Goal: Task Accomplishment & Management: Complete application form

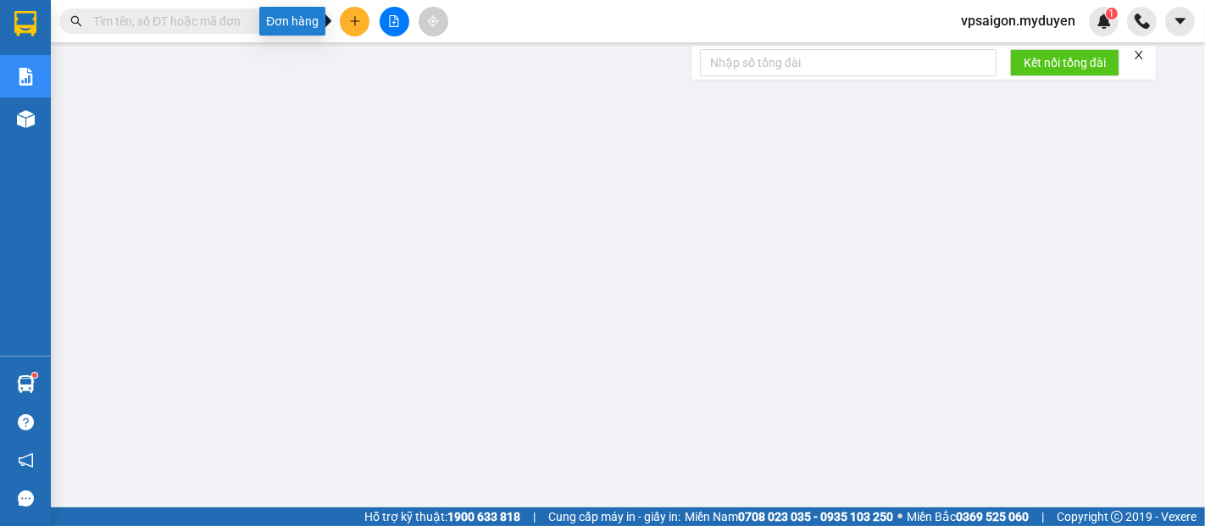
click at [364, 15] on button at bounding box center [355, 22] width 30 height 30
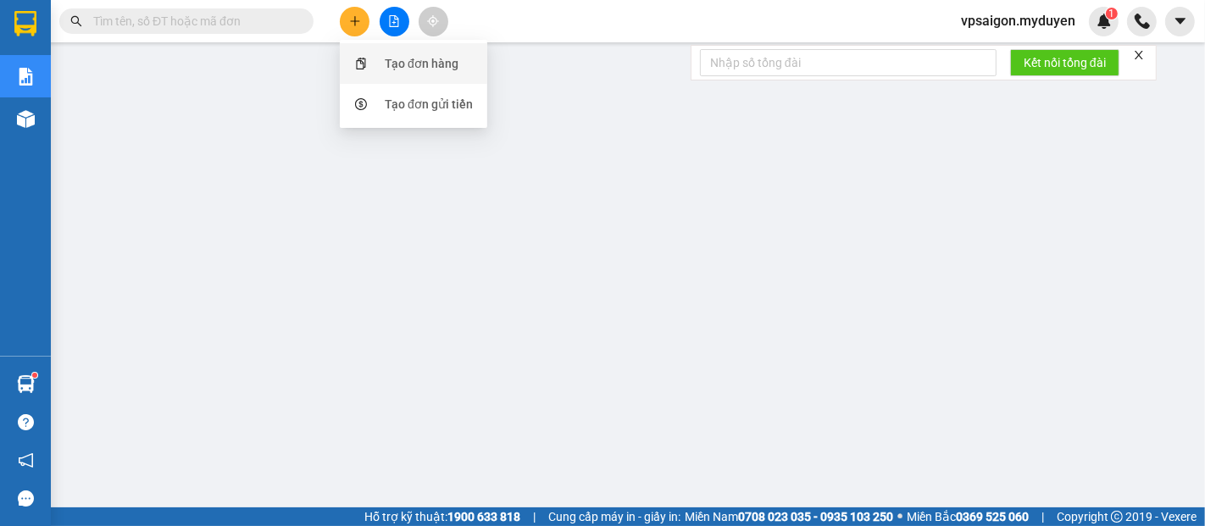
click at [421, 67] on div "Tạo đơn hàng" at bounding box center [422, 63] width 74 height 19
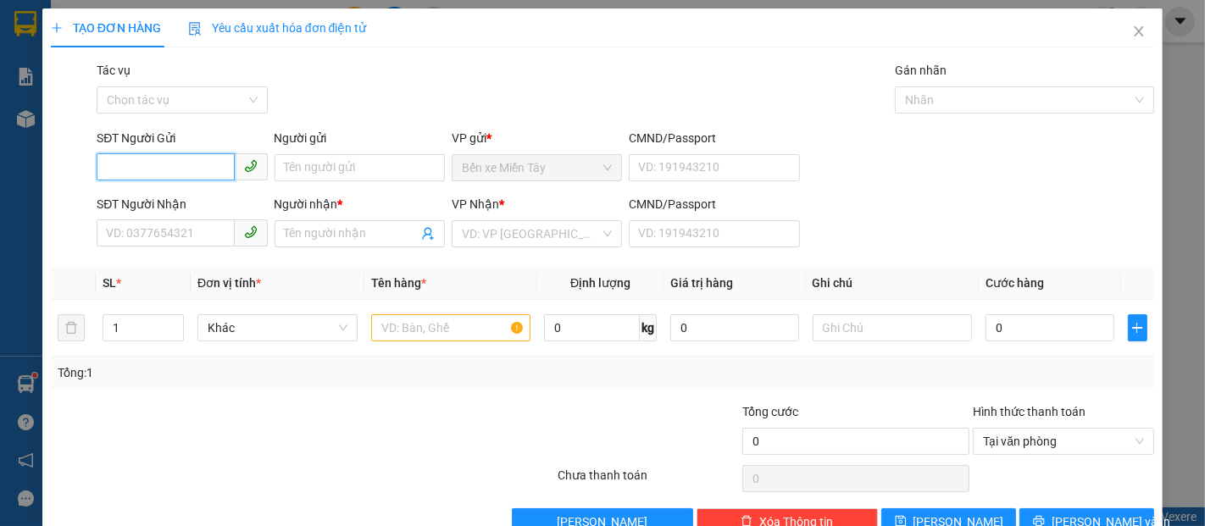
click at [134, 161] on input "SĐT Người Gửi" at bounding box center [165, 166] width 137 height 27
type input "6"
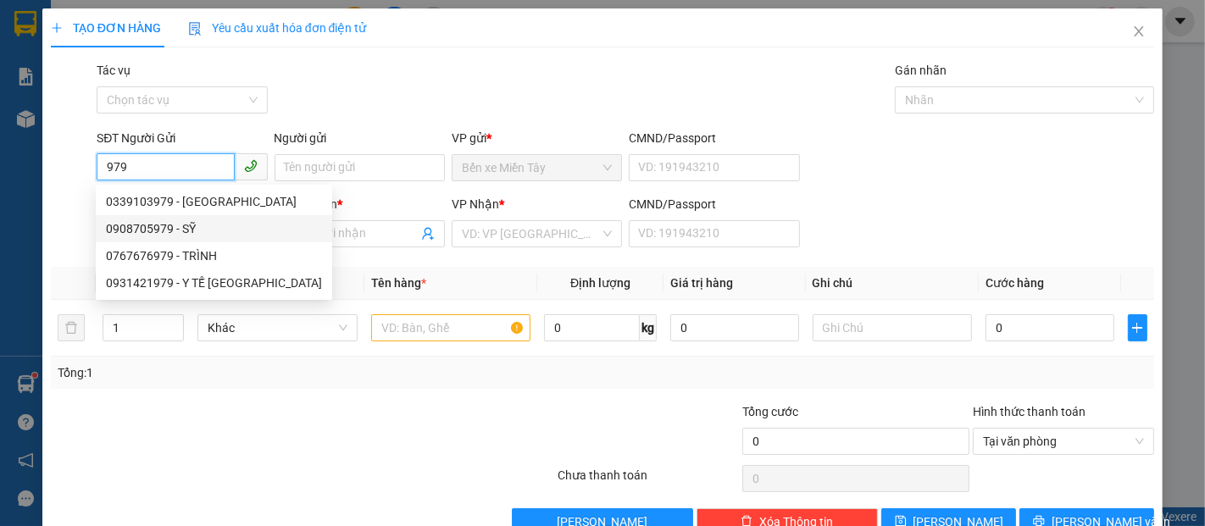
click at [169, 228] on div "0908705979 - SỸ" at bounding box center [214, 229] width 216 height 19
type input "0908705979"
type input "SỸ"
type input "0357708277"
type input "[PERSON_NAME]"
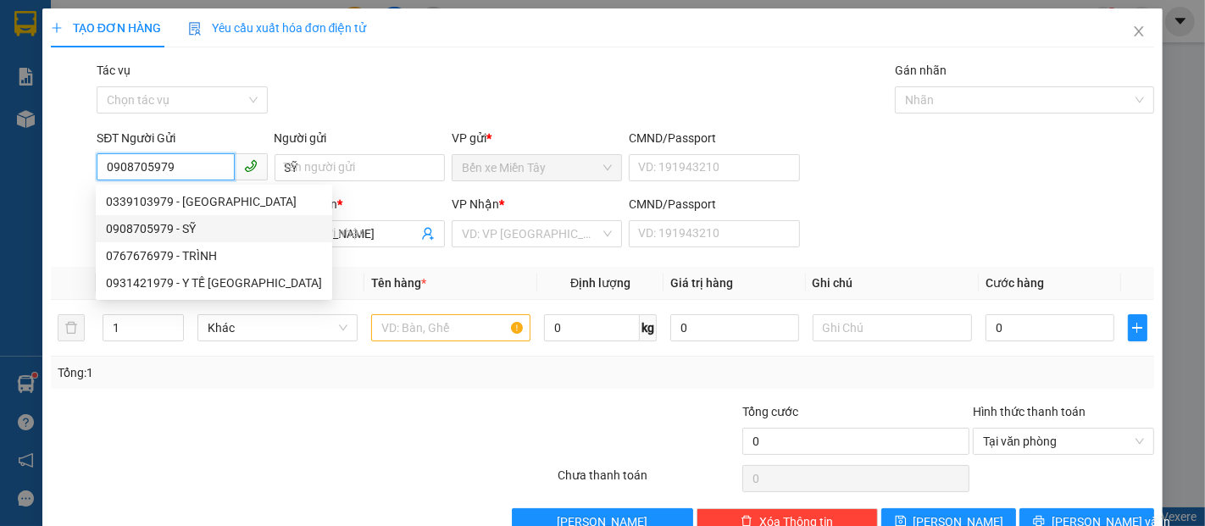
type input "100.000"
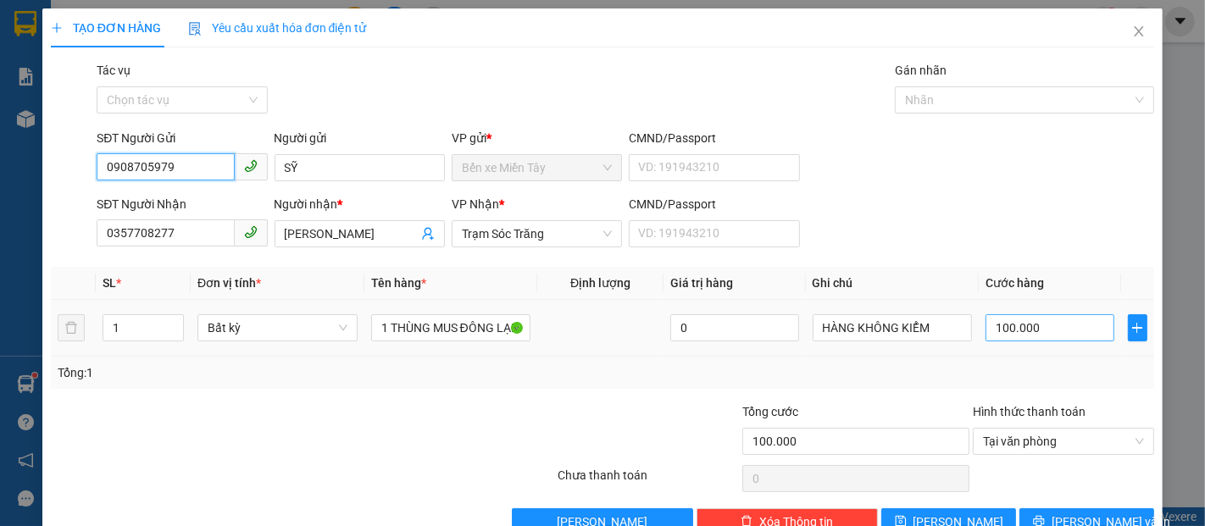
type input "0908705979"
click at [986, 331] on input "100.000" at bounding box center [1050, 327] width 128 height 27
click at [986, 329] on input "100.000" at bounding box center [1050, 327] width 128 height 27
drag, startPoint x: 979, startPoint y: 329, endPoint x: 1037, endPoint y: 321, distance: 59.0
click at [1037, 321] on input "100.000" at bounding box center [1050, 327] width 128 height 27
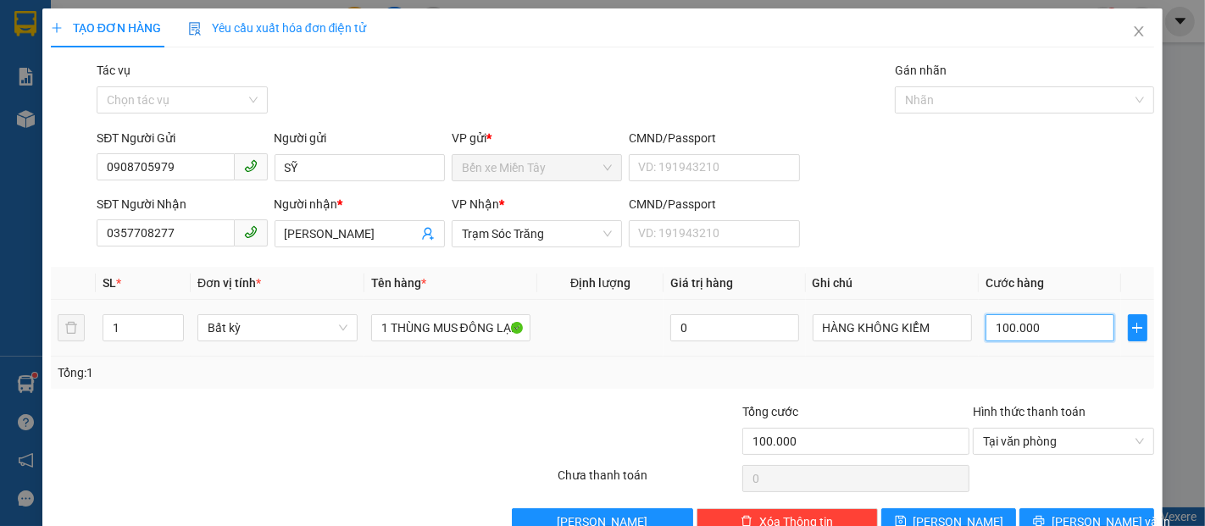
type input "8"
type input "80"
type input "800"
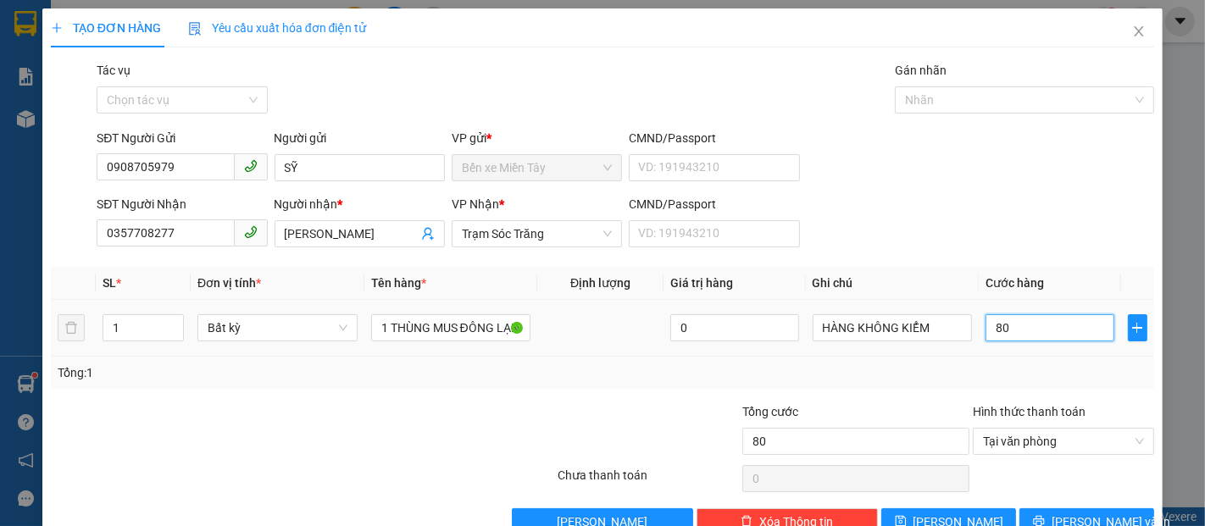
type input "800"
type input "8.000"
type input "80.000"
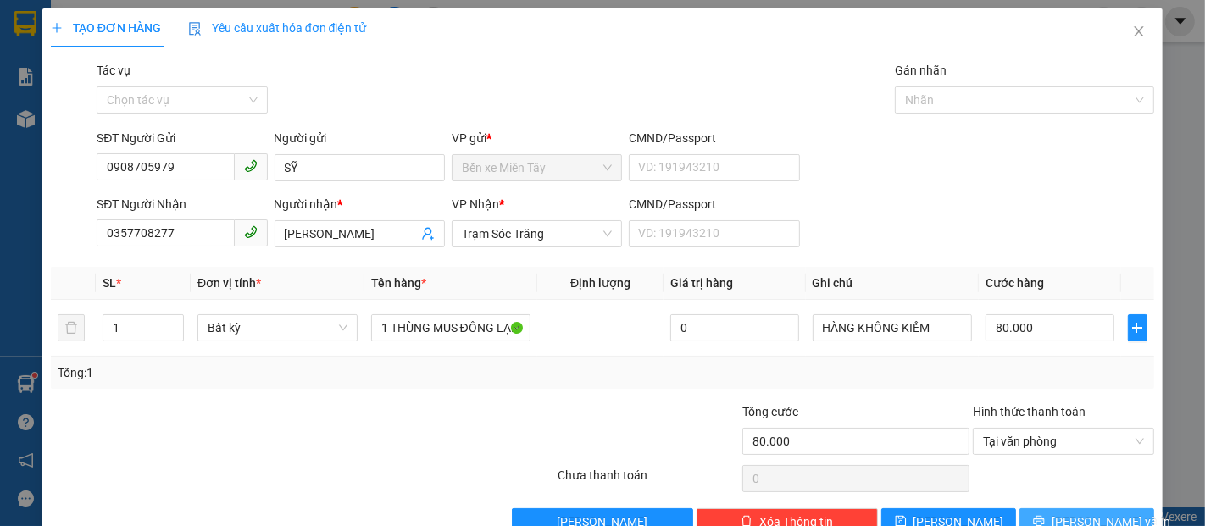
click at [1067, 514] on span "[PERSON_NAME] và In" at bounding box center [1111, 522] width 119 height 19
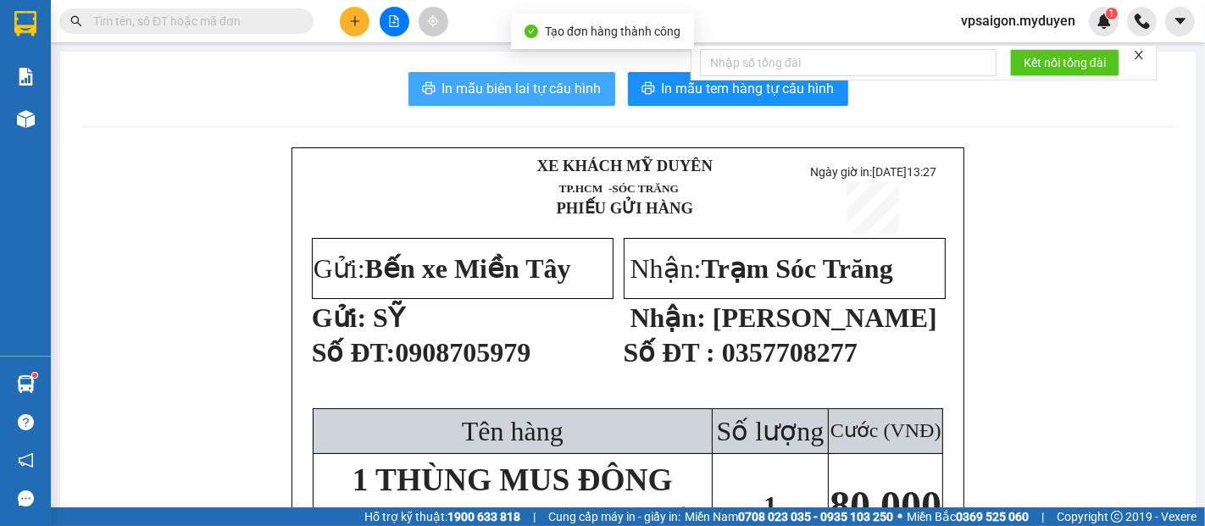
click at [505, 86] on span "In mẫu biên lai tự cấu hình" at bounding box center [521, 88] width 159 height 21
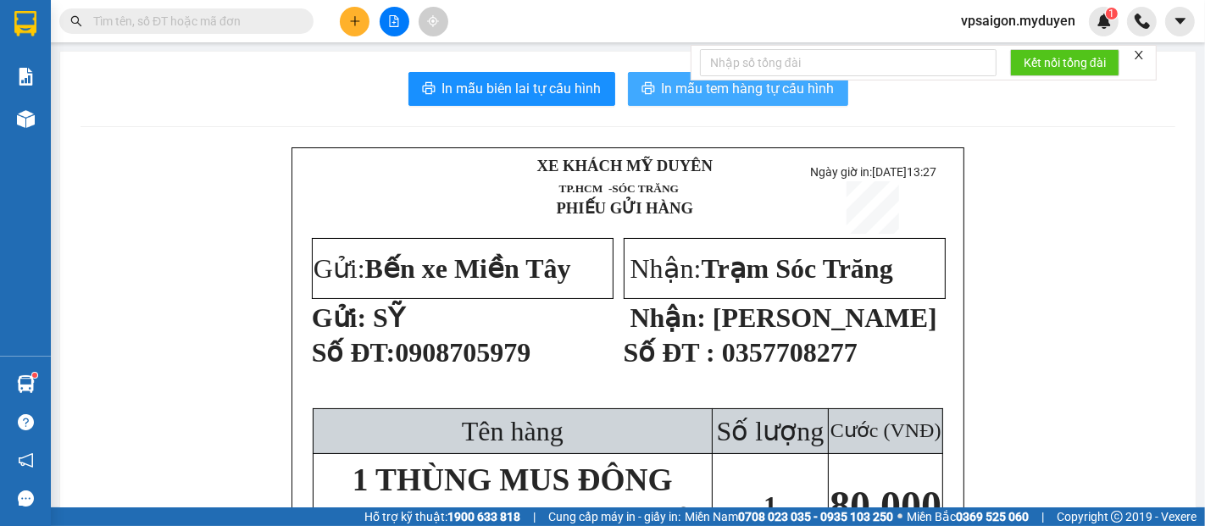
click at [685, 85] on span "In mẫu tem hàng tự cấu hình" at bounding box center [748, 88] width 173 height 21
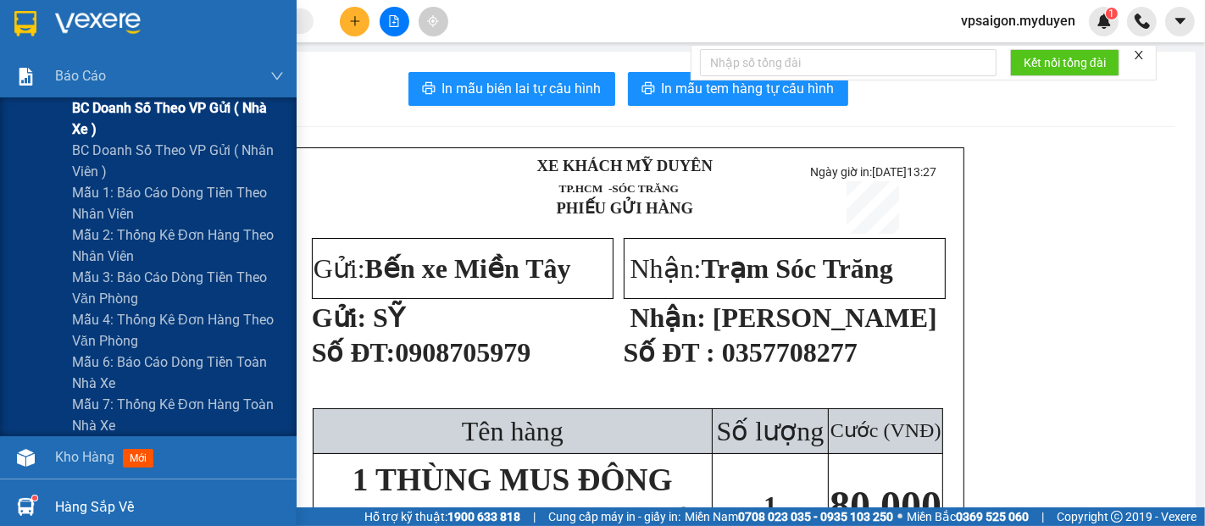
click at [186, 107] on span "BC doanh số theo VP gửi ( nhà xe )" at bounding box center [178, 118] width 212 height 42
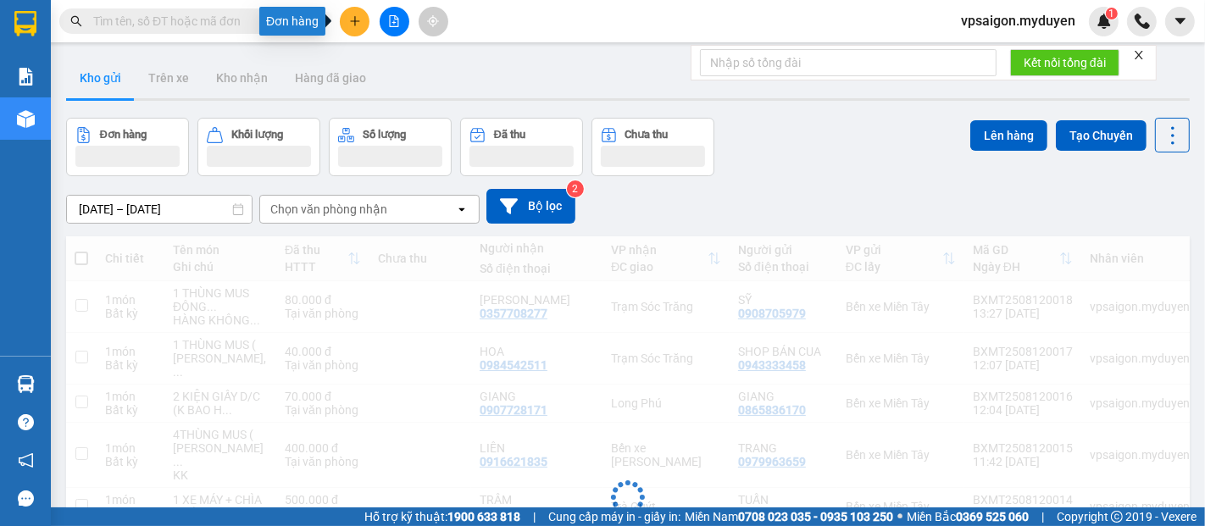
click at [350, 19] on icon "plus" at bounding box center [355, 21] width 12 height 12
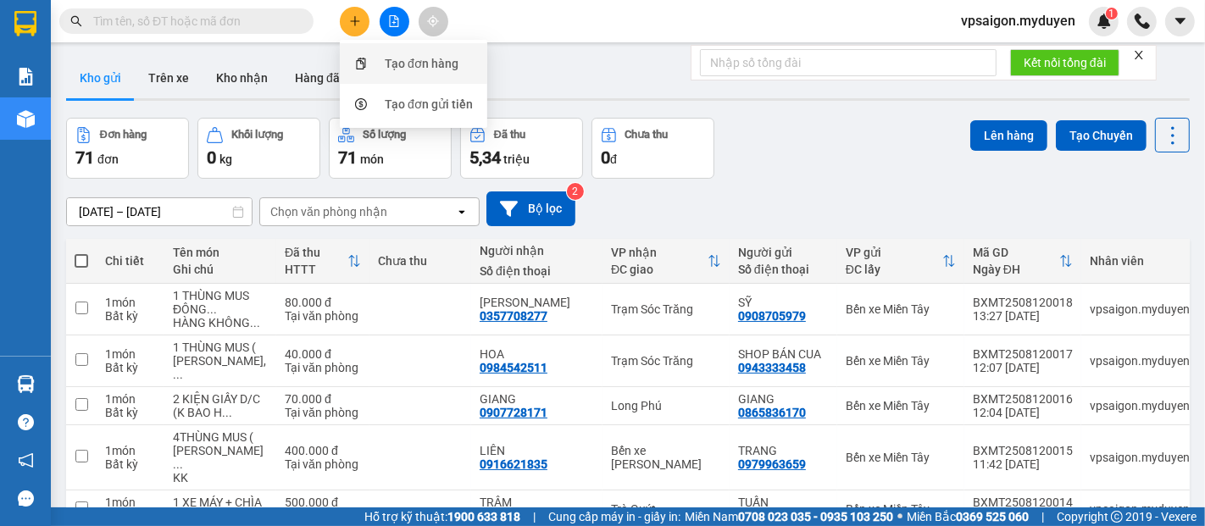
click at [407, 58] on div "Tạo đơn hàng" at bounding box center [422, 63] width 74 height 19
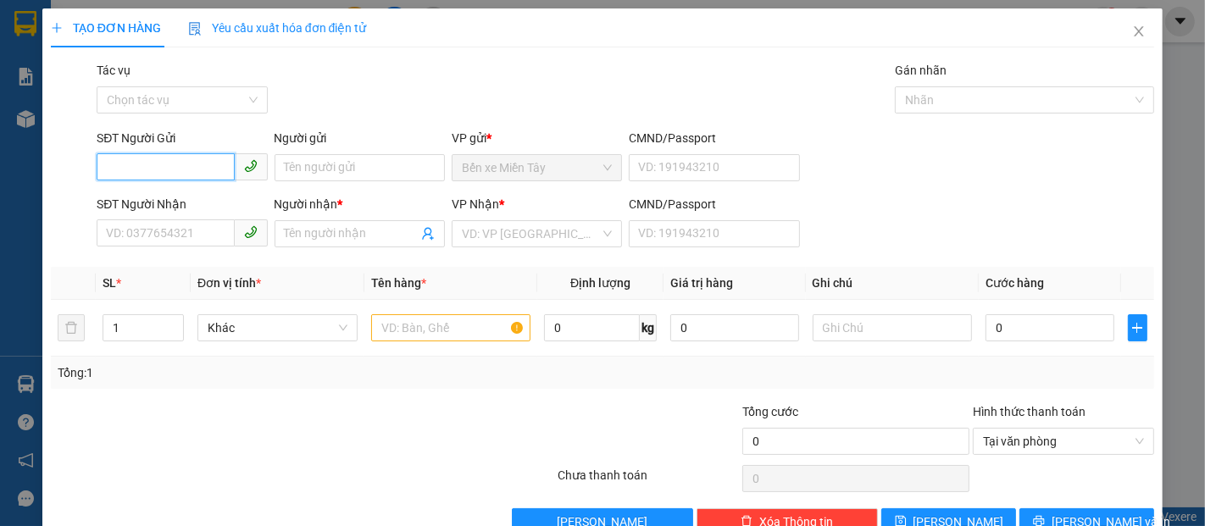
click at [147, 158] on input "SĐT Người Gửi" at bounding box center [165, 166] width 137 height 27
click at [160, 169] on input "235132" at bounding box center [165, 166] width 137 height 27
type input "2"
type input "0902235132"
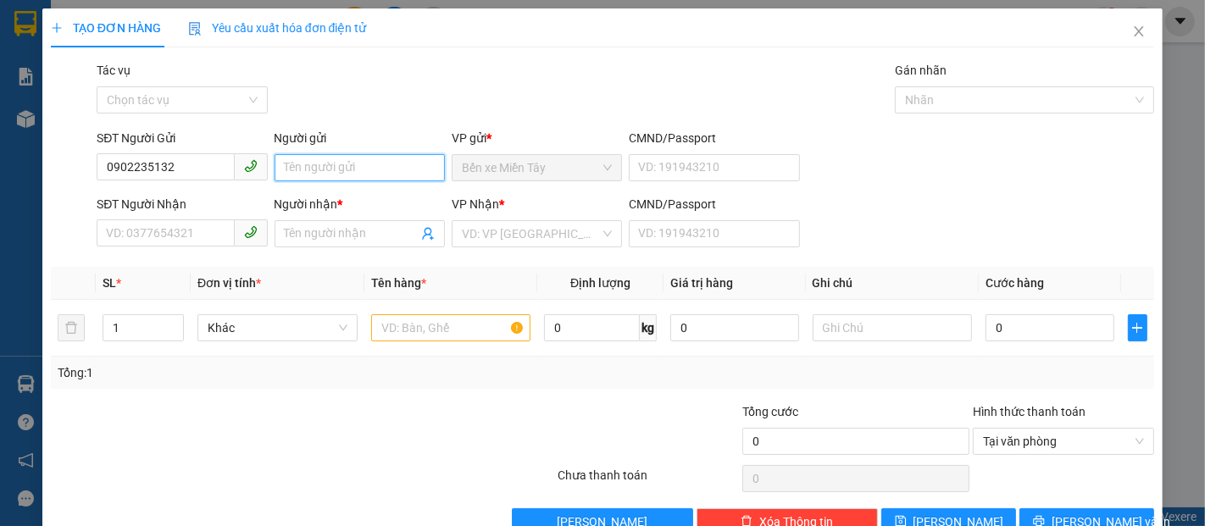
click at [367, 164] on input "Người gửi" at bounding box center [360, 167] width 170 height 27
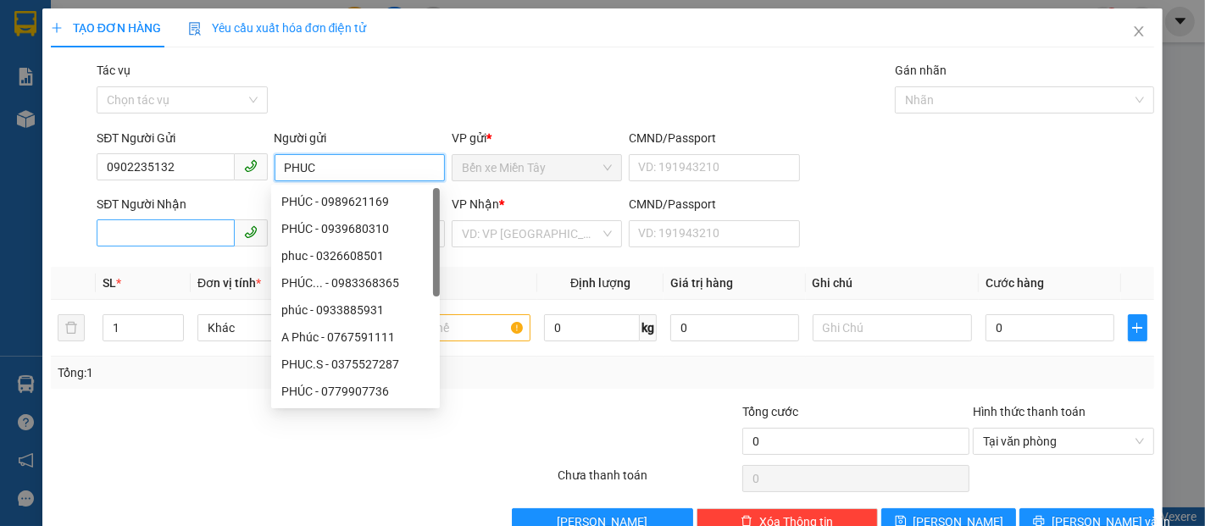
type input "PHUC"
click at [172, 223] on input "SĐT Người Nhận" at bounding box center [165, 233] width 137 height 27
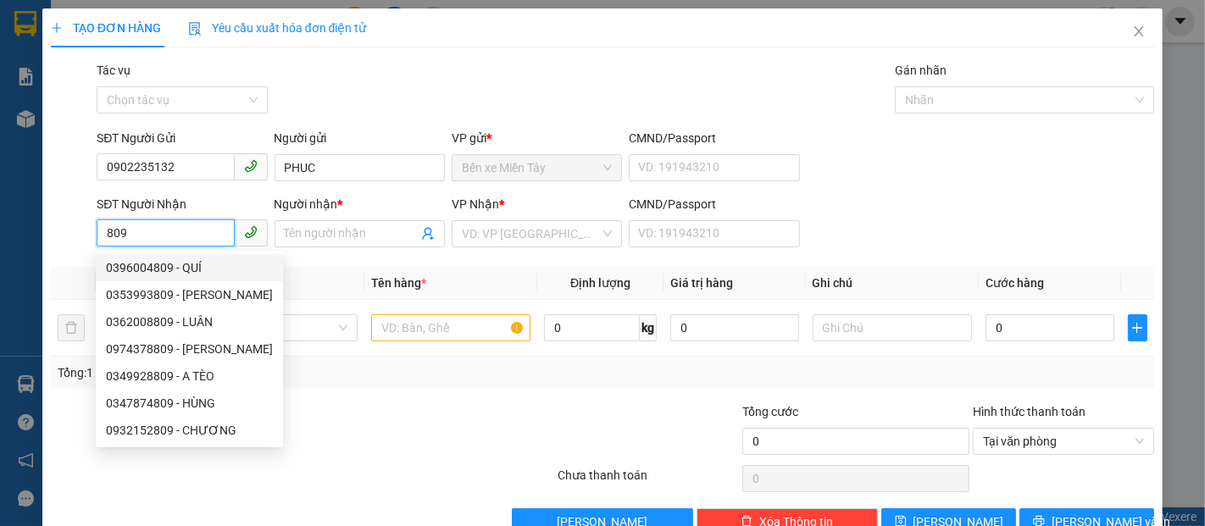
click at [141, 222] on input "809" at bounding box center [165, 233] width 137 height 27
type input "8"
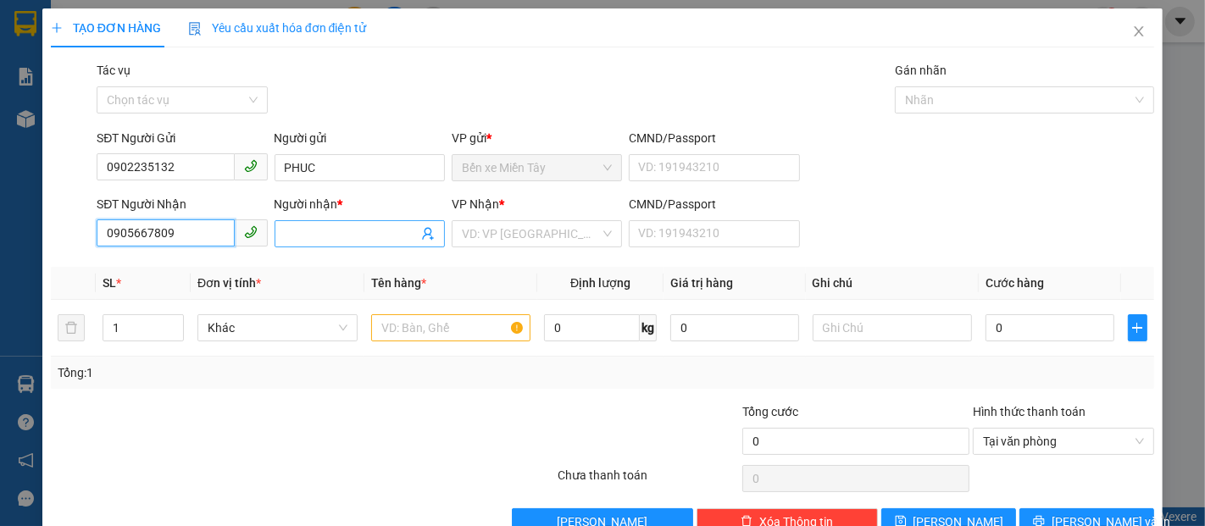
type input "0905667809"
click at [303, 232] on input "Người nhận *" at bounding box center [351, 234] width 133 height 19
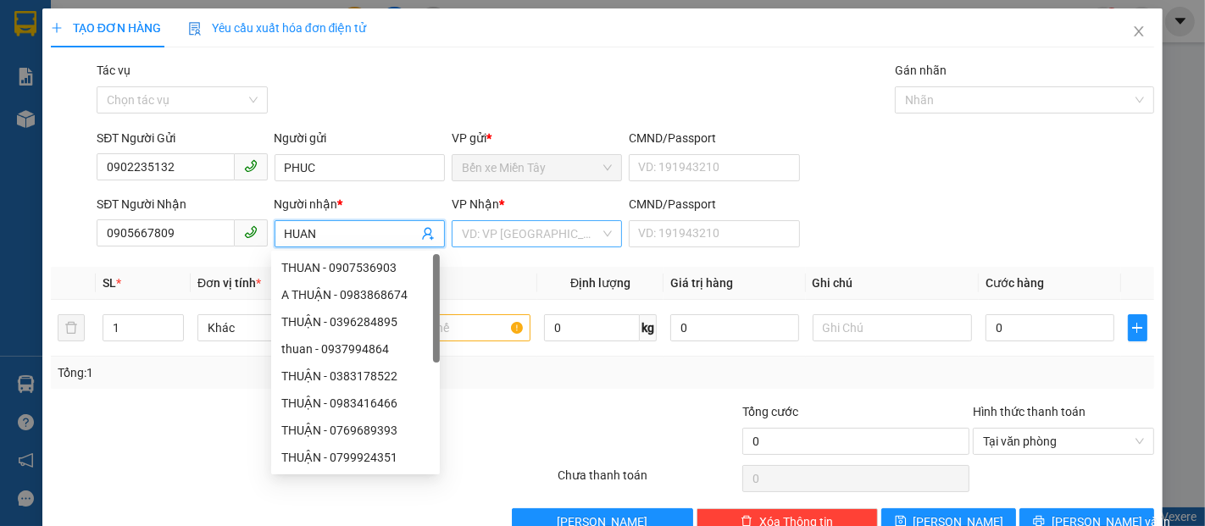
type input "HUAN"
click at [550, 229] on input "search" at bounding box center [531, 233] width 138 height 25
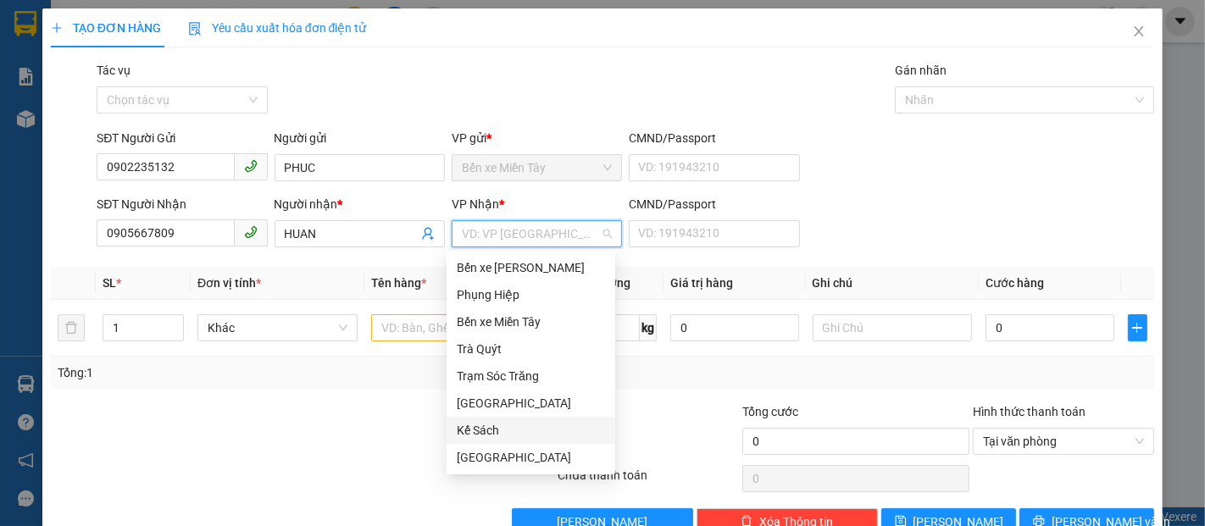
click at [483, 425] on div "Kế Sách" at bounding box center [531, 430] width 148 height 19
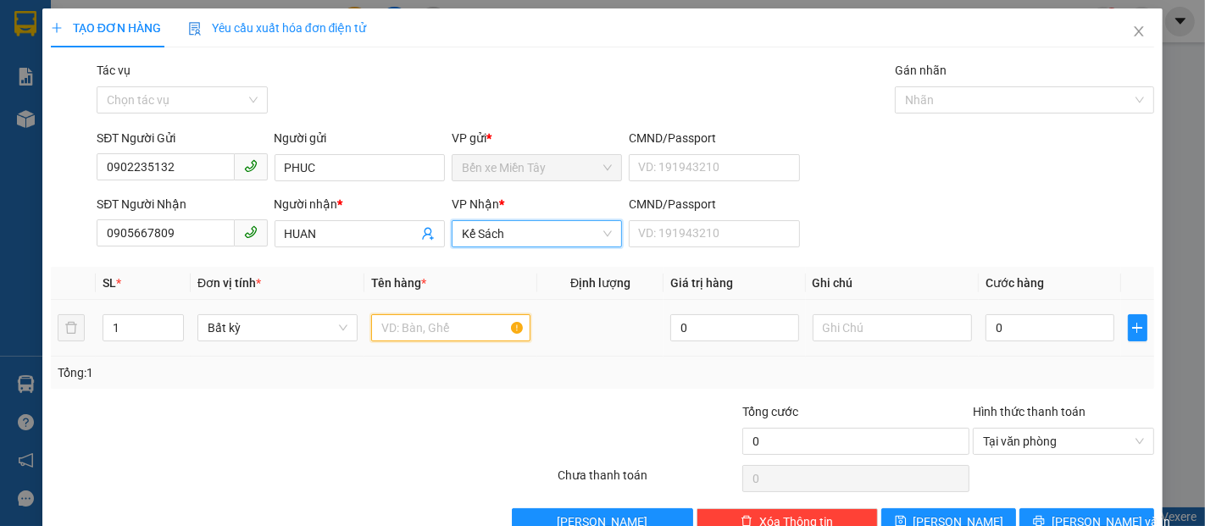
click at [381, 325] on input "text" at bounding box center [451, 327] width 160 height 27
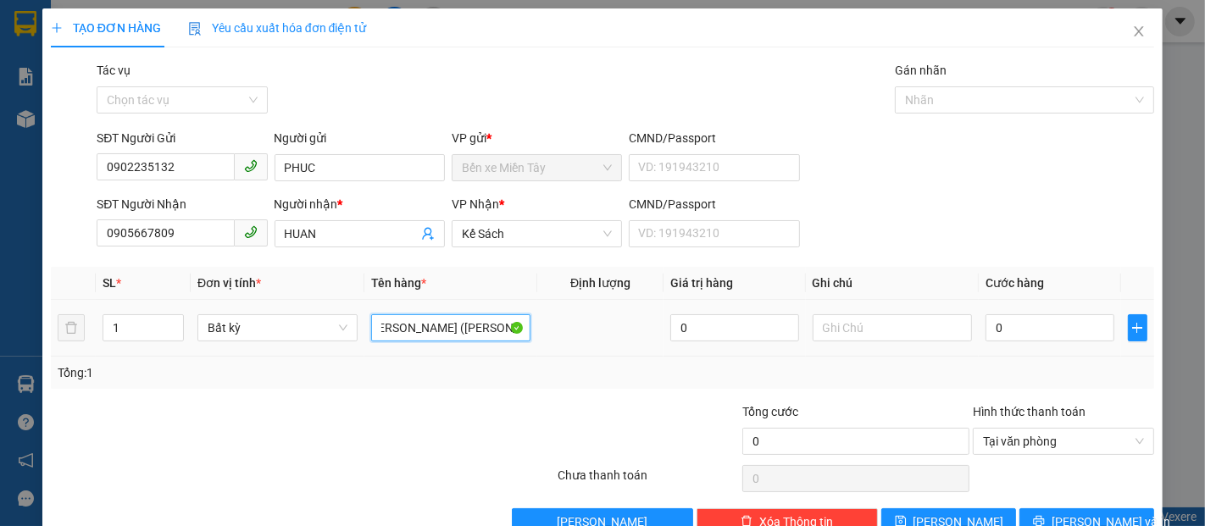
scroll to position [0, 27]
type input "5 THUNG GIAY (KO BAO HU BE)"
click at [986, 329] on input "0" at bounding box center [1050, 327] width 128 height 27
type input "2"
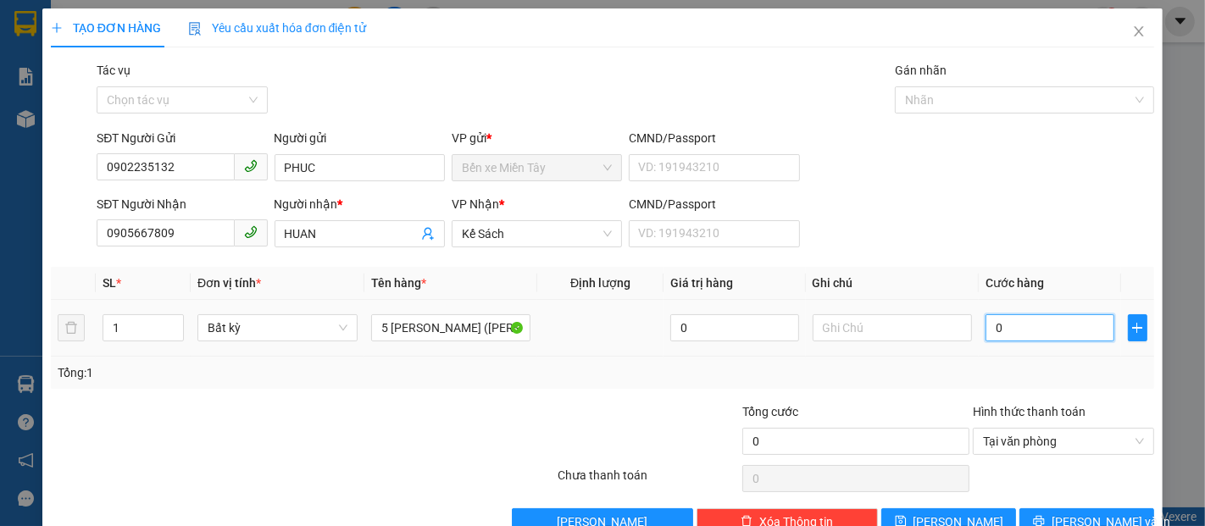
type input "2"
type input "20"
type input "200"
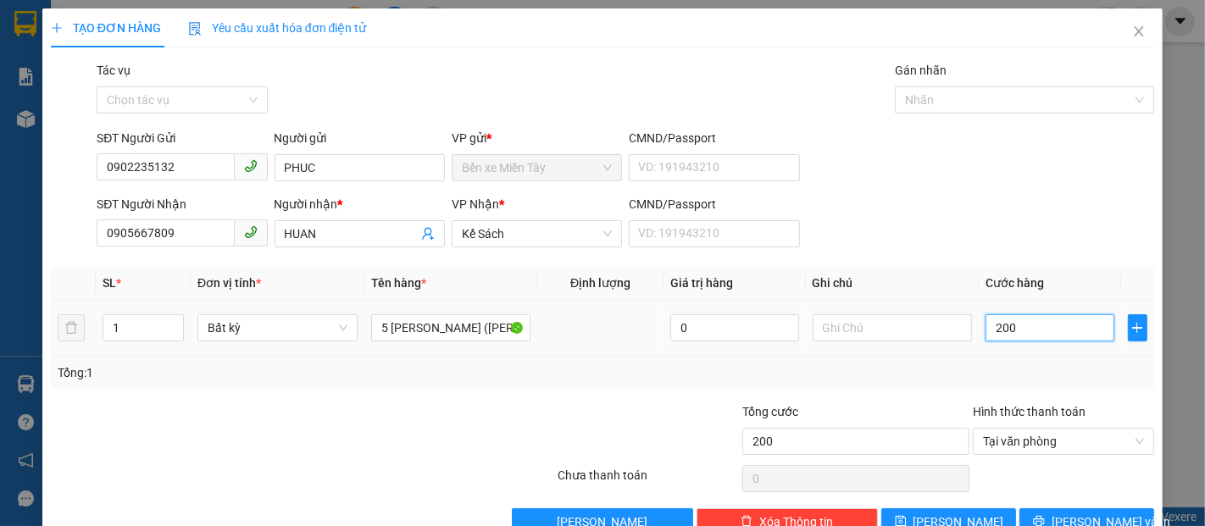
type input "2.000"
type input "20.000"
type input "200.000"
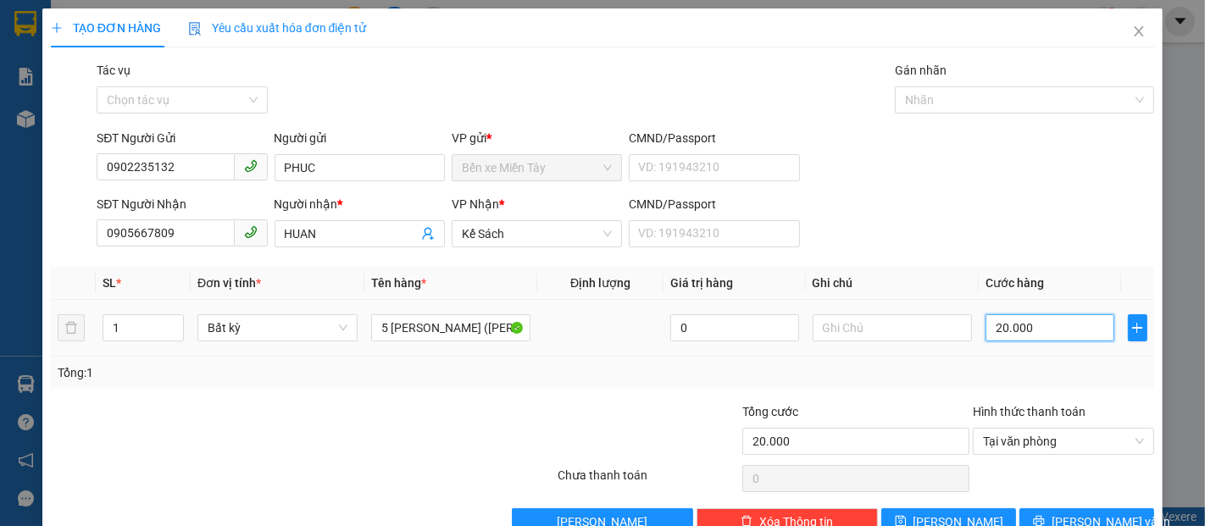
type input "200.000"
click at [1066, 520] on span "[PERSON_NAME] và In" at bounding box center [1111, 522] width 119 height 19
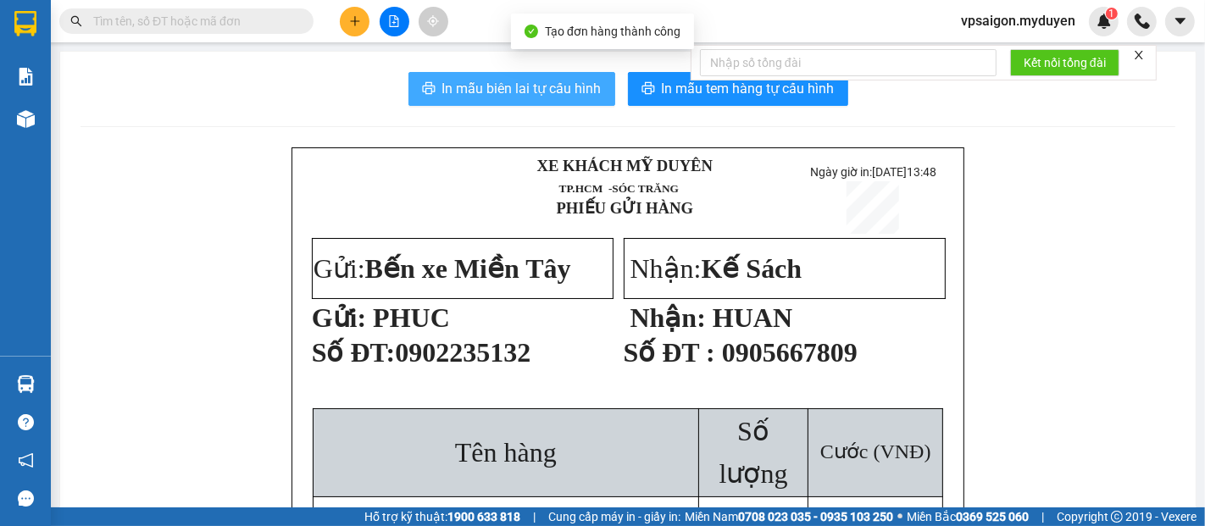
click at [528, 91] on span "In mẫu biên lai tự cấu hình" at bounding box center [521, 88] width 159 height 21
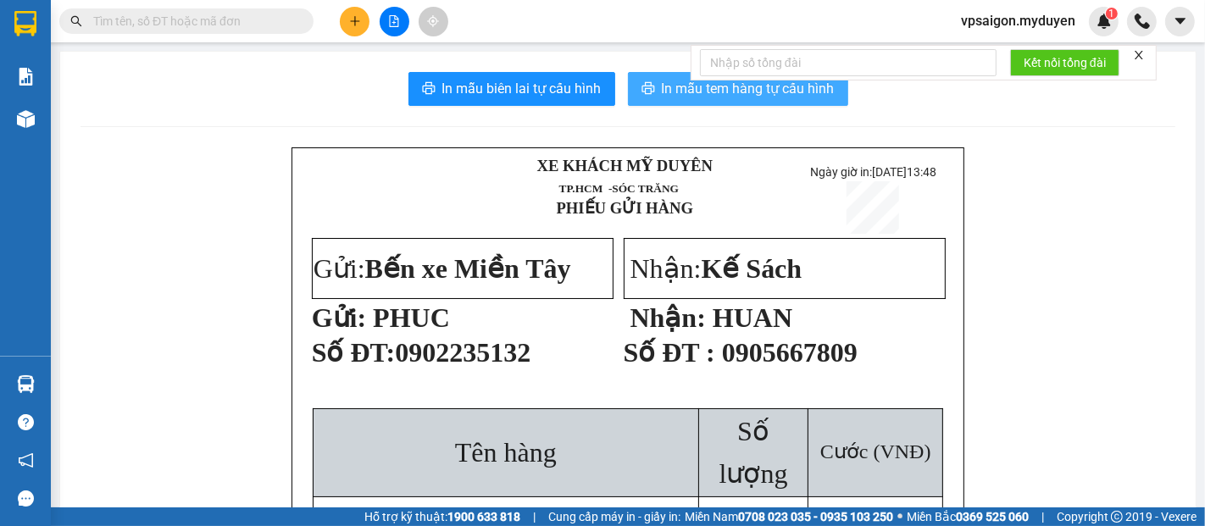
click at [685, 86] on span "In mẫu tem hàng tự cấu hình" at bounding box center [748, 88] width 173 height 21
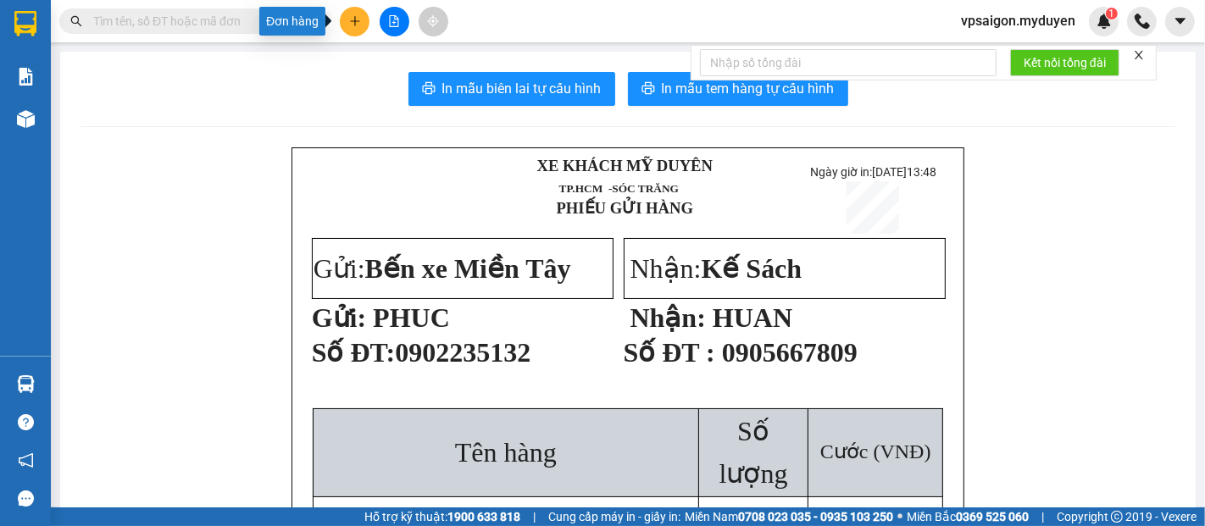
click at [349, 21] on icon "plus" at bounding box center [355, 21] width 12 height 12
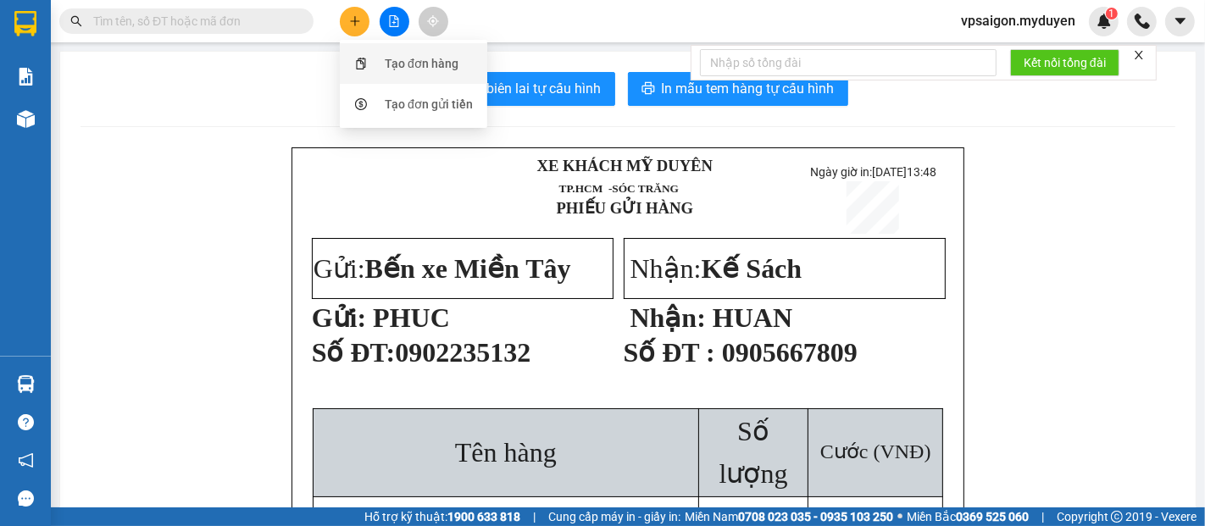
click at [419, 63] on div "Tạo đơn hàng" at bounding box center [422, 63] width 74 height 19
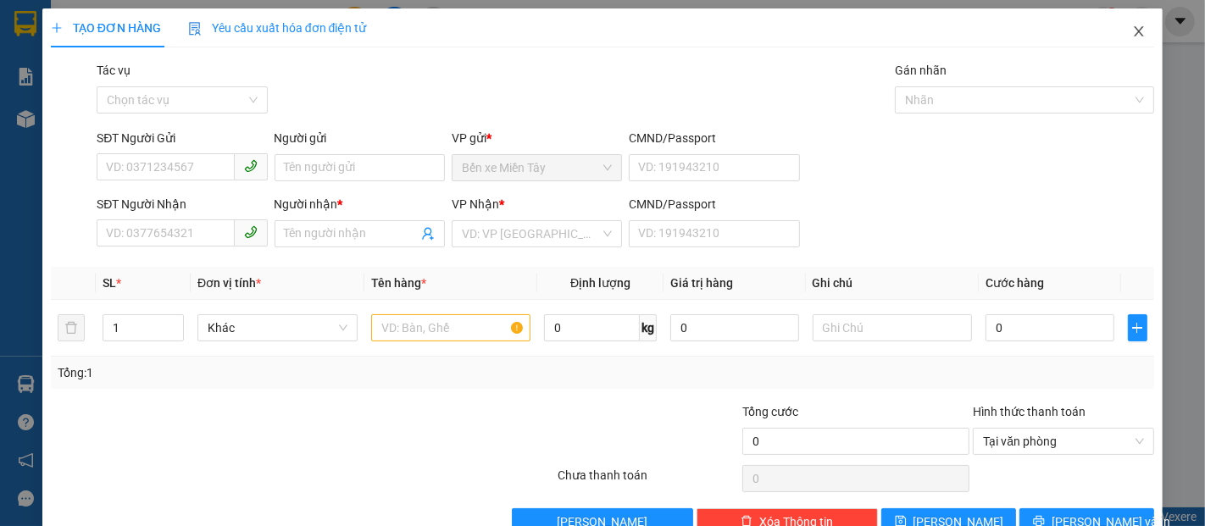
click at [1133, 31] on span "Close" at bounding box center [1138, 31] width 47 height 47
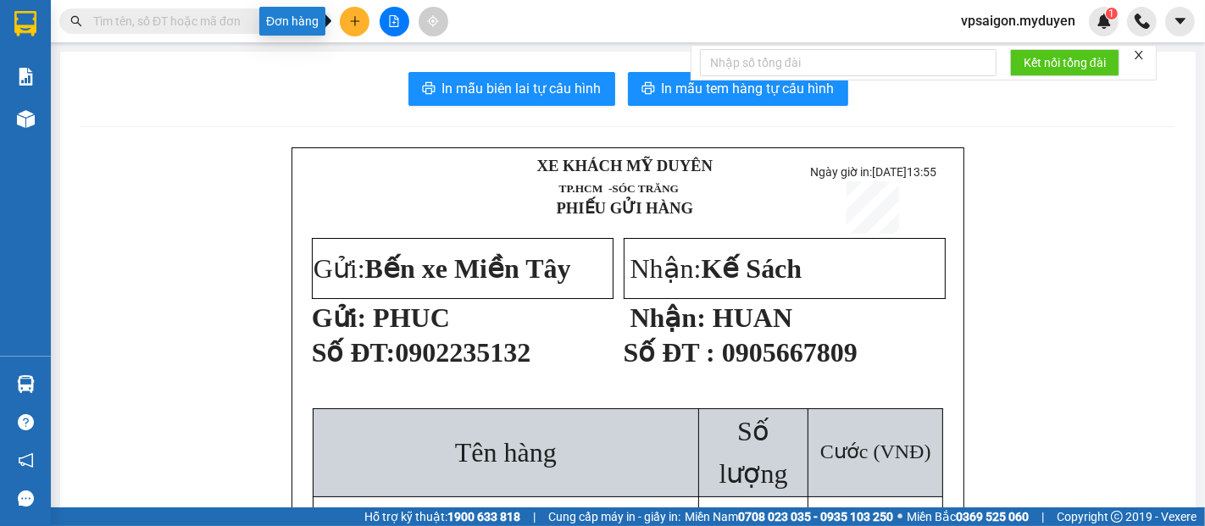
click at [352, 22] on icon "plus" at bounding box center [355, 21] width 12 height 12
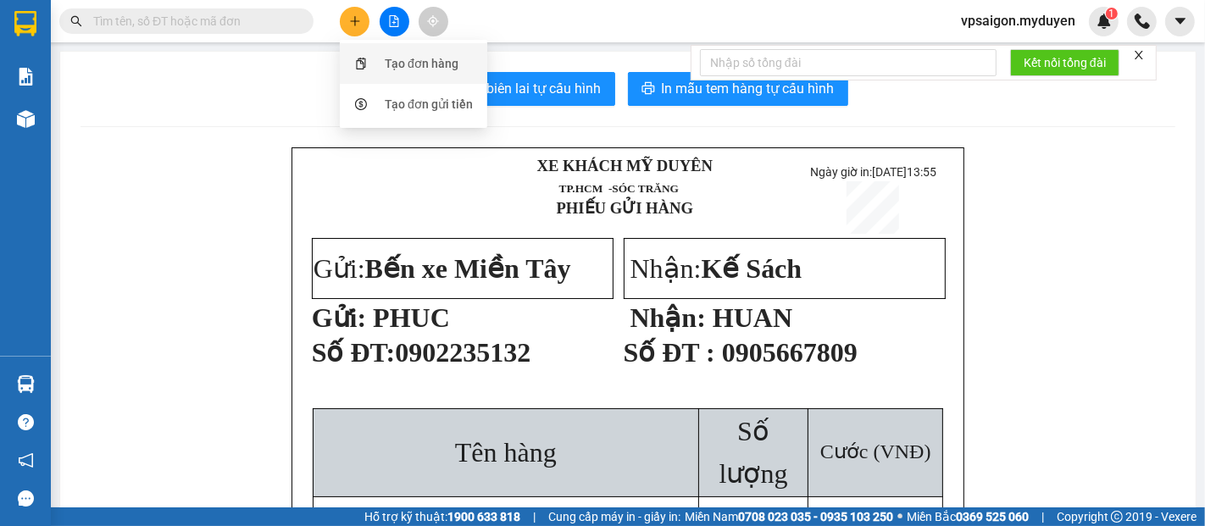
click at [420, 59] on div "Tạo đơn hàng" at bounding box center [422, 63] width 74 height 19
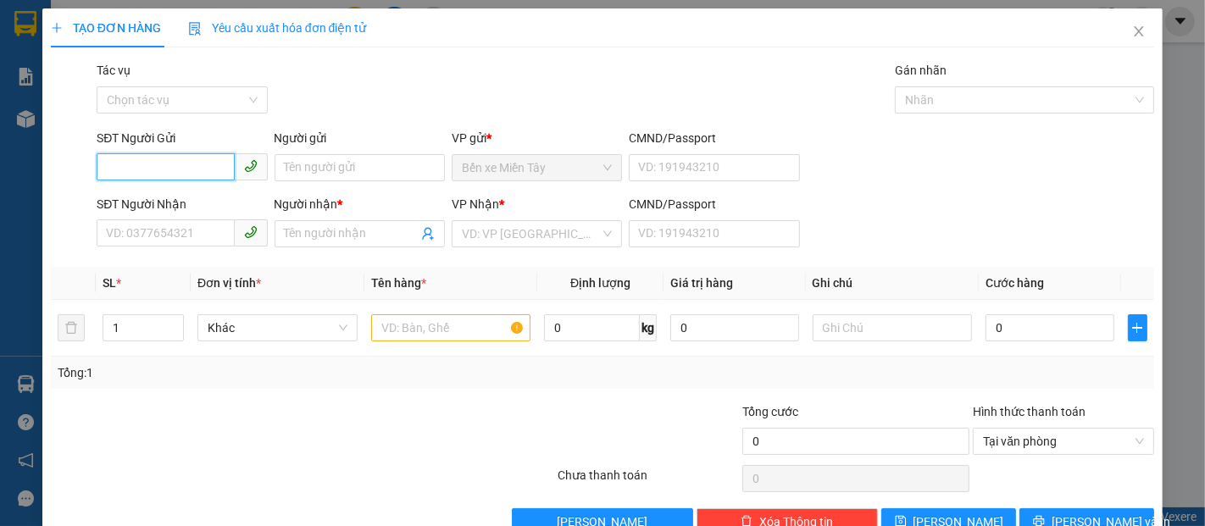
drag, startPoint x: 144, startPoint y: 162, endPoint x: 163, endPoint y: 154, distance: 20.1
click at [152, 159] on input "SĐT Người Gửi" at bounding box center [165, 166] width 137 height 27
click at [175, 198] on div "0377058278 - CẢNH" at bounding box center [180, 201] width 148 height 19
type input "0377058278"
type input "CẢNH"
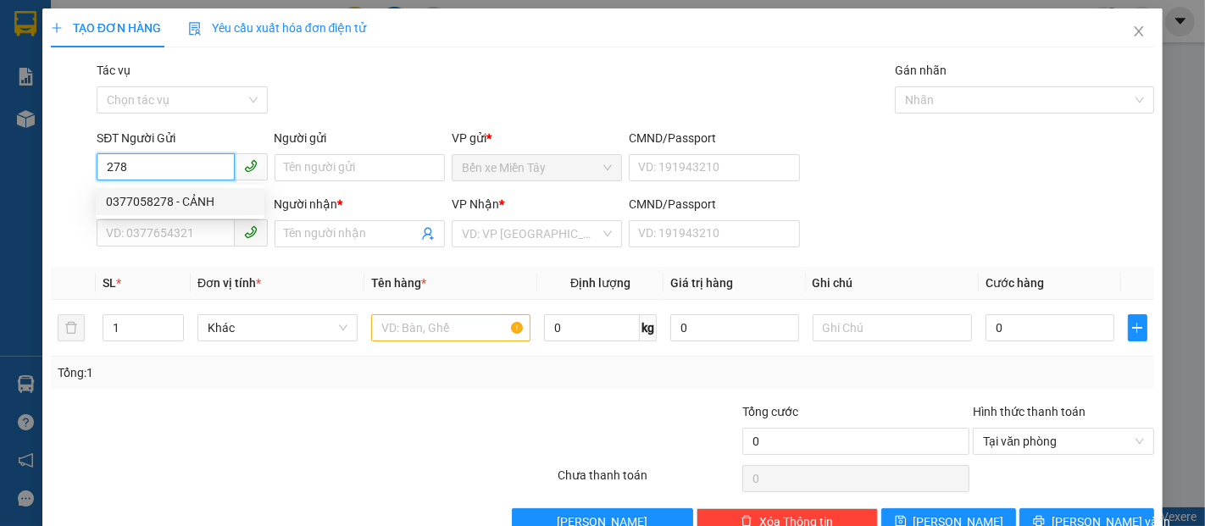
type input "0987759949"
type input "THU THỦY"
type input "40.000"
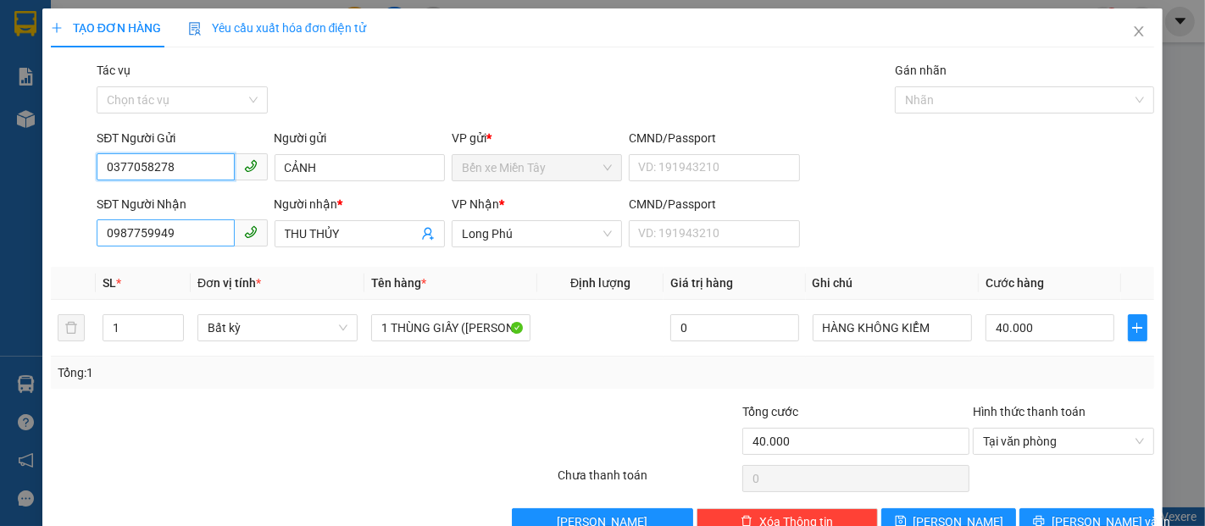
type input "0377058278"
click at [172, 243] on input "0987759949" at bounding box center [165, 233] width 137 height 27
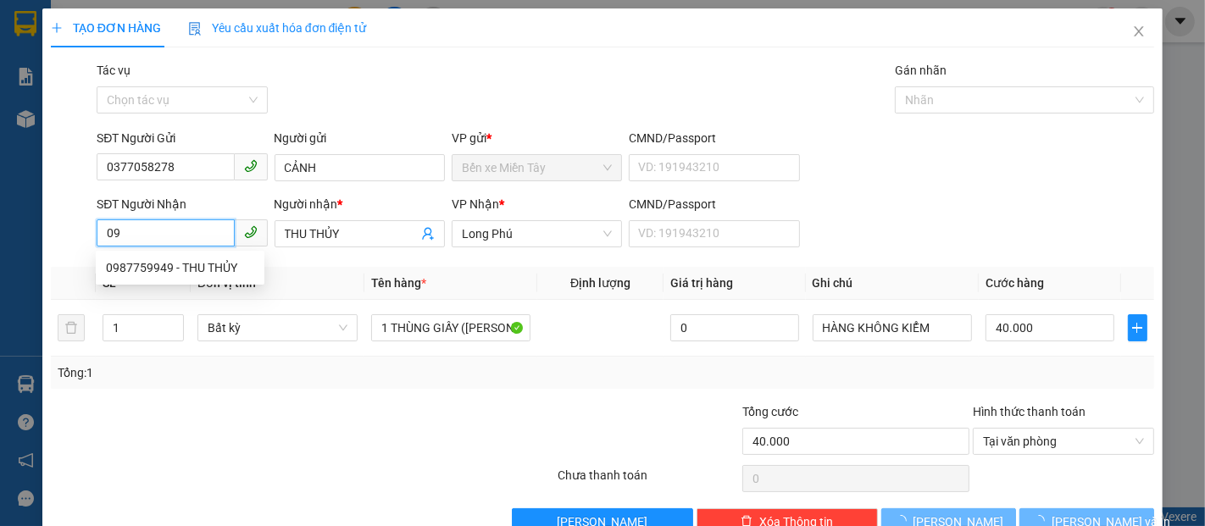
type input "0"
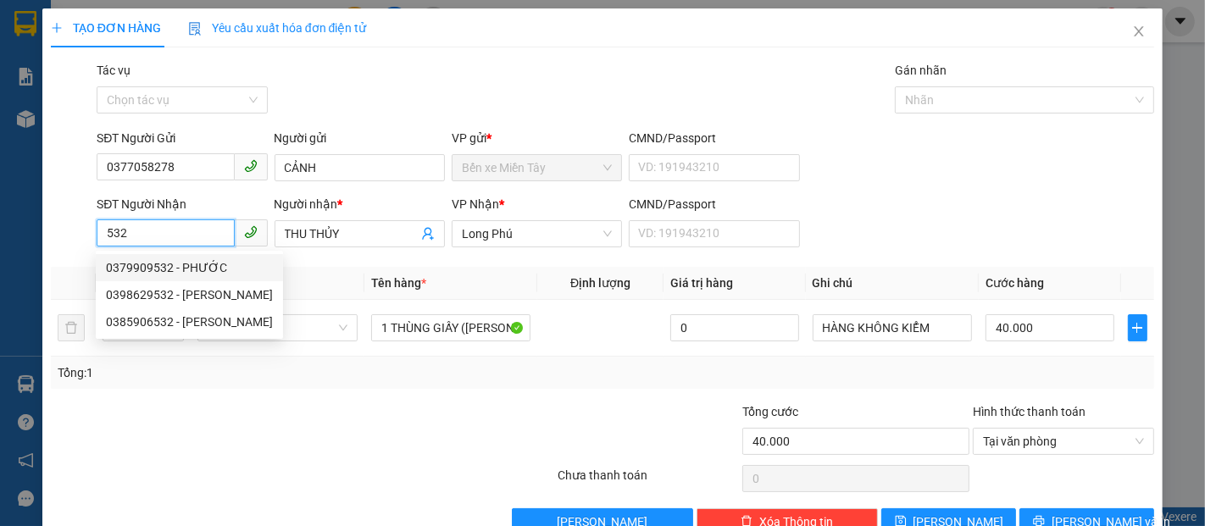
click at [204, 266] on div "0379909532 - PHƯỚC" at bounding box center [189, 268] width 167 height 19
type input "0379909532"
type input "PHƯỚC"
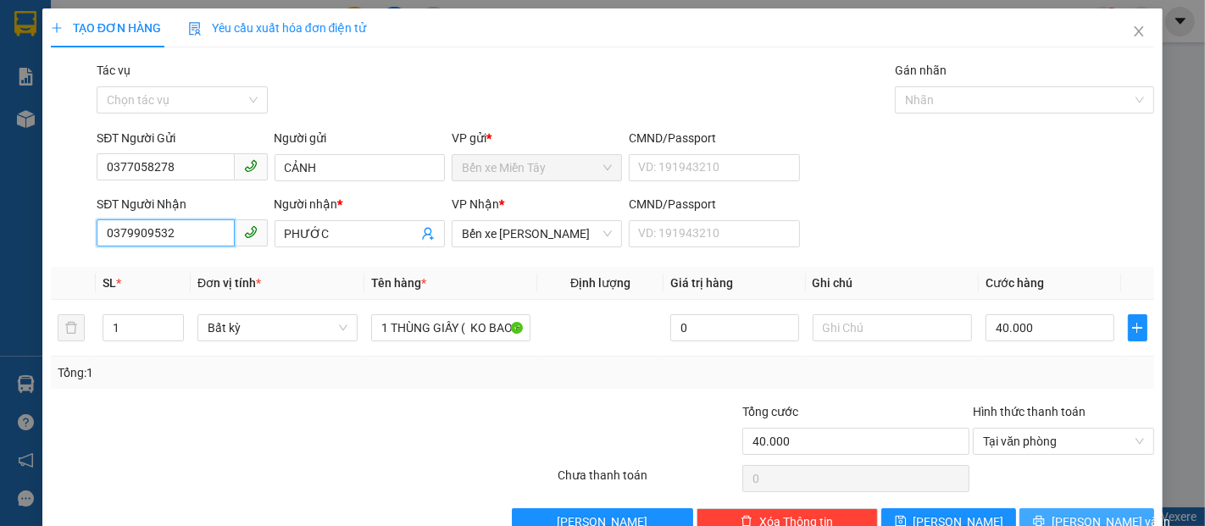
type input "0379909532"
click at [1068, 515] on span "[PERSON_NAME] và In" at bounding box center [1111, 522] width 119 height 19
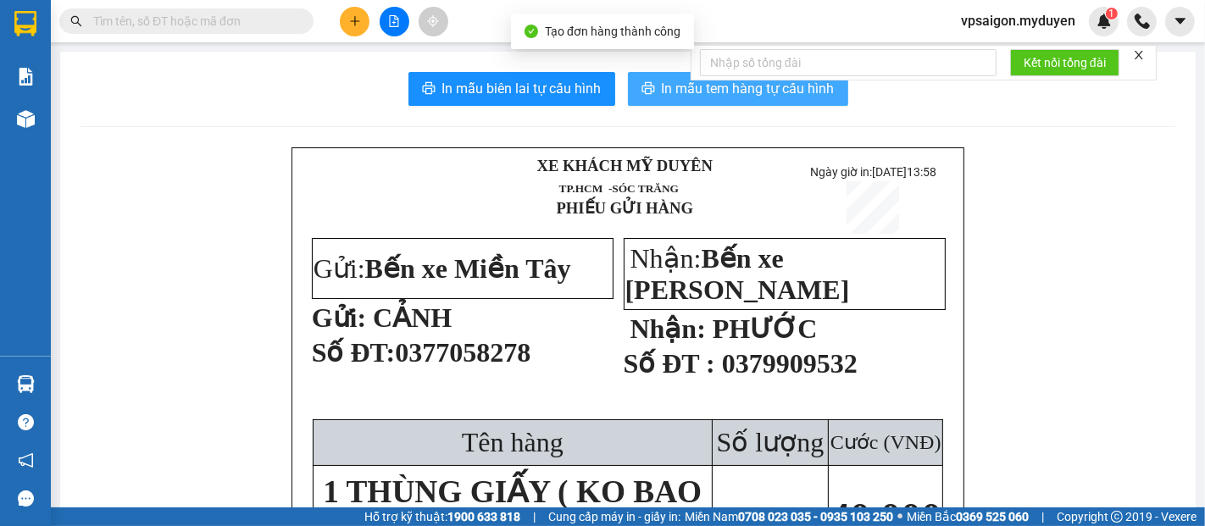
click at [705, 86] on span "In mẫu tem hàng tự cấu hình" at bounding box center [748, 88] width 173 height 21
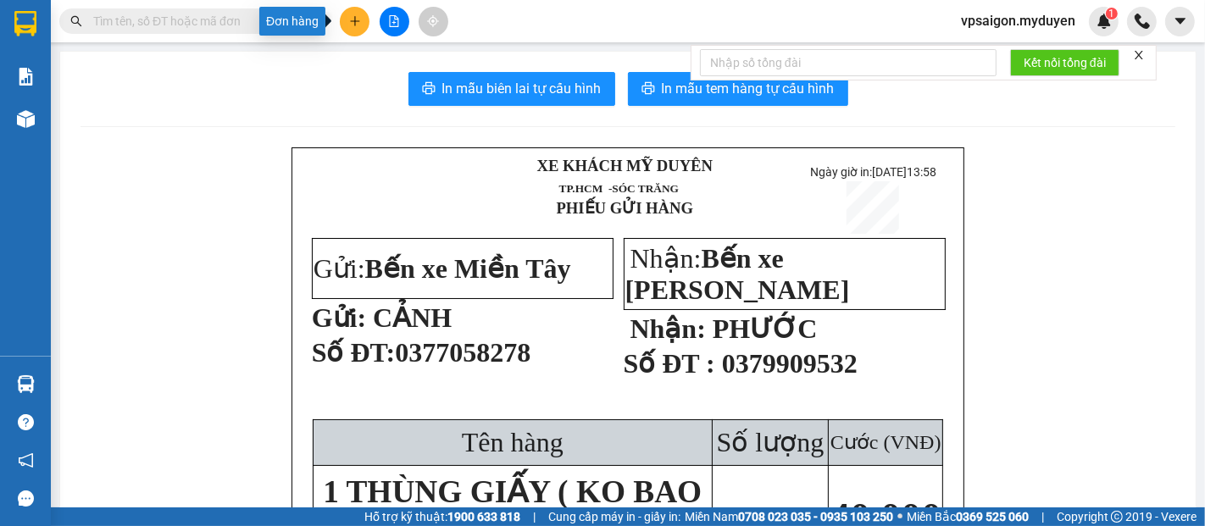
click at [346, 25] on button at bounding box center [355, 22] width 30 height 30
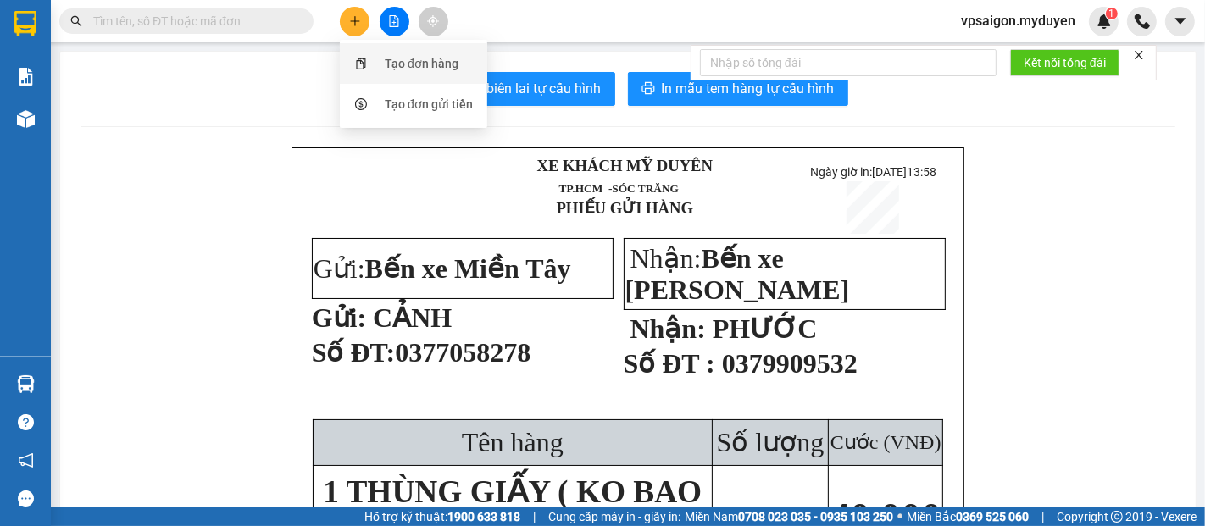
click at [390, 58] on div "Tạo đơn hàng" at bounding box center [422, 63] width 74 height 19
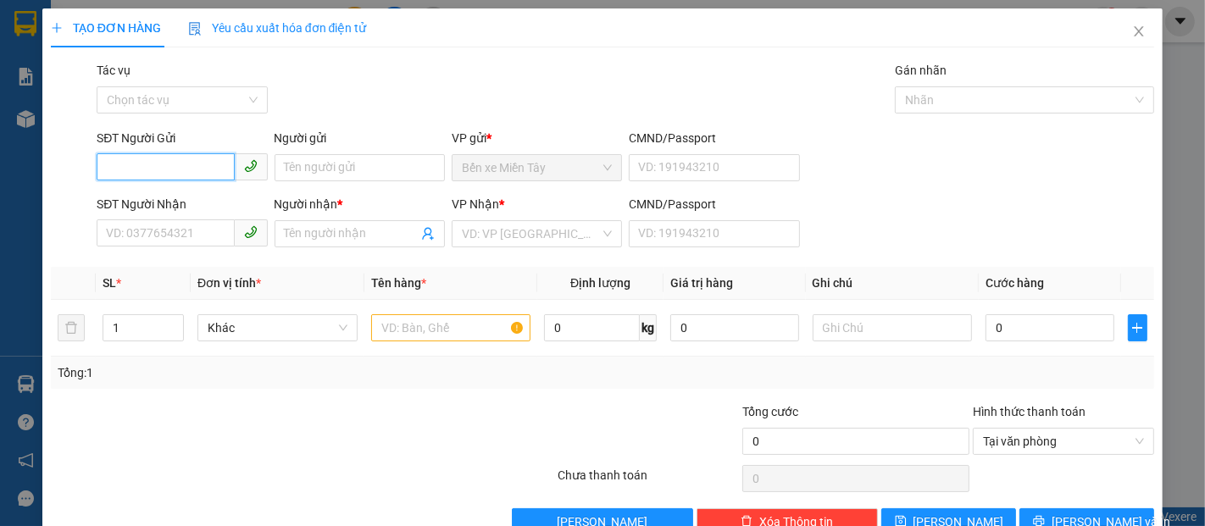
click at [153, 169] on input "SĐT Người Gửi" at bounding box center [165, 166] width 137 height 27
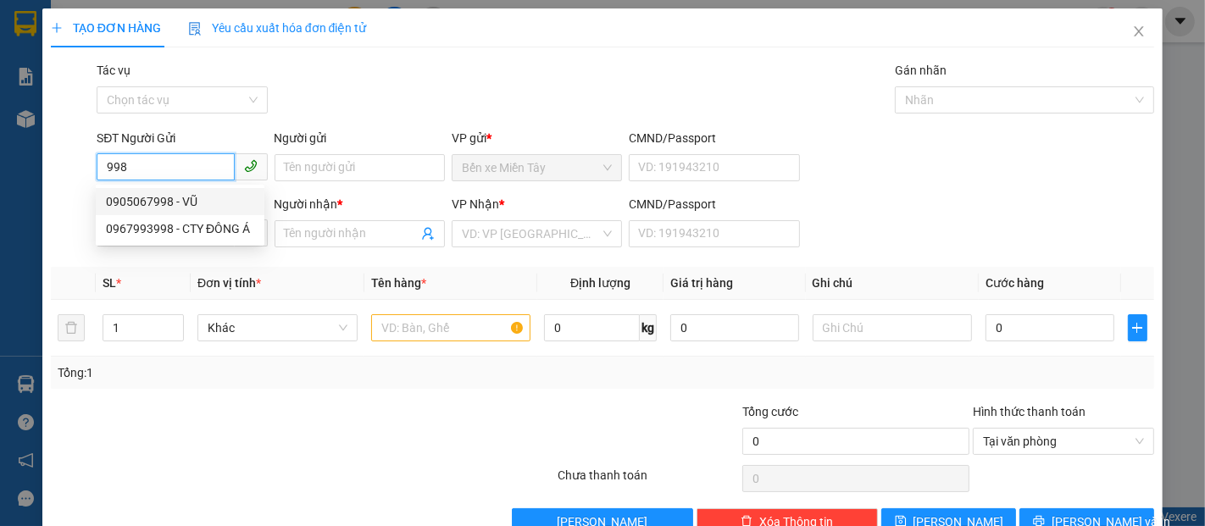
click at [136, 168] on input "998" at bounding box center [165, 166] width 137 height 27
click at [170, 231] on div "0912439993 - SƠN" at bounding box center [180, 229] width 148 height 19
type input "0912439993"
type input "SƠN"
type input "0342683812"
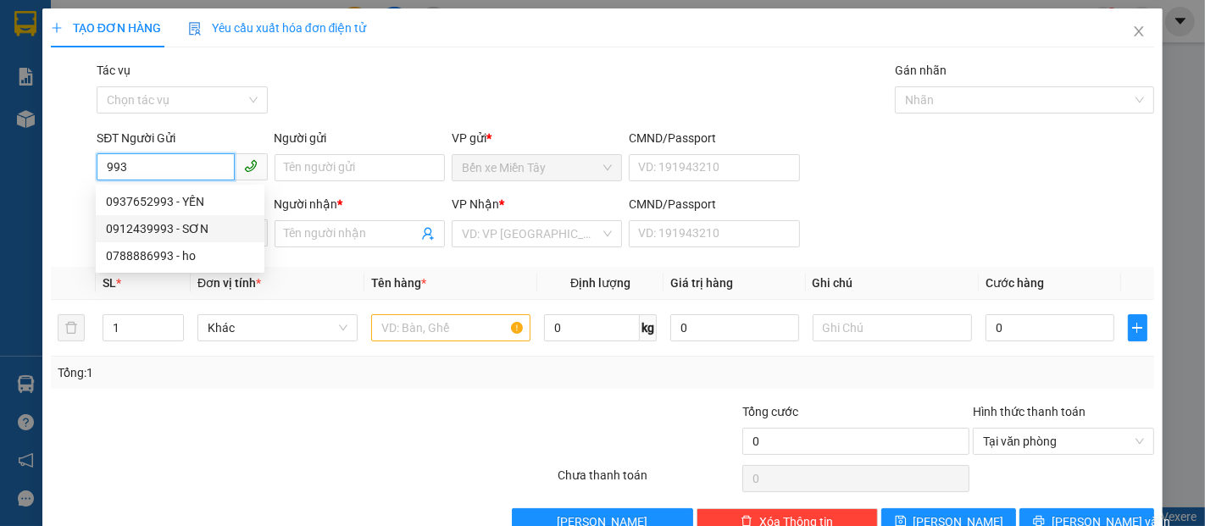
type input "PHÁT"
type input "40.000"
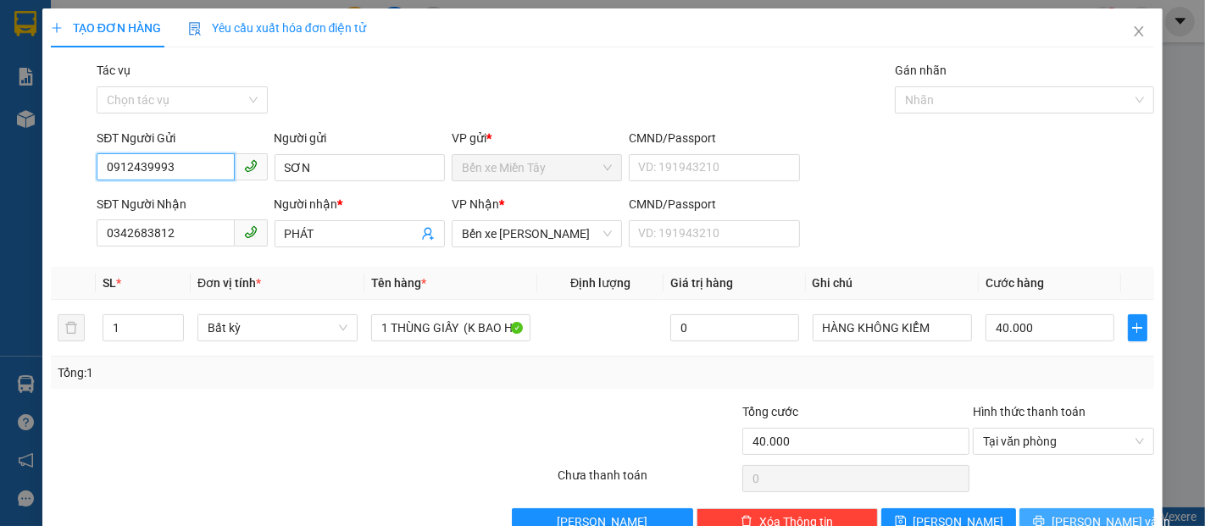
type input "0912439993"
click at [1069, 525] on span "[PERSON_NAME] và In" at bounding box center [1111, 522] width 119 height 19
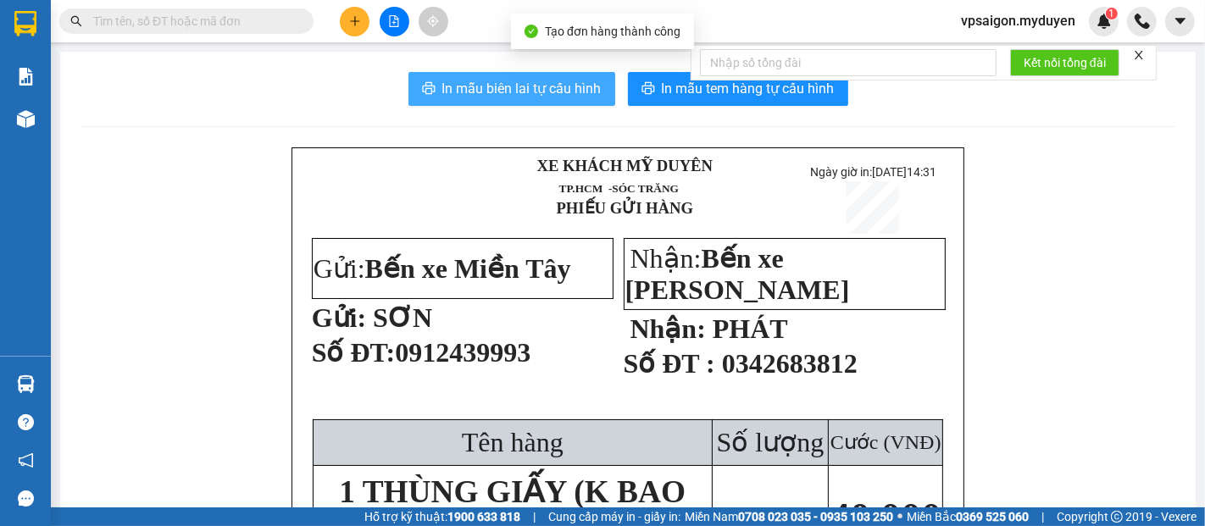
click at [570, 80] on span "In mẫu biên lai tự cấu hình" at bounding box center [521, 88] width 159 height 21
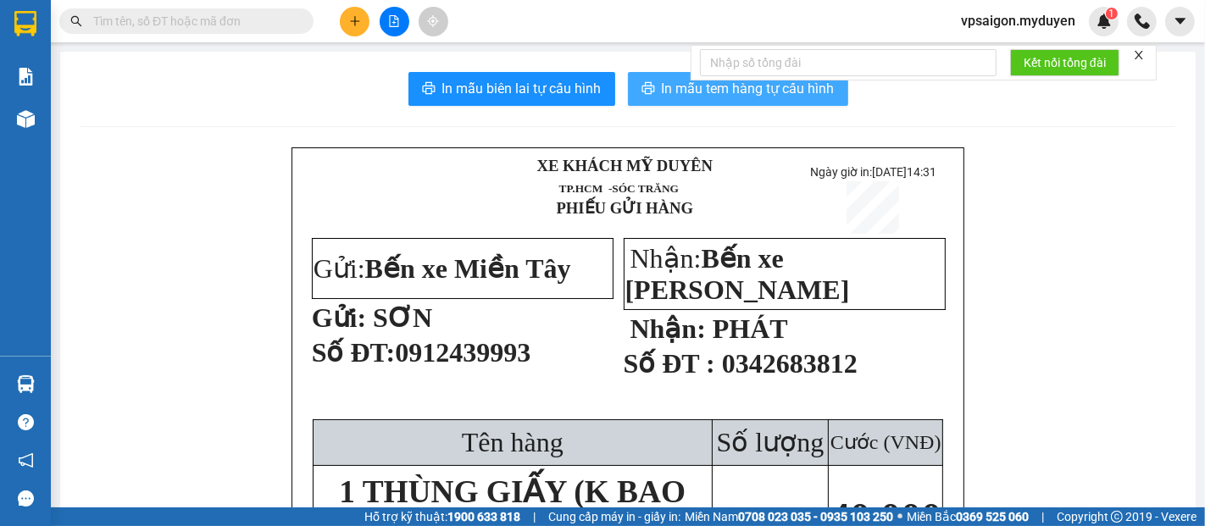
click at [669, 90] on span "In mẫu tem hàng tự cấu hình" at bounding box center [748, 88] width 173 height 21
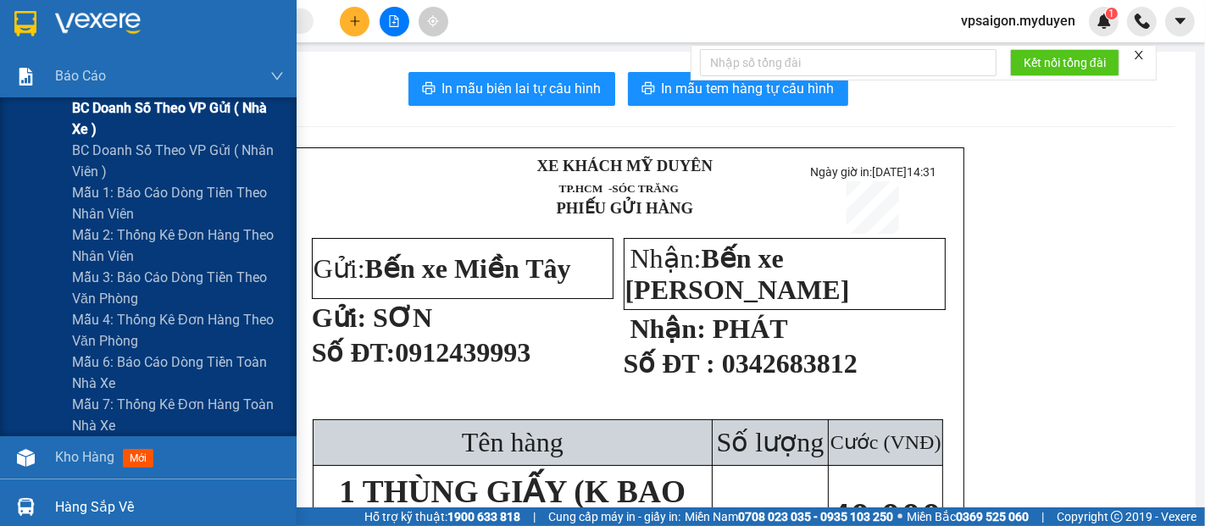
click at [161, 113] on span "BC doanh số theo VP gửi ( nhà xe )" at bounding box center [178, 118] width 212 height 42
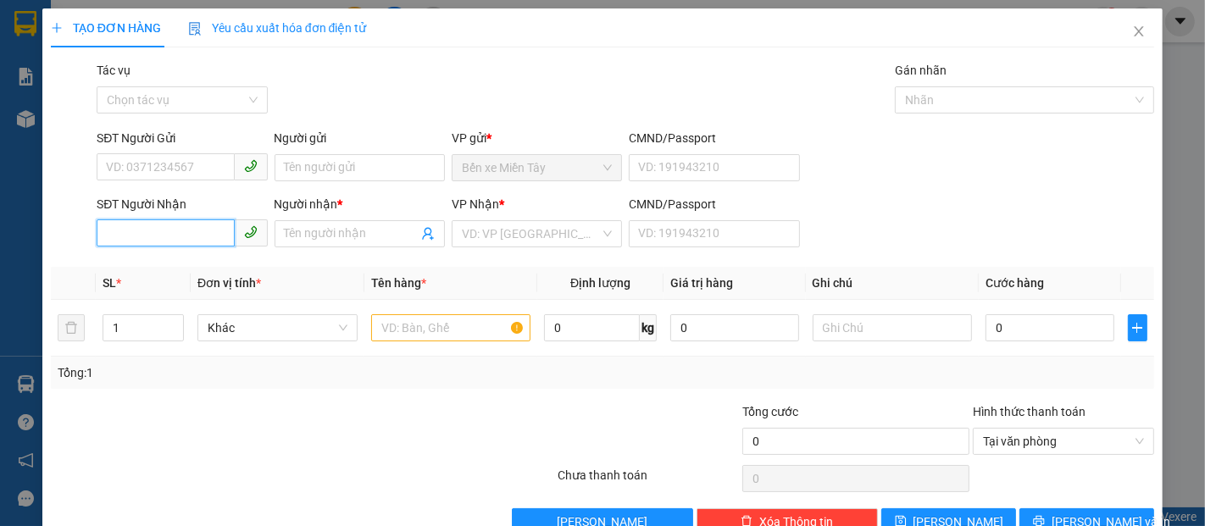
click at [175, 229] on input "SĐT Người Nhận" at bounding box center [165, 233] width 137 height 27
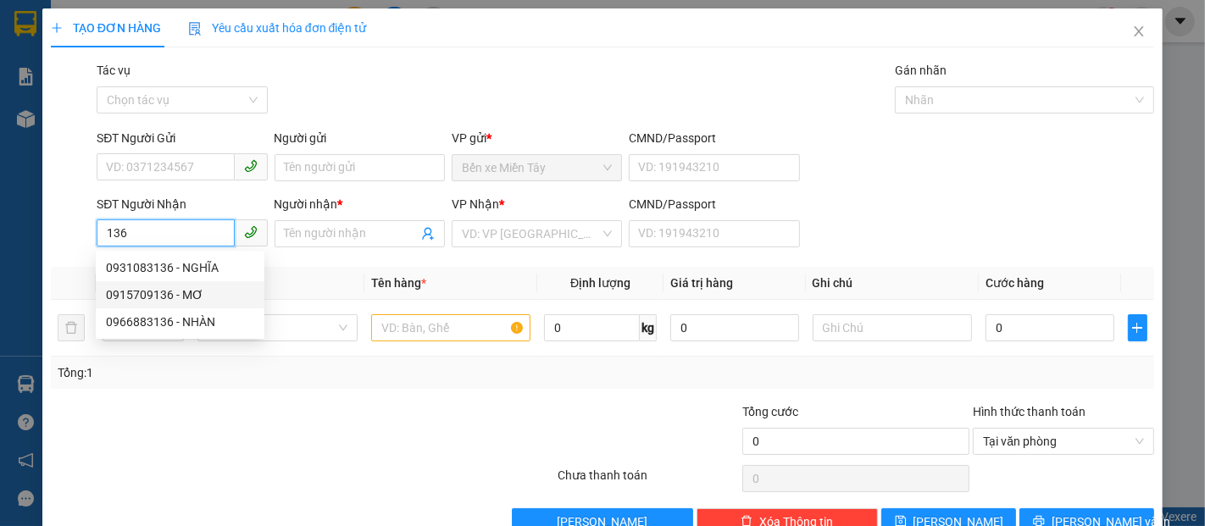
click at [174, 291] on div "0915709136 - MƠ" at bounding box center [180, 295] width 148 height 19
type input "0915709136"
type input "MƠ"
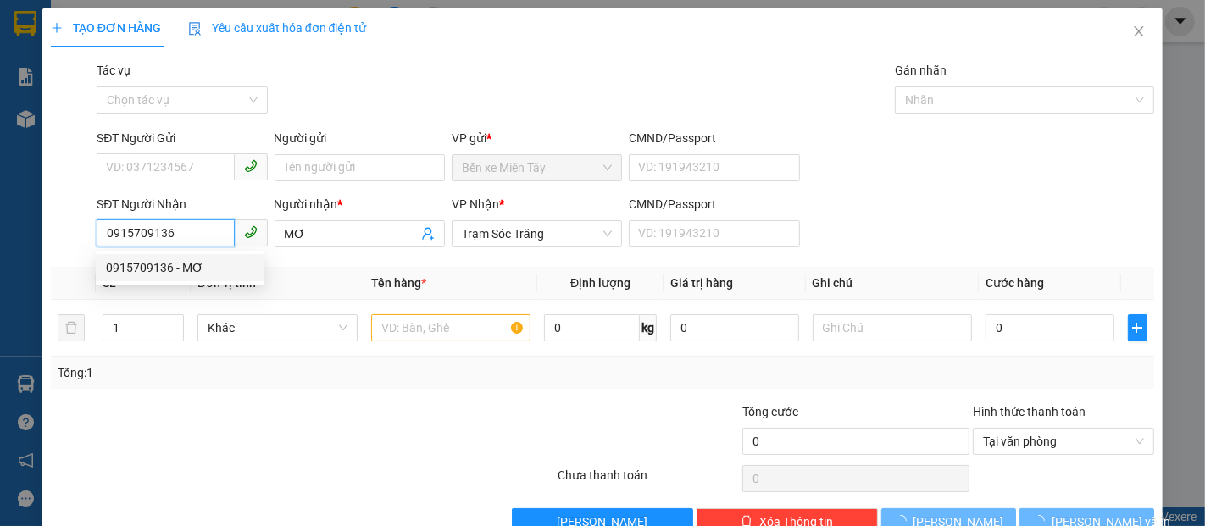
type input "70.000"
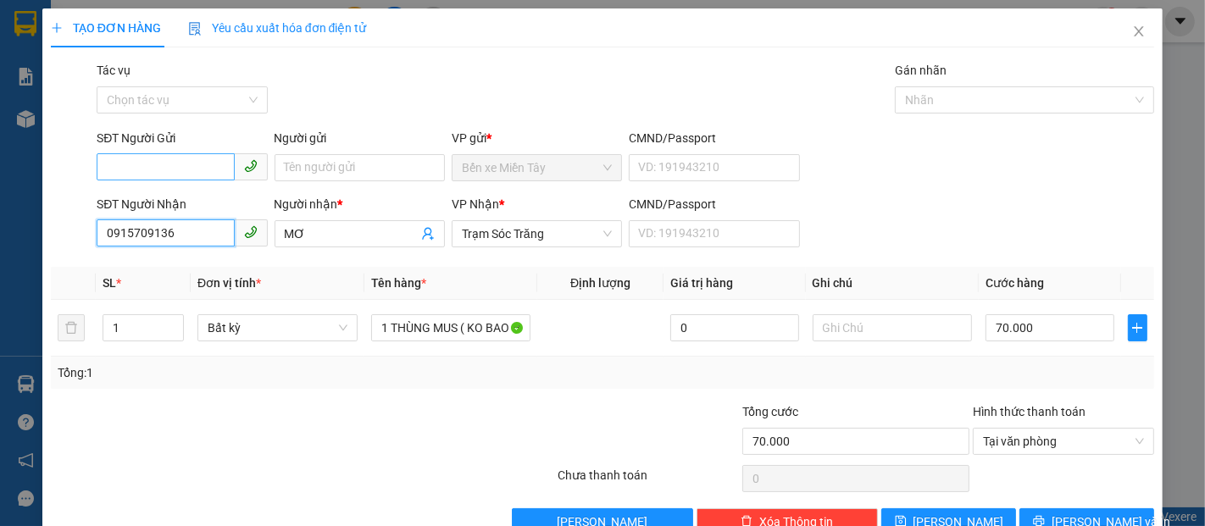
type input "0915709136"
click at [182, 162] on input "SĐT Người Gửi" at bounding box center [165, 166] width 137 height 27
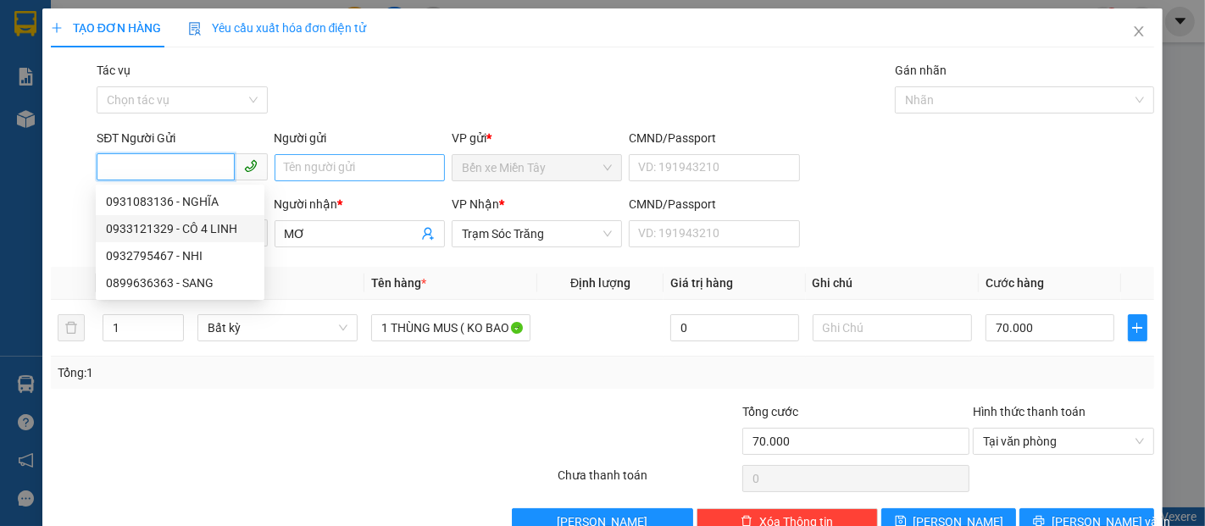
drag, startPoint x: 193, startPoint y: 222, endPoint x: 438, endPoint y: 168, distance: 250.9
click at [197, 223] on div "0933121329 - CÔ 4 LINH" at bounding box center [180, 229] width 148 height 19
type input "0933121329"
type input "CÔ 4 LINH"
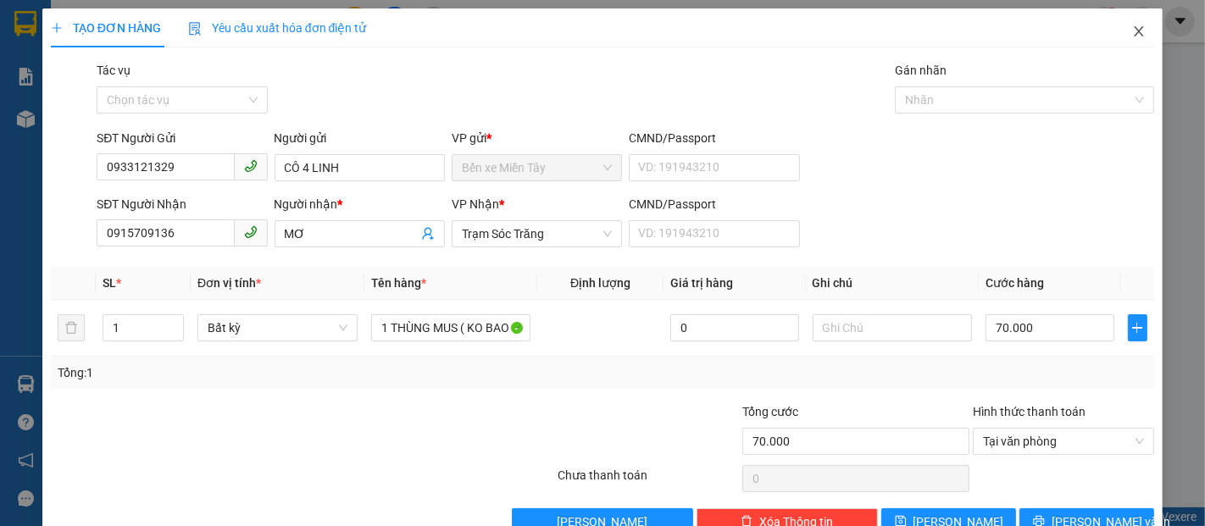
click at [1132, 30] on icon "close" at bounding box center [1139, 32] width 14 height 14
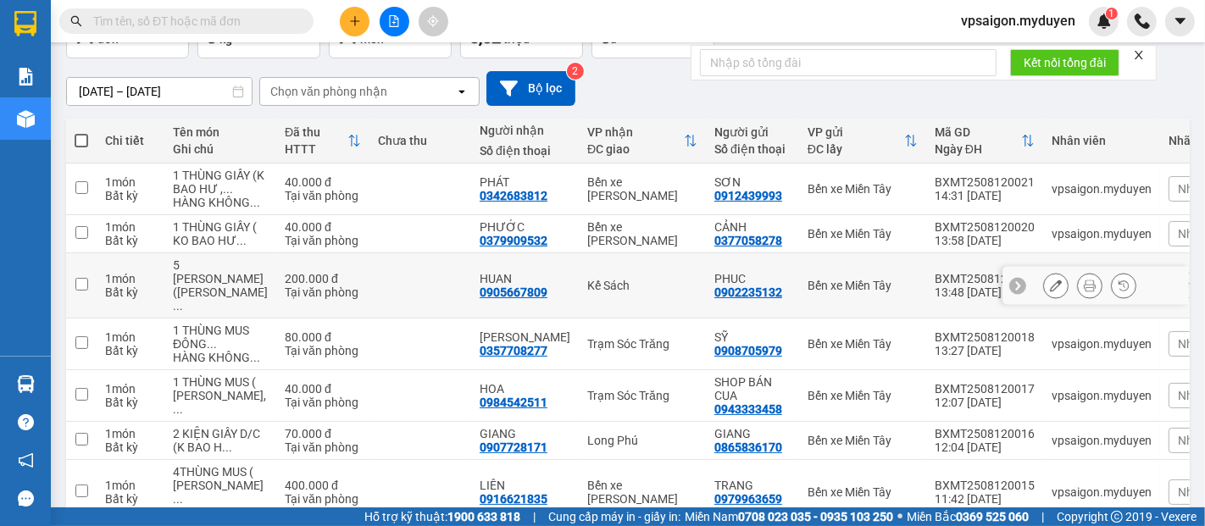
scroll to position [153, 0]
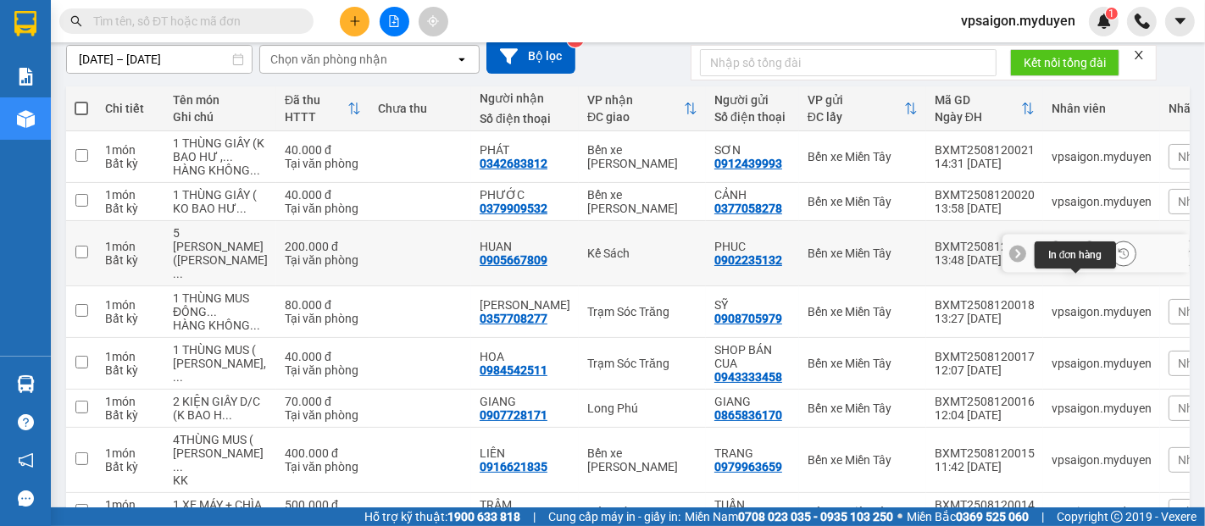
click at [1084, 259] on icon at bounding box center [1090, 253] width 12 height 12
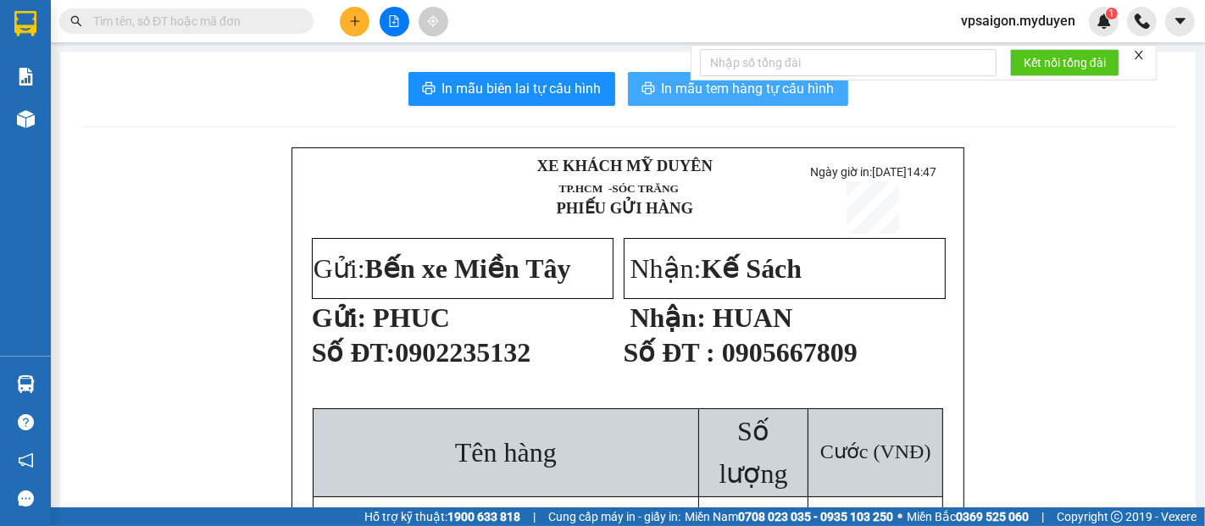
click at [683, 93] on span "In mẫu tem hàng tự cấu hình" at bounding box center [748, 88] width 173 height 21
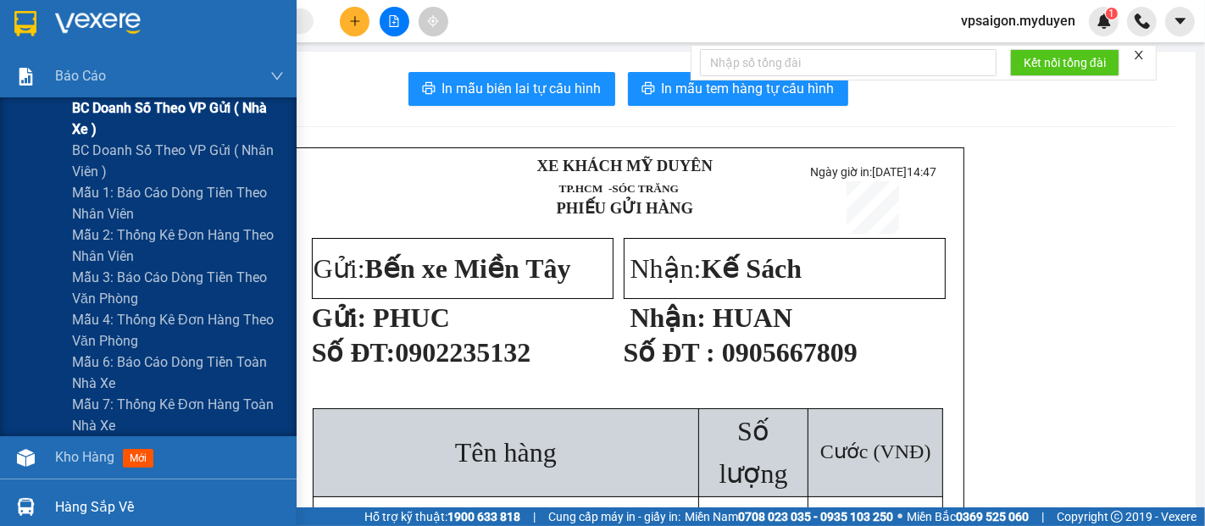
click at [123, 102] on span "BC doanh số theo VP gửi ( nhà xe )" at bounding box center [178, 118] width 212 height 42
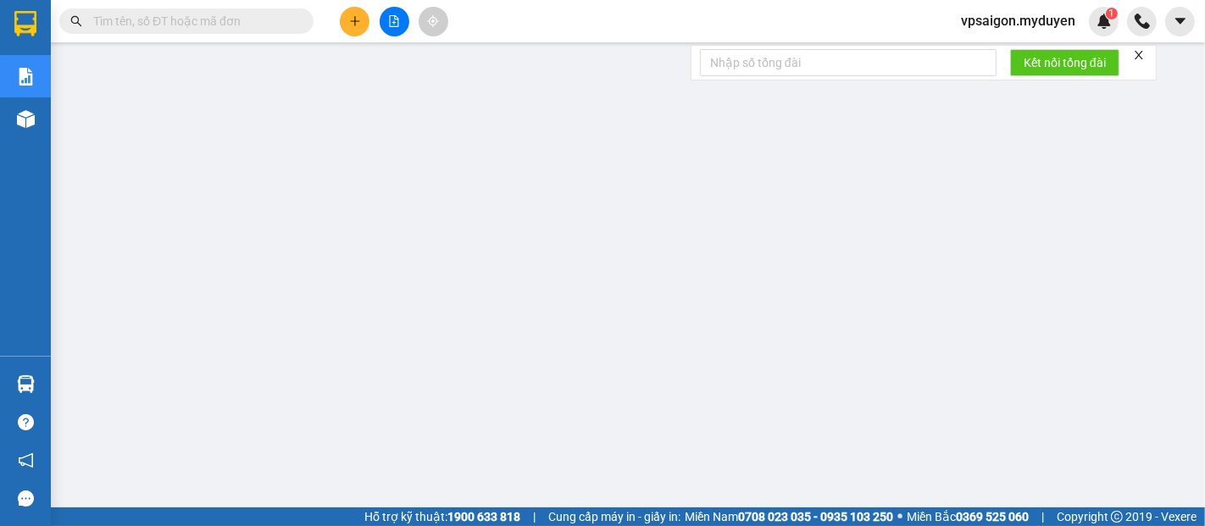
click at [366, 21] on button at bounding box center [355, 22] width 30 height 30
drag, startPoint x: 413, startPoint y: 59, endPoint x: 391, endPoint y: 59, distance: 22.0
click at [411, 59] on div "Tạo đơn hàng" at bounding box center [422, 63] width 74 height 19
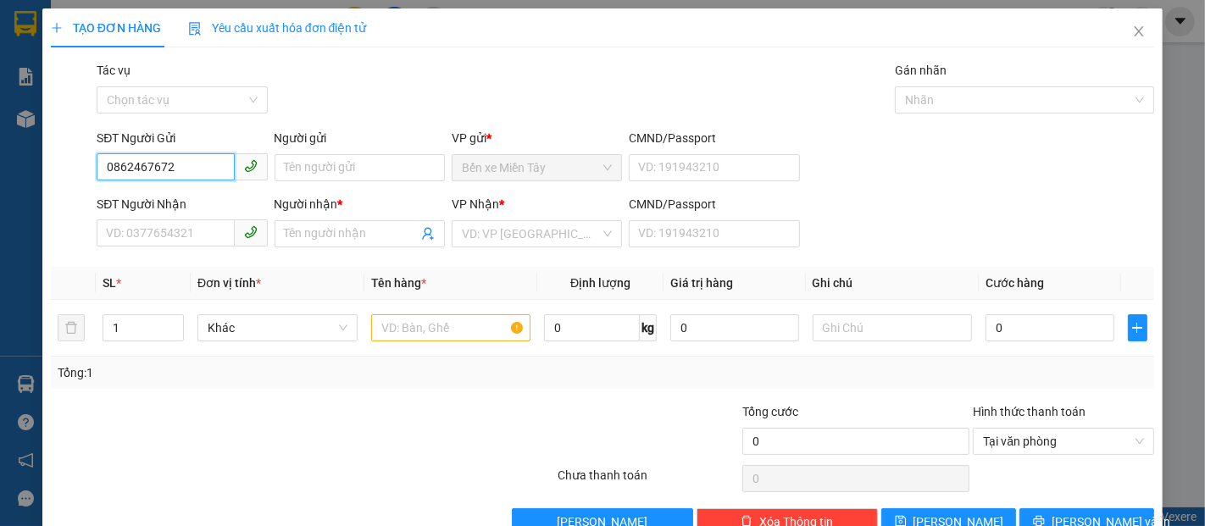
click at [170, 158] on input "0862467672" at bounding box center [165, 166] width 137 height 27
type input "0862467672"
click at [203, 236] on input "SĐT Người Nhận" at bounding box center [165, 233] width 137 height 27
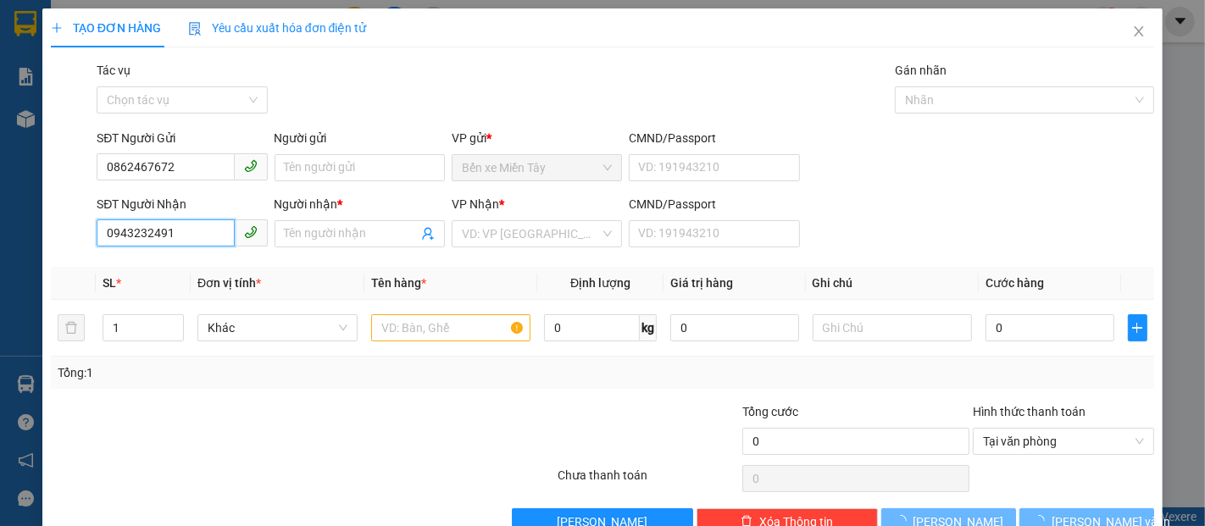
click at [203, 236] on input "0943232491" at bounding box center [165, 233] width 137 height 27
type input "0943232491"
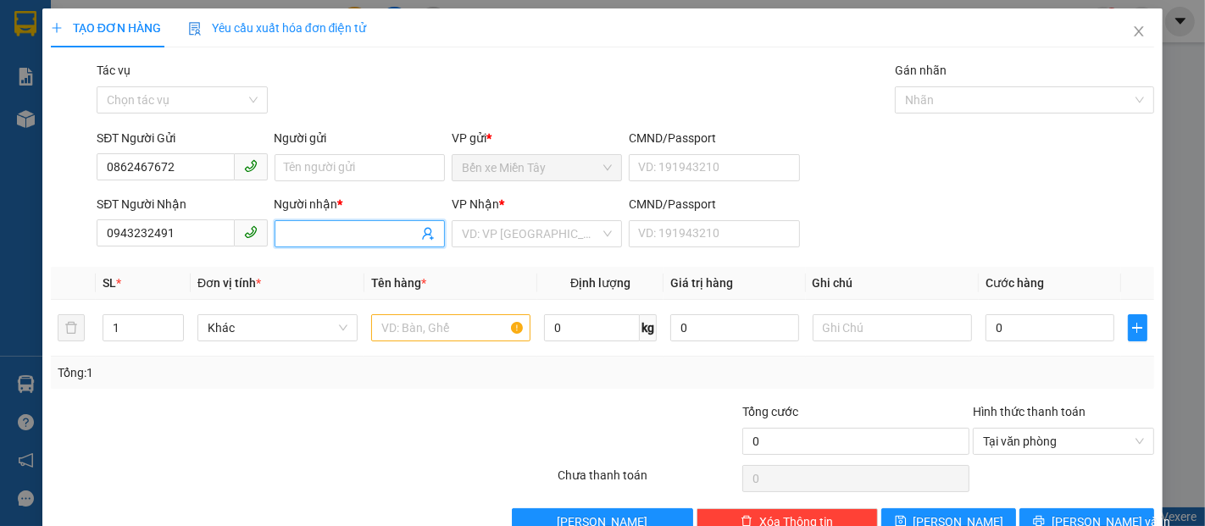
click at [385, 233] on input "Người nhận *" at bounding box center [351, 234] width 133 height 19
type input "D"
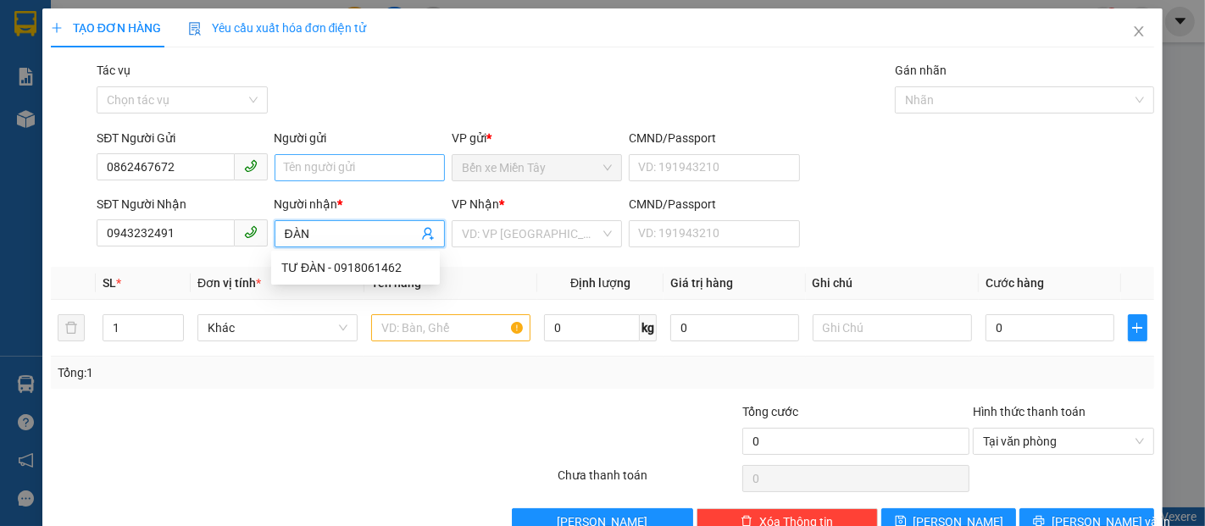
type input "ĐÀN"
click at [359, 170] on input "Người gửi" at bounding box center [360, 167] width 170 height 27
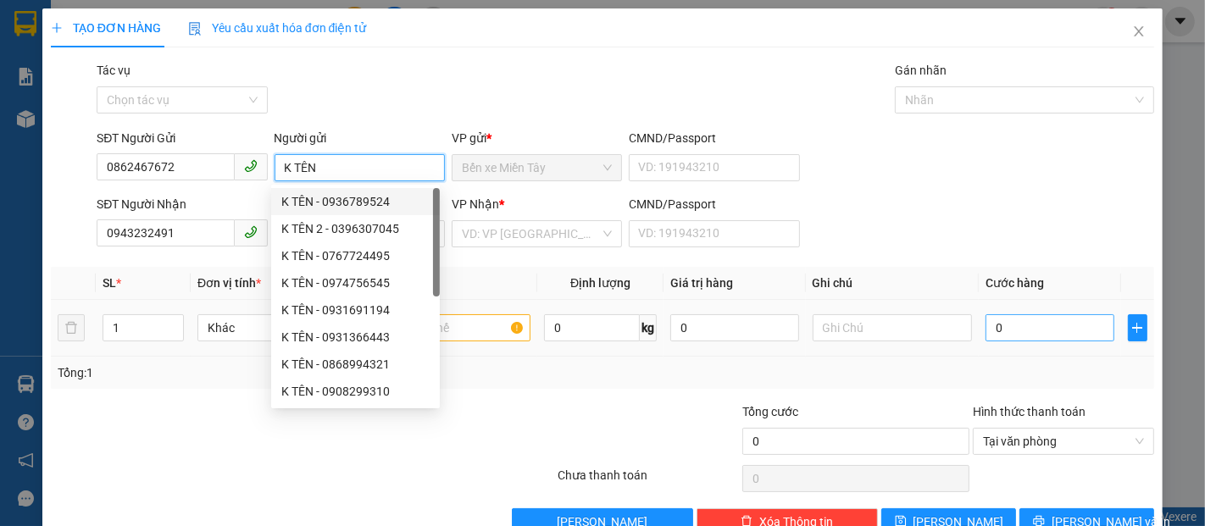
type input "K TÊN"
click at [1012, 325] on input "0" at bounding box center [1050, 327] width 128 height 27
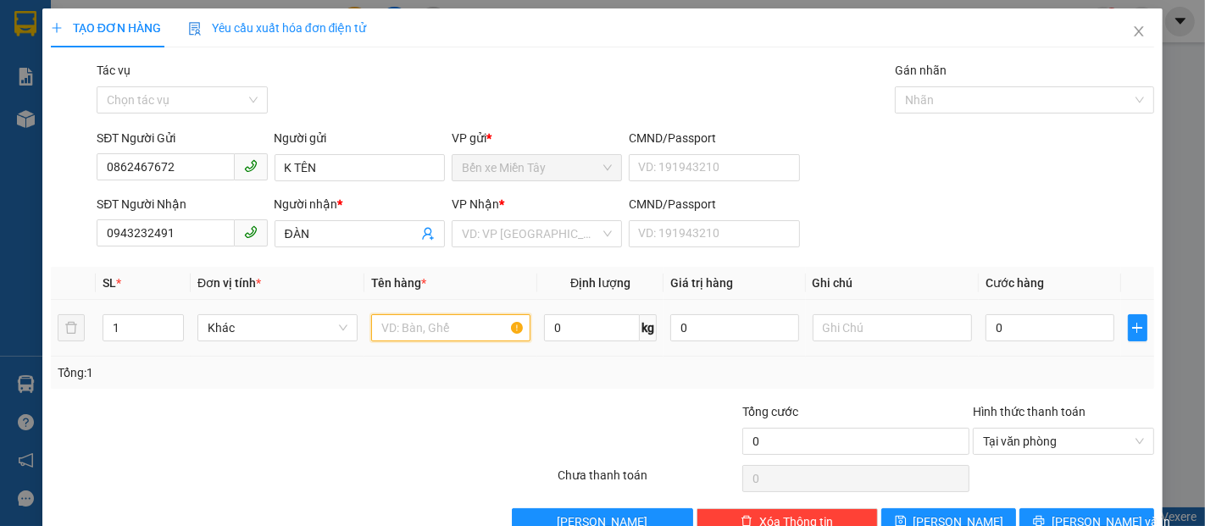
click at [478, 319] on input "text" at bounding box center [451, 327] width 160 height 27
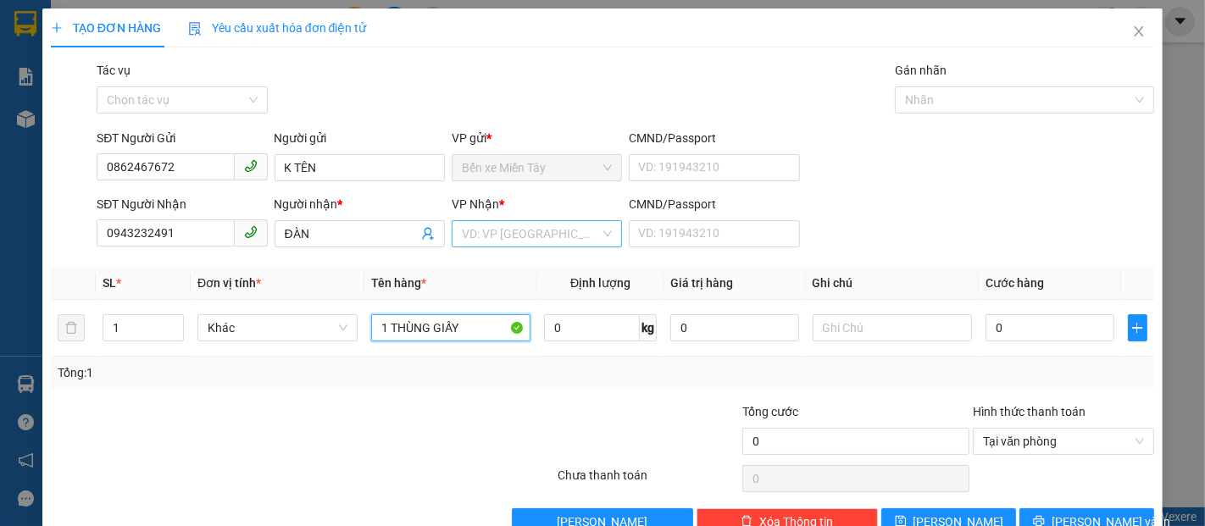
type input "1 THÙNG GIẤY"
click at [509, 223] on input "search" at bounding box center [531, 233] width 138 height 25
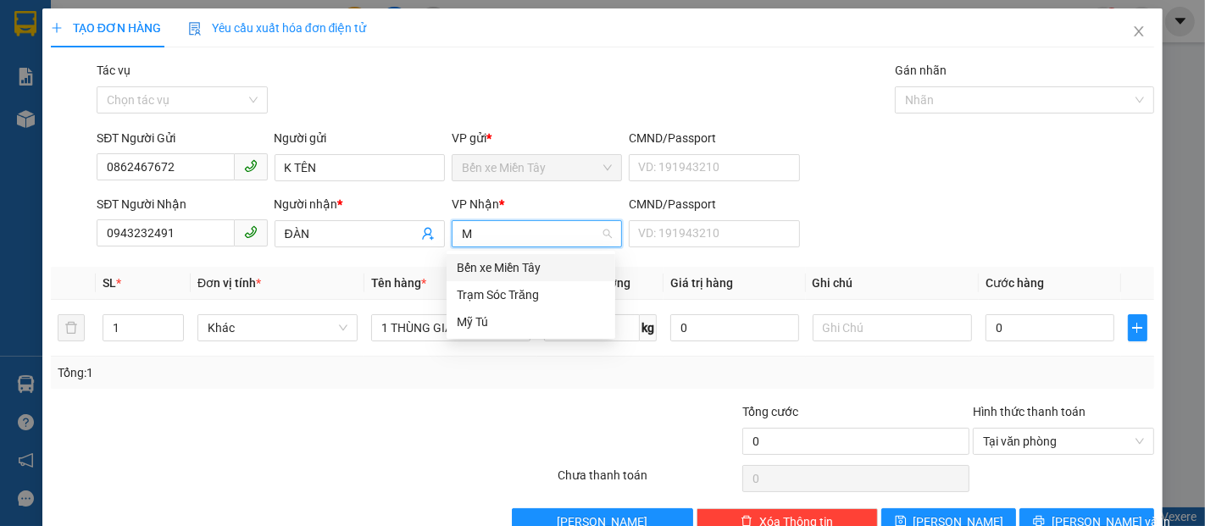
type input "MY"
click at [503, 268] on div "Mỹ Tú" at bounding box center [531, 268] width 148 height 19
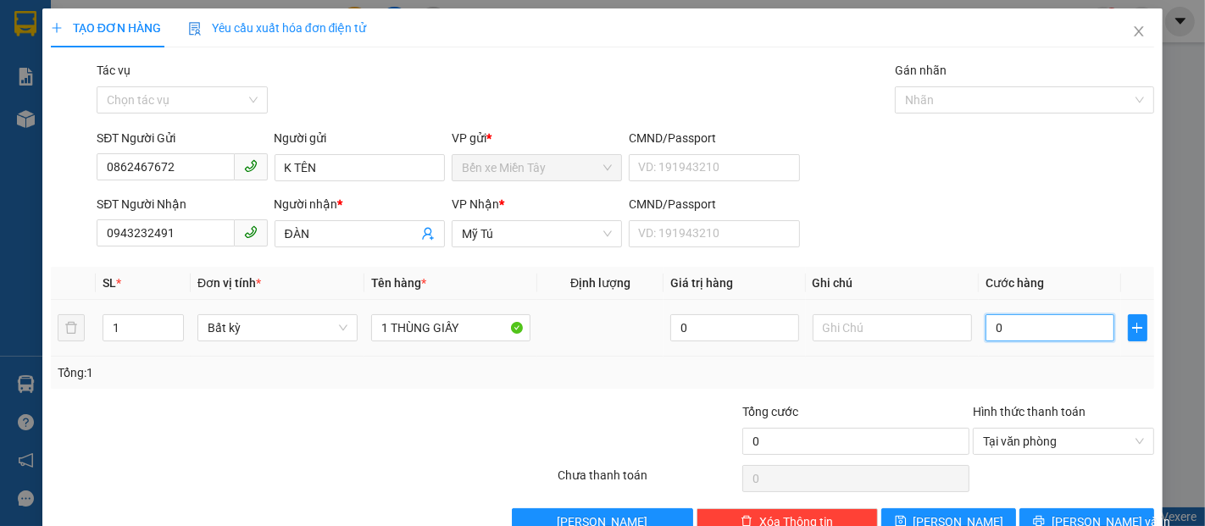
click at [1017, 340] on input "0" at bounding box center [1050, 327] width 128 height 27
type input "3"
type input "30"
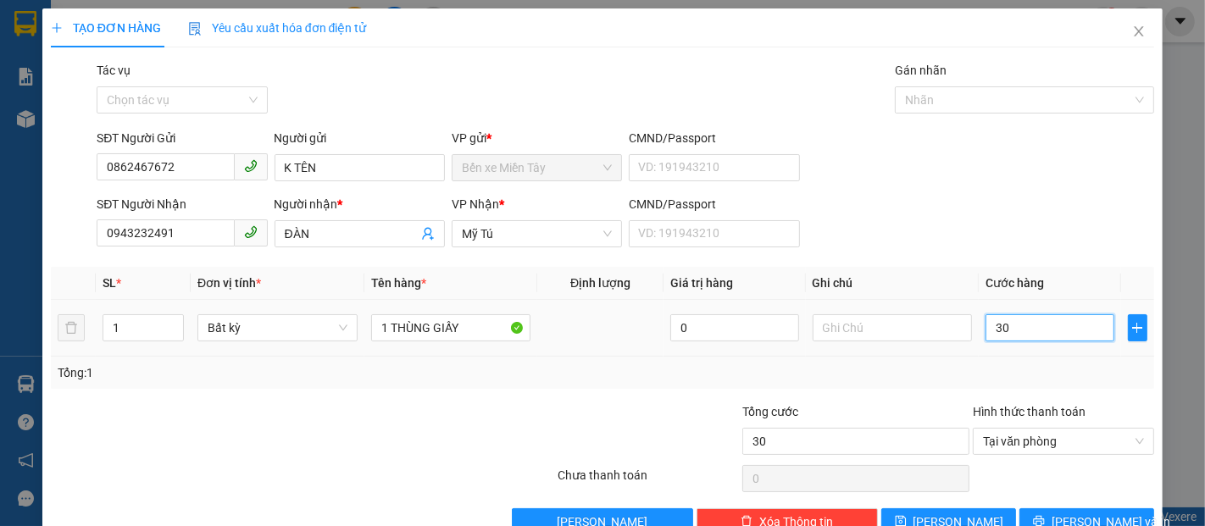
type input "300"
type input "3.000"
type input "30.000"
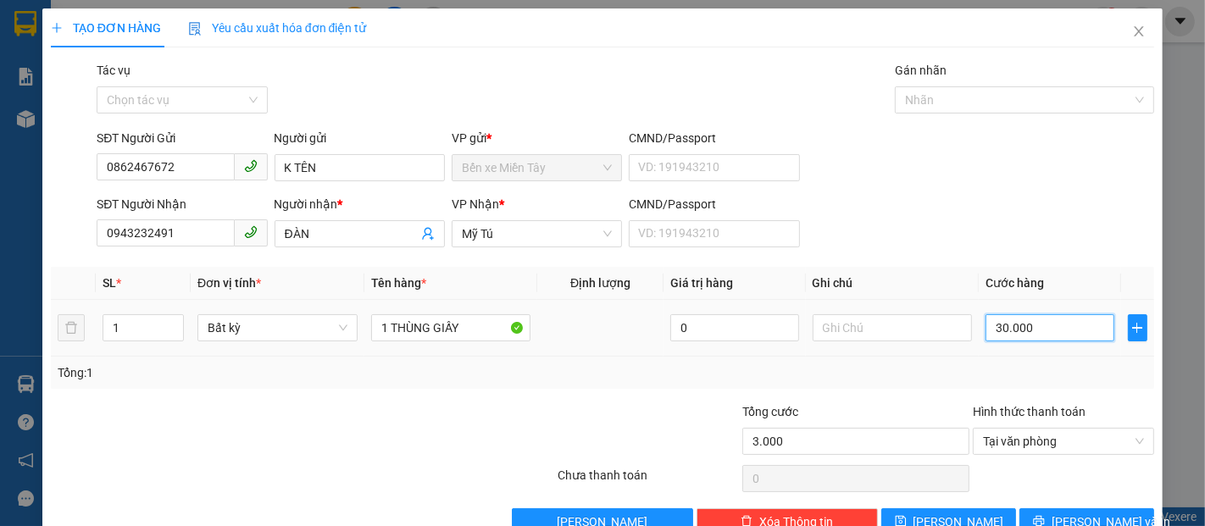
type input "30.000"
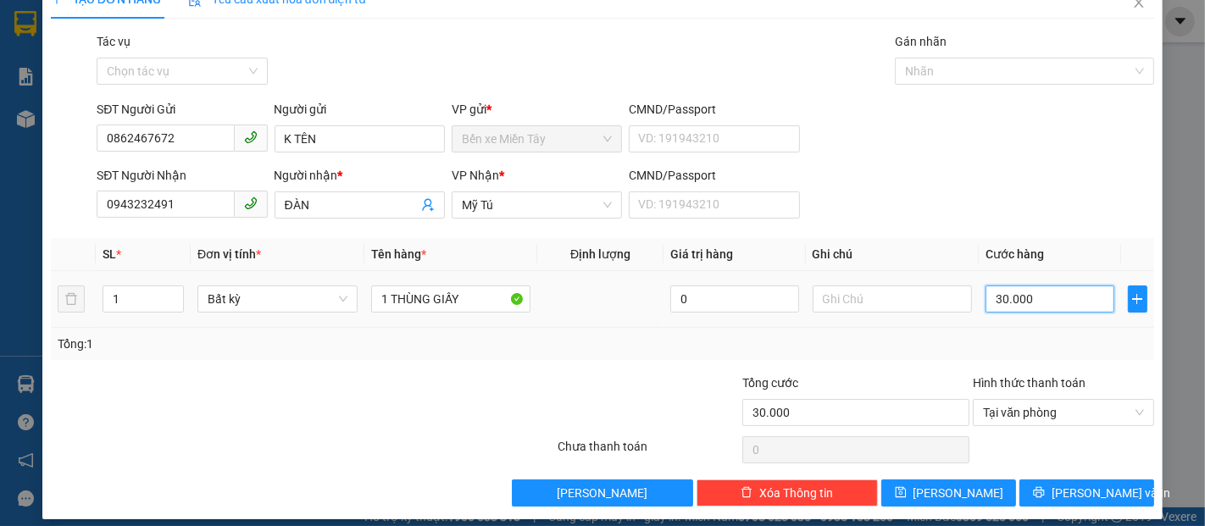
scroll to position [41, 0]
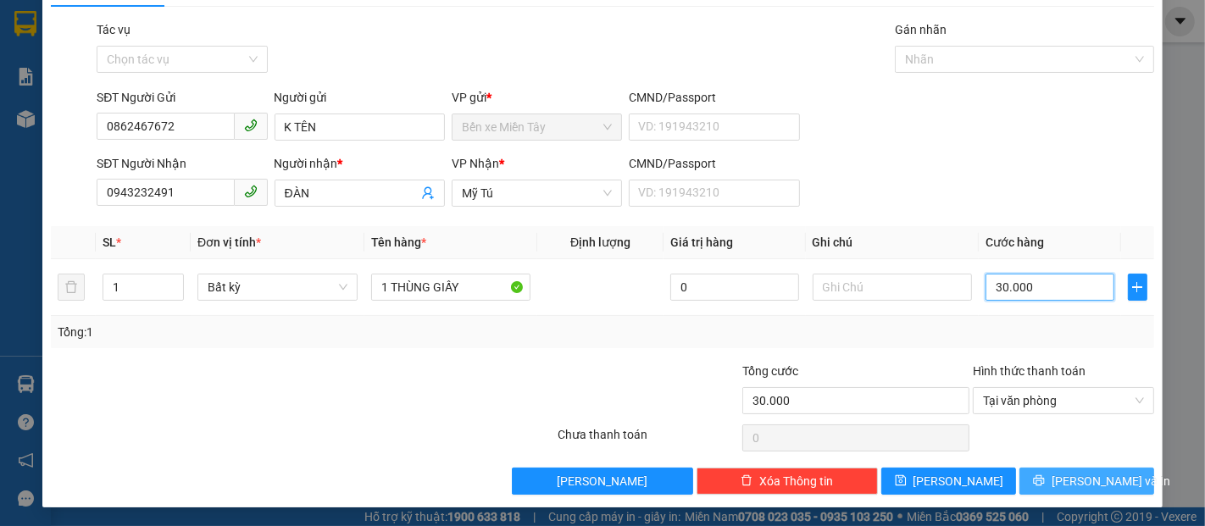
type input "30.000"
click at [1105, 484] on span "[PERSON_NAME] và In" at bounding box center [1111, 481] width 119 height 19
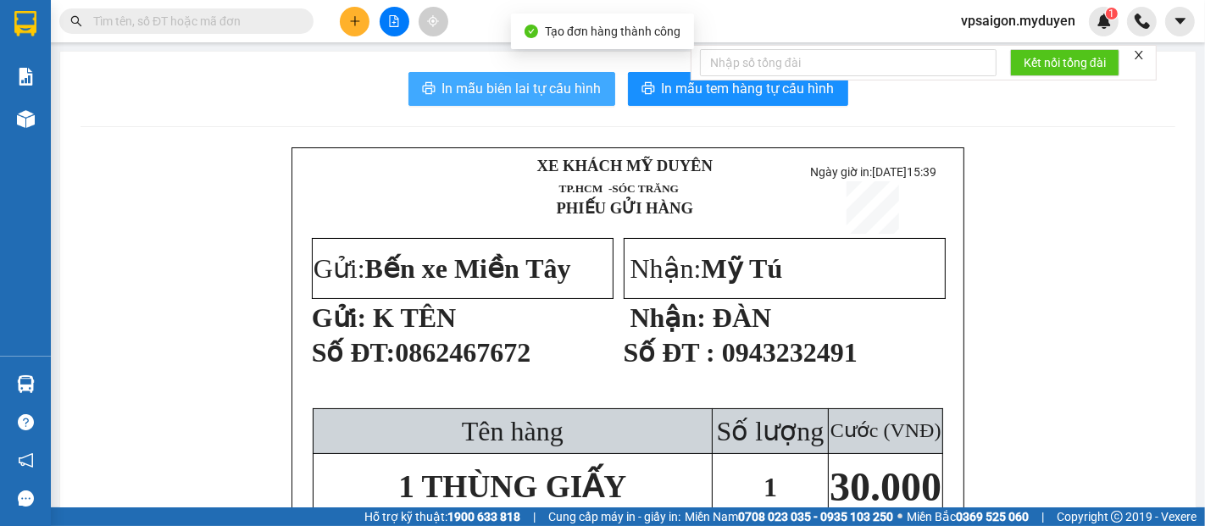
click at [540, 98] on span "In mẫu biên lai tự cấu hình" at bounding box center [521, 88] width 159 height 21
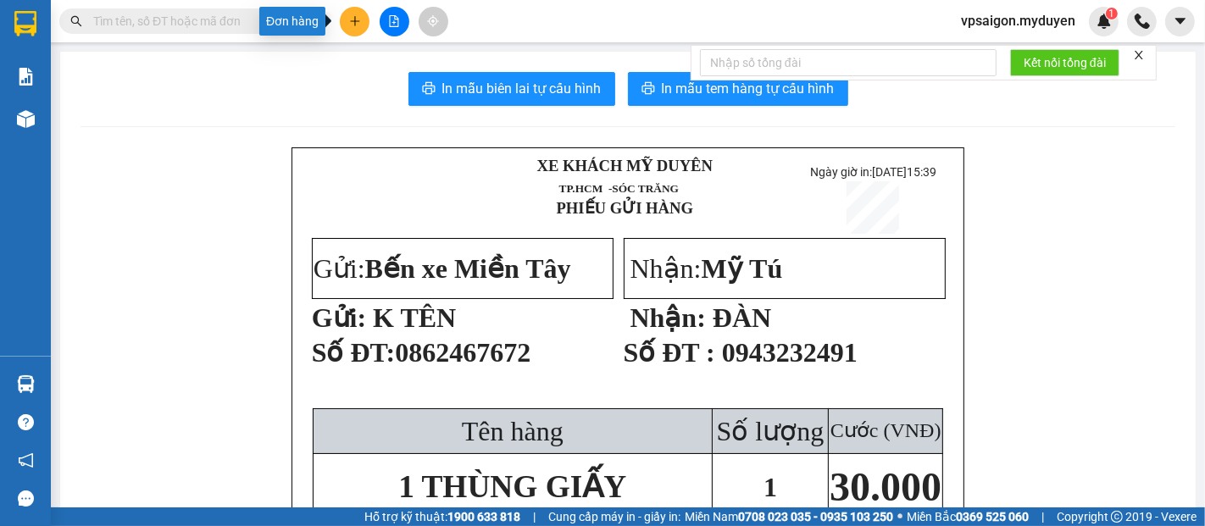
drag, startPoint x: 366, startPoint y: 22, endPoint x: 386, endPoint y: 62, distance: 44.7
click at [363, 21] on button at bounding box center [355, 22] width 30 height 30
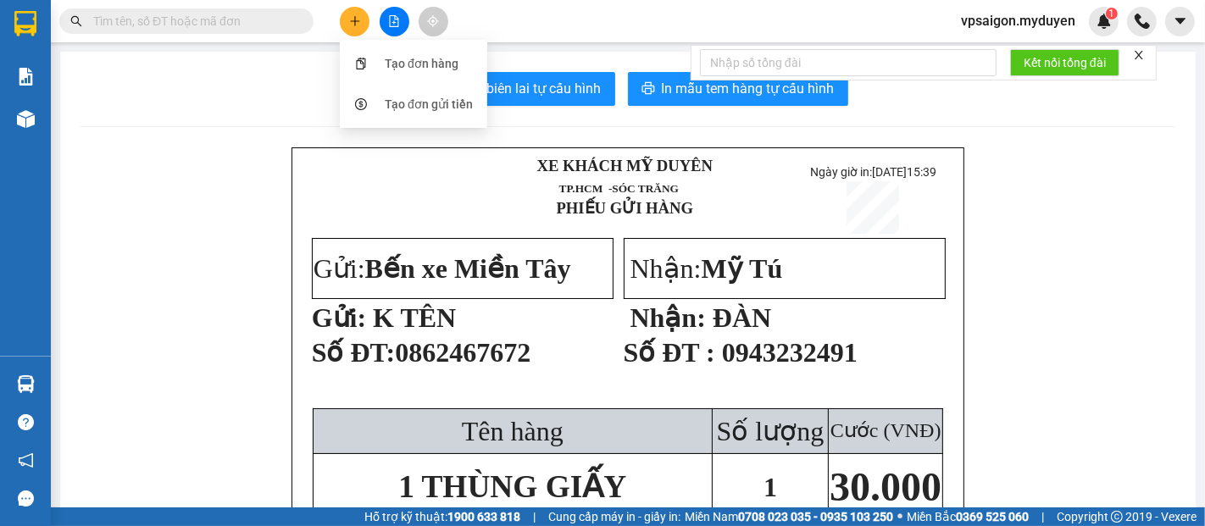
click at [807, 215] on p at bounding box center [873, 207] width 150 height 53
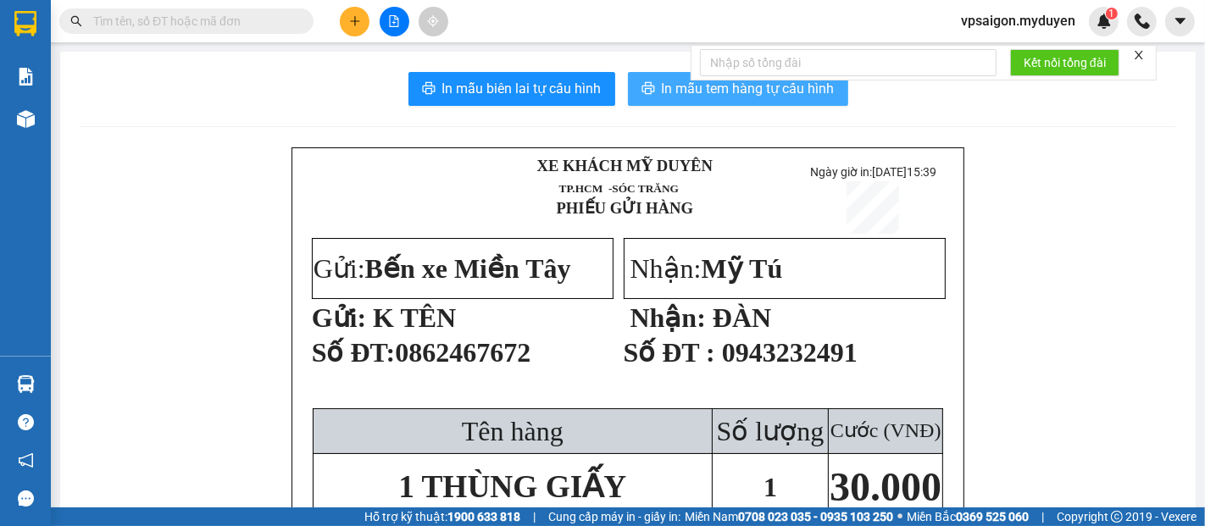
click at [712, 88] on span "In mẫu tem hàng tự cấu hình" at bounding box center [748, 88] width 173 height 21
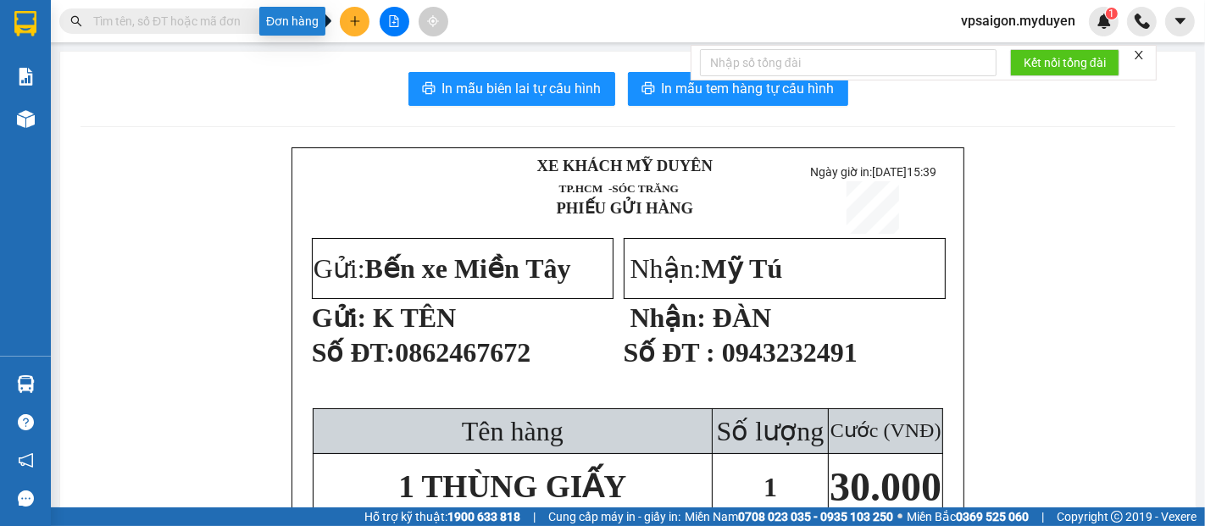
drag, startPoint x: 325, startPoint y: 13, endPoint x: 378, endPoint y: 30, distance: 55.2
click at [350, 15] on body "Kết quả tìm kiếm ( 0 ) Bộ lọc No Data vpsaigon.myduyen 1 Báo cáo BC doanh số th…" at bounding box center [602, 263] width 1205 height 526
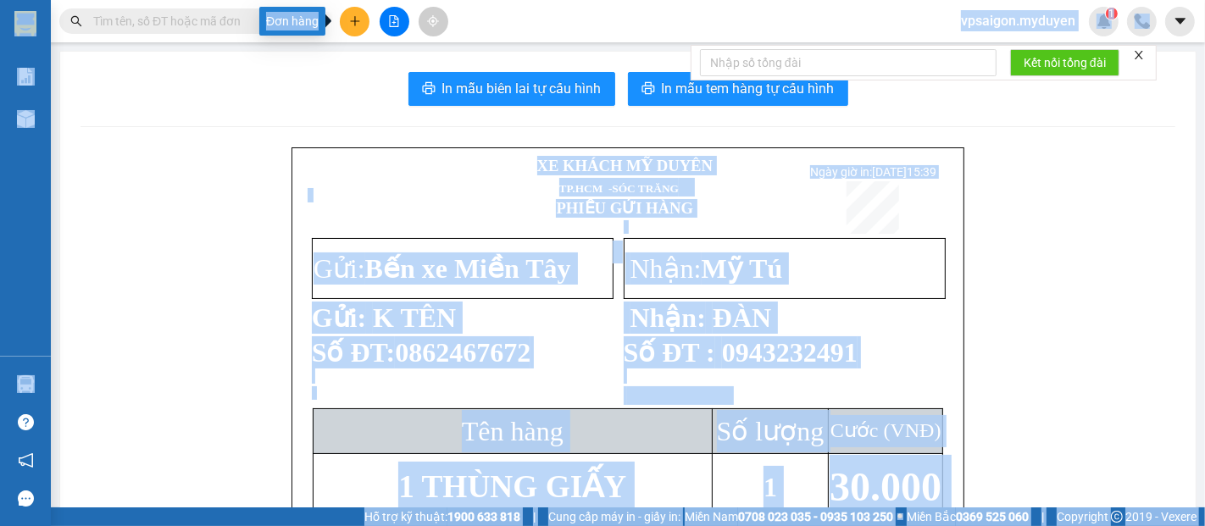
click at [356, 31] on button at bounding box center [355, 22] width 30 height 30
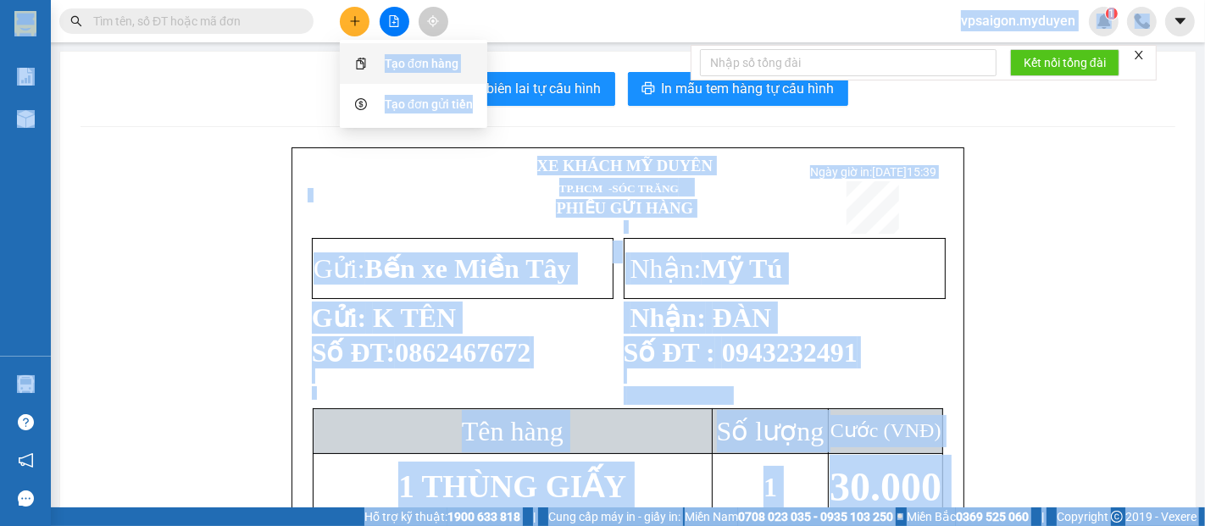
click at [381, 61] on div "Tạo đơn hàng" at bounding box center [413, 63] width 127 height 32
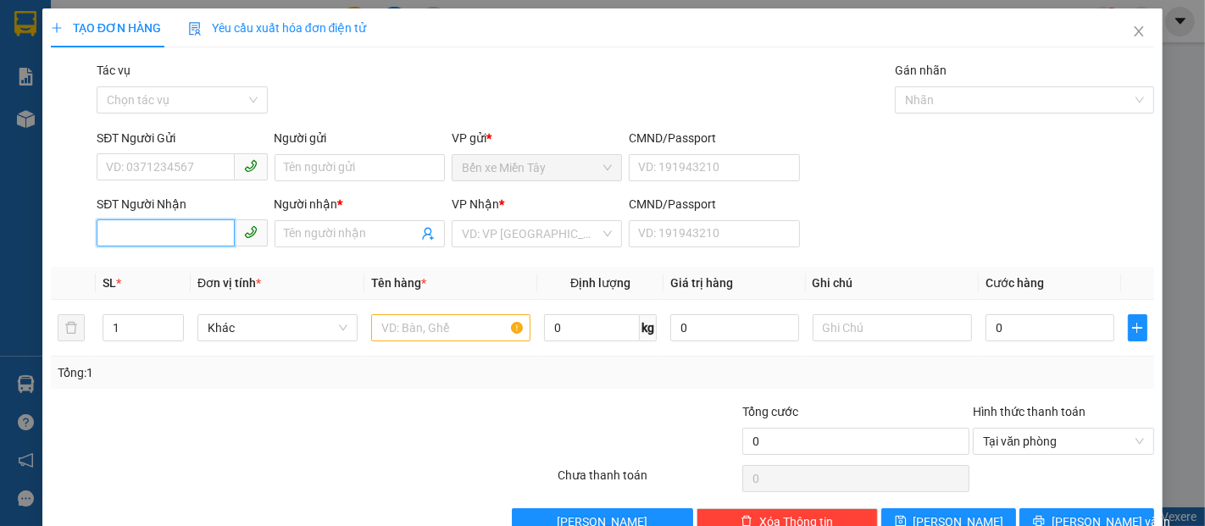
drag, startPoint x: 177, startPoint y: 239, endPoint x: 307, endPoint y: 271, distance: 133.6
click at [178, 239] on input "SĐT Người Nhận" at bounding box center [165, 233] width 137 height 27
click at [171, 268] on div "0938167176 - TRINH" at bounding box center [180, 268] width 148 height 19
type input "0938167176"
type input "TRINH"
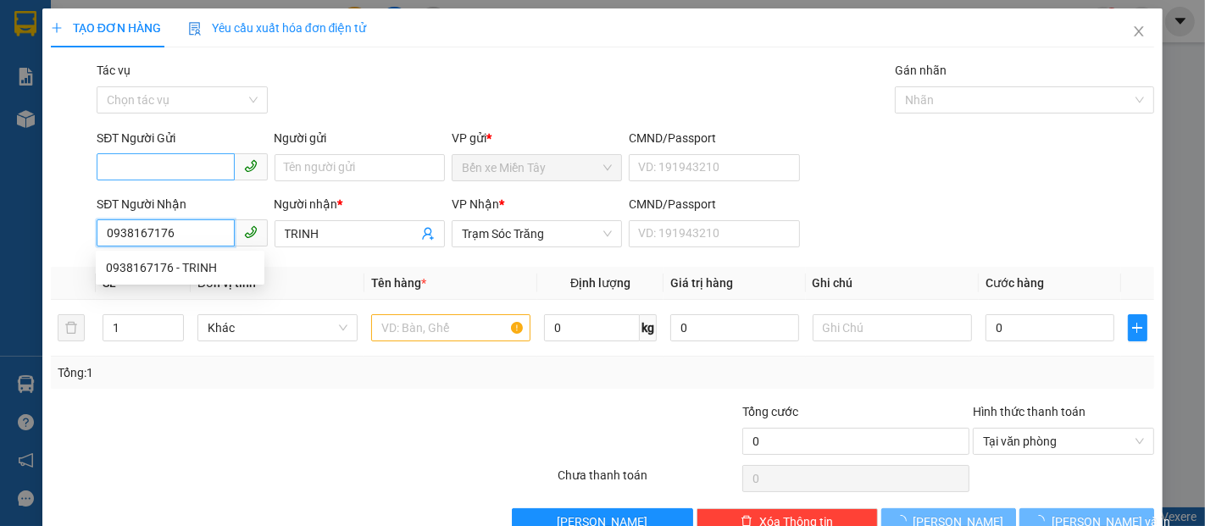
type input "140.000"
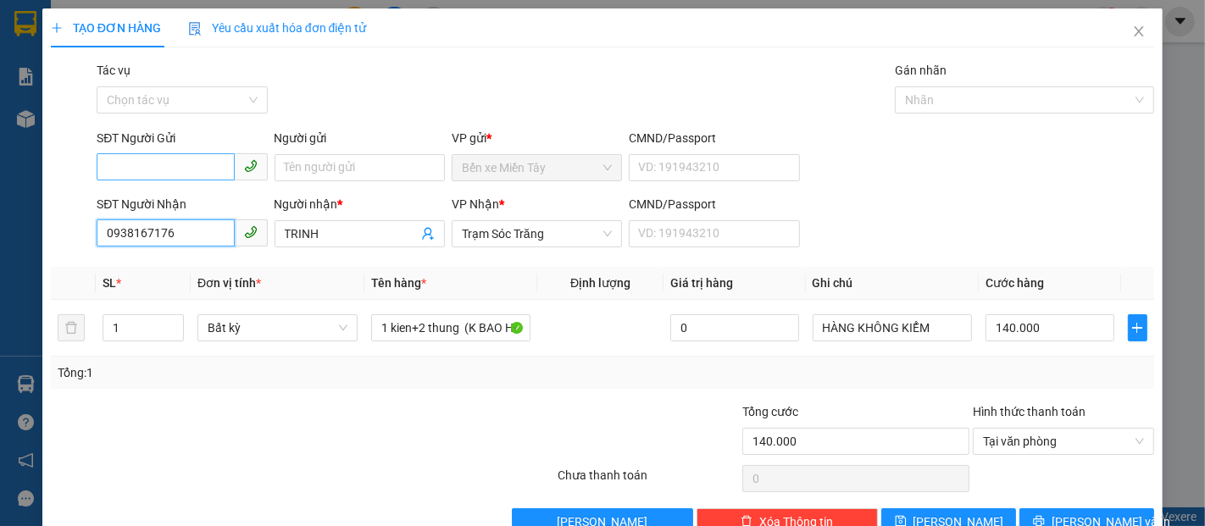
type input "0938167176"
click at [206, 172] on input "SĐT Người Gửi" at bounding box center [165, 166] width 137 height 27
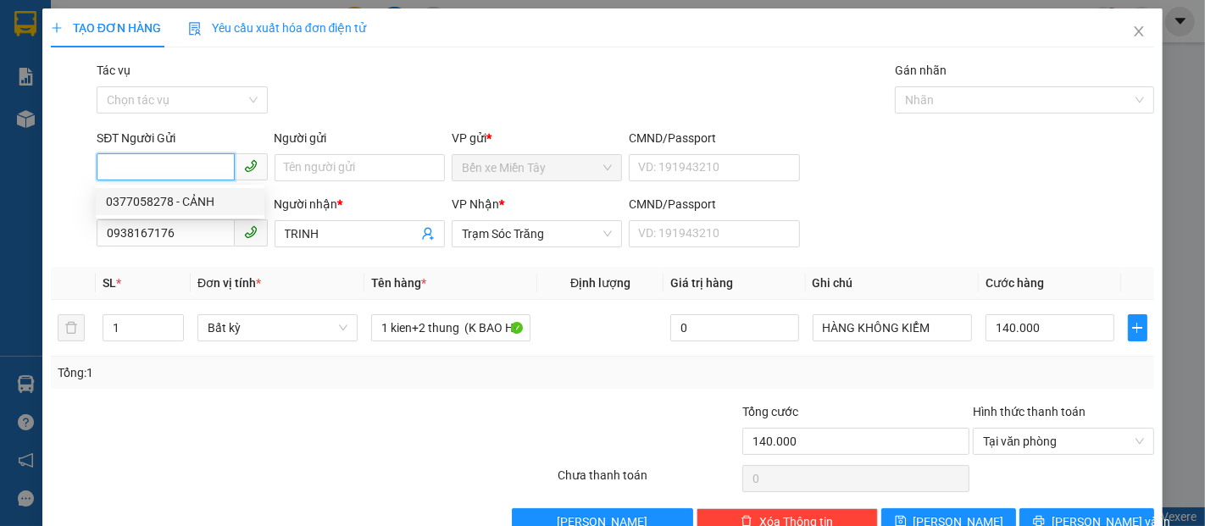
click at [159, 201] on div "0377058278 - CẢNH" at bounding box center [180, 201] width 148 height 19
type input "0377058278"
type input "CẢNH"
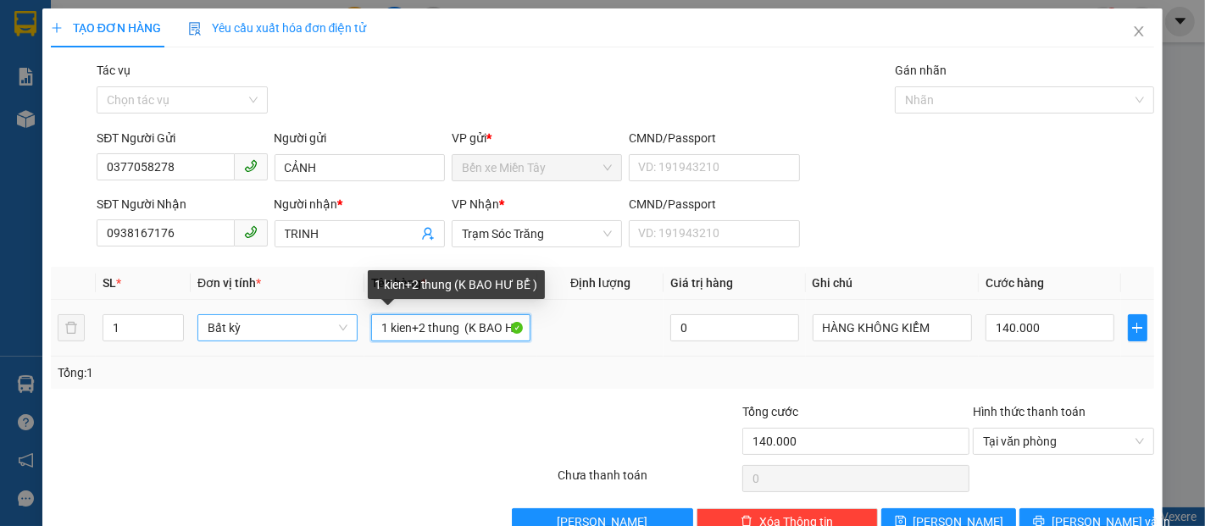
drag, startPoint x: 459, startPoint y: 327, endPoint x: 247, endPoint y: 329, distance: 211.9
click at [248, 329] on tr "1 Bất kỳ 1 kien+2 thung (K BAO HƯ BỂ ) 0 HÀNG KHÔNG KIỂM 140.000" at bounding box center [603, 328] width 1104 height 57
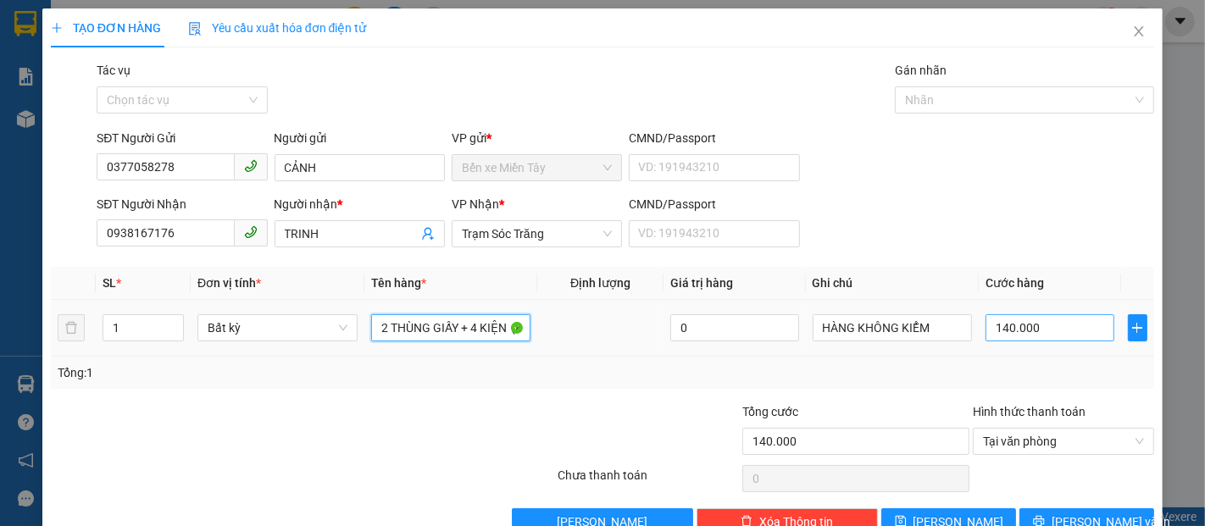
type input "2 THÙNG GIẤY + 4 KIỆN (K BAO HƯ BỂ )"
click at [996, 324] on input "140.000" at bounding box center [1050, 327] width 128 height 27
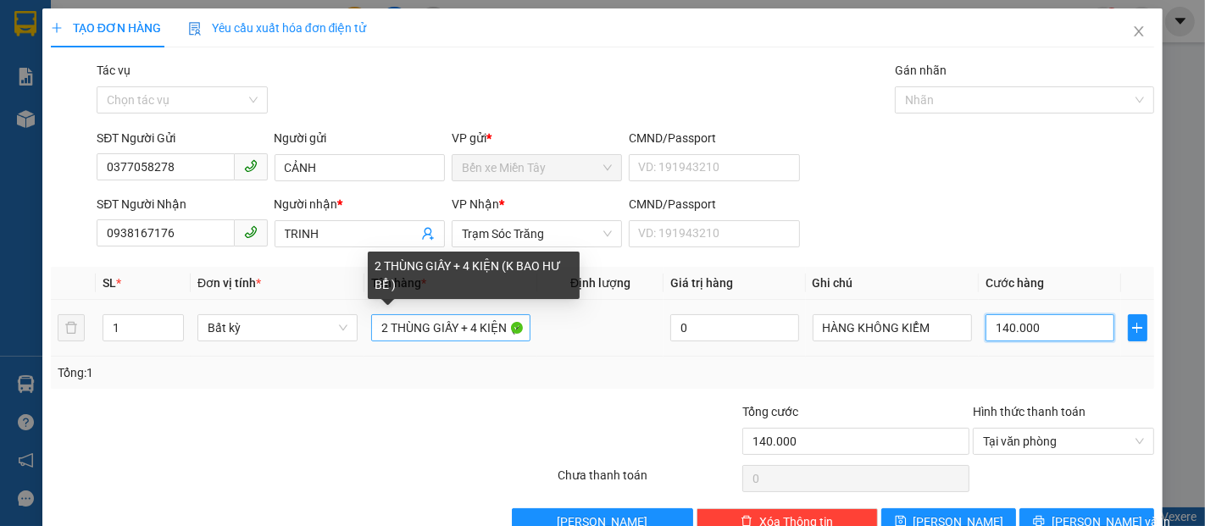
type input "2"
type input "24"
type input "240"
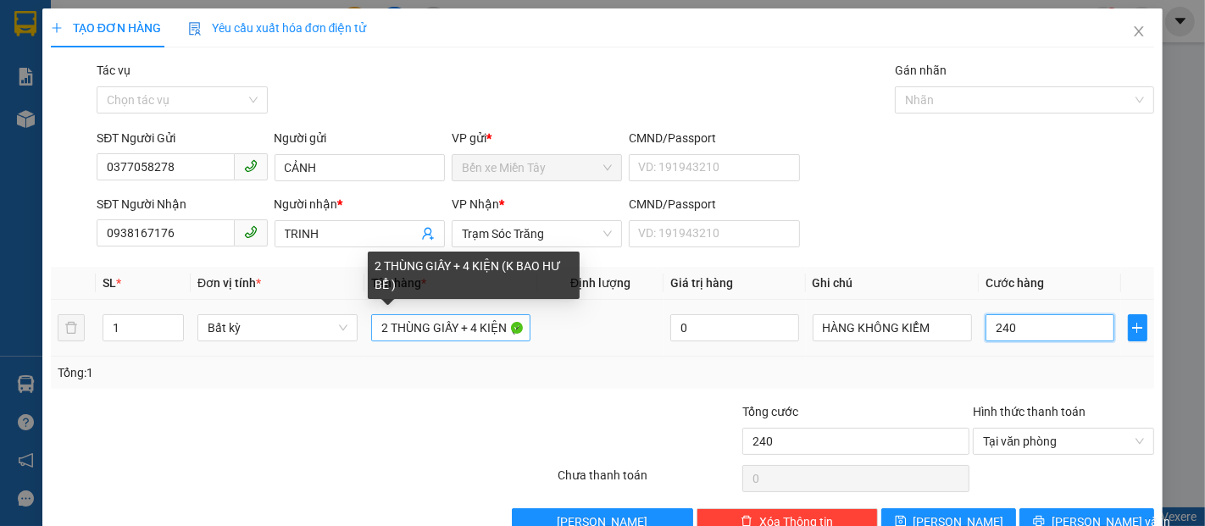
type input "2.400"
type input "24.000"
type input "240.000"
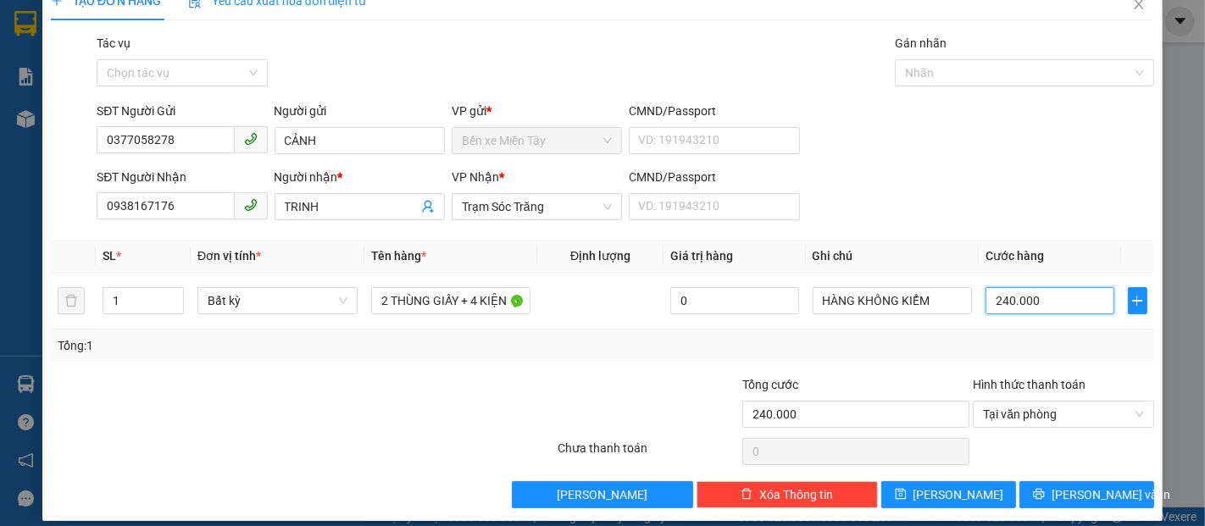
scroll to position [41, 0]
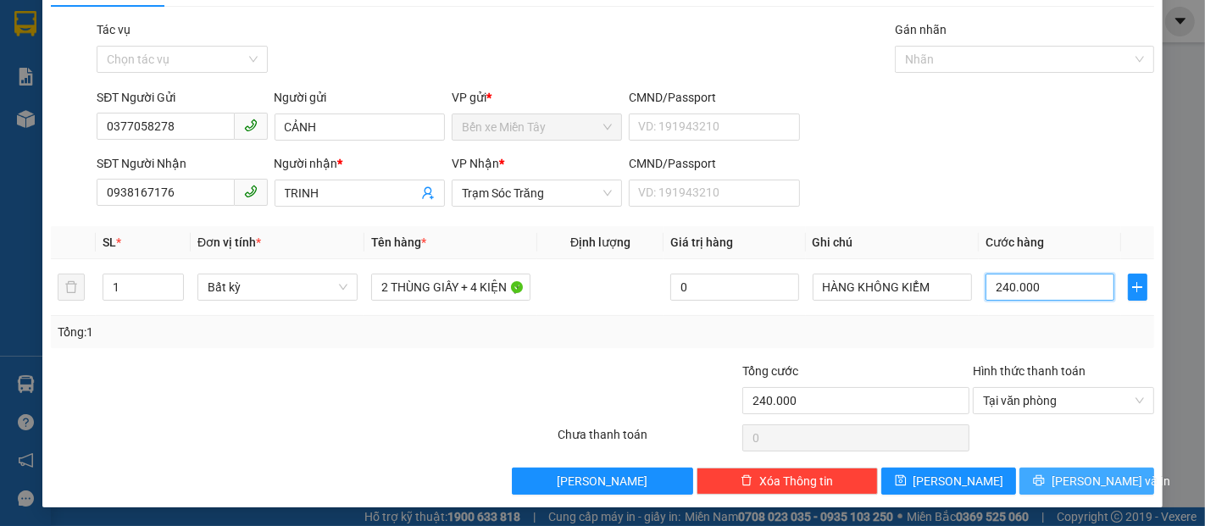
type input "240.000"
click at [1071, 481] on span "Lưu và In" at bounding box center [1111, 481] width 119 height 19
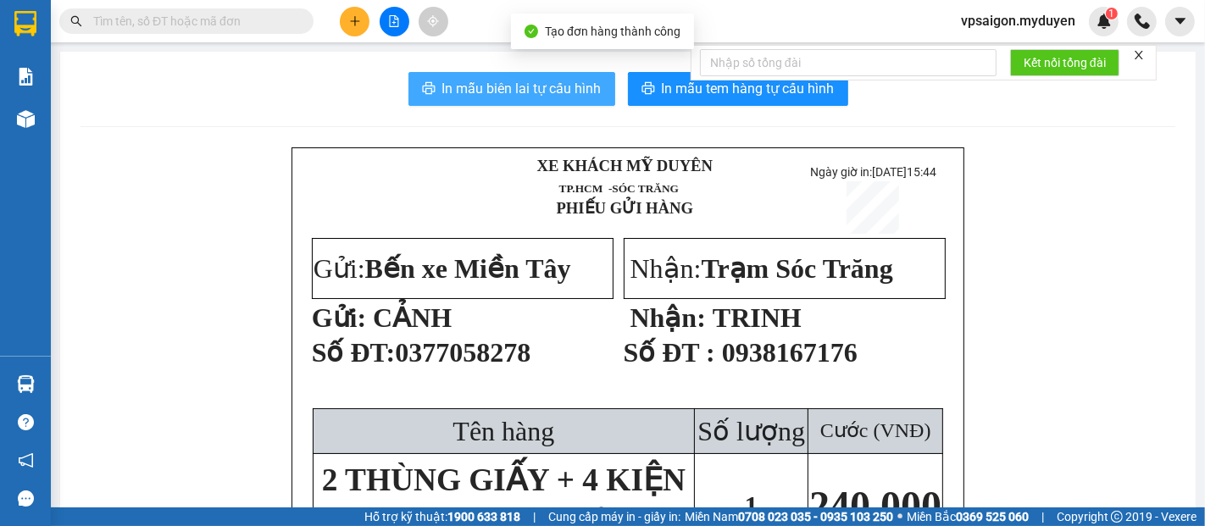
click at [432, 96] on button "In mẫu biên lai tự cấu hình" at bounding box center [512, 89] width 207 height 34
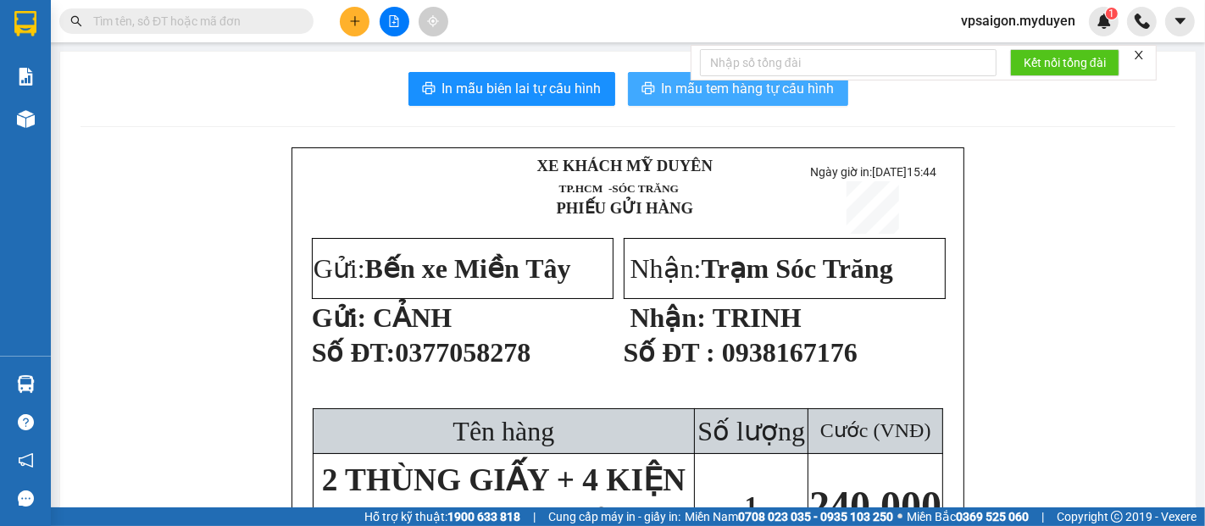
click at [713, 94] on span "In mẫu tem hàng tự cấu hình" at bounding box center [748, 88] width 173 height 21
click at [363, 21] on button at bounding box center [355, 22] width 30 height 30
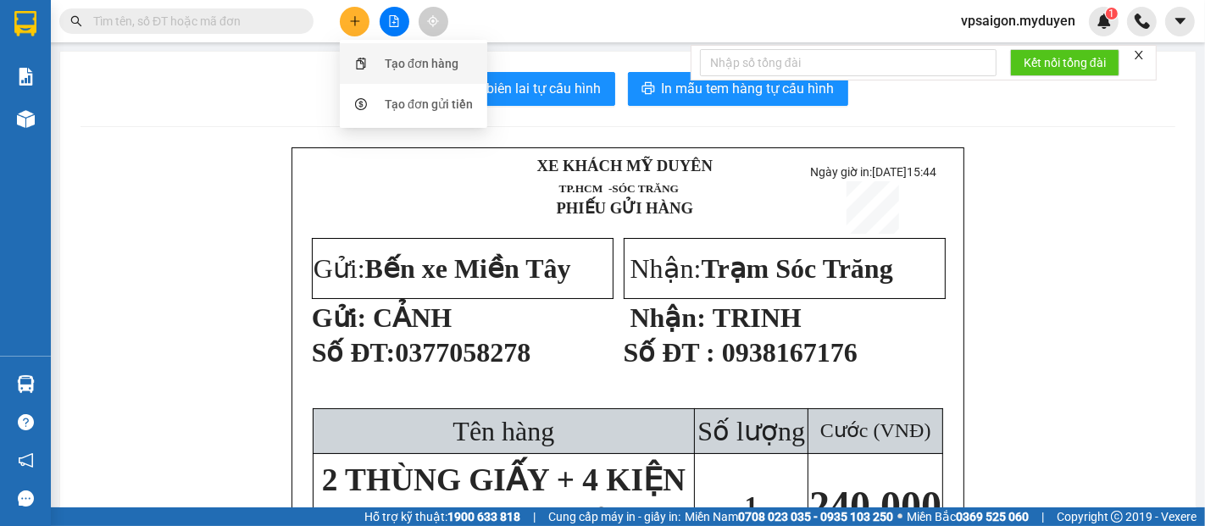
click at [382, 60] on div "Tạo đơn hàng" at bounding box center [413, 63] width 127 height 32
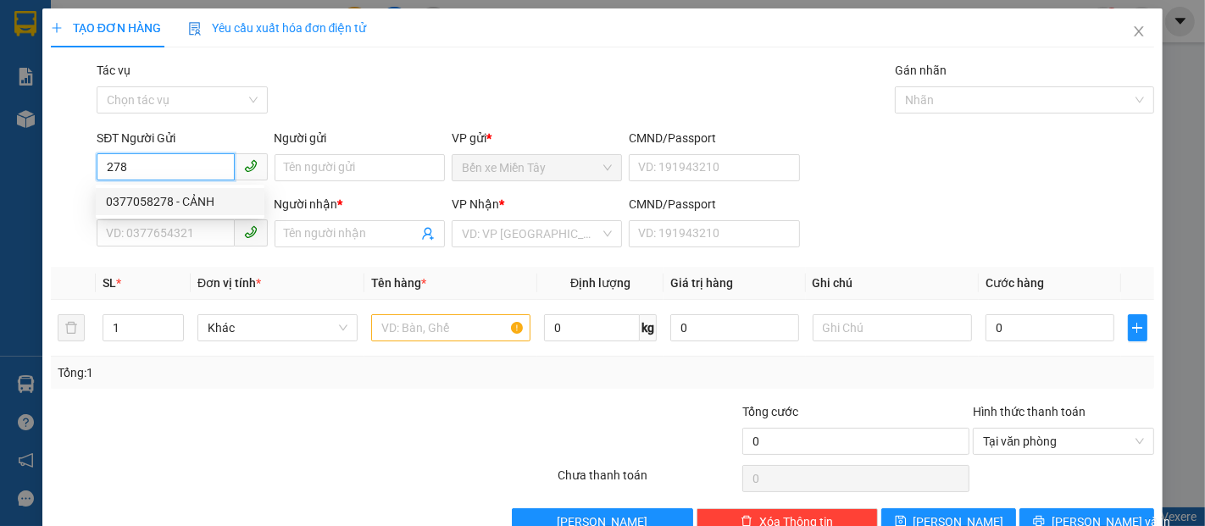
click at [170, 197] on div "0377058278 - CẢNH" at bounding box center [180, 201] width 148 height 19
type input "0377058278"
type input "CẢNH"
type input "0938167176"
type input "TRINH"
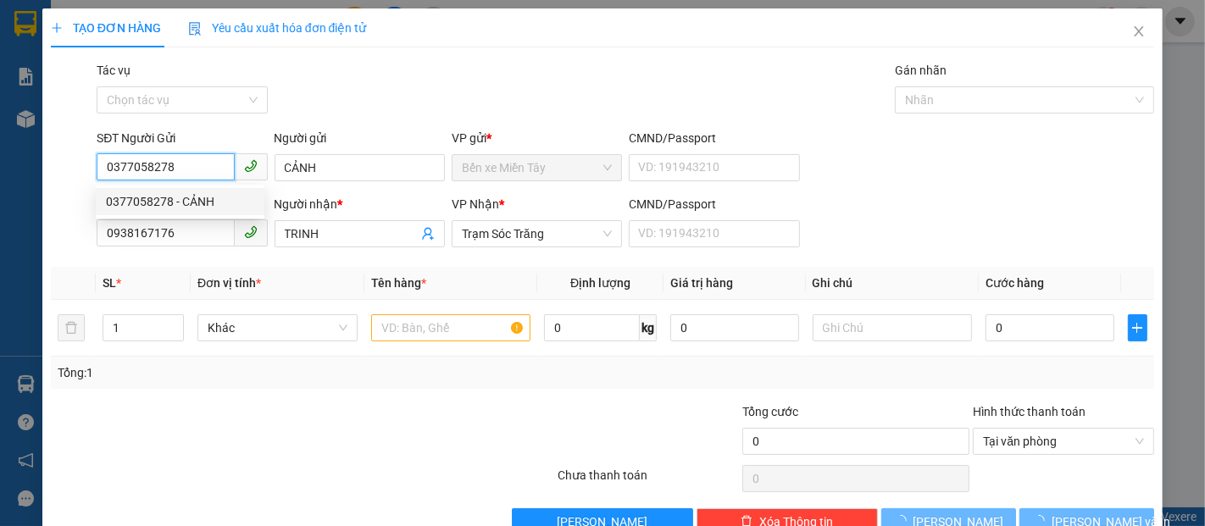
type input "240.000"
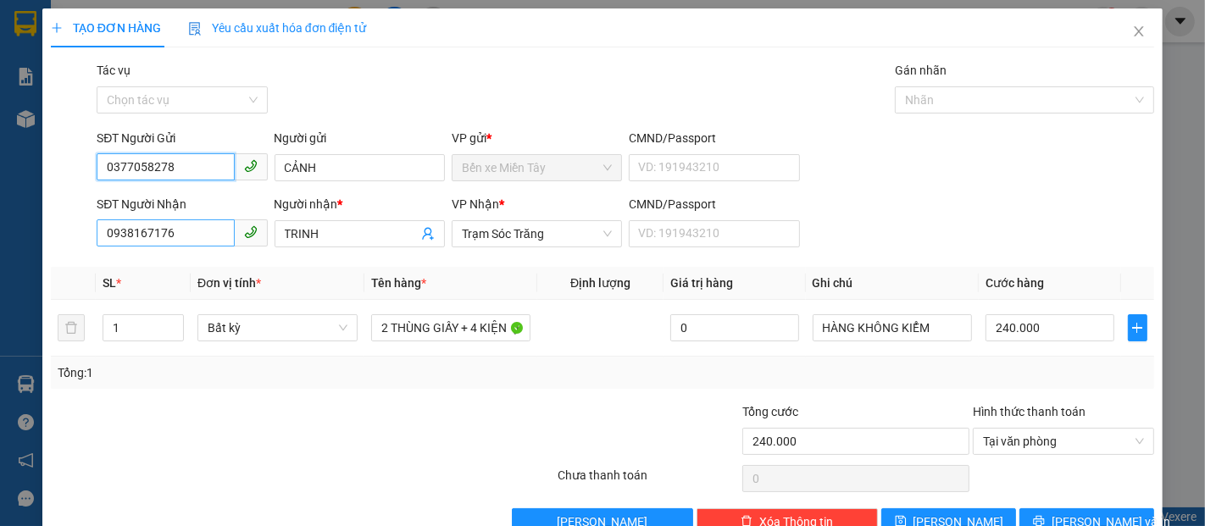
type input "0377058278"
drag, startPoint x: 176, startPoint y: 232, endPoint x: 0, endPoint y: 232, distance: 176.3
click at [0, 232] on div "TẠO ĐƠN HÀNG Yêu cầu xuất hóa đơn điện tử Transit Pickup Surcharge Ids Transit …" at bounding box center [602, 263] width 1205 height 526
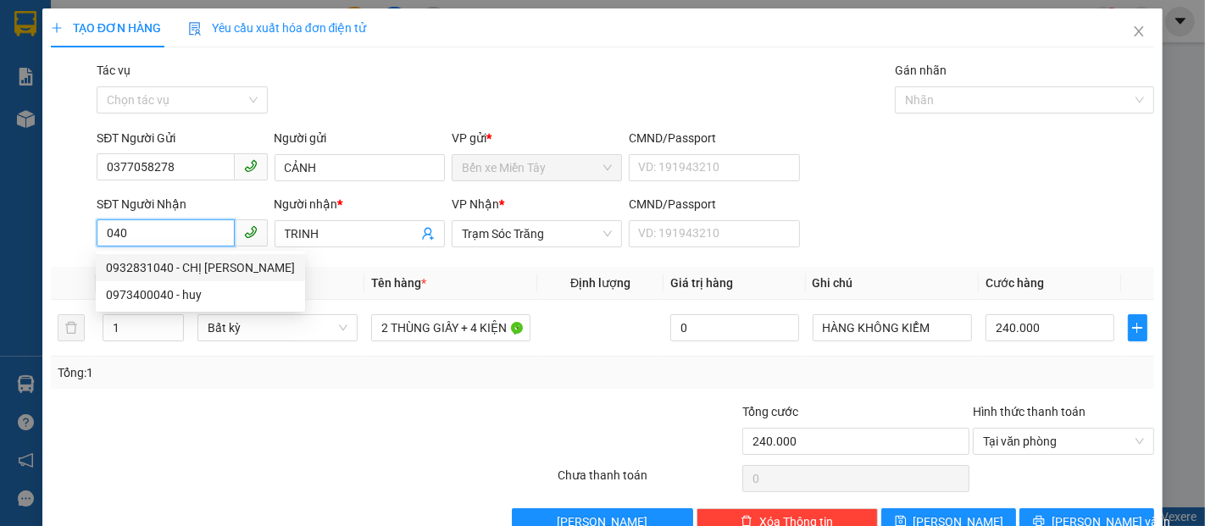
click at [199, 263] on div "0932831040 - CHỊ CƯƠNG" at bounding box center [200, 268] width 189 height 19
type input "0932831040"
type input "CHỊ CƯƠNG"
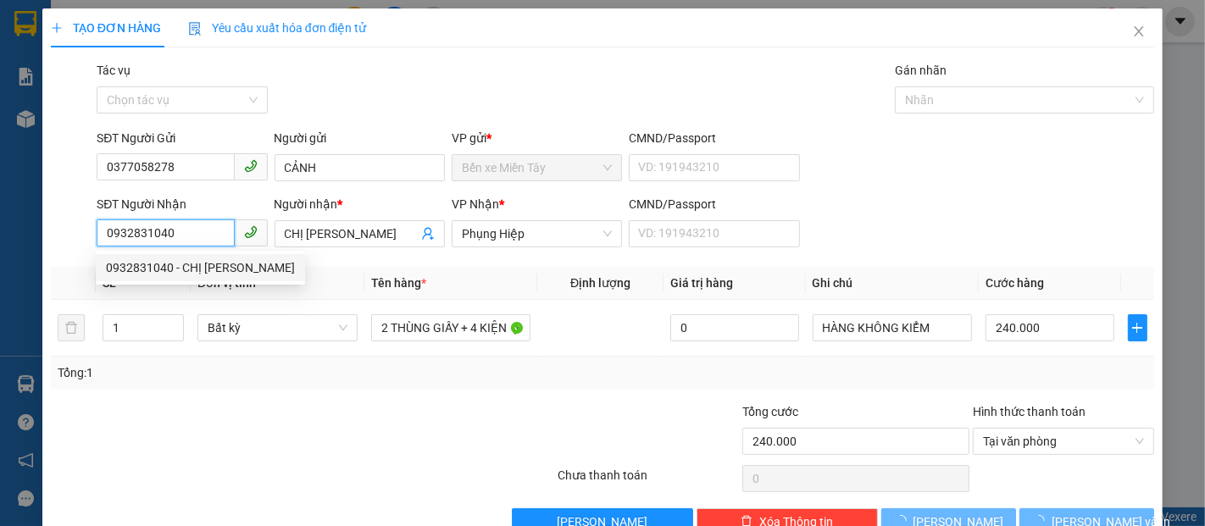
type input "30.000"
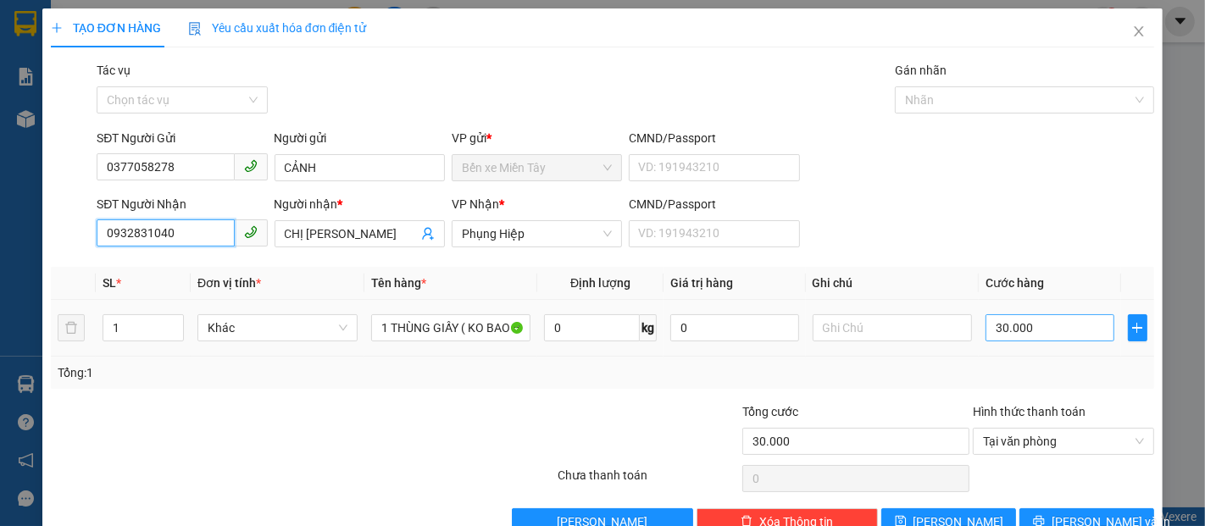
type input "0932831040"
click at [1009, 331] on input "30.000" at bounding box center [1050, 327] width 128 height 27
type input "4"
type input "40"
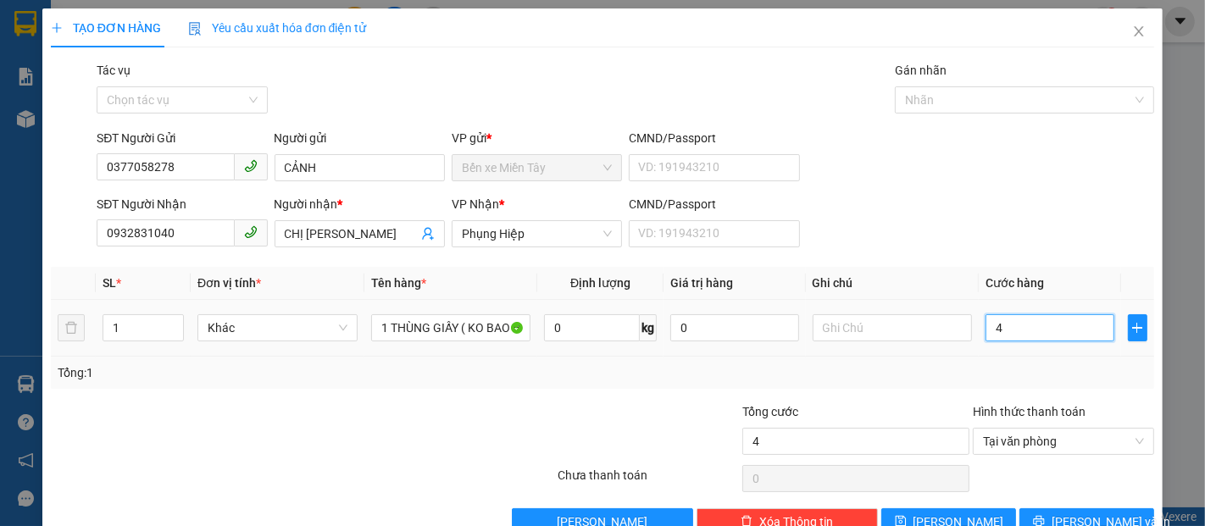
type input "40"
type input "400"
type input "4.000"
type input "40.000"
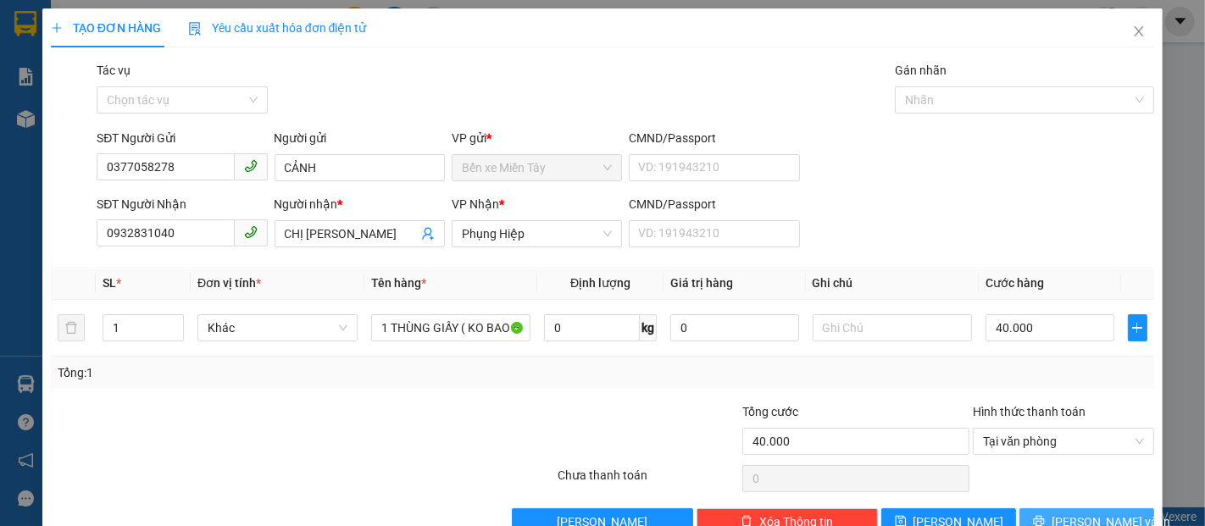
click at [1076, 520] on span "[PERSON_NAME] và In" at bounding box center [1111, 522] width 119 height 19
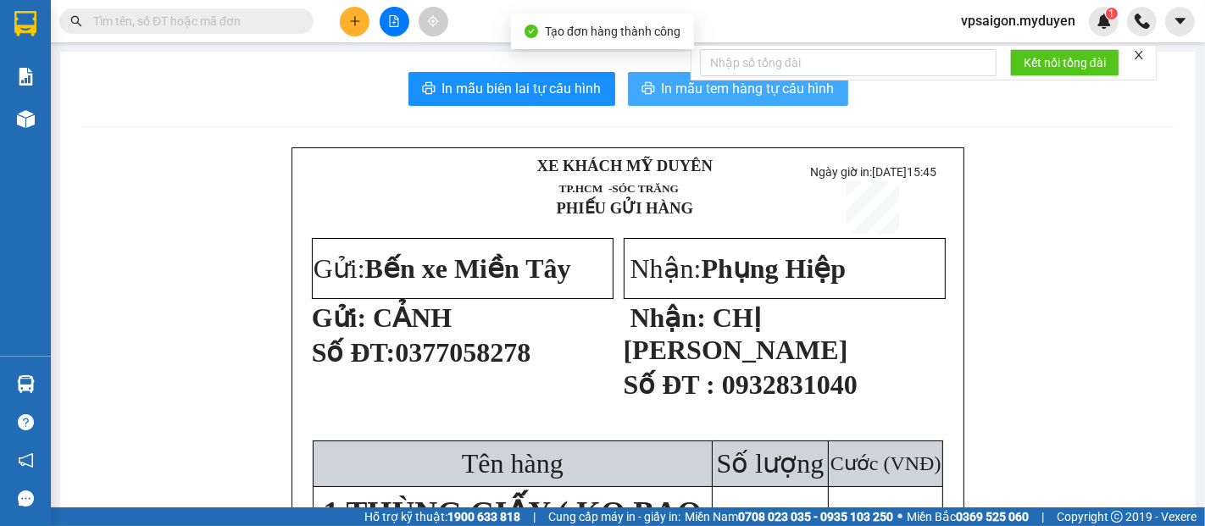
click at [648, 89] on button "In mẫu tem hàng tự cấu hình" at bounding box center [738, 89] width 220 height 34
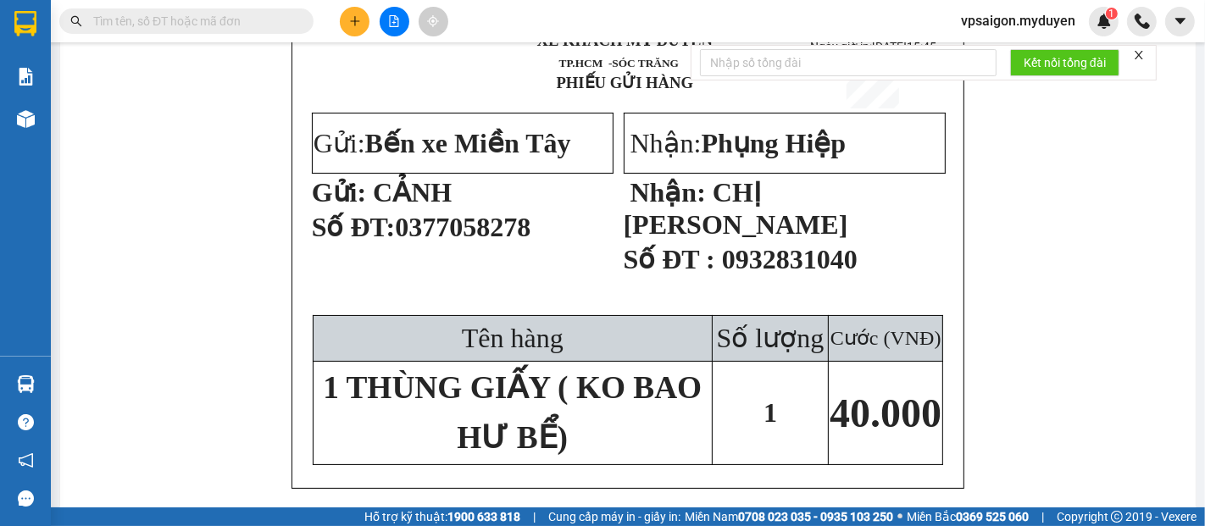
scroll to position [282, 0]
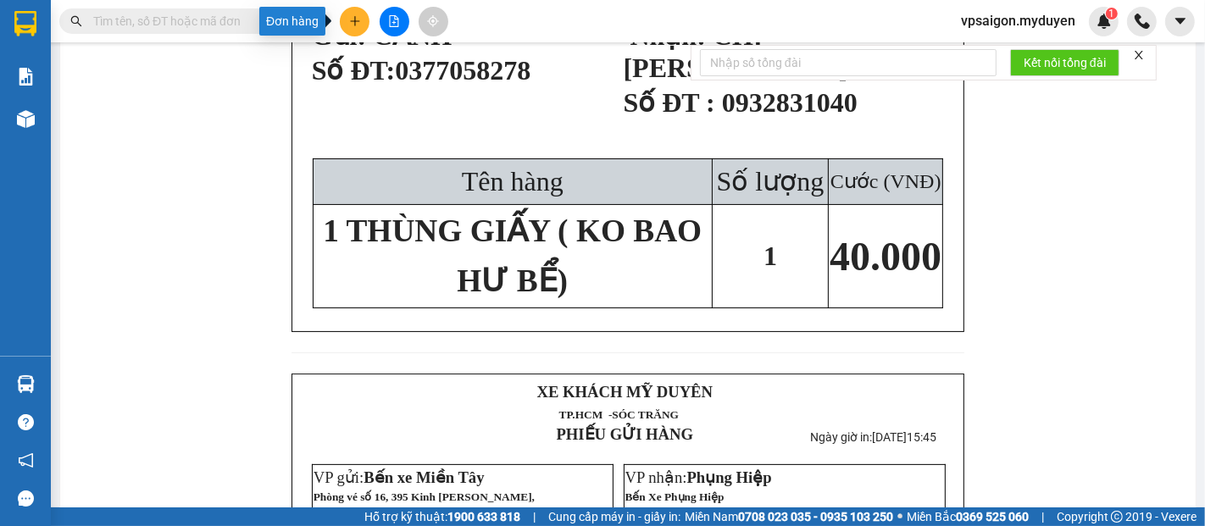
click at [359, 25] on icon "plus" at bounding box center [355, 21] width 12 height 12
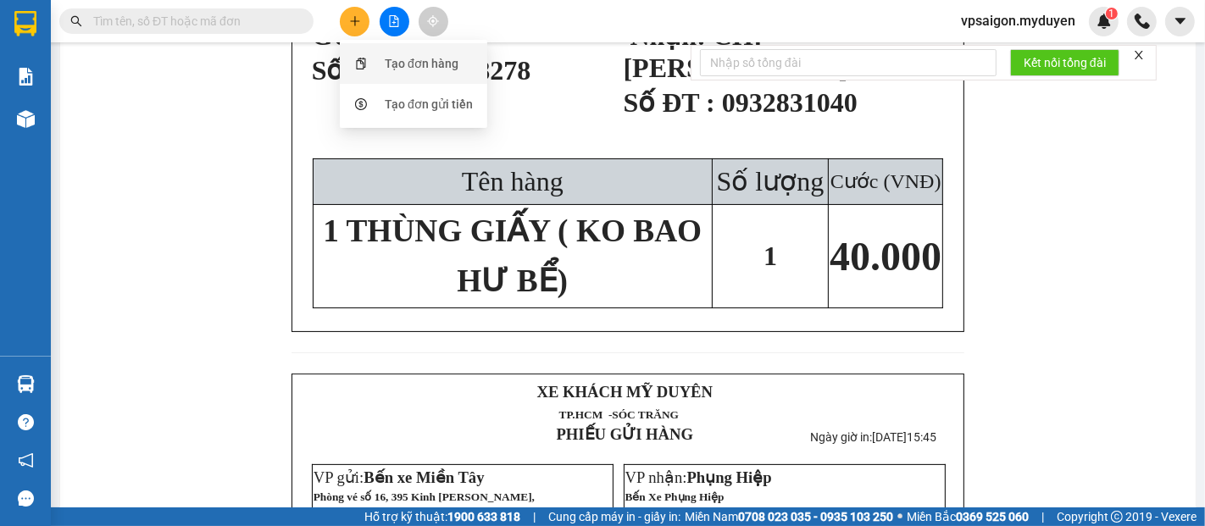
click at [441, 70] on div "Tạo đơn hàng" at bounding box center [422, 63] width 74 height 19
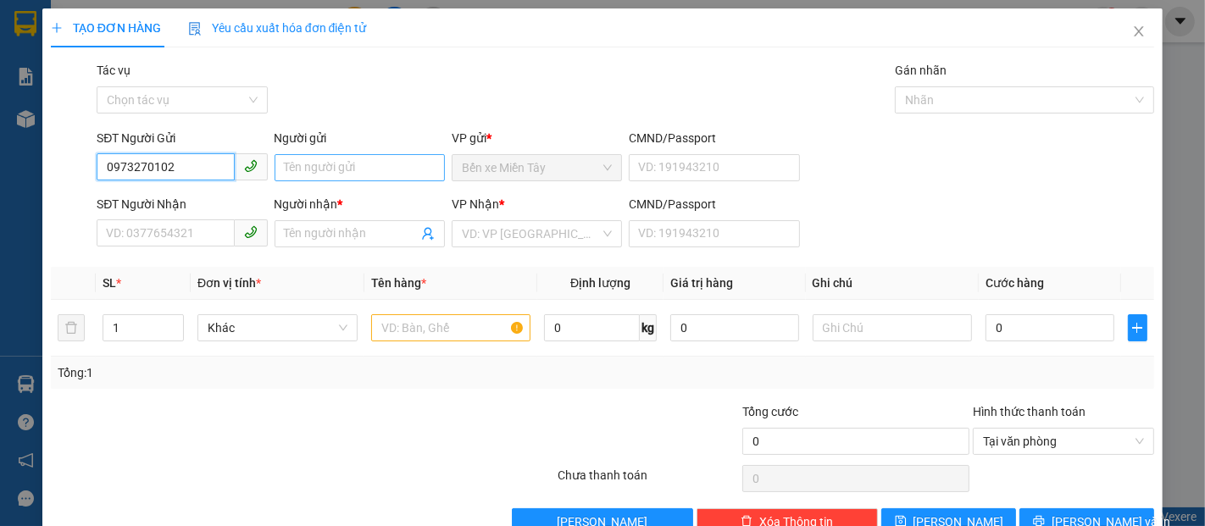
type input "0973270102"
click at [350, 170] on input "Người gửi" at bounding box center [360, 167] width 170 height 27
type input "CÔNG LÂM"
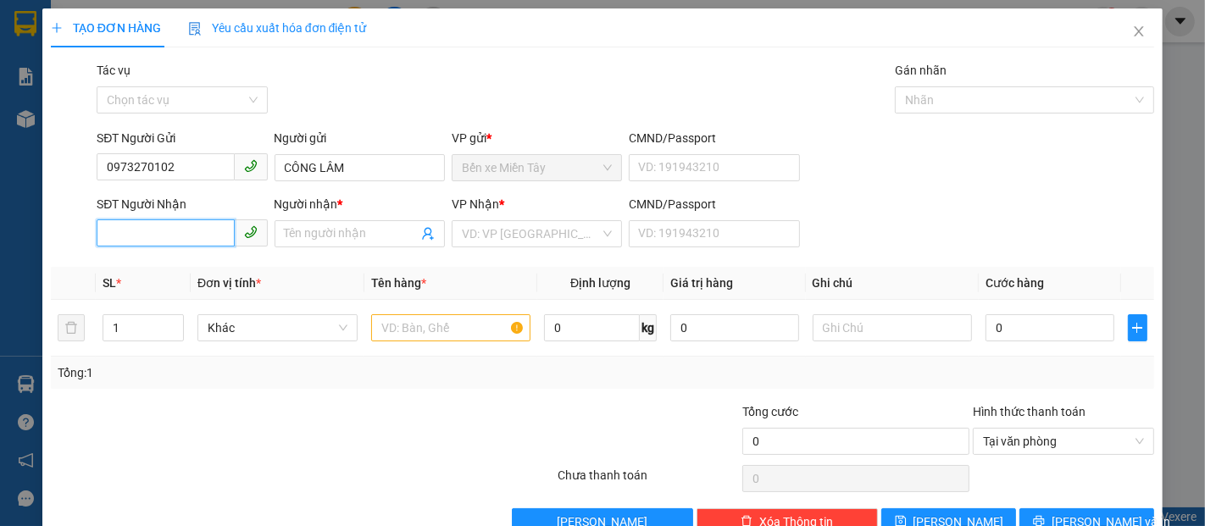
click at [158, 241] on input "SĐT Người Nhận" at bounding box center [165, 233] width 137 height 27
type input "0938196191"
click at [165, 270] on div "0938196191 - TÚ" at bounding box center [180, 268] width 148 height 19
type input "TÚ"
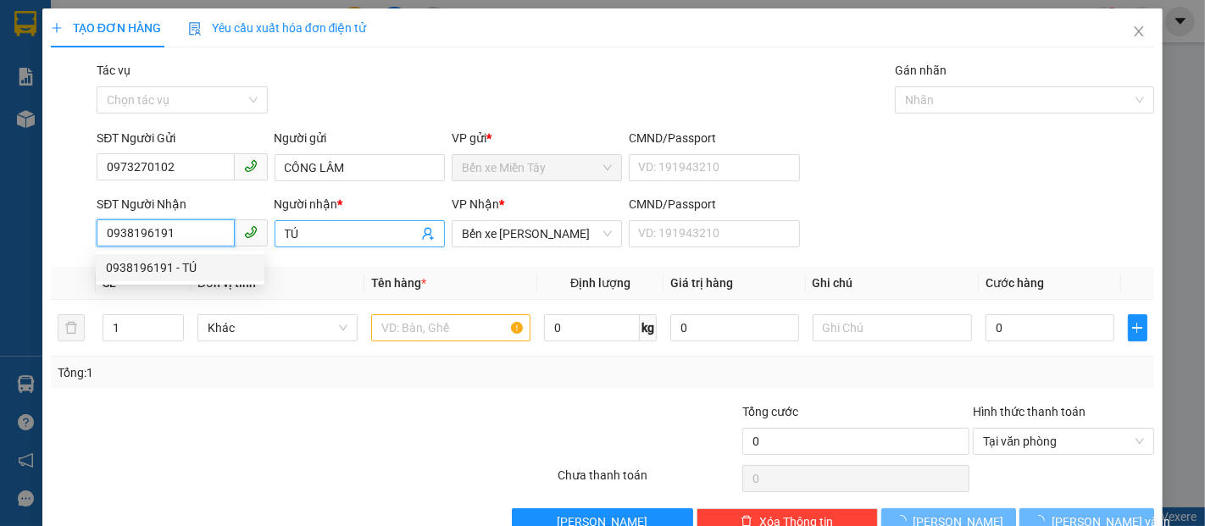
type input "100.000"
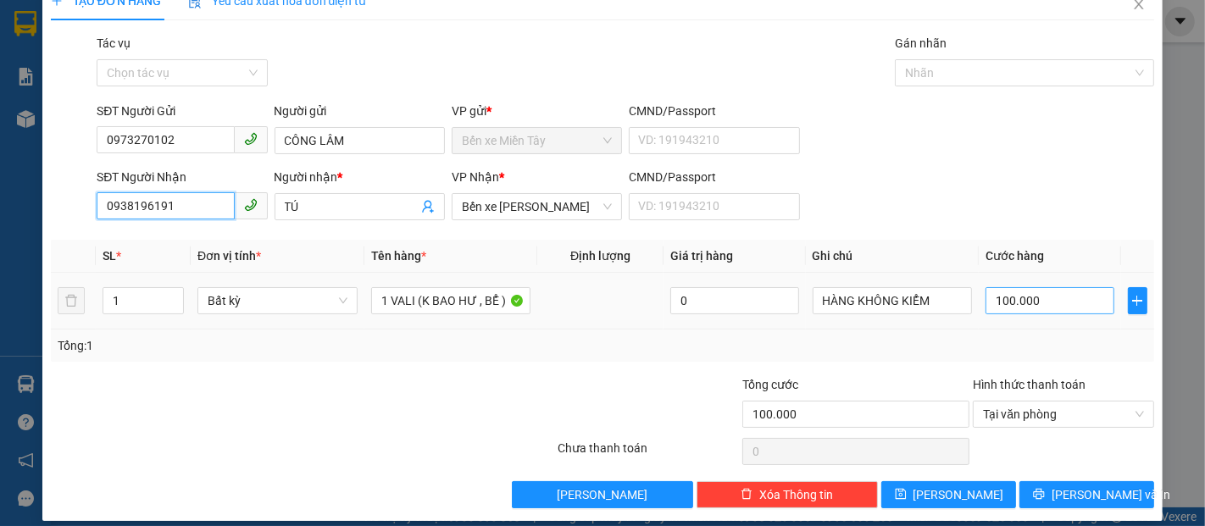
scroll to position [41, 0]
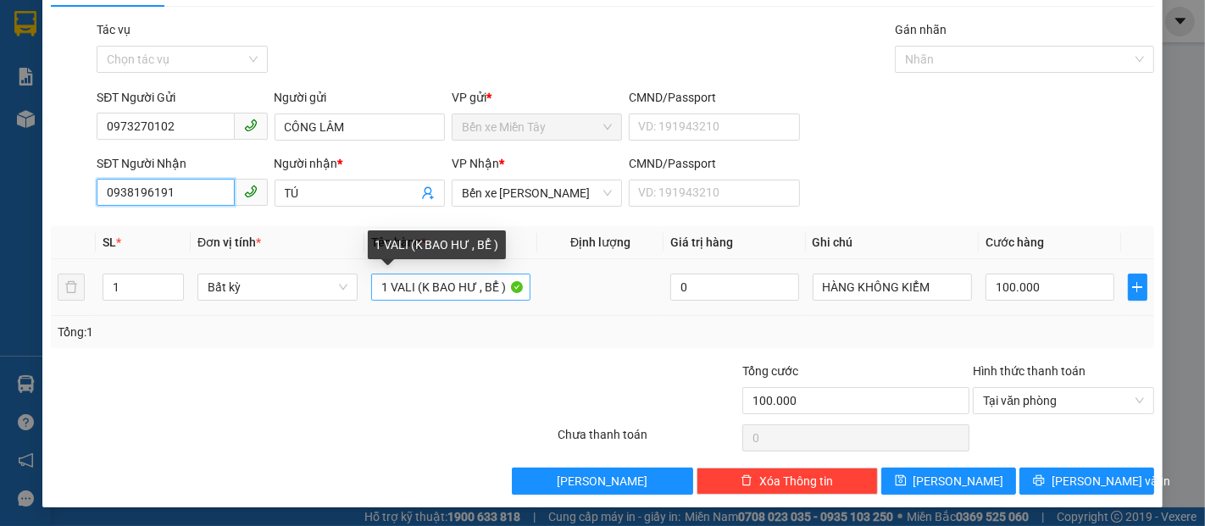
type input "0938196191"
click at [411, 290] on input "1 VALI (K BAO HƯ , BỂ )" at bounding box center [451, 287] width 160 height 27
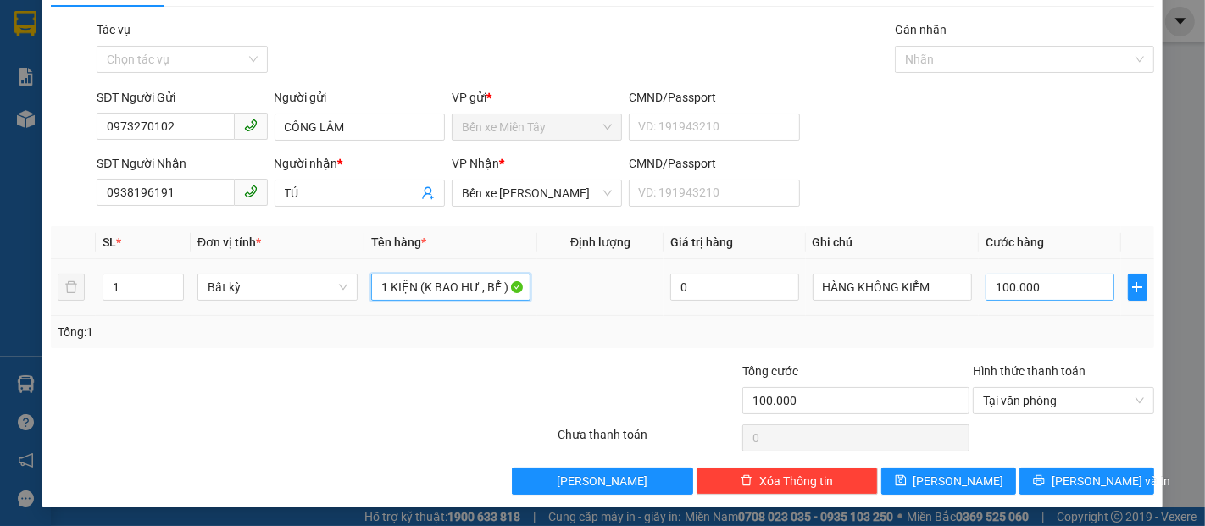
type input "1 KIỆN (K BAO HƯ , BỂ )"
click at [1042, 283] on input "100.000" at bounding box center [1050, 287] width 128 height 27
type input "5"
type input "50"
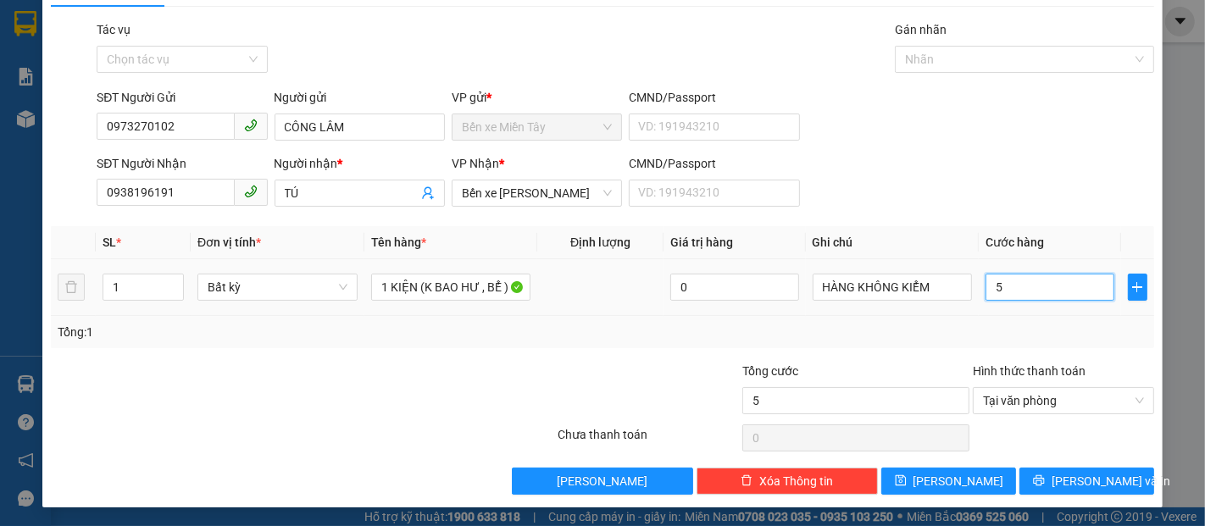
type input "50"
type input "500"
type input "5.000"
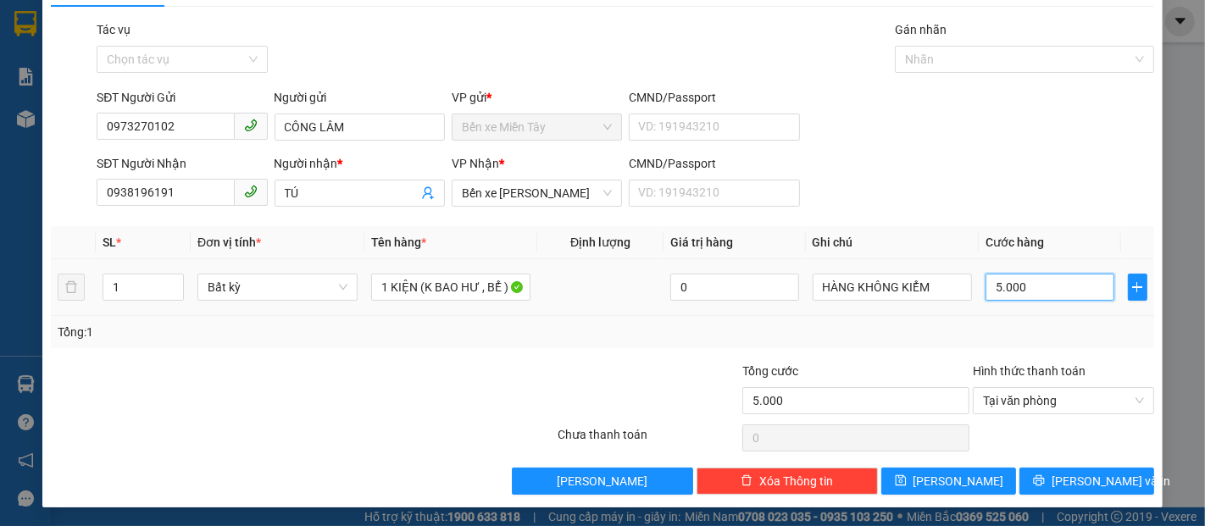
type input "50.000"
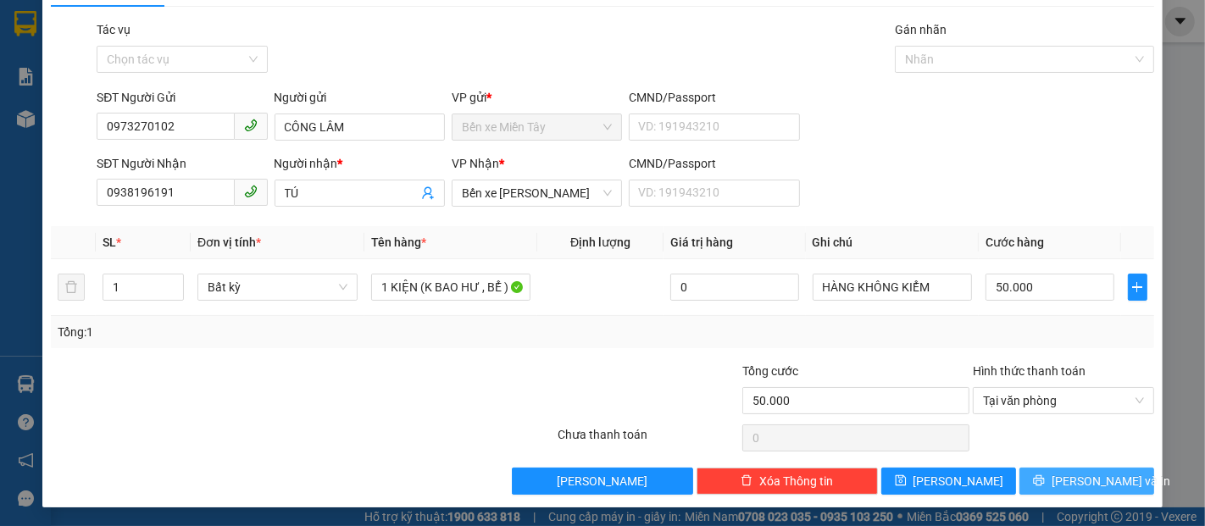
click at [1092, 483] on span "[PERSON_NAME] và In" at bounding box center [1111, 481] width 119 height 19
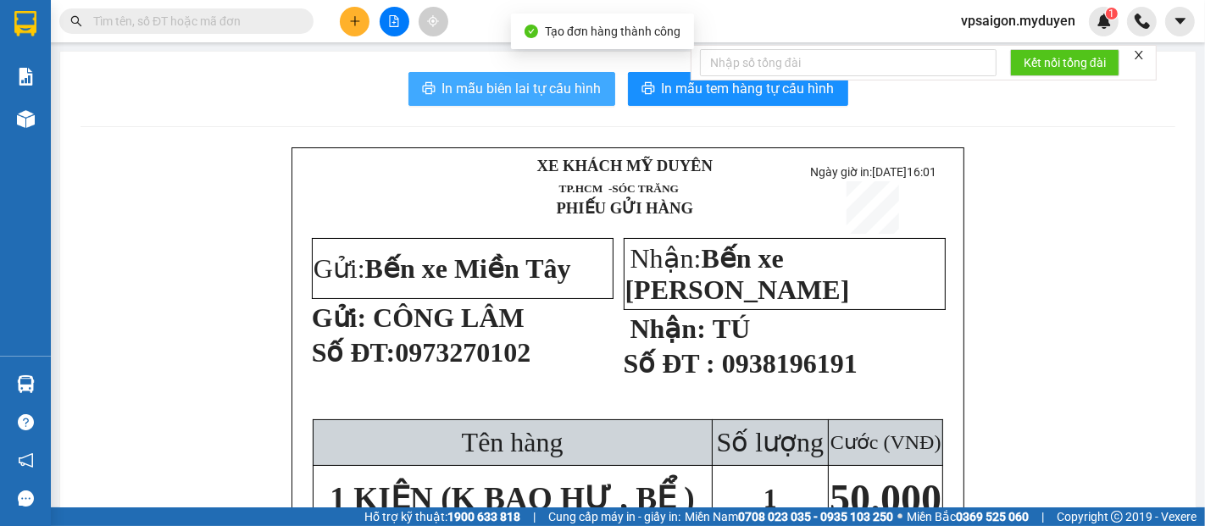
click at [520, 91] on span "In mẫu biên lai tự cấu hình" at bounding box center [521, 88] width 159 height 21
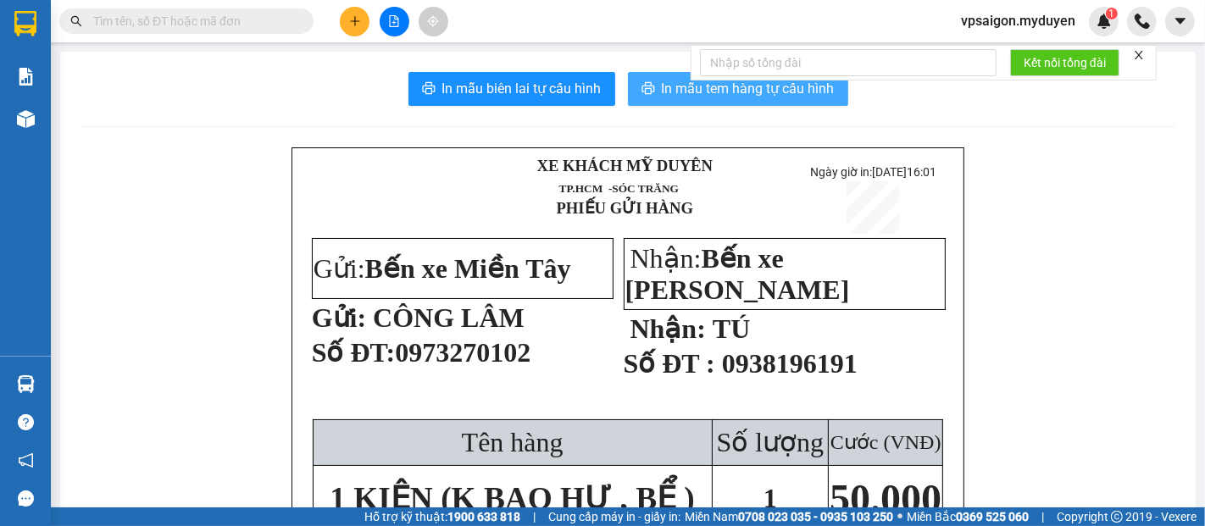
click at [731, 99] on span "In mẫu tem hàng tự cấu hình" at bounding box center [748, 88] width 173 height 21
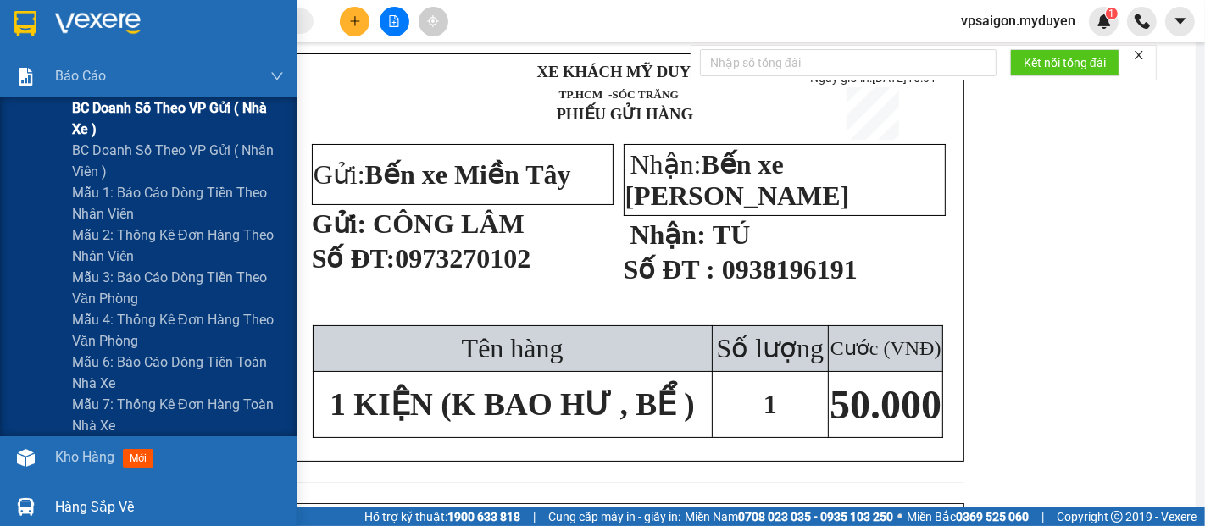
click at [169, 116] on span "BC doanh số theo VP gửi ( nhà xe )" at bounding box center [178, 118] width 212 height 42
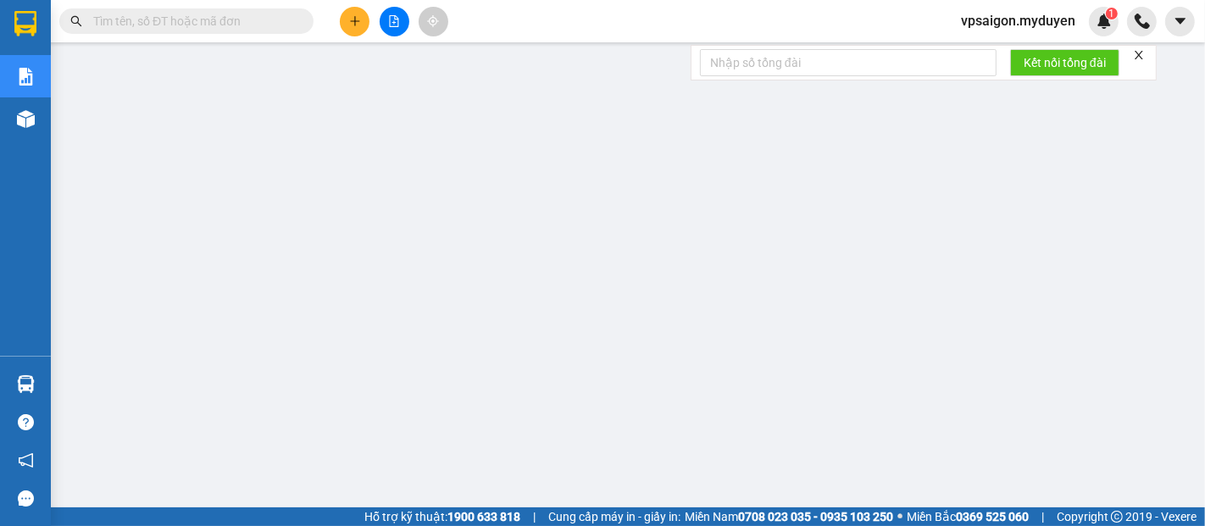
click at [363, 26] on button at bounding box center [355, 22] width 30 height 30
click at [420, 66] on div "Tạo đơn hàng" at bounding box center [422, 63] width 74 height 19
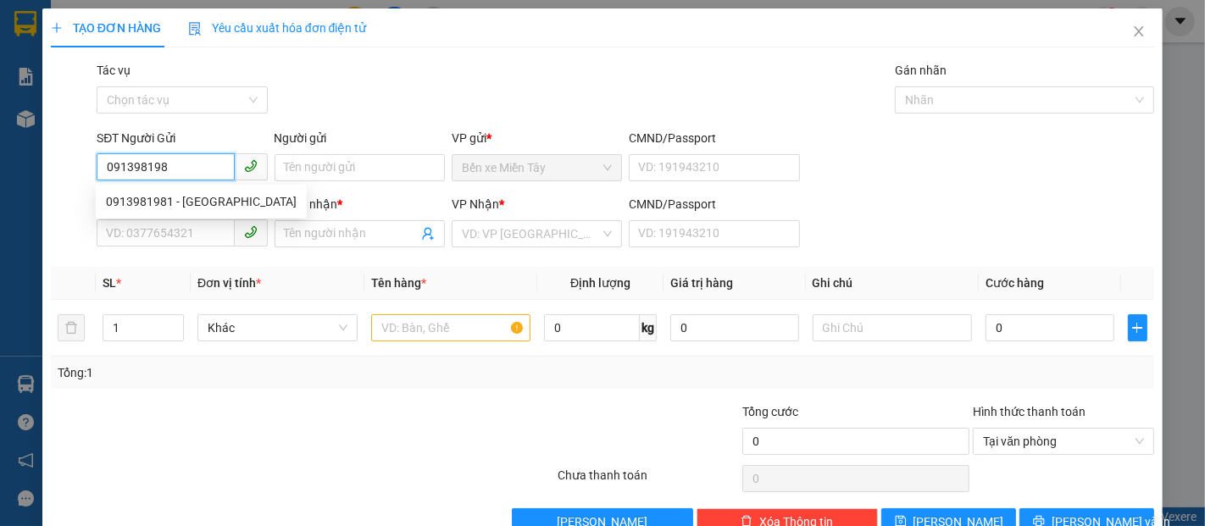
type input "0913981981"
click at [170, 199] on div "0913981981 - KHANG MINH" at bounding box center [201, 201] width 191 height 19
type input "KHANG MINH"
type input "0988611105"
type input "VINH"
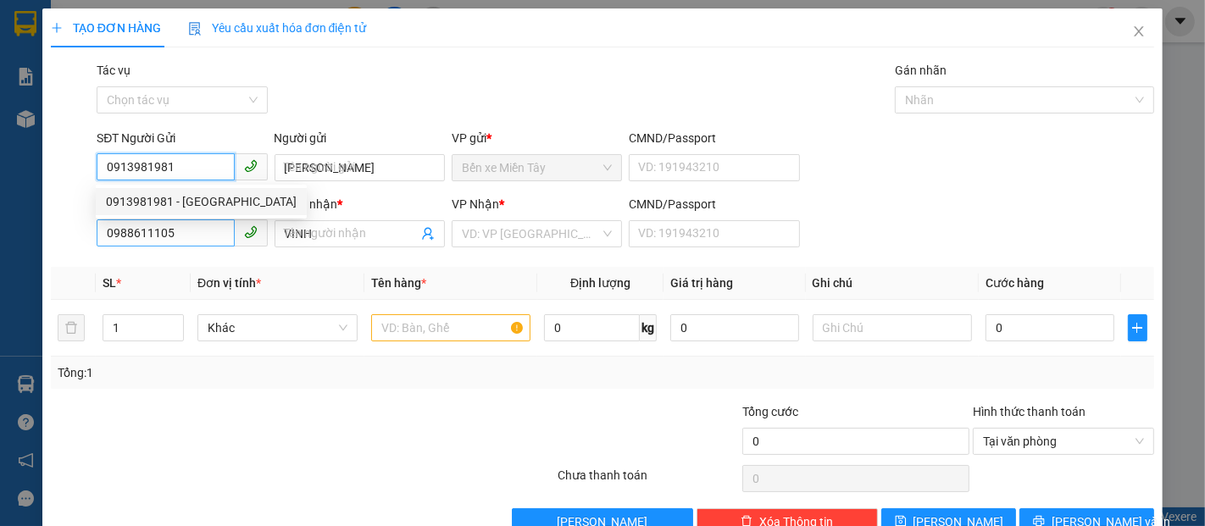
type input "80.000"
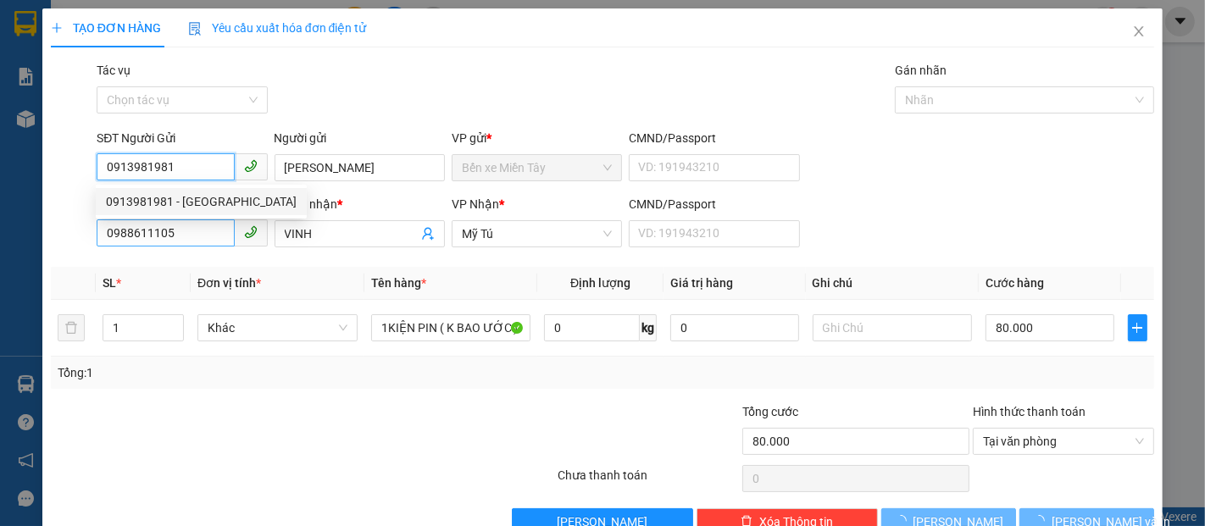
type input "0913981981"
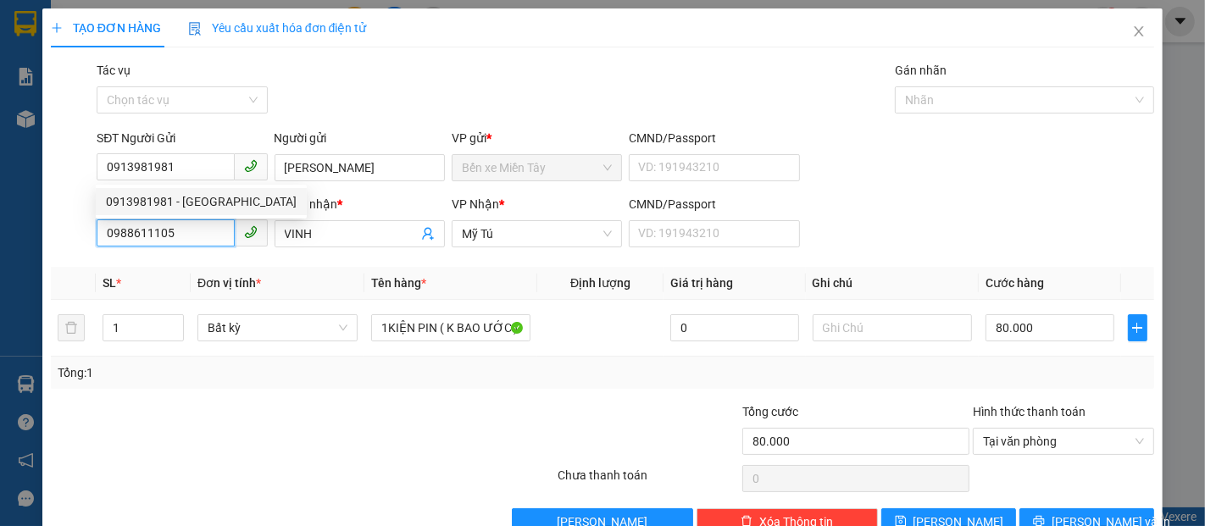
click at [178, 235] on input "0988611105" at bounding box center [165, 233] width 137 height 27
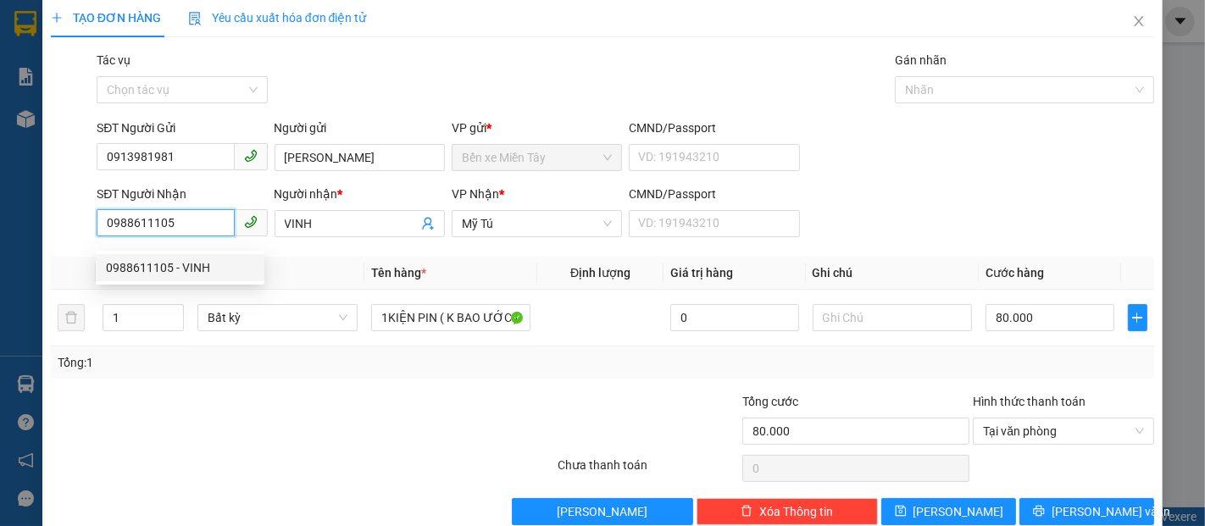
scroll to position [41, 0]
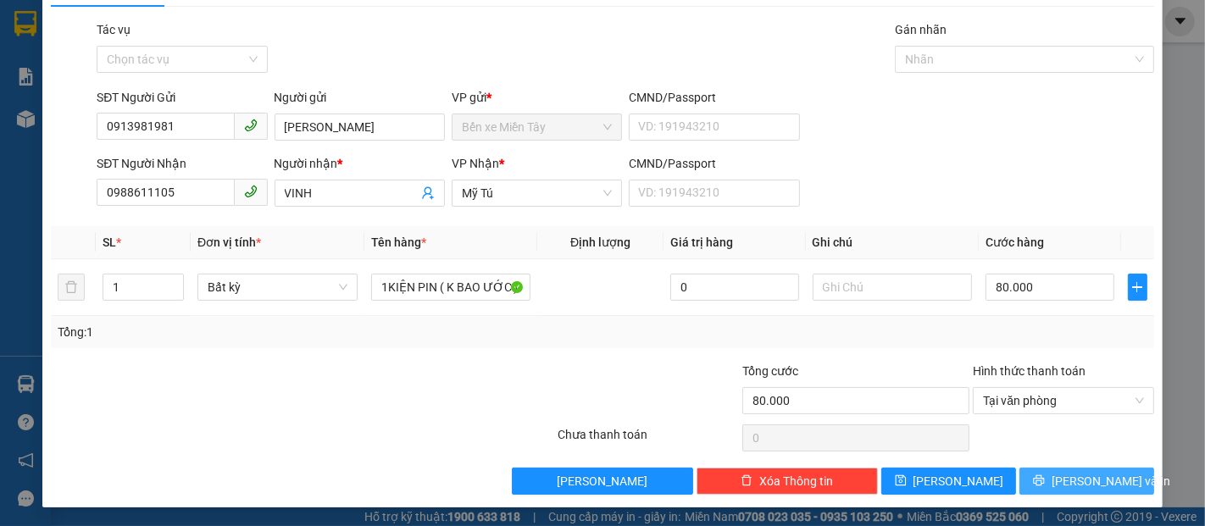
drag, startPoint x: 1059, startPoint y: 489, endPoint x: 1041, endPoint y: 475, distance: 22.4
click at [1054, 489] on button "[PERSON_NAME] và In" at bounding box center [1087, 481] width 135 height 27
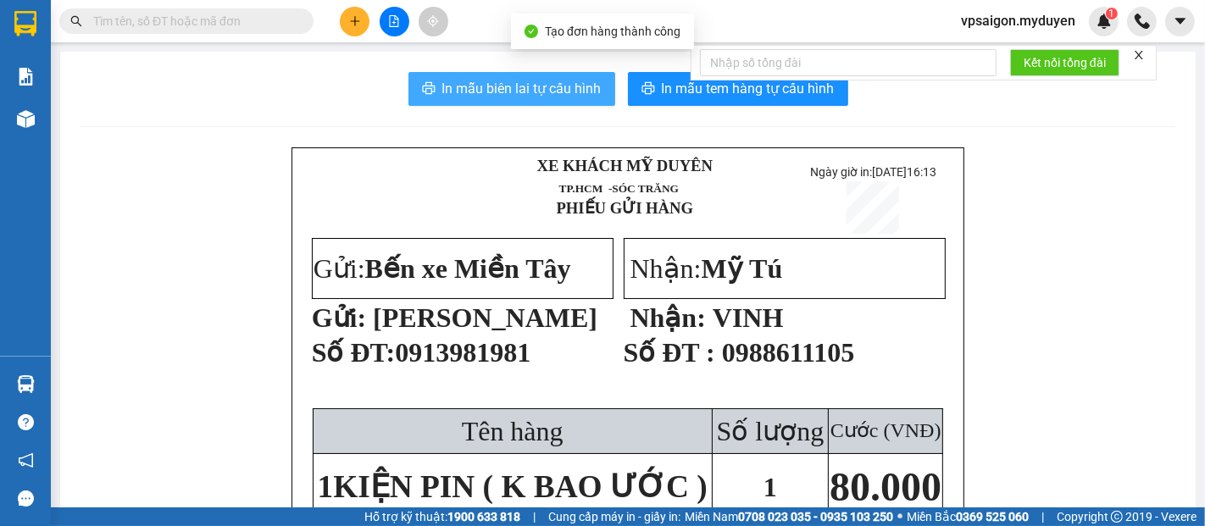
click at [564, 86] on span "In mẫu biên lai tự cấu hình" at bounding box center [521, 88] width 159 height 21
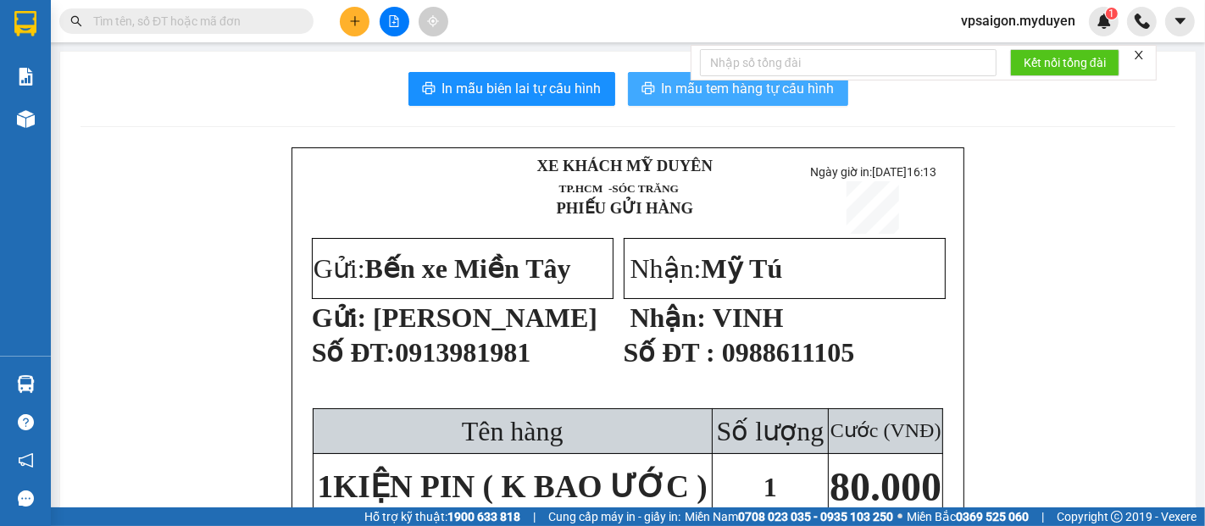
click at [678, 92] on span "In mẫu tem hàng tự cấu hình" at bounding box center [748, 88] width 173 height 21
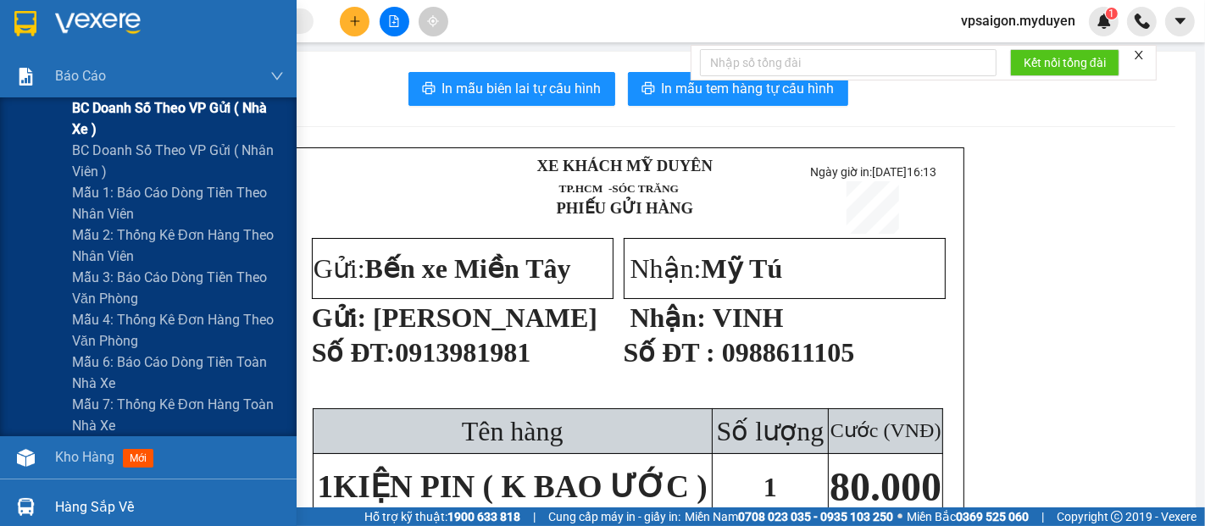
click at [126, 112] on span "BC doanh số theo VP gửi ( nhà xe )" at bounding box center [178, 118] width 212 height 42
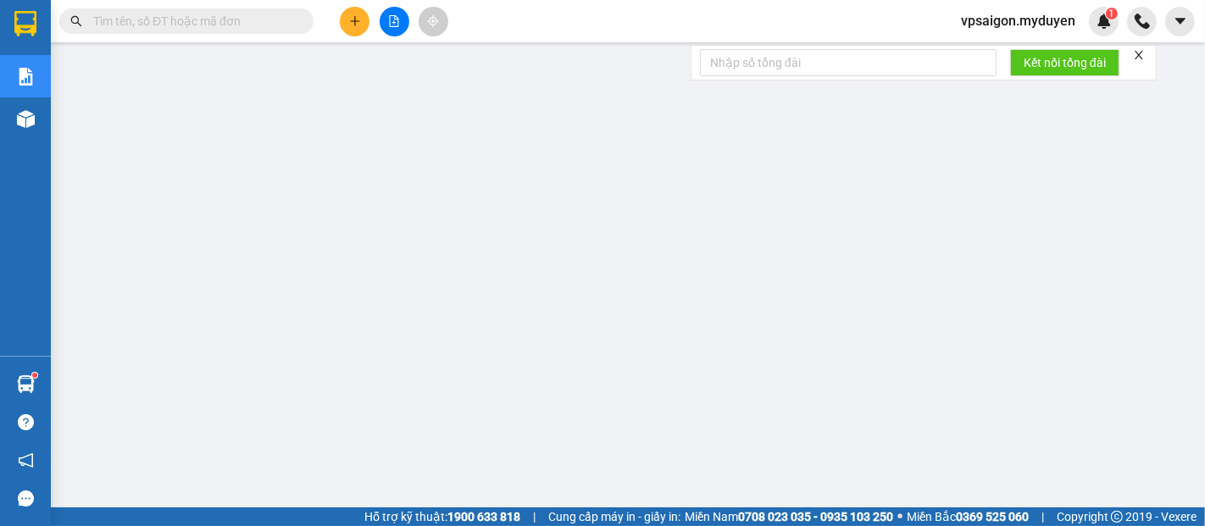
click at [358, 24] on icon "plus" at bounding box center [355, 21] width 12 height 12
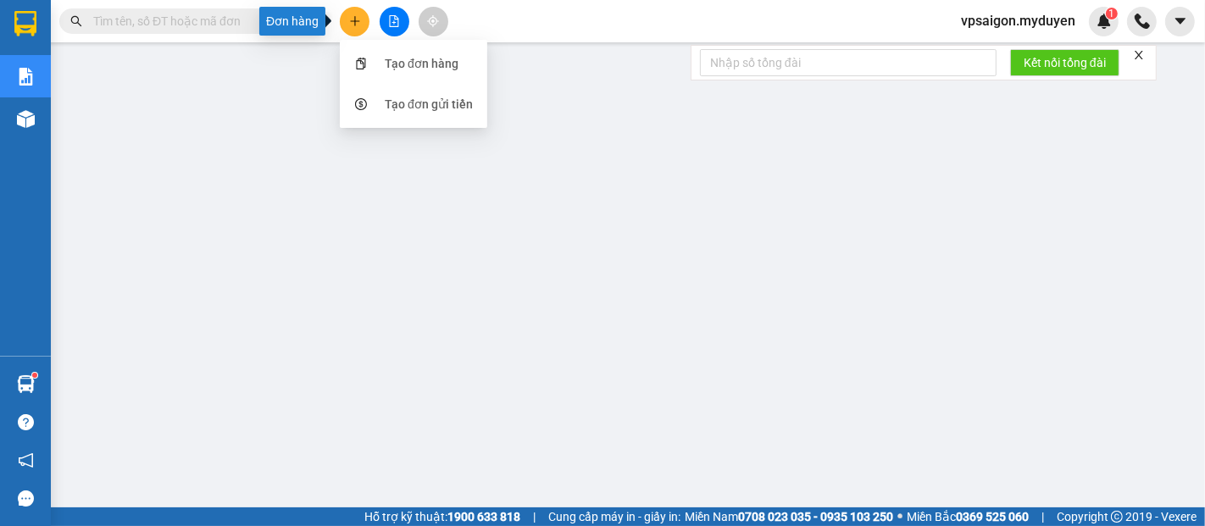
click at [358, 24] on icon "plus" at bounding box center [355, 21] width 12 height 12
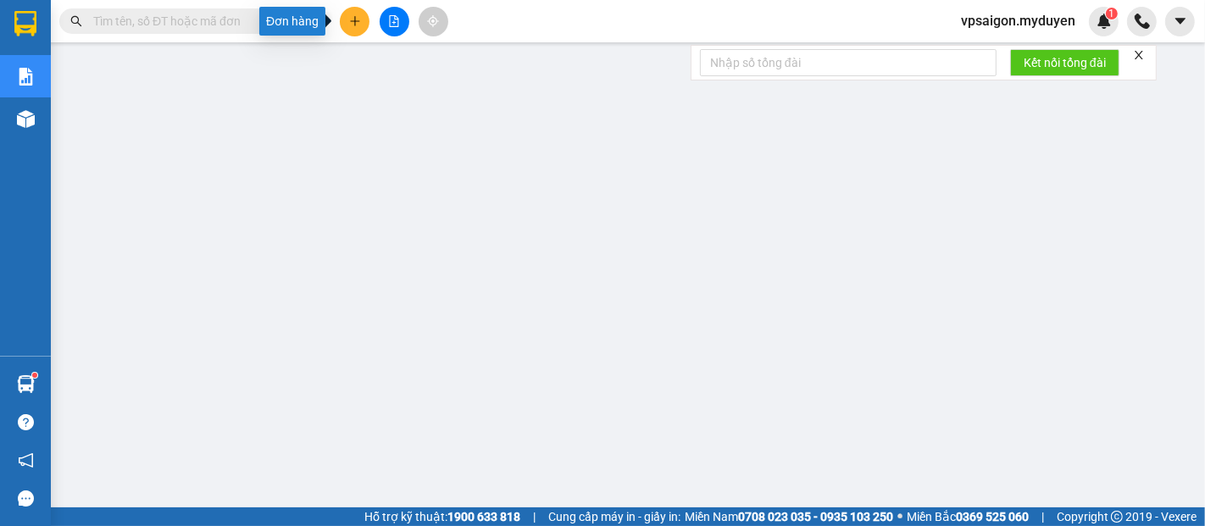
click at [360, 18] on button at bounding box center [355, 22] width 30 height 30
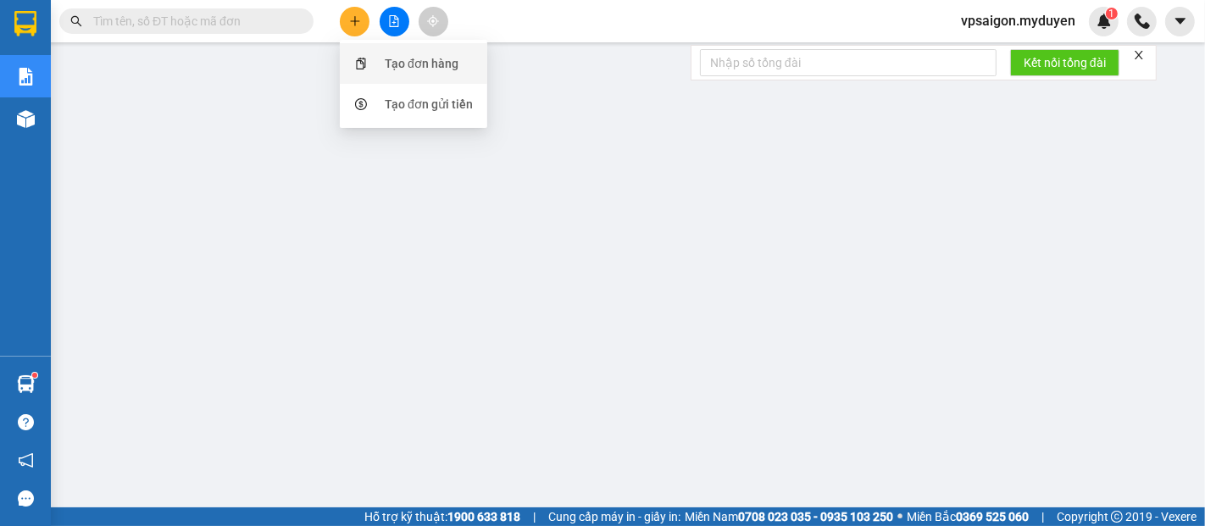
click at [419, 64] on div "Tạo đơn hàng" at bounding box center [422, 63] width 74 height 19
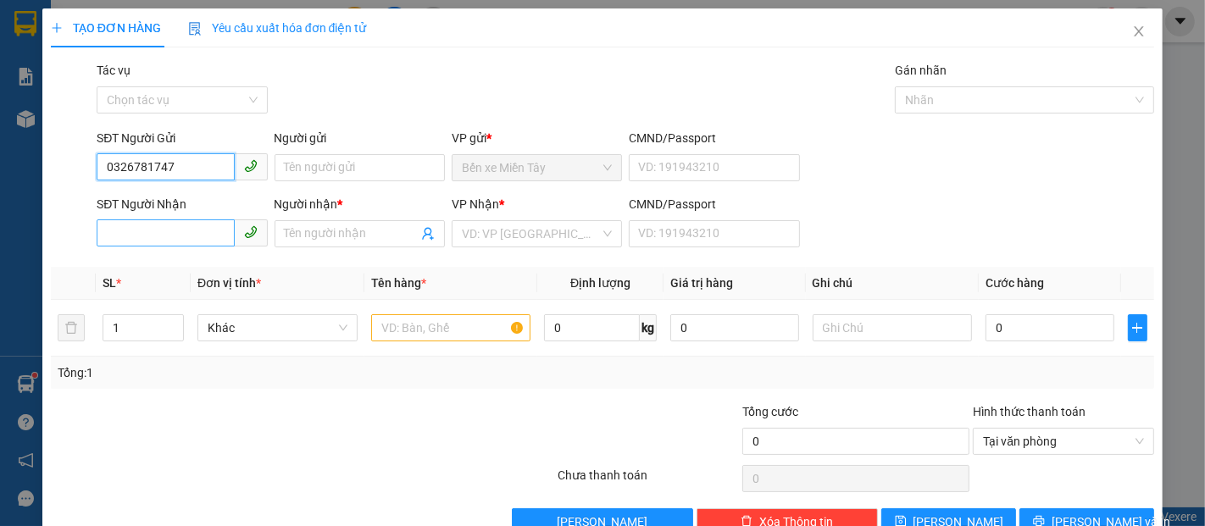
type input "0326781747"
click at [183, 230] on input "SĐT Người Nhận" at bounding box center [165, 233] width 137 height 27
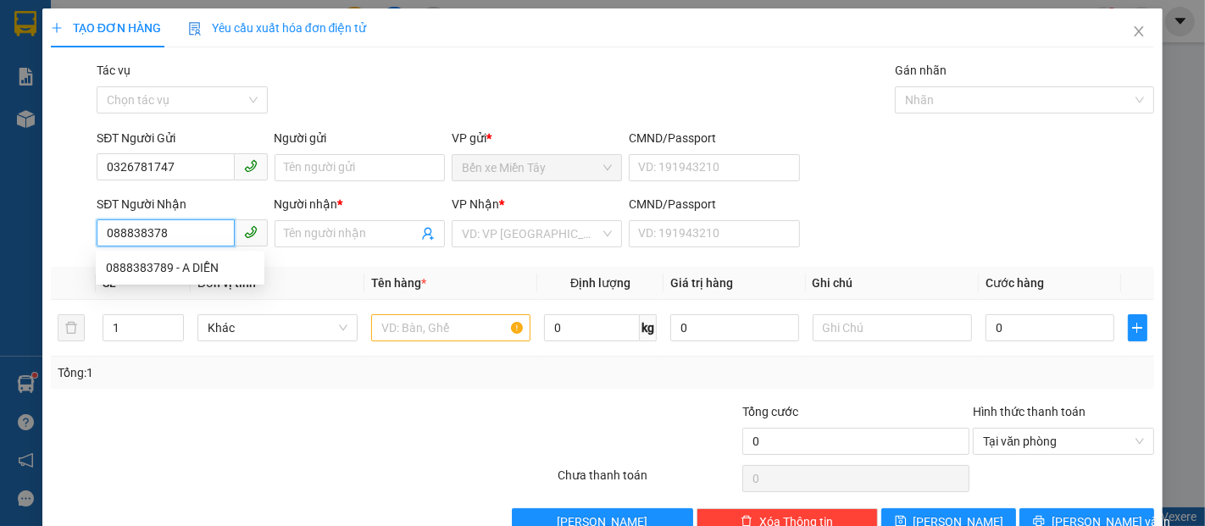
type input "0888383789"
click at [171, 262] on div "0888383789 - A DIỄN" at bounding box center [180, 268] width 148 height 19
type input "A DIỄN"
type input "60.000"
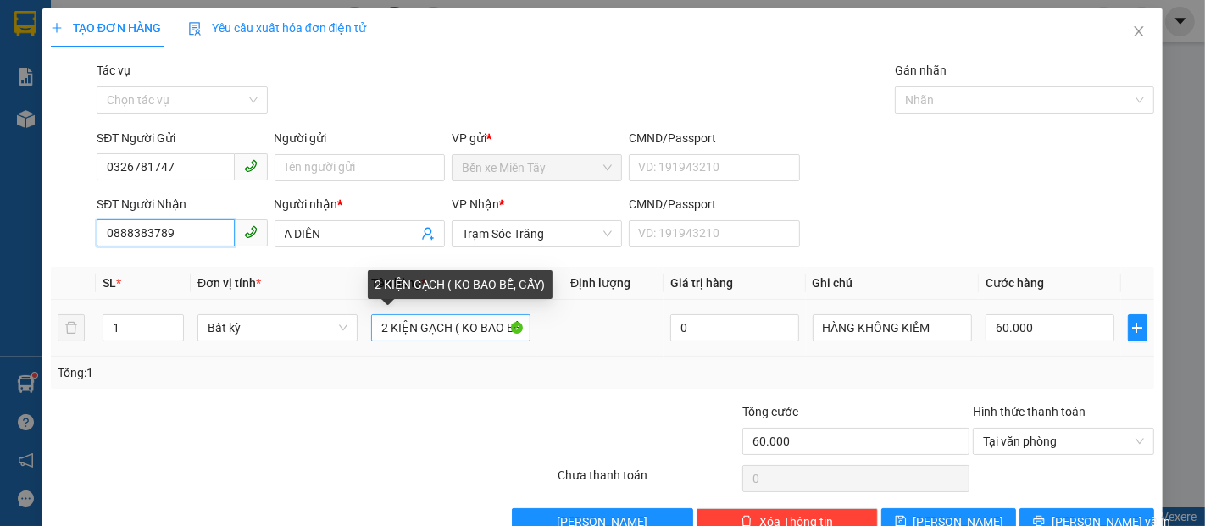
type input "0888383789"
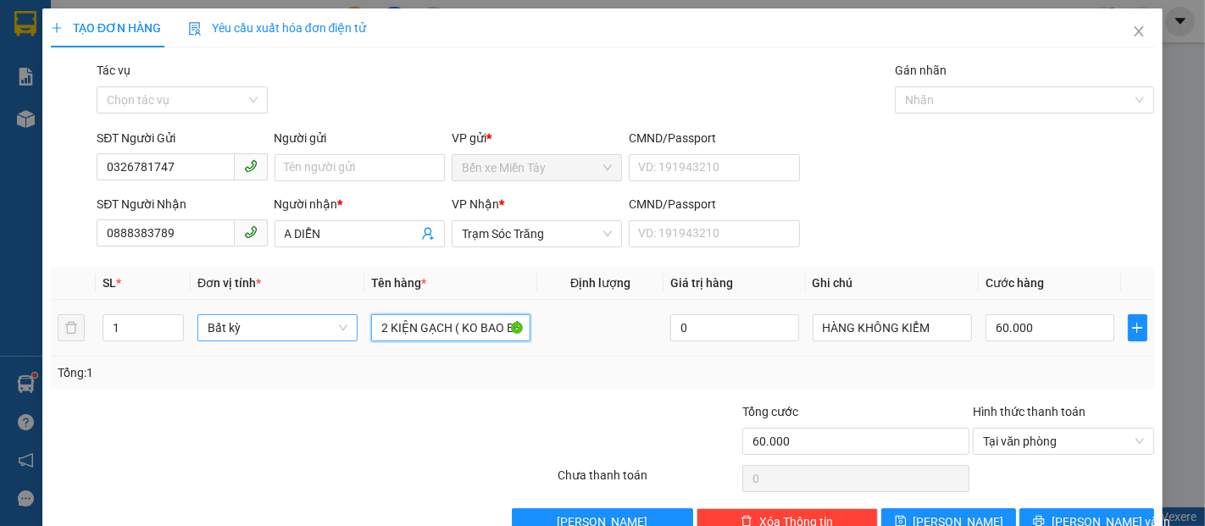
drag, startPoint x: 445, startPoint y: 332, endPoint x: 327, endPoint y: 331, distance: 117.8
click at [327, 332] on tr "1 Bất kỳ 2 KIỆN GẠCH ( KO BAO BỂ, GẪY) 0 HÀNG KHÔNG KIỂM 60.000" at bounding box center [603, 328] width 1104 height 57
type input "1 THÙNG ( KO BAO BỂ, GẪY)"
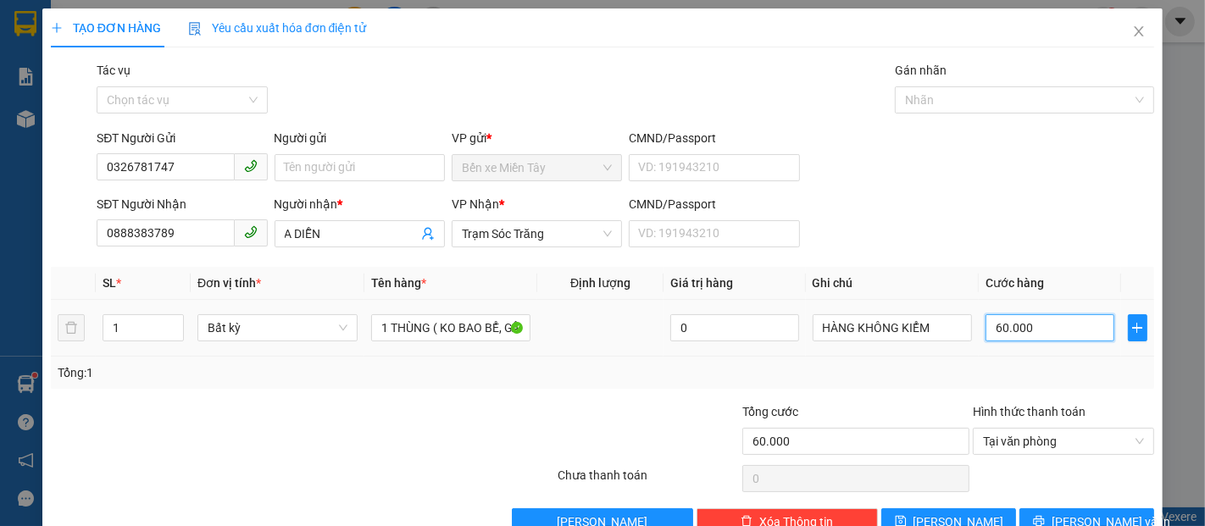
click at [1031, 317] on input "60.000" at bounding box center [1050, 327] width 128 height 27
type input "5"
type input "50"
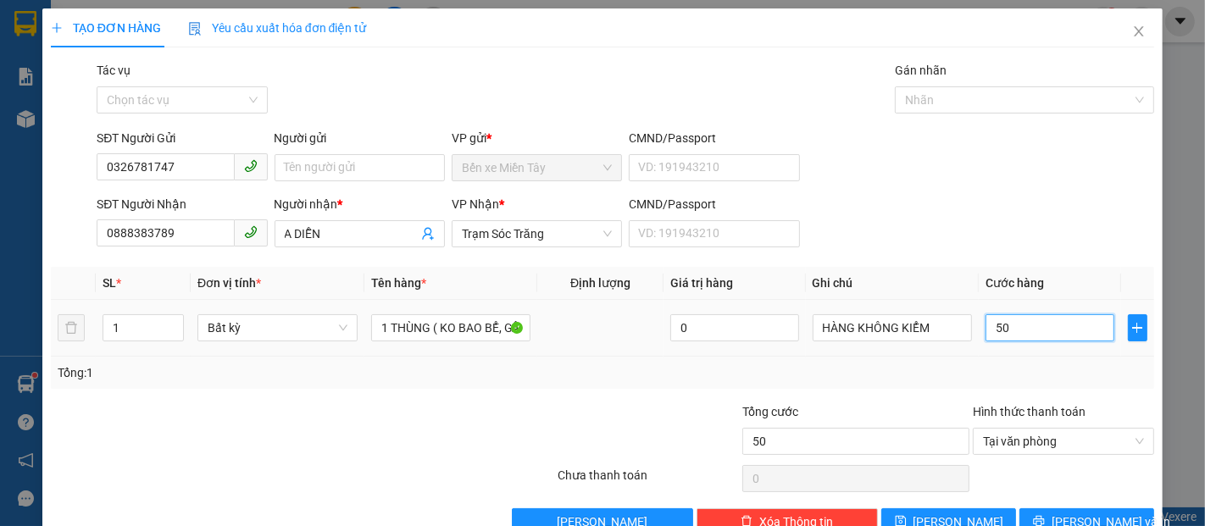
type input "500"
type input "5.000"
type input "50.000"
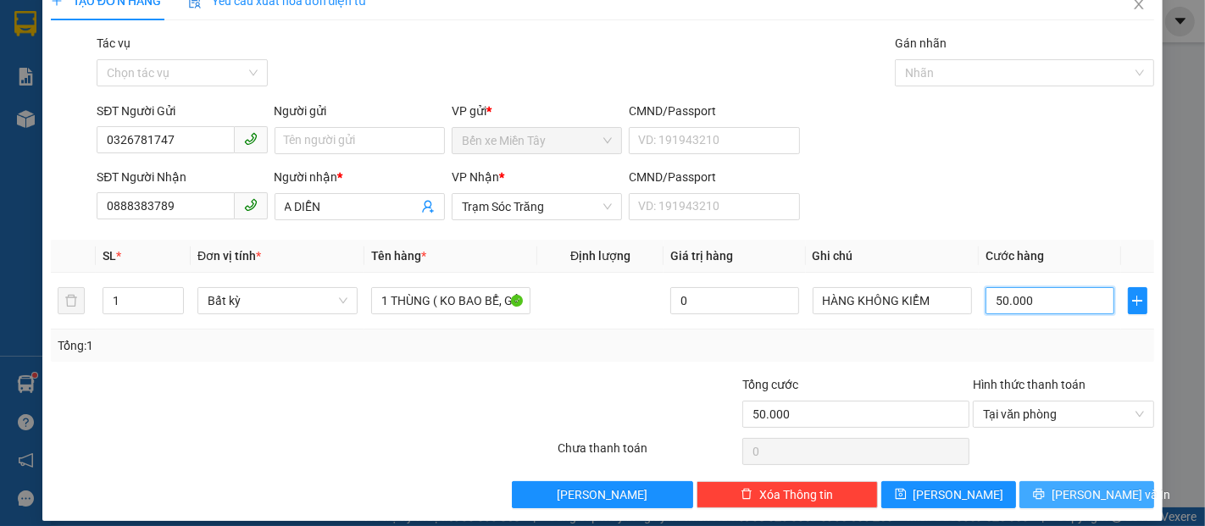
scroll to position [41, 0]
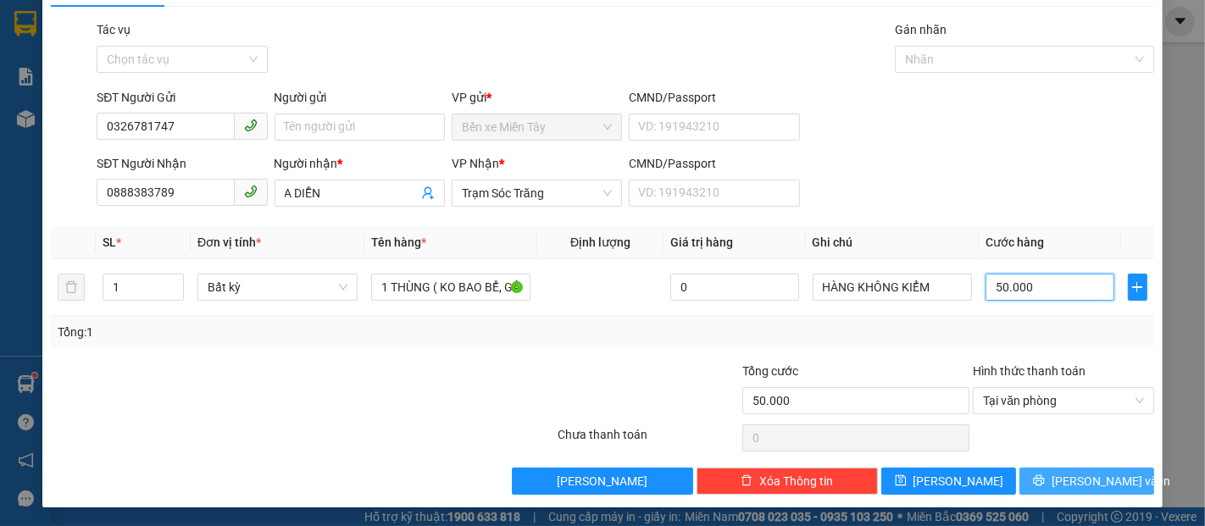
type input "50.000"
click at [1087, 488] on span "[PERSON_NAME] và In" at bounding box center [1111, 481] width 119 height 19
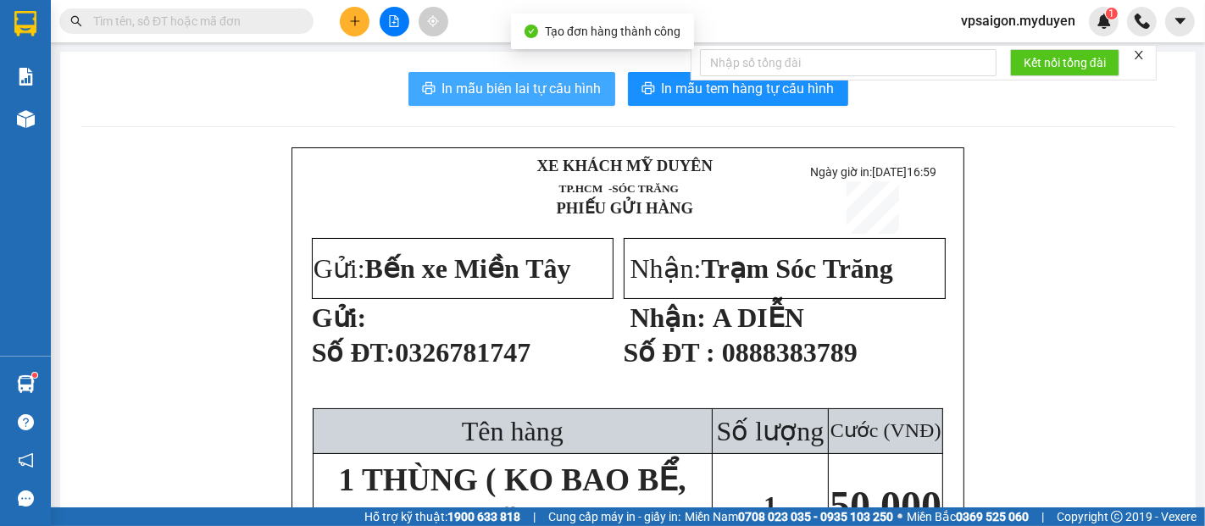
click at [553, 87] on span "In mẫu biên lai tự cấu hình" at bounding box center [521, 88] width 159 height 21
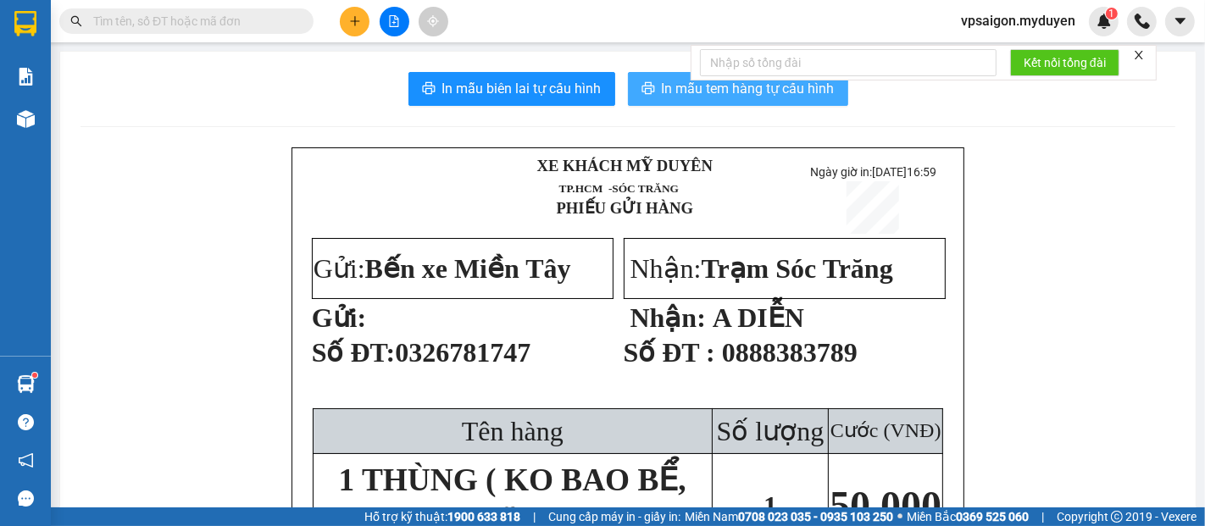
click at [787, 97] on span "In mẫu tem hàng tự cấu hình" at bounding box center [748, 88] width 173 height 21
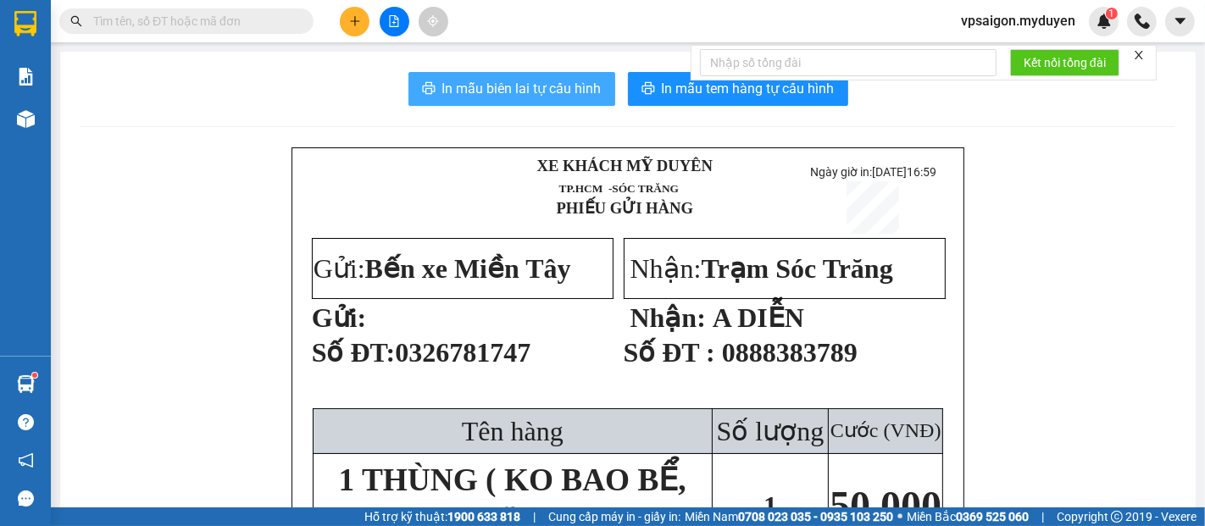
click at [470, 84] on span "In mẫu biên lai tự cấu hình" at bounding box center [521, 88] width 159 height 21
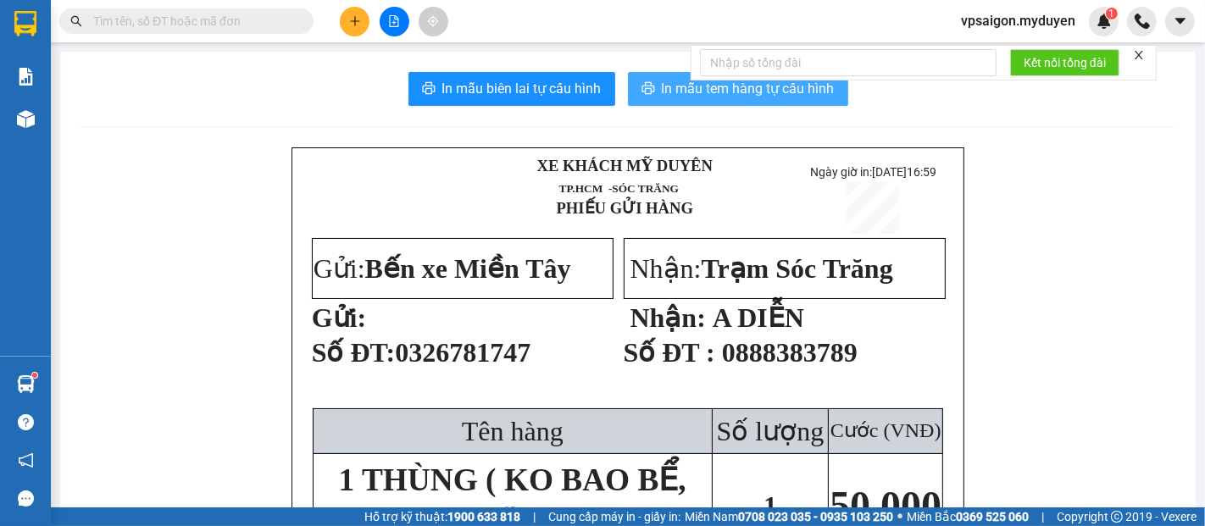
click at [664, 86] on span "In mẫu tem hàng tự cấu hình" at bounding box center [748, 88] width 173 height 21
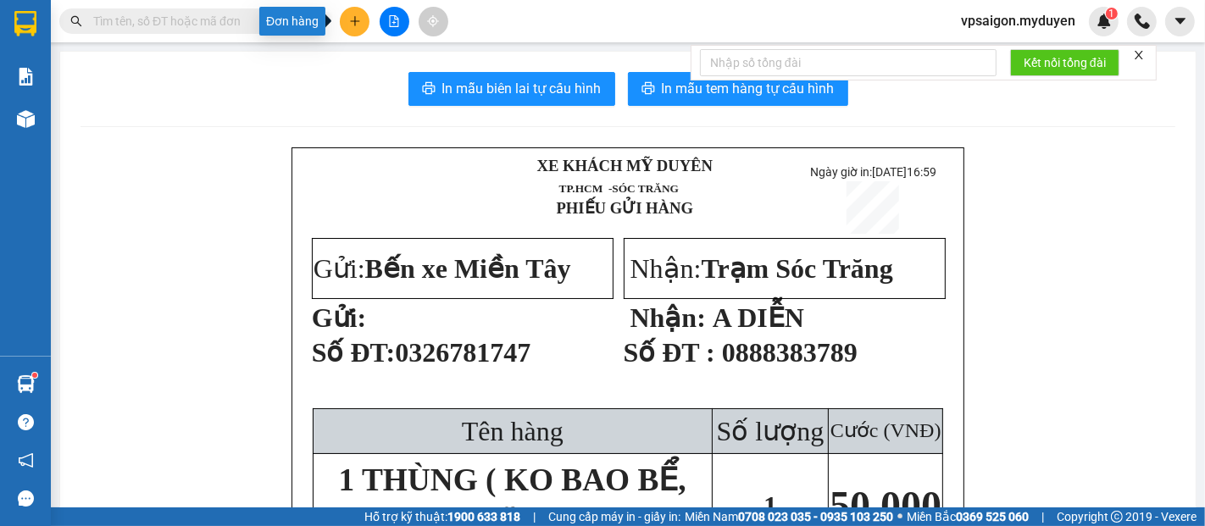
click at [365, 19] on button at bounding box center [355, 22] width 30 height 30
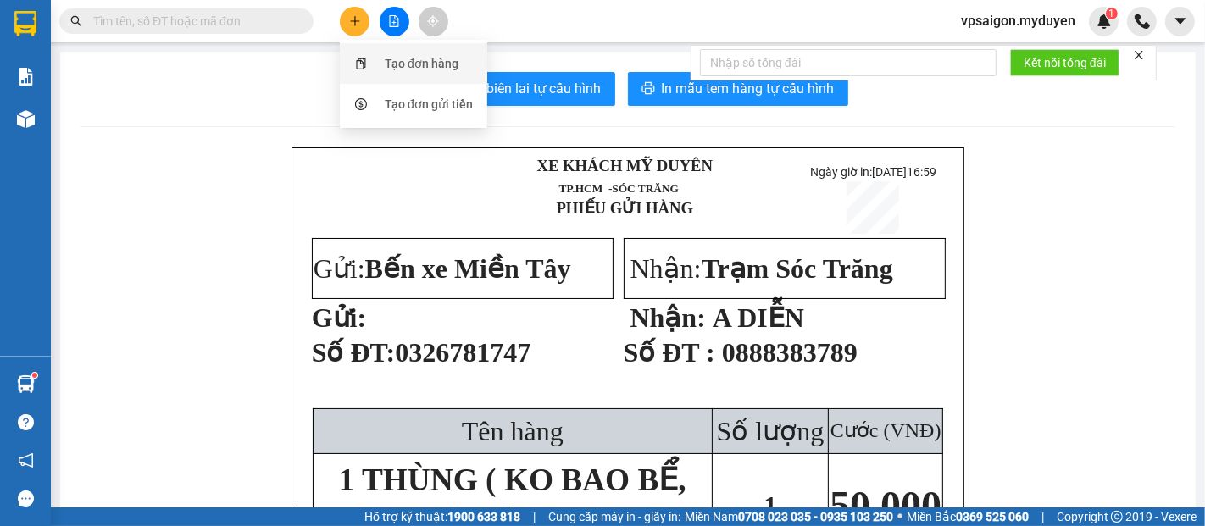
click at [390, 58] on div "Tạo đơn hàng" at bounding box center [422, 63] width 74 height 19
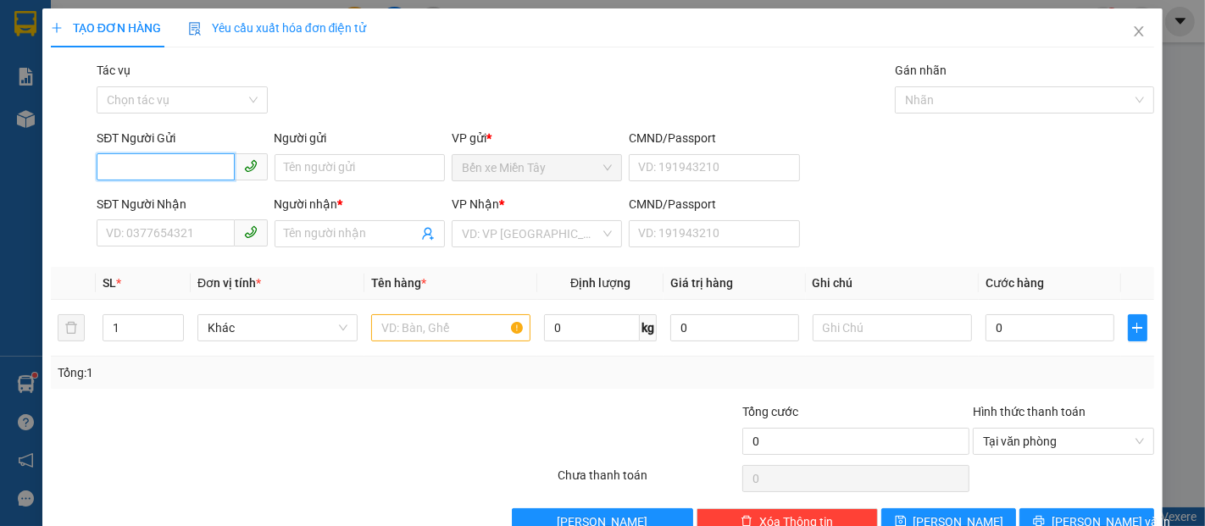
click at [185, 171] on input "SĐT Người Gửi" at bounding box center [165, 166] width 137 height 27
type input "3"
click at [216, 195] on div "0934528388 - HẢI NHẢN" at bounding box center [180, 201] width 148 height 19
type input "0934528388"
type input "HẢI NHẢN"
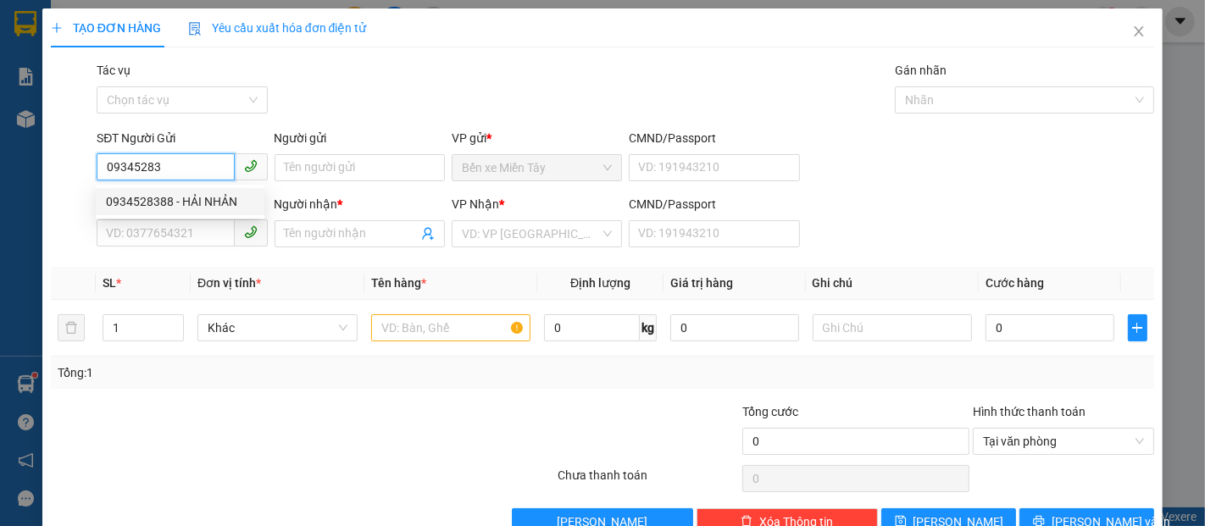
type input "0982842059"
type input "VĂN ĐOÀN"
type input "40.000"
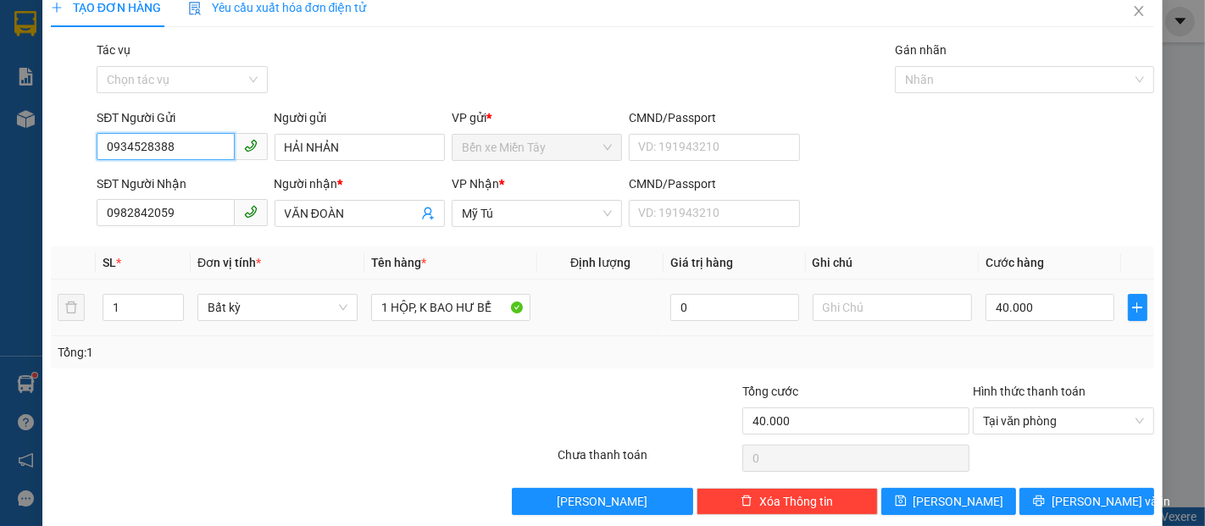
scroll to position [41, 0]
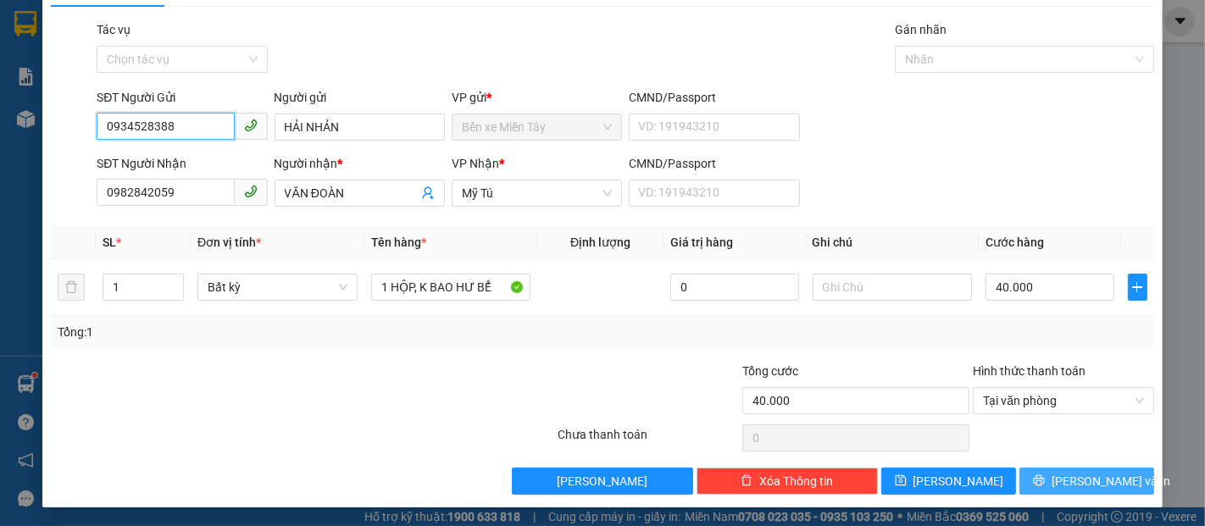
type input "0934528388"
click at [1092, 472] on span "[PERSON_NAME] và In" at bounding box center [1111, 481] width 119 height 19
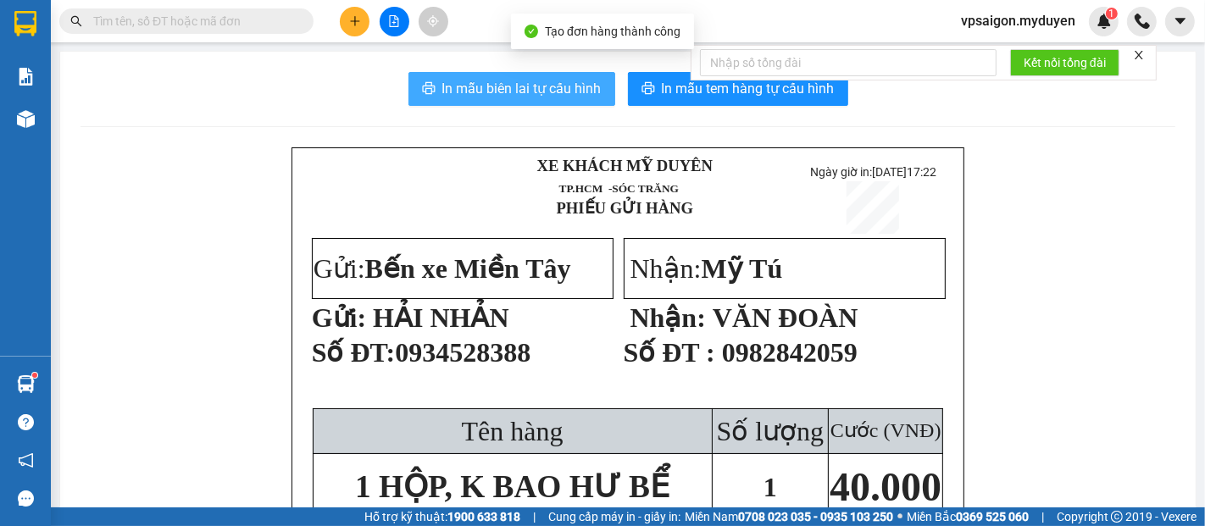
click at [548, 86] on span "In mẫu biên lai tự cấu hình" at bounding box center [521, 88] width 159 height 21
click at [736, 97] on span "In mẫu tem hàng tự cấu hình" at bounding box center [748, 88] width 173 height 21
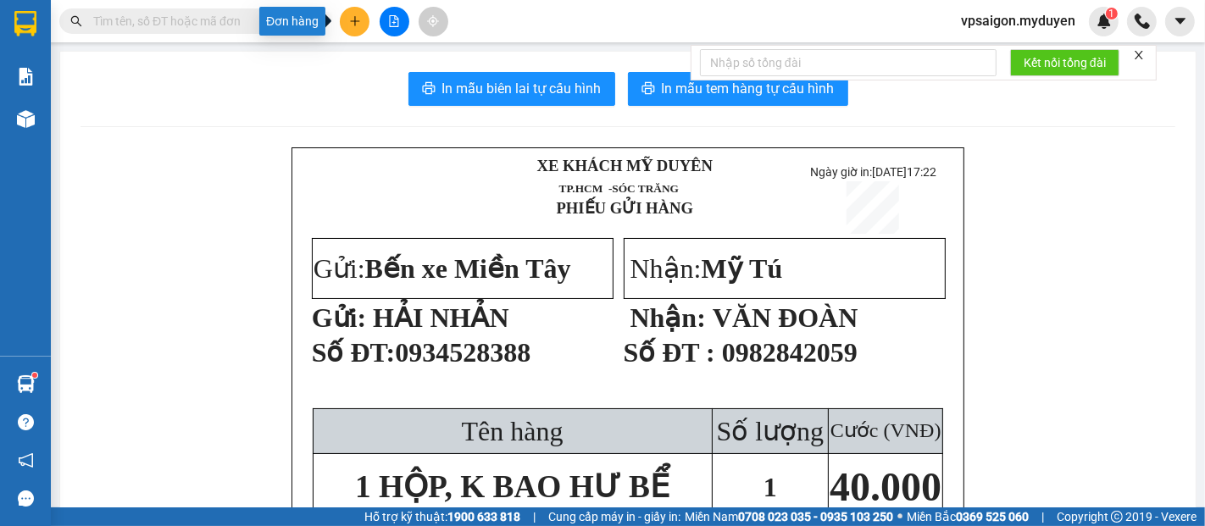
click at [361, 28] on button at bounding box center [355, 22] width 30 height 30
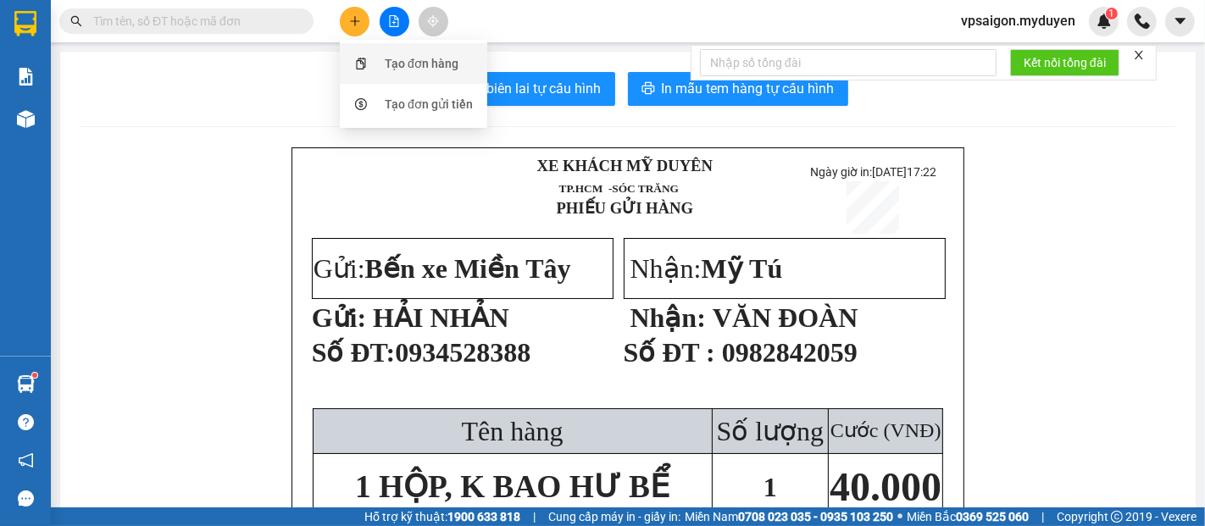
click at [432, 73] on div "Tạo đơn hàng" at bounding box center [413, 63] width 127 height 32
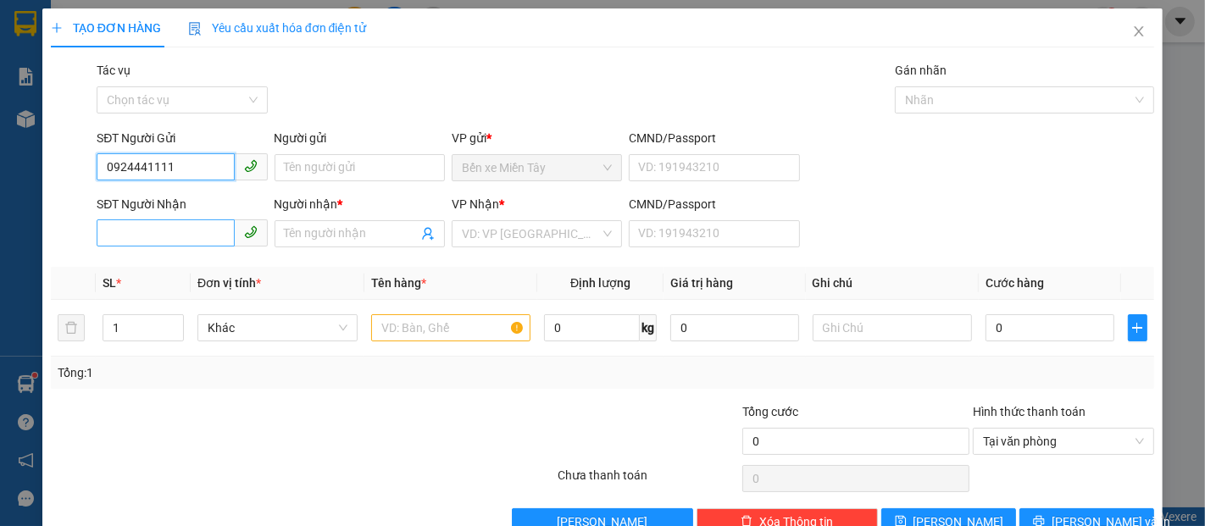
type input "0924441111"
click at [195, 229] on input "SĐT Người Nhận" at bounding box center [165, 233] width 137 height 27
type input "0968653544"
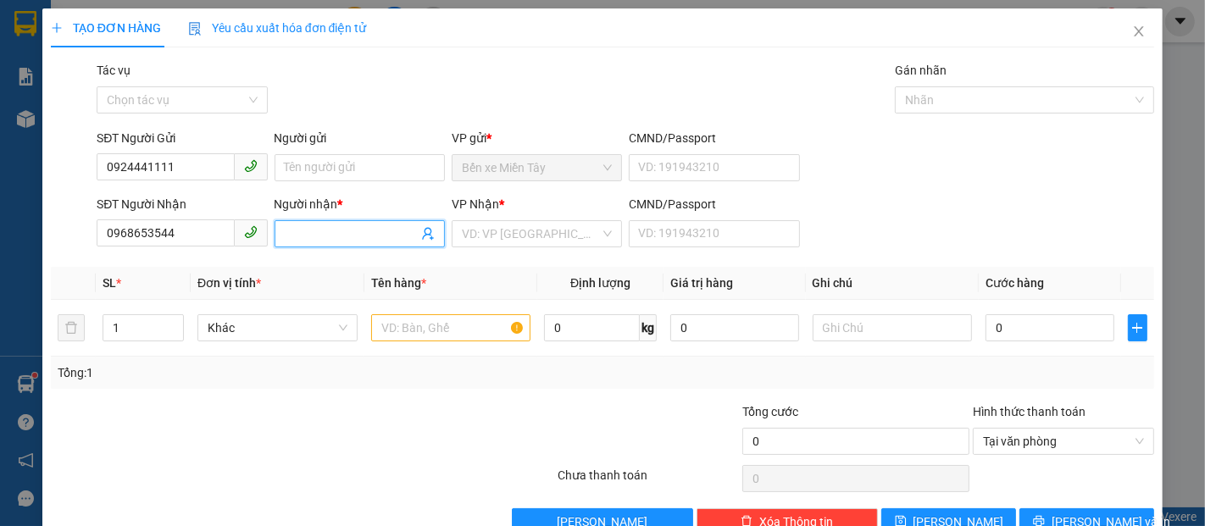
click at [339, 236] on input "Người nhận *" at bounding box center [351, 234] width 133 height 19
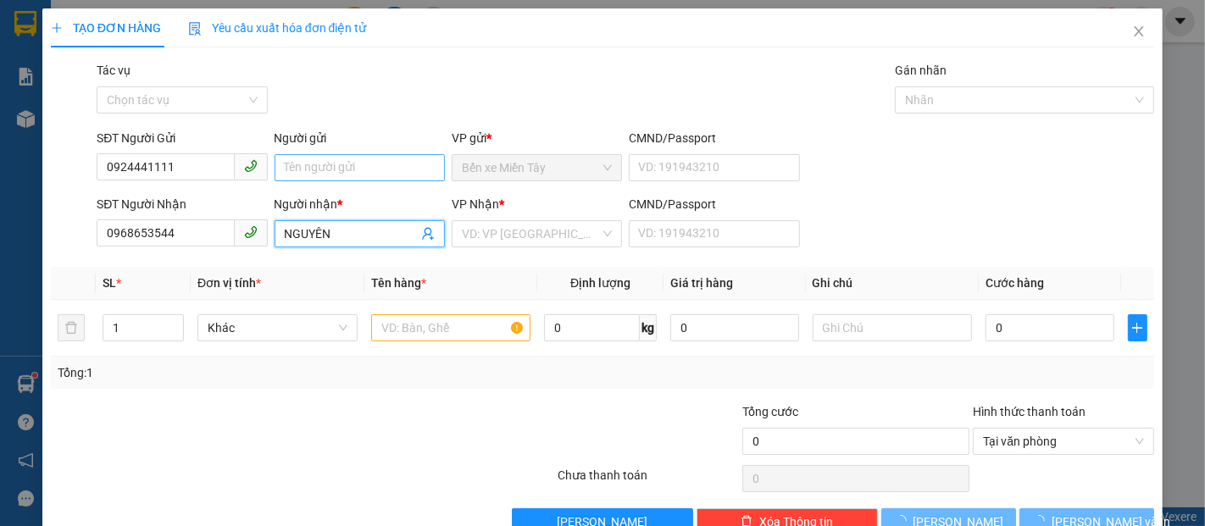
type input "NGUYÊN"
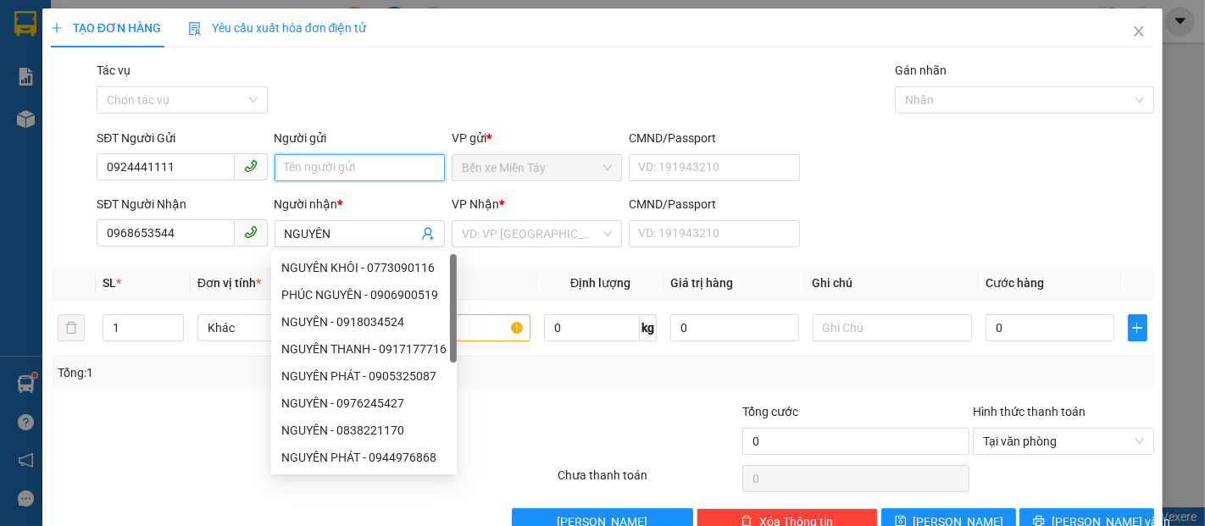
click at [388, 173] on input "Người gửi" at bounding box center [360, 167] width 170 height 27
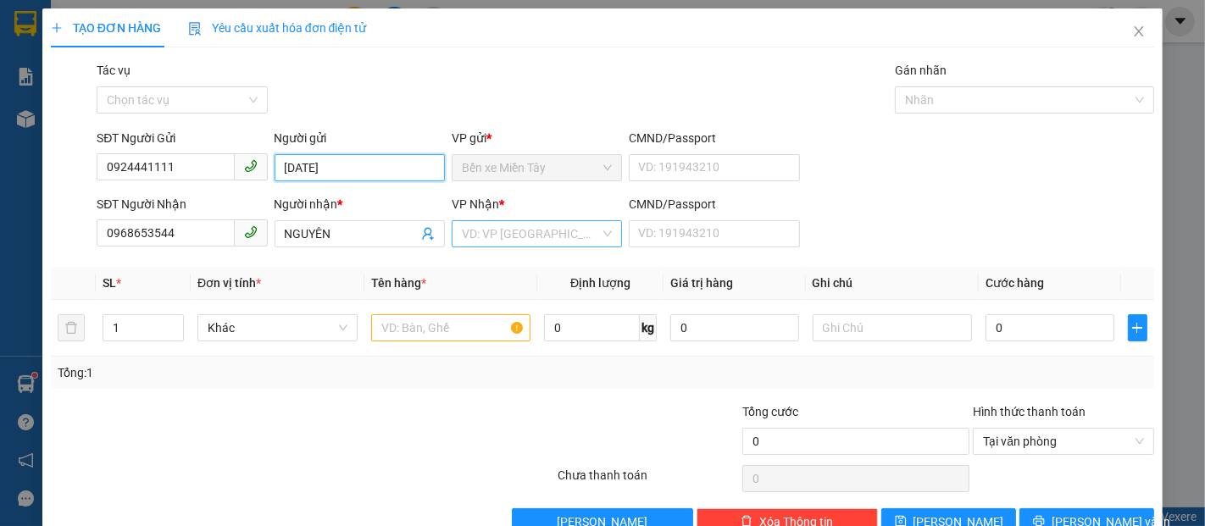
type input "THANH MINH"
click at [563, 242] on input "search" at bounding box center [531, 233] width 138 height 25
type input "D"
type input "Đ"
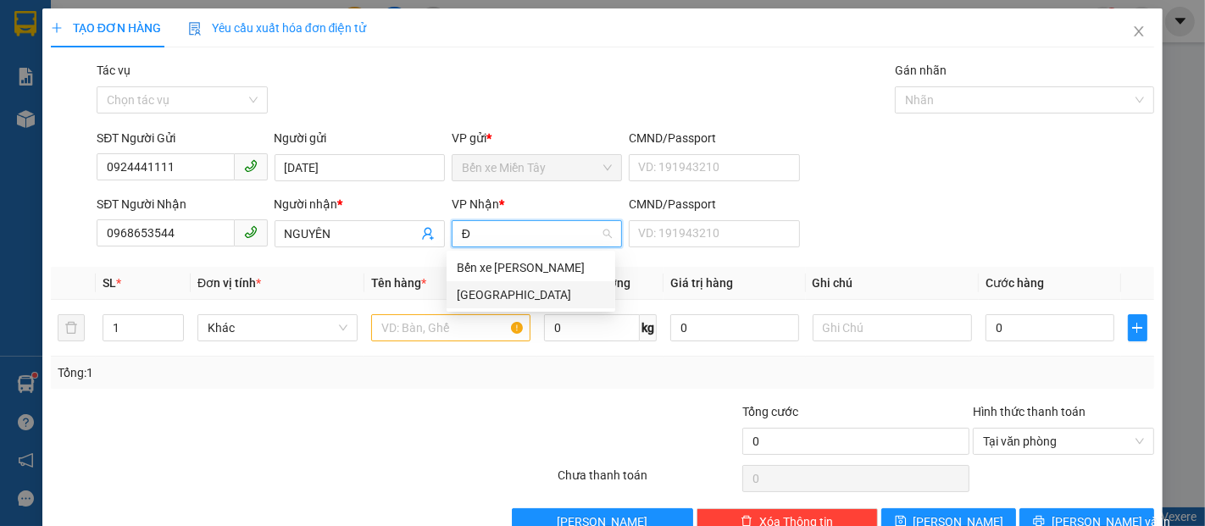
click at [541, 294] on div "[GEOGRAPHIC_DATA]" at bounding box center [531, 295] width 148 height 19
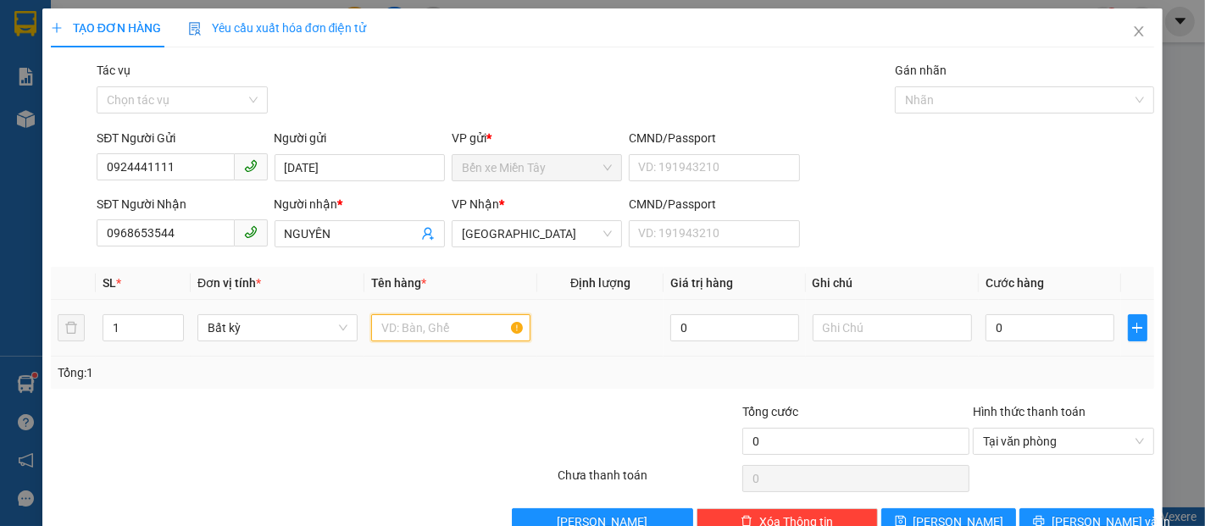
click at [475, 318] on input "text" at bounding box center [451, 327] width 160 height 27
type input "1 CÂY CƠ( K BAO GÃY, CONG, NỨT )"
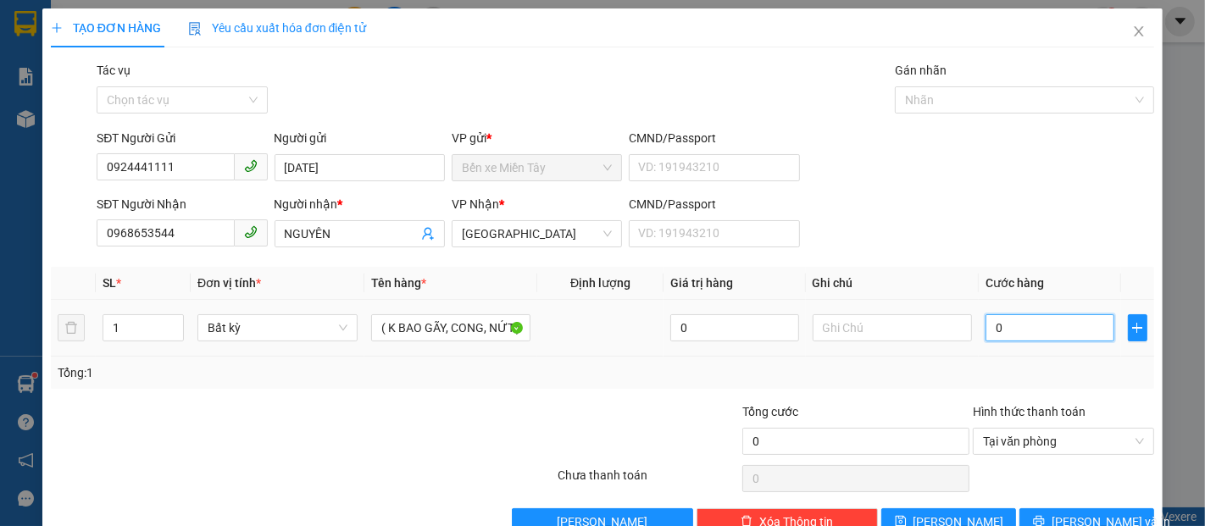
click at [1017, 335] on input "0" at bounding box center [1050, 327] width 128 height 27
type input "5"
type input "50"
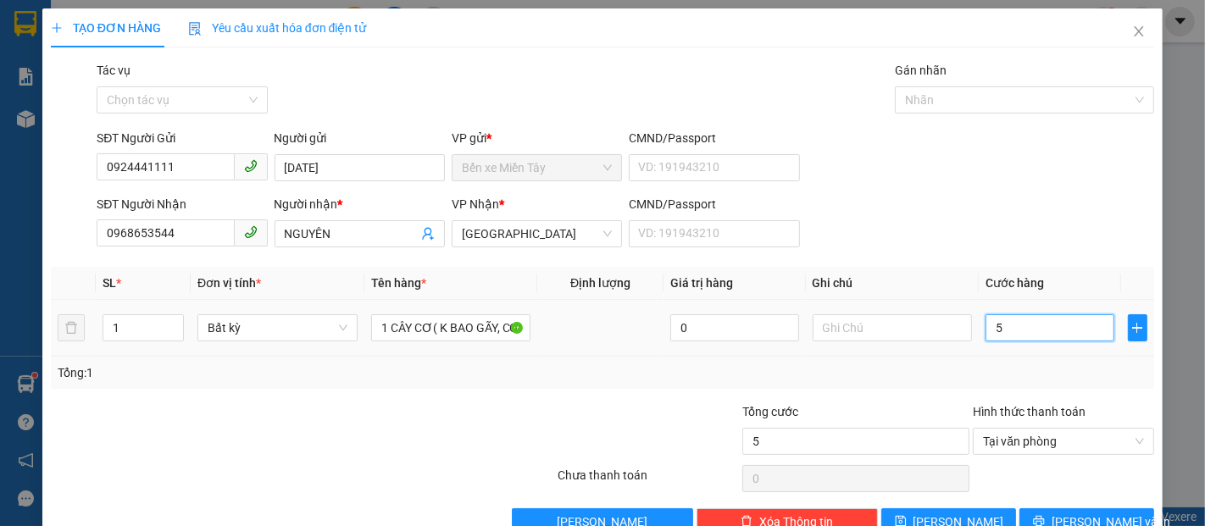
type input "50"
type input "500"
type input "5.000"
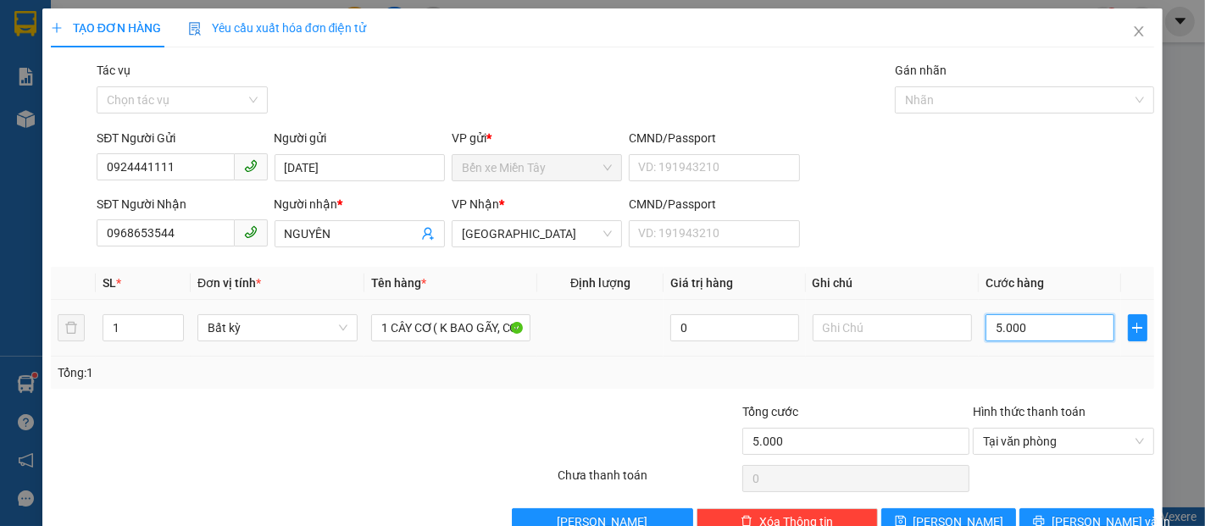
type input "50.000"
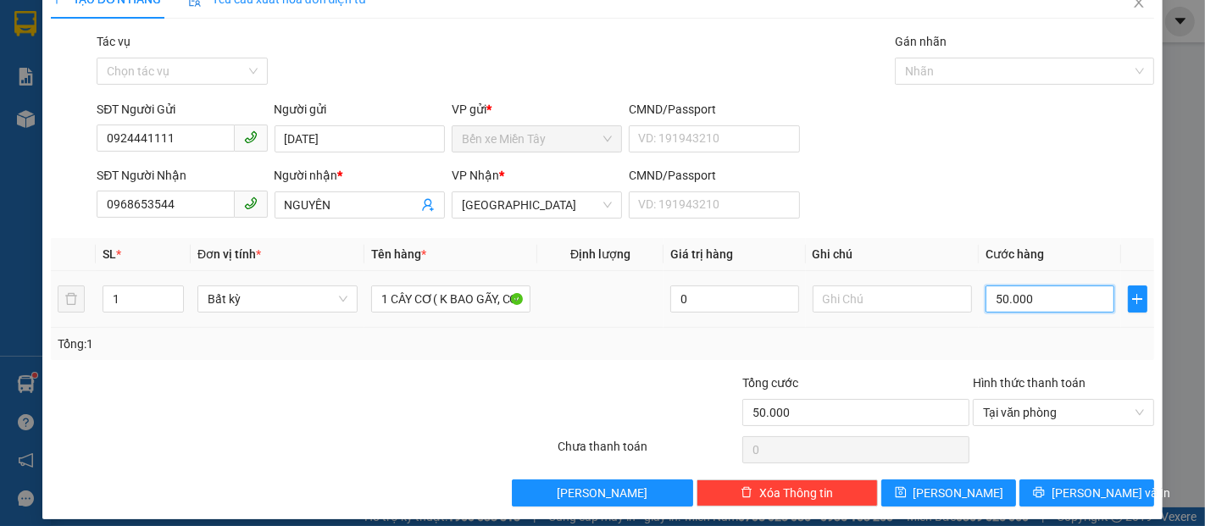
scroll to position [41, 0]
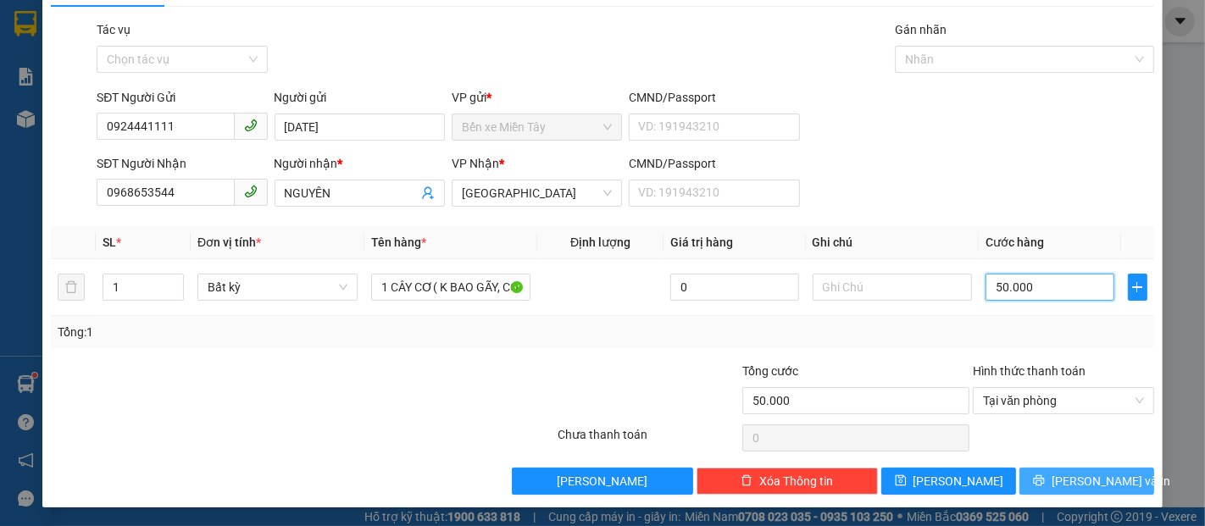
type input "50.000"
click at [1064, 477] on span "[PERSON_NAME] và In" at bounding box center [1111, 481] width 119 height 19
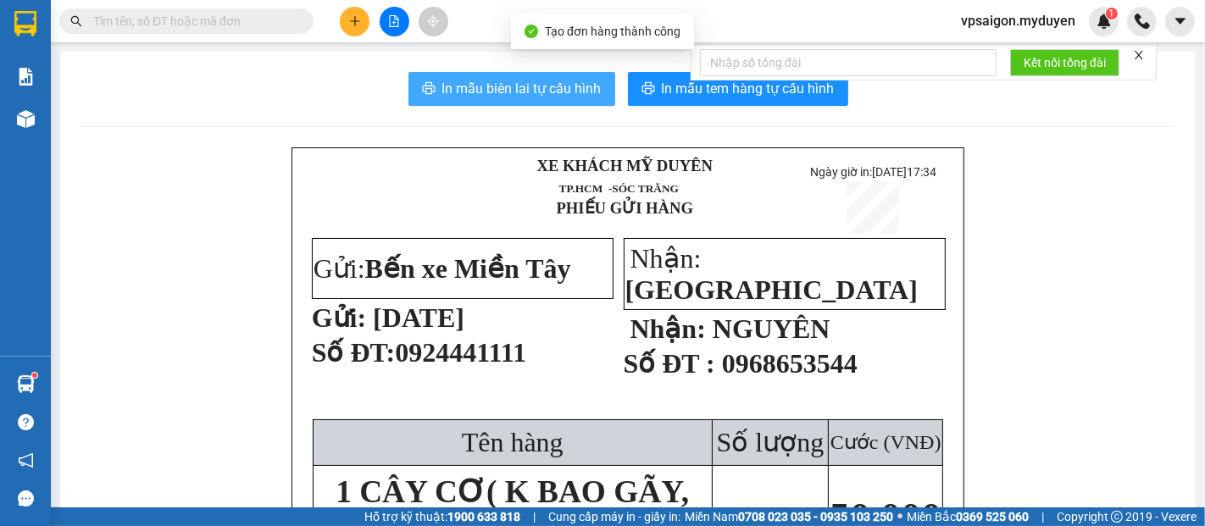
click at [526, 81] on span "In mẫu biên lai tự cấu hình" at bounding box center [521, 88] width 159 height 21
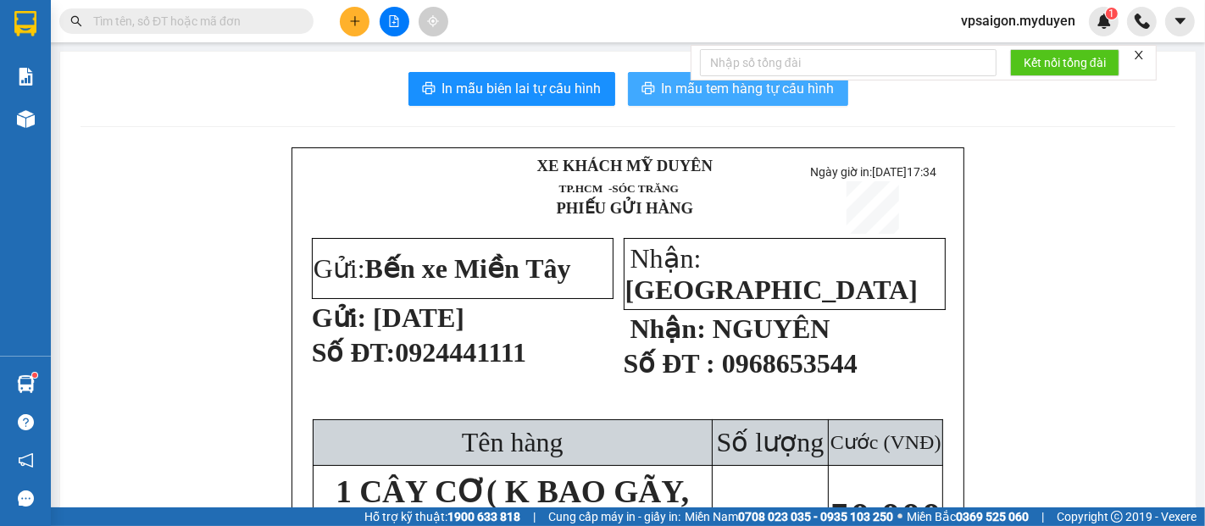
click at [655, 105] on button "In mẫu tem hàng tự cấu hình" at bounding box center [738, 89] width 220 height 34
click at [353, 19] on icon "plus" at bounding box center [355, 21] width 12 height 12
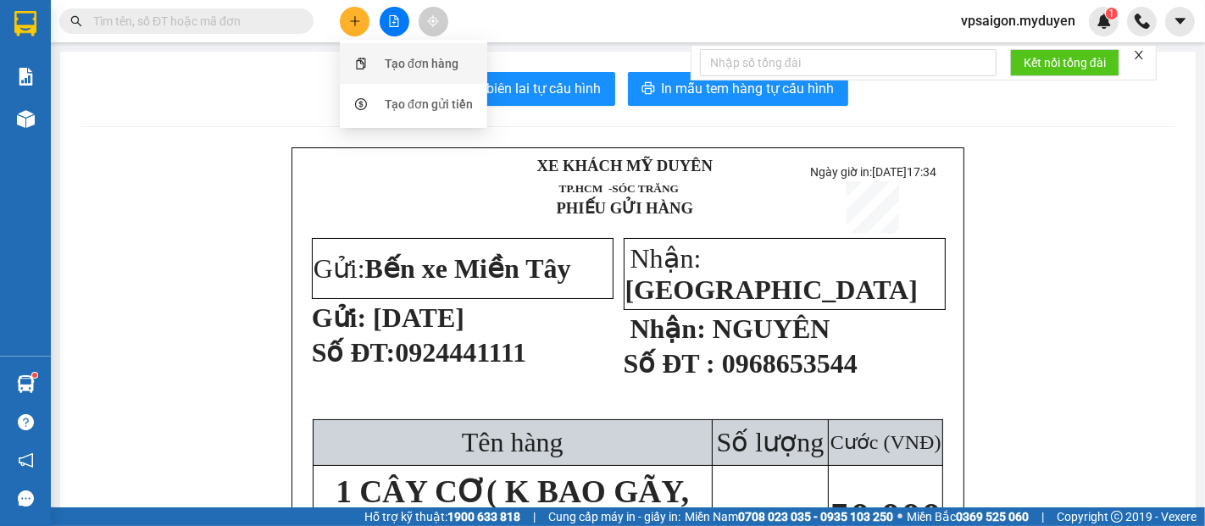
click at [431, 67] on div "Tạo đơn hàng" at bounding box center [422, 63] width 74 height 19
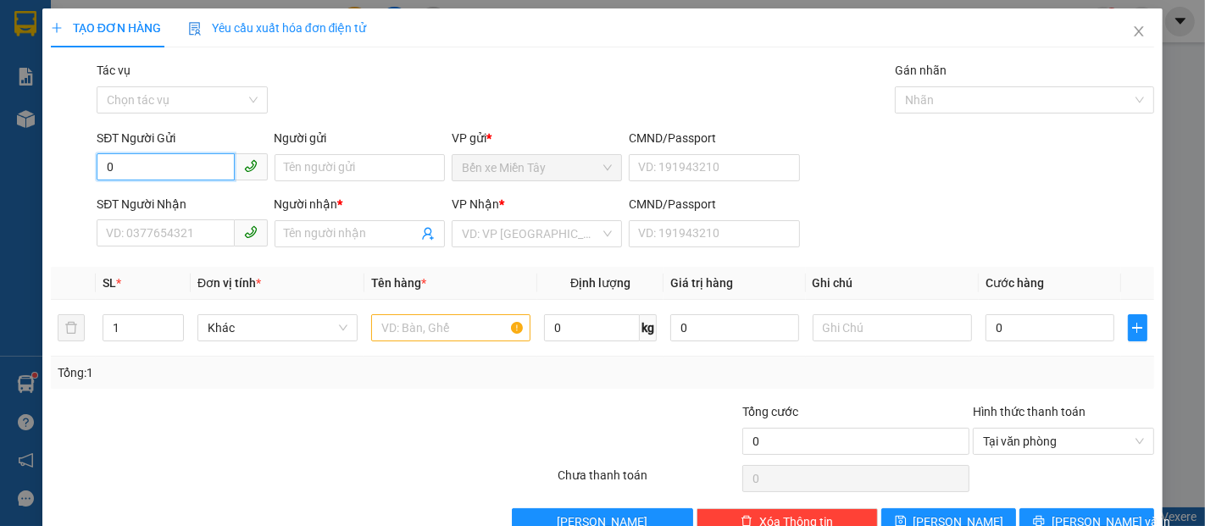
type input "0"
drag, startPoint x: 314, startPoint y: 252, endPoint x: 317, endPoint y: 241, distance: 11.5
click at [315, 250] on div "Người nhận * Tên người nhận" at bounding box center [360, 224] width 170 height 59
click at [317, 236] on input "Người nhận *" at bounding box center [351, 234] width 133 height 19
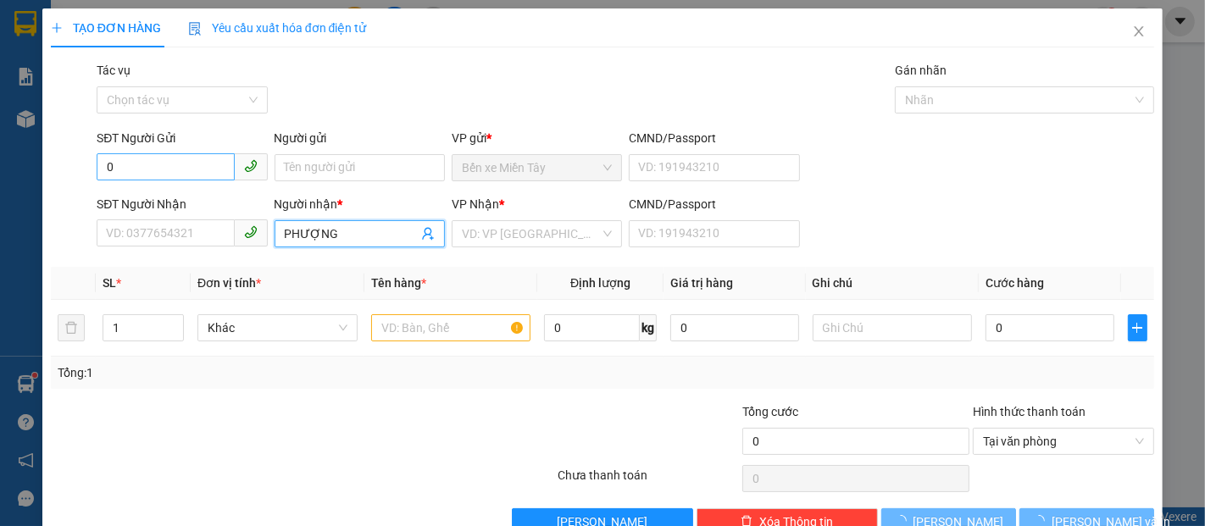
type input "PHƯỢNG"
click at [119, 161] on input "0" at bounding box center [165, 166] width 137 height 27
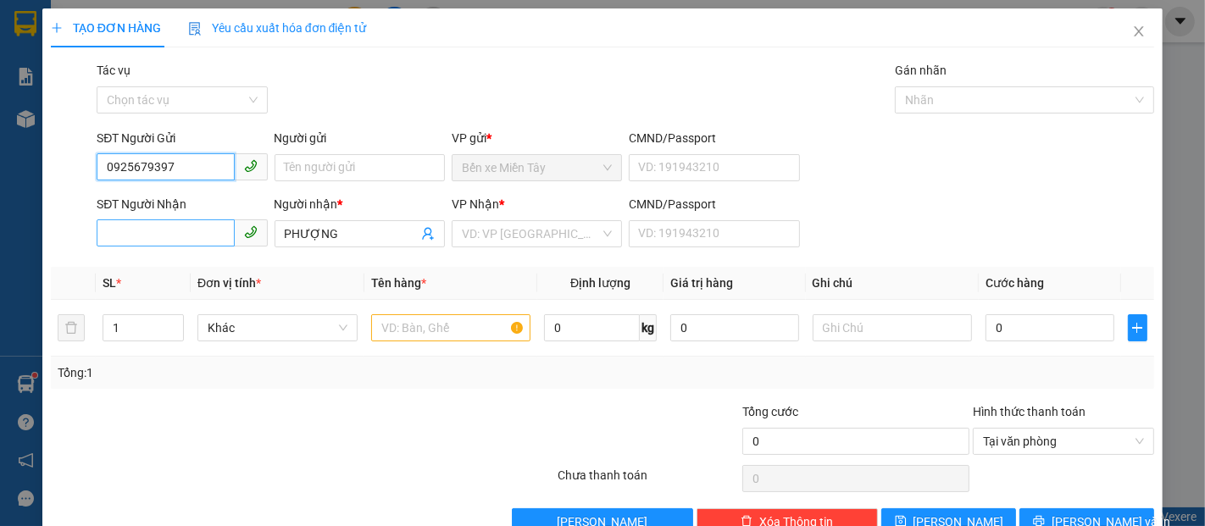
type input "0925679397"
click at [175, 238] on input "SĐT Người Nhận" at bounding box center [165, 233] width 137 height 27
type input "3"
click at [136, 238] on input "0394989630" at bounding box center [165, 233] width 137 height 27
type input "0394989630"
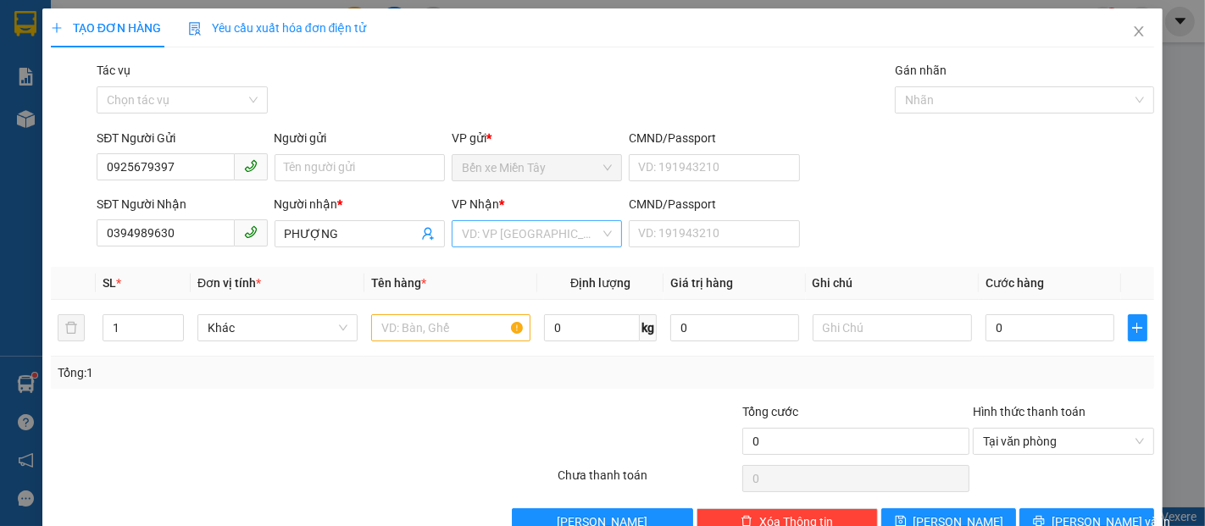
drag, startPoint x: 576, startPoint y: 244, endPoint x: 570, endPoint y: 234, distance: 11.8
click at [570, 235] on input "search" at bounding box center [531, 233] width 138 height 25
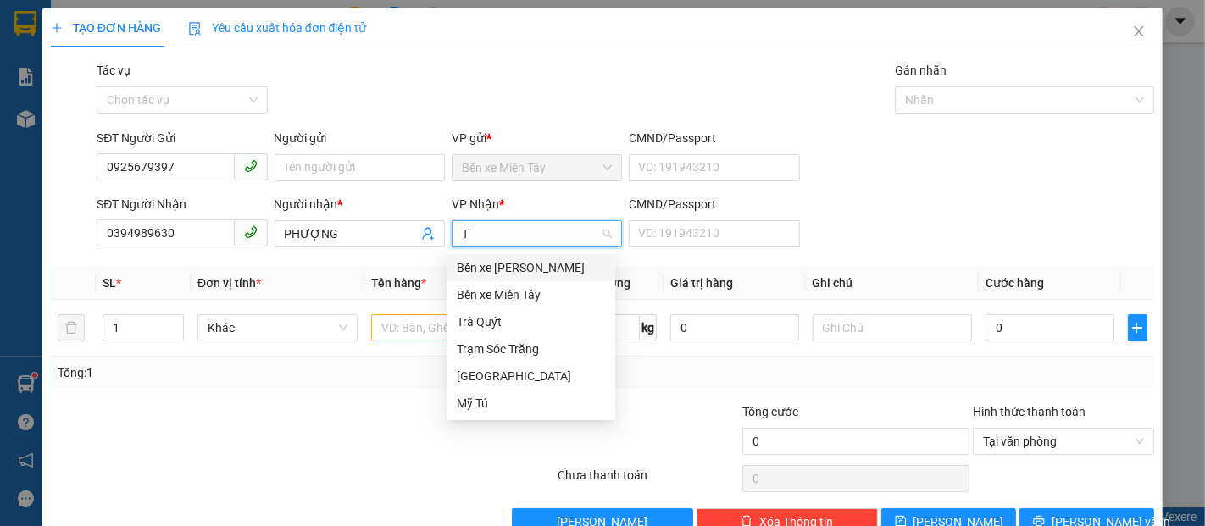
type input "TR"
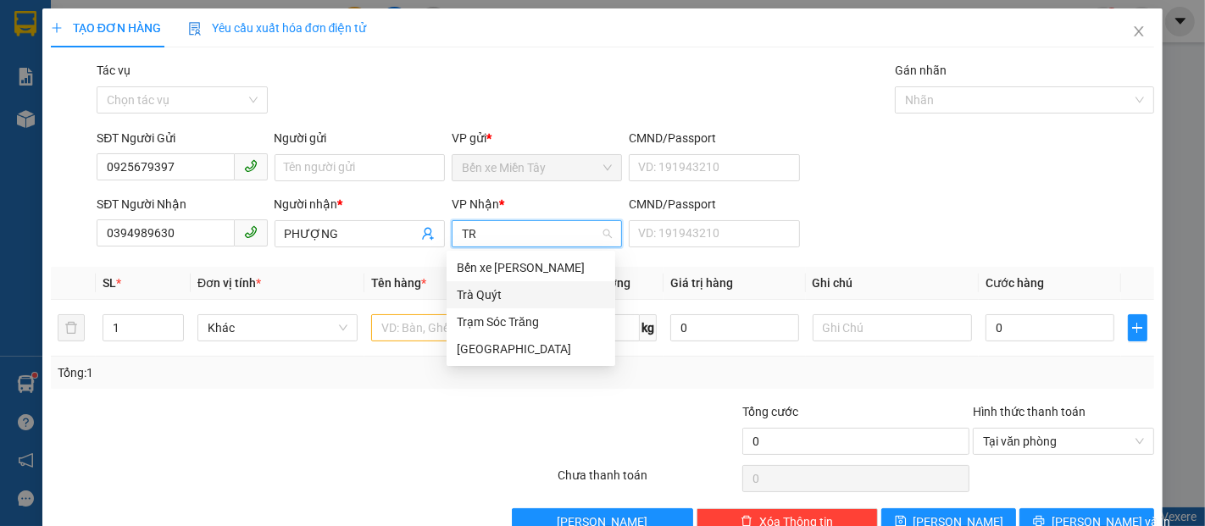
click at [492, 296] on div "Trà Quýt" at bounding box center [531, 295] width 148 height 19
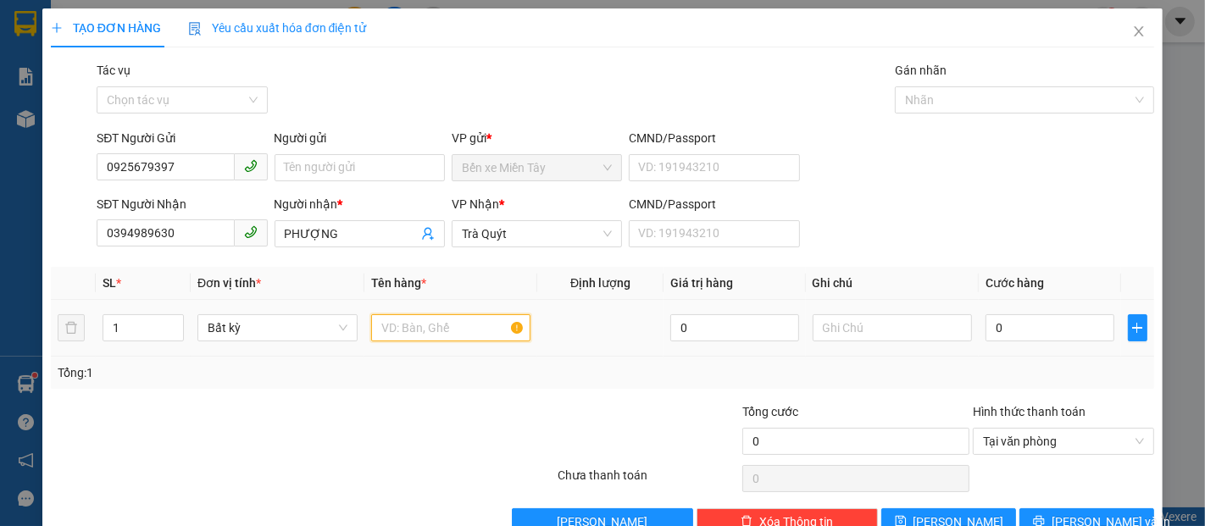
click at [425, 316] on input "text" at bounding box center [451, 327] width 160 height 27
type input "1 SƠ MI"
click at [1019, 337] on input "0" at bounding box center [1050, 327] width 128 height 27
type input "2"
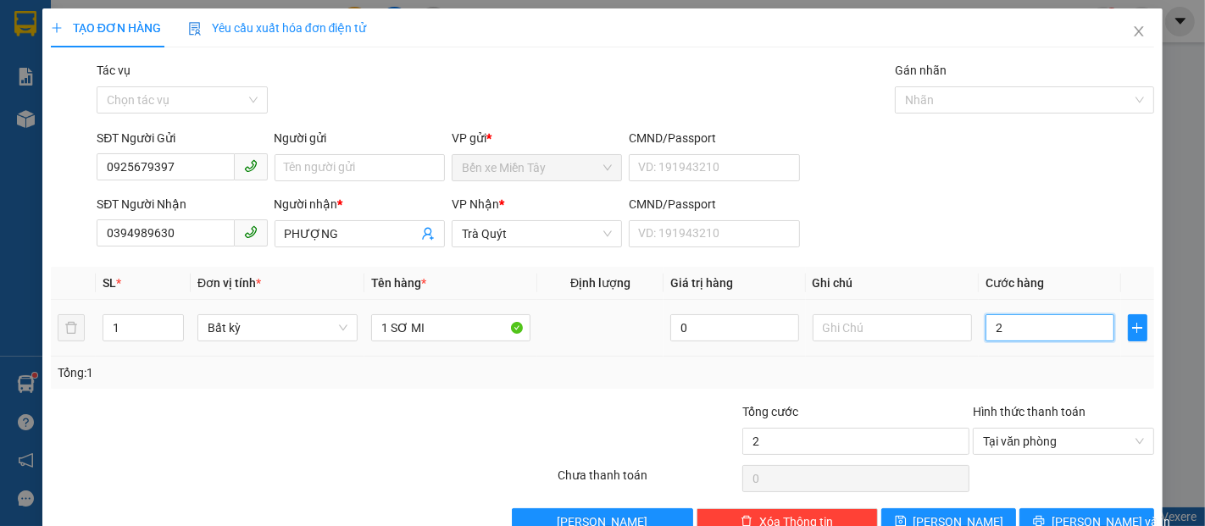
type input "20"
type input "200"
type input "2.000"
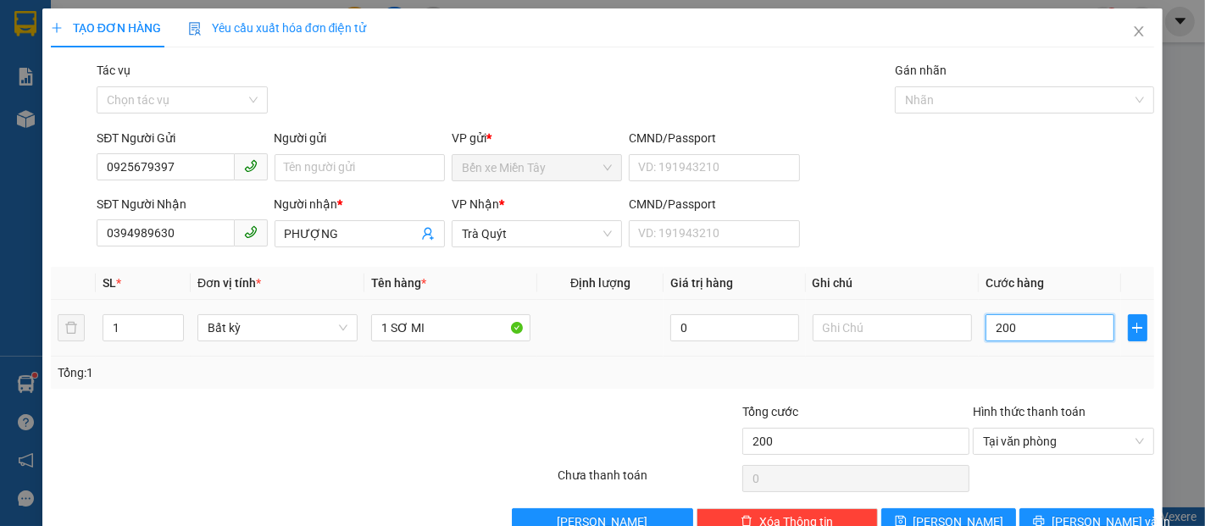
type input "2.000"
type input "20.000"
type input "200.000"
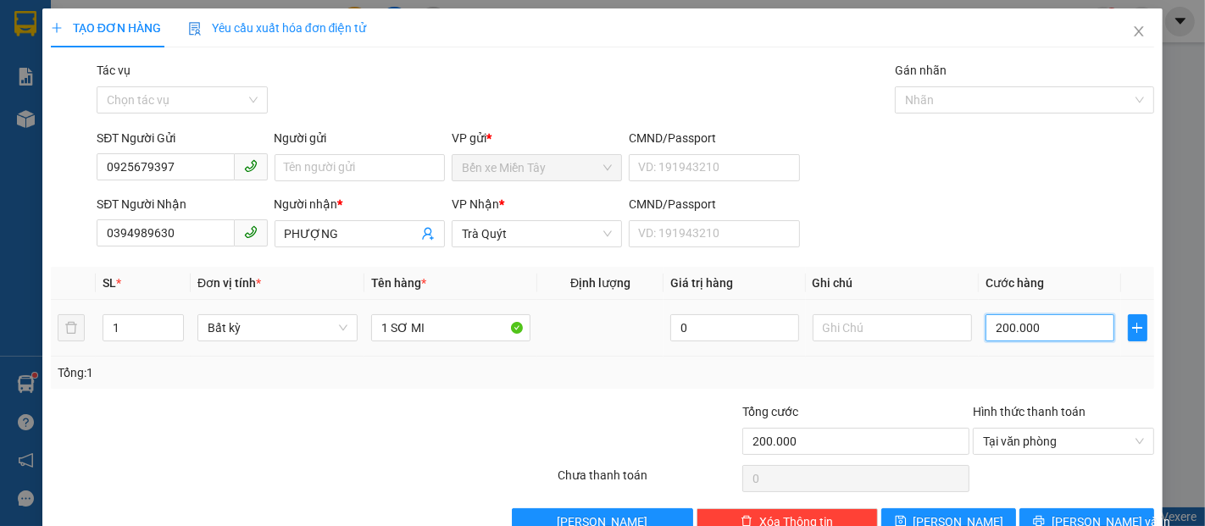
type input "20.000"
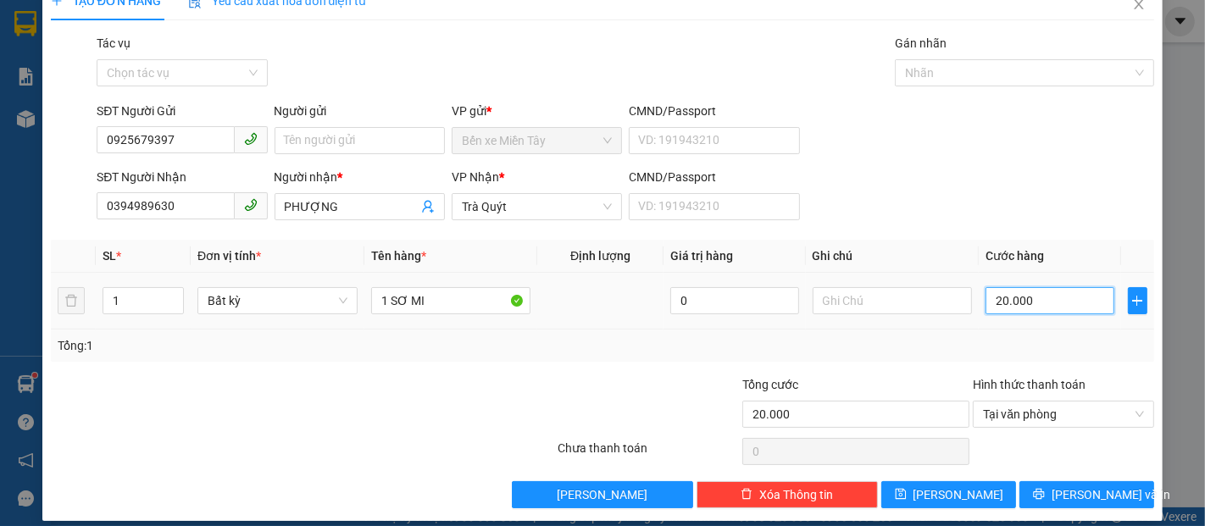
scroll to position [41, 0]
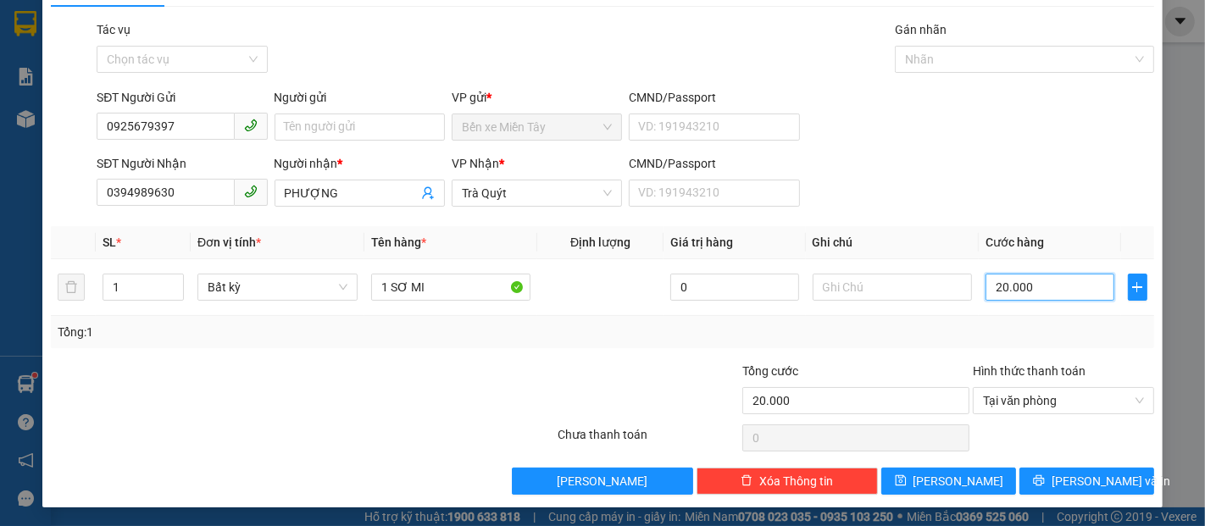
type input "20.000"
drag, startPoint x: 1107, startPoint y: 476, endPoint x: 1052, endPoint y: 459, distance: 57.6
click at [1106, 476] on button "[PERSON_NAME] và In" at bounding box center [1087, 481] width 135 height 27
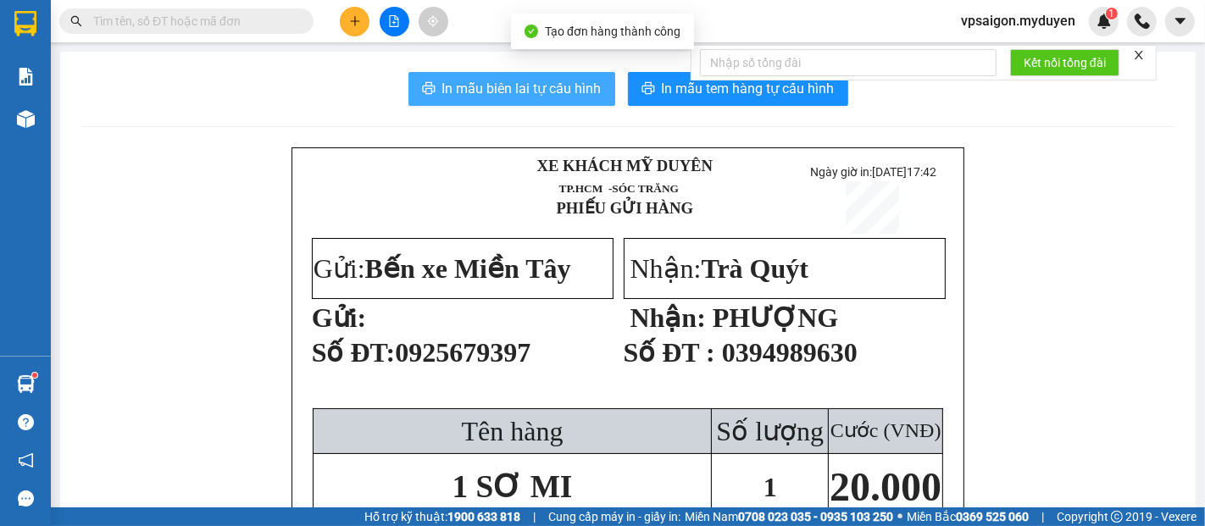
click at [545, 86] on span "In mẫu biên lai tự cấu hình" at bounding box center [521, 88] width 159 height 21
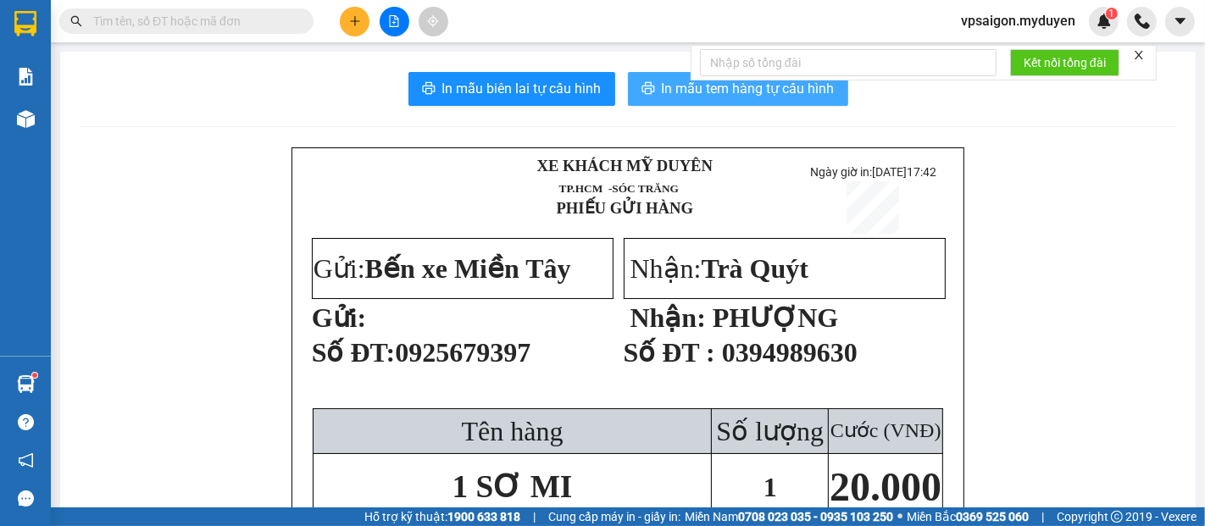
click at [747, 93] on span "In mẫu tem hàng tự cấu hình" at bounding box center [748, 88] width 173 height 21
click at [348, 21] on button at bounding box center [355, 22] width 30 height 30
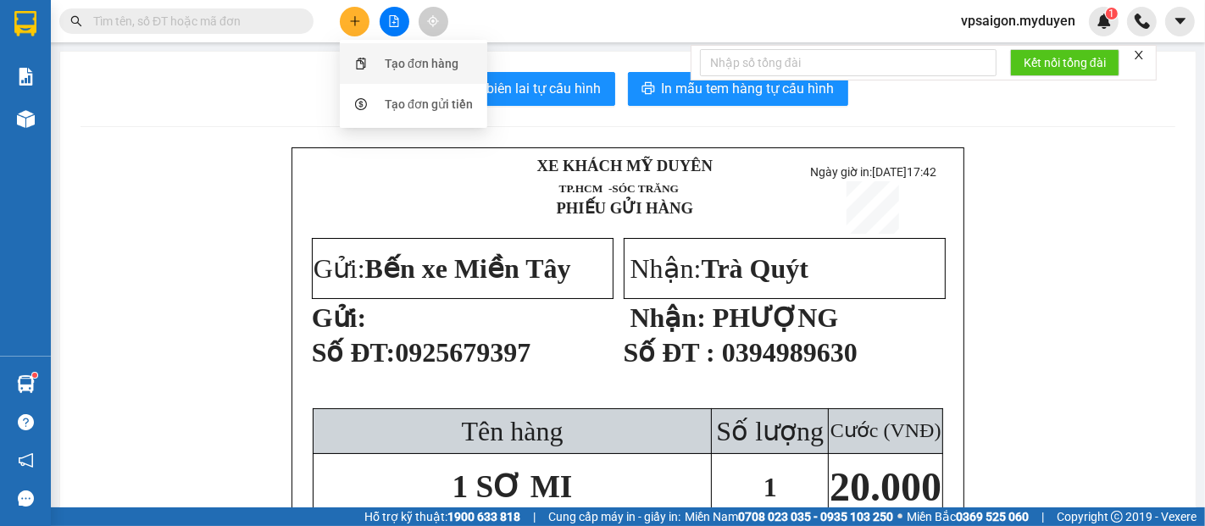
click at [406, 57] on div "Tạo đơn hàng" at bounding box center [422, 63] width 74 height 19
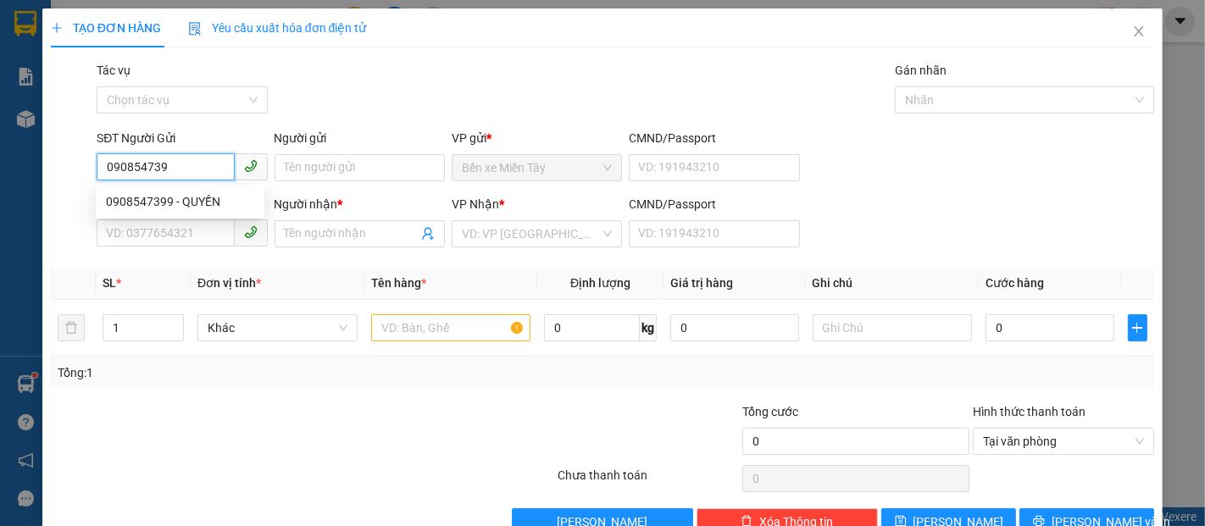
type input "0908547399"
click at [203, 202] on div "0908547399 - QUYỀN" at bounding box center [180, 201] width 148 height 19
type input "QUYỀN"
type input "0979473865"
type input "TRANG"
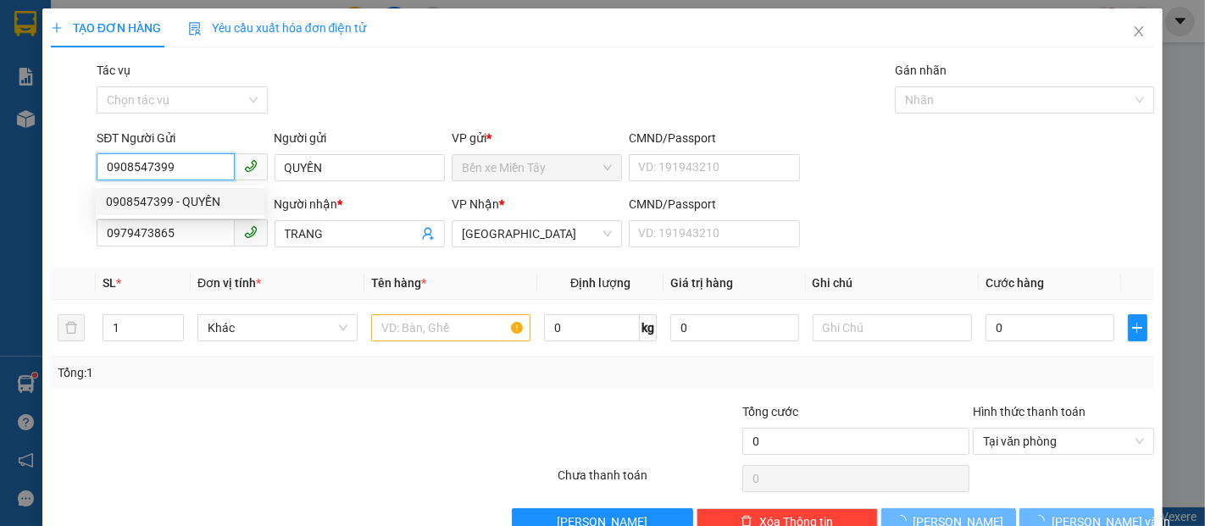
type input "100.000"
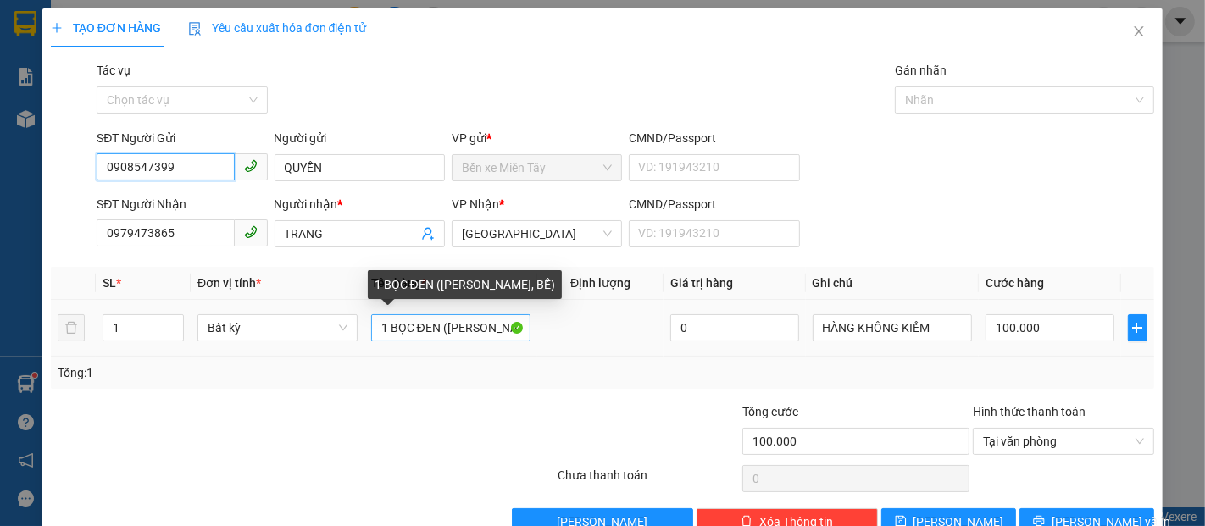
type input "0908547399"
drag, startPoint x: 436, startPoint y: 334, endPoint x: 349, endPoint y: 337, distance: 86.5
click at [349, 337] on tr "1 Bất kỳ 1 BỌC ĐEN (KO BAO HƯ, BỂ) 0 HÀNG KHÔNG KIỂM 100.000" at bounding box center [603, 328] width 1104 height 57
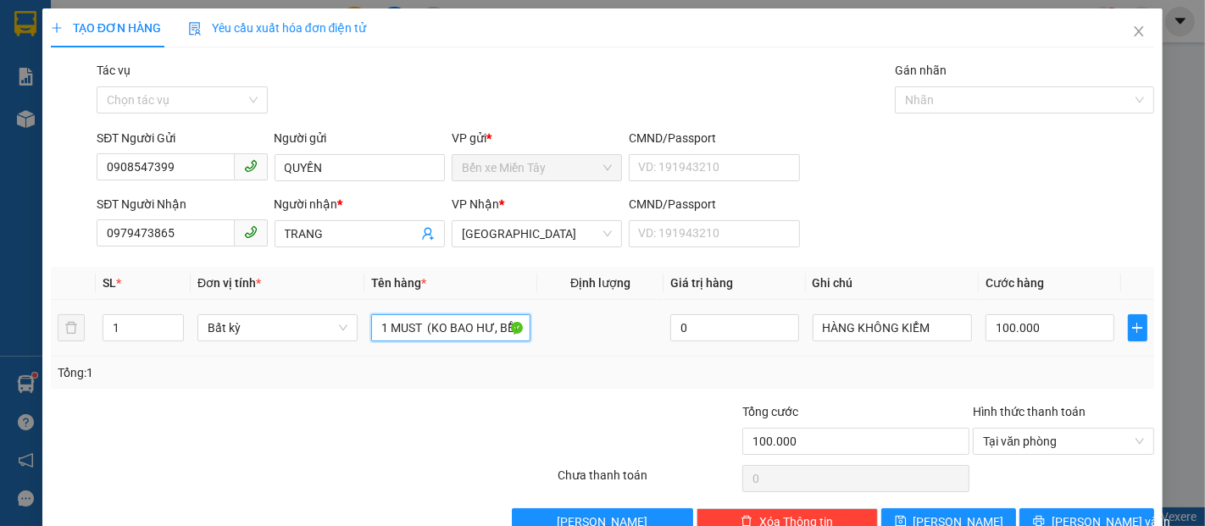
type input "1 MUST (KO BAO HƯ, BỂ)"
click at [1032, 314] on div "100.000" at bounding box center [1050, 328] width 128 height 34
type input "5"
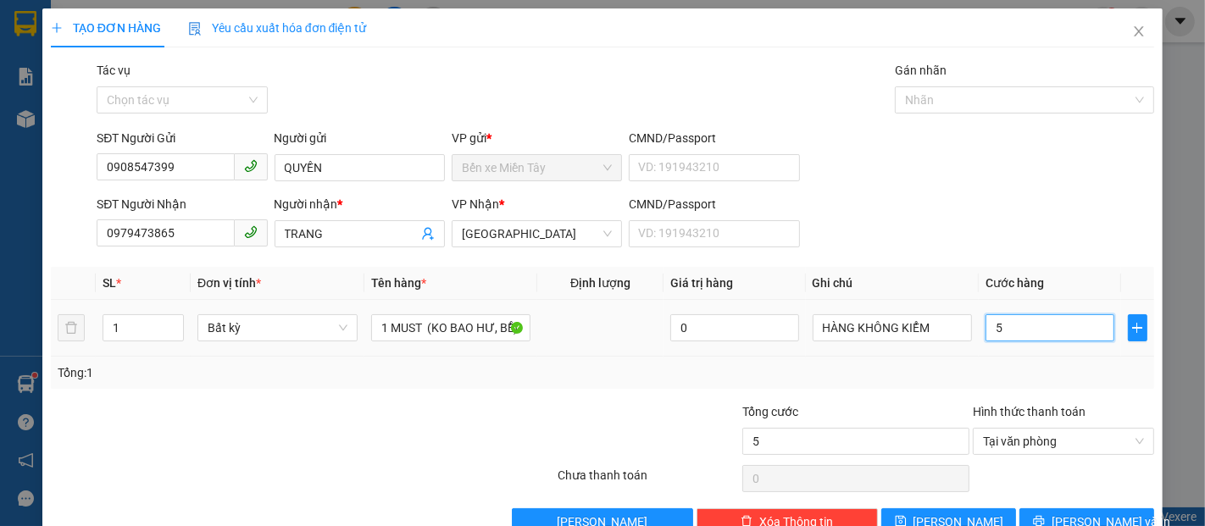
type input "50"
type input "500"
type input "5.000"
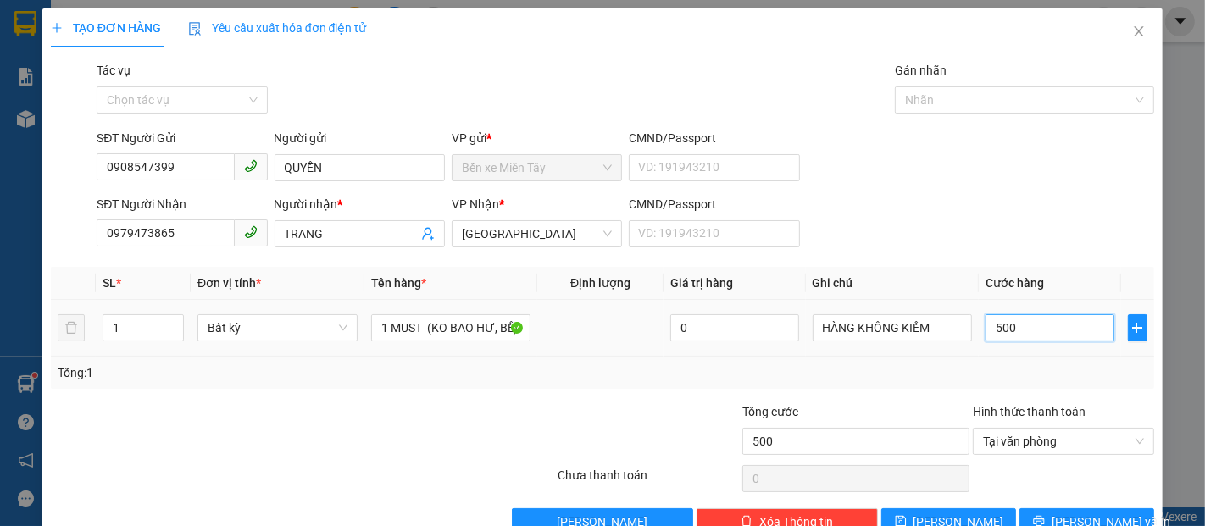
type input "5.000"
type input "50.000"
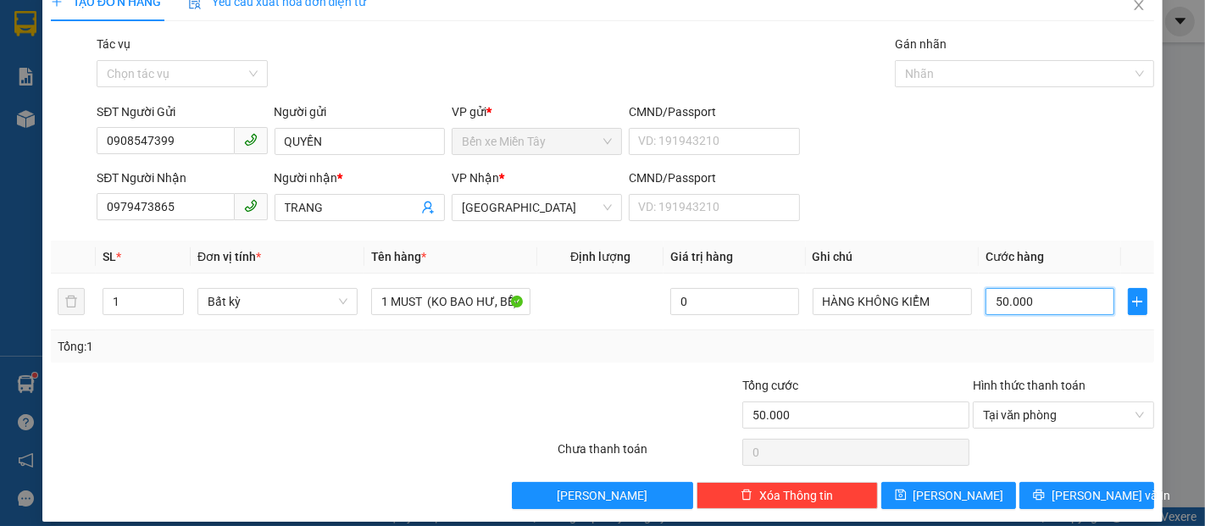
scroll to position [41, 0]
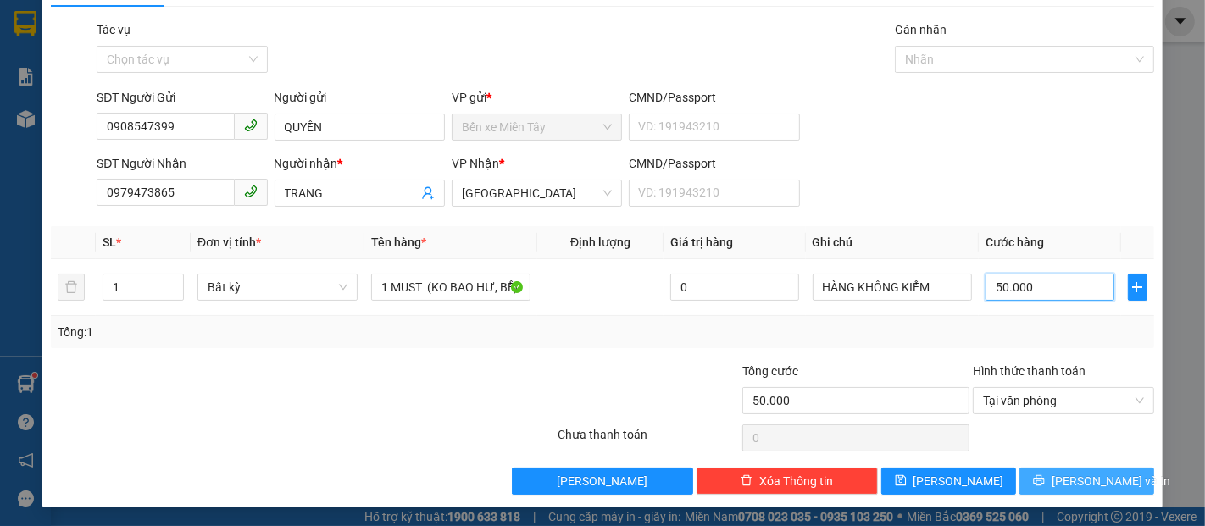
type input "50.000"
click at [1070, 483] on span "[PERSON_NAME] và In" at bounding box center [1111, 481] width 119 height 19
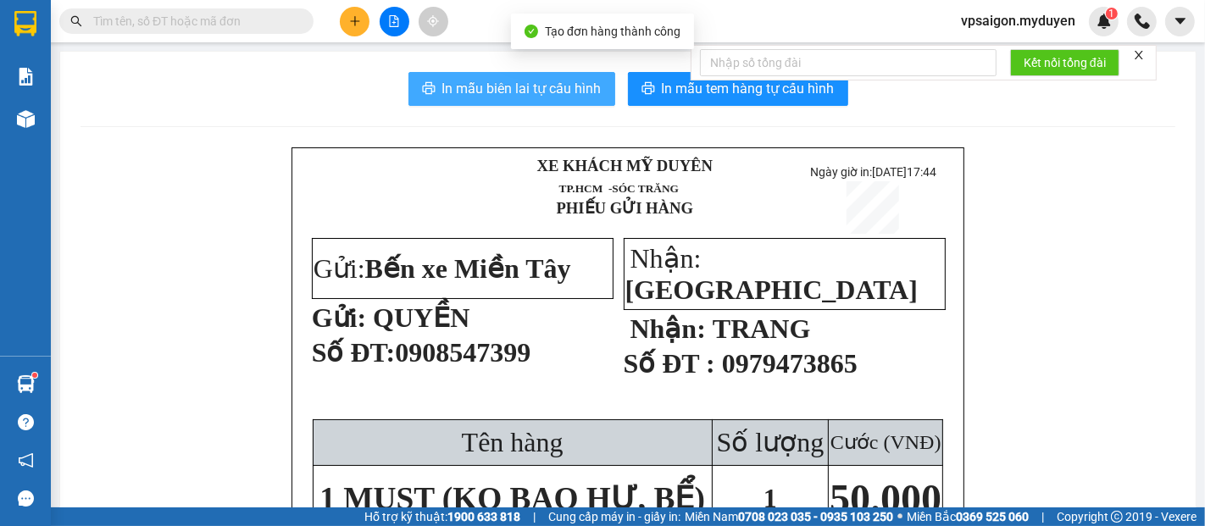
click at [510, 74] on button "In mẫu biên lai tự cấu hình" at bounding box center [512, 89] width 207 height 34
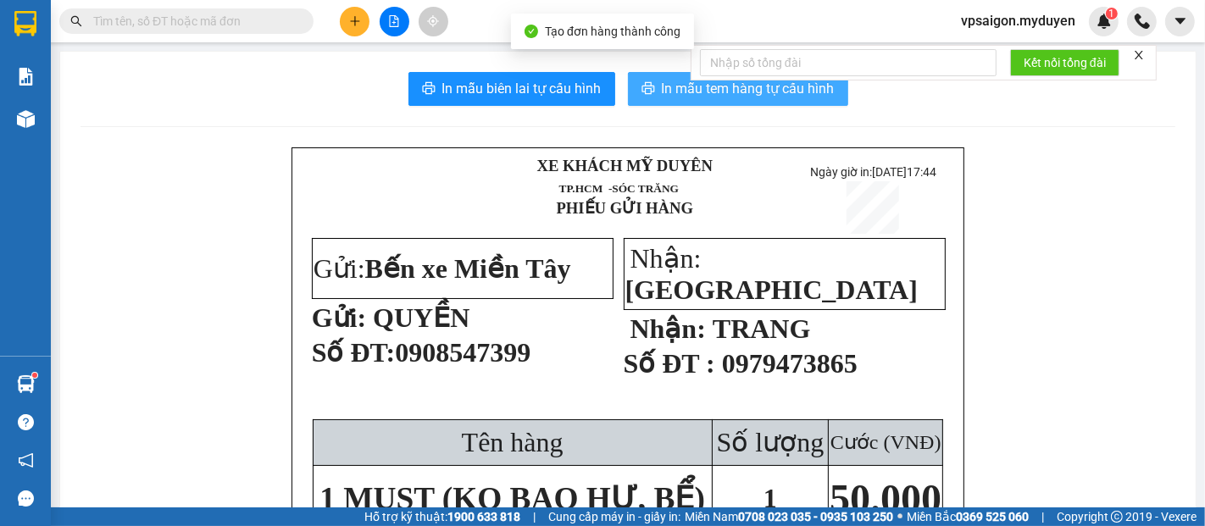
click at [748, 100] on button "In mẫu tem hàng tự cấu hình" at bounding box center [738, 89] width 220 height 34
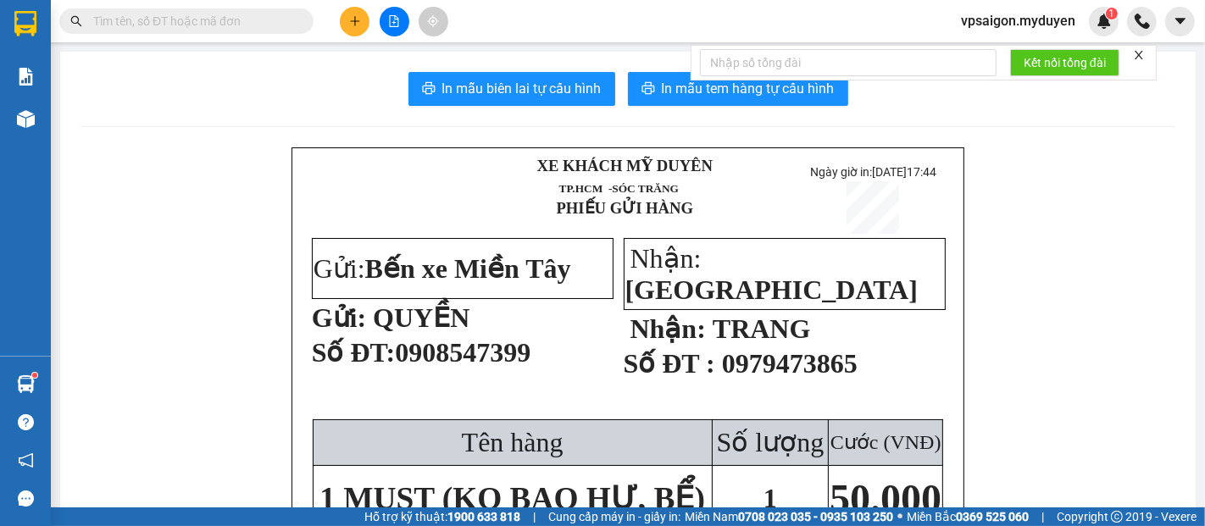
click at [365, 18] on button at bounding box center [355, 22] width 30 height 30
click at [413, 64] on div "Tạo đơn hàng" at bounding box center [422, 63] width 74 height 19
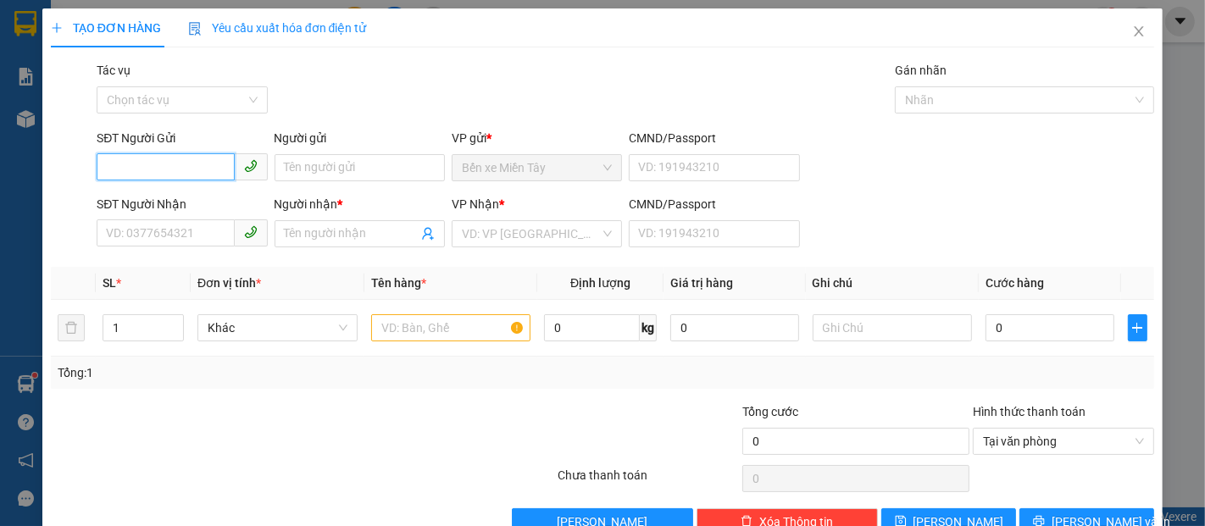
click at [218, 167] on input "SĐT Người Gửi" at bounding box center [165, 166] width 137 height 27
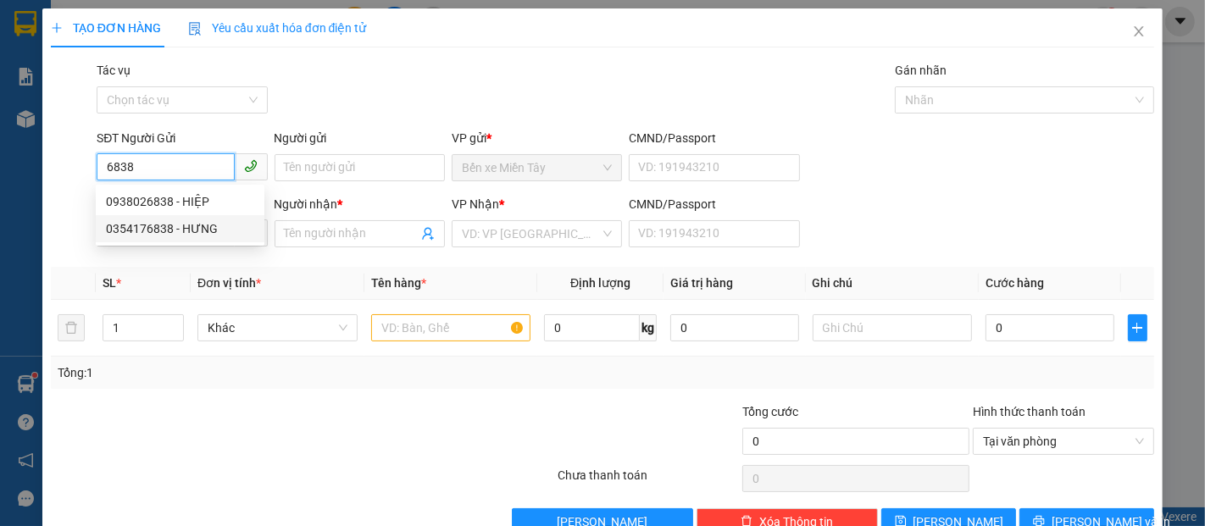
click at [212, 225] on div "0354176838 - HƯNG" at bounding box center [180, 229] width 148 height 19
type input "0354176838"
type input "HƯNG"
type input "0902742927"
type input "PHONG"
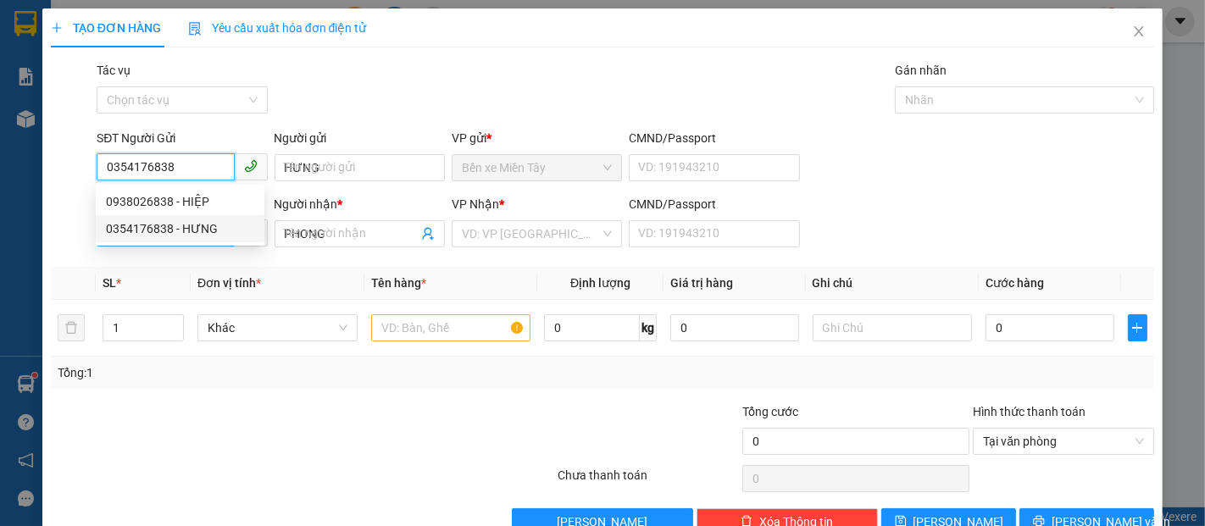
type input "50.000"
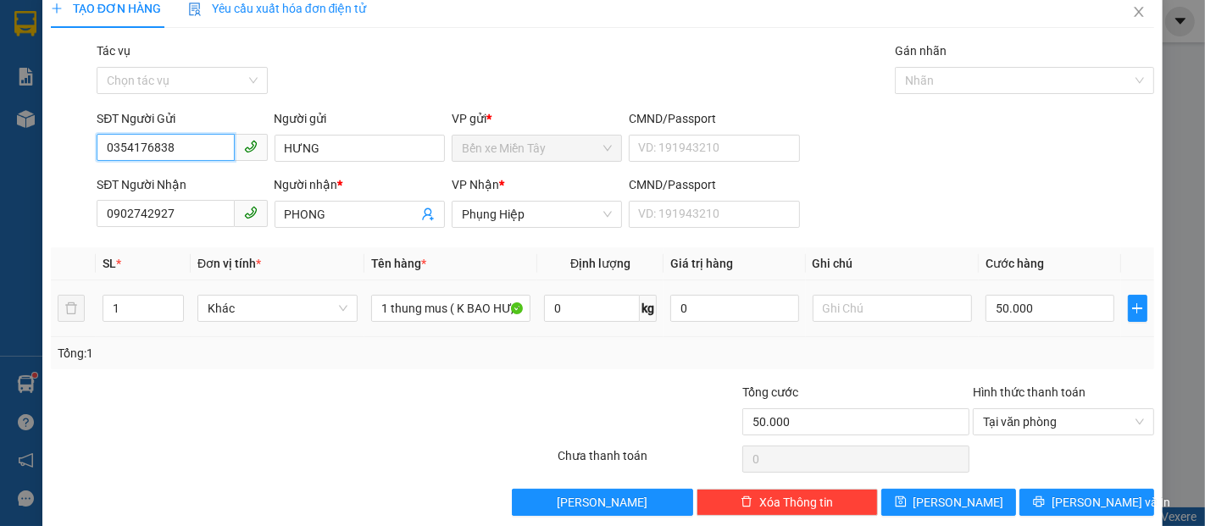
scroll to position [41, 0]
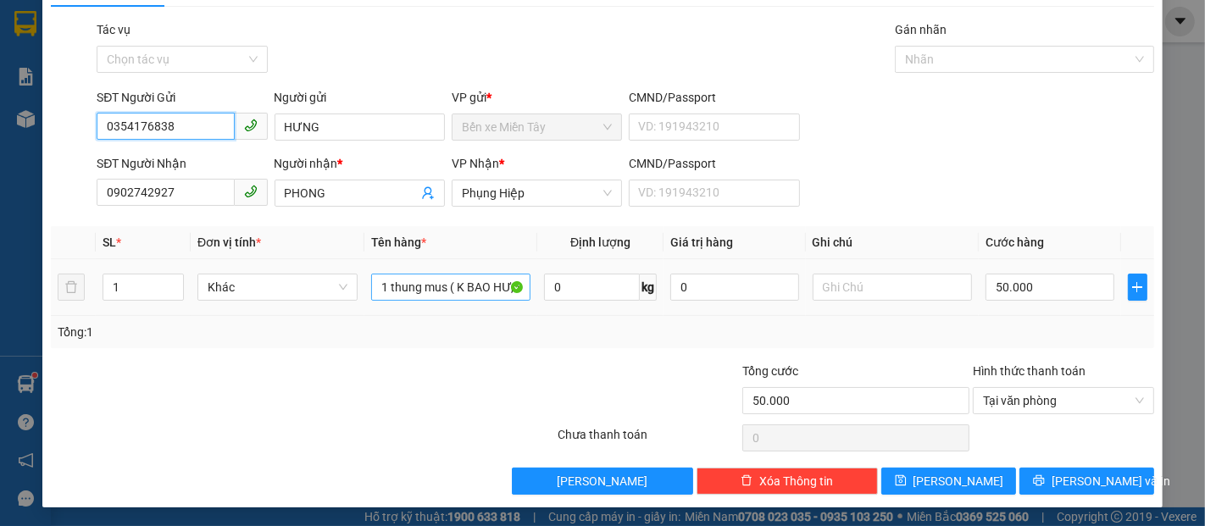
type input "0354176838"
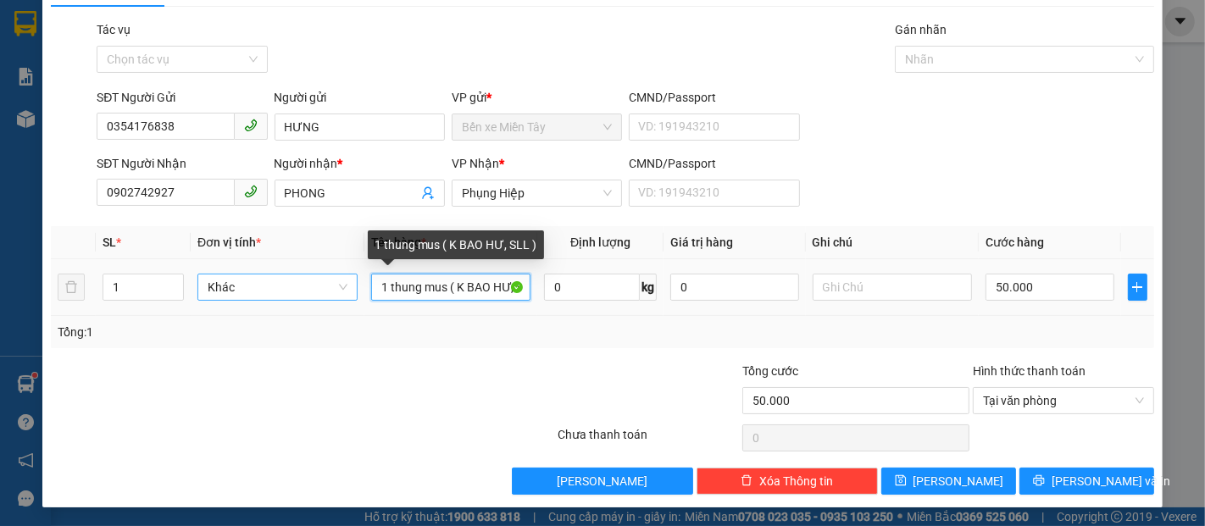
drag, startPoint x: 442, startPoint y: 291, endPoint x: 346, endPoint y: 309, distance: 98.2
click at [325, 297] on tr "1 Khác 1 thung mus ( K BAO HƯ, SLL ) 0 kg 0 50.000" at bounding box center [603, 287] width 1104 height 57
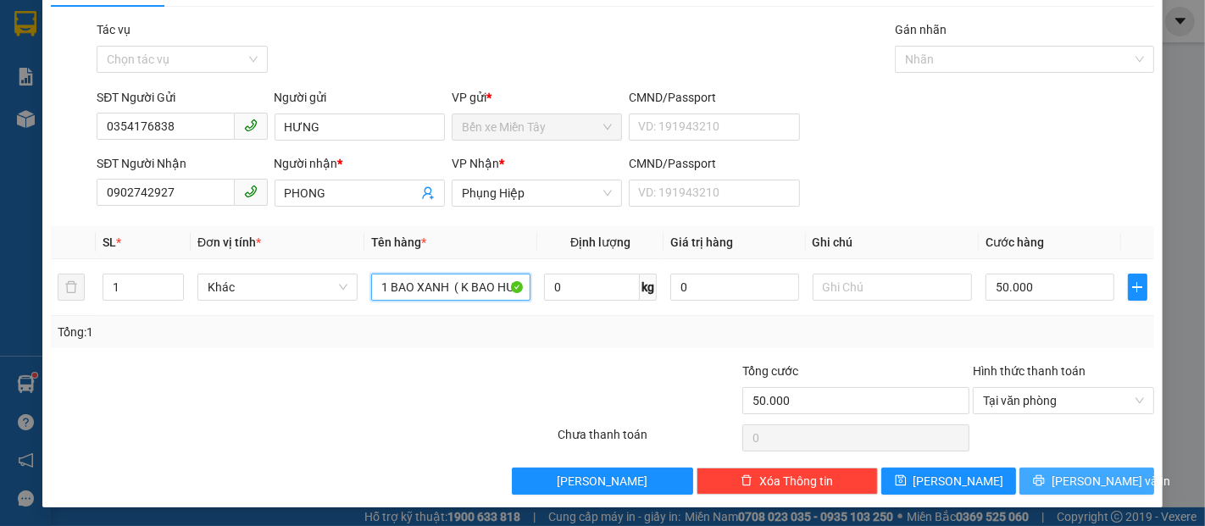
type input "1 BAO XANH ( K BAO HƯ, SLL )"
click at [1090, 477] on span "[PERSON_NAME] và In" at bounding box center [1111, 481] width 119 height 19
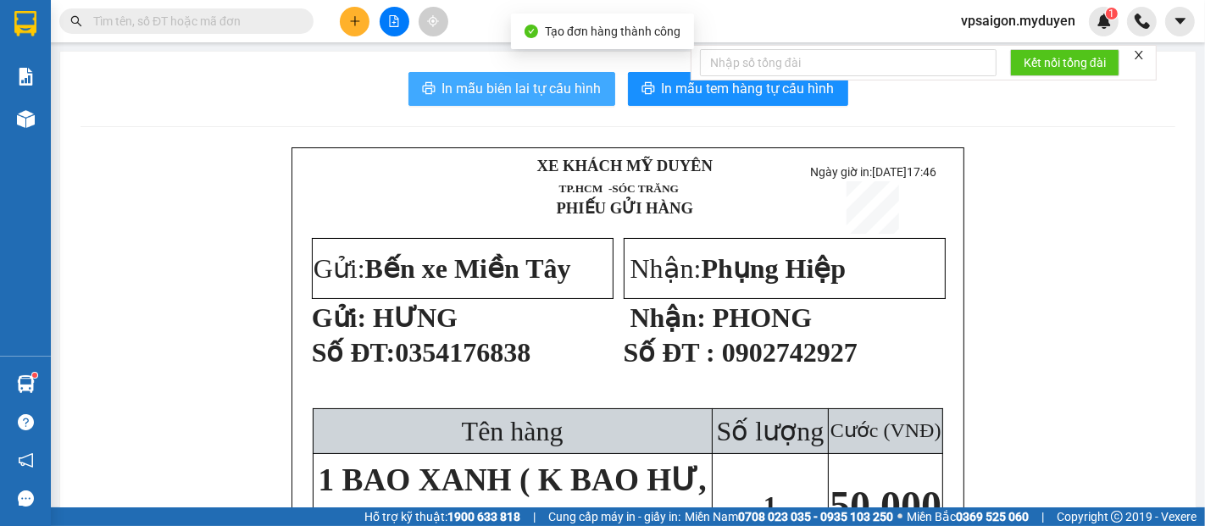
click at [546, 95] on span "In mẫu biên lai tự cấu hình" at bounding box center [521, 88] width 159 height 21
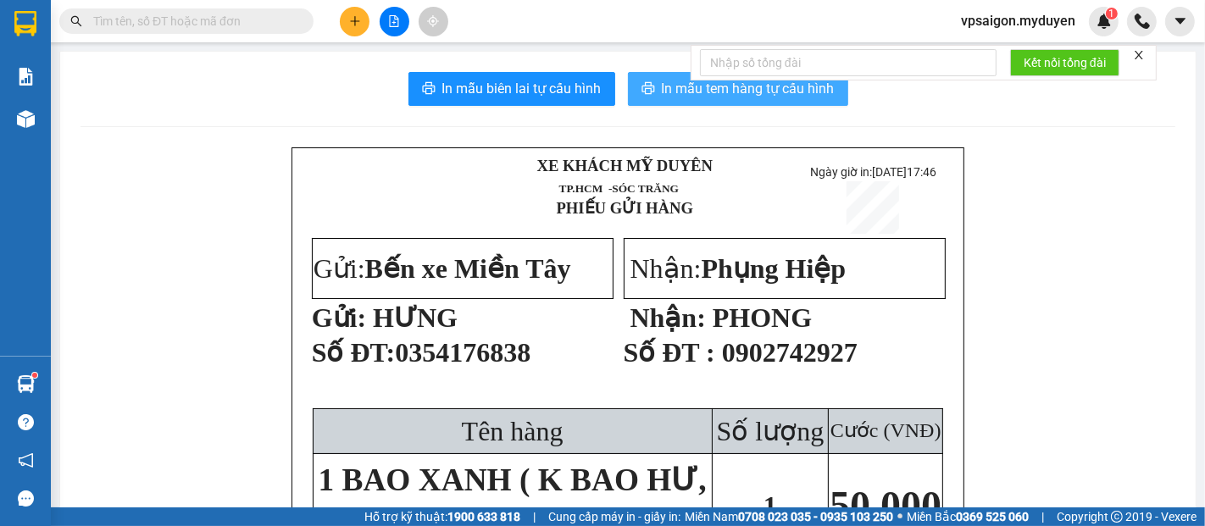
click at [781, 95] on span "In mẫu tem hàng tự cấu hình" at bounding box center [748, 88] width 173 height 21
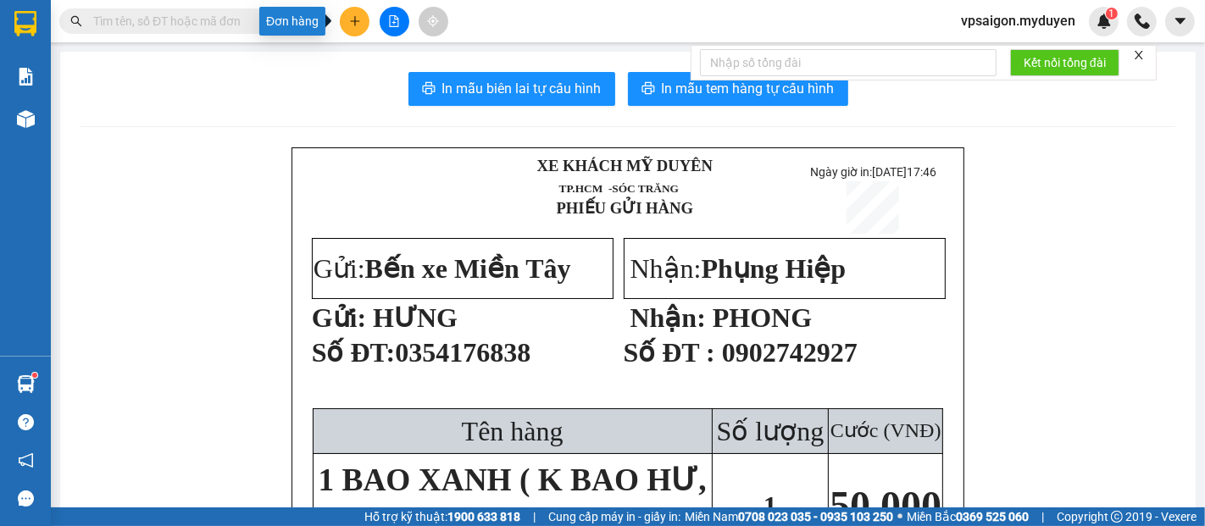
click at [353, 25] on icon "plus" at bounding box center [355, 21] width 12 height 12
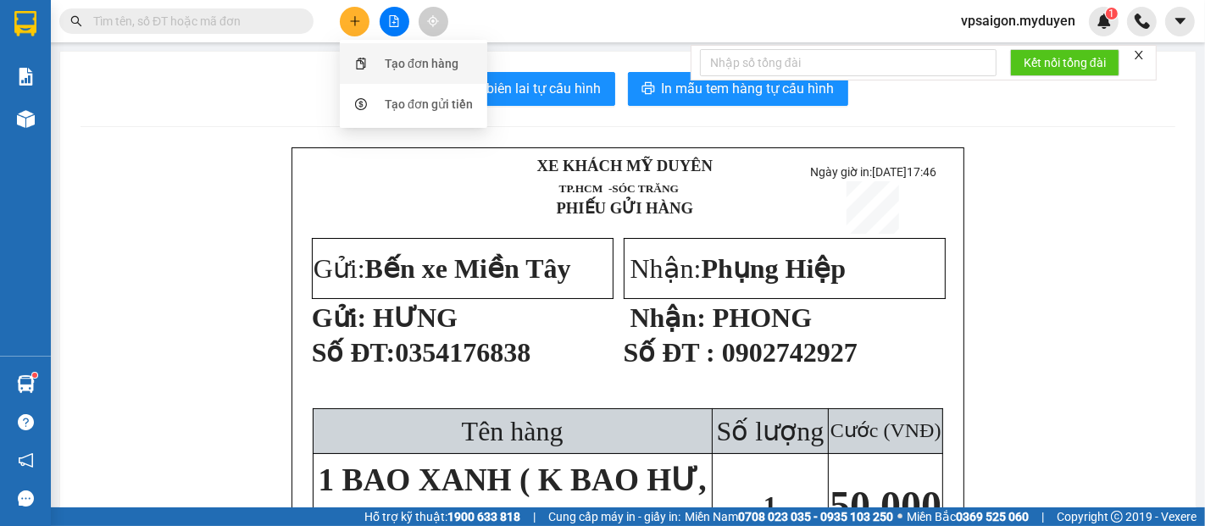
click at [403, 60] on div "Tạo đơn hàng" at bounding box center [422, 63] width 74 height 19
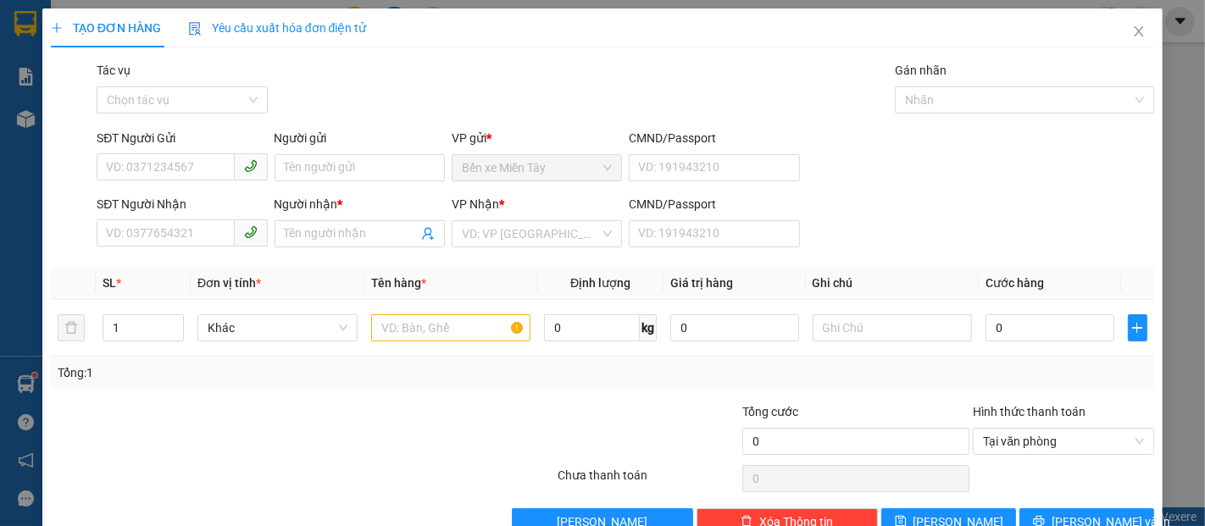
click at [150, 181] on div "SĐT Người Gửi VD: 0371234567" at bounding box center [182, 158] width 170 height 59
click at [160, 162] on input "SĐT Người Gửi" at bounding box center [165, 166] width 137 height 27
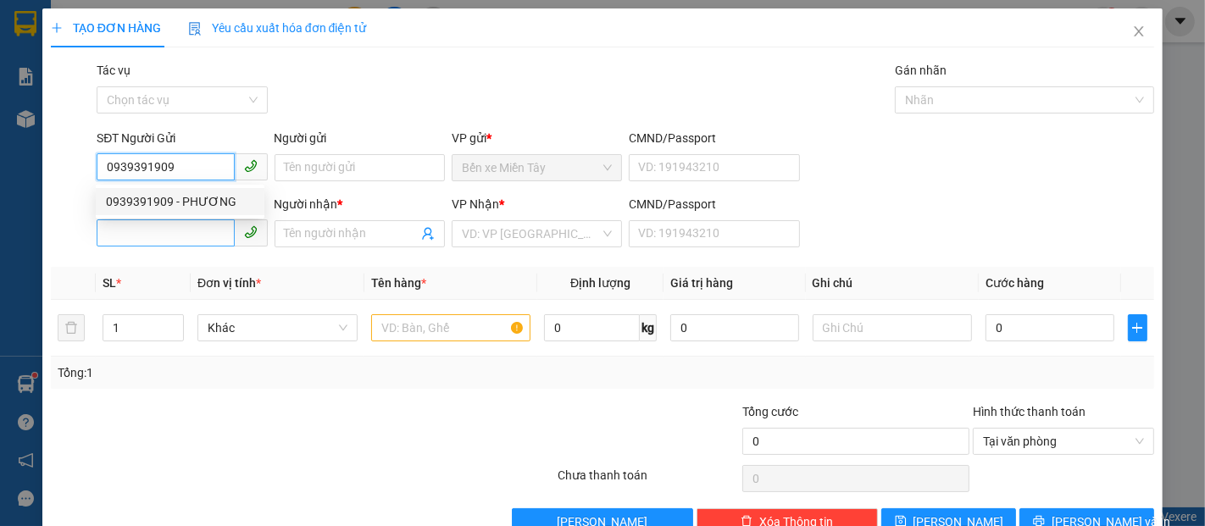
type input "0939391909"
click at [172, 232] on input "SĐT Người Nhận" at bounding box center [165, 233] width 137 height 27
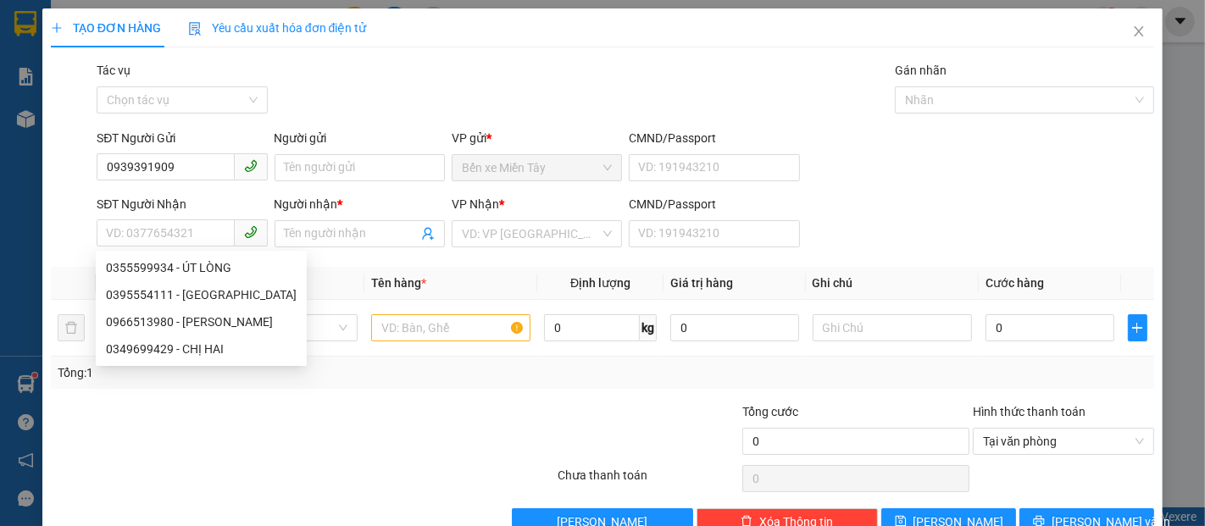
click at [212, 207] on div "SĐT Người Nhận" at bounding box center [182, 204] width 170 height 19
click at [212, 220] on input "SĐT Người Nhận" at bounding box center [165, 233] width 137 height 27
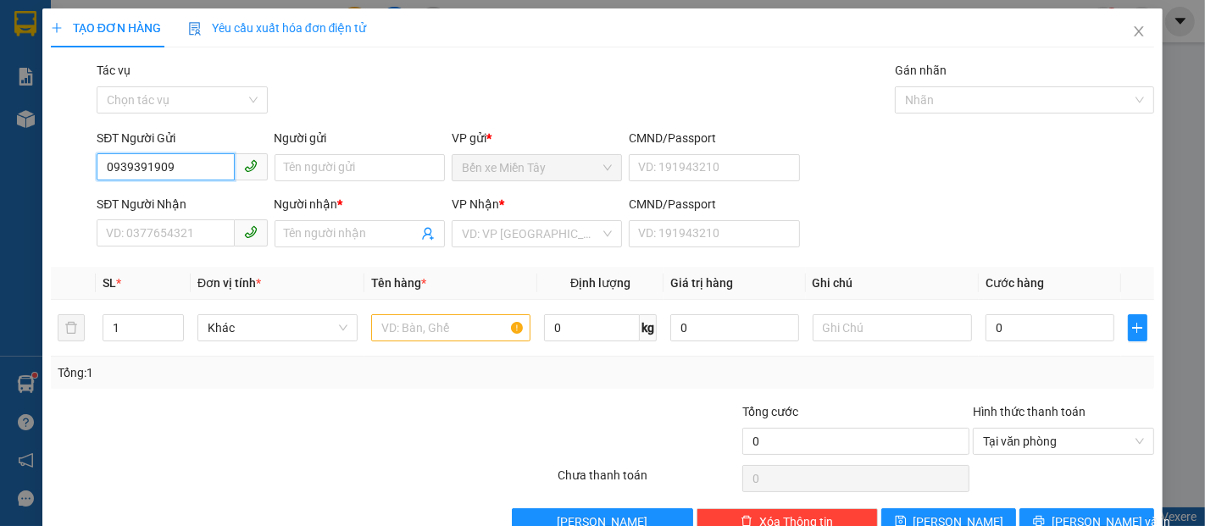
click at [203, 174] on input "0939391909" at bounding box center [165, 166] width 137 height 27
click at [210, 200] on div "0939391909 - PHƯƠNG" at bounding box center [180, 201] width 148 height 19
type input "PHƯƠNG"
type input "0355599934"
type input "ÚT LÒNG"
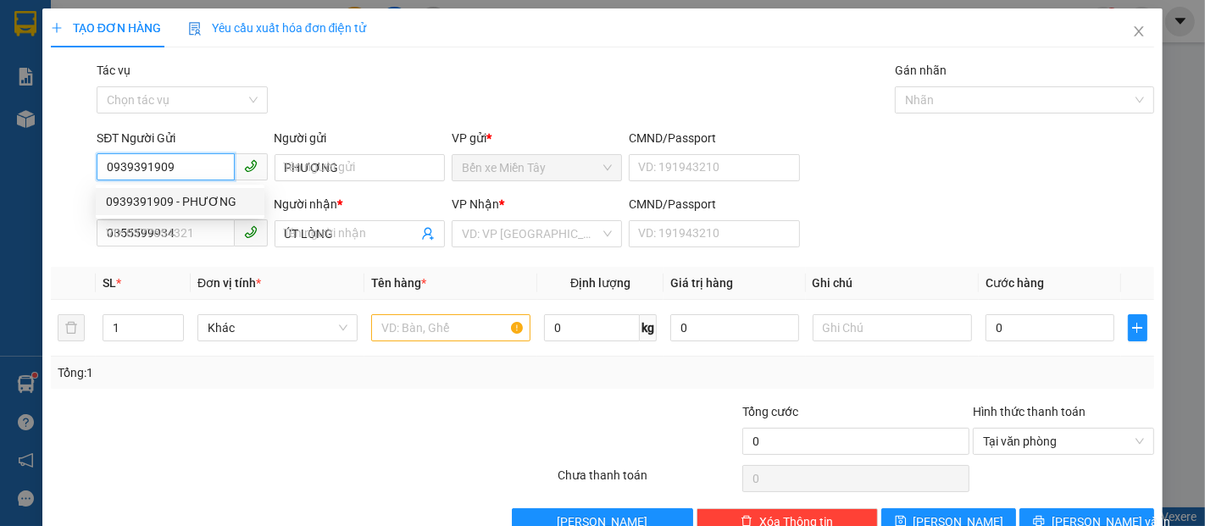
type input "70.000"
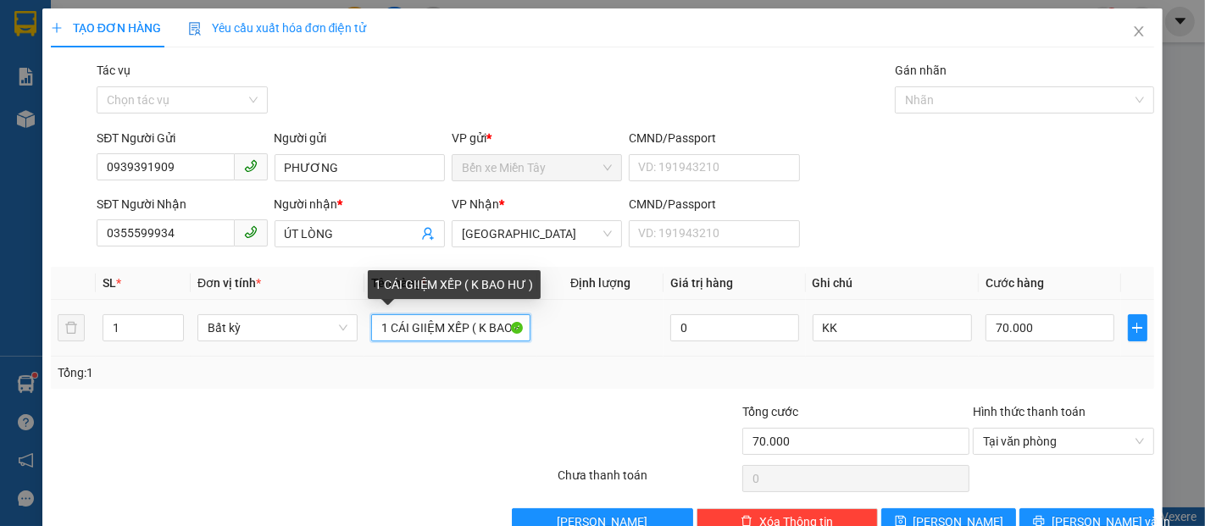
drag, startPoint x: 462, startPoint y: 333, endPoint x: 412, endPoint y: 329, distance: 50.2
click at [412, 329] on input "1 CÁI GIIỆM XẾP ( K BAO HƯ )" at bounding box center [451, 327] width 160 height 27
drag, startPoint x: 470, startPoint y: 335, endPoint x: 453, endPoint y: 331, distance: 18.1
click at [453, 331] on input "1 CÁI GIIỆM XẾP ( K BAO HƯ )" at bounding box center [451, 327] width 160 height 27
click at [460, 329] on input "1 CÁI GIIỆM XẾP ( K BAO HƯ )" at bounding box center [451, 327] width 160 height 27
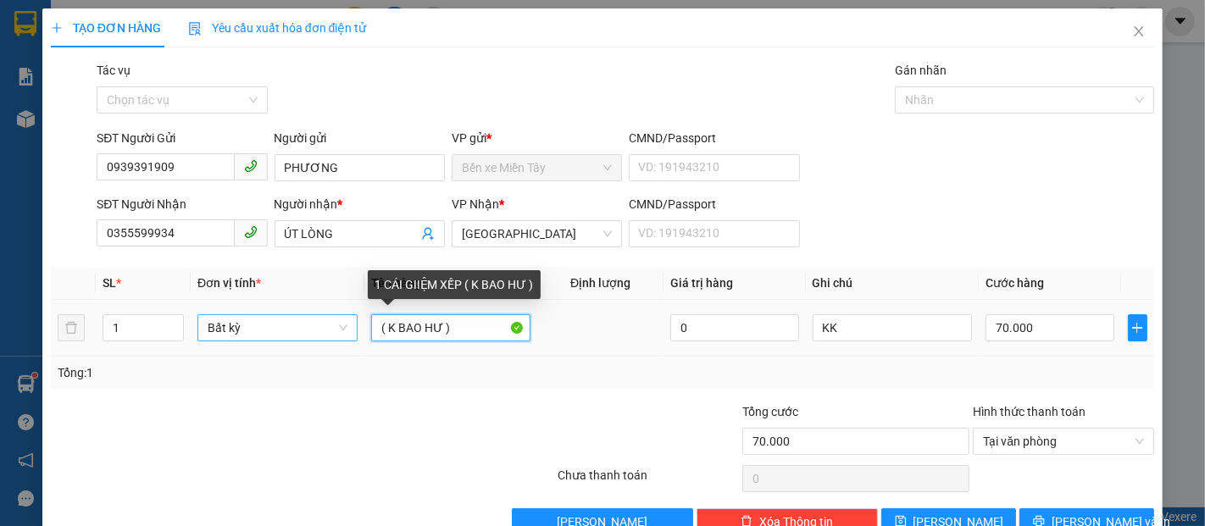
drag, startPoint x: 462, startPoint y: 330, endPoint x: 251, endPoint y: 337, distance: 211.2
click at [241, 331] on tr "1 Bất kỳ ( K BAO HƯ ) 0 KK 70.000" at bounding box center [603, 328] width 1104 height 57
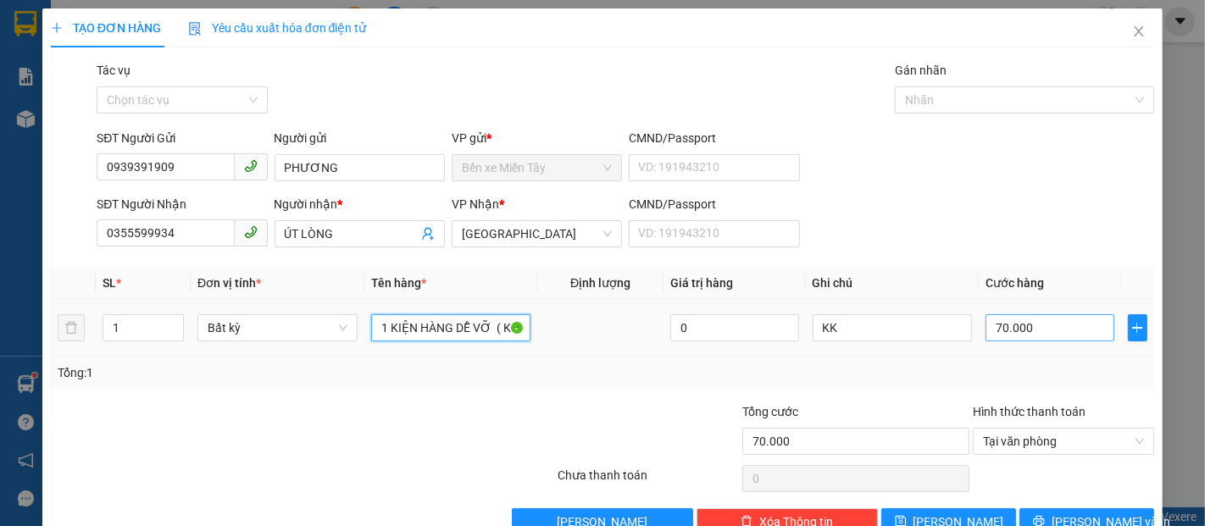
type input "1 KIỆN HÀNG DỄ VỠ ( K BAO HƯ )"
click at [1021, 334] on input "70.000" at bounding box center [1050, 327] width 128 height 27
type input "5"
type input "50"
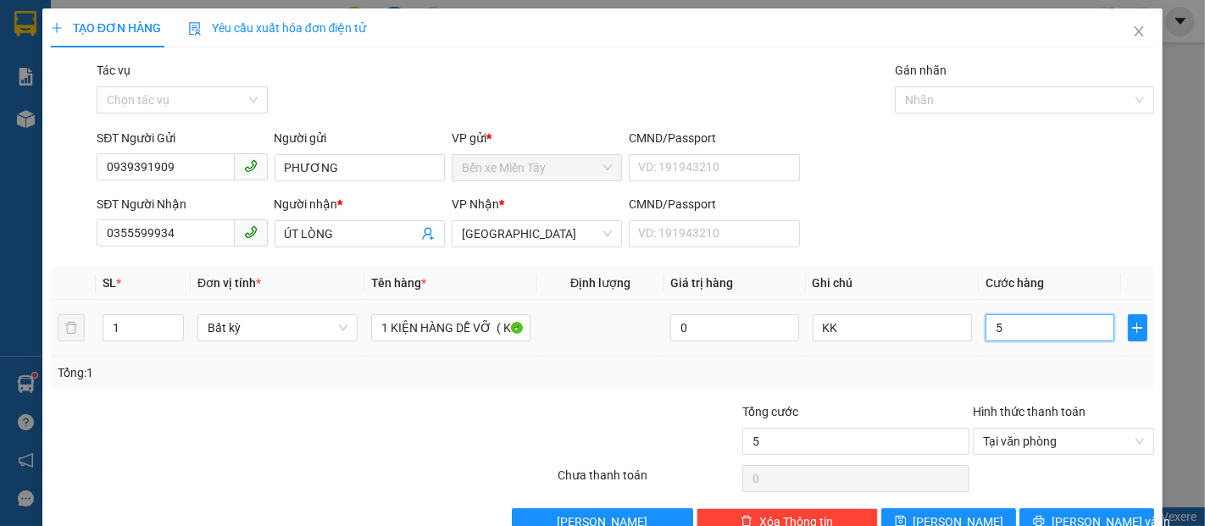
type input "50"
type input "500"
type input "5.000"
type input "50.000"
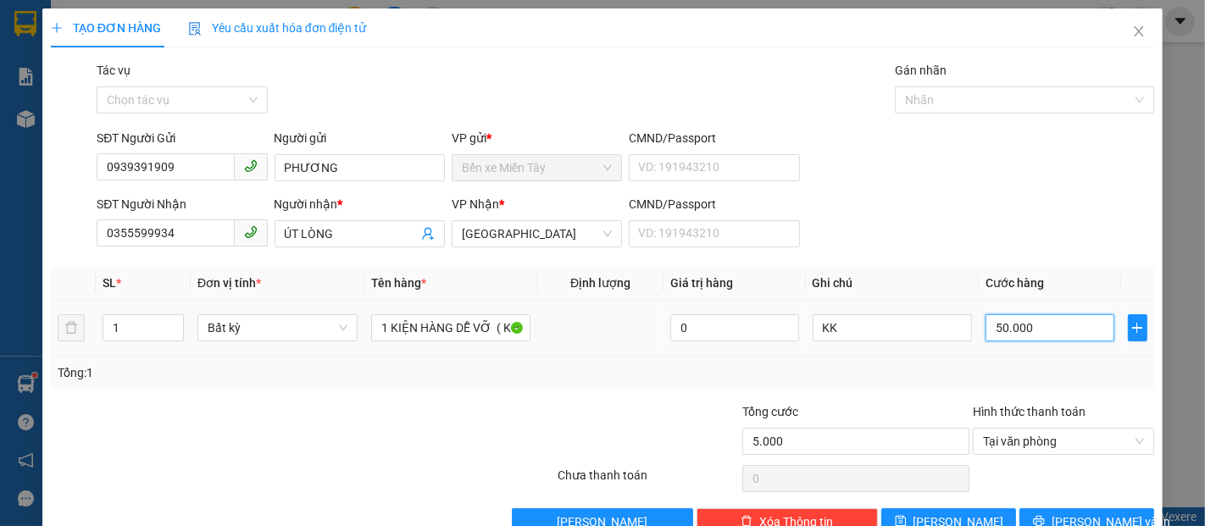
type input "50.000"
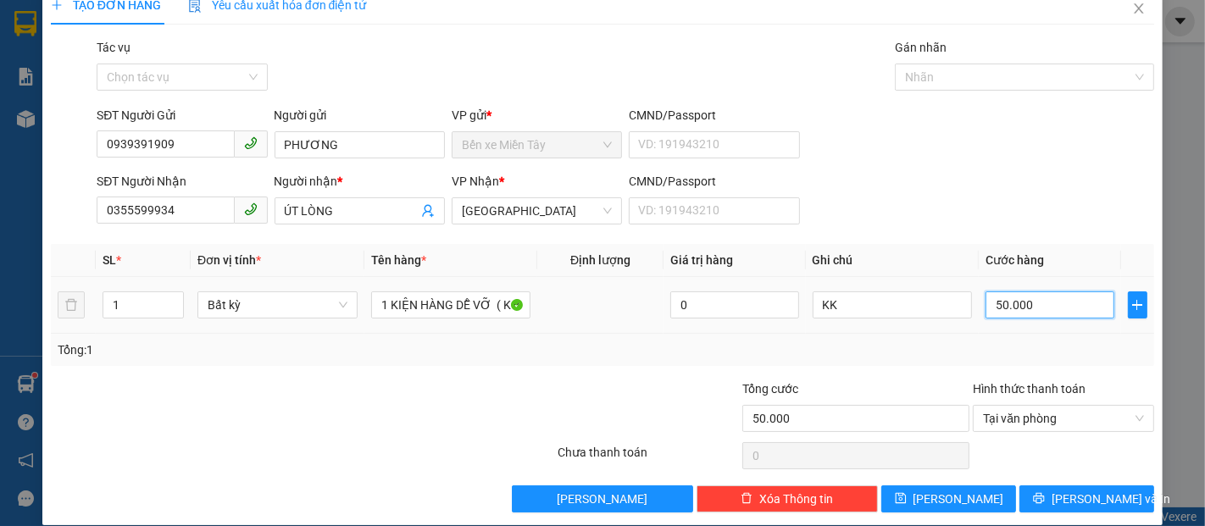
scroll to position [41, 0]
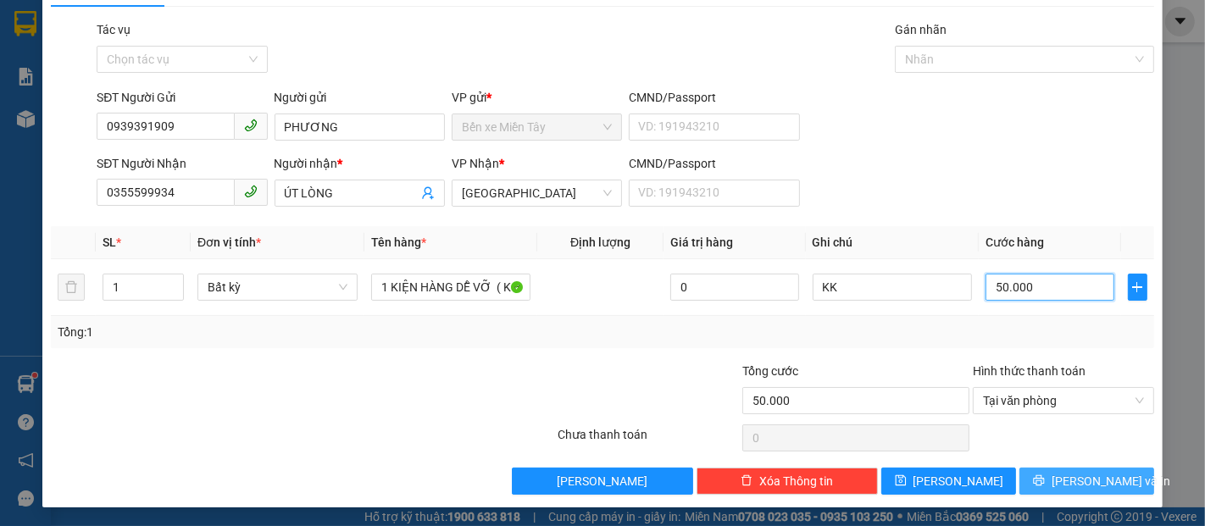
type input "50.000"
click at [1102, 487] on span "[PERSON_NAME] và In" at bounding box center [1111, 481] width 119 height 19
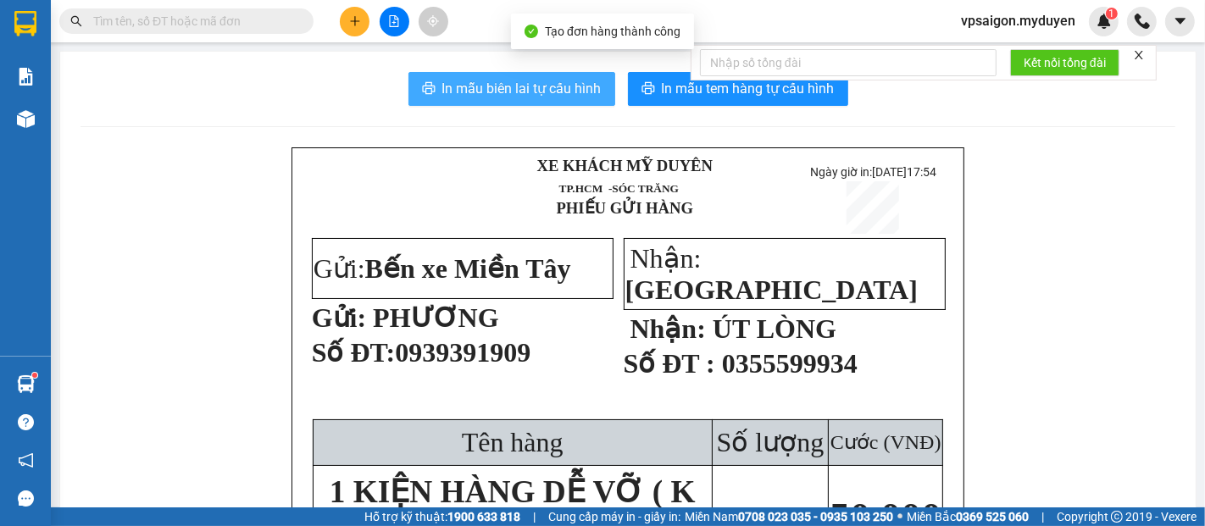
click at [536, 83] on span "In mẫu biên lai tự cấu hình" at bounding box center [521, 88] width 159 height 21
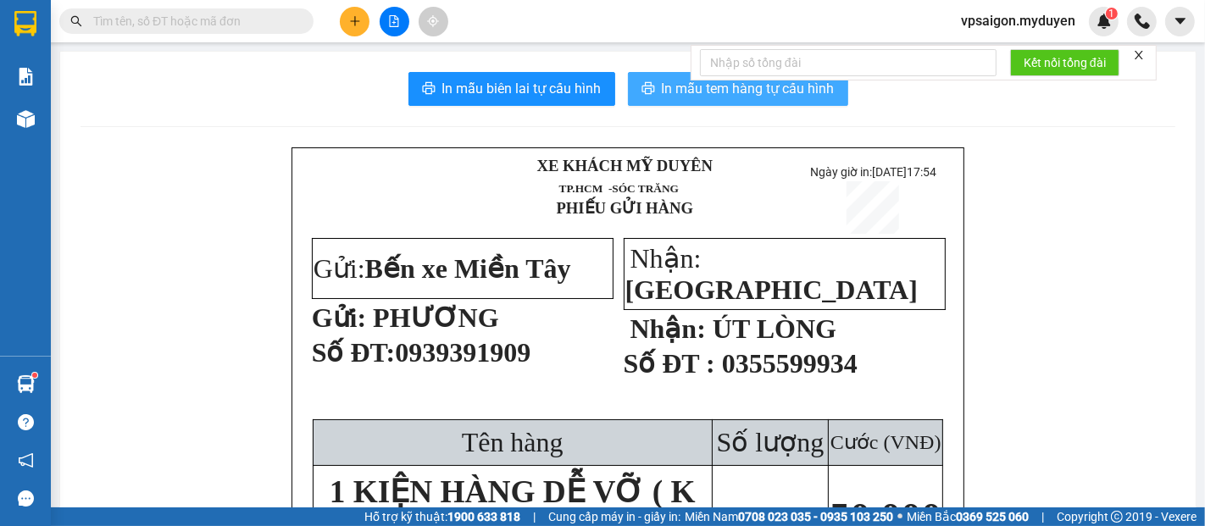
click at [687, 92] on span "In mẫu tem hàng tự cấu hình" at bounding box center [748, 88] width 173 height 21
click at [370, 25] on div at bounding box center [394, 22] width 127 height 30
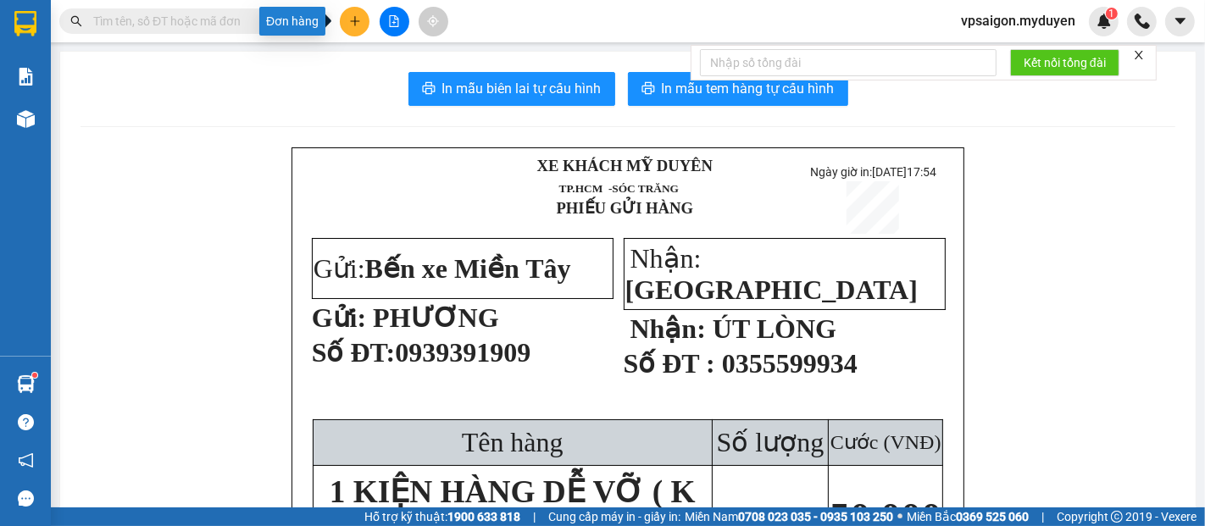
click at [360, 25] on button at bounding box center [355, 22] width 30 height 30
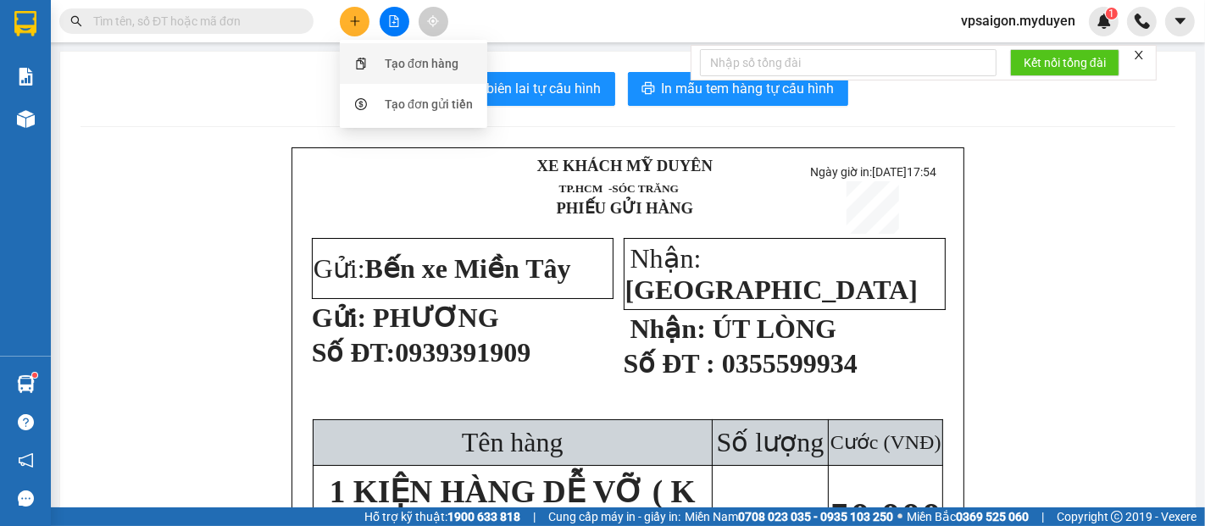
click at [408, 71] on div "Tạo đơn hàng" at bounding box center [422, 63] width 74 height 19
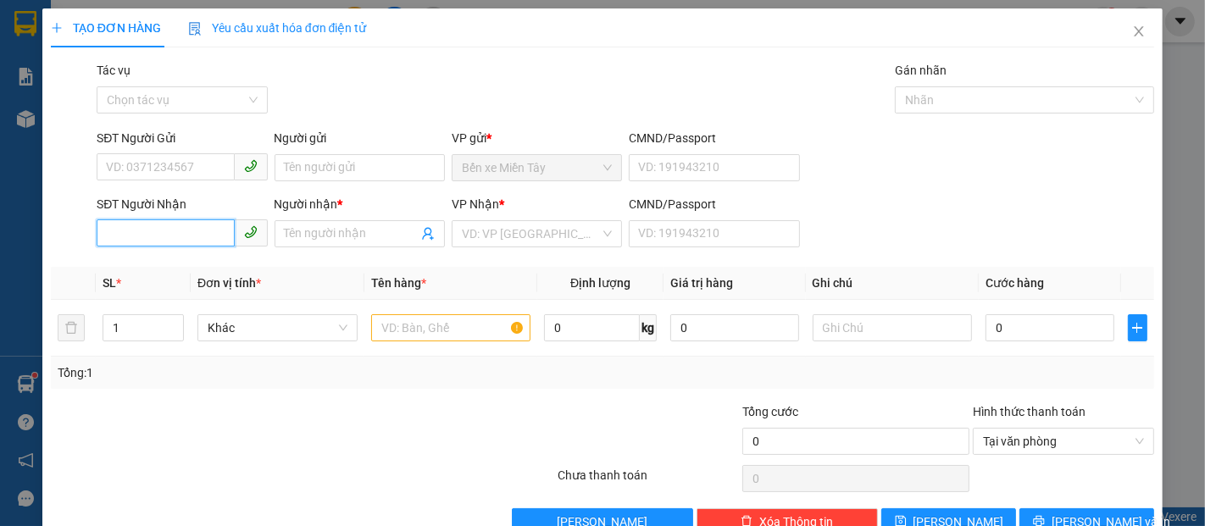
click at [177, 240] on input "SĐT Người Nhận" at bounding box center [165, 233] width 137 height 27
click at [179, 230] on input "250" at bounding box center [165, 233] width 137 height 27
click at [200, 239] on input "207" at bounding box center [165, 233] width 137 height 27
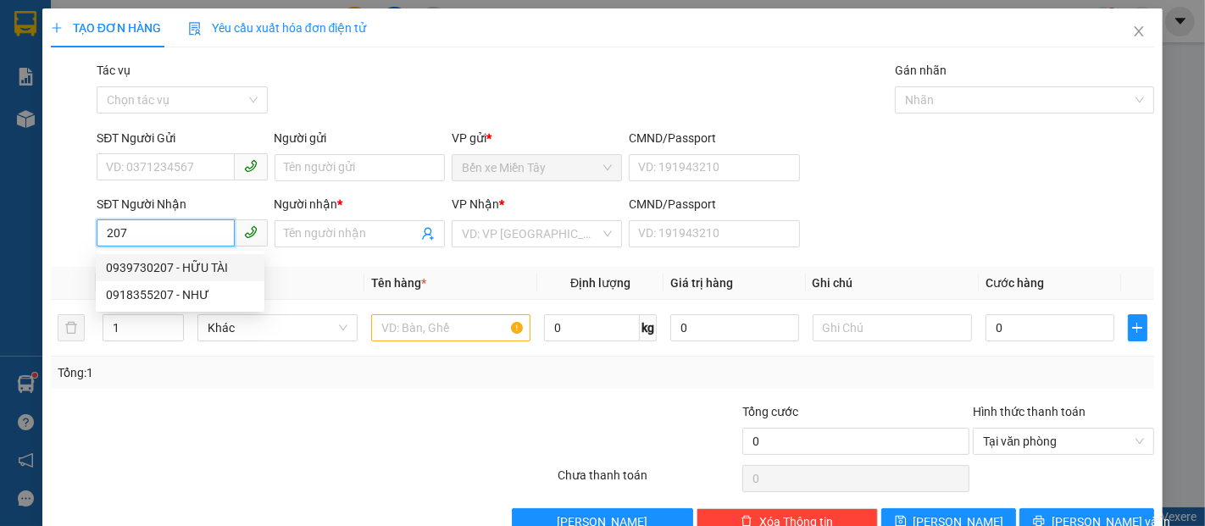
click at [210, 264] on div "0939730207 - HỮU TÀI" at bounding box center [180, 268] width 148 height 19
type input "0939730207"
type input "HỮU TÀI"
type input "70.000"
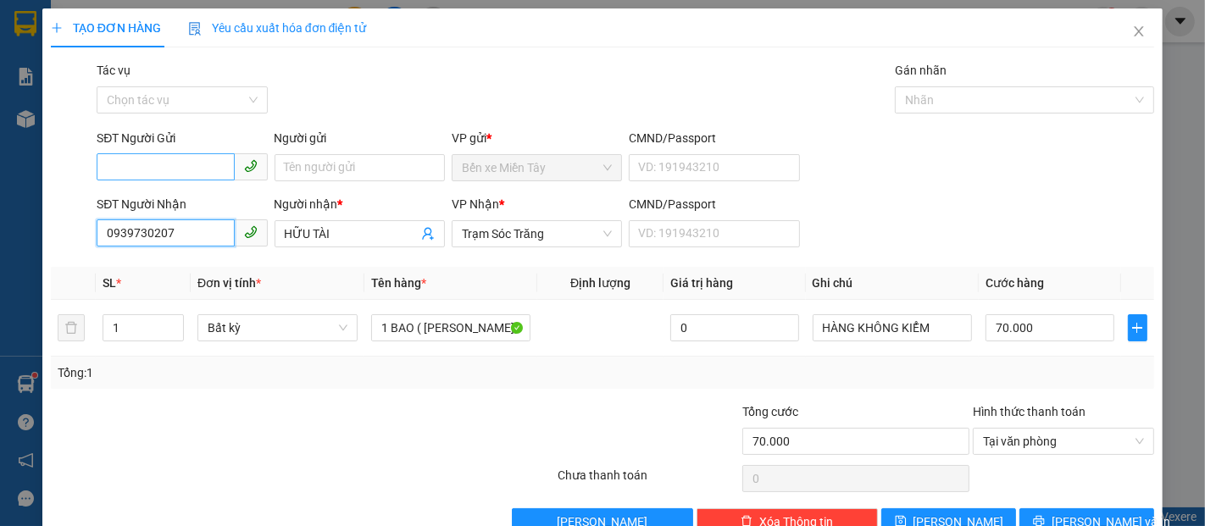
type input "0939730207"
click at [178, 164] on input "SĐT Người Gửi" at bounding box center [165, 166] width 137 height 27
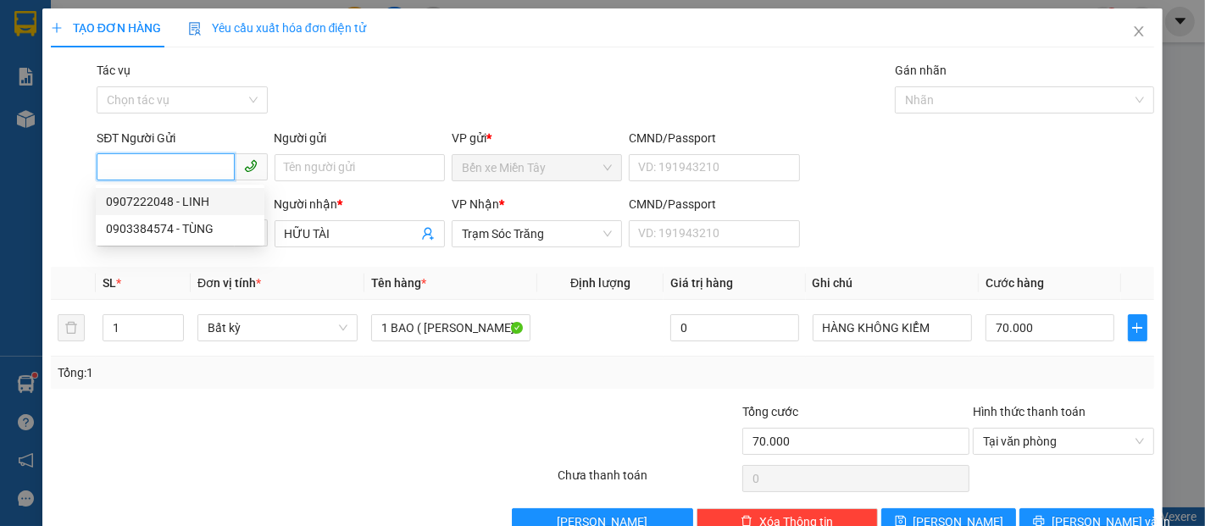
click at [197, 202] on div "0907222048 - LINH" at bounding box center [180, 201] width 148 height 19
type input "0907222048"
type input "LINH"
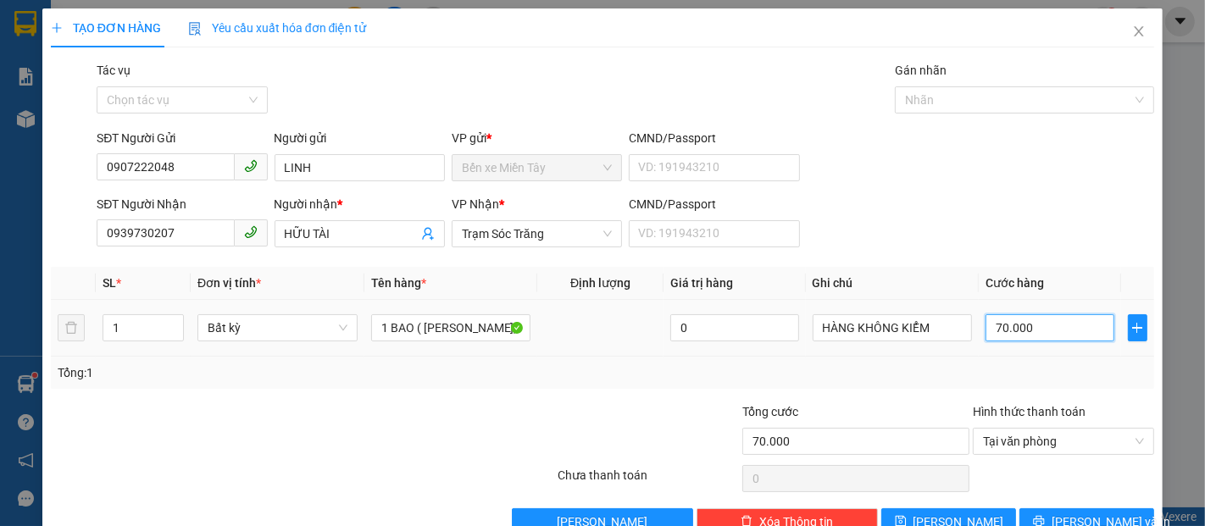
click at [1045, 320] on input "70.000" at bounding box center [1050, 327] width 128 height 27
type input "5"
type input "50"
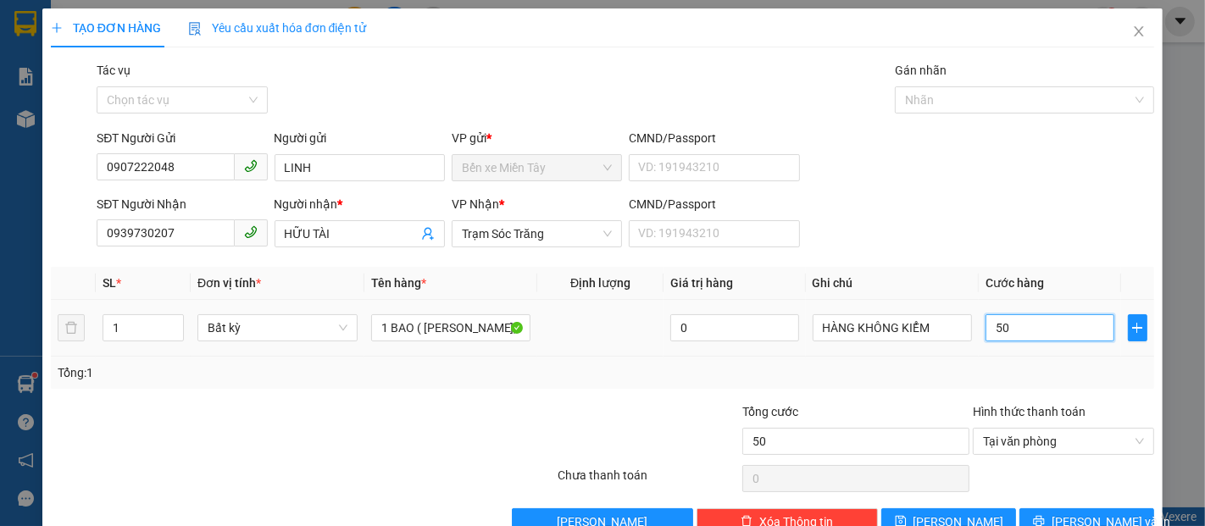
type input "5"
type input "0"
drag, startPoint x: 981, startPoint y: 334, endPoint x: 998, endPoint y: 334, distance: 17.0
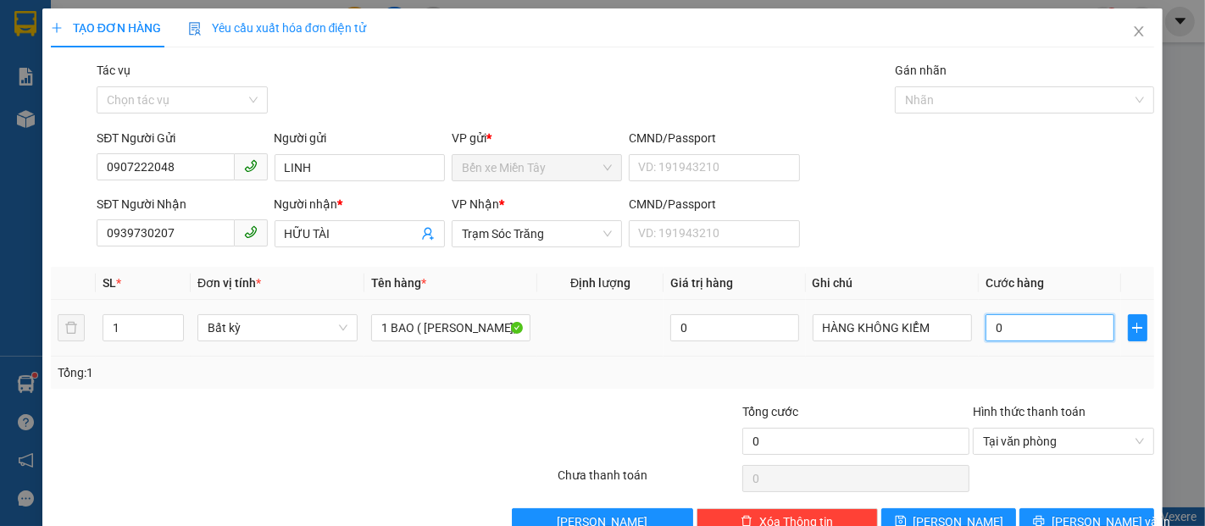
click at [998, 335] on input "0" at bounding box center [1050, 327] width 128 height 27
type input "4"
type input "40"
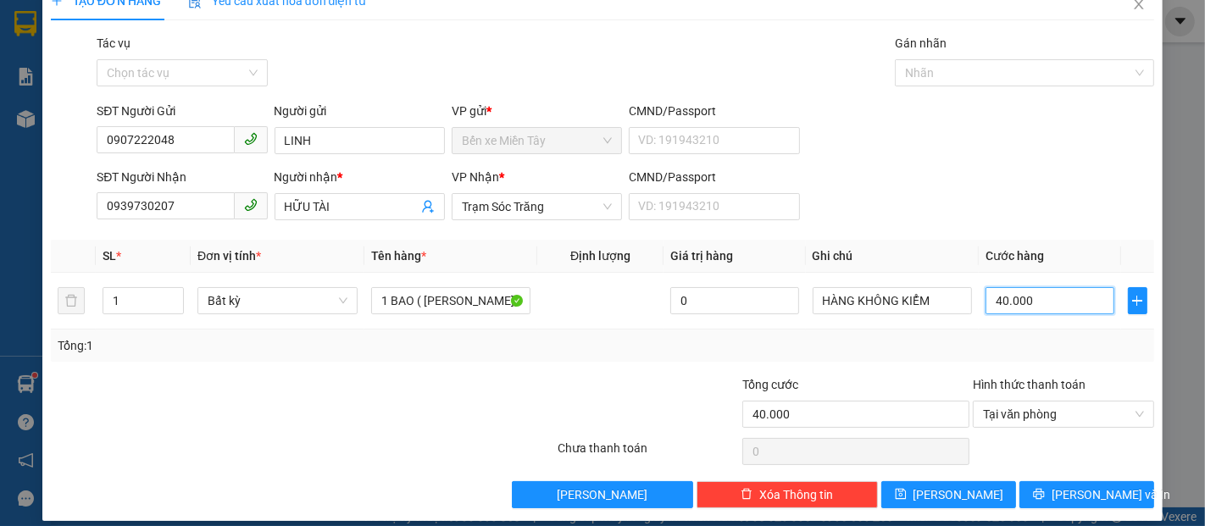
scroll to position [41, 0]
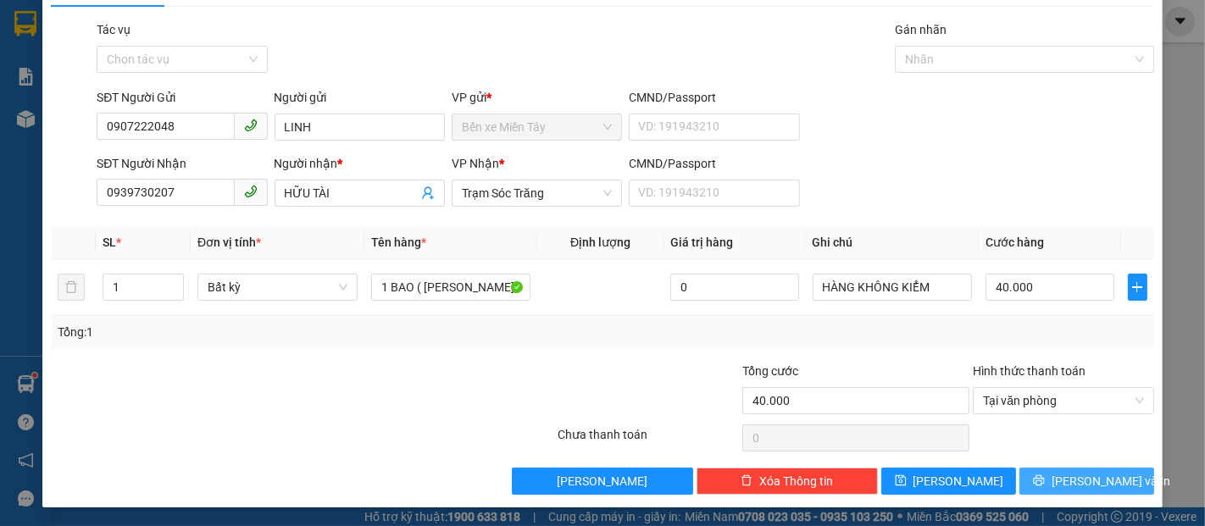
drag, startPoint x: 1111, startPoint y: 475, endPoint x: 1098, endPoint y: 446, distance: 31.5
click at [1110, 475] on button "[PERSON_NAME] và In" at bounding box center [1087, 481] width 135 height 27
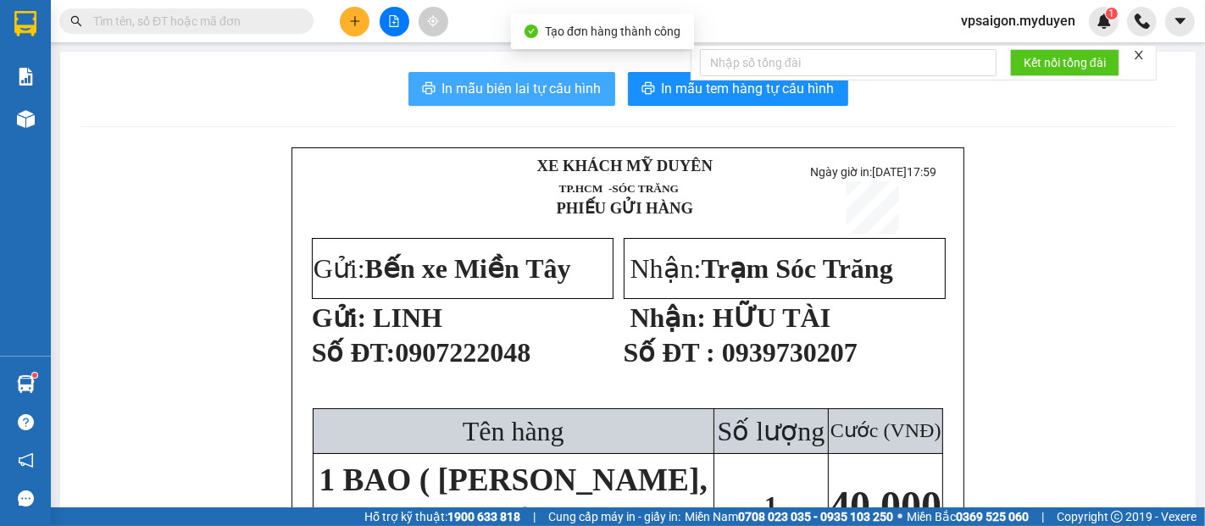
click at [553, 86] on span "In mẫu biên lai tự cấu hình" at bounding box center [521, 88] width 159 height 21
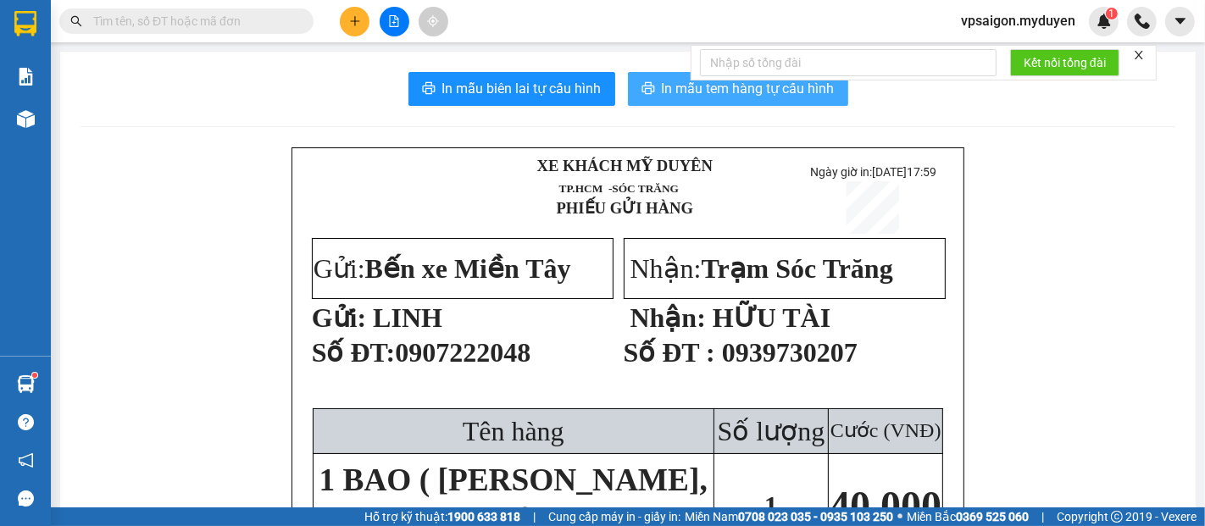
click at [661, 101] on button "In mẫu tem hàng tự cấu hình" at bounding box center [738, 89] width 220 height 34
click at [353, 22] on icon "plus" at bounding box center [355, 21] width 12 height 12
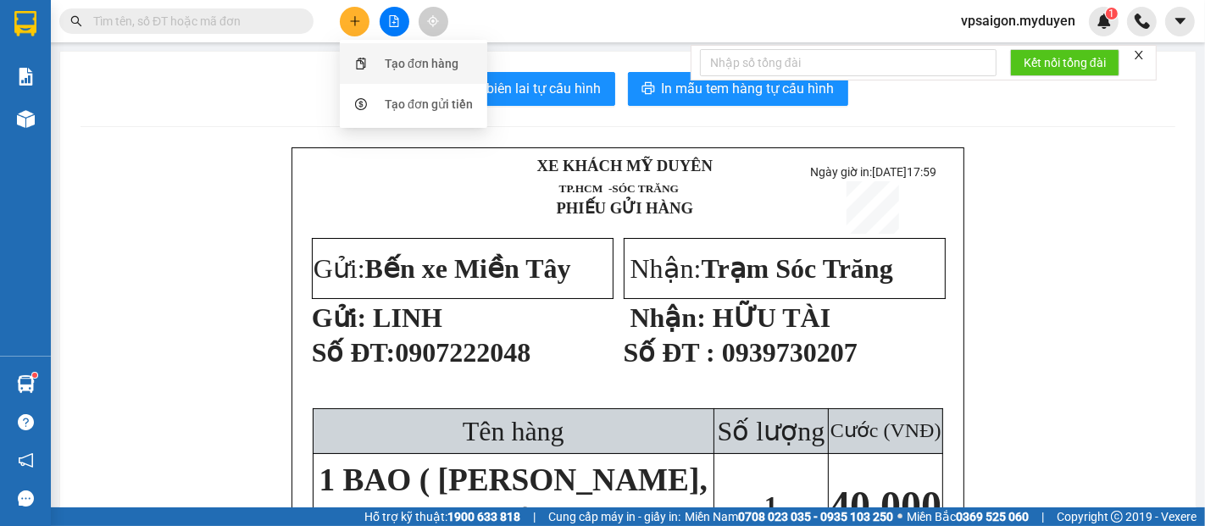
click at [419, 71] on div "Tạo đơn hàng" at bounding box center [422, 63] width 74 height 19
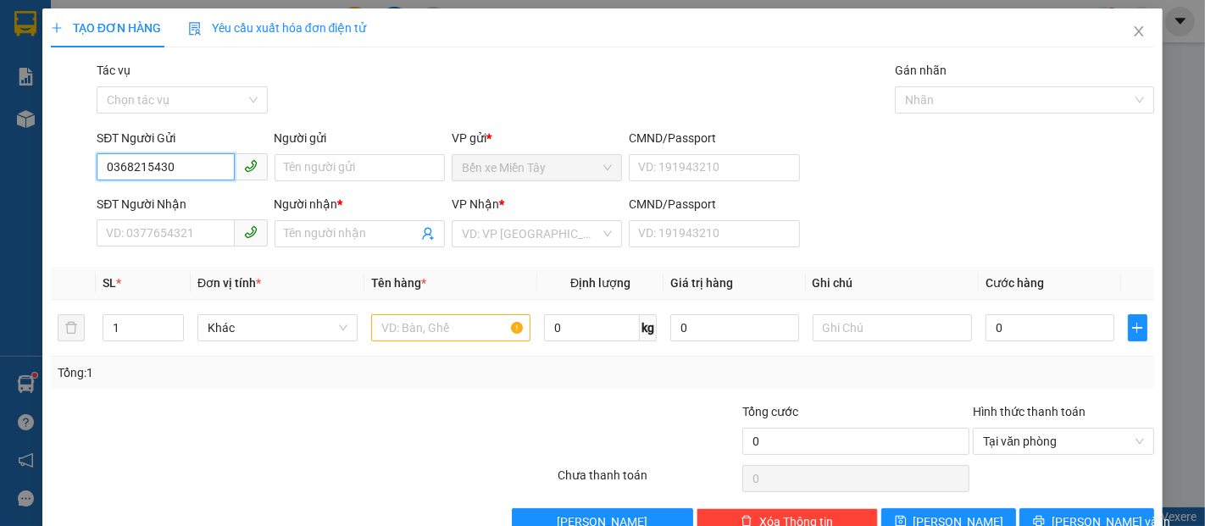
drag, startPoint x: 203, startPoint y: 156, endPoint x: 19, endPoint y: 176, distance: 185.0
click at [19, 176] on div "TẠO ĐƠN HÀNG Yêu cầu xuất hóa đơn điện tử Transit Pickup Surcharge Ids Transit …" at bounding box center [602, 263] width 1205 height 526
click at [198, 236] on input "SĐT Người Nhận" at bounding box center [165, 233] width 137 height 27
drag, startPoint x: 184, startPoint y: 173, endPoint x: 69, endPoint y: 184, distance: 115.8
click at [69, 184] on div "SĐT Người Gửi 0368215430 0368215430 Người gửi Tên người gửi VP gửi * Bến xe Miề…" at bounding box center [602, 158] width 1107 height 59
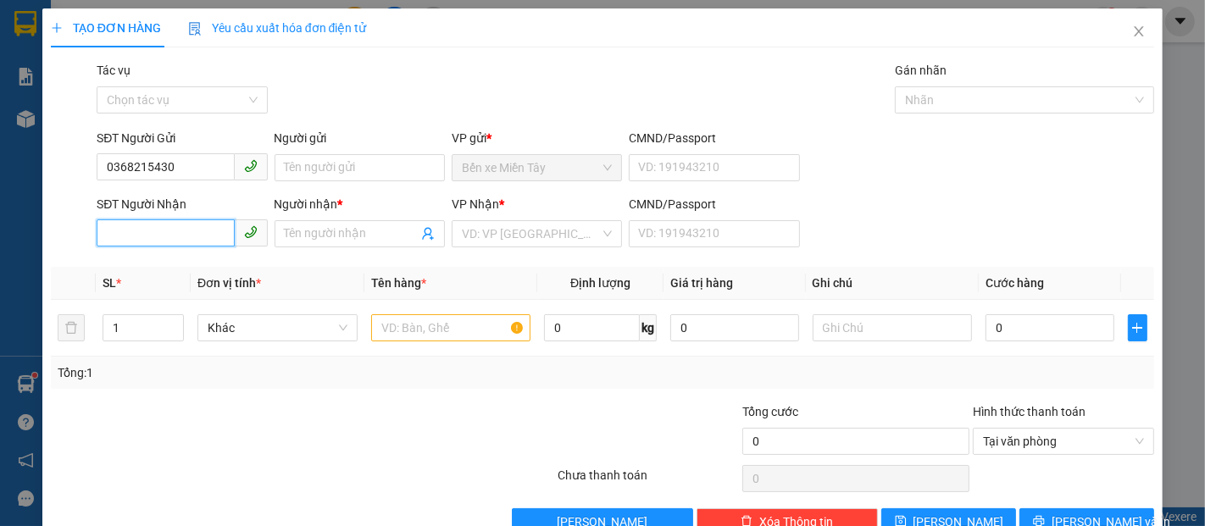
click at [148, 235] on input "SĐT Người Nhận" at bounding box center [165, 233] width 137 height 27
paste input "0368215430"
drag, startPoint x: 201, startPoint y: 170, endPoint x: 87, endPoint y: 180, distance: 114.0
click at [87, 180] on div "SĐT Người Gửi 0368215430 0368215430 Người gửi Tên người gửi VP gửi * Bến xe Miề…" at bounding box center [602, 158] width 1107 height 59
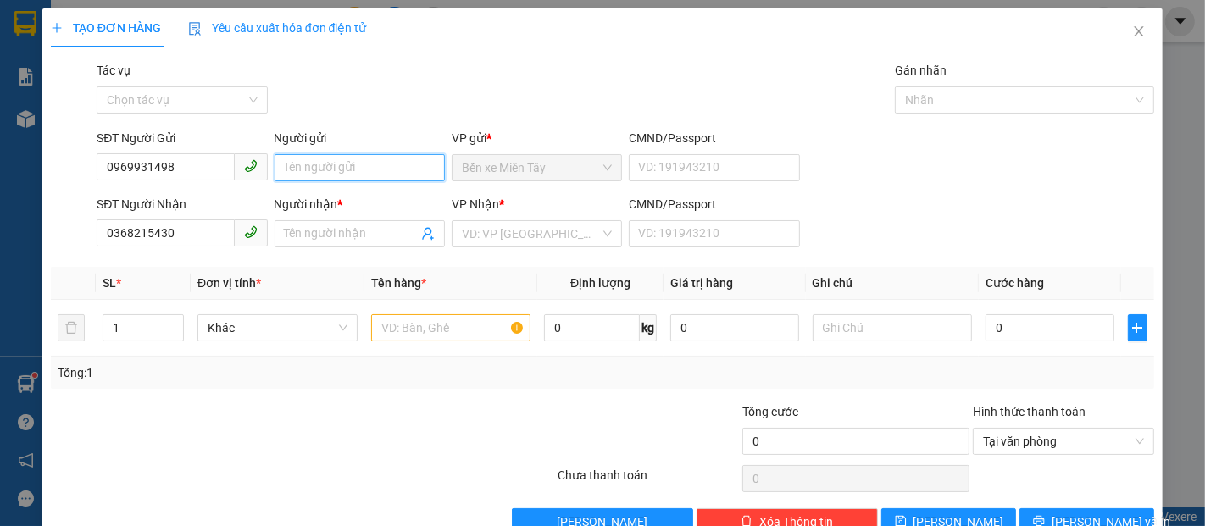
click at [309, 172] on input "Người gửi" at bounding box center [360, 167] width 170 height 27
click at [460, 342] on div at bounding box center [451, 328] width 160 height 34
click at [530, 238] on input "search" at bounding box center [531, 233] width 138 height 25
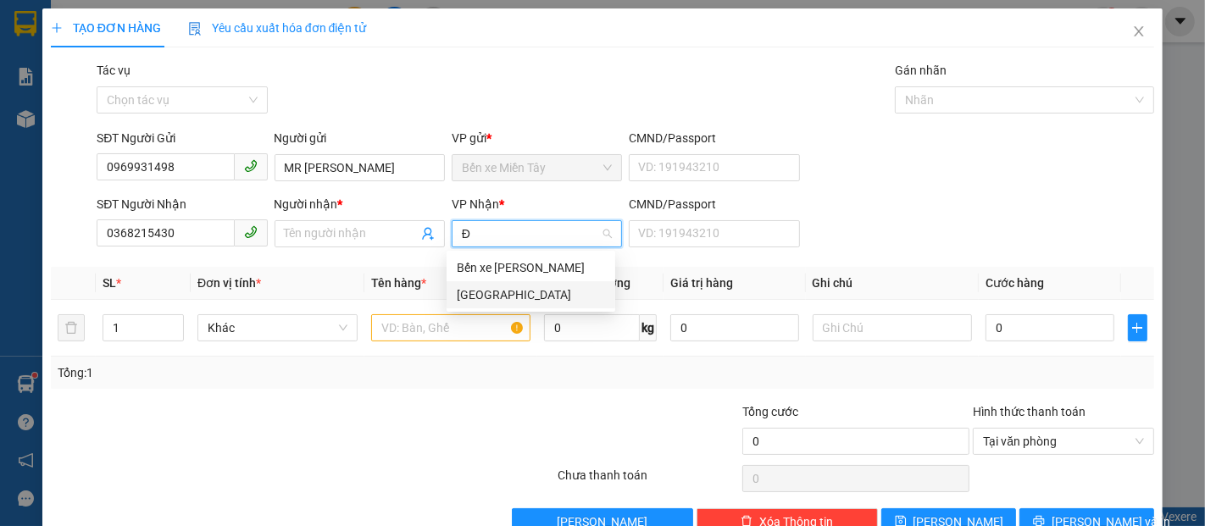
click at [503, 303] on div "[GEOGRAPHIC_DATA]" at bounding box center [531, 295] width 148 height 19
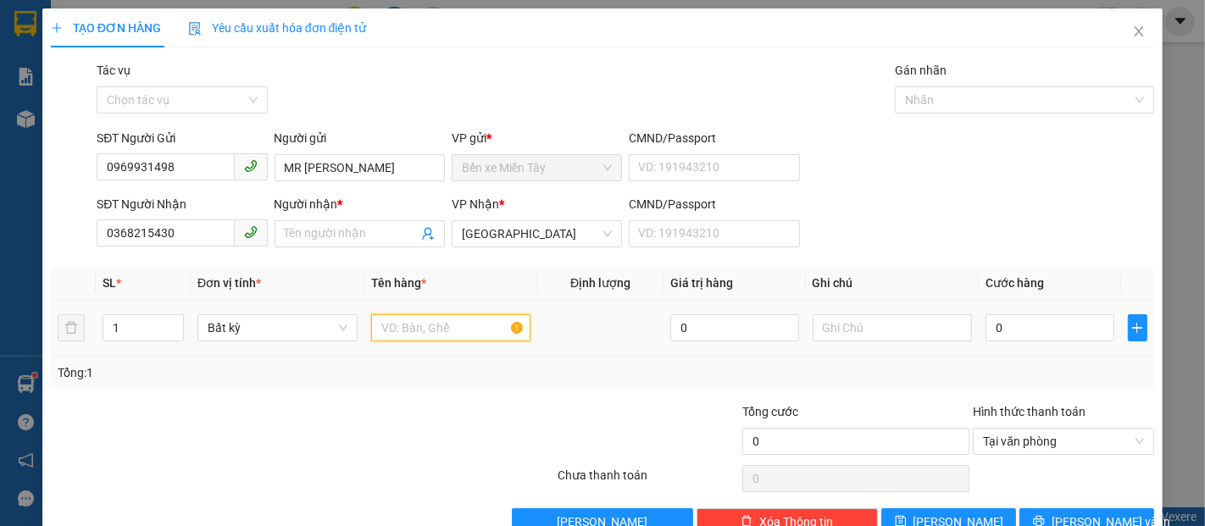
click at [427, 337] on input "text" at bounding box center [451, 327] width 160 height 27
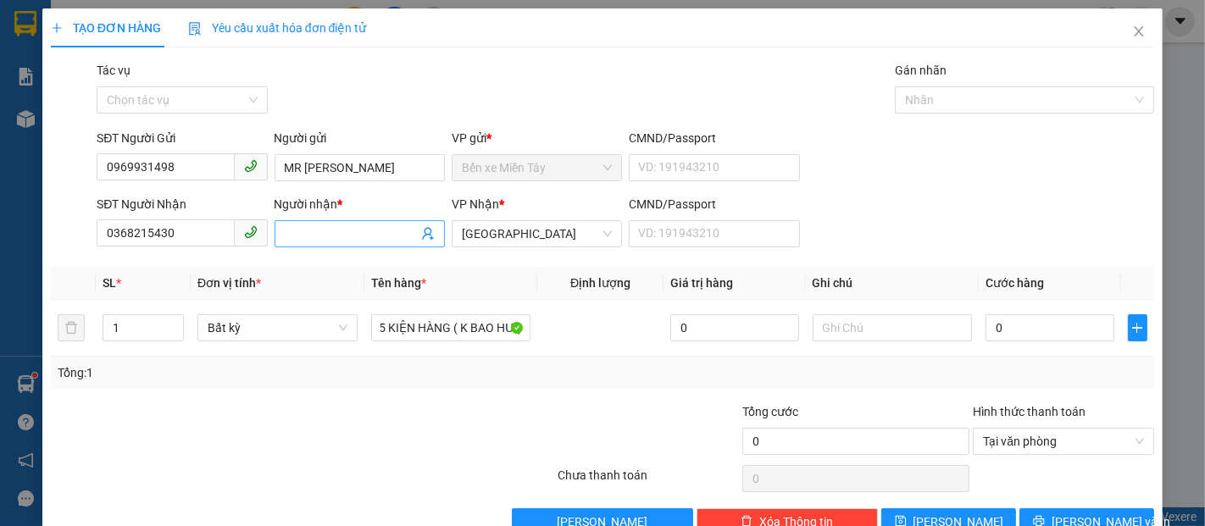
click at [344, 238] on input "Người nhận *" at bounding box center [351, 234] width 133 height 19
drag, startPoint x: 325, startPoint y: 168, endPoint x: 186, endPoint y: 192, distance: 141.2
click at [186, 192] on form "SĐT Người Gửi 0969931498 Người gửi MR ĐOÀN MR ĐOÀN VP gửi * Bến xe Miền Tây CMN…" at bounding box center [603, 191] width 1104 height 125
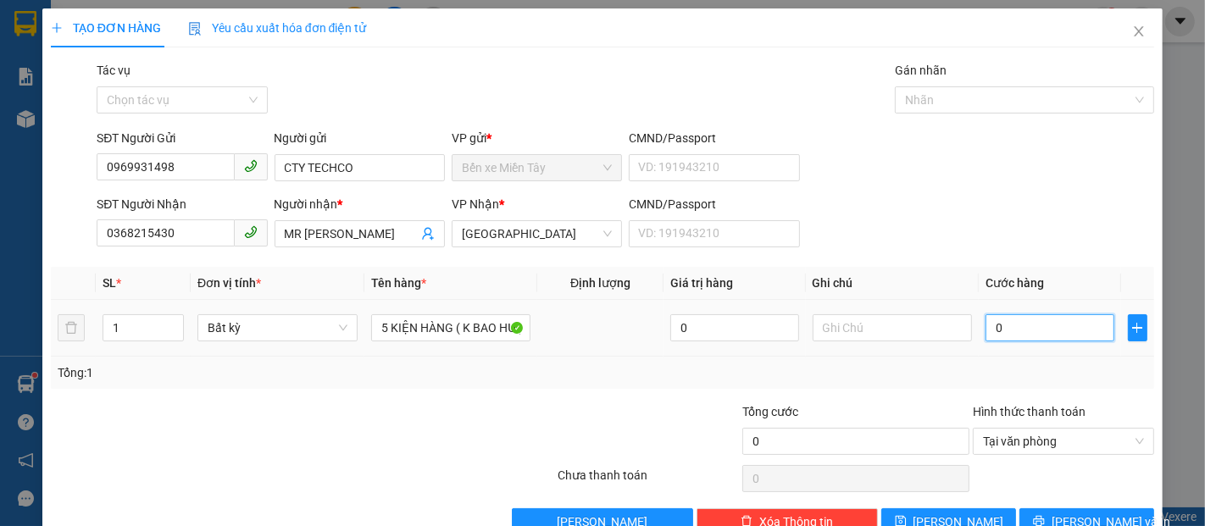
click at [997, 335] on input "0" at bounding box center [1050, 327] width 128 height 27
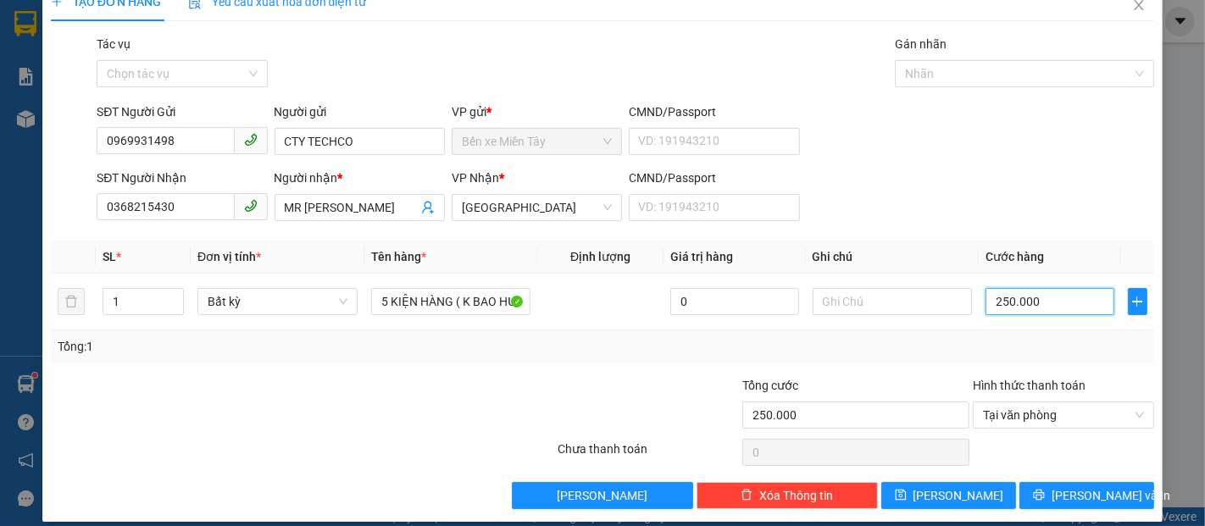
scroll to position [41, 0]
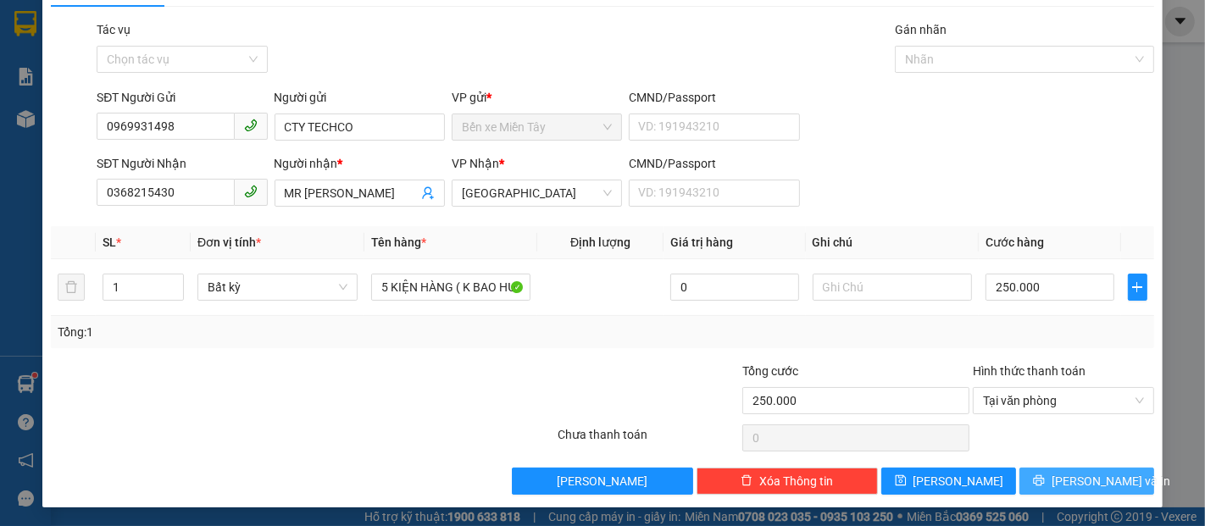
click at [1087, 487] on span "[PERSON_NAME] và In" at bounding box center [1111, 481] width 119 height 19
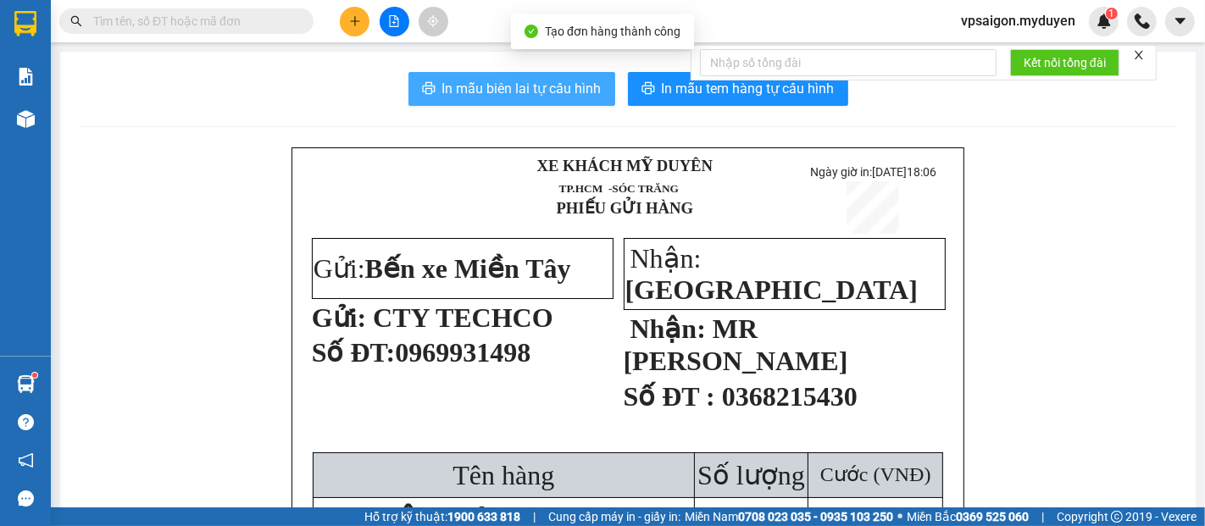
click at [498, 93] on span "In mẫu biên lai tự cấu hình" at bounding box center [521, 88] width 159 height 21
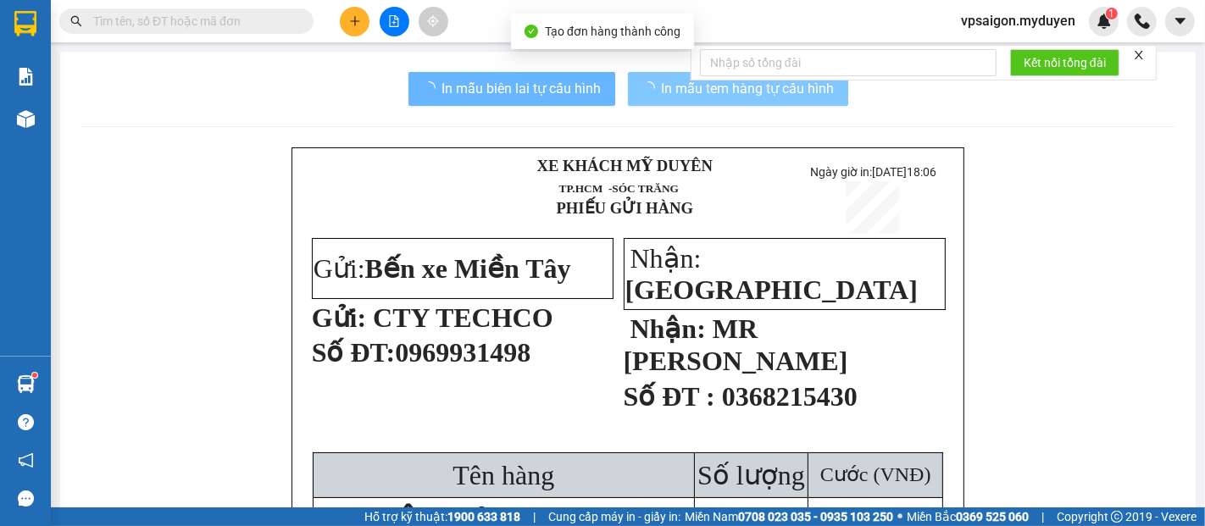
click at [705, 93] on span "In mẫu tem hàng tự cấu hình" at bounding box center [748, 88] width 173 height 21
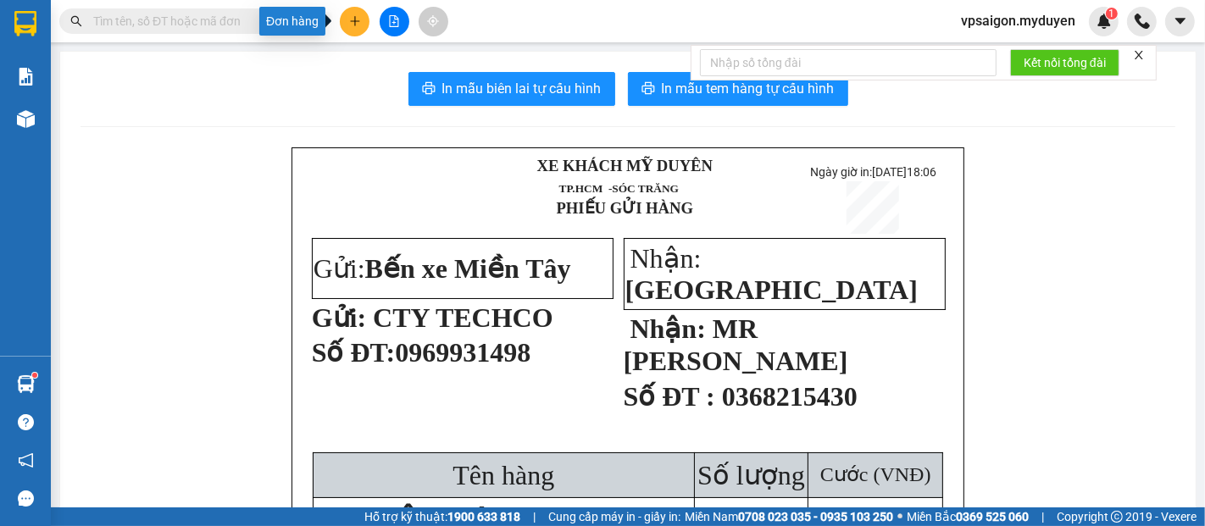
click at [364, 27] on button at bounding box center [355, 22] width 30 height 30
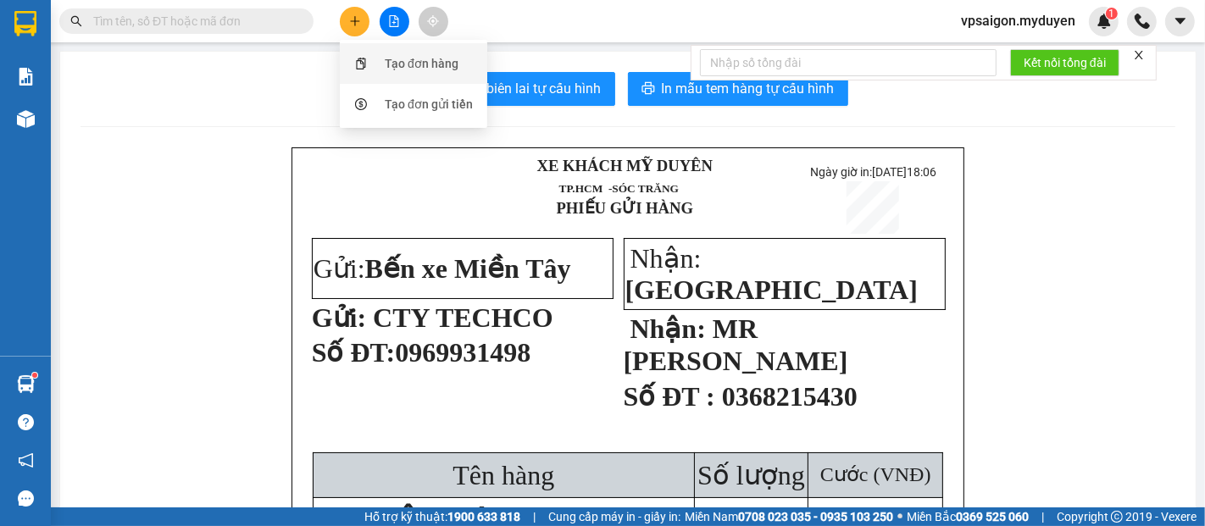
click at [453, 64] on div "Tạo đơn hàng" at bounding box center [422, 63] width 74 height 19
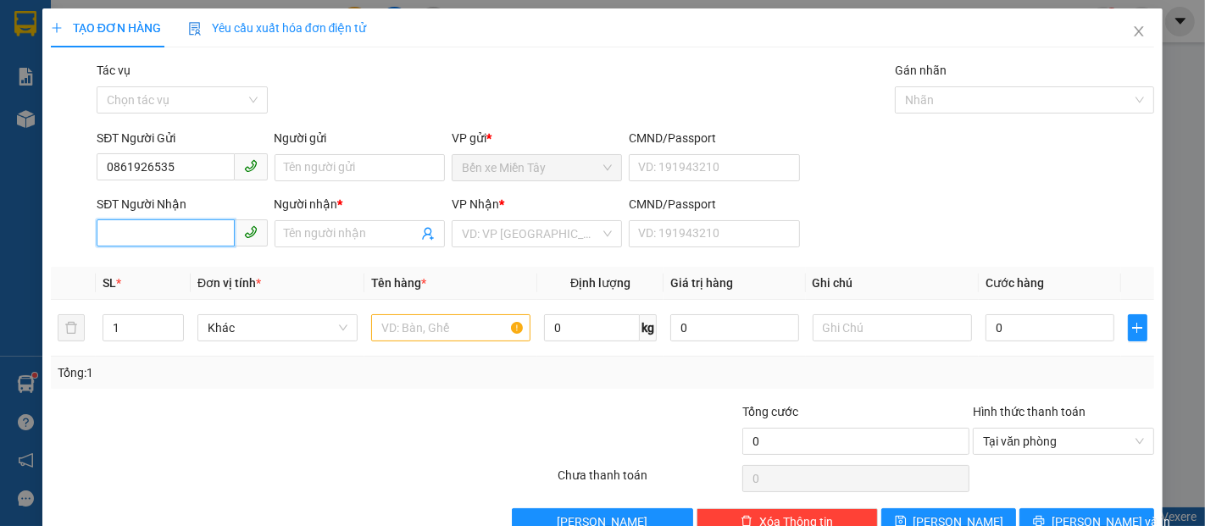
click at [175, 242] on input "SĐT Người Nhận" at bounding box center [165, 233] width 137 height 27
click at [201, 272] on div "0389213841 - MUỘN" at bounding box center [180, 268] width 148 height 19
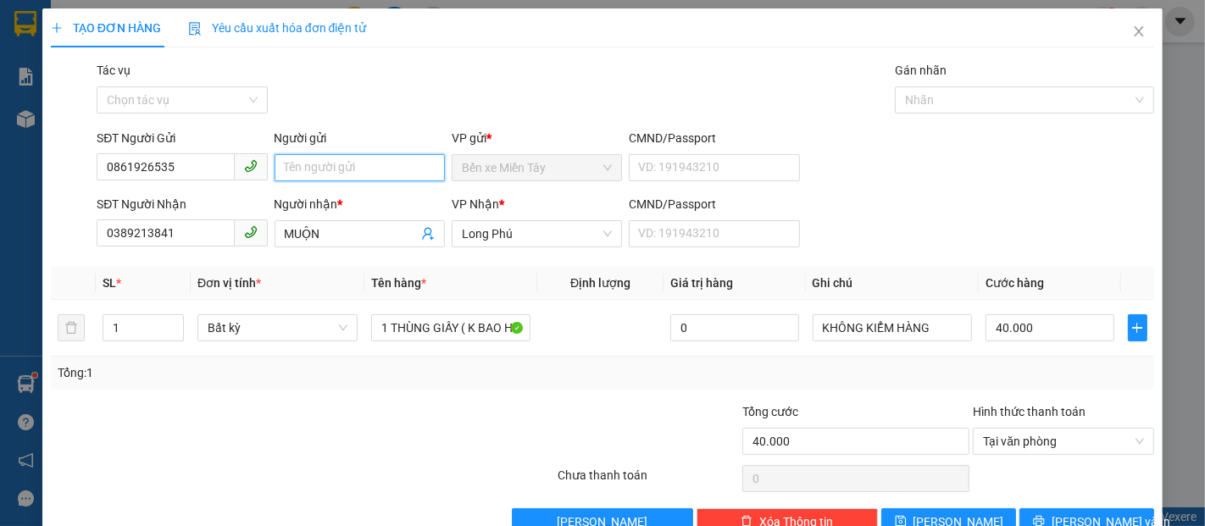
click at [310, 160] on input "Người gửi" at bounding box center [360, 167] width 170 height 27
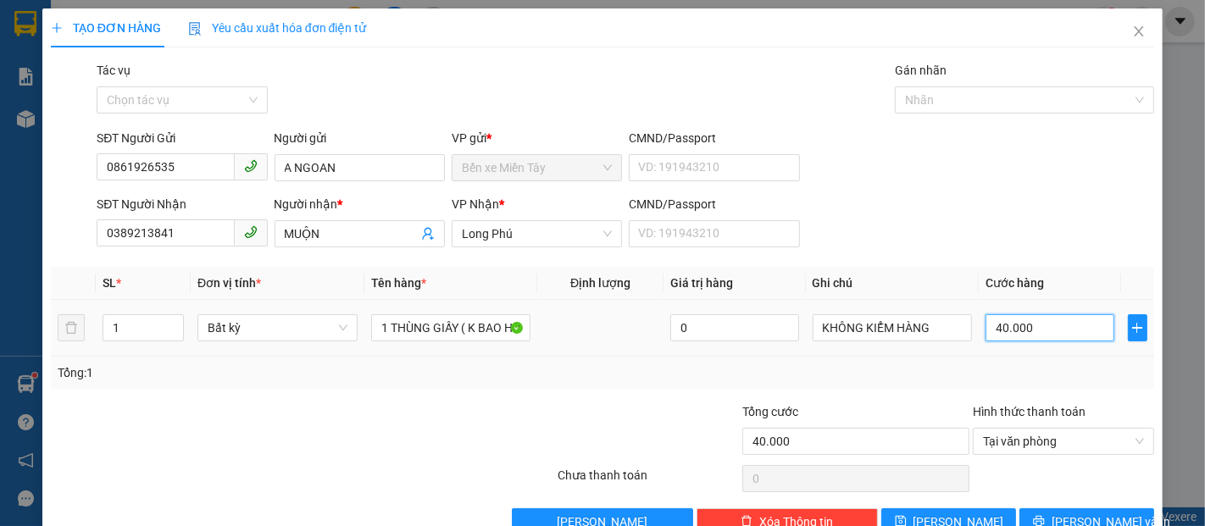
click at [1034, 331] on input "40.000" at bounding box center [1050, 327] width 128 height 27
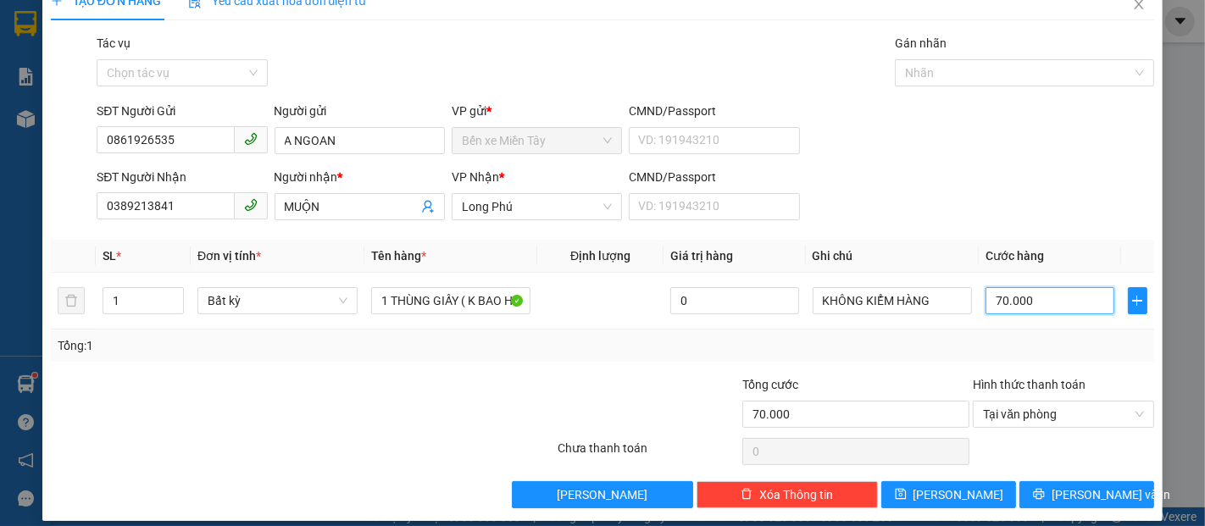
scroll to position [41, 0]
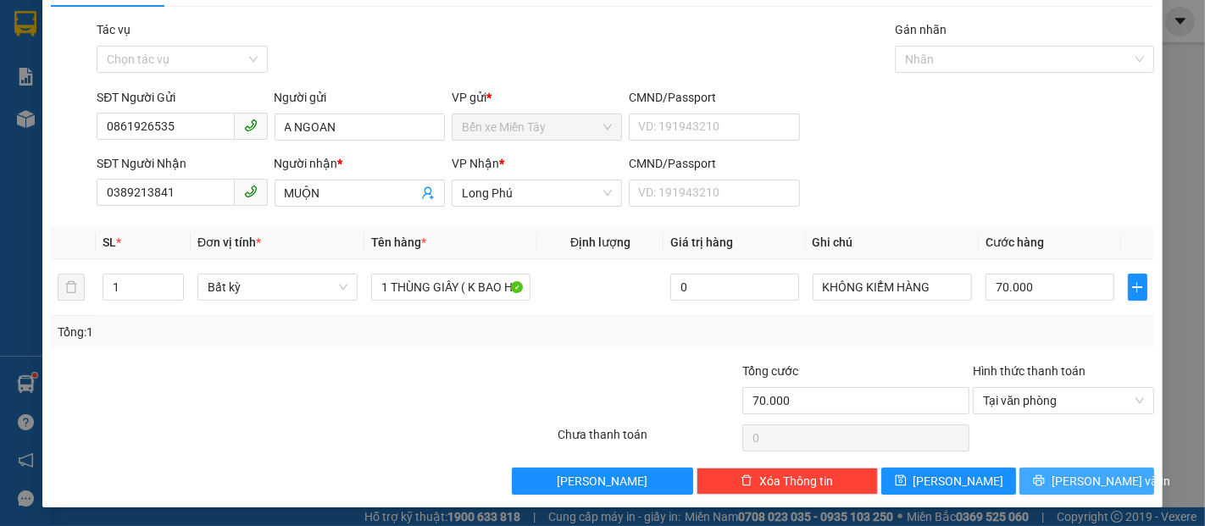
click at [1065, 476] on span "[PERSON_NAME] và In" at bounding box center [1111, 481] width 119 height 19
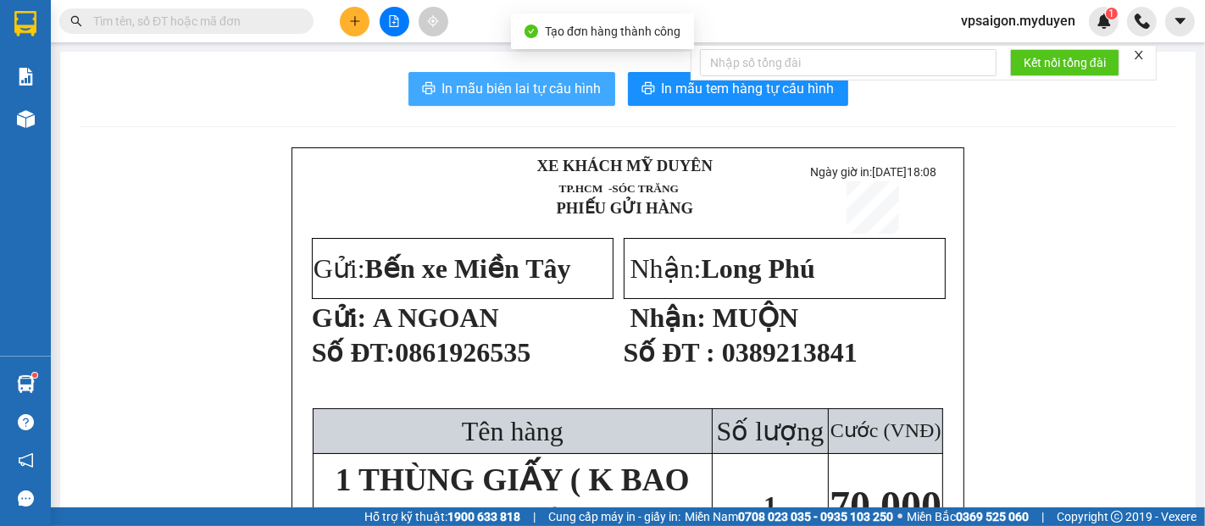
click at [536, 97] on span "In mẫu biên lai tự cấu hình" at bounding box center [521, 88] width 159 height 21
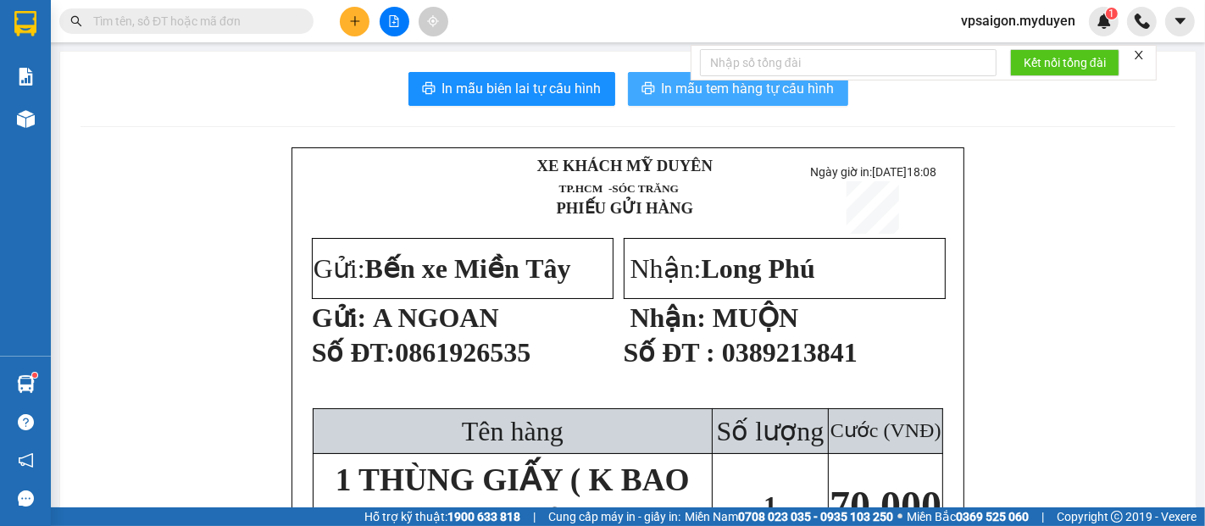
click at [687, 98] on span "In mẫu tem hàng tự cấu hình" at bounding box center [748, 88] width 173 height 21
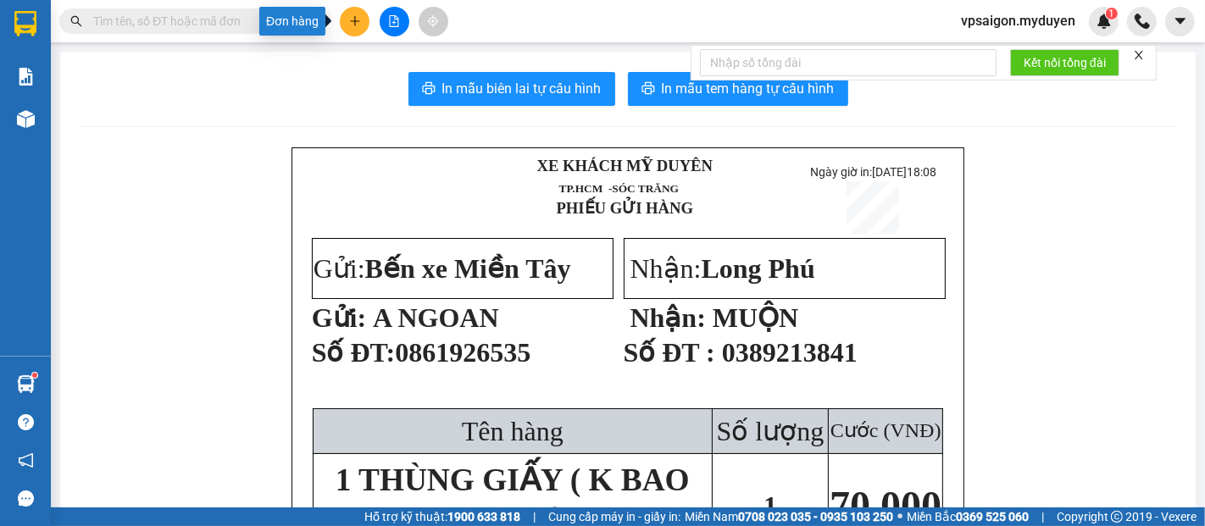
click at [353, 24] on icon "plus" at bounding box center [355, 21] width 12 height 12
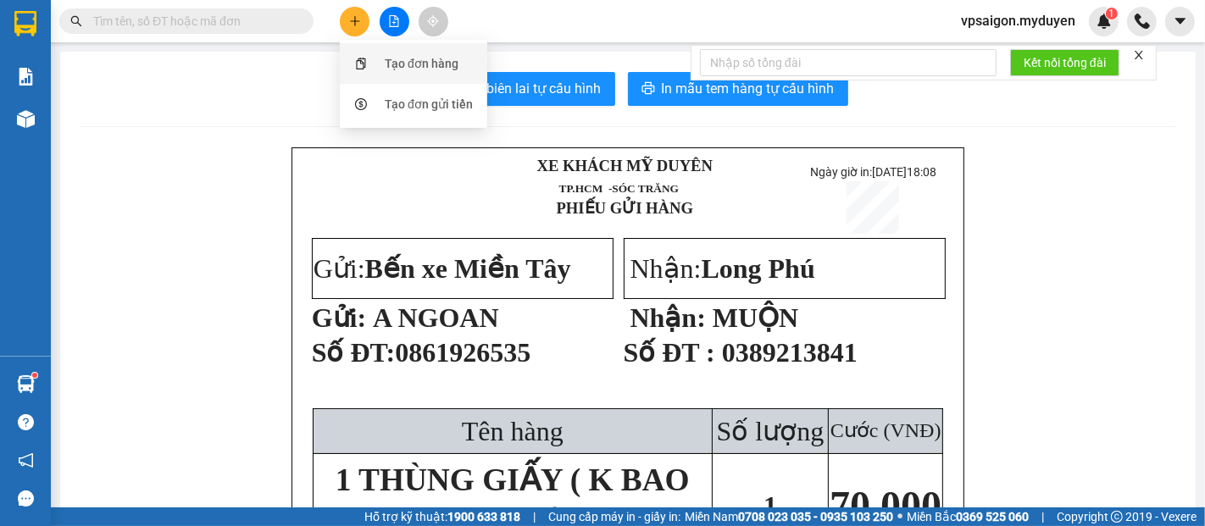
click at [434, 67] on div "Tạo đơn hàng" at bounding box center [422, 63] width 74 height 19
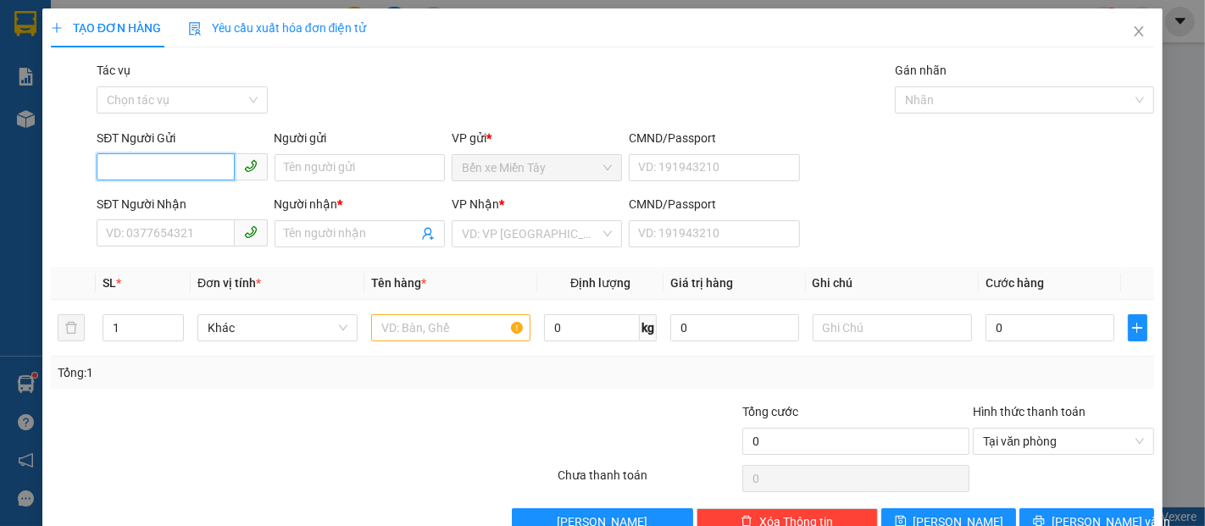
click at [171, 170] on input "SĐT Người Gửi" at bounding box center [165, 166] width 137 height 27
click at [199, 207] on div "0345407512 - VIỆT" at bounding box center [180, 201] width 148 height 19
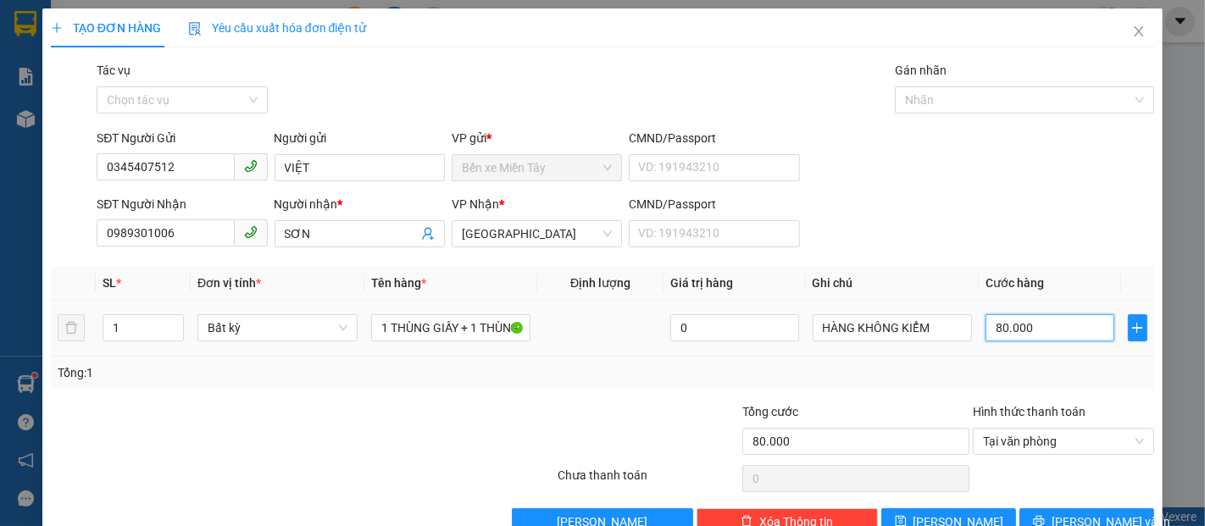
click at [1069, 333] on input "80.000" at bounding box center [1050, 327] width 128 height 27
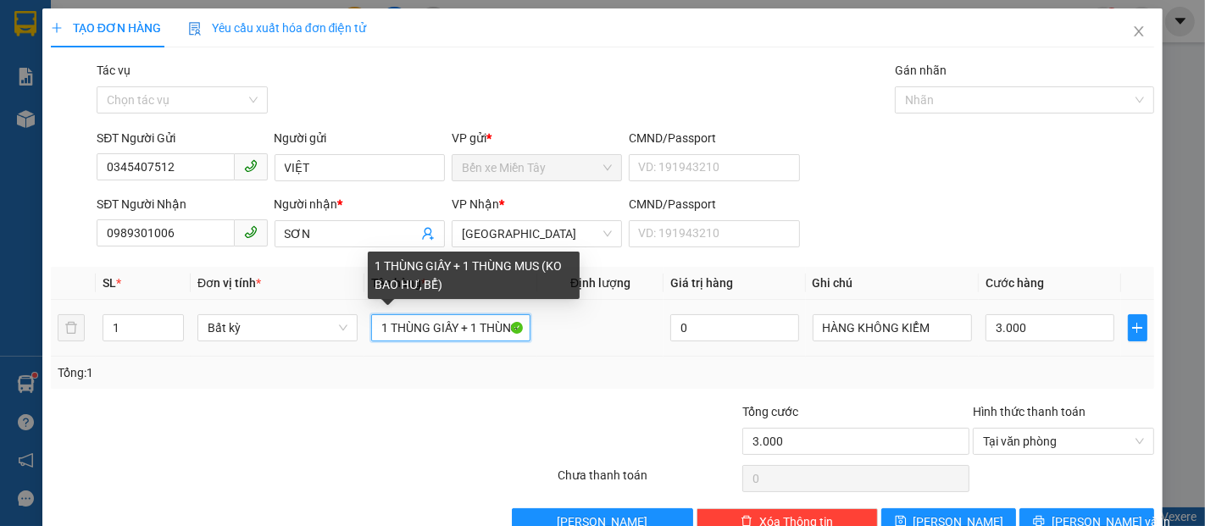
click at [454, 329] on input "1 THÙNG GIẤY + 1 THÙNG MUS (KO BAO HƯ, BỂ)" at bounding box center [451, 327] width 160 height 27
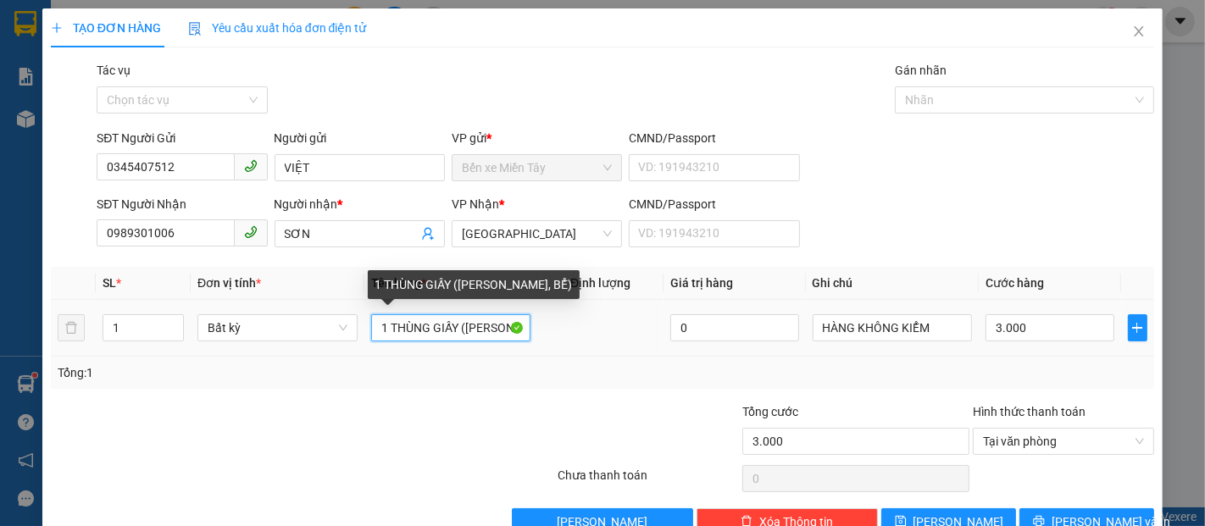
drag, startPoint x: 454, startPoint y: 331, endPoint x: 388, endPoint y: 333, distance: 66.2
click at [388, 333] on input "1 THÙNG GIẤY (KO BAO HƯ, BỂ)" at bounding box center [451, 327] width 160 height 27
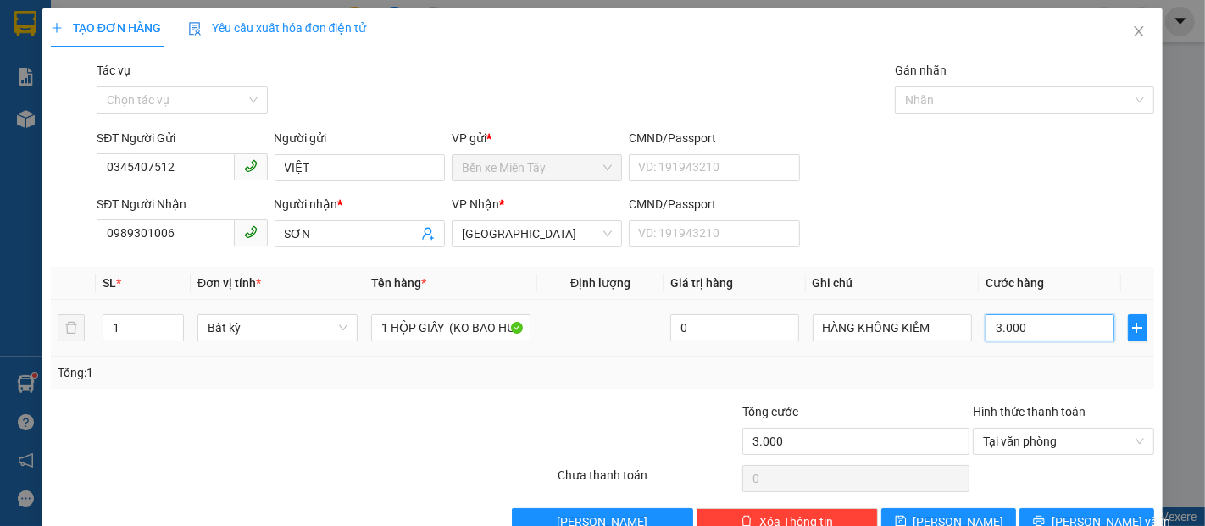
click at [1031, 326] on input "3.000" at bounding box center [1050, 327] width 128 height 27
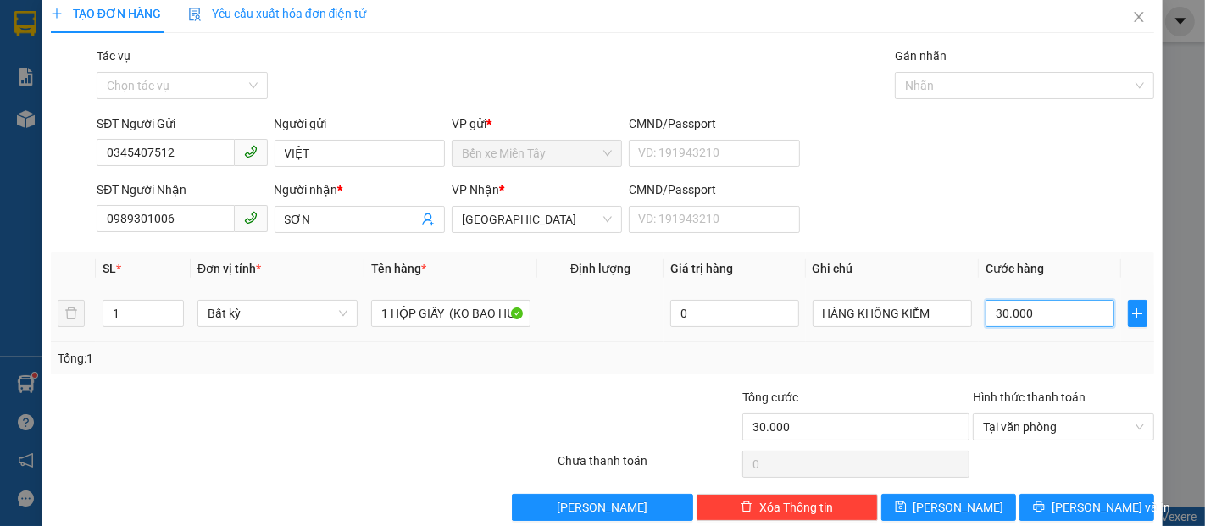
scroll to position [41, 0]
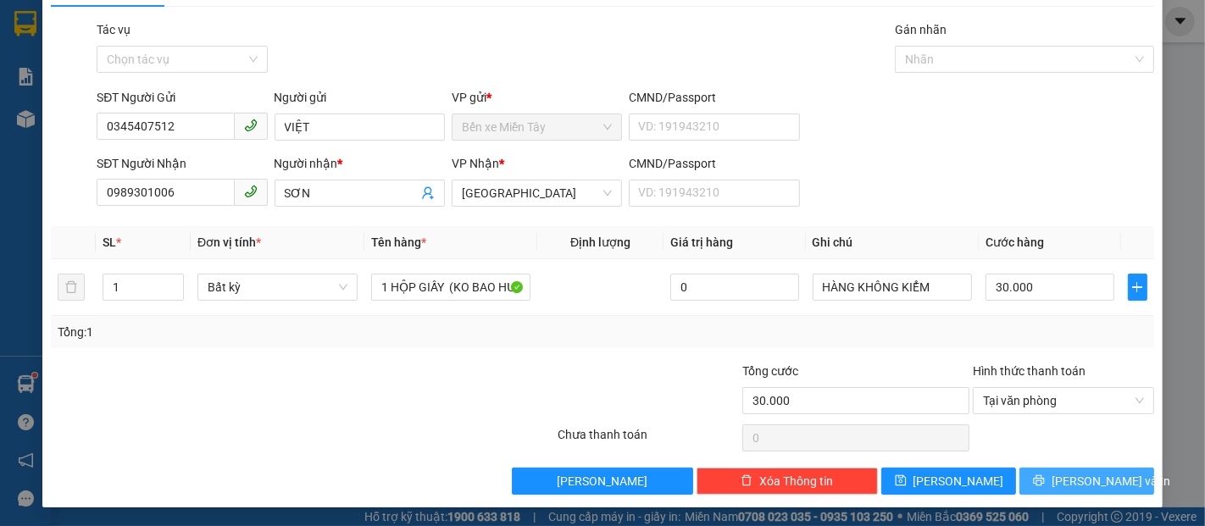
click at [1076, 476] on span "[PERSON_NAME] và In" at bounding box center [1111, 481] width 119 height 19
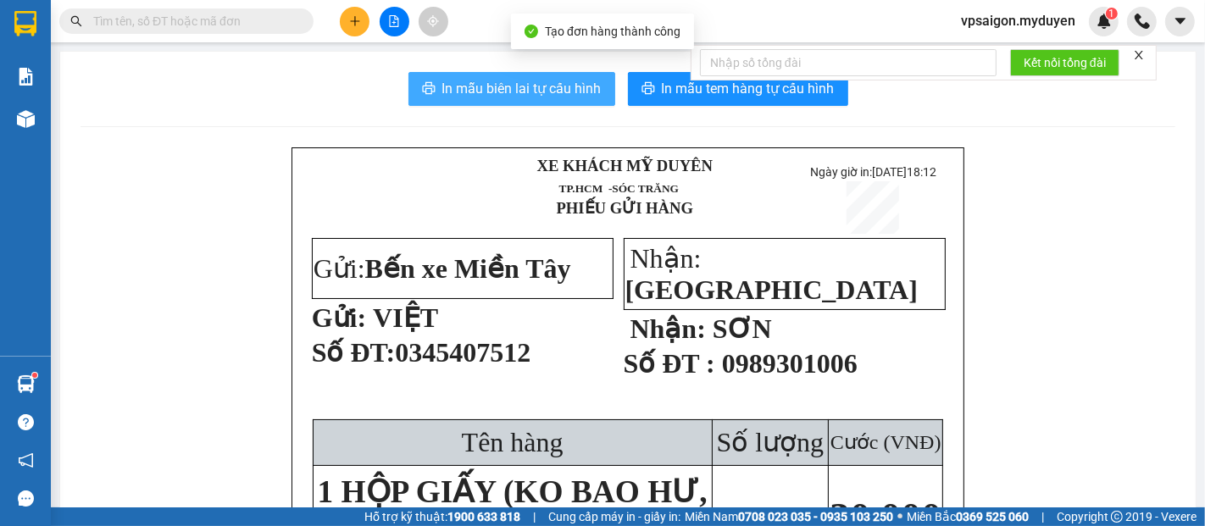
click at [548, 92] on span "In mẫu biên lai tự cấu hình" at bounding box center [521, 88] width 159 height 21
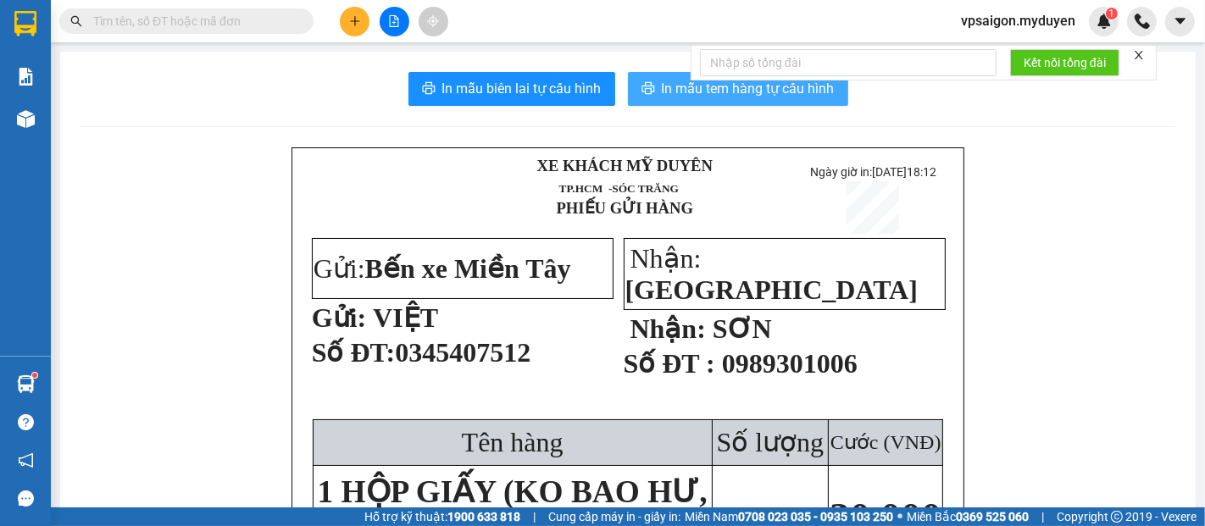
drag, startPoint x: 719, startPoint y: 86, endPoint x: 699, endPoint y: 95, distance: 21.3
click at [713, 86] on span "In mẫu tem hàng tự cấu hình" at bounding box center [748, 88] width 173 height 21
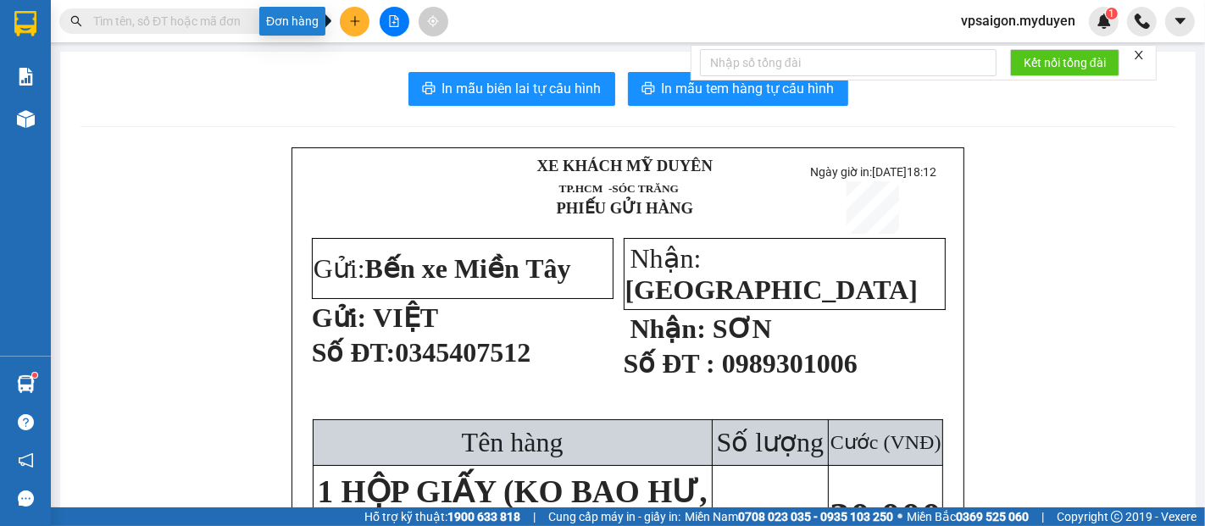
click at [353, 25] on icon "plus" at bounding box center [355, 21] width 12 height 12
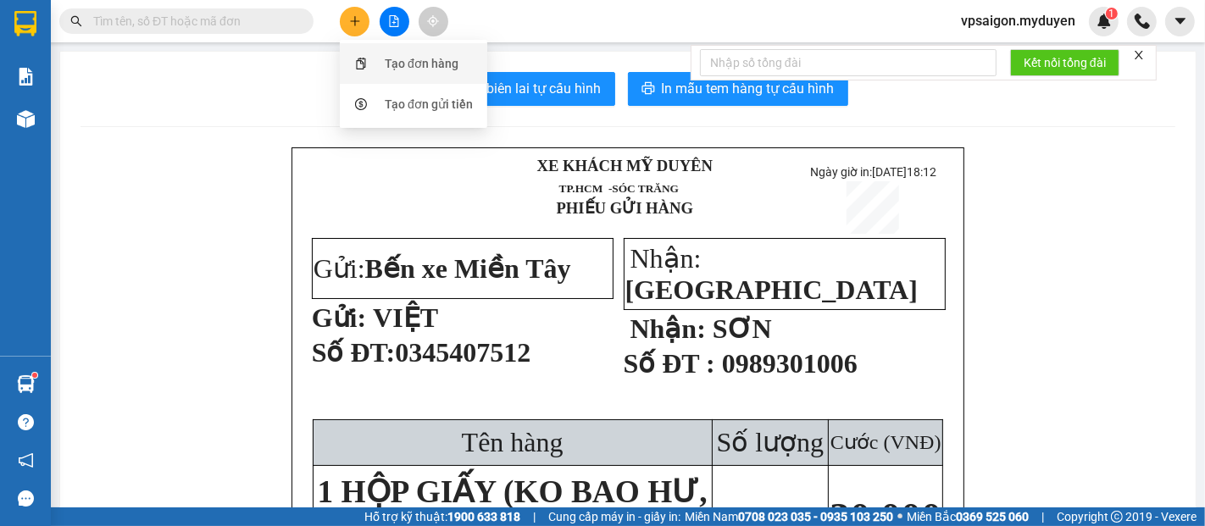
drag, startPoint x: 376, startPoint y: 64, endPoint x: 388, endPoint y: 68, distance: 12.3
click at [388, 68] on div "Tạo đơn hàng" at bounding box center [413, 63] width 127 height 32
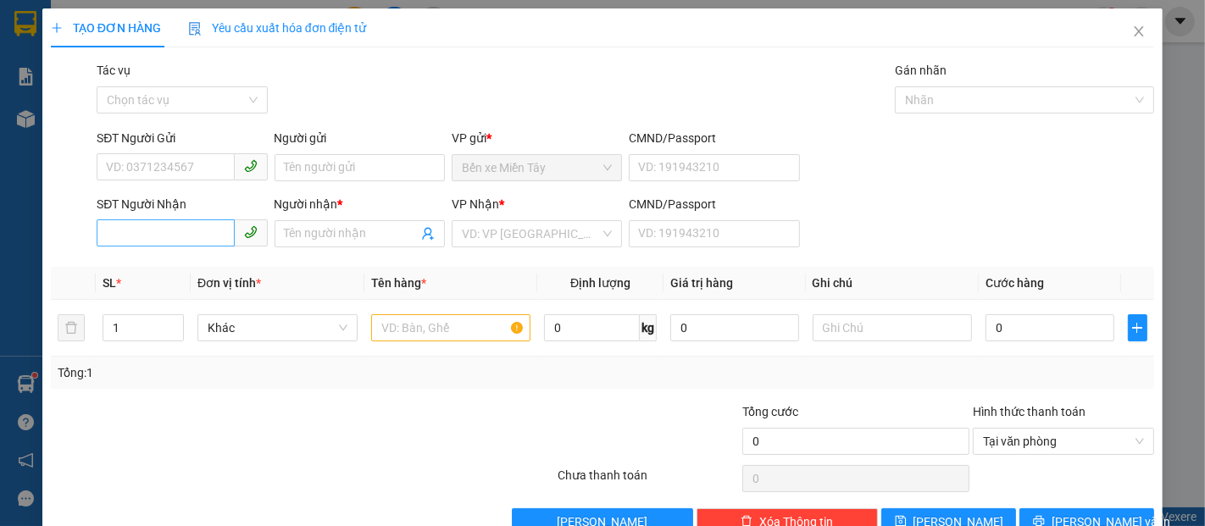
drag, startPoint x: 160, startPoint y: 251, endPoint x: 151, endPoint y: 228, distance: 24.7
click at [156, 242] on div "SĐT Người Nhận VD: 0377654321" at bounding box center [182, 224] width 170 height 59
click at [151, 228] on input "SĐT Người Nhận" at bounding box center [165, 233] width 137 height 27
click at [190, 236] on input "6162" at bounding box center [165, 233] width 137 height 27
click at [207, 266] on div "0964186162 - QUÂN" at bounding box center [180, 268] width 148 height 19
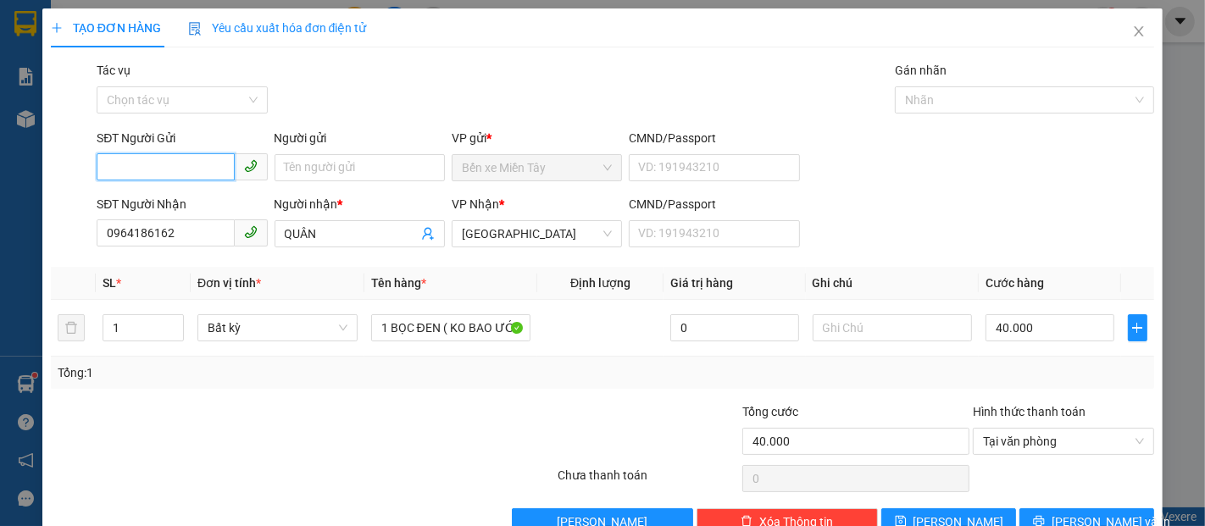
click at [197, 168] on input "SĐT Người Gửi" at bounding box center [165, 166] width 137 height 27
click at [215, 198] on div "0908231433 - DUNG" at bounding box center [180, 201] width 148 height 19
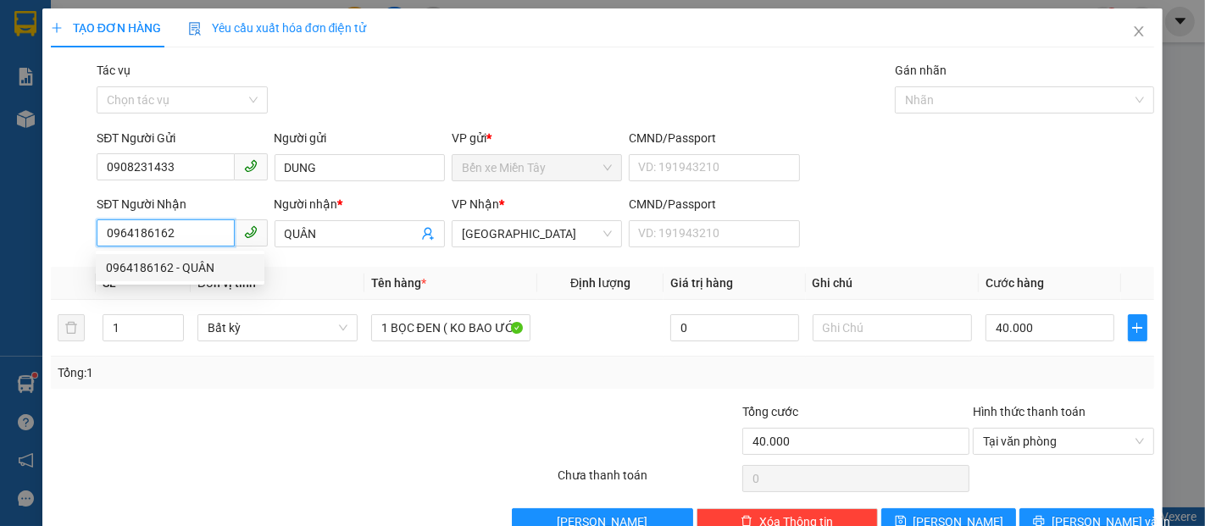
drag, startPoint x: 136, startPoint y: 238, endPoint x: 67, endPoint y: 223, distance: 71.2
click at [3, 238] on div "TẠO ĐƠN HÀNG Yêu cầu xuất hóa đơn điện tử Transit Pickup Surcharge Ids Transit …" at bounding box center [602, 263] width 1205 height 526
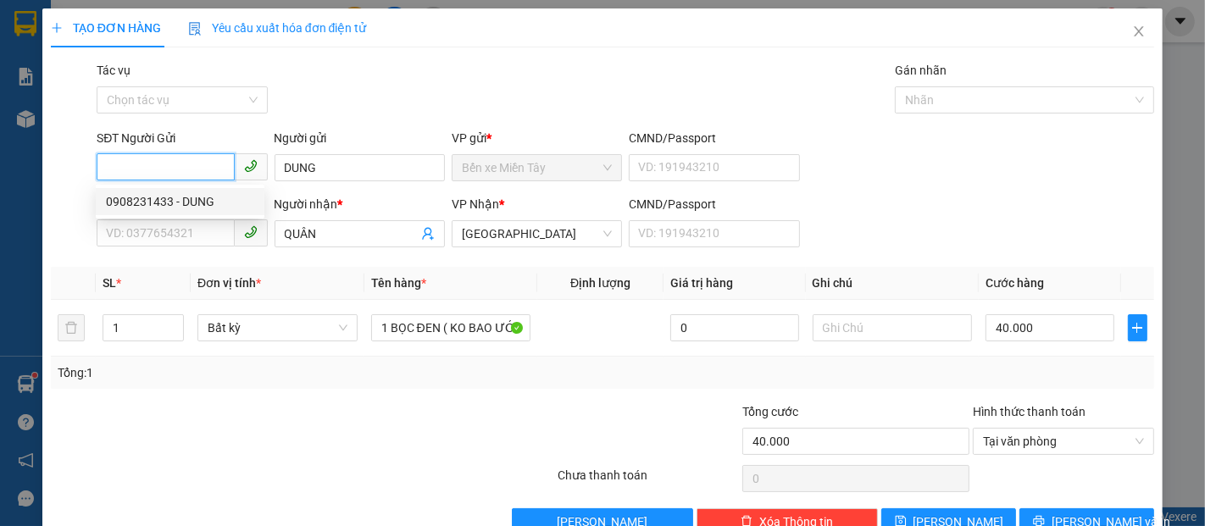
drag, startPoint x: 172, startPoint y: 168, endPoint x: 100, endPoint y: 168, distance: 72.0
click at [100, 168] on input "SĐT Người Gửi" at bounding box center [165, 166] width 137 height 27
click at [155, 168] on input "SĐT Người Gửi" at bounding box center [165, 166] width 137 height 27
click at [155, 168] on input "162" at bounding box center [165, 166] width 137 height 27
click at [181, 234] on div "0964186162 - QUÂN" at bounding box center [180, 229] width 148 height 19
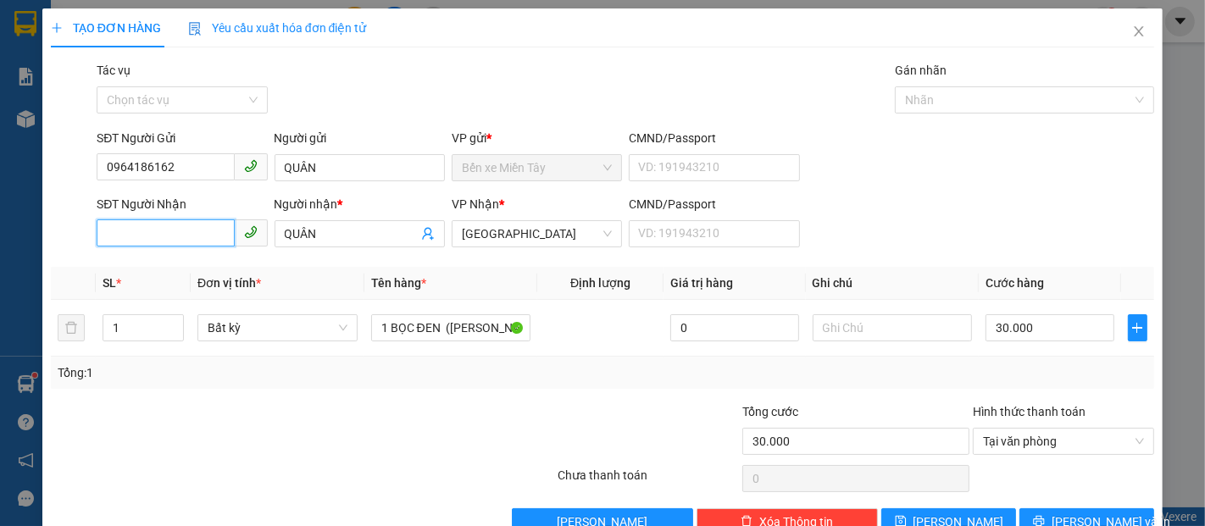
click at [191, 236] on input "SĐT Người Nhận" at bounding box center [165, 233] width 137 height 27
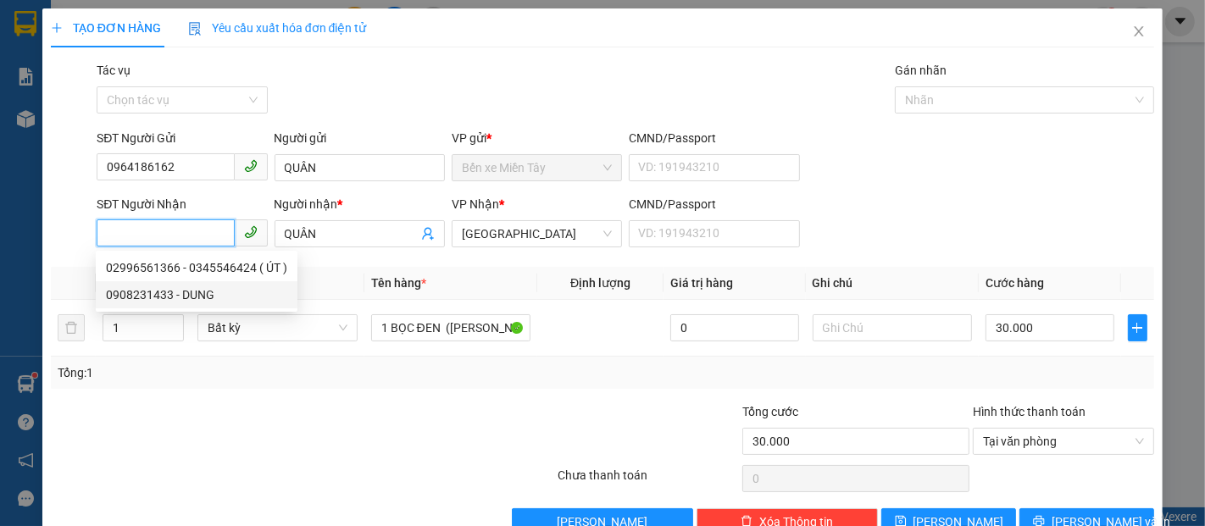
click at [189, 292] on div "0908231433 - DUNG" at bounding box center [196, 295] width 181 height 19
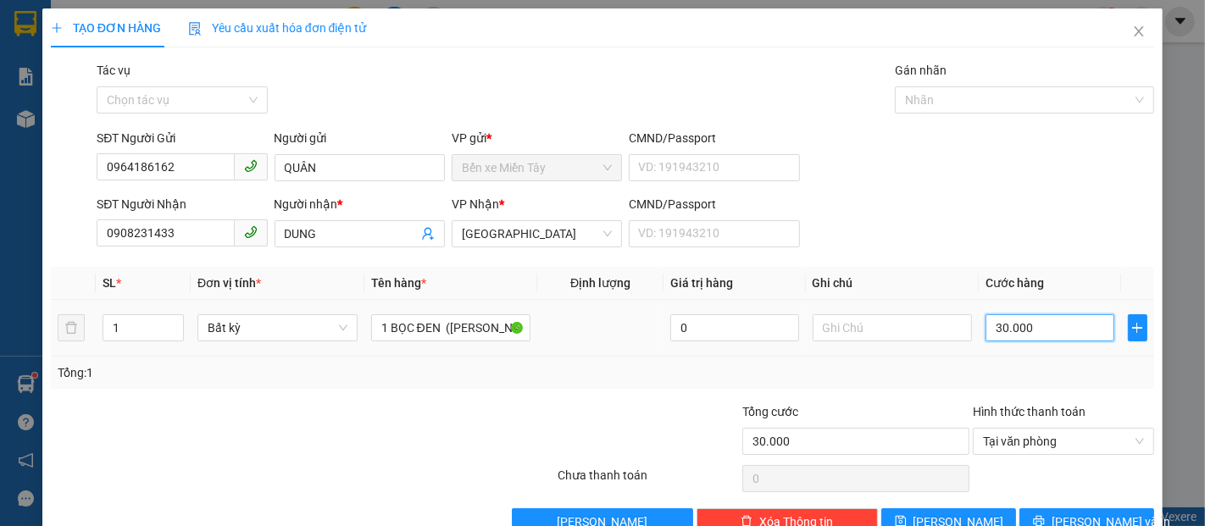
click at [1037, 323] on input "30.000" at bounding box center [1050, 327] width 128 height 27
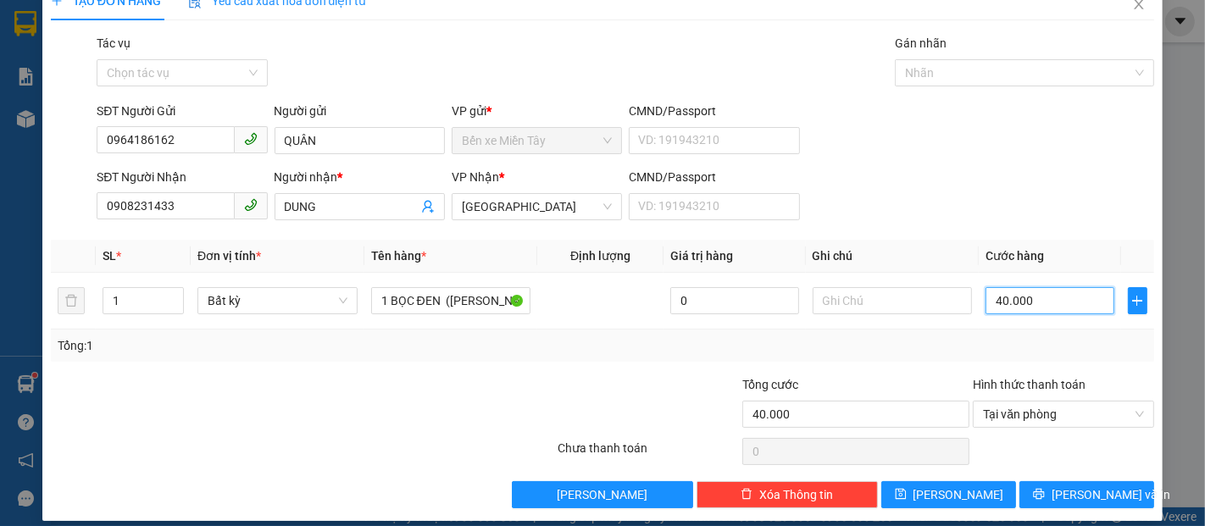
scroll to position [41, 0]
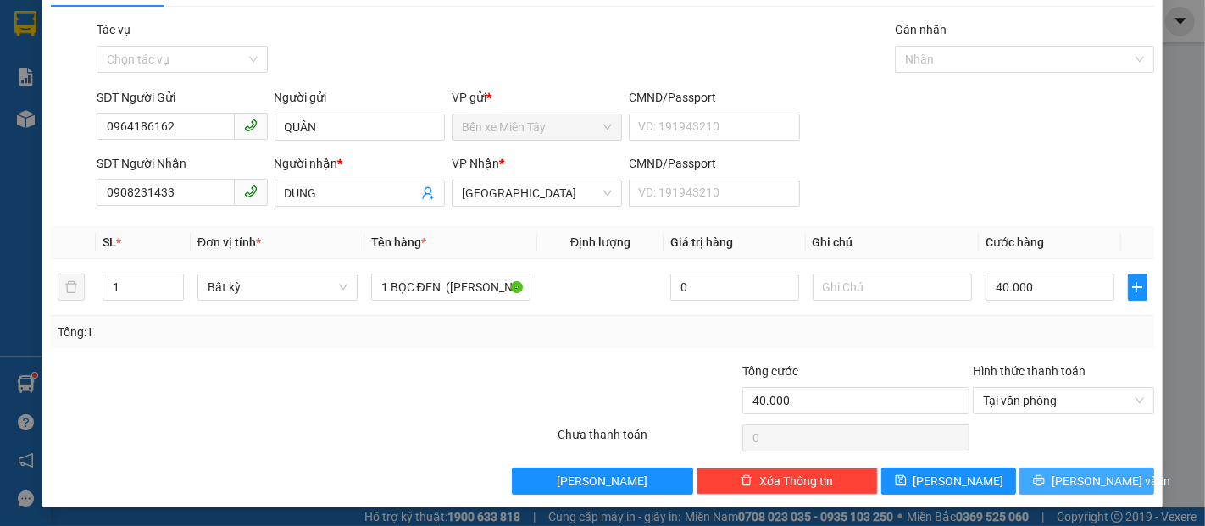
click at [1087, 487] on span "[PERSON_NAME] và In" at bounding box center [1111, 481] width 119 height 19
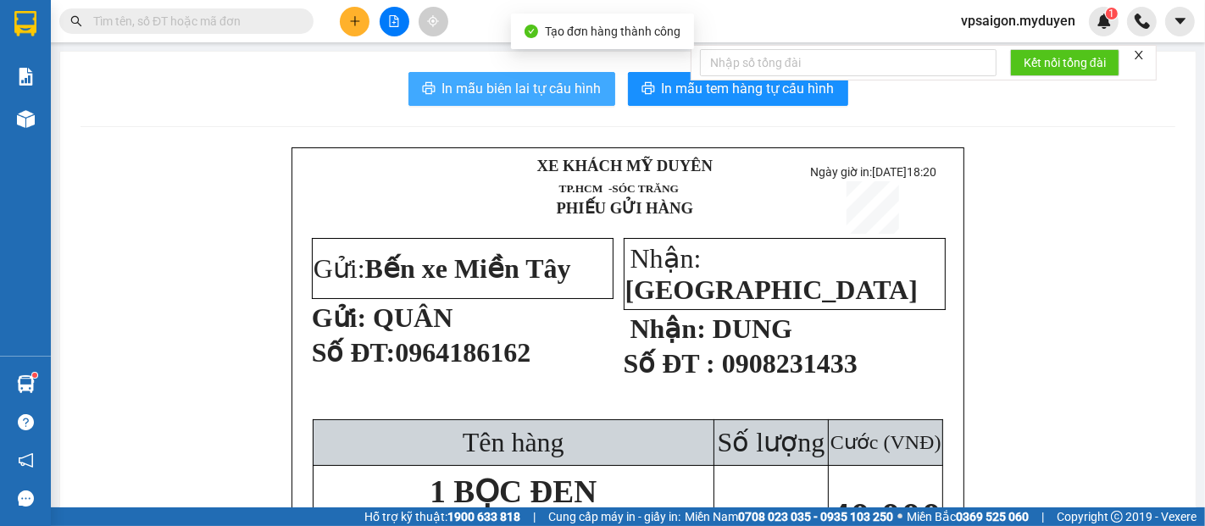
click at [524, 97] on span "In mẫu biên lai tự cấu hình" at bounding box center [521, 88] width 159 height 21
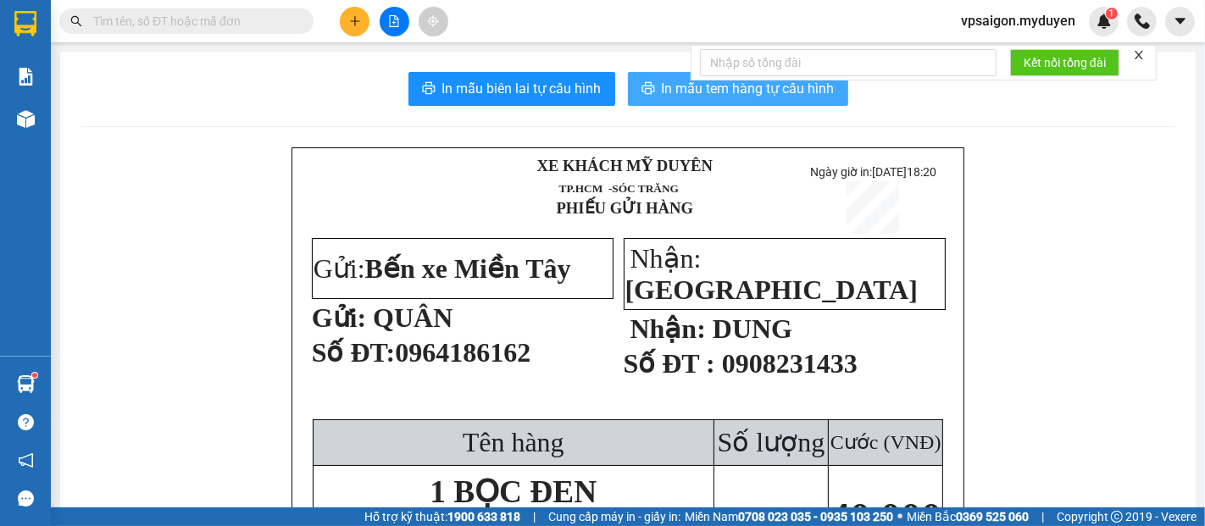
click at [662, 96] on span "In mẫu tem hàng tự cấu hình" at bounding box center [748, 88] width 173 height 21
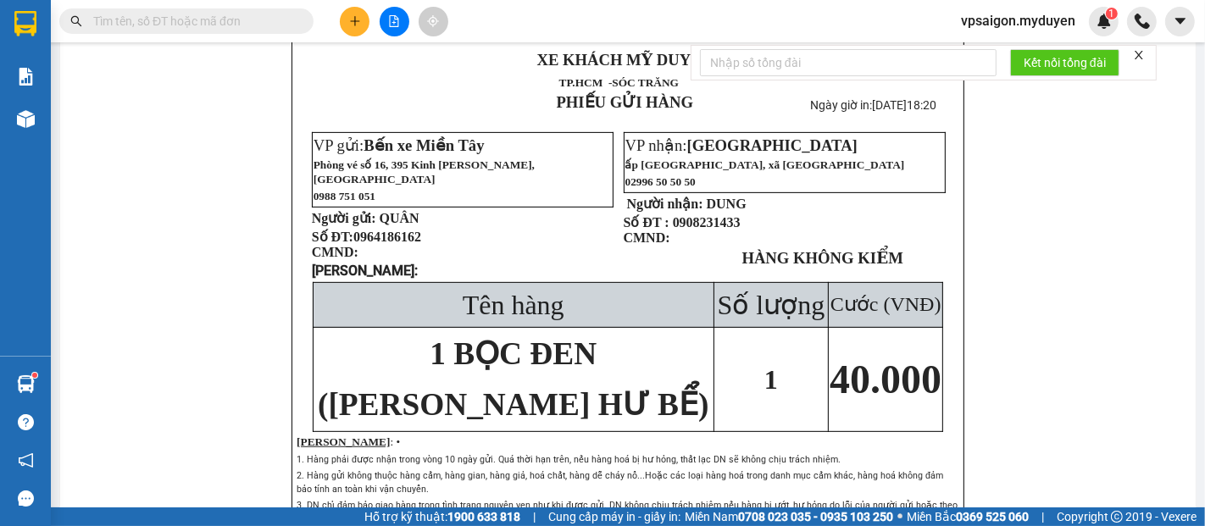
scroll to position [659, 0]
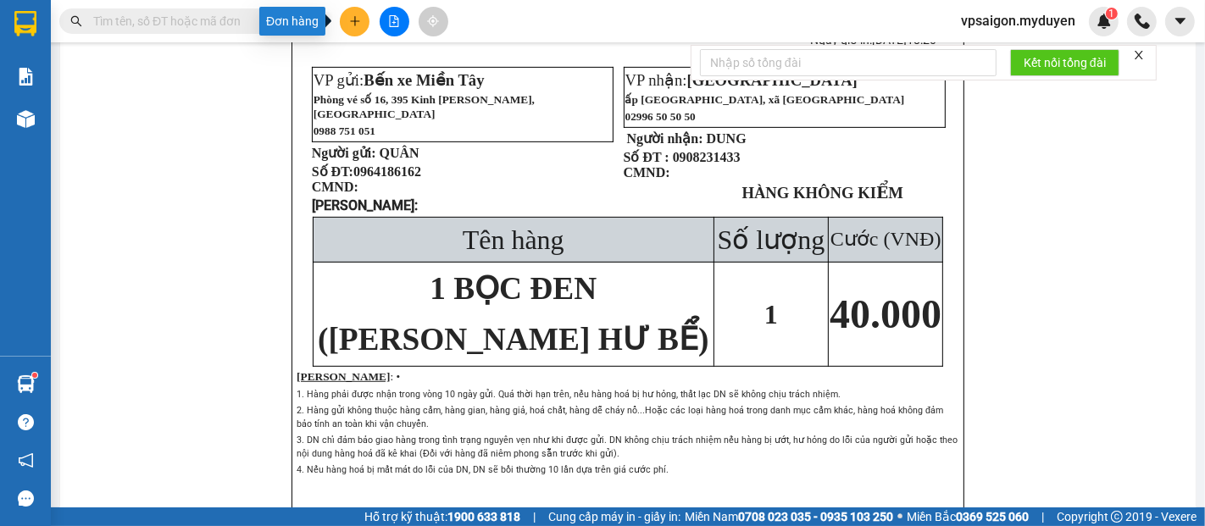
click at [351, 18] on icon "plus" at bounding box center [355, 21] width 12 height 12
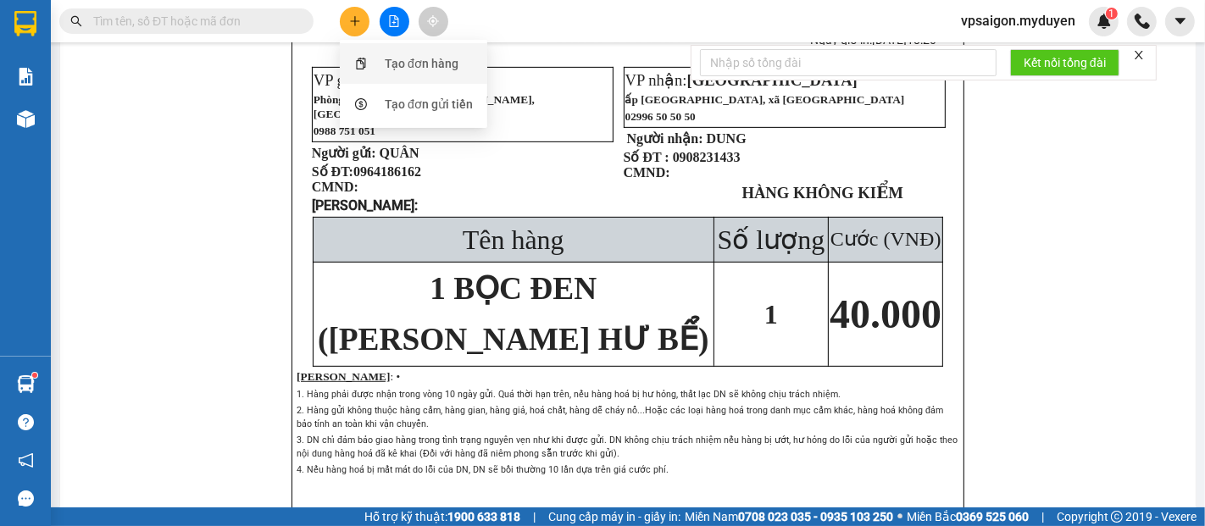
click at [422, 64] on div "Tạo đơn hàng" at bounding box center [422, 63] width 74 height 19
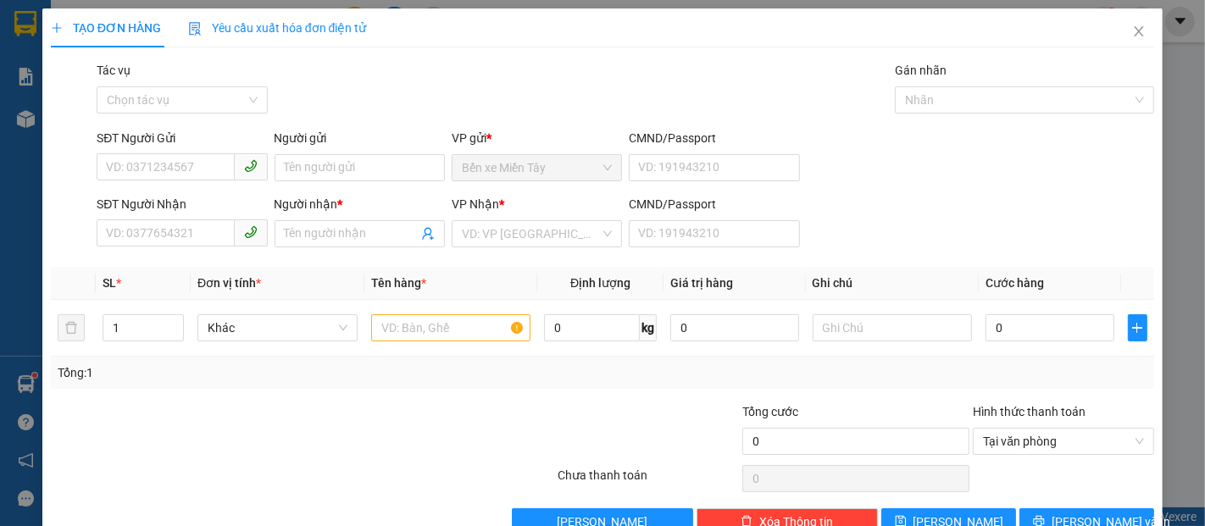
click at [170, 201] on div "SĐT Người Nhận" at bounding box center [182, 204] width 170 height 19
click at [170, 220] on input "SĐT Người Nhận" at bounding box center [165, 233] width 137 height 27
click at [177, 165] on input "SĐT Người Gửi" at bounding box center [165, 166] width 137 height 27
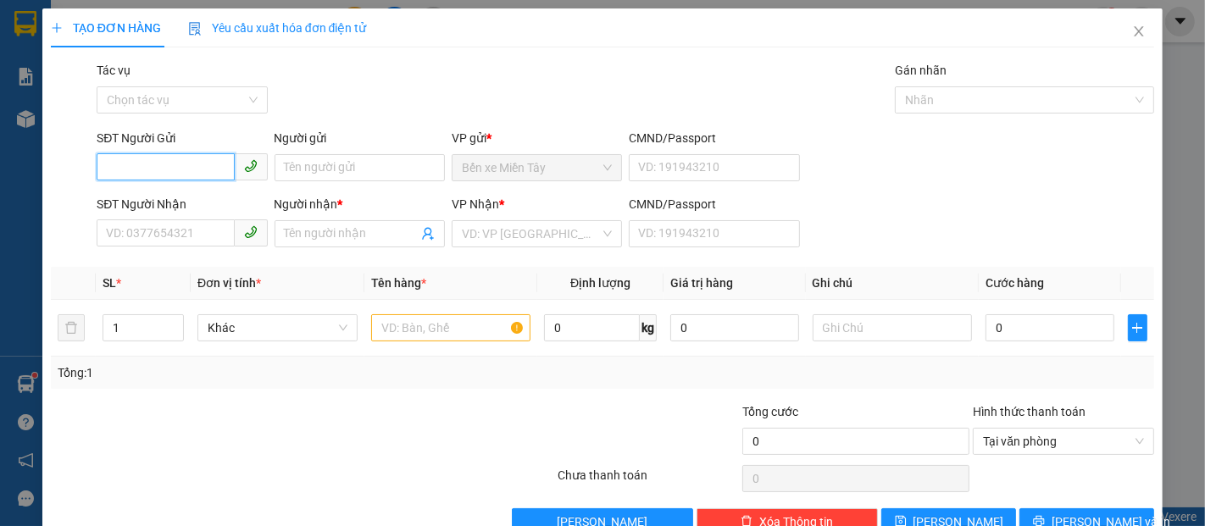
click at [177, 165] on input "SĐT Người Gửi" at bounding box center [165, 166] width 137 height 27
click at [166, 234] on input "SĐT Người Nhận" at bounding box center [165, 233] width 137 height 27
click at [464, 331] on input "text" at bounding box center [451, 327] width 160 height 27
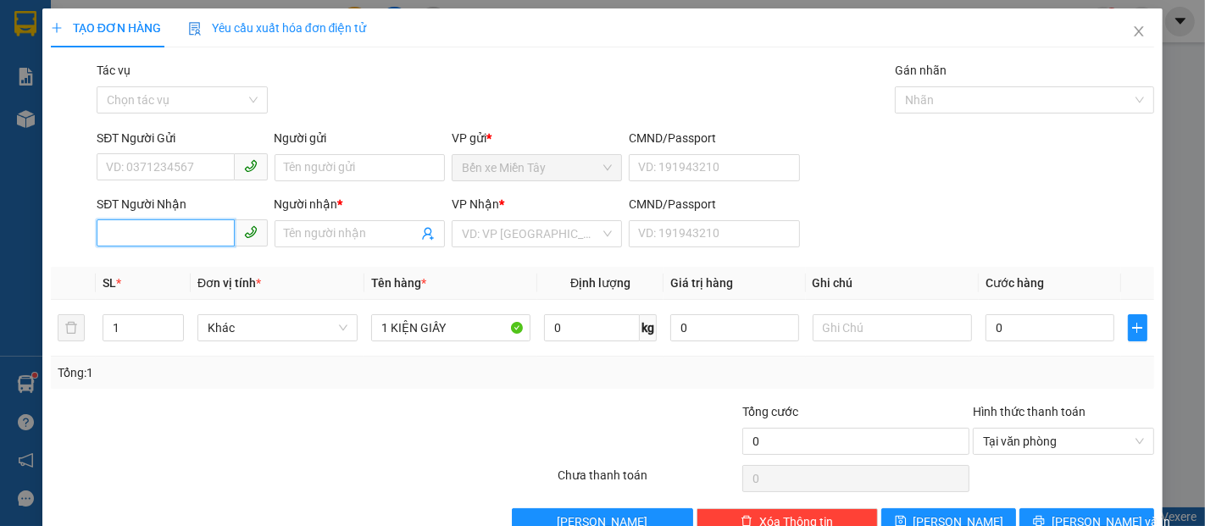
click at [190, 230] on input "SĐT Người Nhận" at bounding box center [165, 233] width 137 height 27
click at [182, 227] on input "725" at bounding box center [165, 233] width 137 height 27
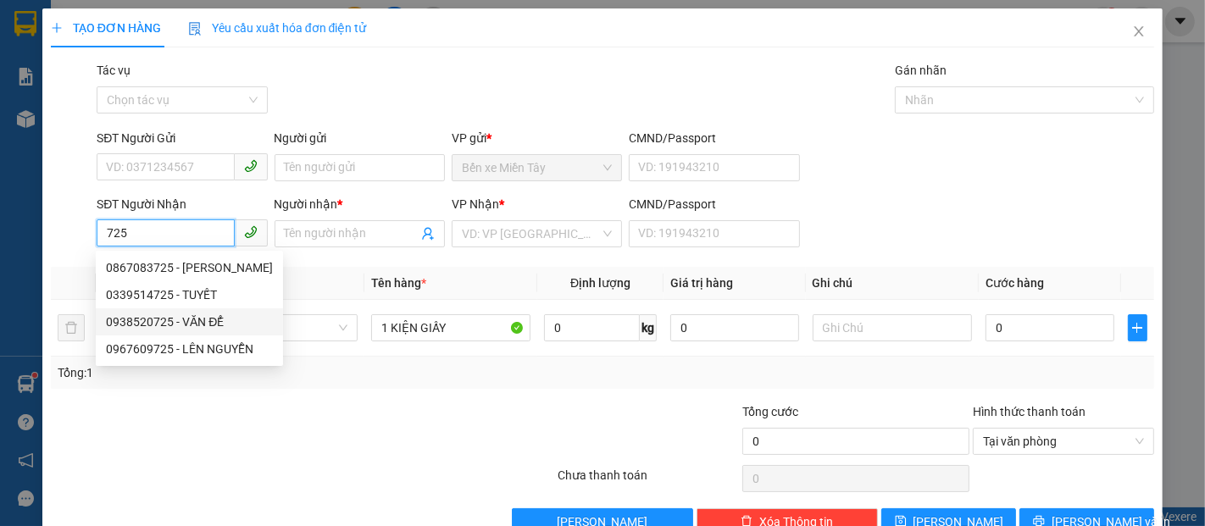
click at [223, 315] on div "0938520725 - VĂN ĐỂ" at bounding box center [189, 322] width 167 height 19
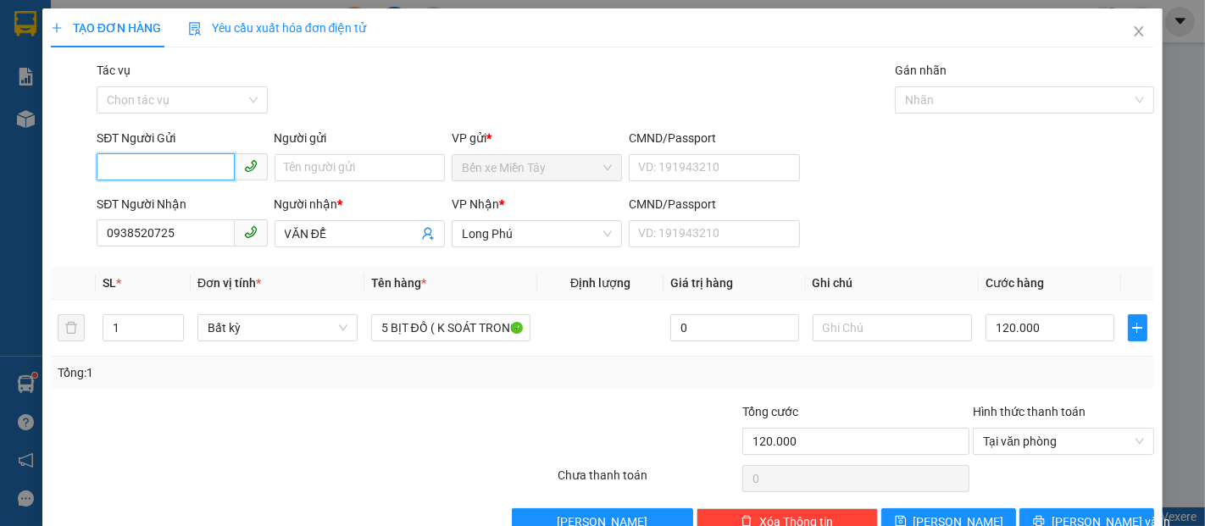
click at [176, 170] on input "SĐT Người Gửi" at bounding box center [165, 166] width 137 height 27
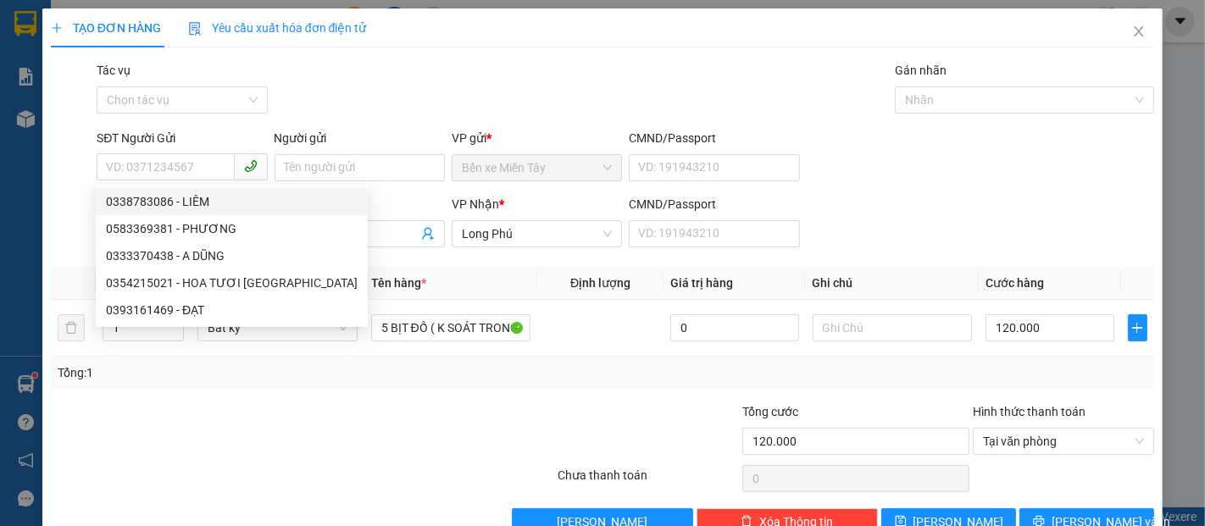
click at [190, 152] on div "SĐT Người Gửi" at bounding box center [182, 141] width 170 height 25
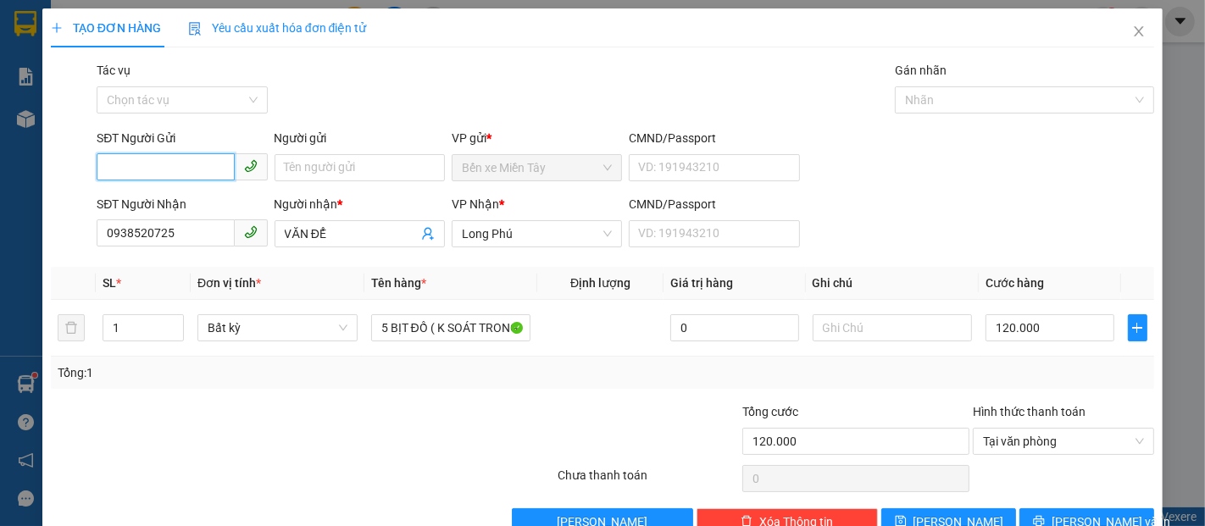
click at [190, 162] on input "SĐT Người Gửi" at bounding box center [165, 166] width 137 height 27
click at [183, 206] on div "0901468412 - THẢO" at bounding box center [180, 201] width 148 height 19
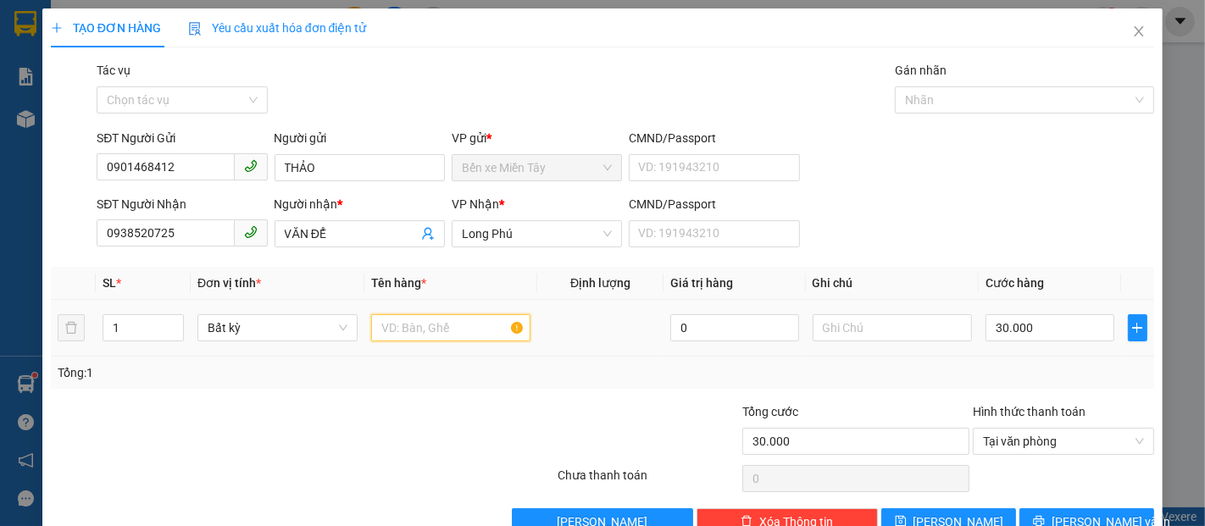
drag, startPoint x: 475, startPoint y: 326, endPoint x: 357, endPoint y: 323, distance: 118.7
click at [357, 323] on tr "1 Bất kỳ 0 30.000" at bounding box center [603, 328] width 1104 height 57
click at [430, 327] on input "text" at bounding box center [451, 327] width 160 height 27
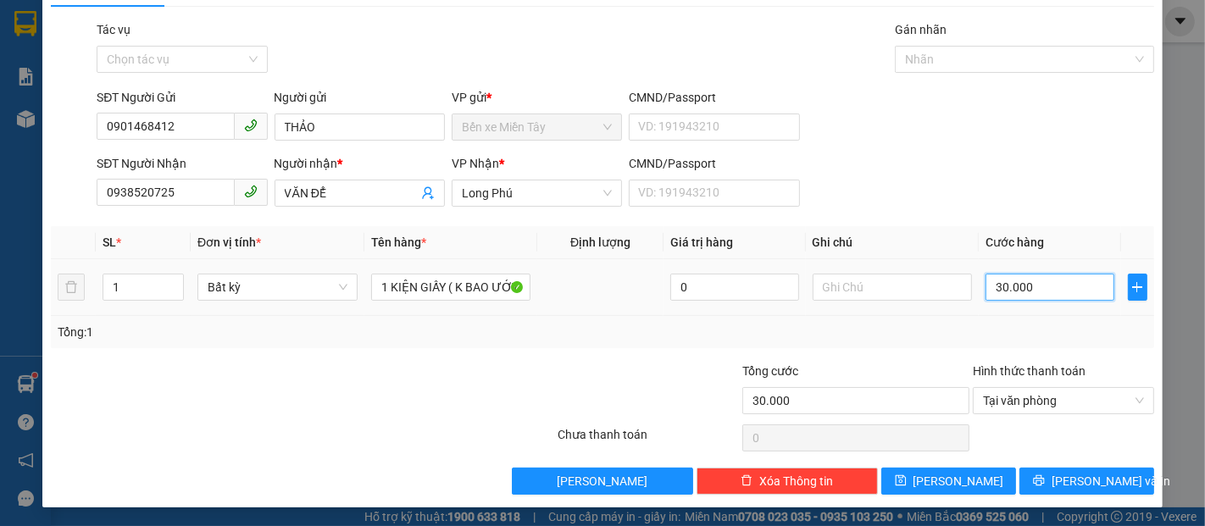
click at [1033, 297] on input "30.000" at bounding box center [1050, 287] width 128 height 27
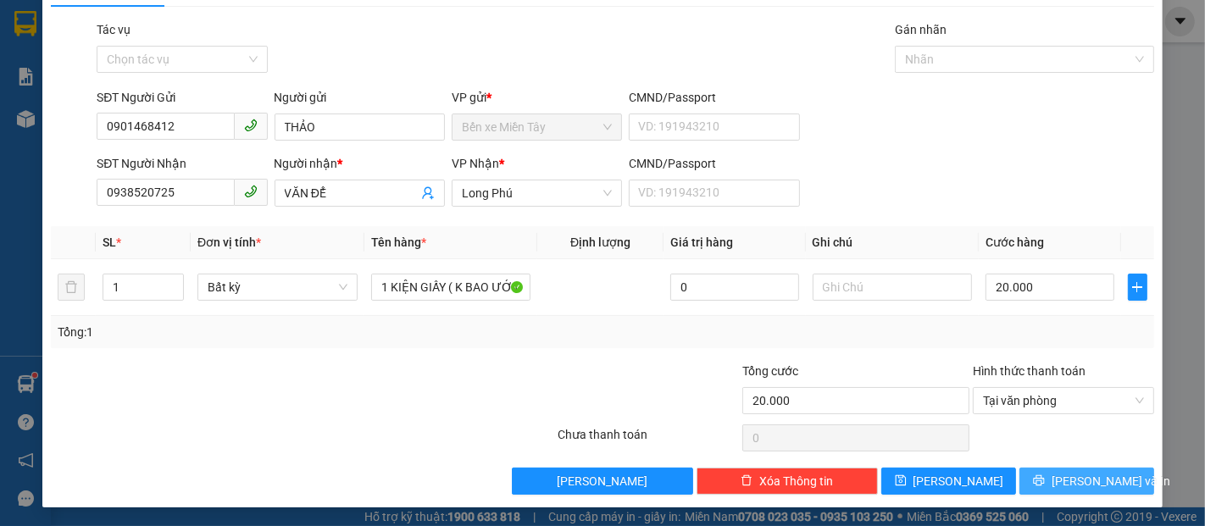
click at [1092, 487] on span "[PERSON_NAME] và In" at bounding box center [1111, 481] width 119 height 19
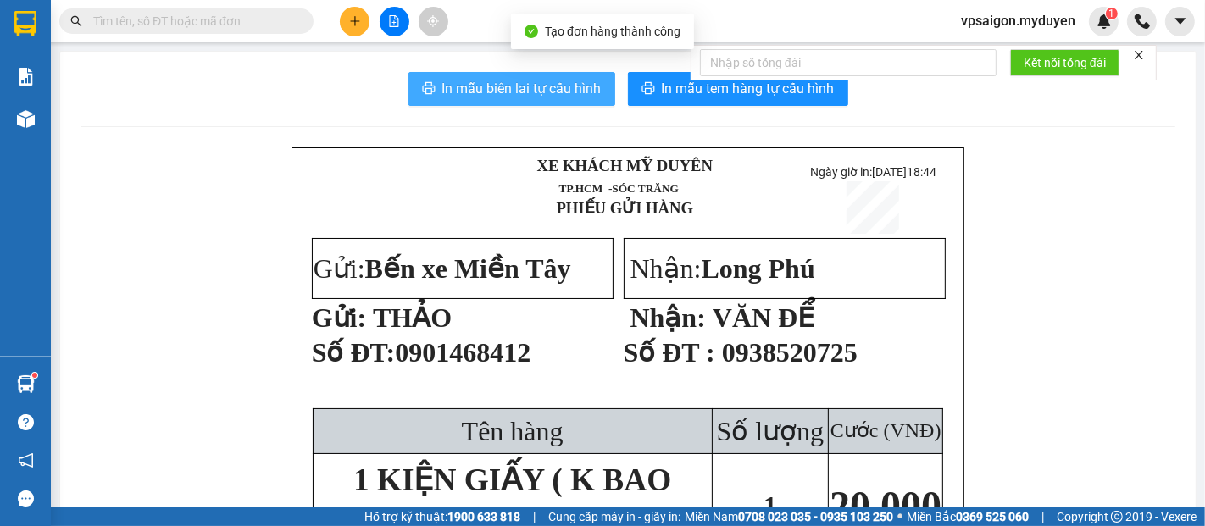
click at [498, 79] on span "In mẫu biên lai tự cấu hình" at bounding box center [521, 88] width 159 height 21
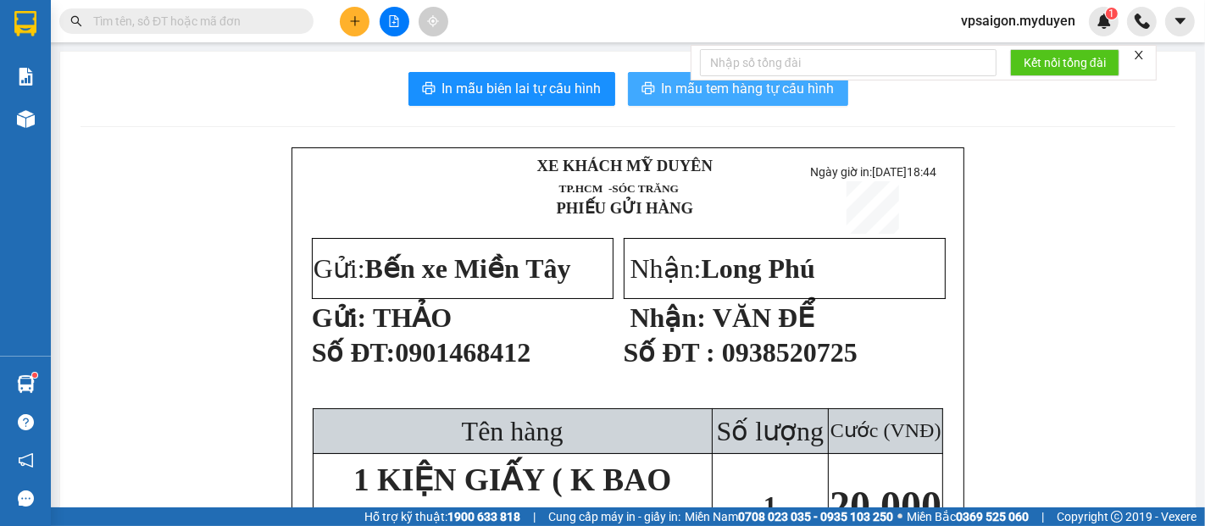
click at [665, 101] on button "In mẫu tem hàng tự cấu hình" at bounding box center [738, 89] width 220 height 34
click at [359, 19] on icon "plus" at bounding box center [355, 21] width 12 height 12
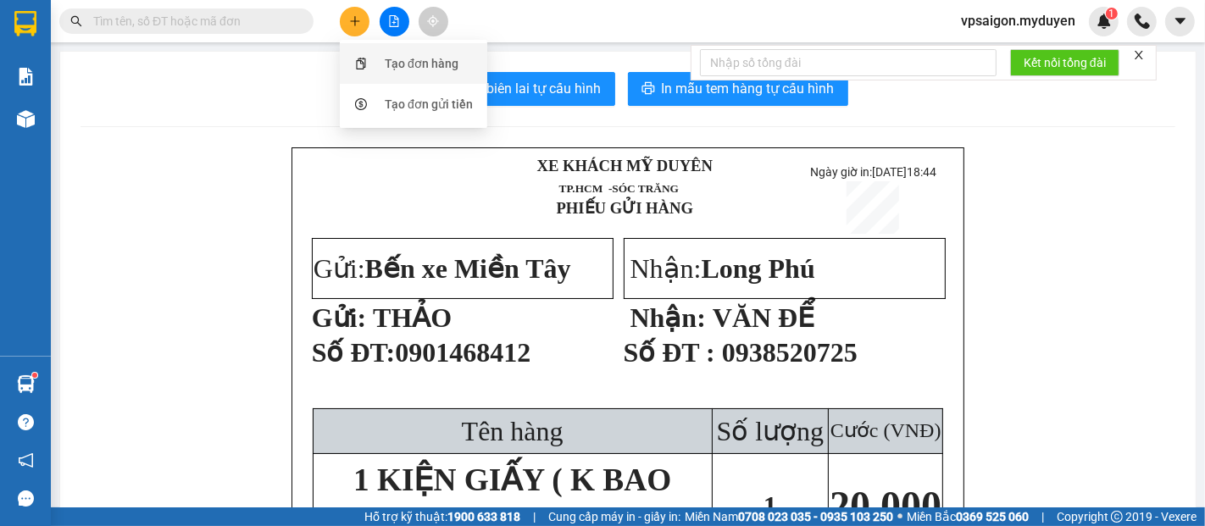
click at [397, 65] on div "Tạo đơn hàng" at bounding box center [422, 63] width 74 height 19
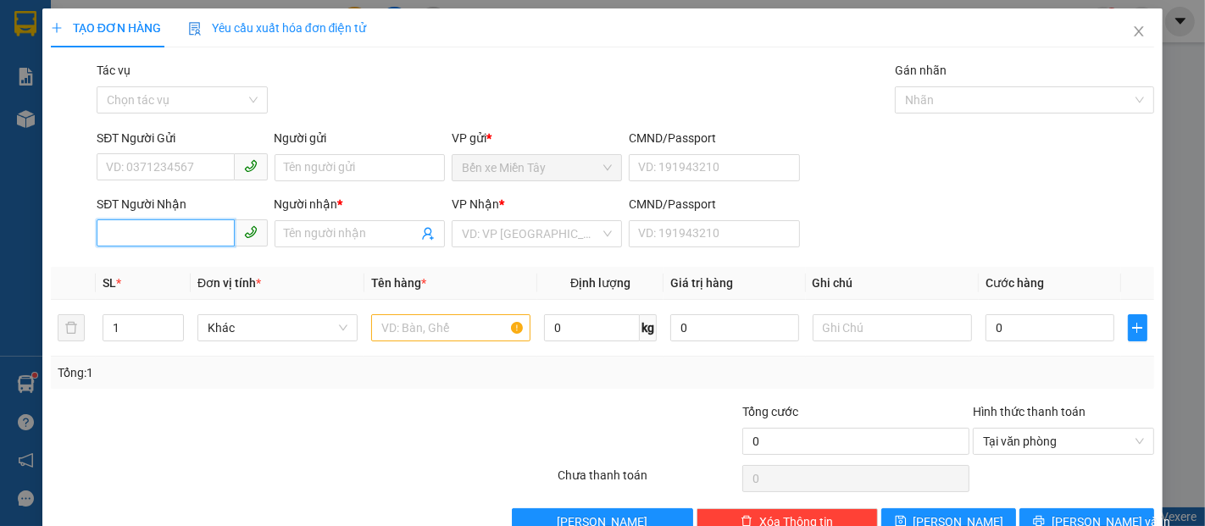
click at [200, 241] on input "SĐT Người Nhận" at bounding box center [165, 233] width 137 height 27
drag, startPoint x: 186, startPoint y: 239, endPoint x: 268, endPoint y: 220, distance: 83.5
click at [187, 238] on input "0933990244" at bounding box center [165, 233] width 137 height 27
click at [325, 242] on span at bounding box center [360, 233] width 170 height 27
click at [386, 326] on input "text" at bounding box center [451, 327] width 160 height 27
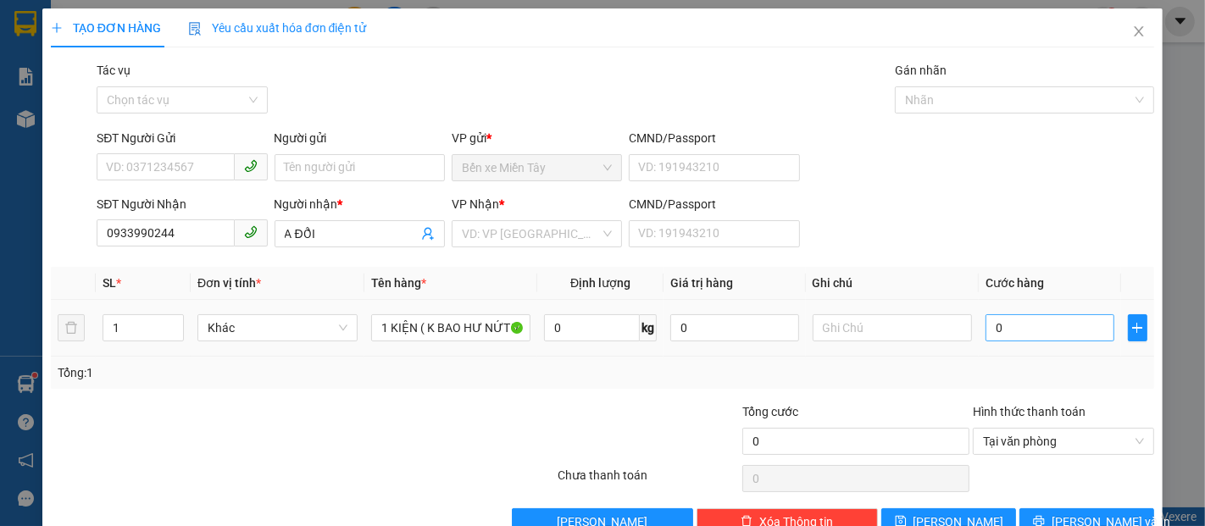
click at [999, 342] on div "0" at bounding box center [1050, 328] width 128 height 34
click at [997, 342] on div "0" at bounding box center [1050, 328] width 128 height 34
click at [1004, 333] on input "0" at bounding box center [1050, 327] width 128 height 27
click at [503, 238] on input "search" at bounding box center [531, 233] width 138 height 25
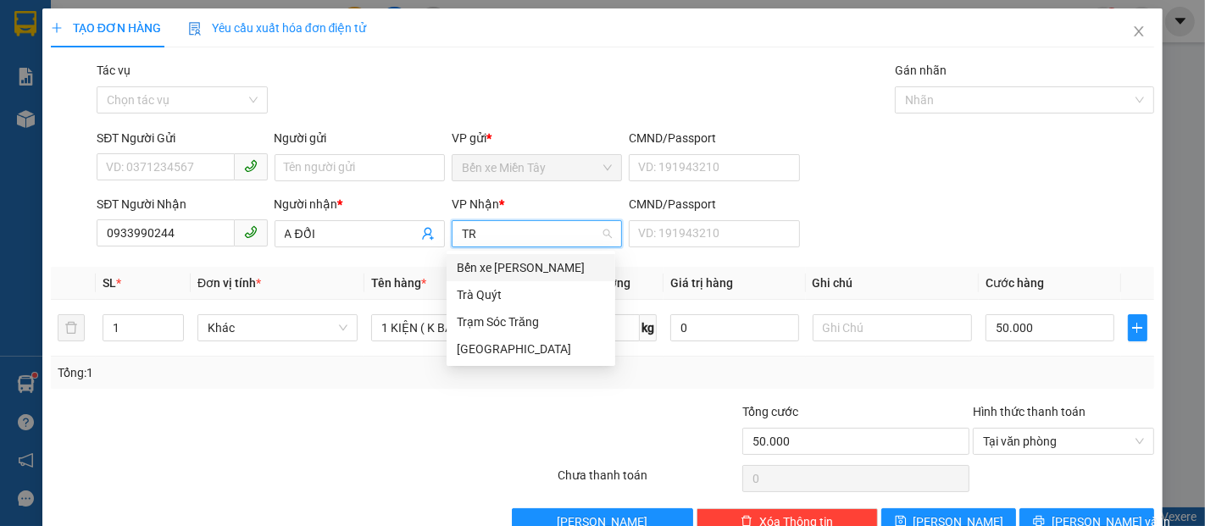
click at [503, 265] on div "Bến xe Trần Đề" at bounding box center [531, 268] width 148 height 19
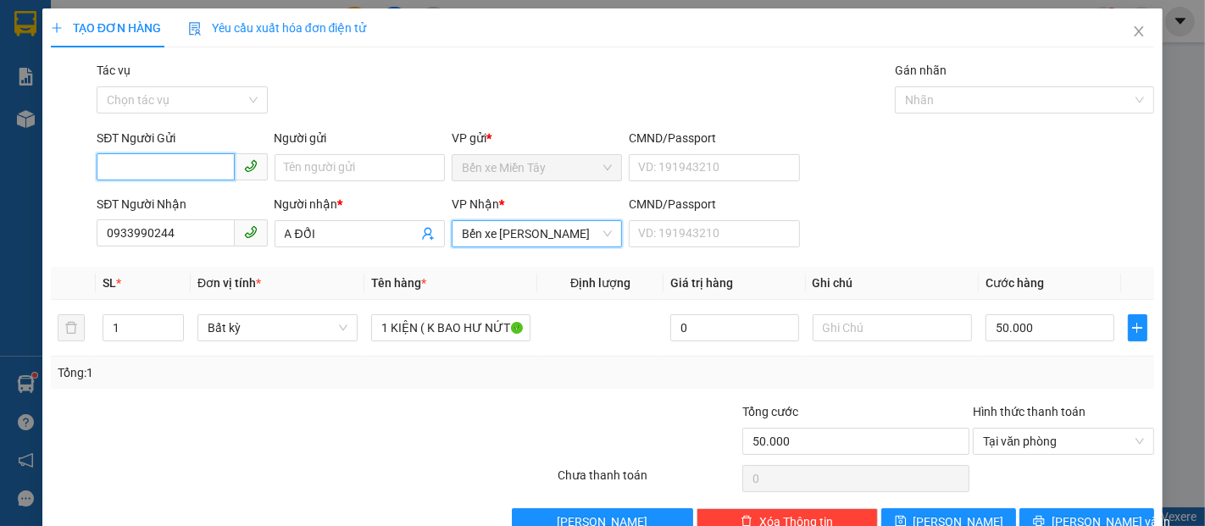
click at [143, 169] on input "SĐT Người Gửi" at bounding box center [165, 166] width 137 height 27
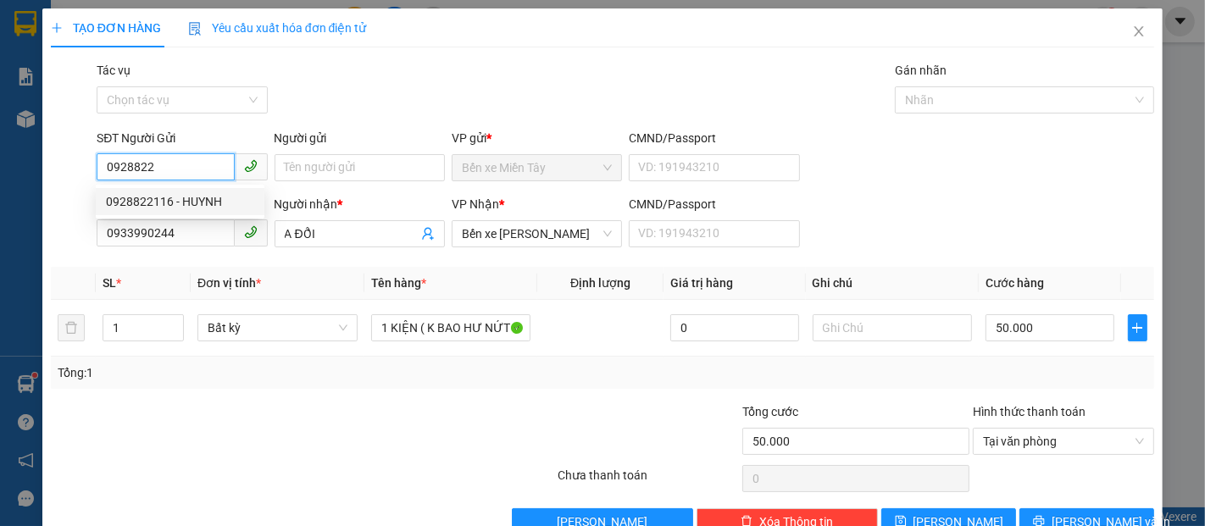
click at [164, 204] on div "0928822116 - HUYNH" at bounding box center [180, 201] width 148 height 19
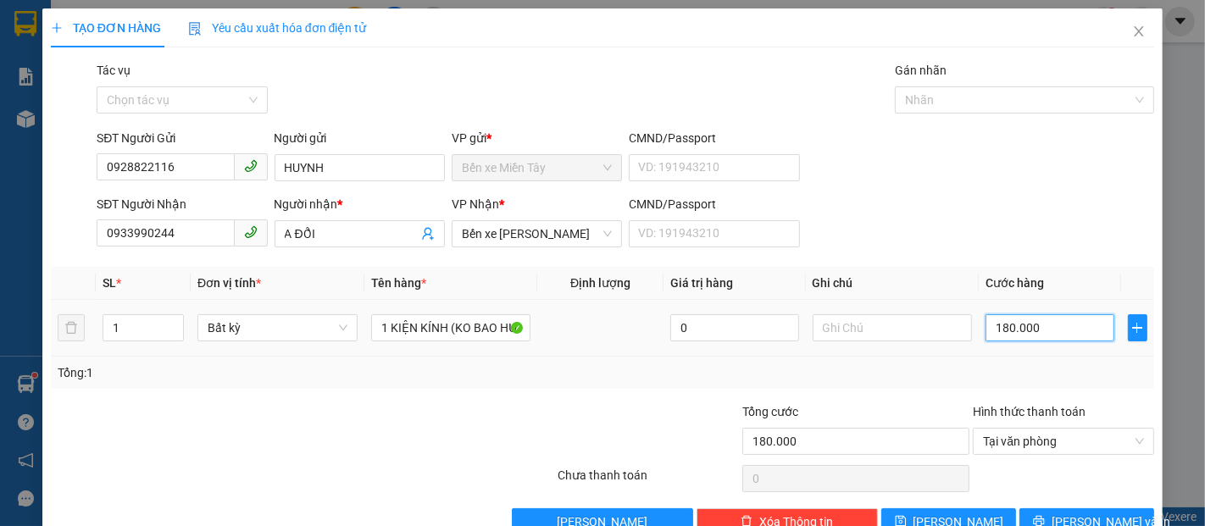
click at [1037, 330] on input "180.000" at bounding box center [1050, 327] width 128 height 27
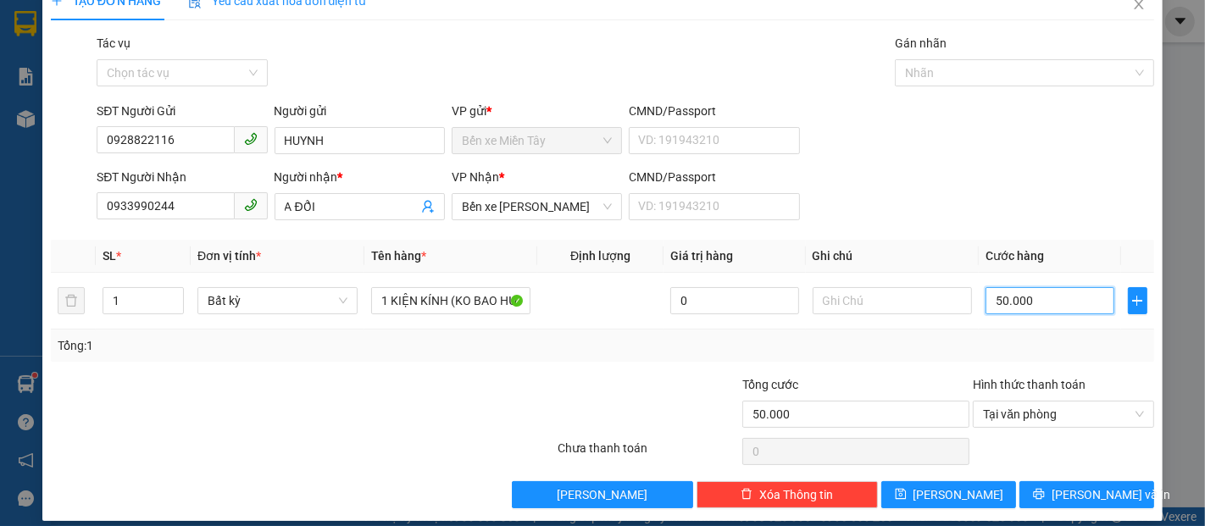
scroll to position [41, 0]
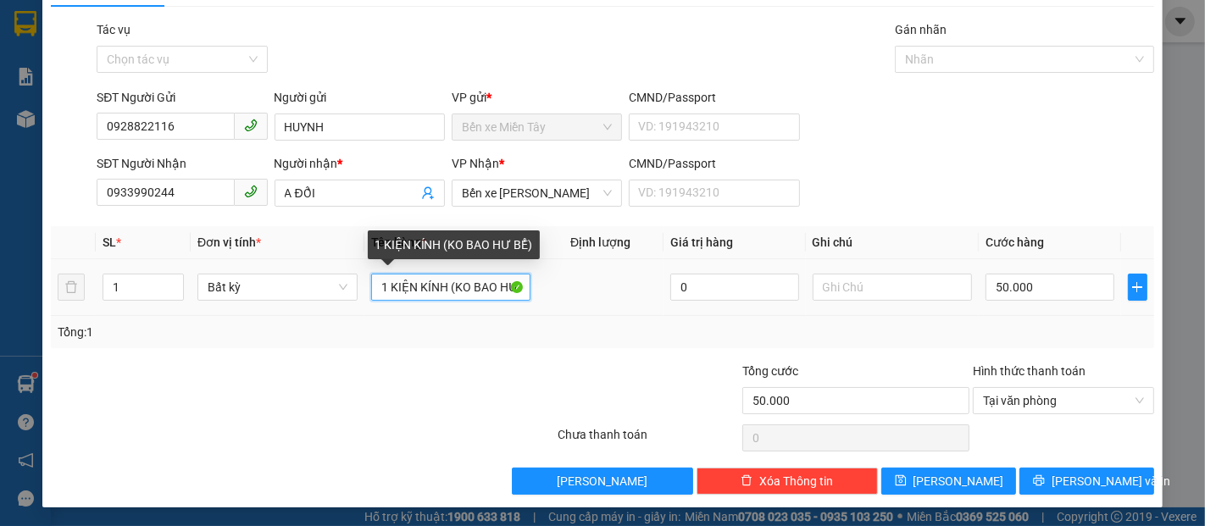
click at [438, 285] on input "1 KIỆN KÍNH (KO BAO HƯ BỂ)" at bounding box center [451, 287] width 160 height 27
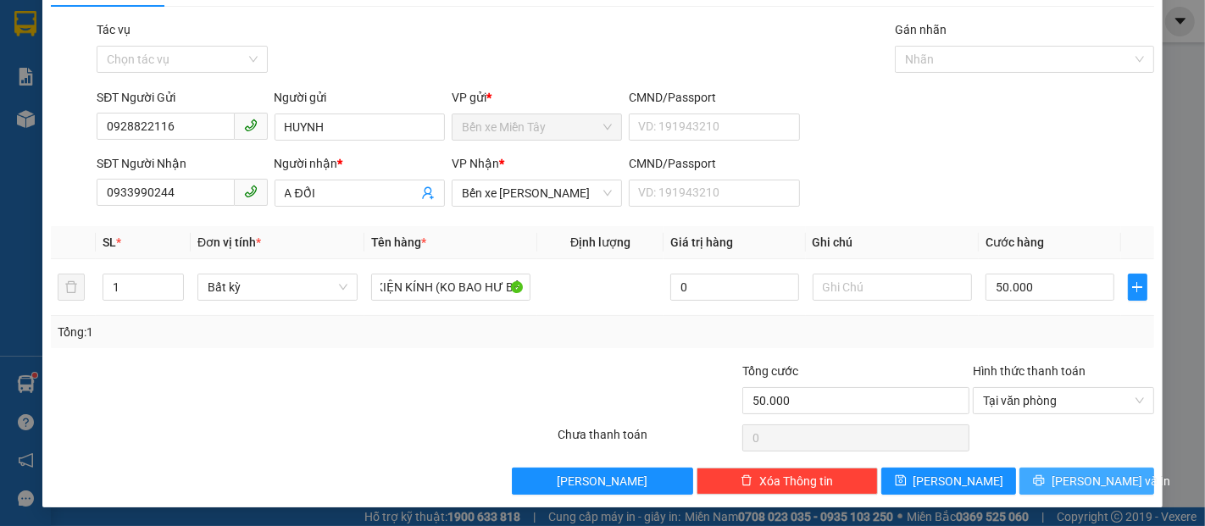
click at [1073, 474] on span "[PERSON_NAME] và In" at bounding box center [1111, 481] width 119 height 19
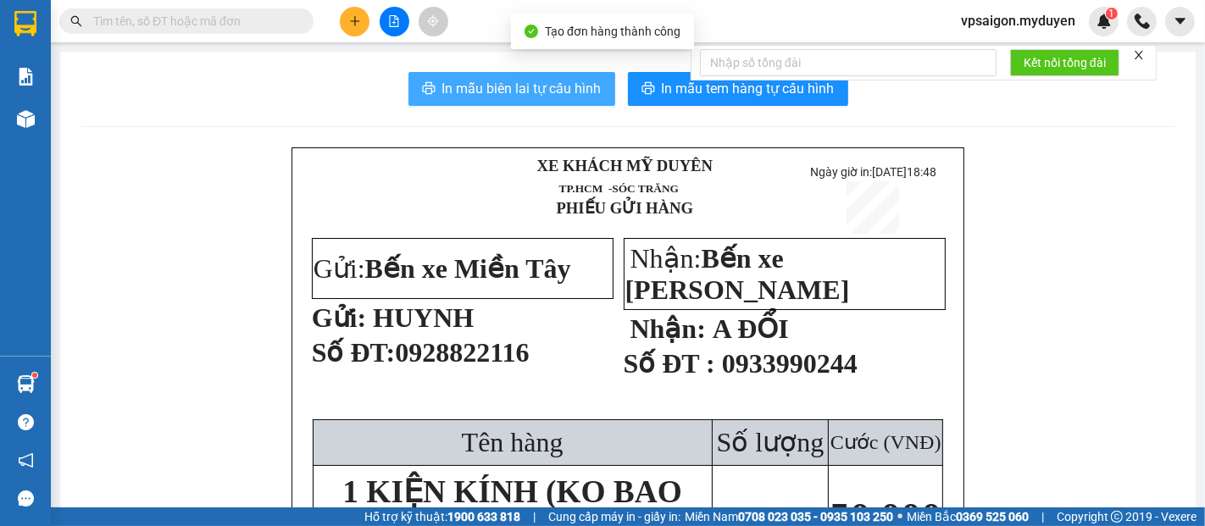
click at [570, 89] on span "In mẫu biên lai tự cấu hình" at bounding box center [521, 88] width 159 height 21
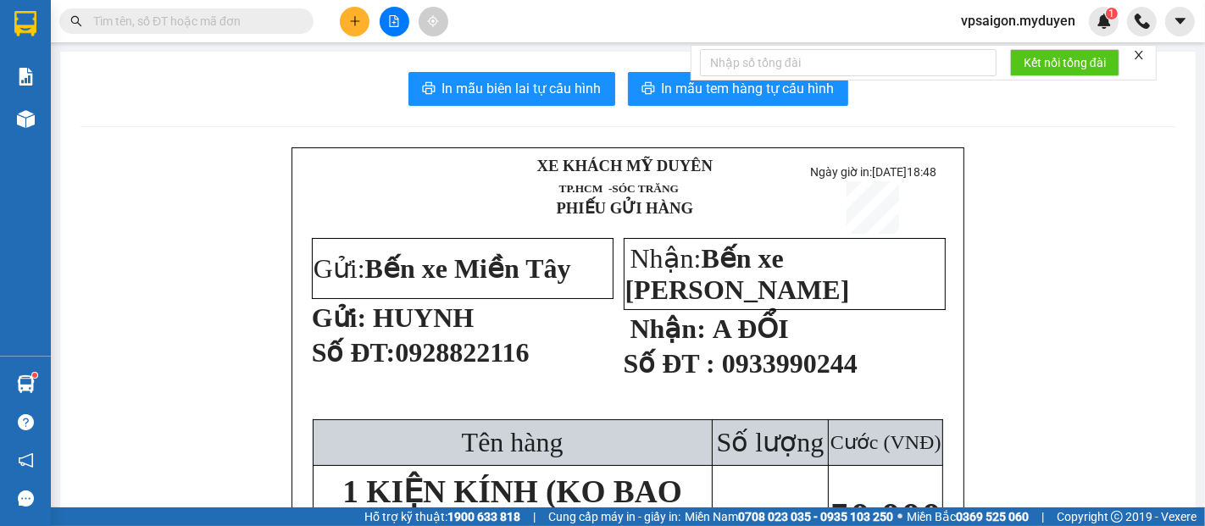
click at [706, 100] on button "In mẫu tem hàng tự cấu hình" at bounding box center [738, 89] width 220 height 34
click at [358, 33] on button at bounding box center [355, 22] width 30 height 30
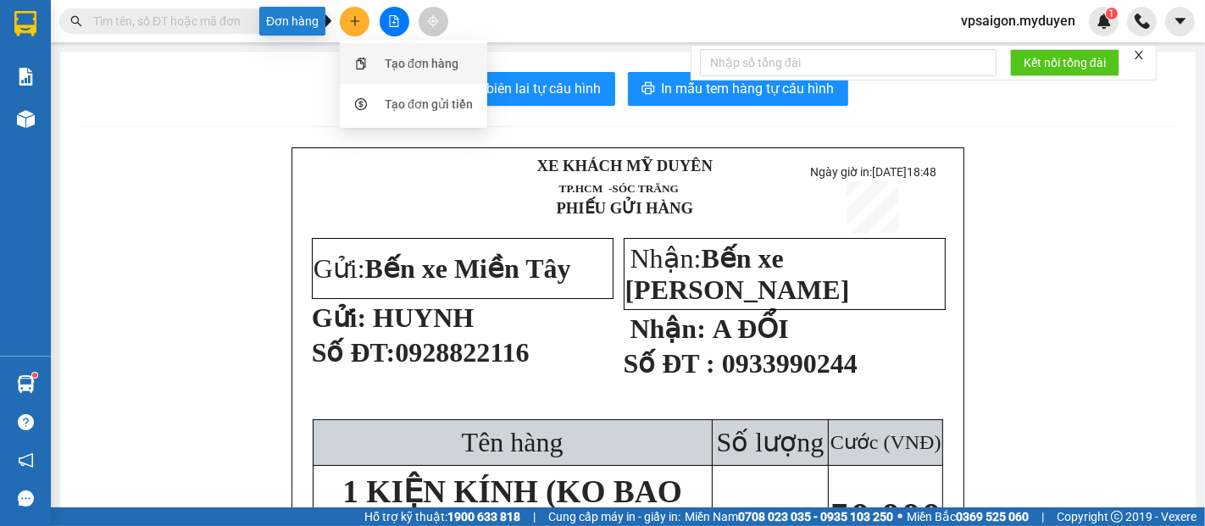
click at [421, 64] on div "Tạo đơn hàng" at bounding box center [422, 63] width 74 height 19
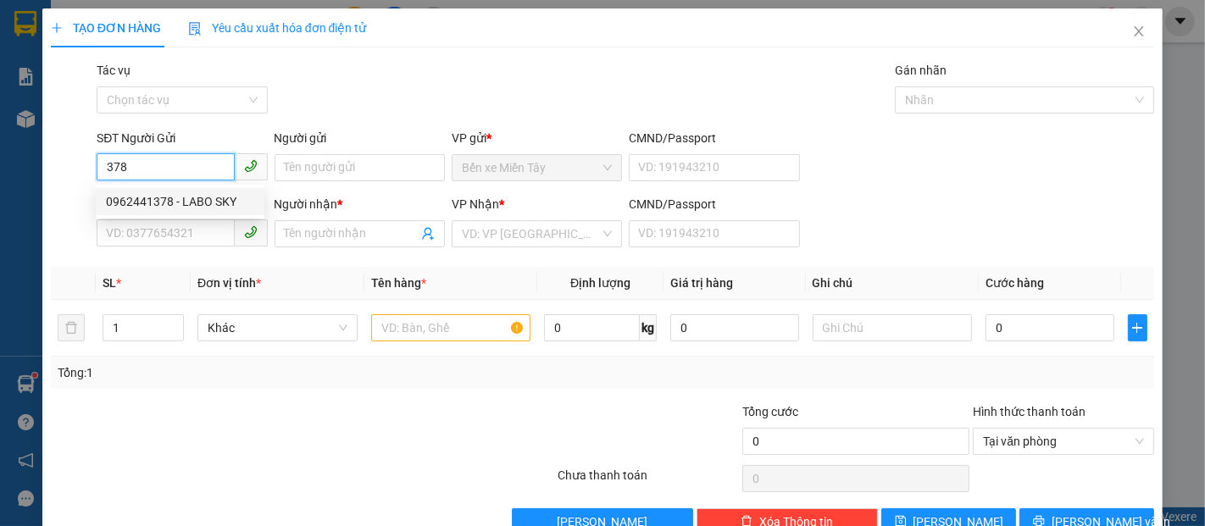
click at [206, 200] on div "0962441378 - LABO SKY" at bounding box center [180, 201] width 148 height 19
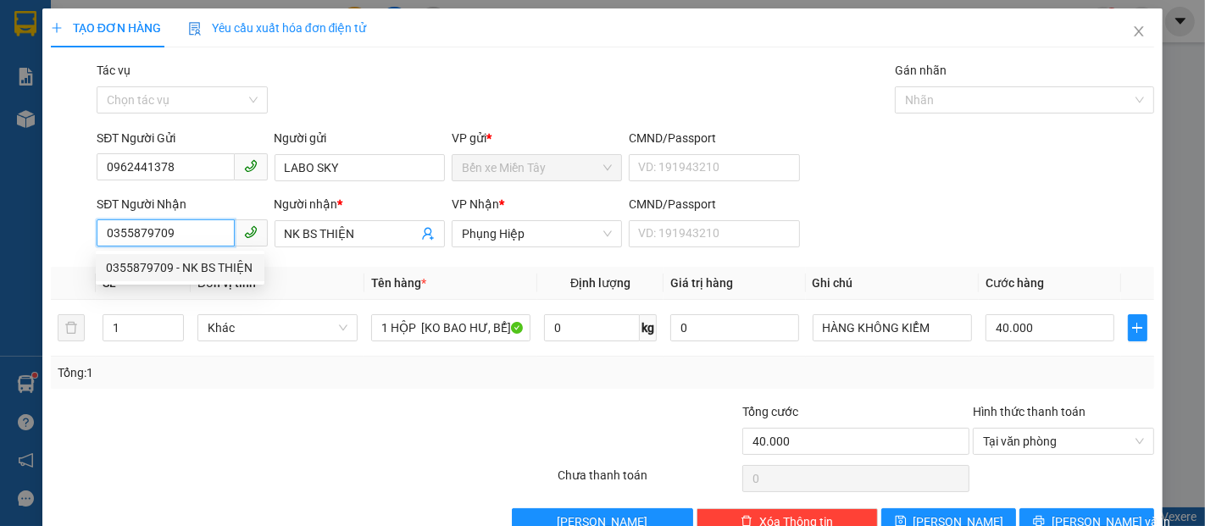
drag, startPoint x: 191, startPoint y: 234, endPoint x: 63, endPoint y: 241, distance: 128.2
click at [63, 241] on div "SĐT Người Nhận 0355879709 Người nhận * NK BS THIỆN VP Nhận * Phụng Hiệp CMND/Pa…" at bounding box center [602, 224] width 1107 height 59
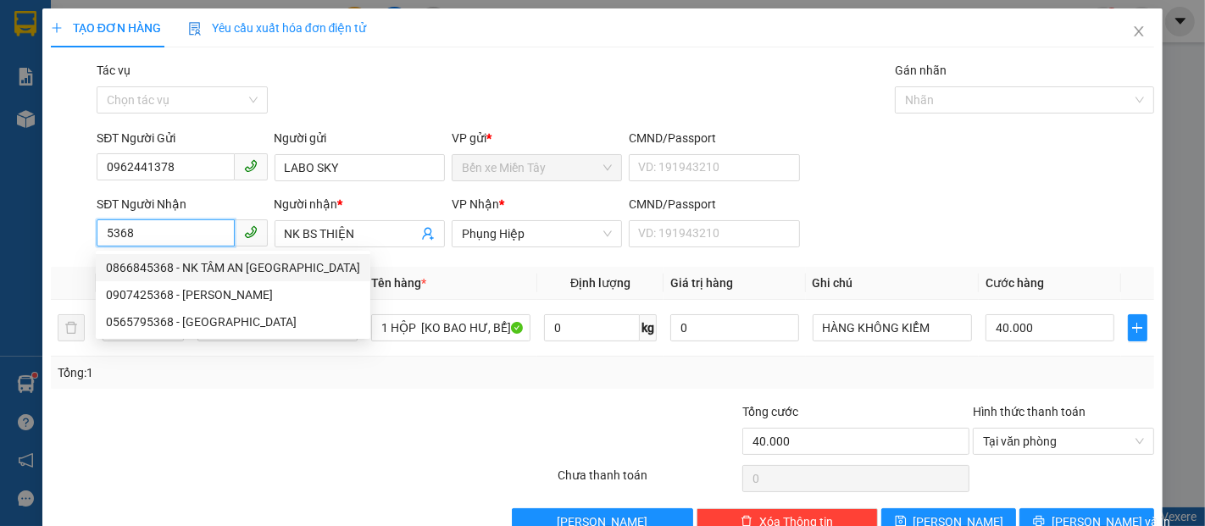
click at [271, 267] on div "0866845368 - NK TÂM AN SÓC TRĂNG" at bounding box center [233, 268] width 254 height 19
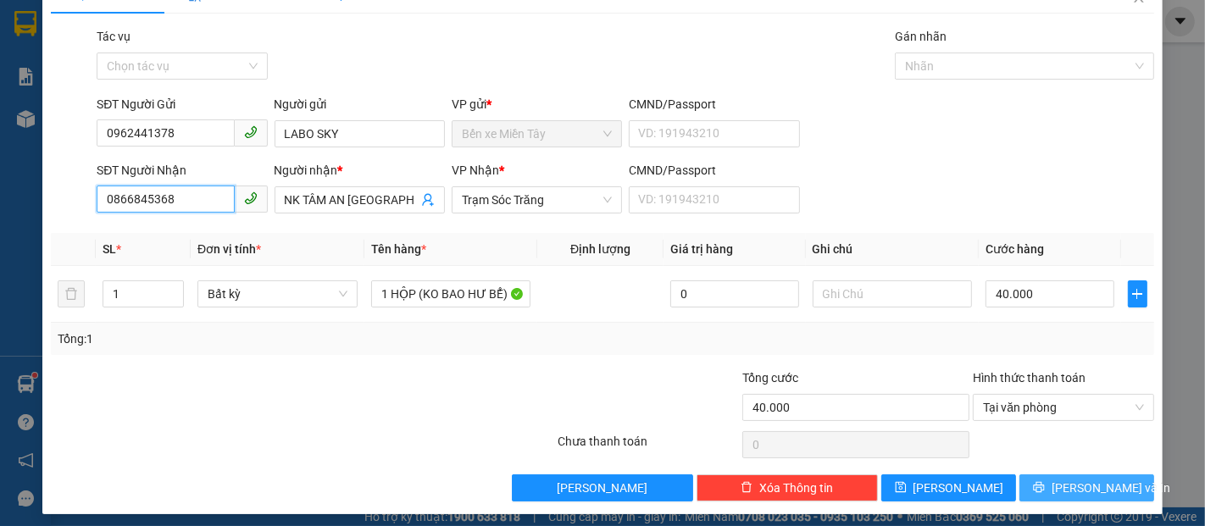
scroll to position [41, 0]
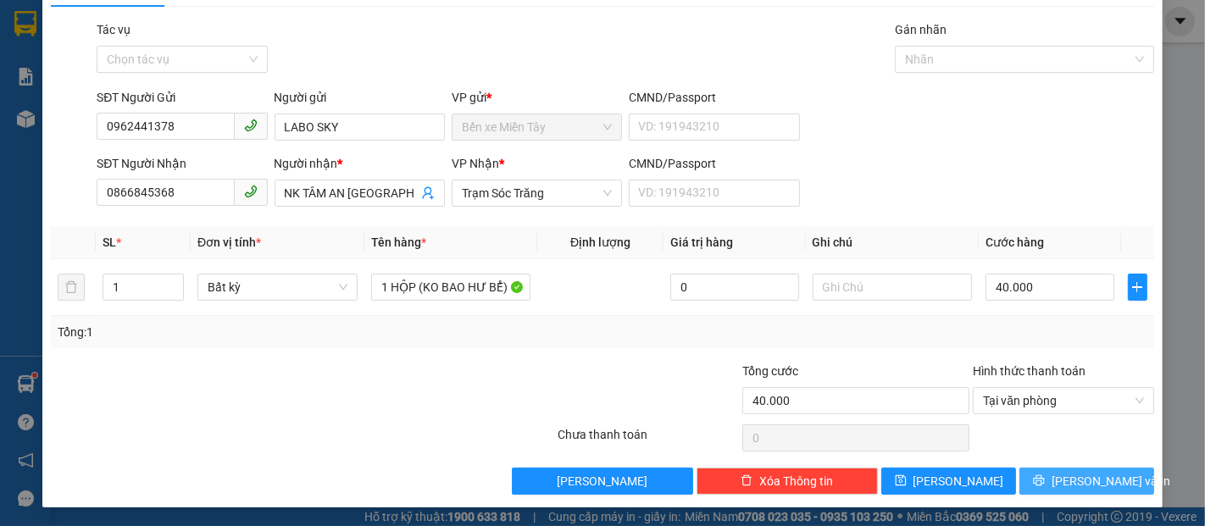
click at [1104, 476] on span "[PERSON_NAME] và In" at bounding box center [1111, 481] width 119 height 19
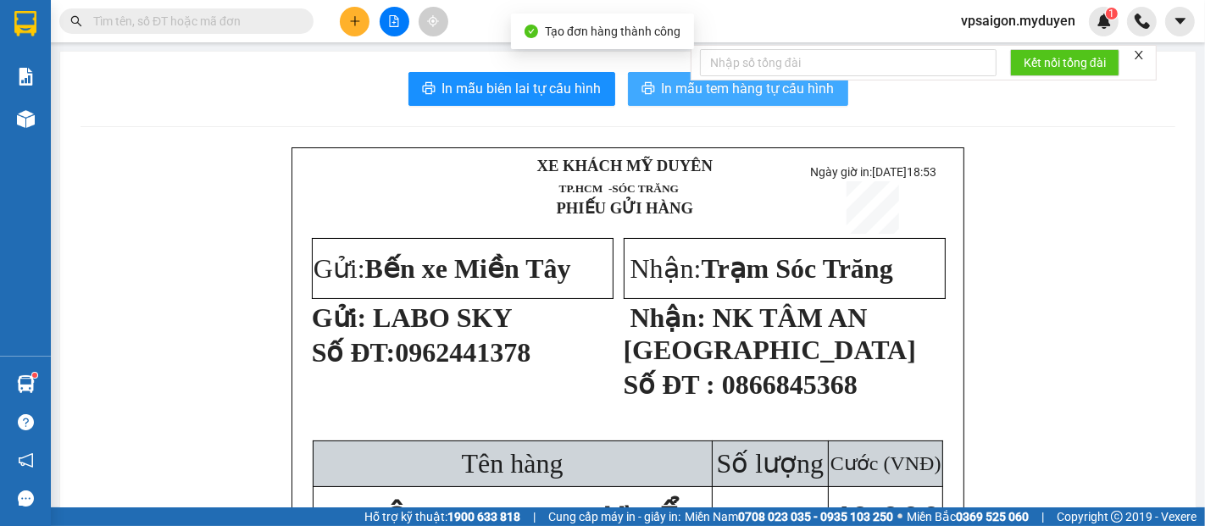
click at [767, 98] on span "In mẫu tem hàng tự cấu hình" at bounding box center [748, 88] width 173 height 21
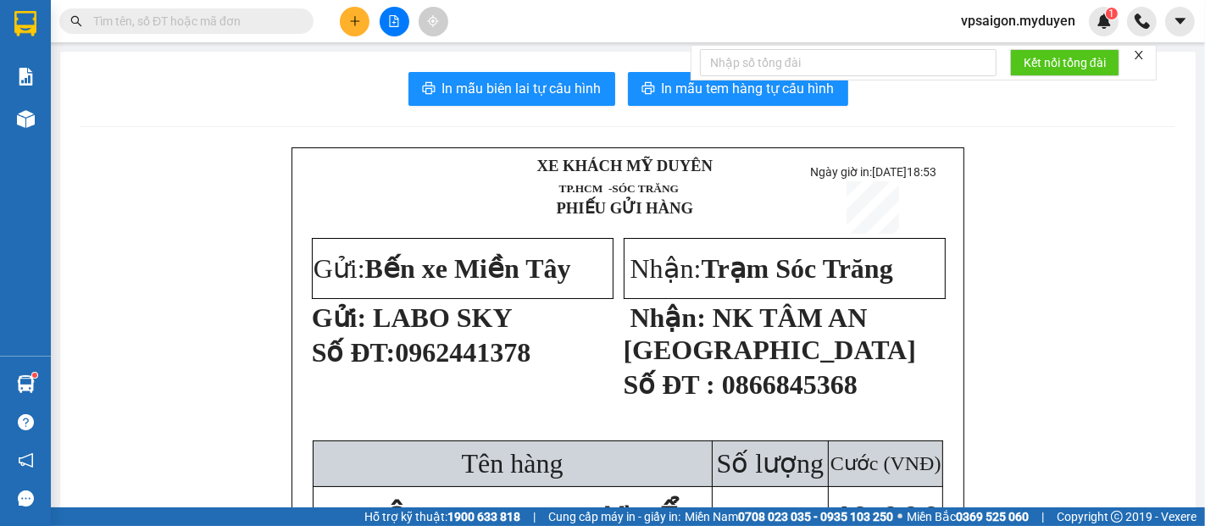
click at [348, 8] on button at bounding box center [355, 22] width 30 height 30
click at [401, 60] on div "Tạo đơn hàng" at bounding box center [422, 63] width 74 height 19
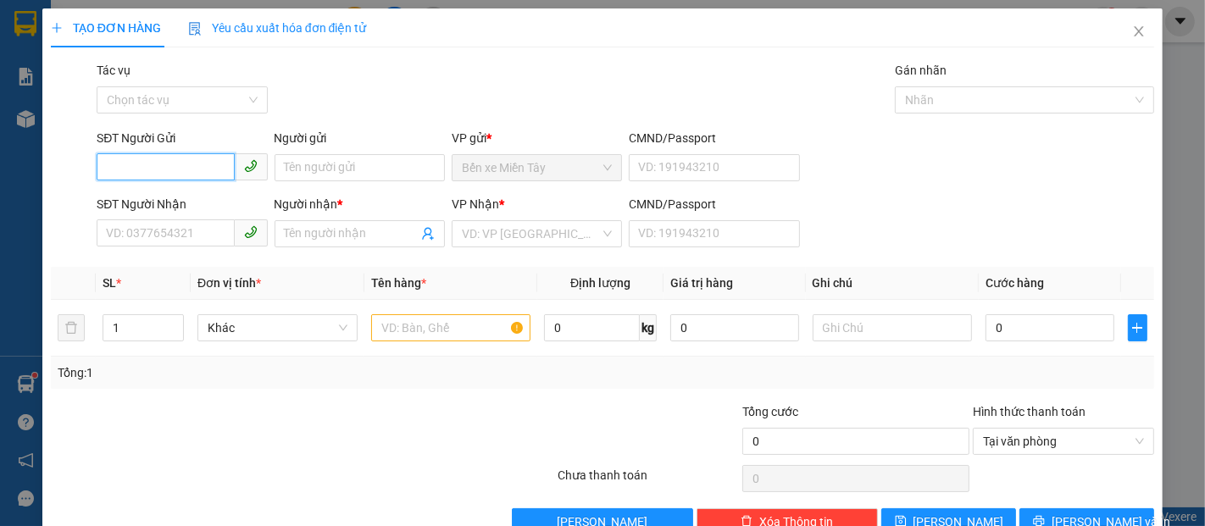
click at [181, 164] on input "SĐT Người Gửi" at bounding box center [165, 166] width 137 height 27
click at [452, 320] on input "text" at bounding box center [451, 327] width 160 height 27
click at [134, 175] on input "0" at bounding box center [165, 166] width 137 height 27
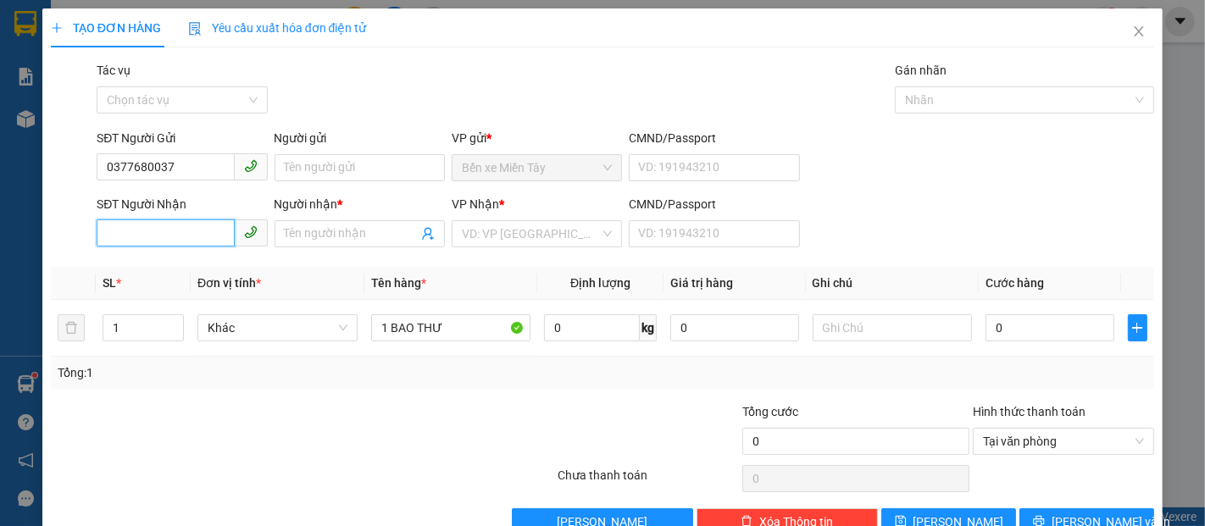
click at [176, 242] on input "SĐT Người Nhận" at bounding box center [165, 233] width 137 height 27
click at [386, 242] on input "Người nhận *" at bounding box center [351, 234] width 133 height 19
click at [130, 235] on input "0334873532" at bounding box center [165, 233] width 137 height 27
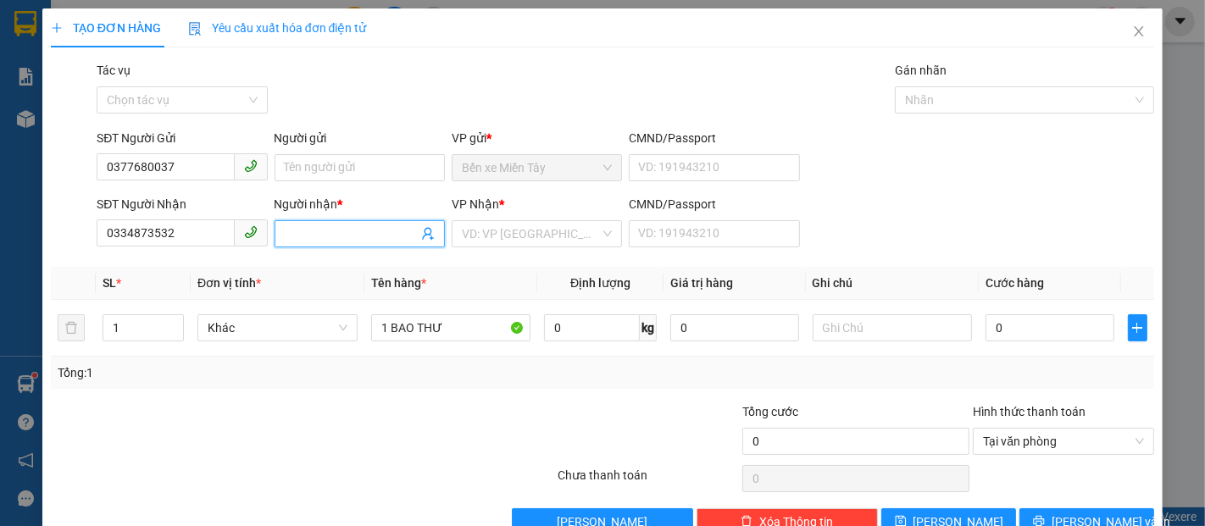
click at [325, 238] on input "Người nhận *" at bounding box center [351, 234] width 133 height 19
click at [325, 161] on input "Người gửi" at bounding box center [360, 167] width 170 height 27
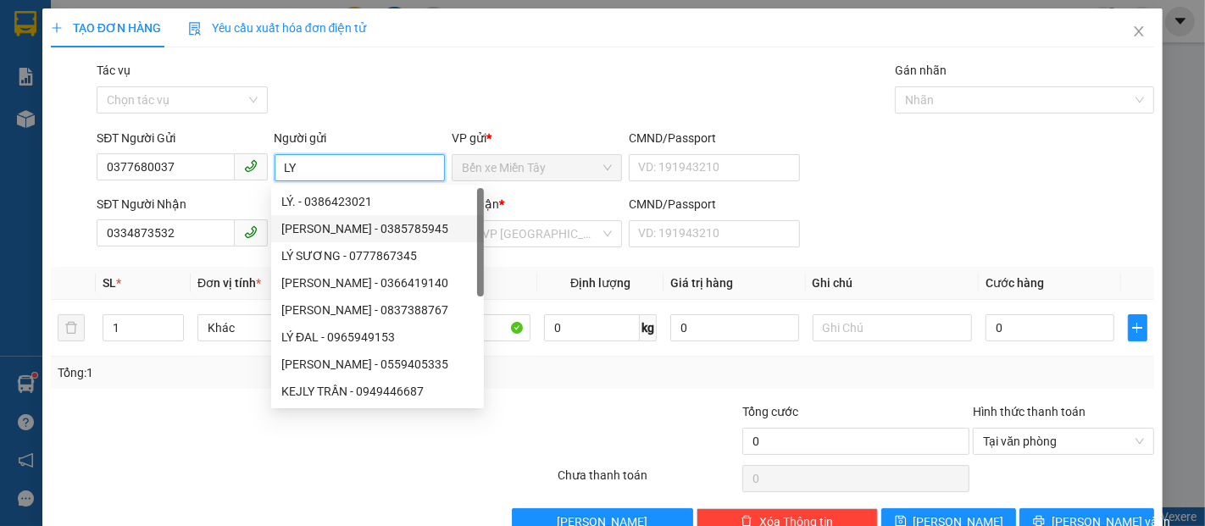
click at [356, 231] on div "LÝ ANH DŨNG - 0385785945" at bounding box center [377, 229] width 192 height 19
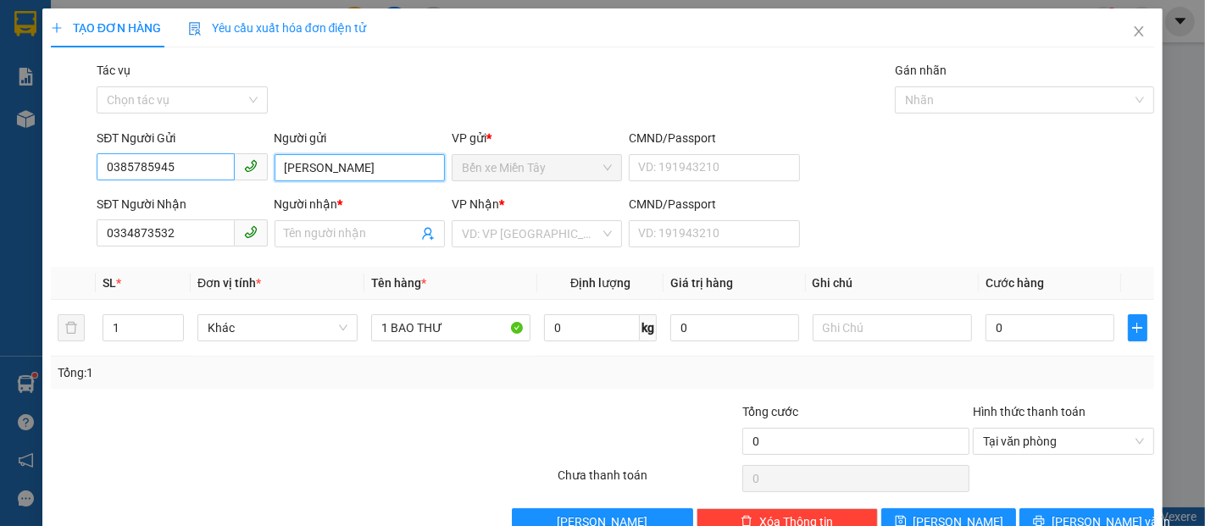
drag, startPoint x: 350, startPoint y: 164, endPoint x: 229, endPoint y: 178, distance: 122.1
click at [254, 176] on div "SĐT Người Gửi 0385785945 Người gửi LÝ ANH DŨNG VP gửi * Bến xe Miền Tây CMND/Pa…" at bounding box center [625, 158] width 1065 height 59
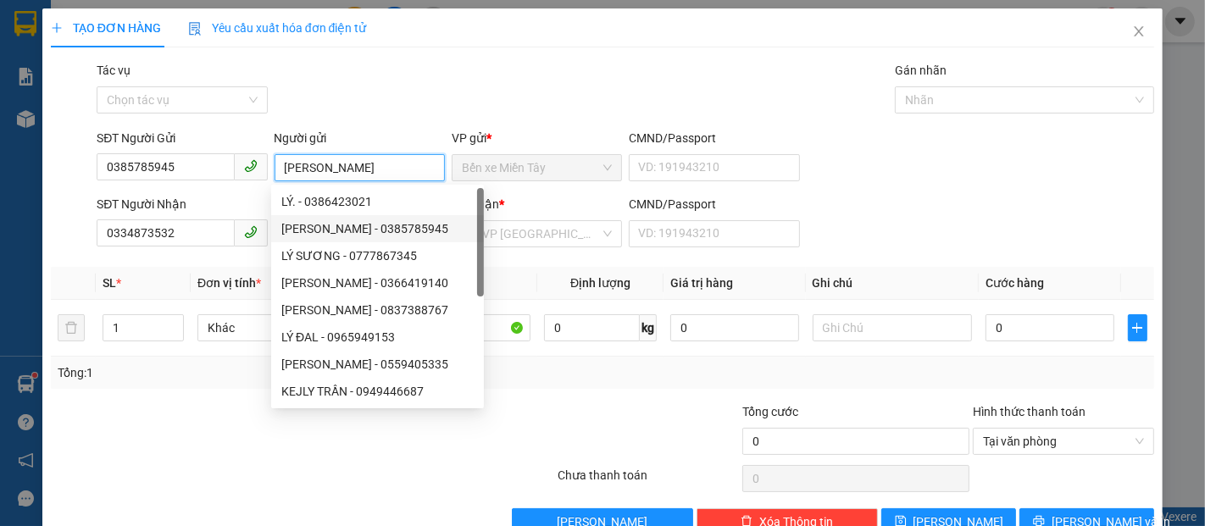
drag, startPoint x: 372, startPoint y: 165, endPoint x: 304, endPoint y: 170, distance: 67.9
click at [304, 170] on input "LÝ ANH DŨNG" at bounding box center [360, 167] width 170 height 27
click at [297, 161] on input "Người gửi" at bounding box center [360, 167] width 170 height 27
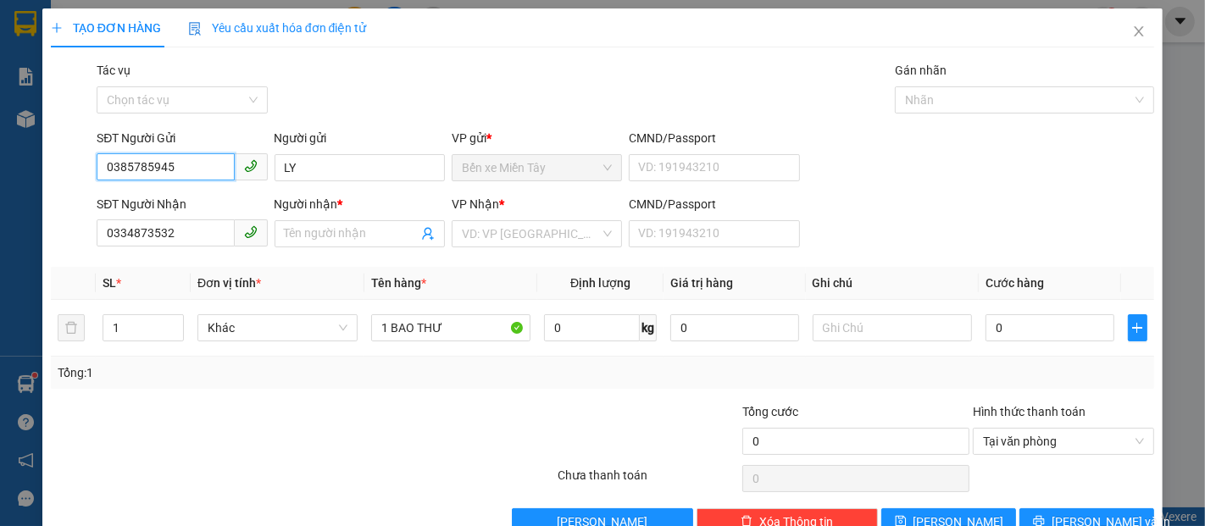
drag, startPoint x: 182, startPoint y: 168, endPoint x: 94, endPoint y: 168, distance: 88.1
click at [94, 168] on div "SĐT Người Gửi 0385785945 0385785945" at bounding box center [181, 158] width 177 height 59
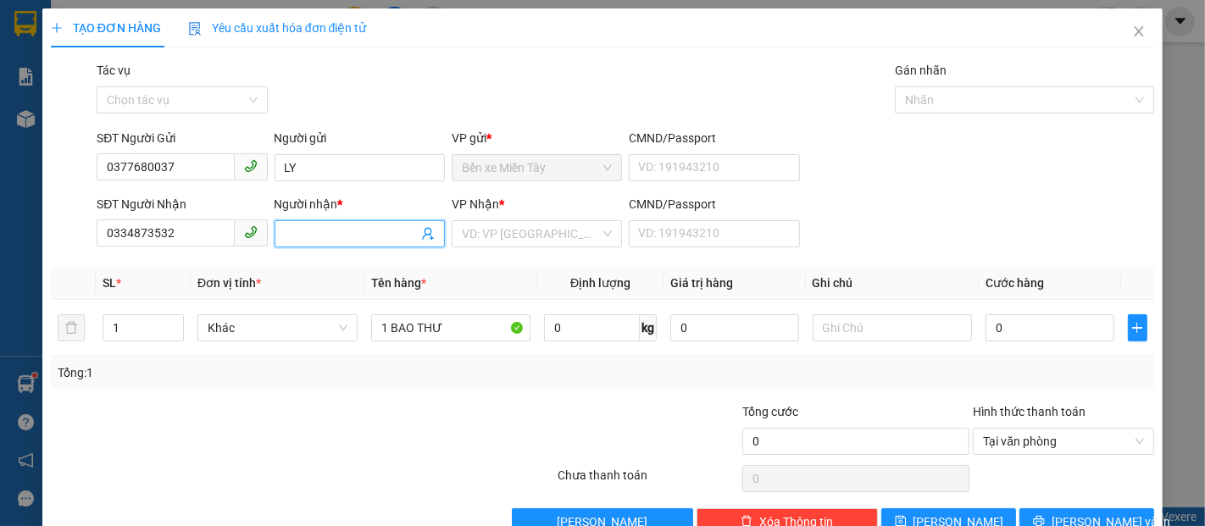
click at [307, 239] on input "Người nhận *" at bounding box center [351, 234] width 133 height 19
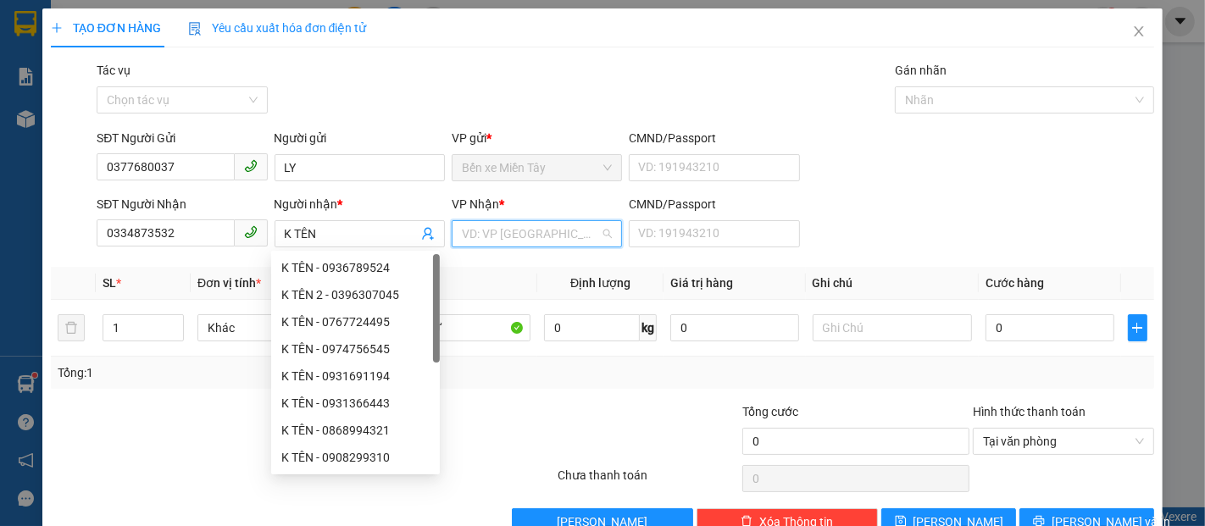
click at [513, 242] on input "search" at bounding box center [531, 233] width 138 height 25
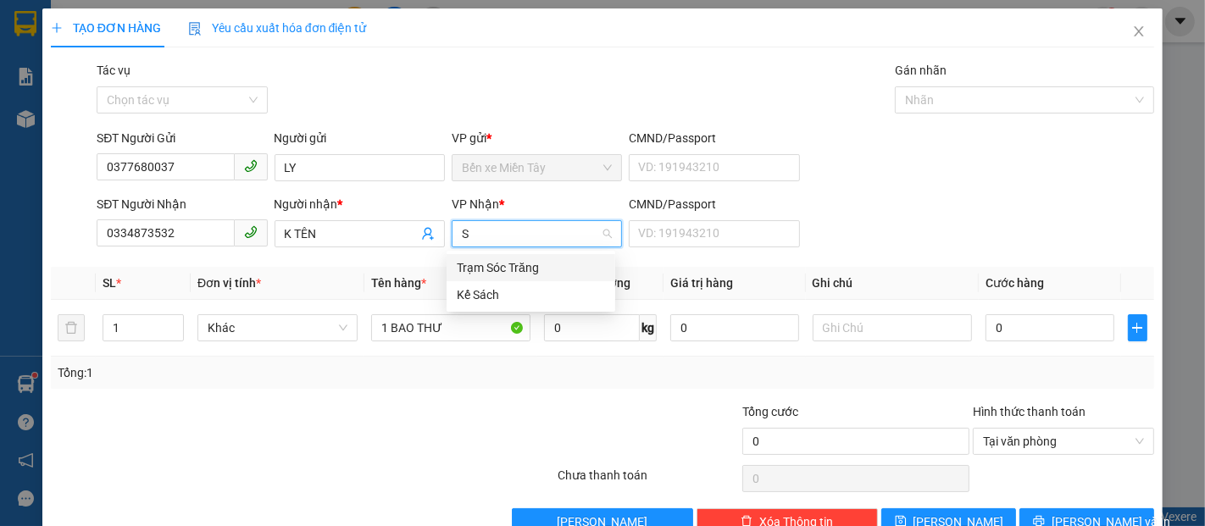
click at [516, 270] on div "Trạm Sóc Trăng" at bounding box center [531, 268] width 148 height 19
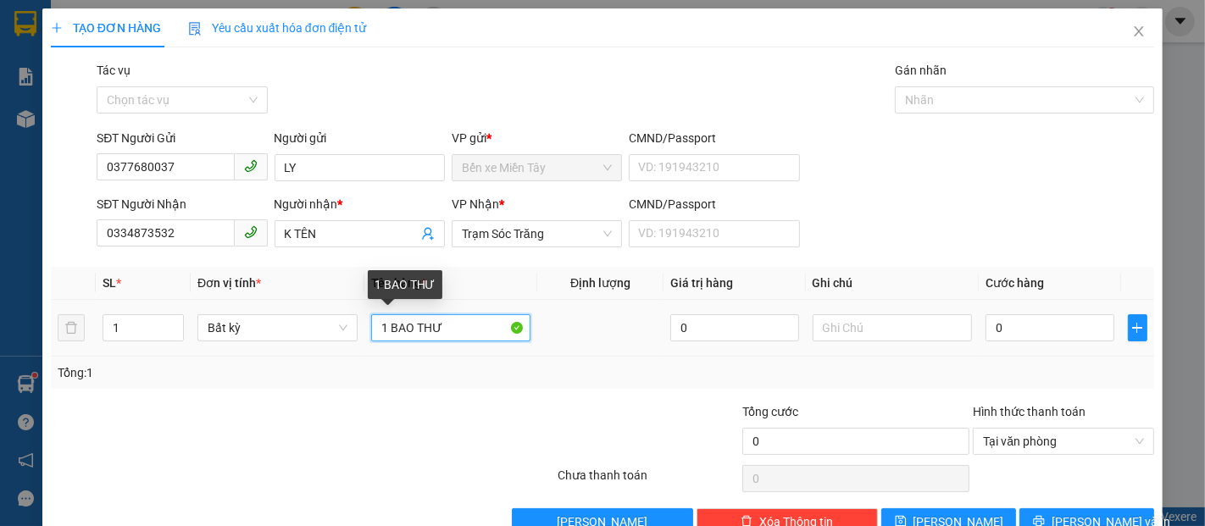
click at [453, 326] on input "1 BAO THƯ" at bounding box center [451, 327] width 160 height 27
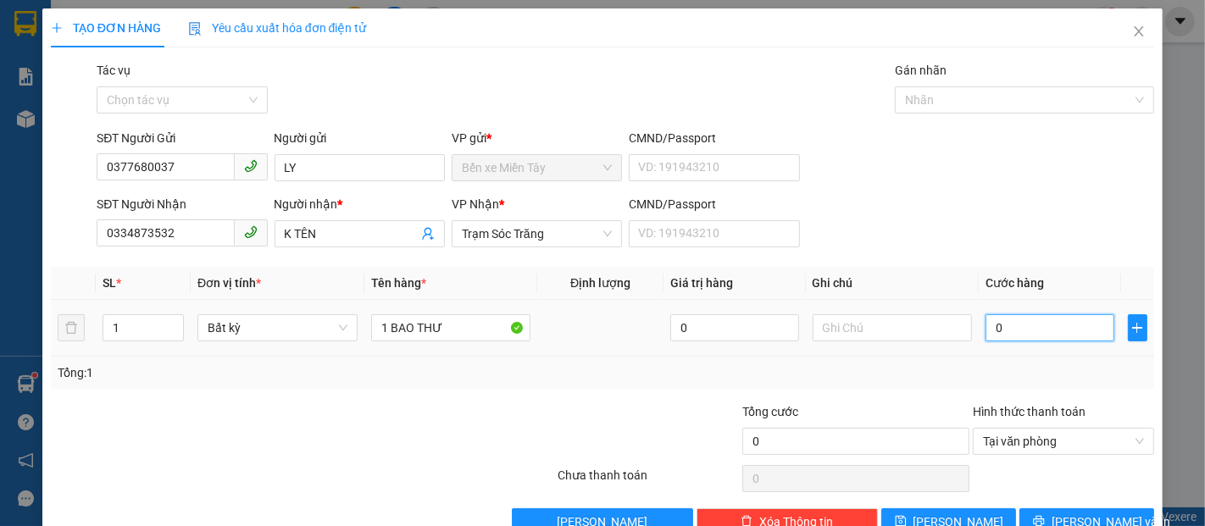
click at [1024, 321] on input "0" at bounding box center [1050, 327] width 128 height 27
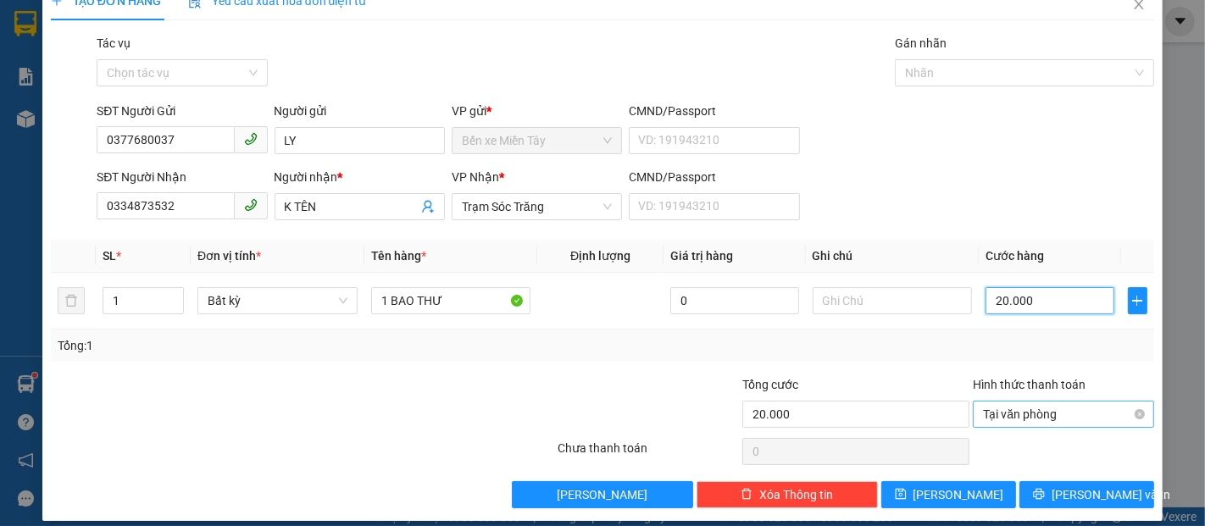
scroll to position [41, 0]
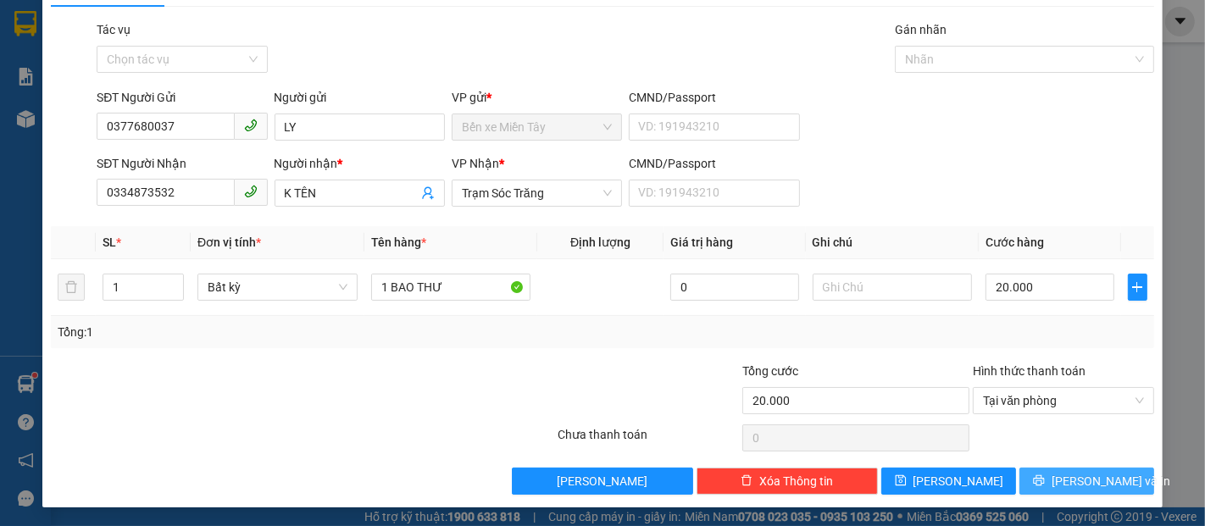
click at [1098, 461] on div "Transit Pickup Surcharge Ids Transit Deliver Surcharge Ids Transit Deliver Surc…" at bounding box center [603, 257] width 1104 height 475
click at [1097, 469] on button "[PERSON_NAME] và In" at bounding box center [1087, 481] width 135 height 27
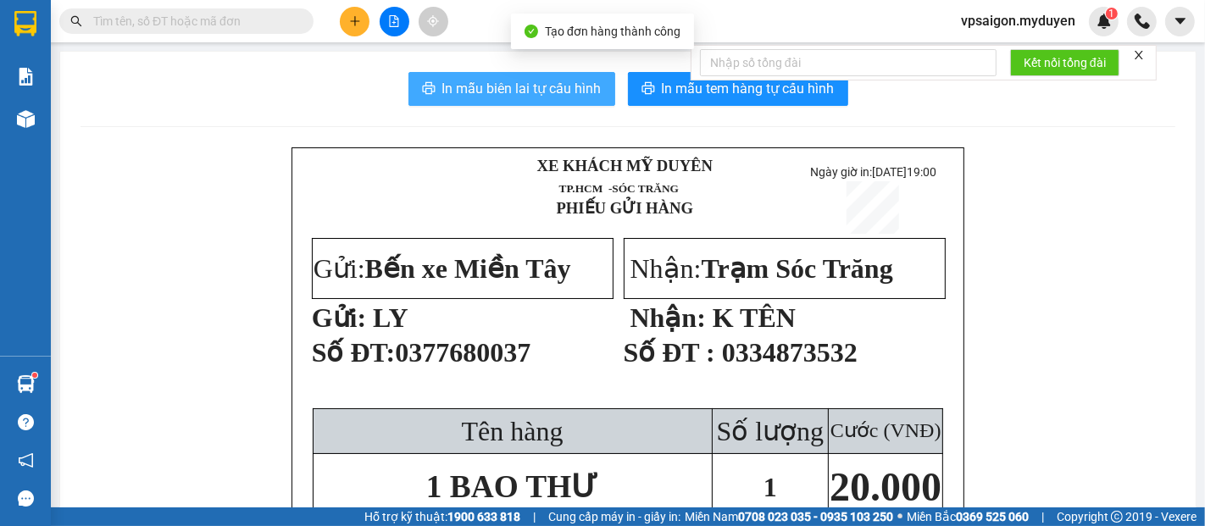
click at [490, 81] on span "In mẫu biên lai tự cấu hình" at bounding box center [521, 88] width 159 height 21
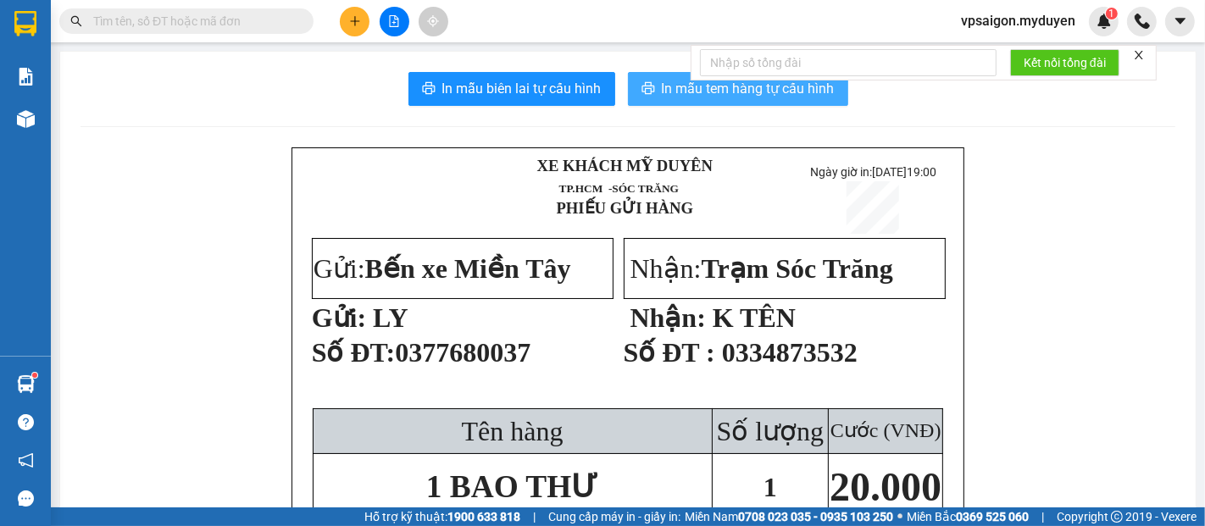
click at [662, 90] on span "In mẫu tem hàng tự cấu hình" at bounding box center [748, 88] width 173 height 21
click at [363, 17] on button at bounding box center [355, 22] width 30 height 30
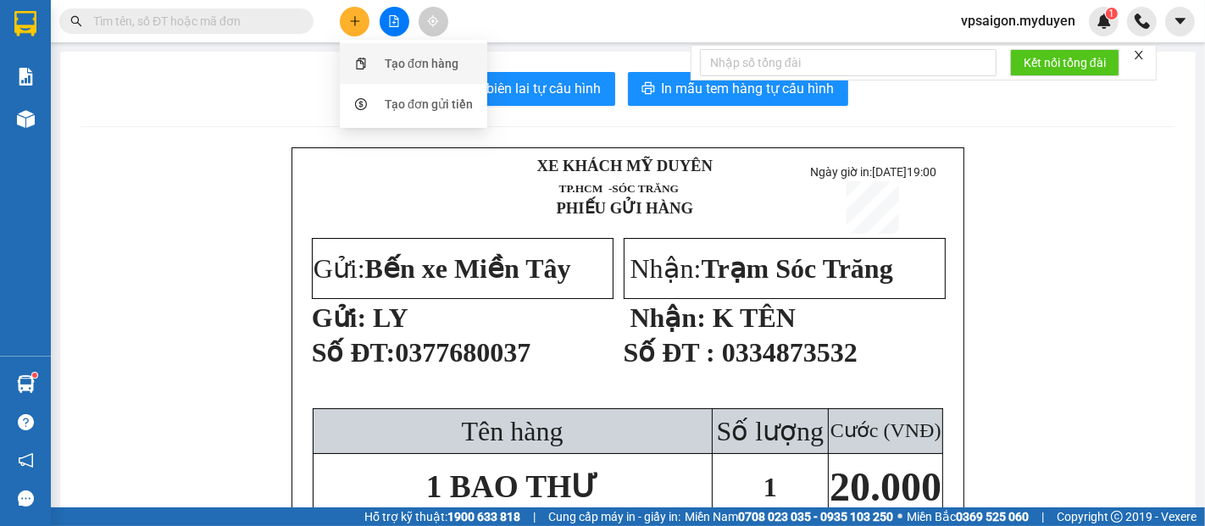
click at [452, 57] on div "Tạo đơn hàng" at bounding box center [422, 63] width 74 height 19
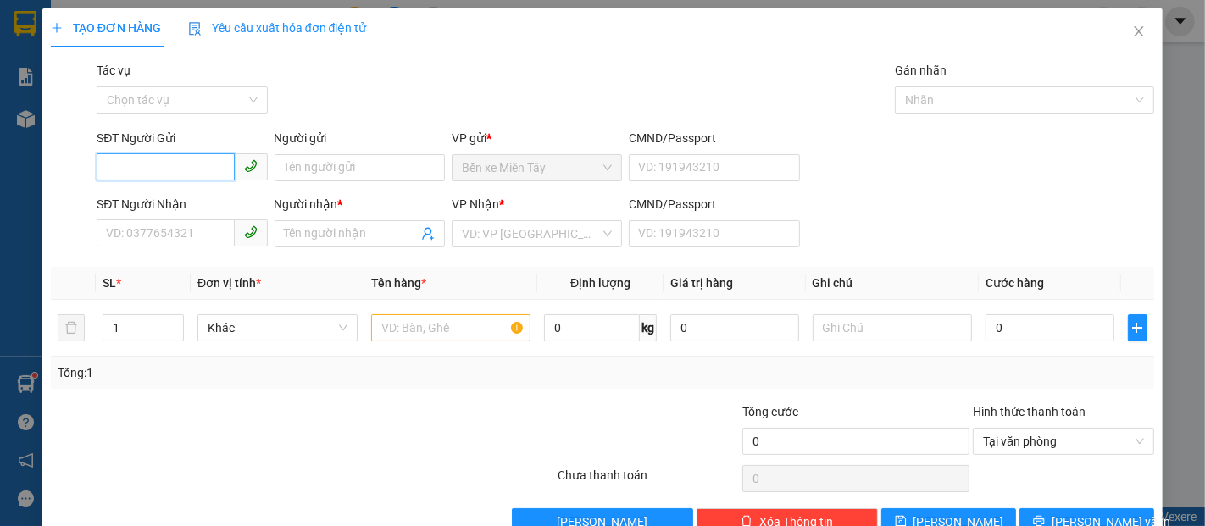
click at [184, 170] on input "SĐT Người Gửi" at bounding box center [165, 166] width 137 height 27
click at [189, 232] on input "SĐT Người Nhận" at bounding box center [165, 233] width 137 height 27
click at [190, 175] on input "SĐT Người Gửi" at bounding box center [165, 166] width 137 height 27
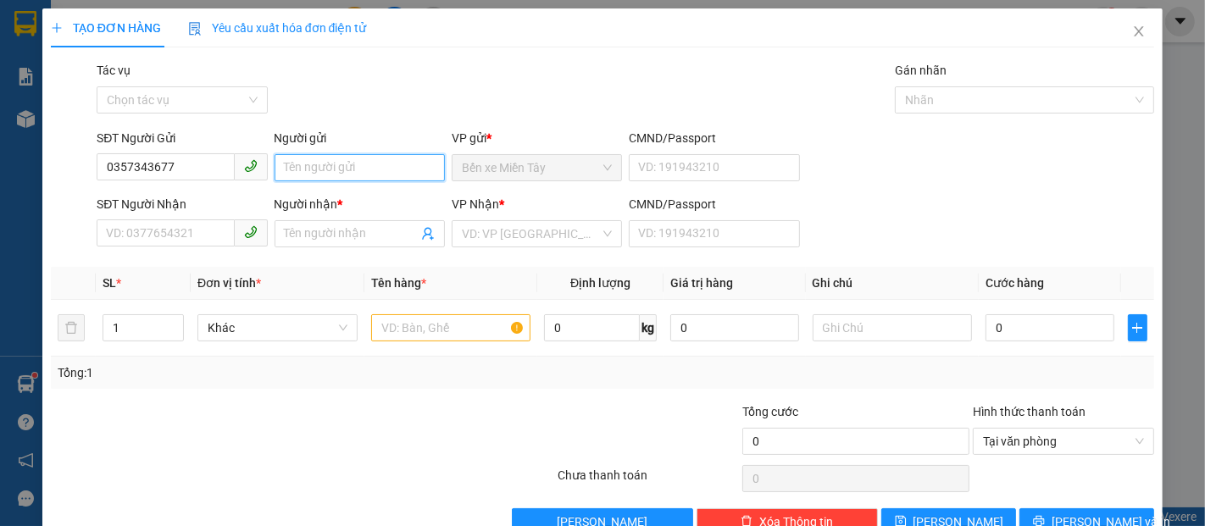
click at [370, 169] on input "Người gửi" at bounding box center [360, 167] width 170 height 27
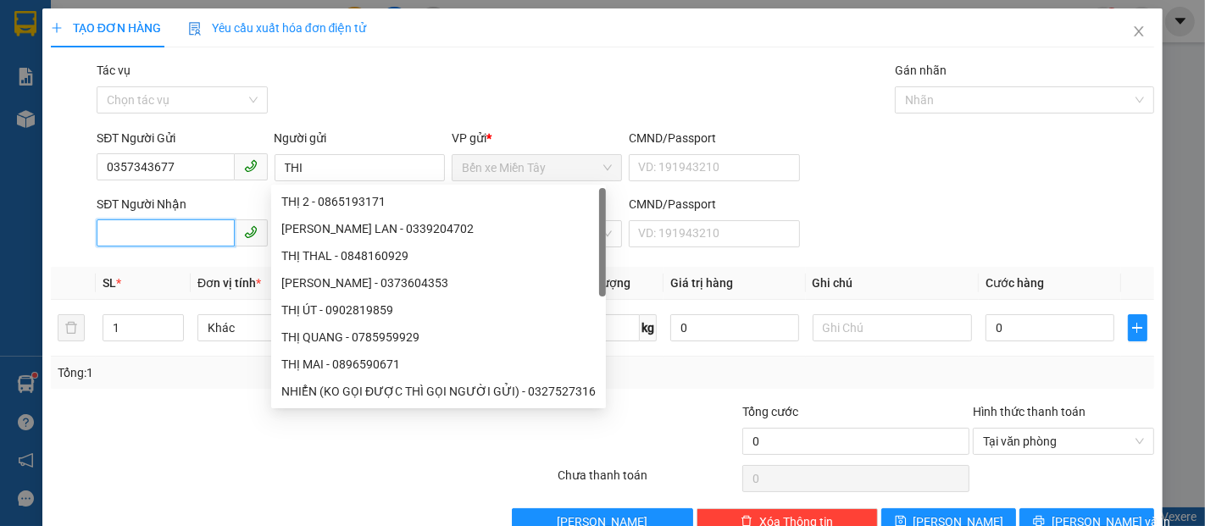
click at [147, 236] on input "SĐT Người Nhận" at bounding box center [165, 233] width 137 height 27
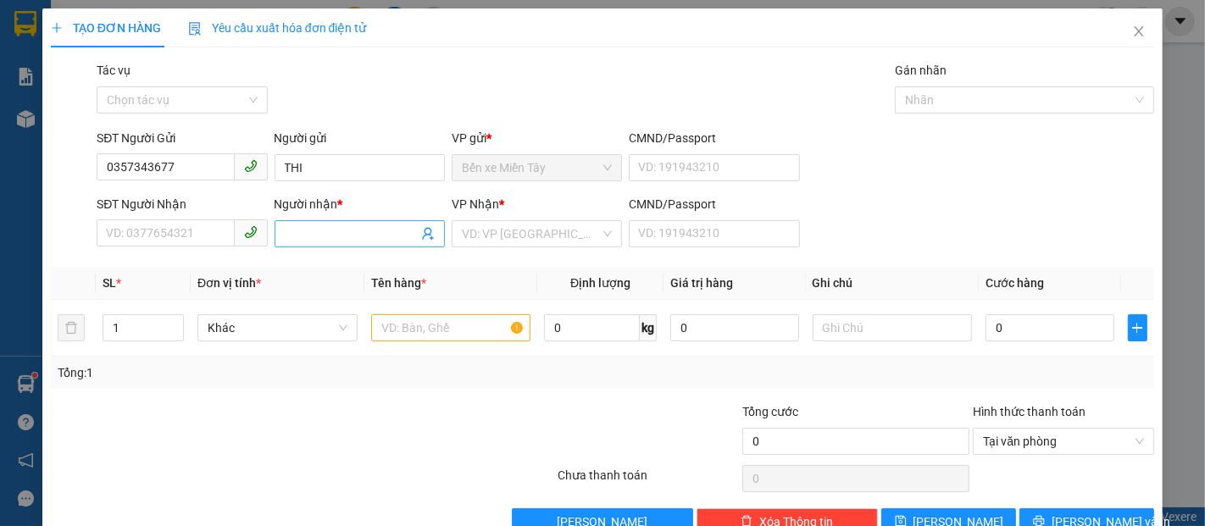
click at [319, 236] on input "Người nhận *" at bounding box center [351, 234] width 133 height 19
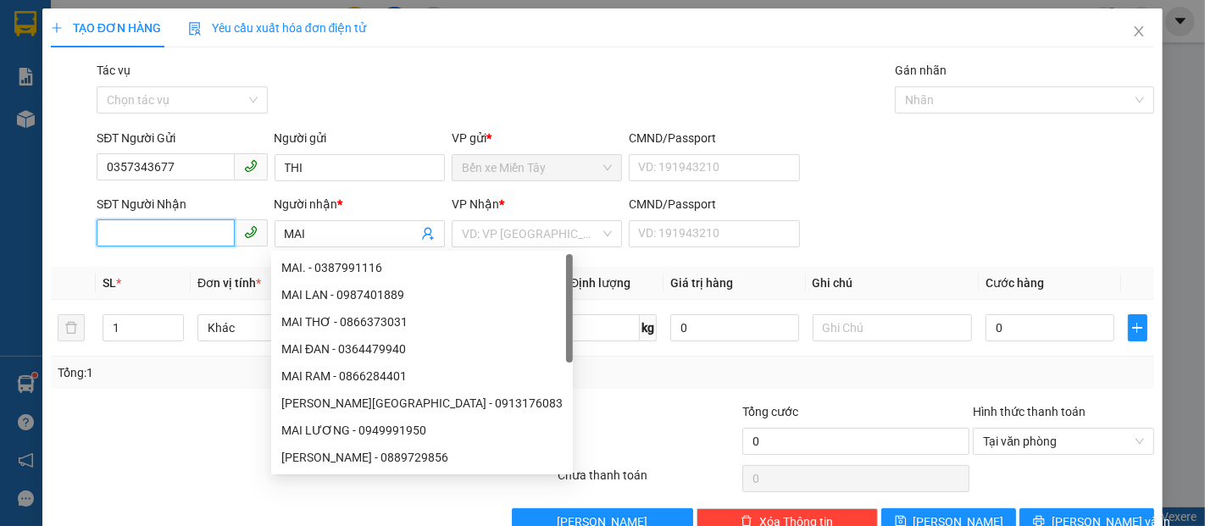
click at [202, 229] on input "SĐT Người Nhận" at bounding box center [165, 233] width 137 height 27
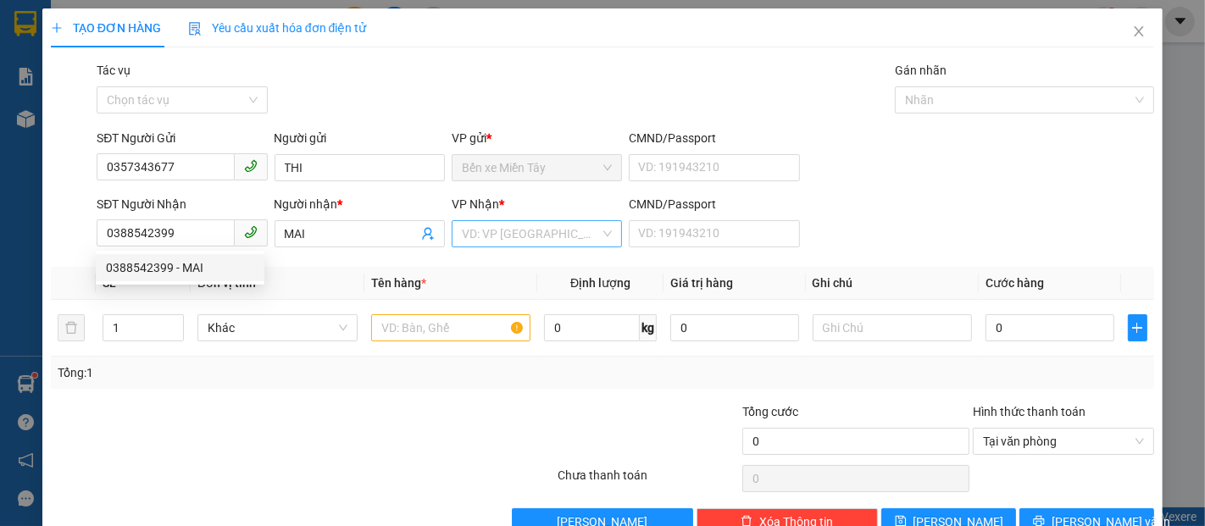
click at [504, 222] on input "search" at bounding box center [531, 233] width 138 height 25
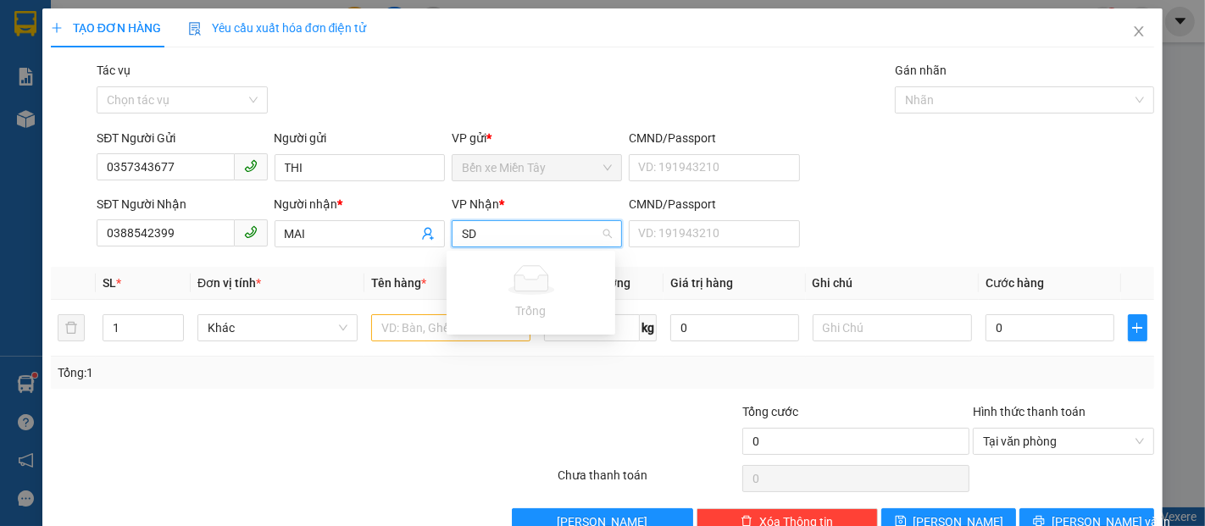
drag, startPoint x: 498, startPoint y: 233, endPoint x: 449, endPoint y: 238, distance: 48.6
click at [452, 238] on div "SD VD: VP Sài Gòn" at bounding box center [537, 233] width 170 height 27
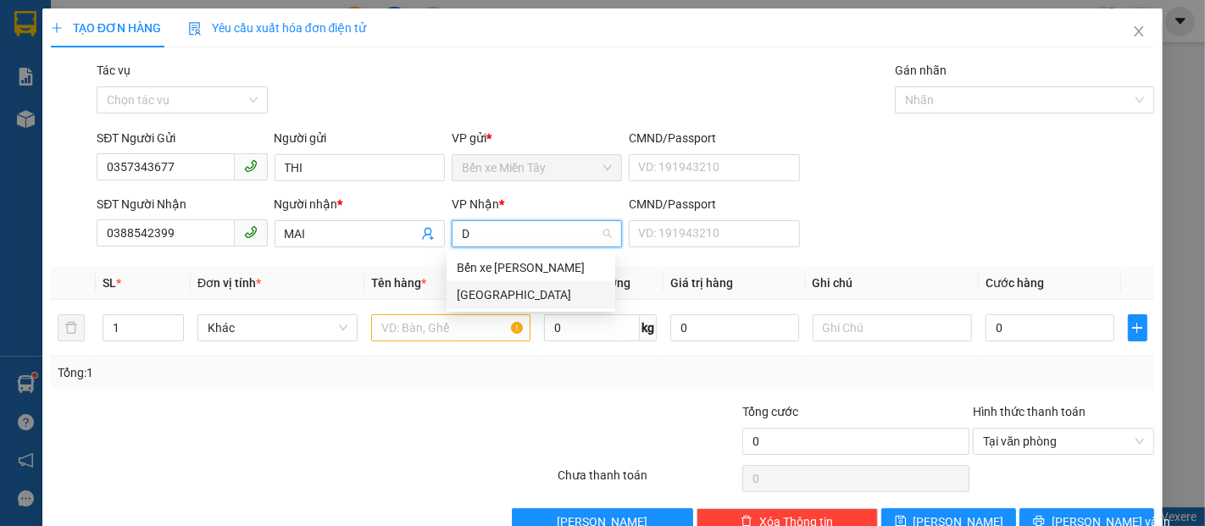
click at [504, 297] on div "[GEOGRAPHIC_DATA]" at bounding box center [531, 295] width 148 height 19
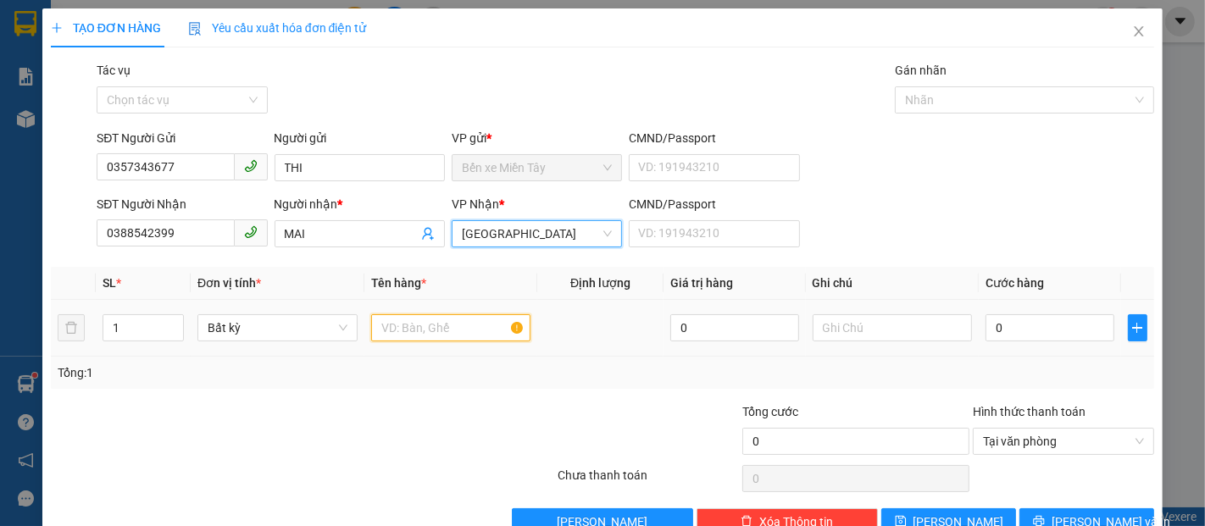
click at [445, 330] on input "text" at bounding box center [451, 327] width 160 height 27
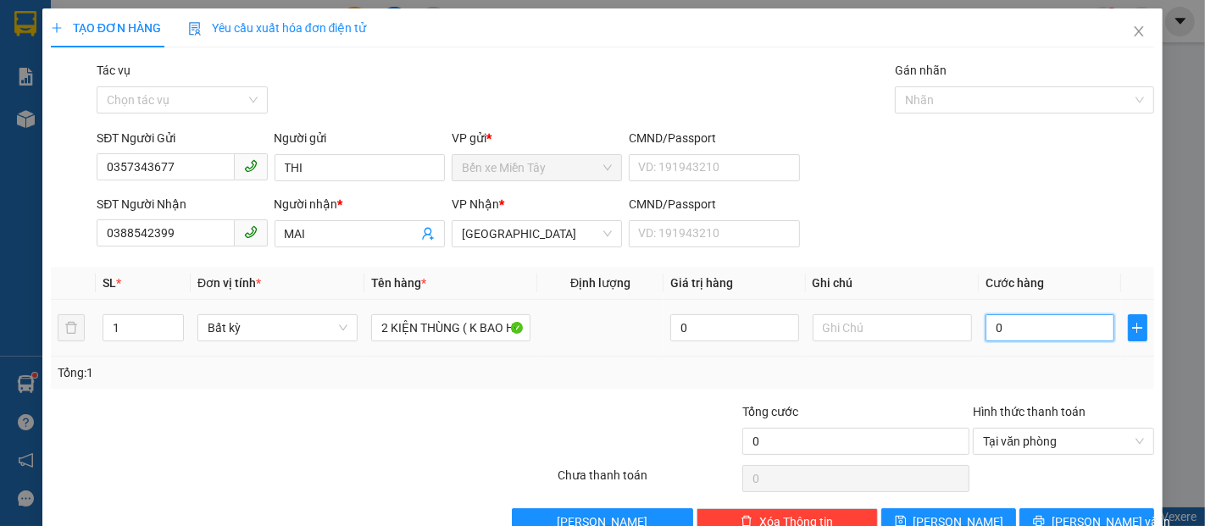
click at [1002, 317] on input "0" at bounding box center [1050, 327] width 128 height 27
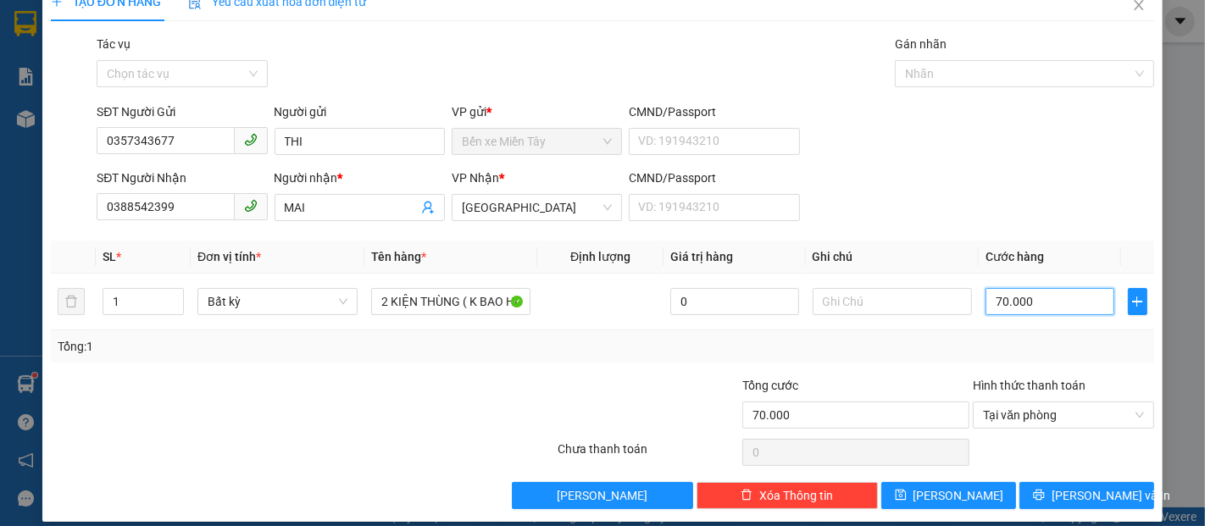
scroll to position [41, 0]
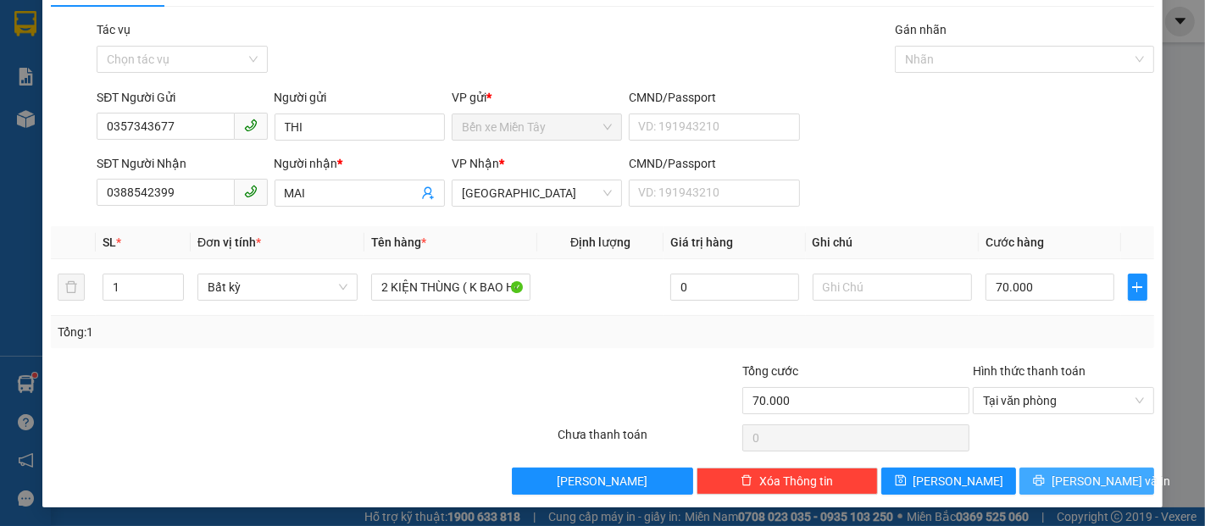
drag, startPoint x: 1105, startPoint y: 481, endPoint x: 1046, endPoint y: 424, distance: 82.7
click at [1104, 481] on span "[PERSON_NAME] và In" at bounding box center [1111, 481] width 119 height 19
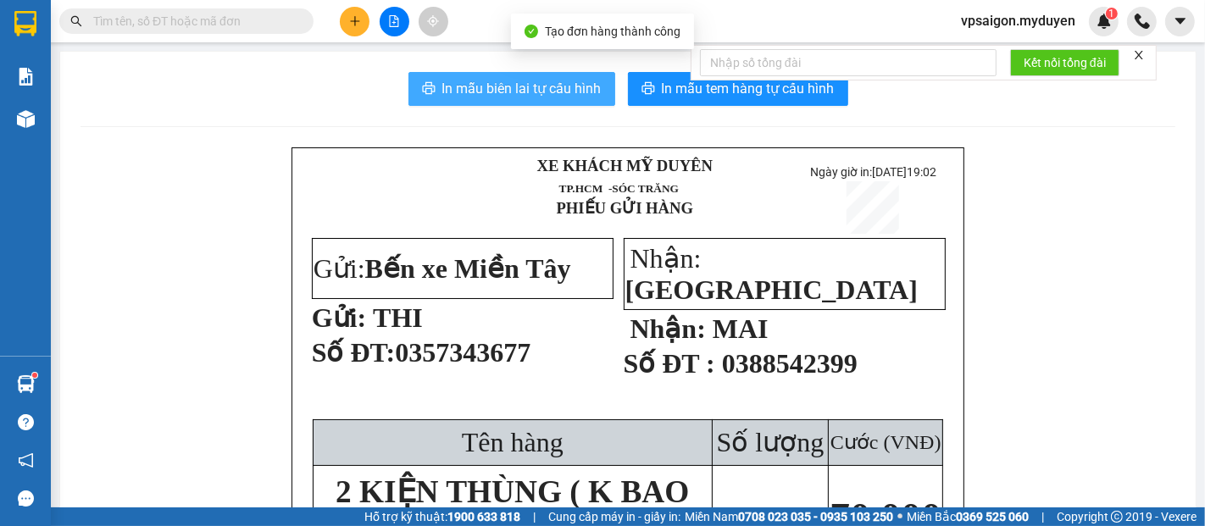
click at [576, 92] on span "In mẫu biên lai tự cấu hình" at bounding box center [521, 88] width 159 height 21
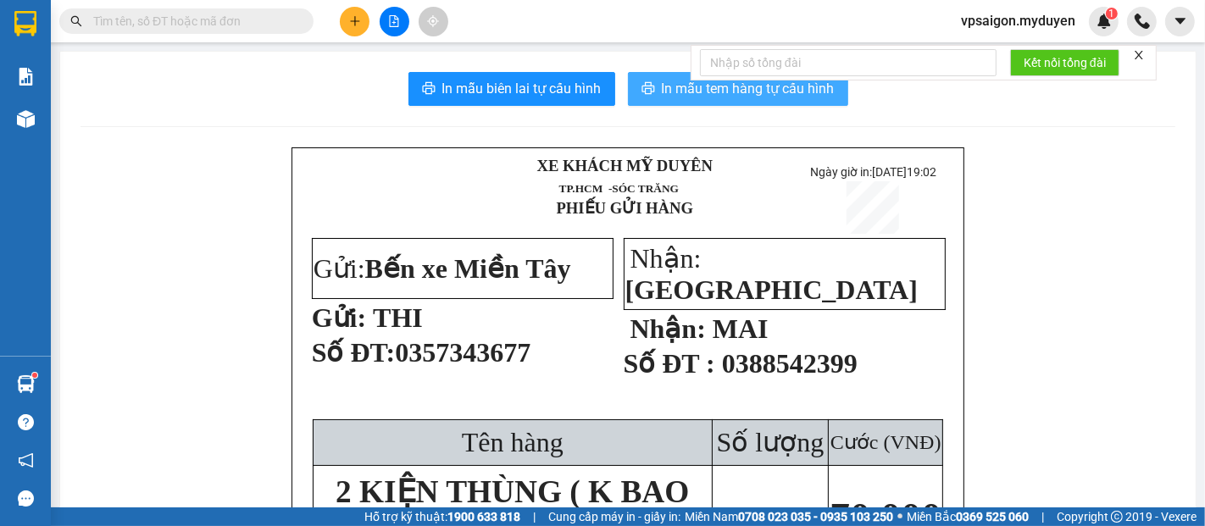
click at [718, 92] on span "In mẫu tem hàng tự cấu hình" at bounding box center [748, 88] width 173 height 21
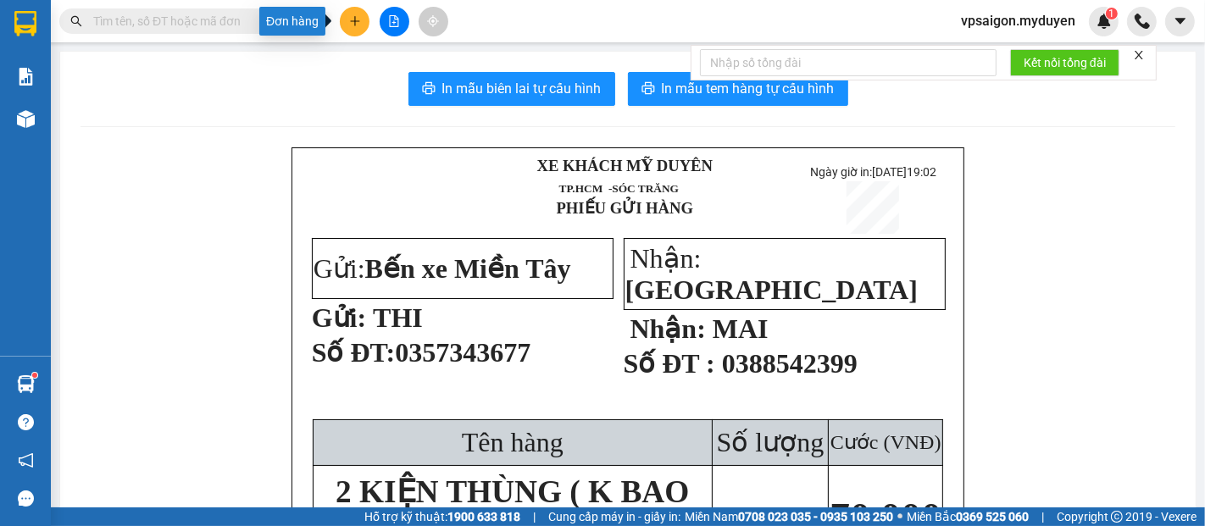
click at [353, 29] on button at bounding box center [355, 22] width 30 height 30
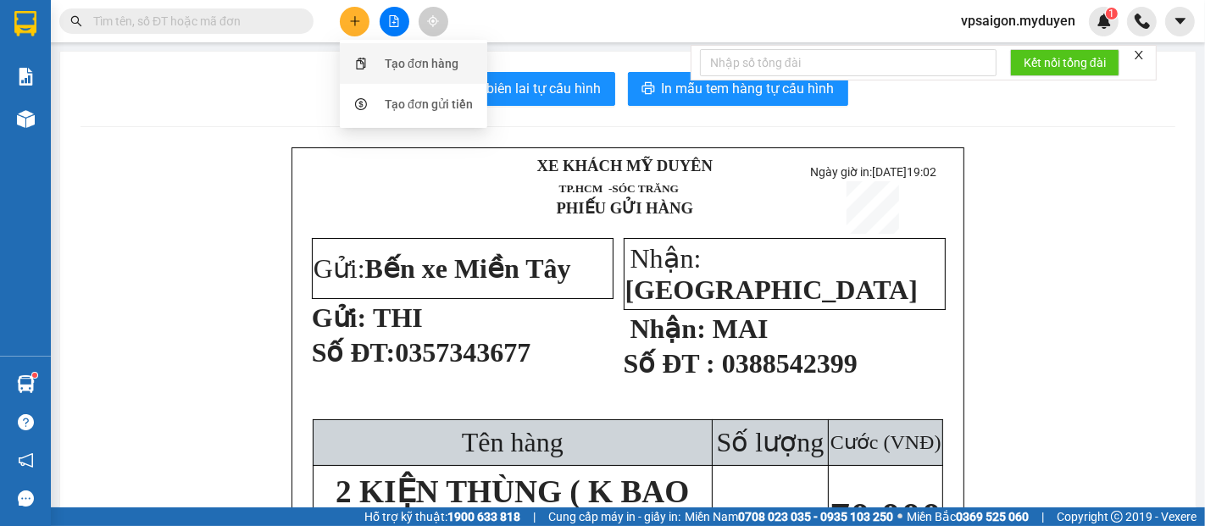
click at [433, 58] on div "Tạo đơn hàng" at bounding box center [422, 63] width 74 height 19
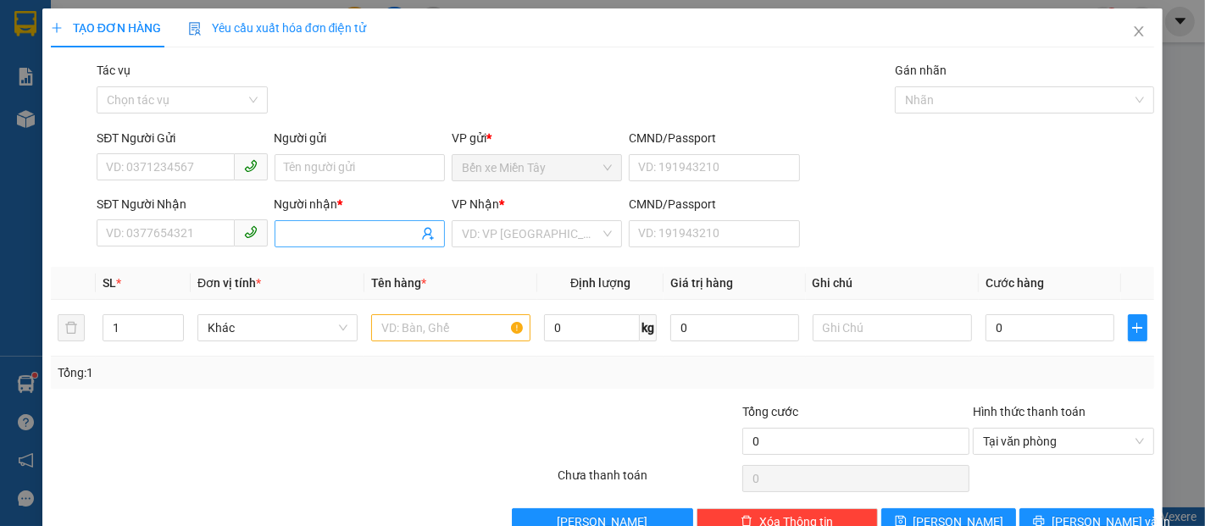
click at [363, 235] on input "Người nhận *" at bounding box center [351, 234] width 133 height 19
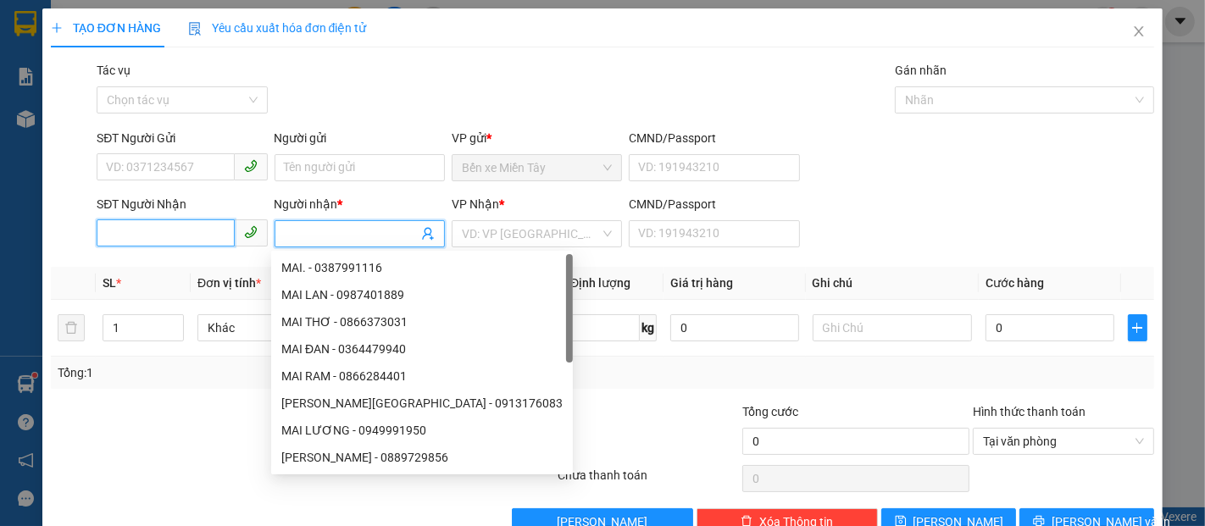
click at [201, 235] on input "SĐT Người Nhận" at bounding box center [165, 233] width 137 height 27
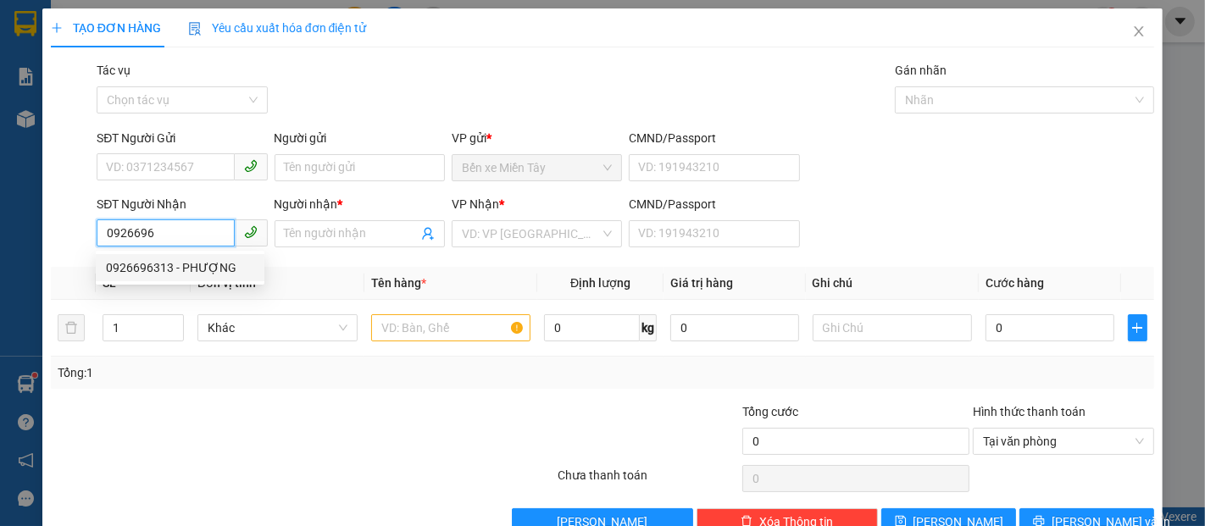
click at [210, 270] on div "0926696313 - PHƯỢNG" at bounding box center [180, 268] width 148 height 19
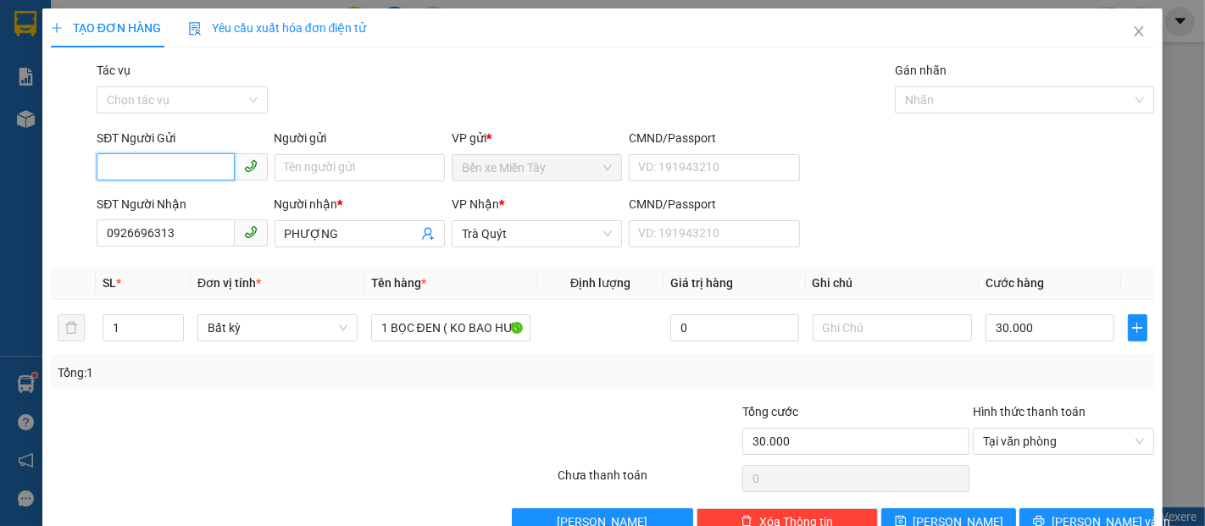
click at [177, 175] on input "SĐT Người Gửi" at bounding box center [165, 166] width 137 height 27
click at [199, 198] on div "0362096630 - TIÊN" at bounding box center [180, 201] width 148 height 19
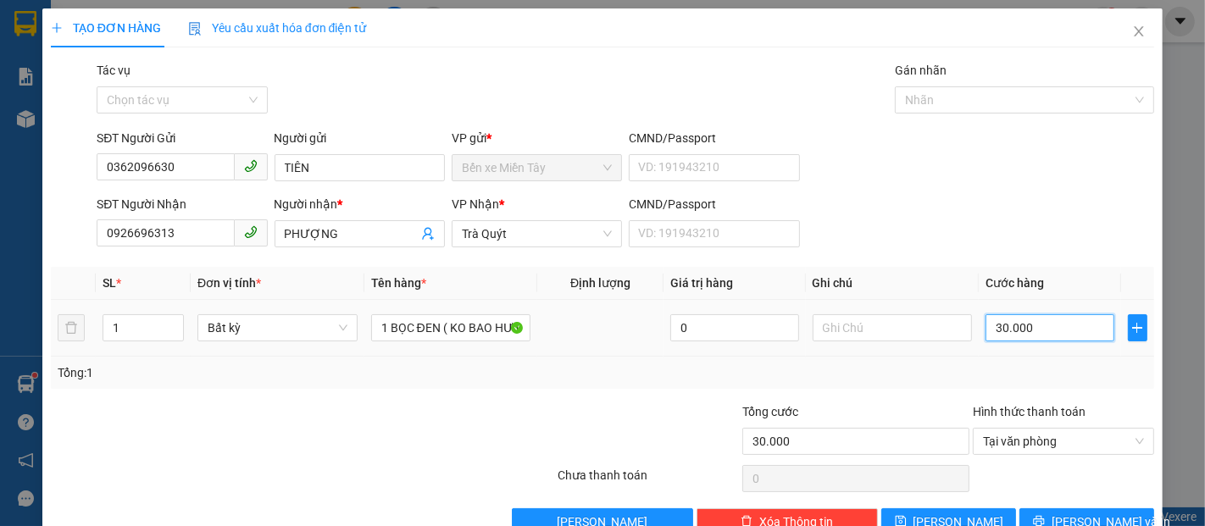
click at [1021, 325] on input "30.000" at bounding box center [1050, 327] width 128 height 27
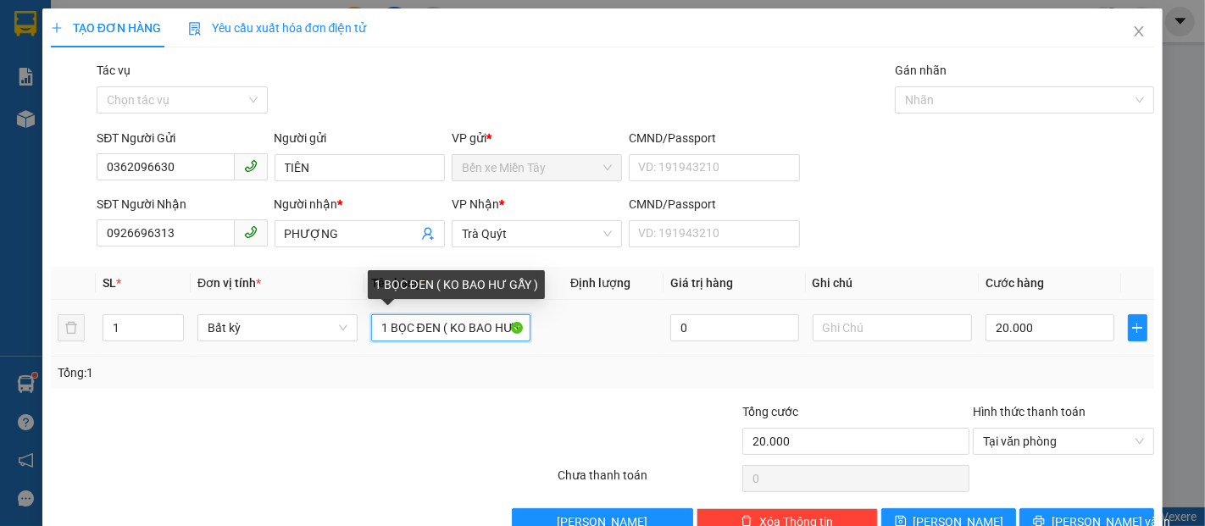
drag, startPoint x: 432, startPoint y: 331, endPoint x: 383, endPoint y: 331, distance: 49.2
click at [383, 331] on input "1 BỌC ĐEN ( KO BAO HƯ GẪY )" at bounding box center [451, 327] width 160 height 27
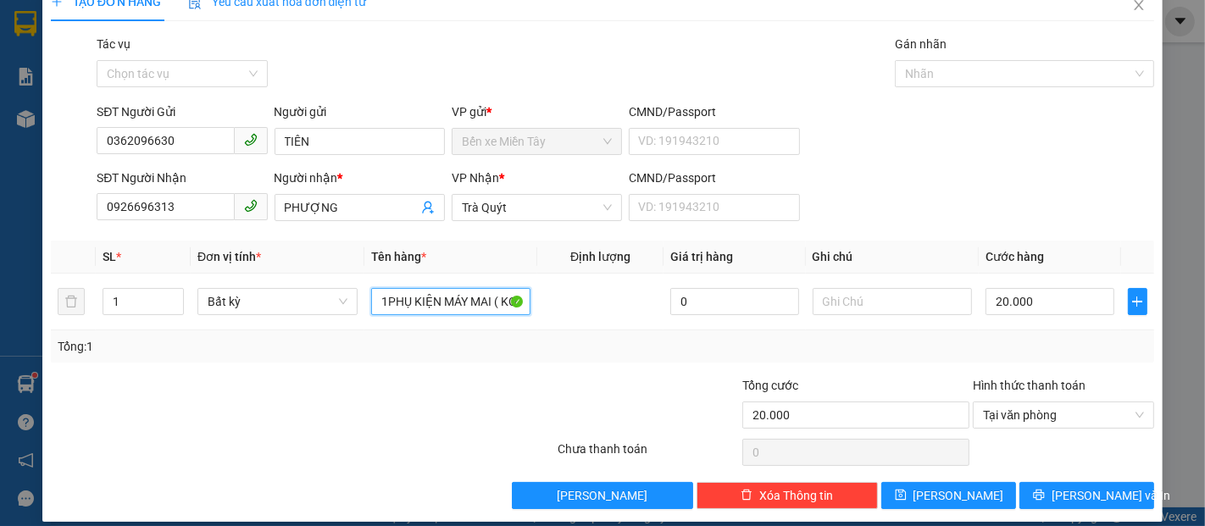
scroll to position [41, 0]
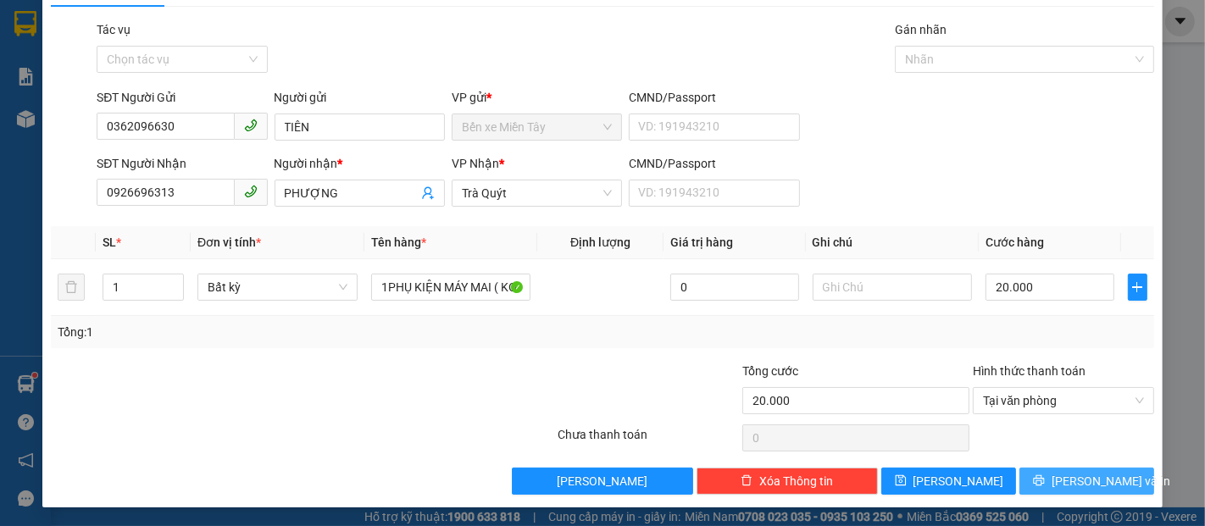
click at [1125, 482] on button "[PERSON_NAME] và In" at bounding box center [1087, 481] width 135 height 27
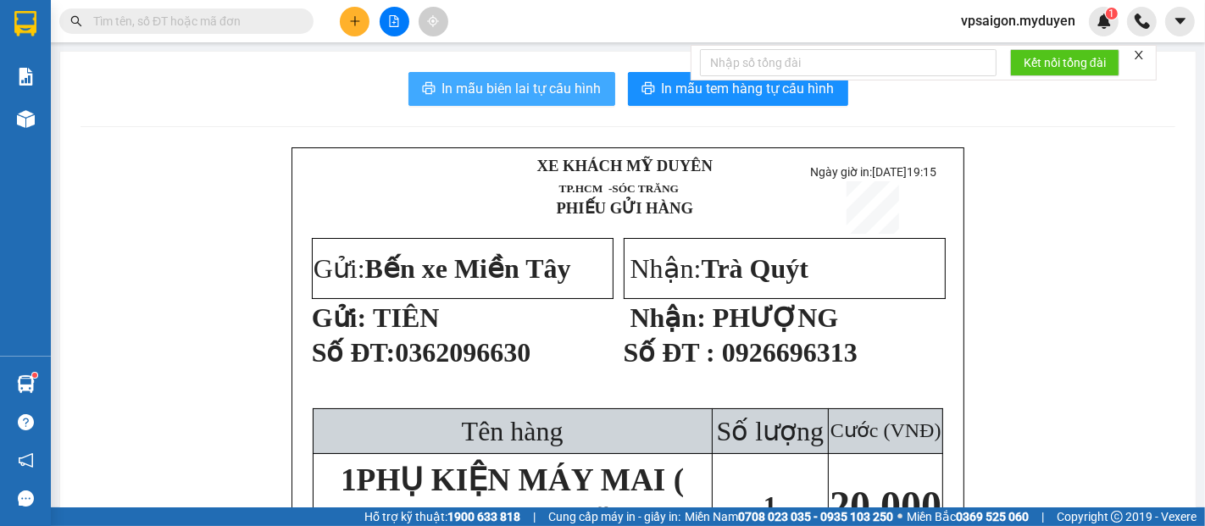
click at [503, 90] on span "In mẫu biên lai tự cấu hình" at bounding box center [521, 88] width 159 height 21
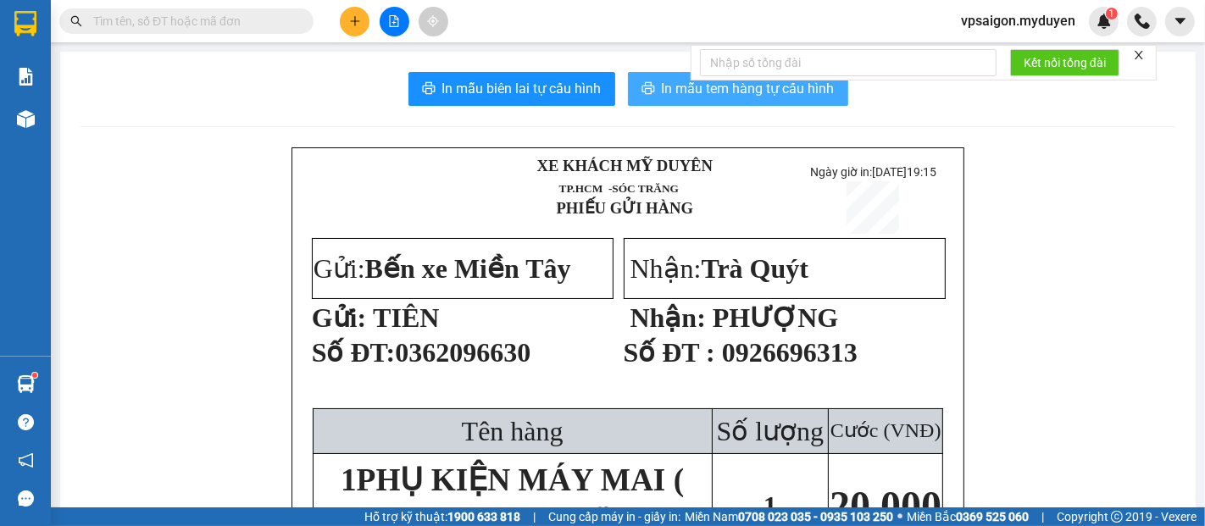
click at [671, 100] on button "In mẫu tem hàng tự cấu hình" at bounding box center [738, 89] width 220 height 34
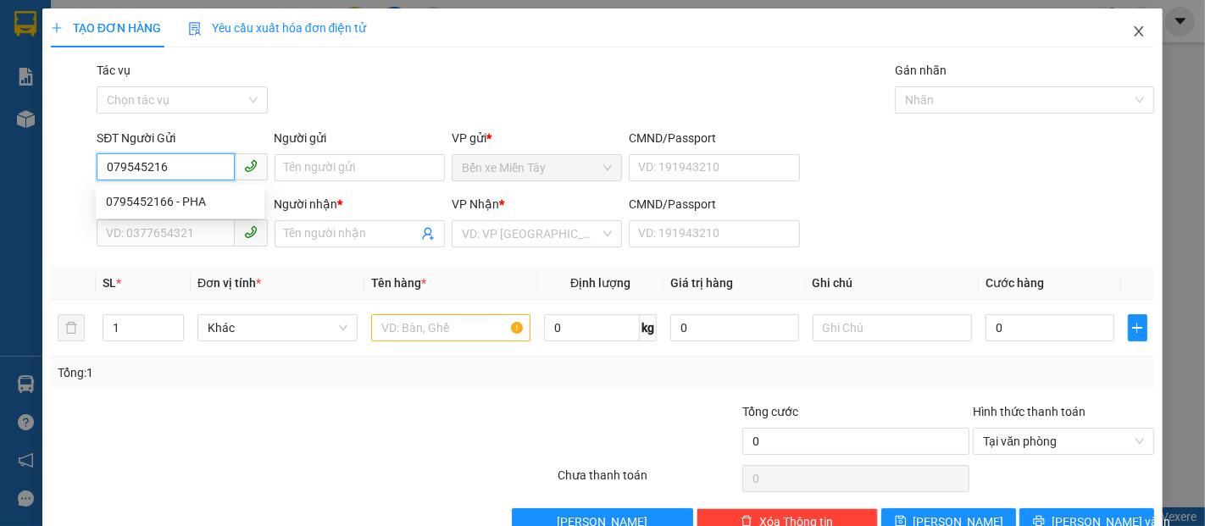
type input "0795452166"
drag, startPoint x: 176, startPoint y: 198, endPoint x: 210, endPoint y: 180, distance: 38.7
click at [179, 197] on div "0795452166 - PHA" at bounding box center [180, 201] width 148 height 19
type input "PHA"
type input "0917242686"
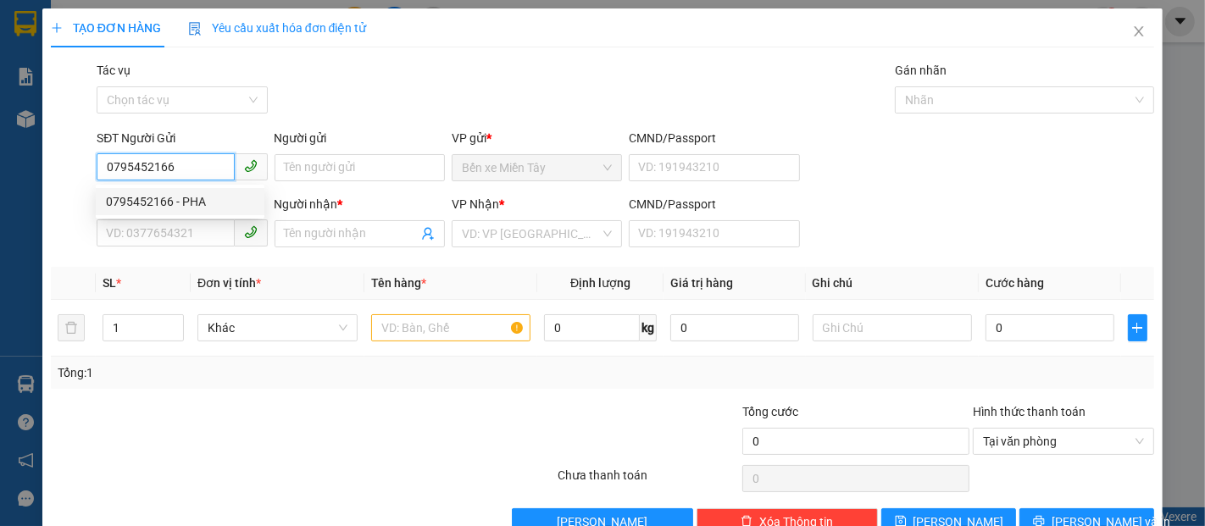
type input "DŨNG"
type input "40.000"
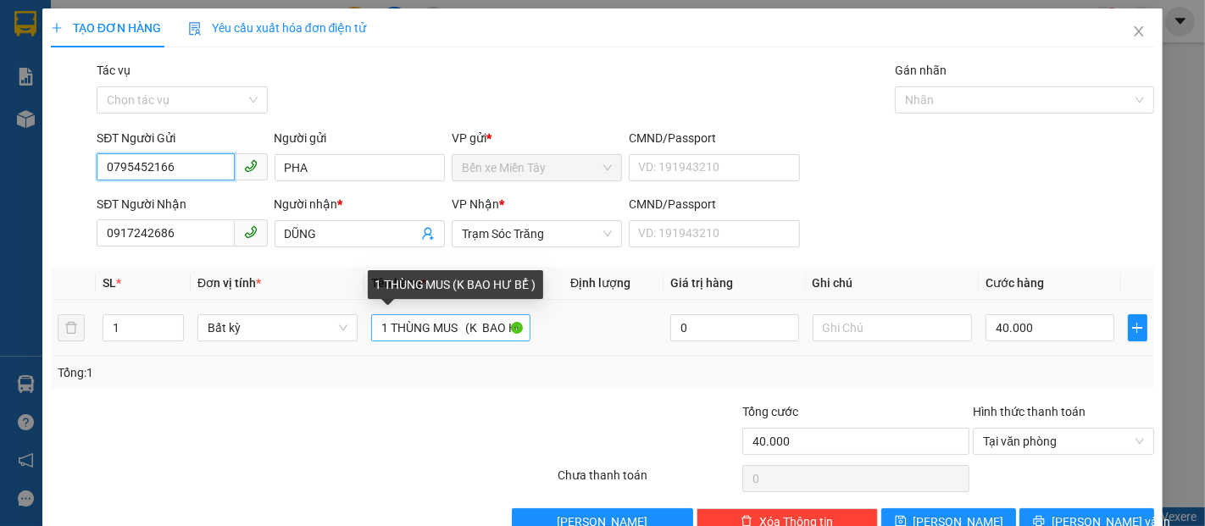
type input "0795452166"
drag, startPoint x: 459, startPoint y: 329, endPoint x: 0, endPoint y: 193, distance: 478.2
click at [0, 220] on div "TẠO ĐƠN HÀNG Yêu cầu xuất hóa đơn điện tử Transit Pickup Surcharge Ids Transit …" at bounding box center [602, 263] width 1205 height 526
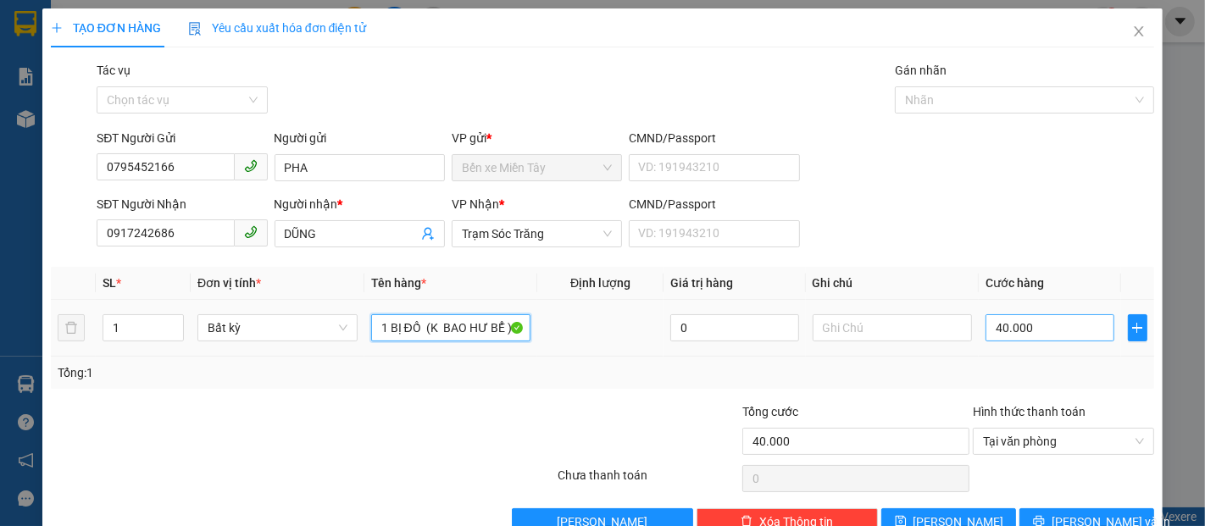
type input "1 BỊ ĐỒ (K BAO HƯ BỂ )"
click at [1062, 335] on input "40.000" at bounding box center [1050, 327] width 128 height 27
type input "3"
type input "30"
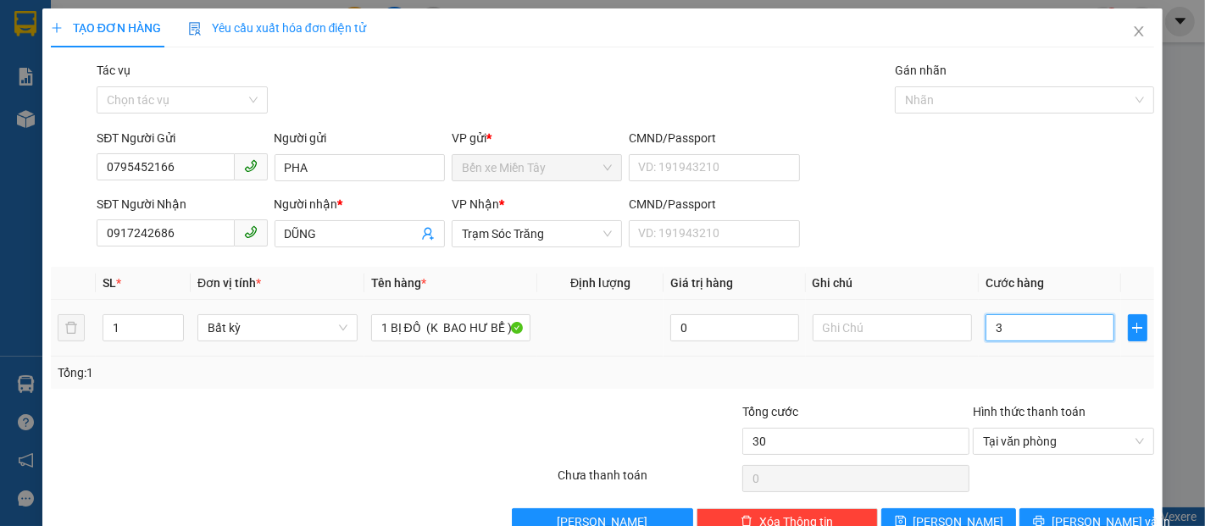
type input "30"
type input "300"
type input "3.000"
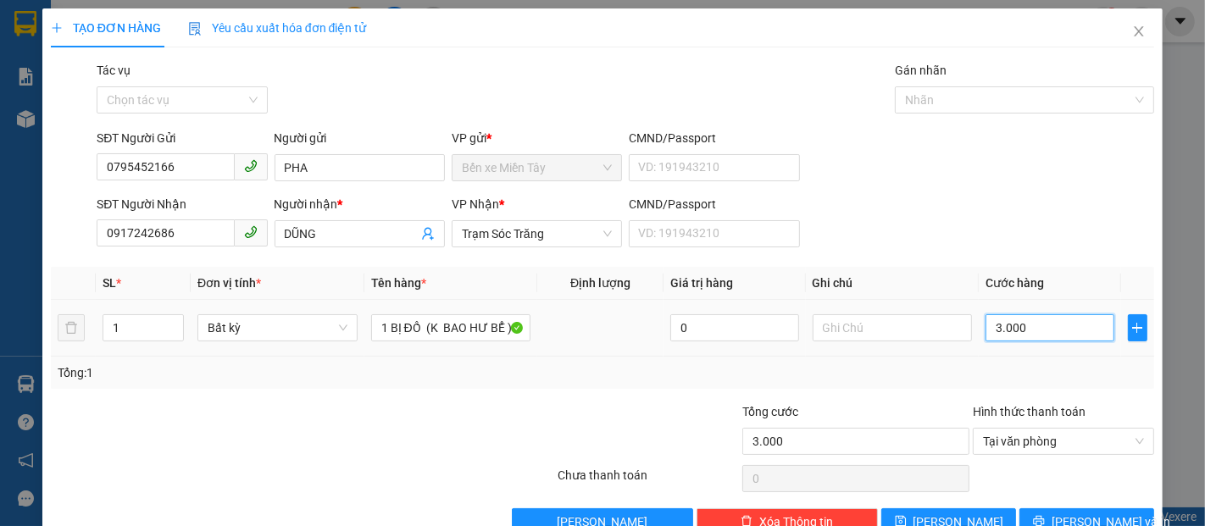
type input "30.000"
click at [1075, 520] on span "[PERSON_NAME] và In" at bounding box center [1111, 522] width 119 height 19
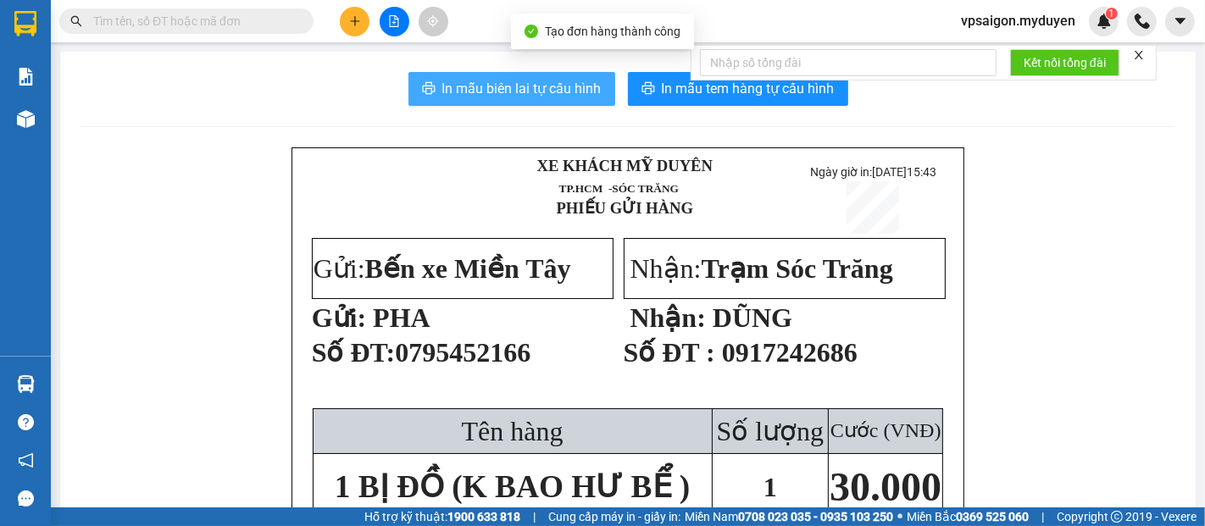
click at [533, 87] on span "In mẫu biên lai tự cấu hình" at bounding box center [521, 88] width 159 height 21
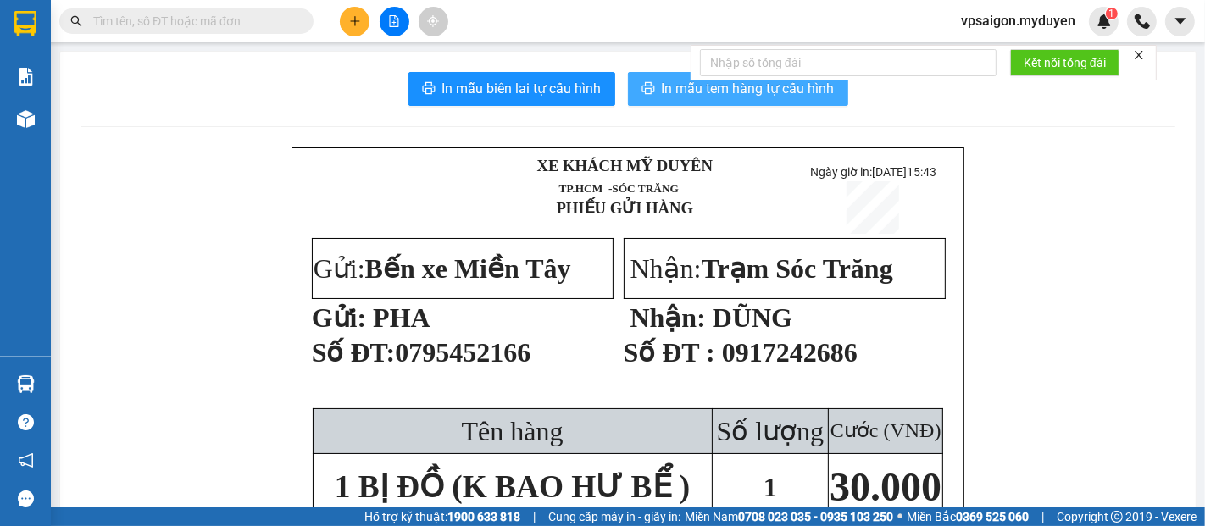
click at [662, 87] on span "In mẫu tem hàng tự cấu hình" at bounding box center [748, 88] width 173 height 21
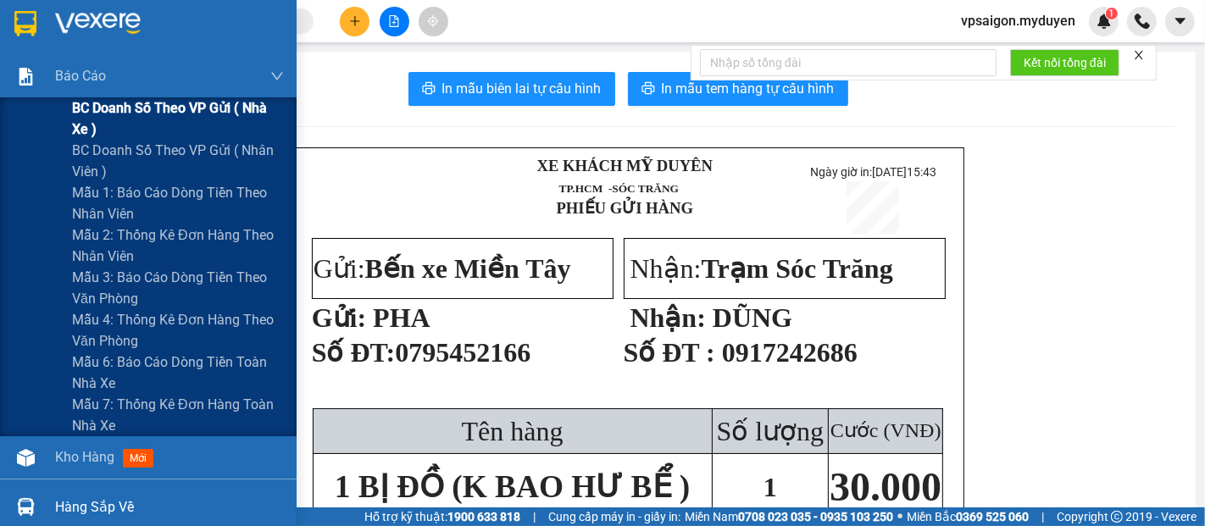
click at [126, 109] on span "BC doanh số theo VP gửi ( nhà xe )" at bounding box center [178, 118] width 212 height 42
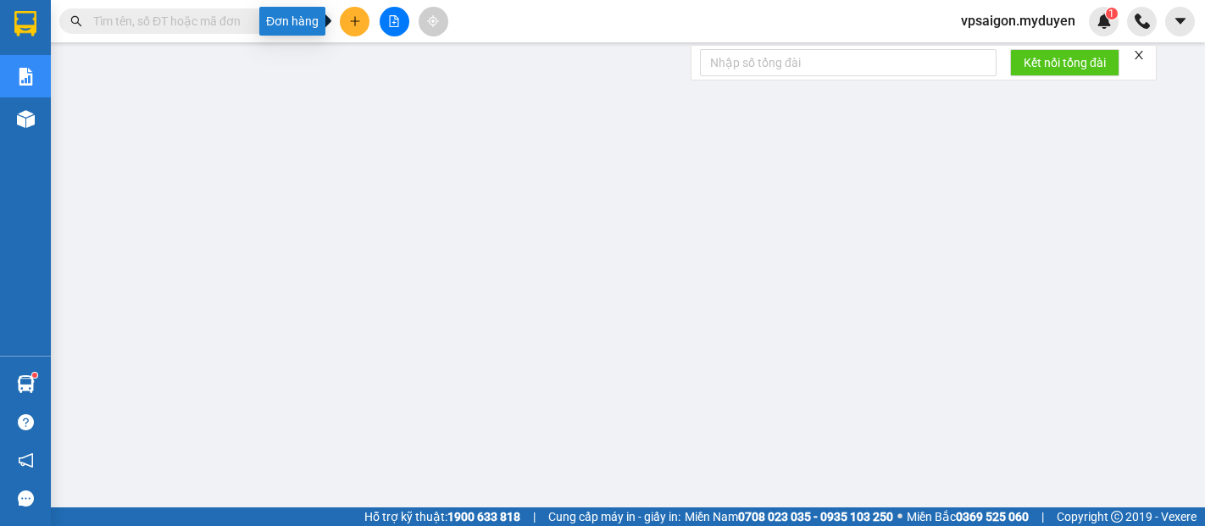
click at [348, 30] on button at bounding box center [355, 22] width 30 height 30
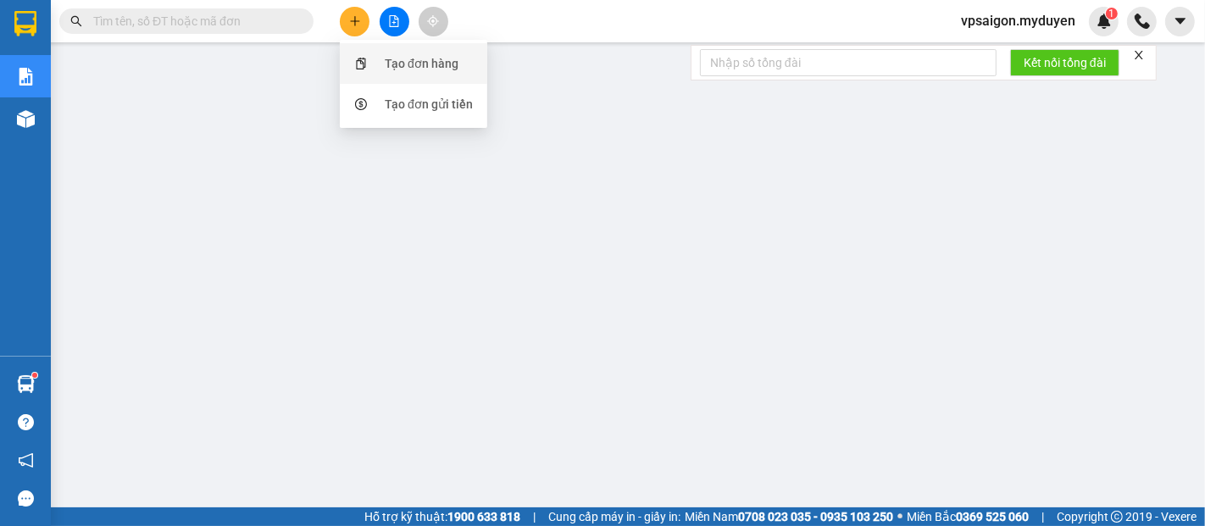
click at [436, 66] on div "Tạo đơn hàng" at bounding box center [422, 63] width 74 height 19
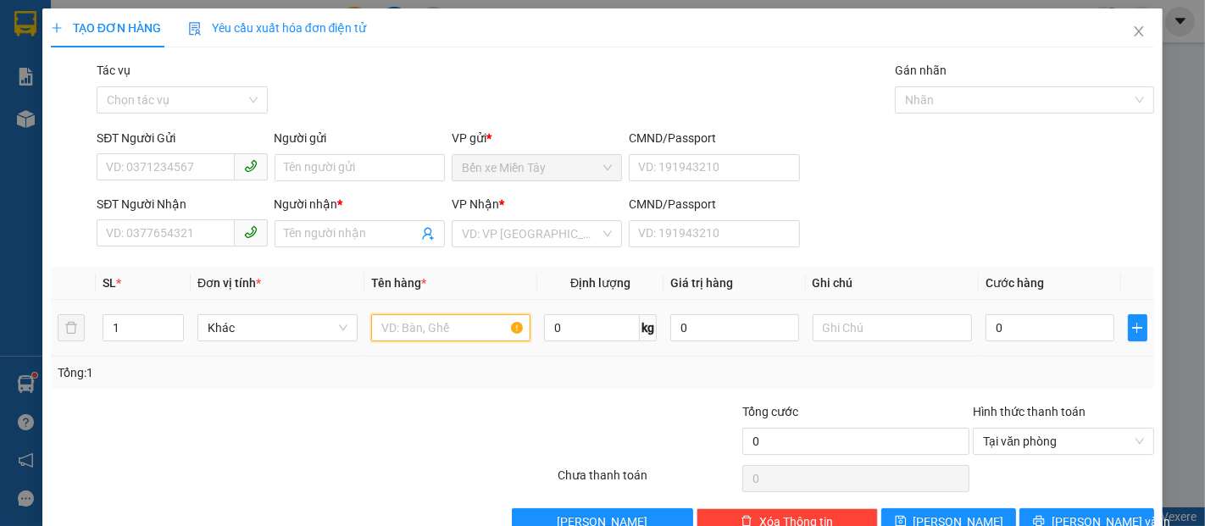
click at [454, 330] on input "text" at bounding box center [451, 327] width 160 height 27
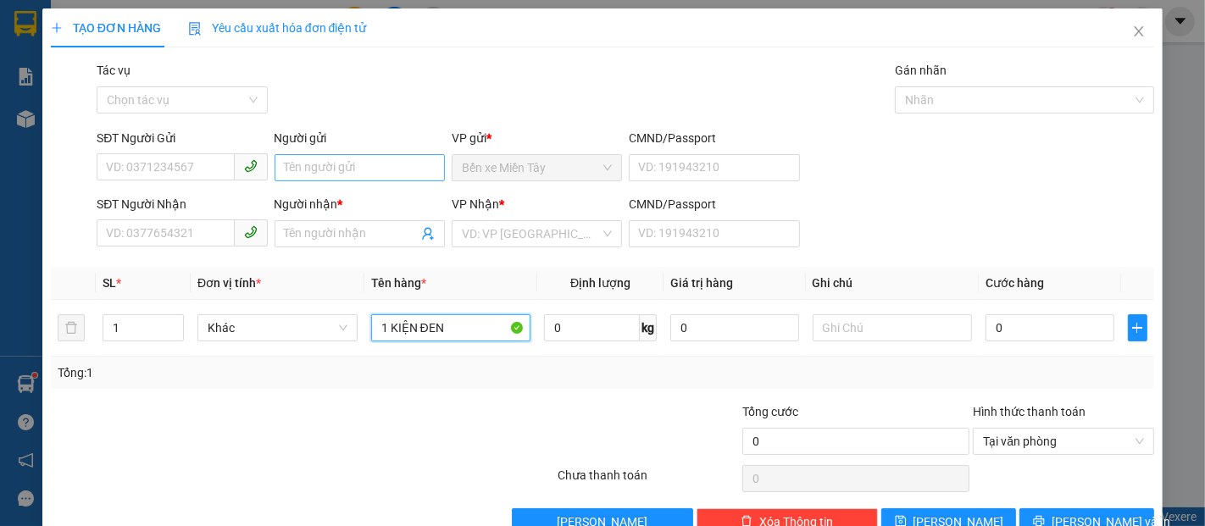
type input "1 KIỆN ĐEN"
click at [378, 172] on input "Người gửi" at bounding box center [360, 167] width 170 height 27
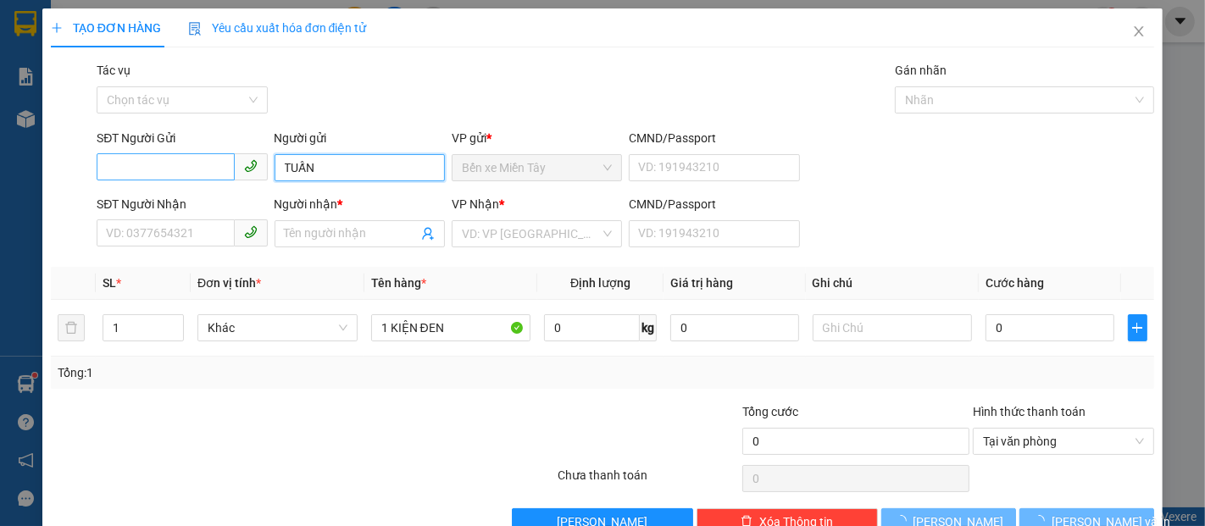
type input "TUẤN"
click at [185, 165] on input "SĐT Người Gửi" at bounding box center [165, 166] width 137 height 27
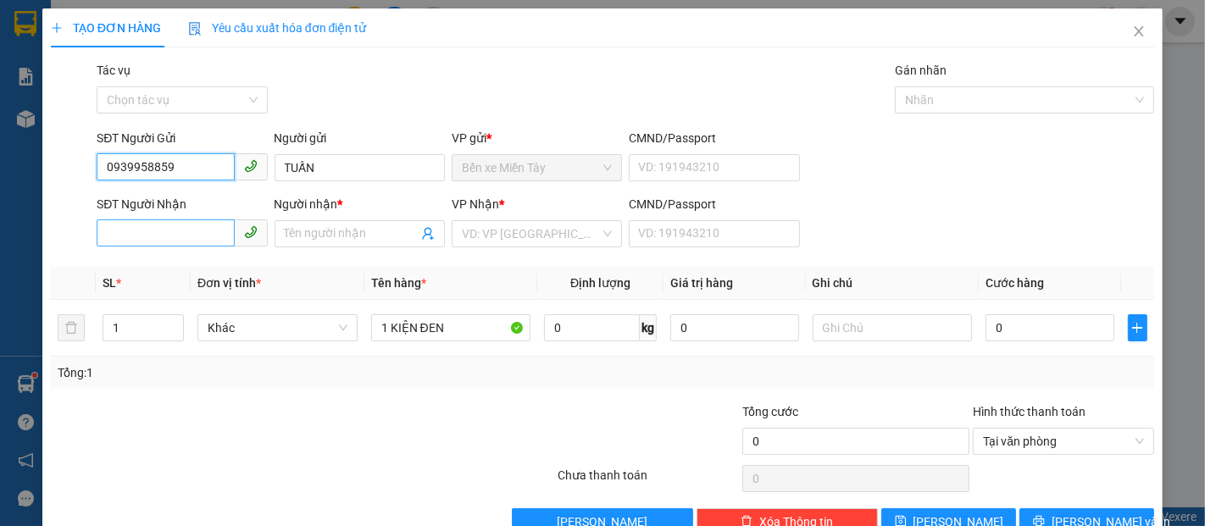
type input "0939958859"
click at [155, 234] on input "SĐT Người Nhận" at bounding box center [165, 233] width 137 height 27
click at [348, 236] on input "Người nhận *" at bounding box center [351, 234] width 133 height 19
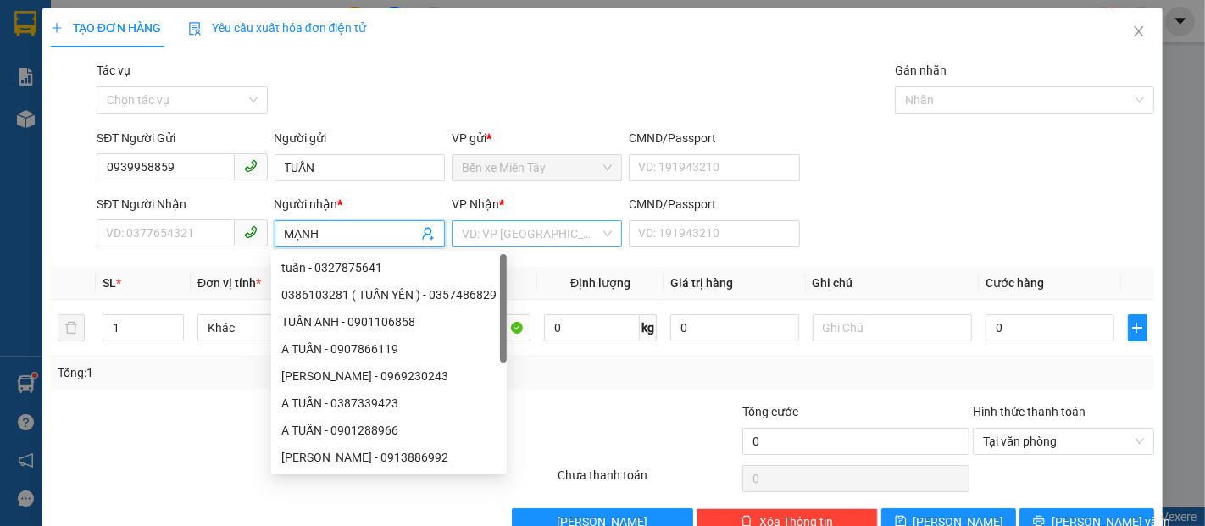
type input "MẠNH"
click at [515, 237] on input "search" at bounding box center [531, 233] width 138 height 25
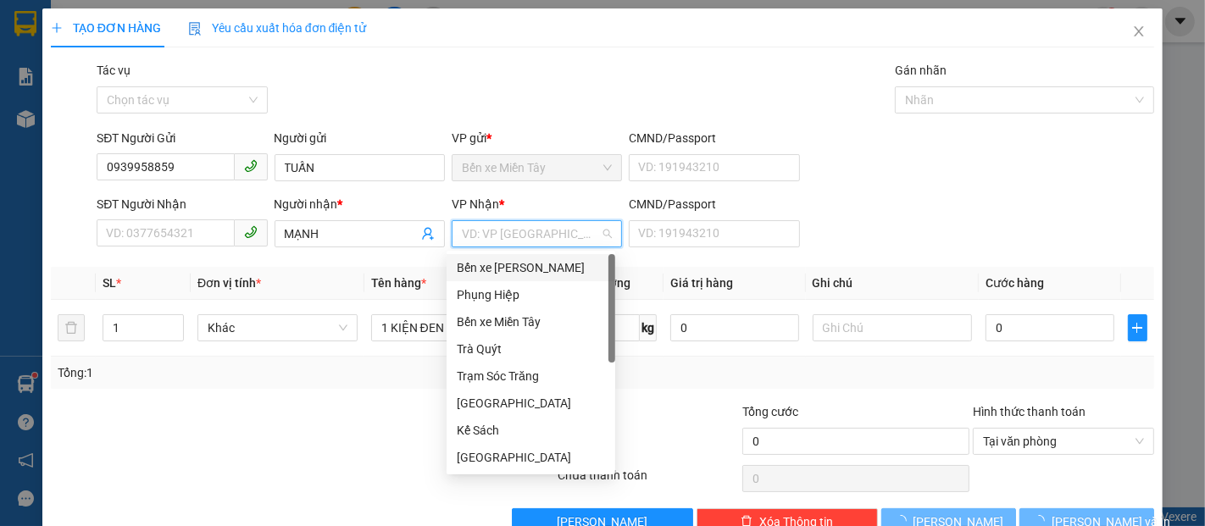
type input "T"
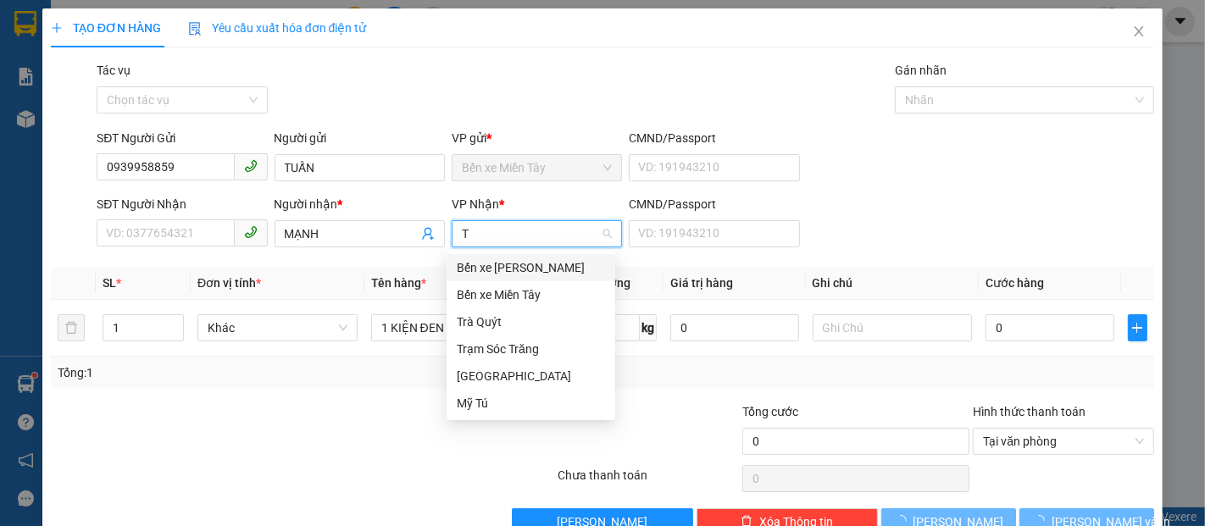
click at [491, 266] on div "Bến xe Trần Đề" at bounding box center [531, 268] width 148 height 19
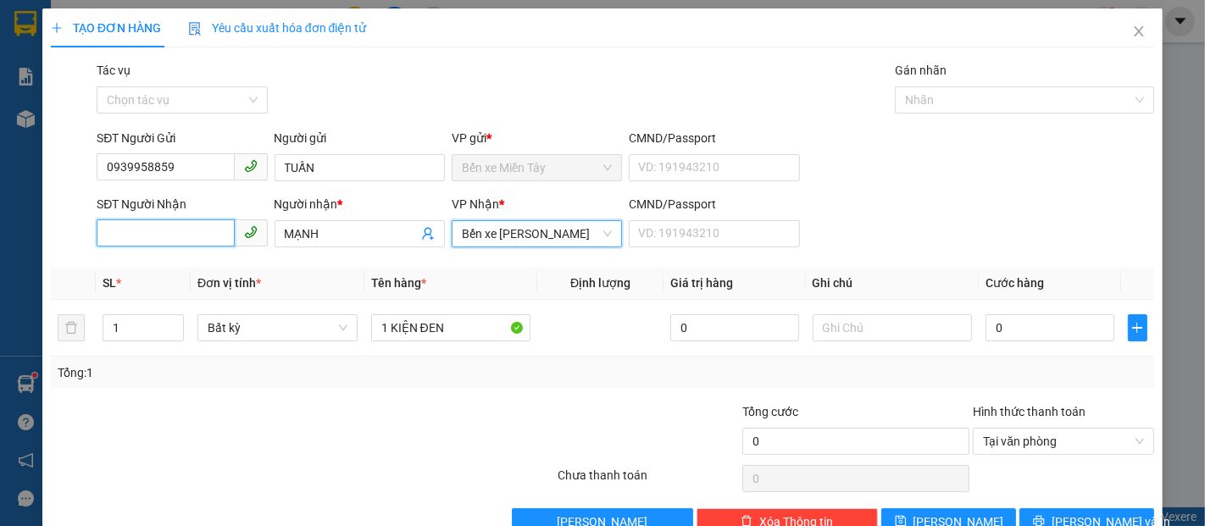
click at [159, 220] on input "SĐT Người Nhận" at bounding box center [165, 233] width 137 height 27
type input "0776864867"
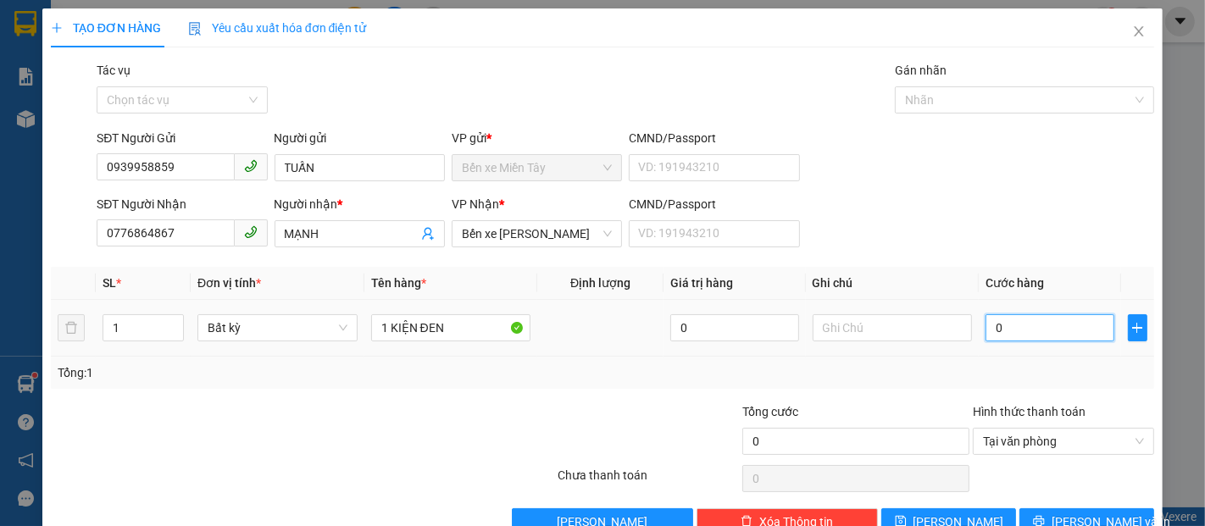
click at [1030, 327] on input "0" at bounding box center [1050, 327] width 128 height 27
type input "3"
type input "30"
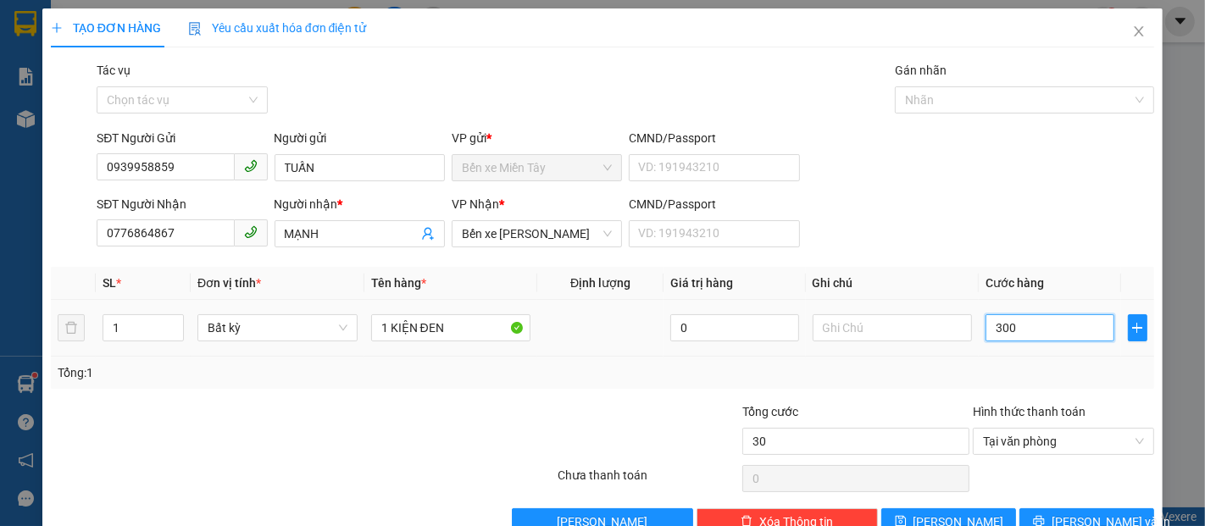
type input "3.001"
type input "30.010"
type input "3.001"
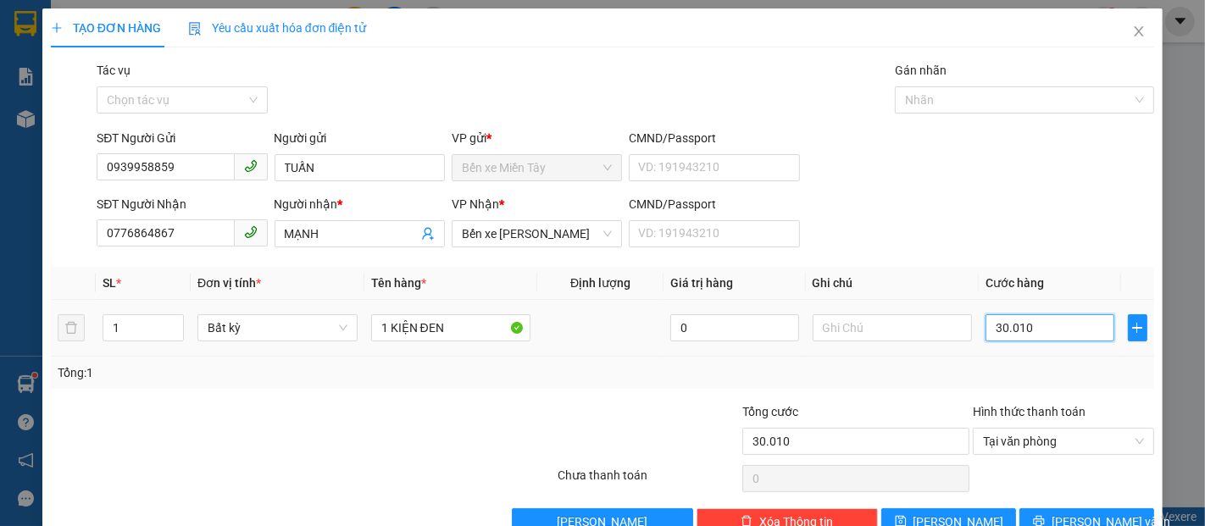
type input "3.001"
type input "300"
type input "3.000"
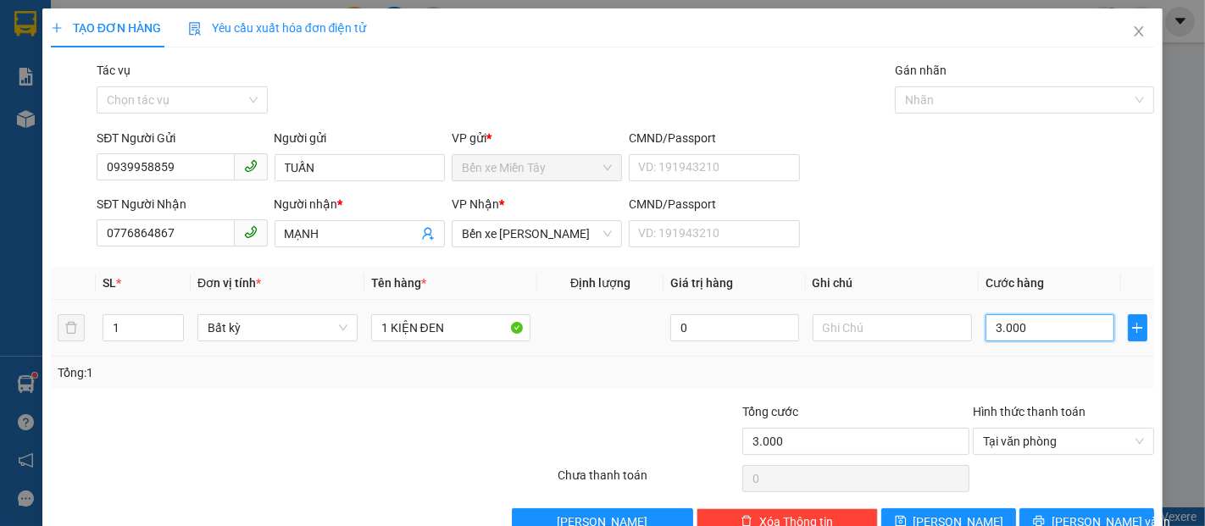
type input "30.000"
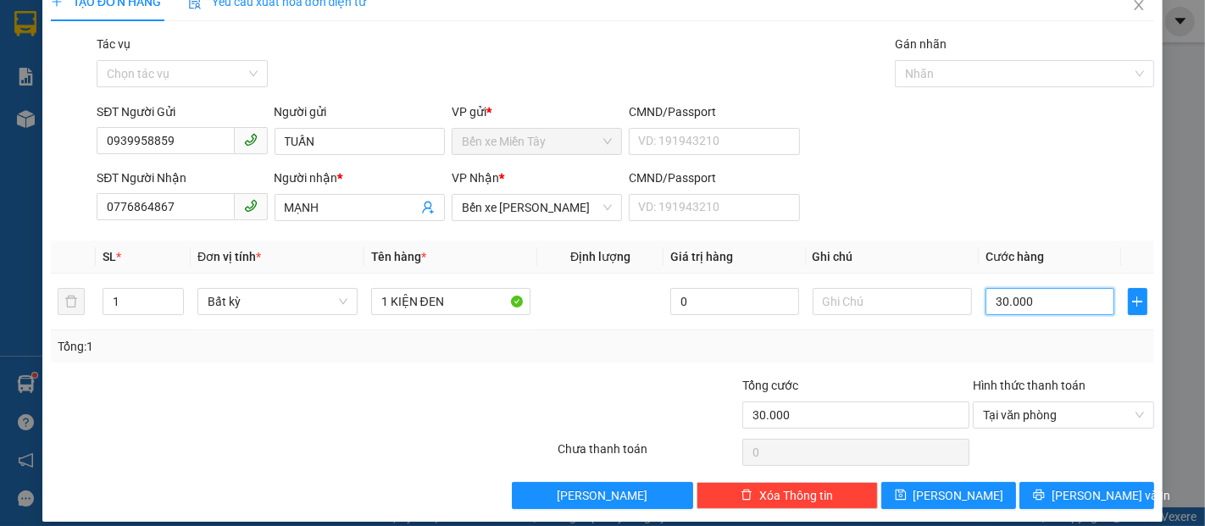
scroll to position [41, 0]
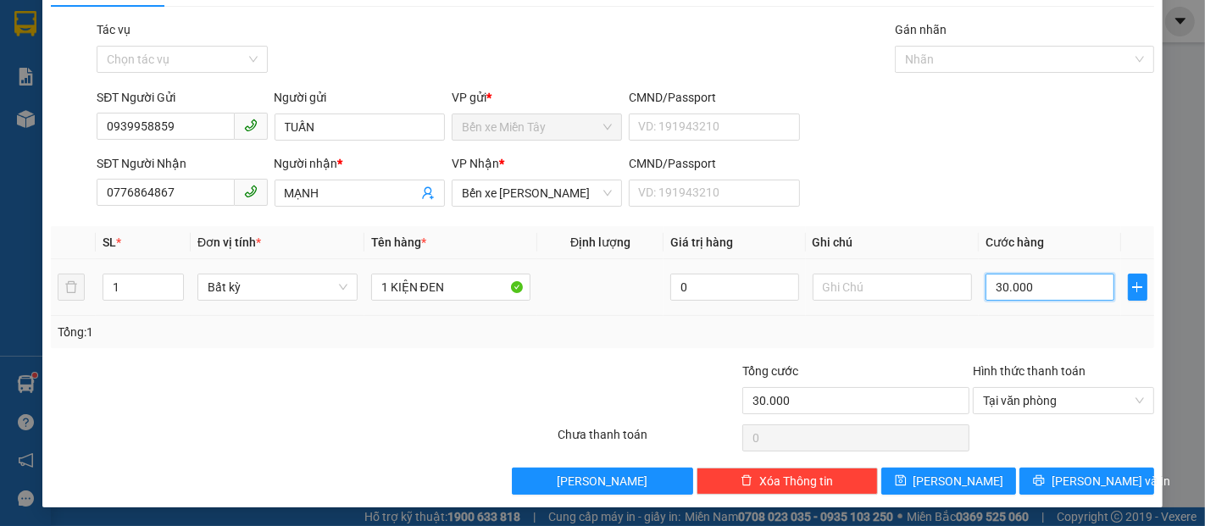
type input "30.000"
click at [461, 306] on td "1 KIỆN ĐEN" at bounding box center [451, 287] width 174 height 57
click at [464, 292] on input "1 KIỆN ĐEN" at bounding box center [451, 287] width 160 height 27
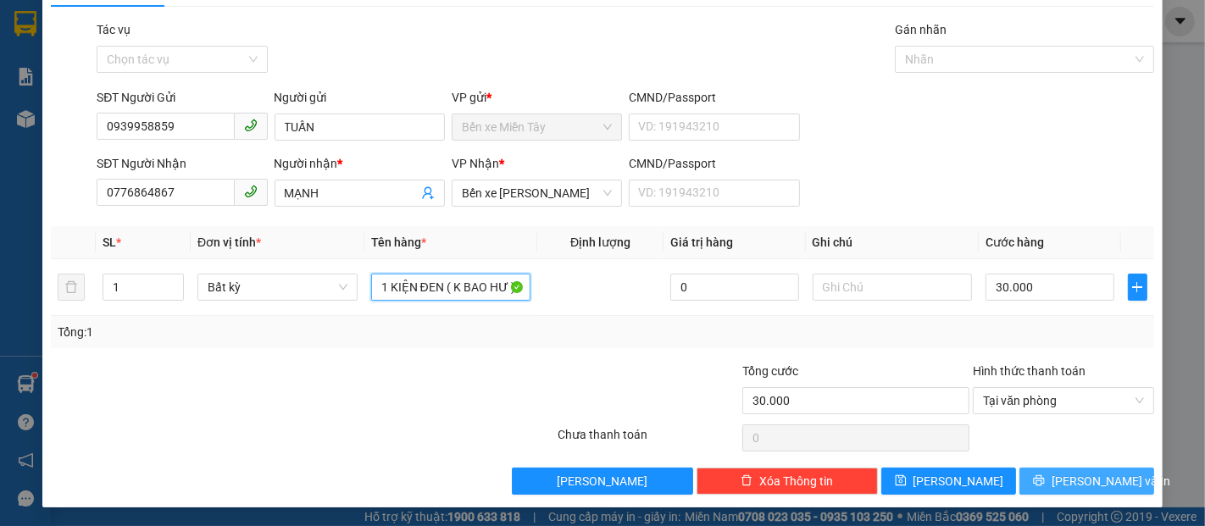
type input "1 KIỆN ĐEN ( K BAO HƯ )"
drag, startPoint x: 1076, startPoint y: 475, endPoint x: 1059, endPoint y: 473, distance: 18.0
click at [1075, 475] on span "Lưu và In" at bounding box center [1111, 481] width 119 height 19
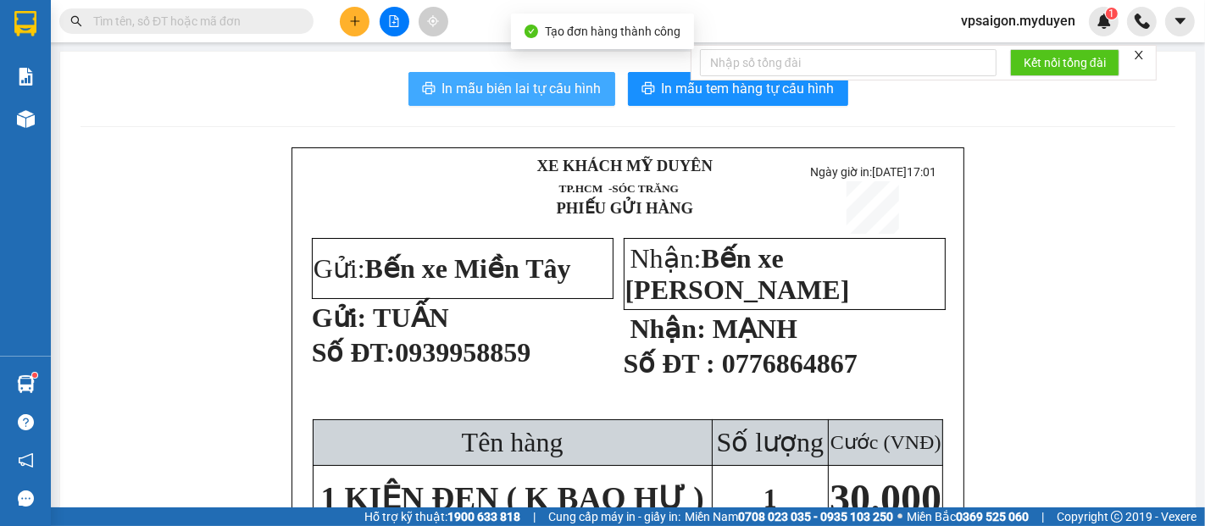
click at [537, 104] on button "In mẫu biên lai tự cấu hình" at bounding box center [512, 89] width 207 height 34
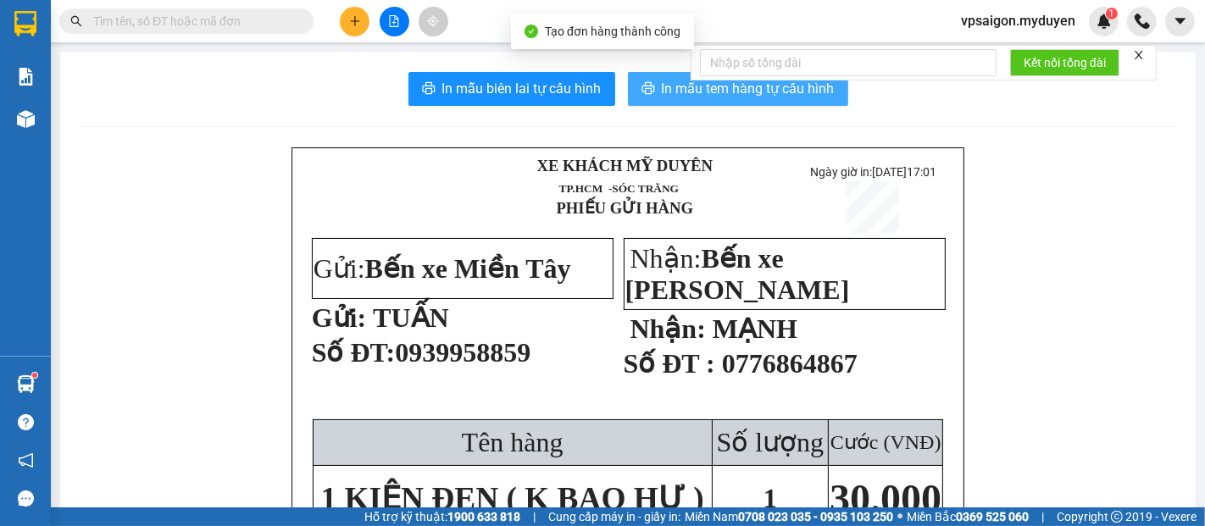
click at [672, 102] on button "In mẫu tem hàng tự cấu hình" at bounding box center [738, 89] width 220 height 34
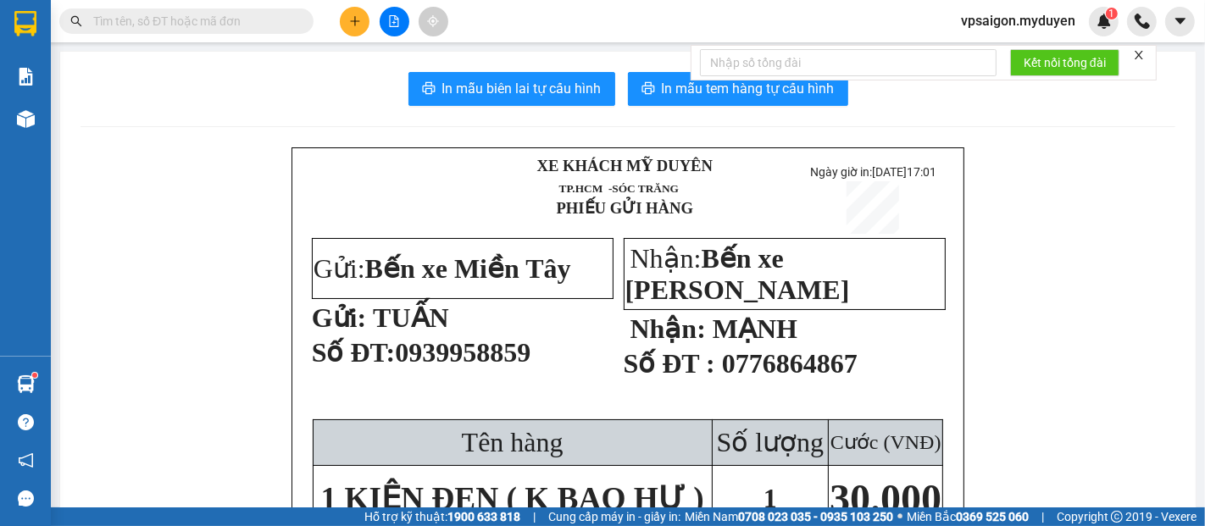
click at [359, 27] on button at bounding box center [355, 22] width 30 height 30
click at [388, 73] on div "Tạo đơn hàng" at bounding box center [413, 63] width 127 height 32
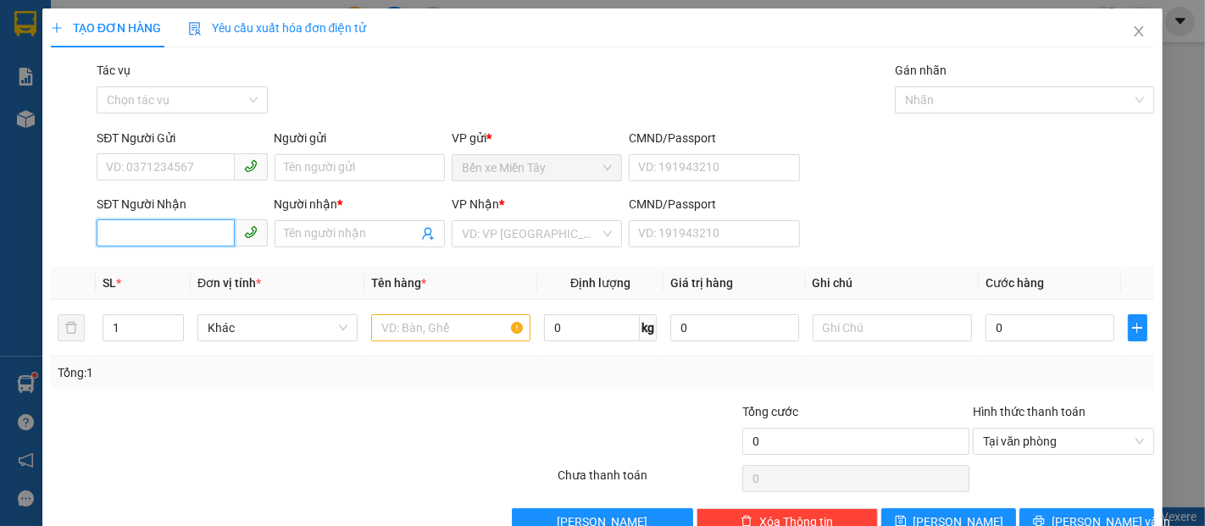
click at [175, 230] on input "SĐT Người Nhận" at bounding box center [165, 233] width 137 height 27
type input "0867083725"
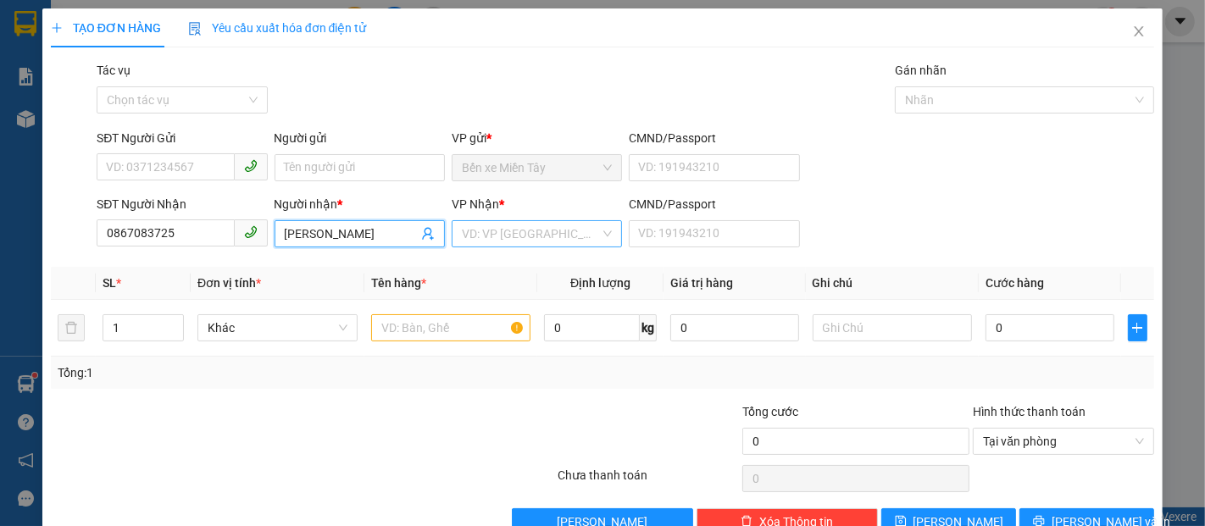
type input "LÂM SƯNG"
click at [522, 238] on input "search" at bounding box center [531, 233] width 138 height 25
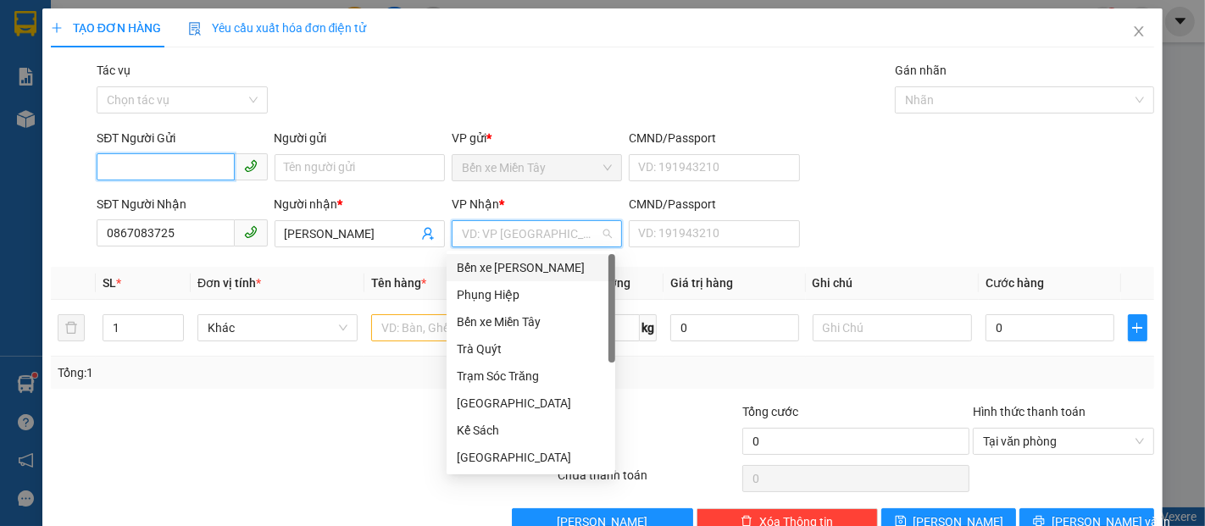
click at [220, 169] on input "SĐT Người Gửi" at bounding box center [165, 166] width 137 height 27
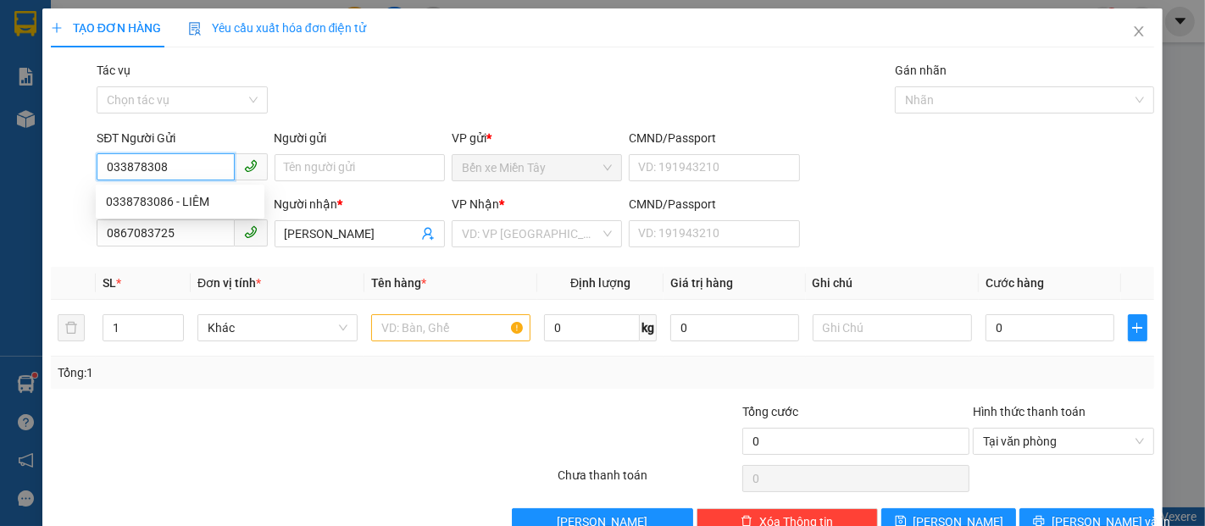
type input "0338783086"
click at [180, 202] on div "0338783086 - LIÊM" at bounding box center [180, 201] width 148 height 19
type input "LIÊM"
type input "30.000"
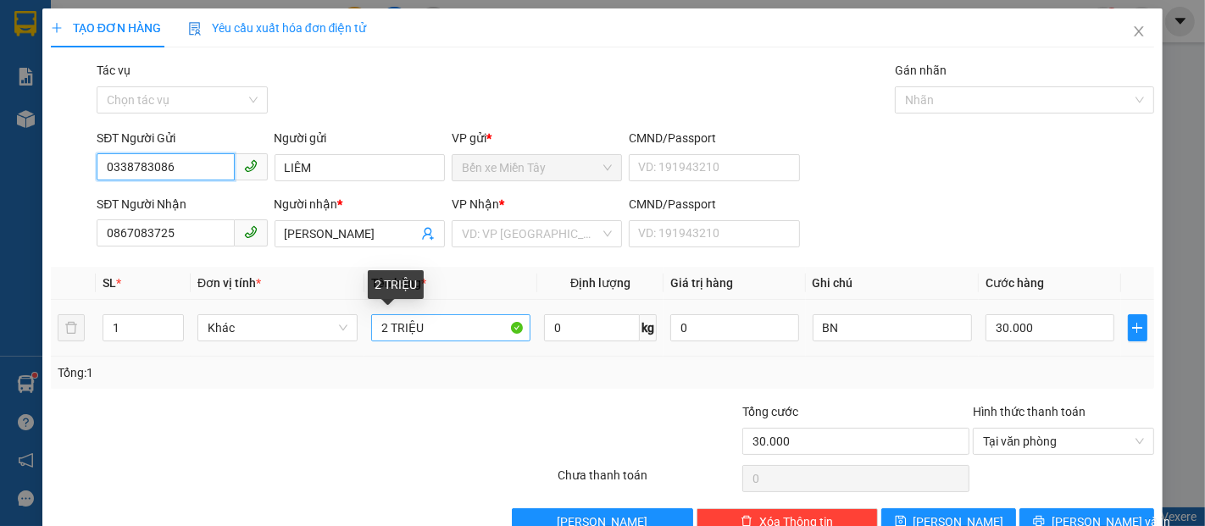
type input "0338783086"
drag, startPoint x: 448, startPoint y: 325, endPoint x: 373, endPoint y: 328, distance: 75.5
click at [373, 328] on input "2 TRIỆU" at bounding box center [451, 327] width 160 height 27
type input "1 SƠ MI"
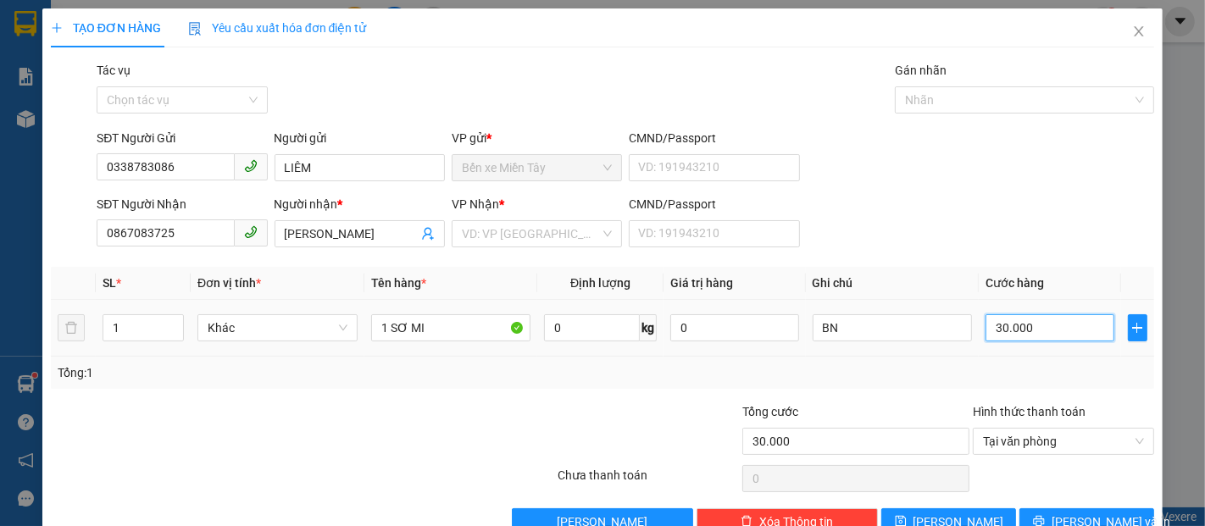
click at [1061, 332] on input "30.000" at bounding box center [1050, 327] width 128 height 27
type input "2"
type input "20"
type input "200"
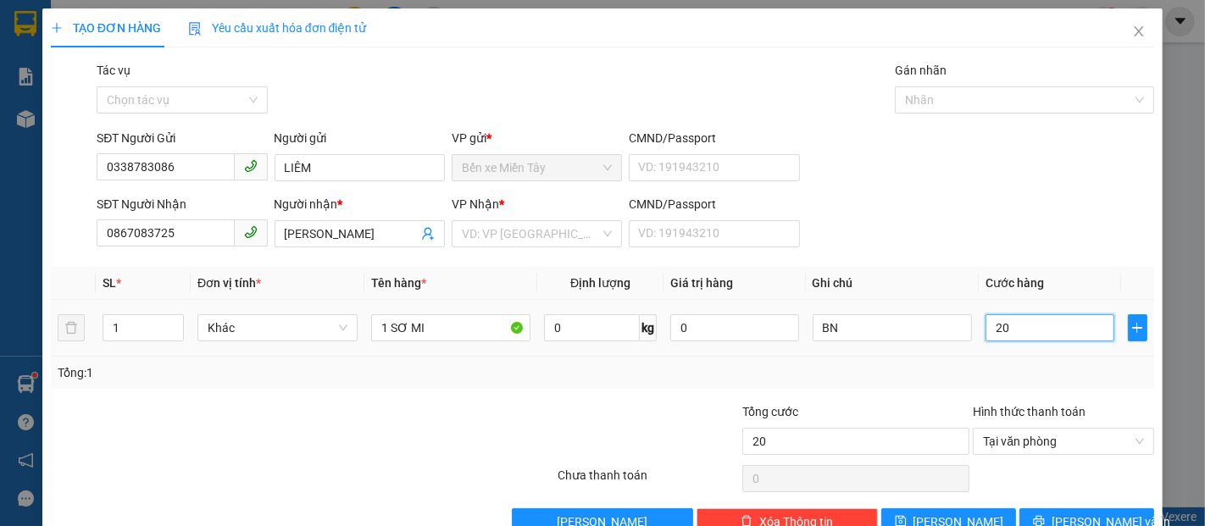
type input "200"
type input "2.000"
type input "20.000"
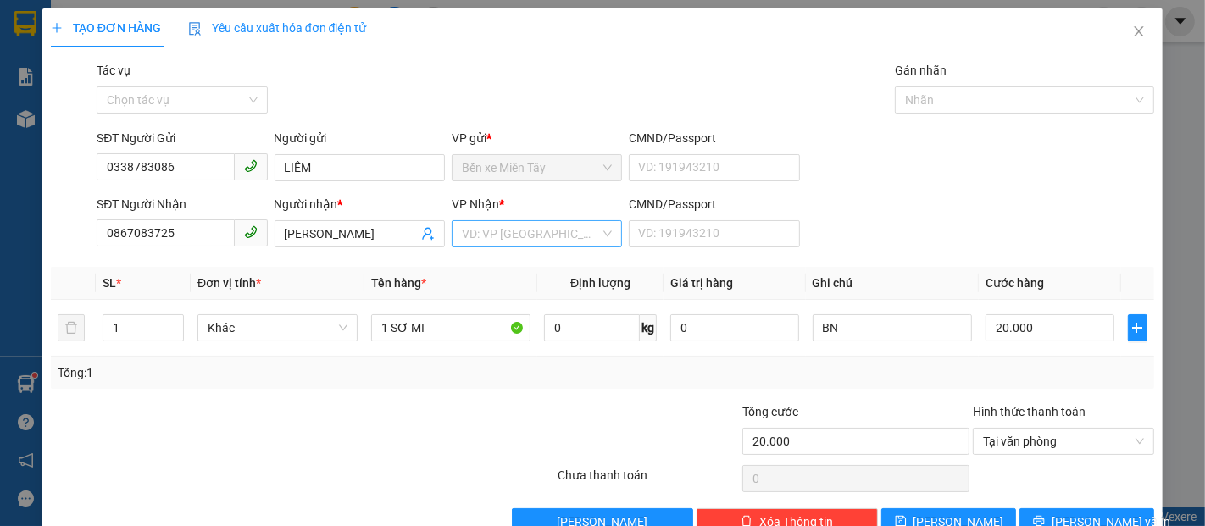
click at [538, 232] on input "search" at bounding box center [531, 233] width 138 height 25
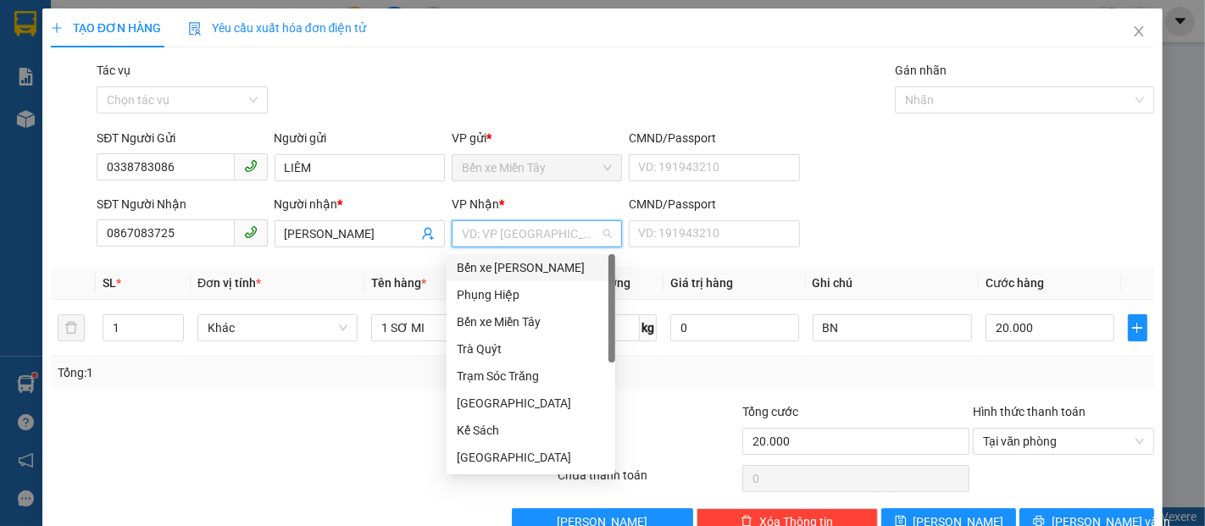
type input "S"
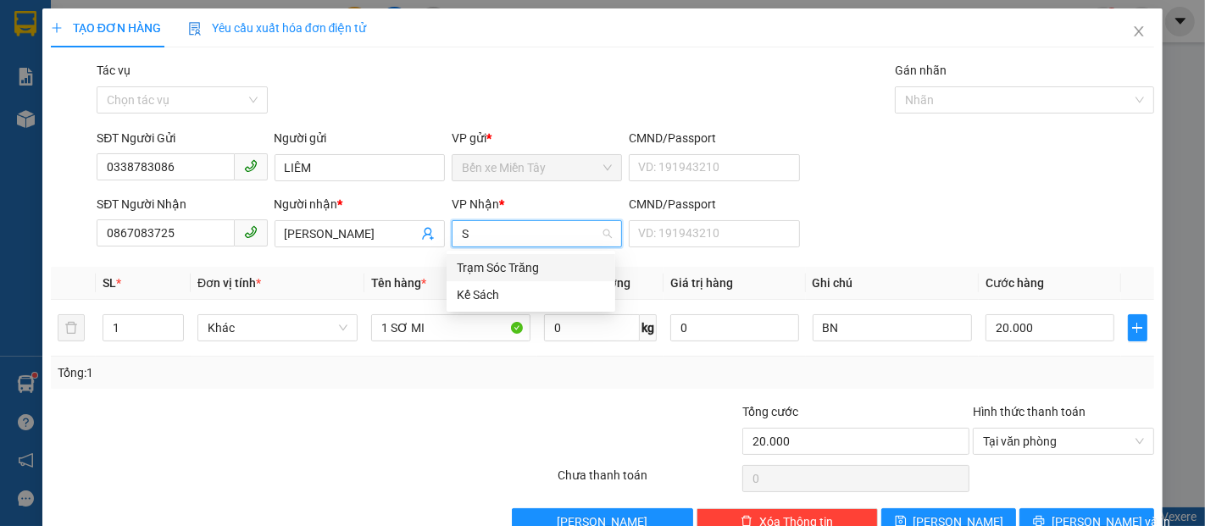
click at [532, 266] on div "Trạm Sóc Trăng" at bounding box center [531, 268] width 148 height 19
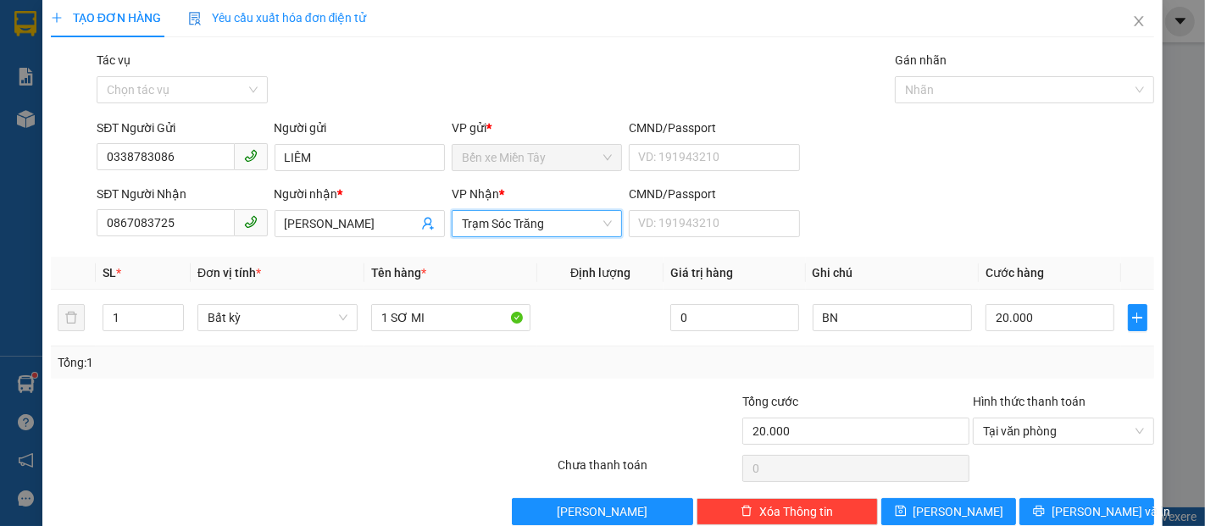
scroll to position [41, 0]
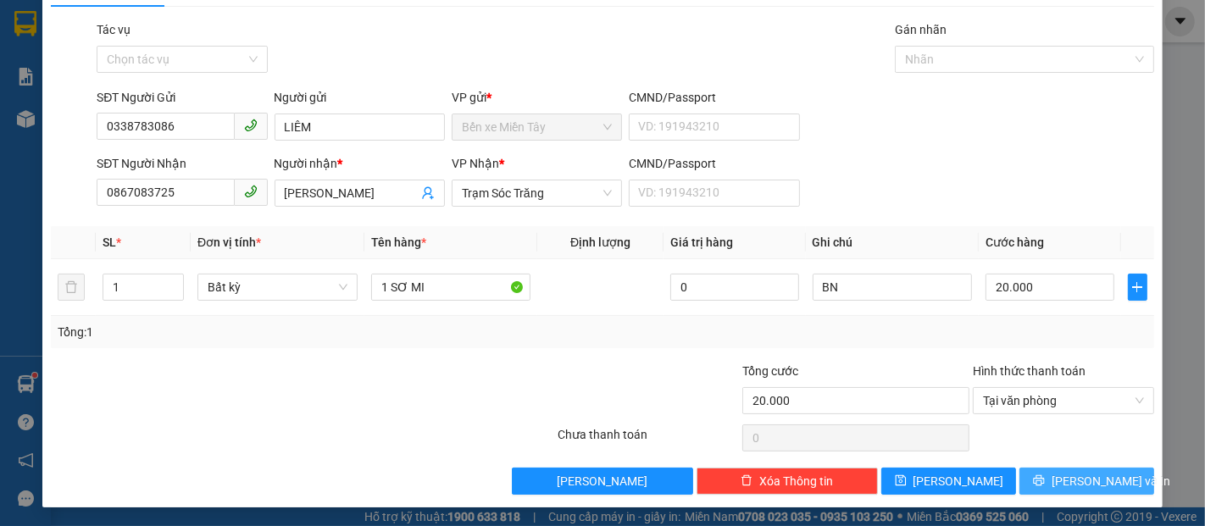
click at [1106, 476] on span "[PERSON_NAME] và In" at bounding box center [1111, 481] width 119 height 19
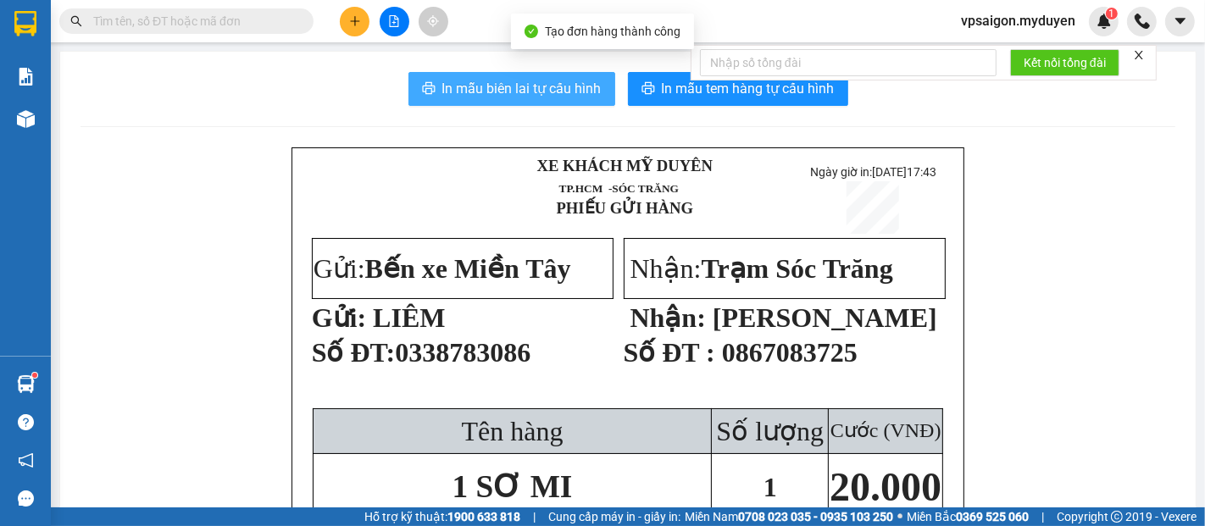
click at [547, 88] on span "In mẫu biên lai tự cấu hình" at bounding box center [521, 88] width 159 height 21
click at [672, 86] on span "In mẫu tem hàng tự cấu hình" at bounding box center [748, 88] width 173 height 21
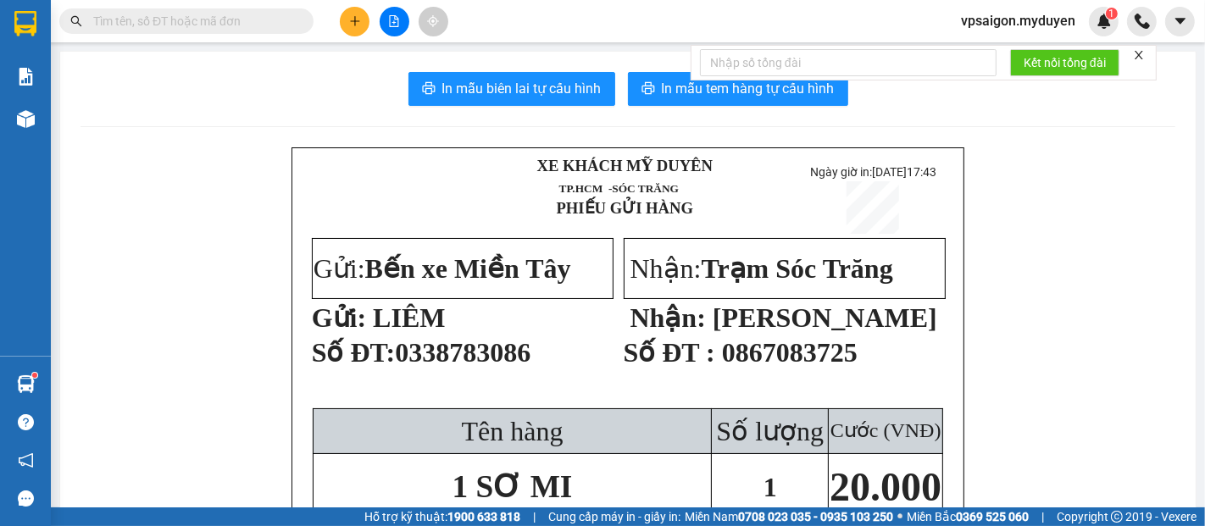
click at [353, 28] on button at bounding box center [355, 22] width 30 height 30
click at [398, 62] on div "Tạo đơn hàng" at bounding box center [422, 63] width 74 height 19
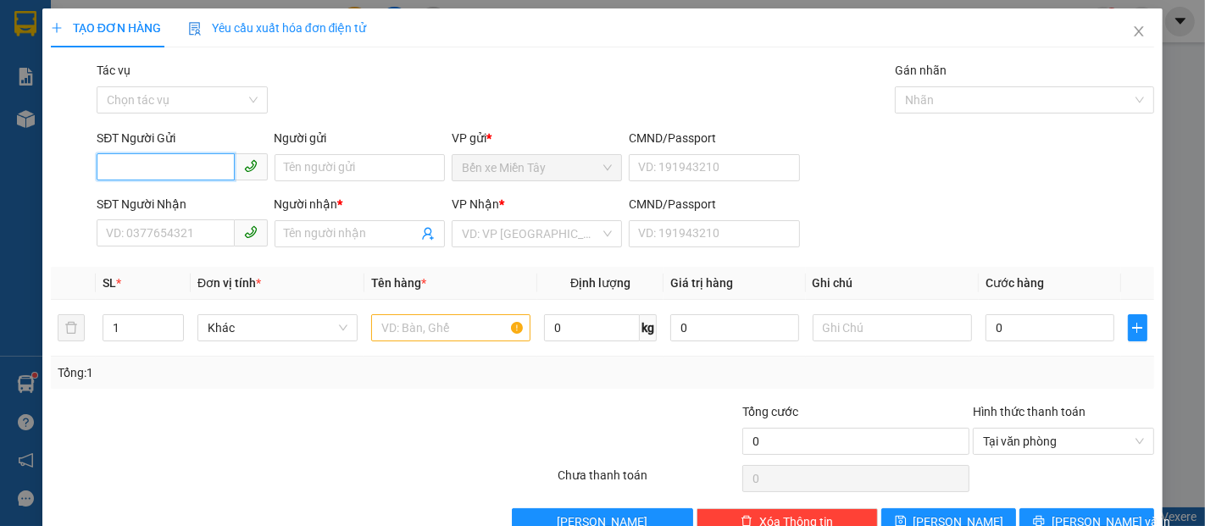
click at [154, 158] on input "SĐT Người Gửi" at bounding box center [165, 166] width 137 height 27
click at [149, 158] on input "940" at bounding box center [165, 166] width 137 height 27
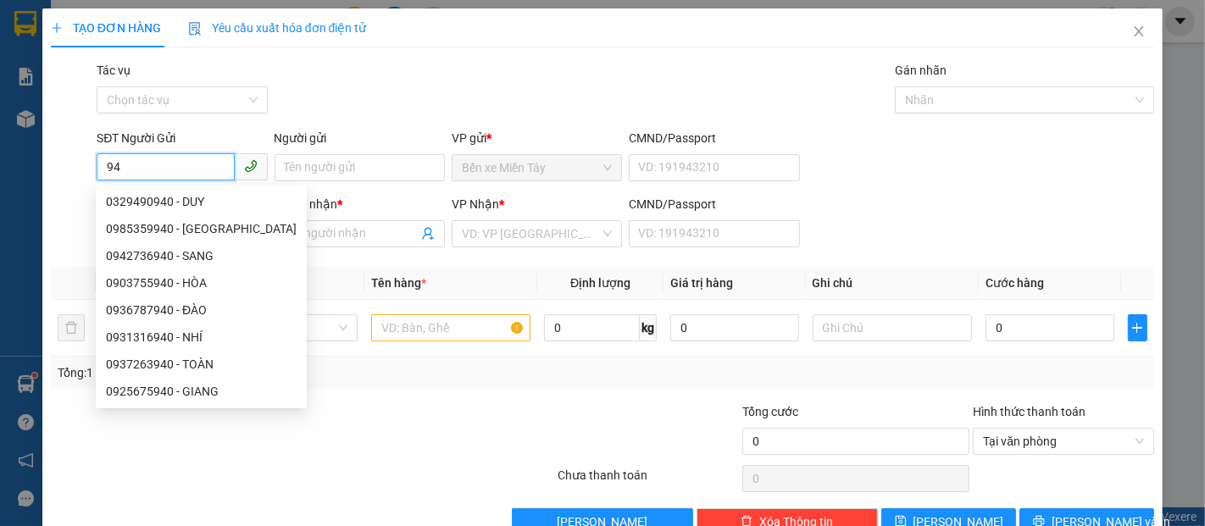
type input "9"
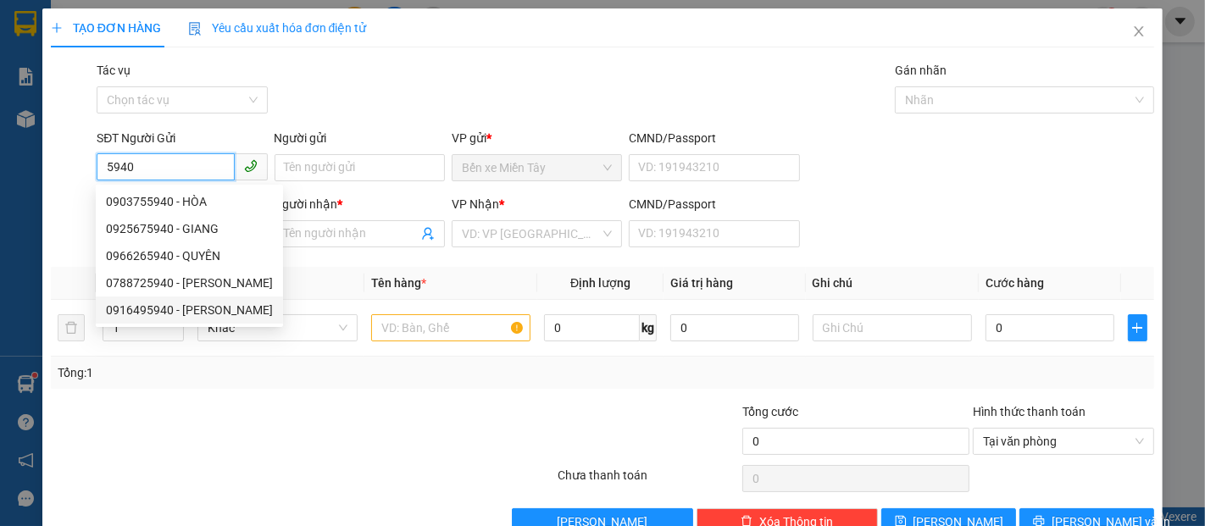
click at [197, 307] on div "0916495940 - VÂN" at bounding box center [189, 310] width 167 height 19
type input "0916495940"
type input "VÂN"
type input "0938786458"
type input "THANH VÂN"
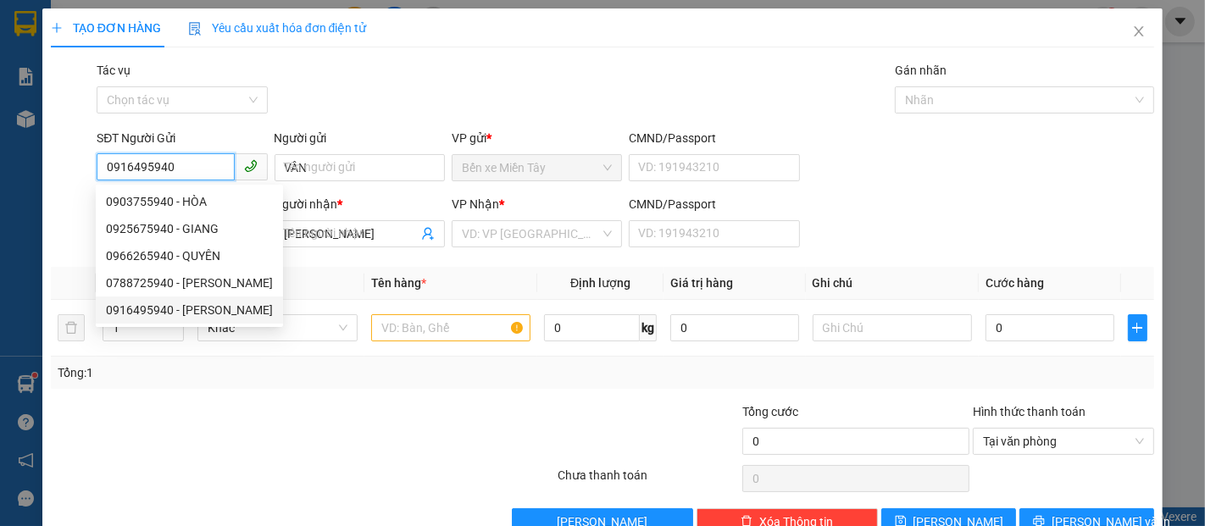
type input "100.000"
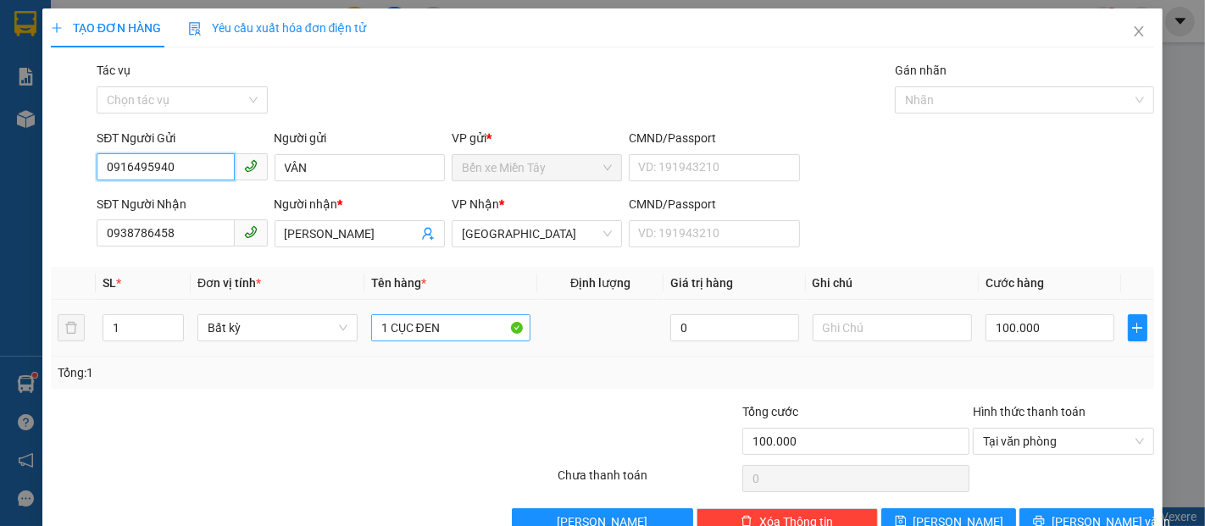
type input "0916495940"
drag, startPoint x: 442, startPoint y: 329, endPoint x: 326, endPoint y: 345, distance: 117.2
click at [326, 345] on tr "1 Bất kỳ 1 CỤC ĐEN 0 100.000" at bounding box center [603, 328] width 1104 height 57
click at [462, 337] on input "1 CỤC ĐEN" at bounding box center [451, 327] width 160 height 27
click at [1073, 328] on input "100.000" at bounding box center [1050, 327] width 128 height 27
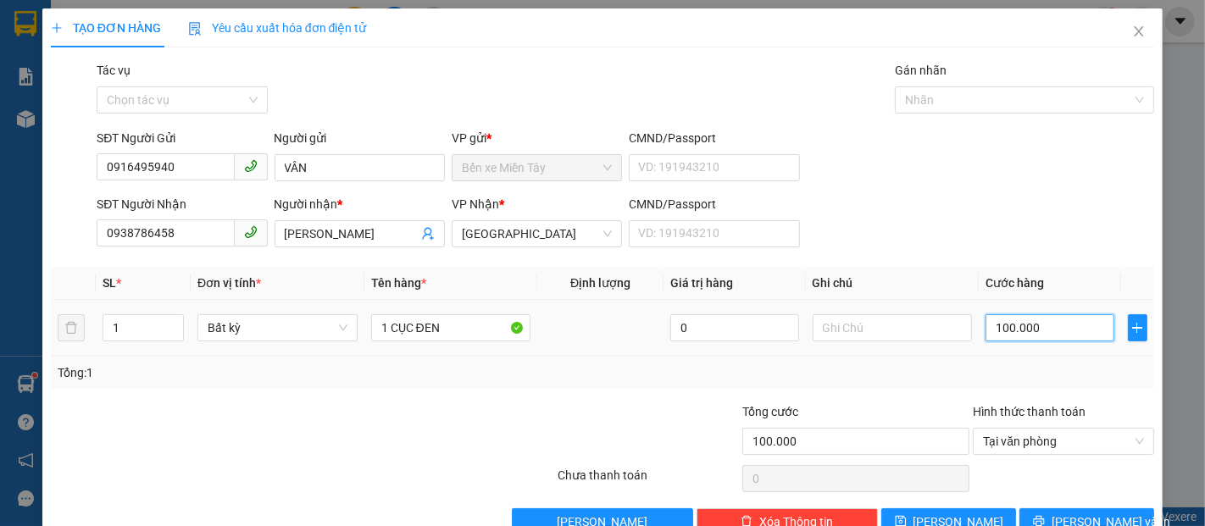
type input "8"
type input "80"
type input "800"
type input "8.000"
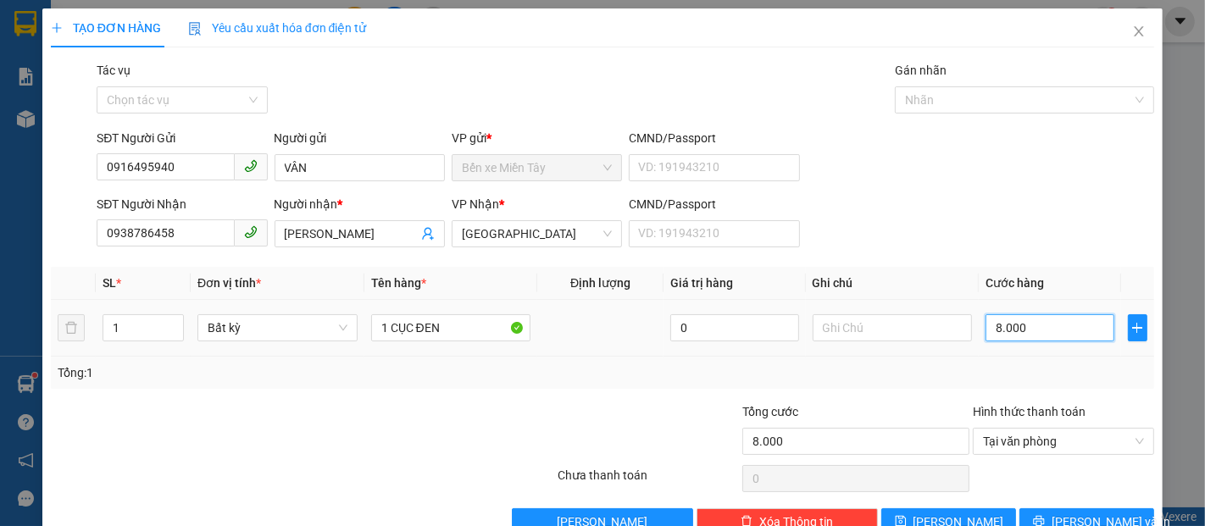
type input "80.000"
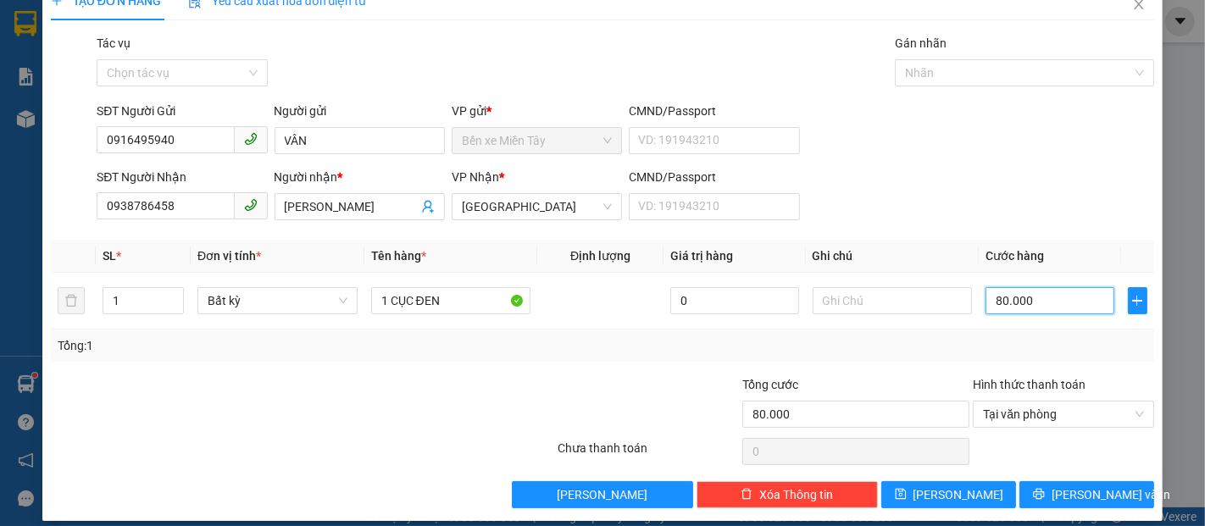
scroll to position [41, 0]
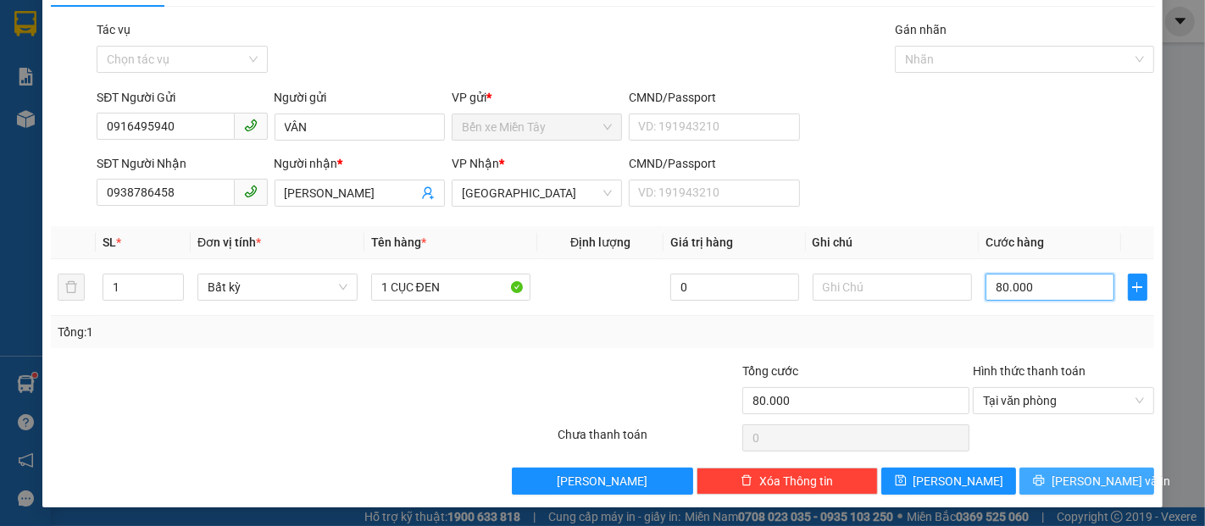
type input "80.000"
click at [1088, 478] on span "[PERSON_NAME] và In" at bounding box center [1111, 481] width 119 height 19
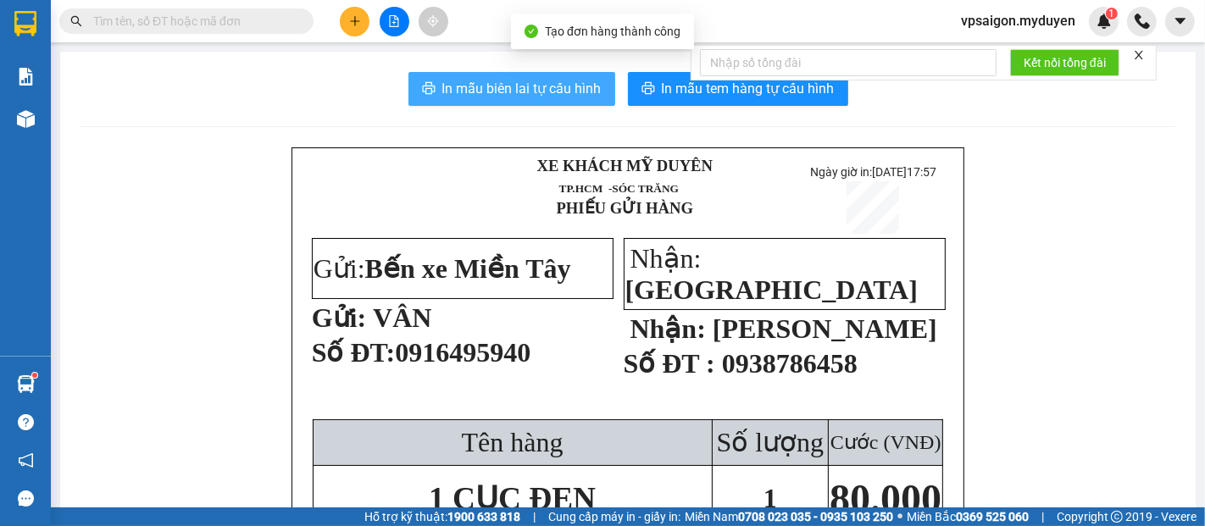
click at [504, 86] on span "In mẫu biên lai tự cấu hình" at bounding box center [521, 88] width 159 height 21
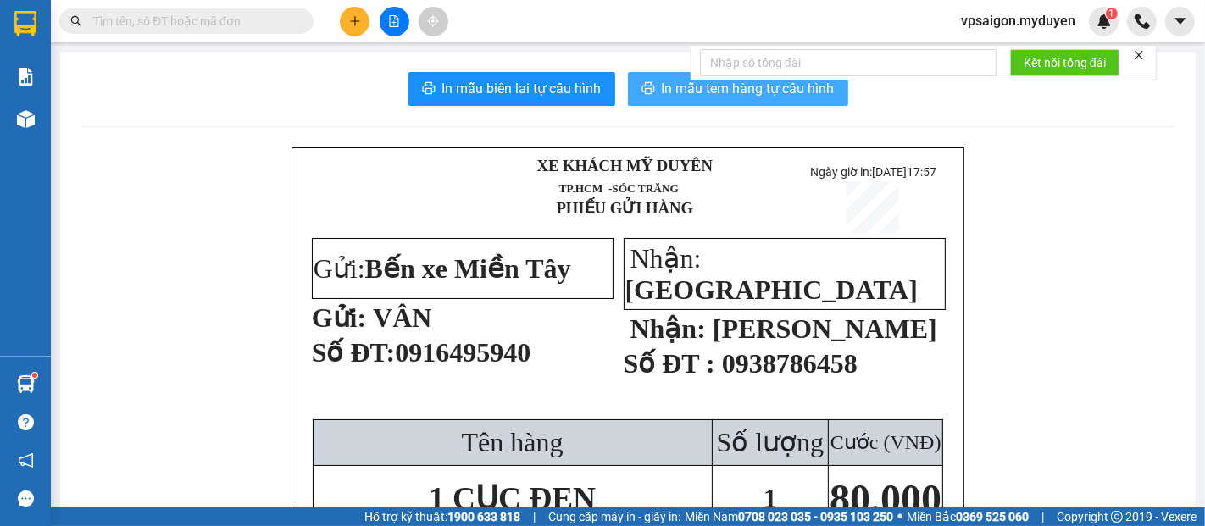
click at [662, 86] on span "In mẫu tem hàng tự cấu hình" at bounding box center [748, 88] width 173 height 21
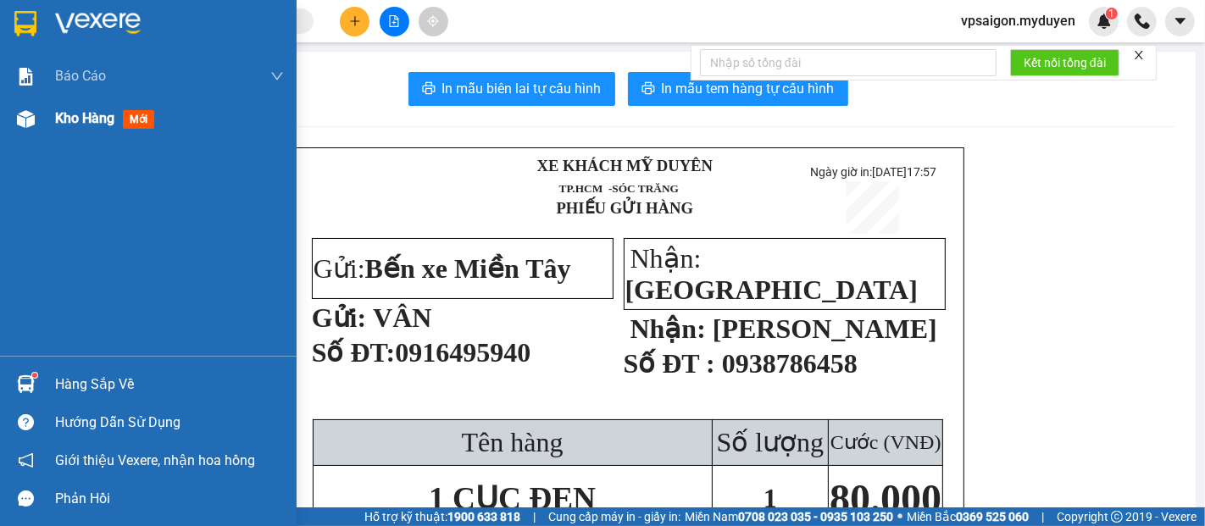
click at [98, 117] on span "Kho hàng" at bounding box center [84, 118] width 59 height 16
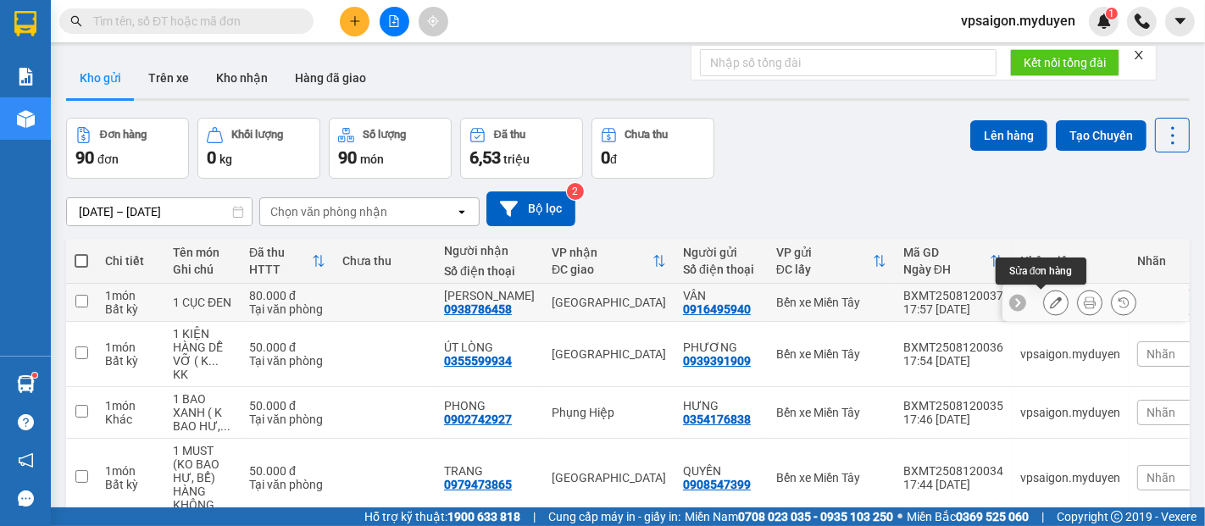
click at [1044, 310] on button at bounding box center [1056, 303] width 24 height 30
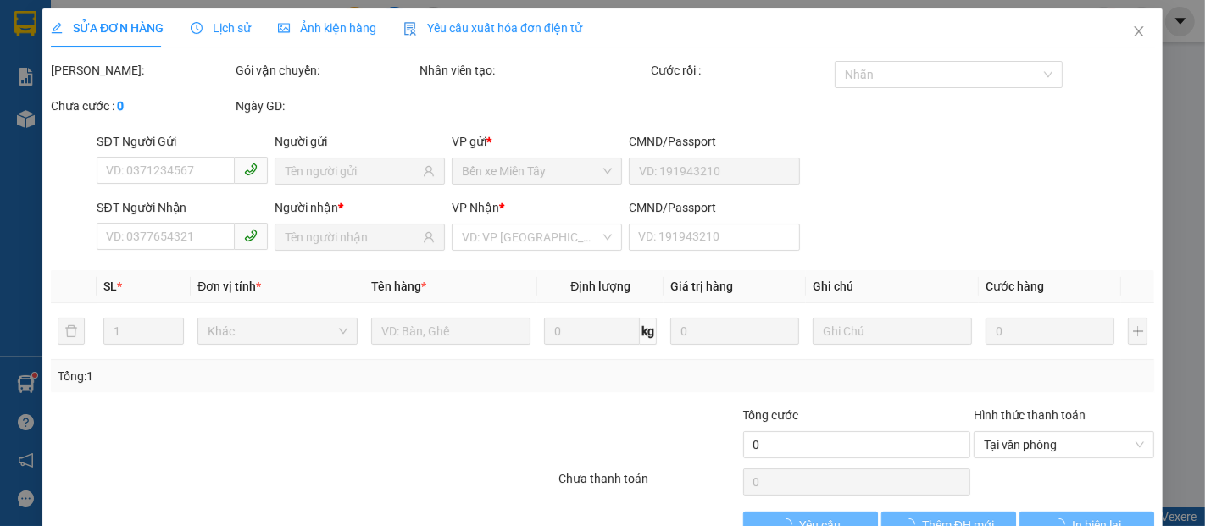
type input "0916495940"
type input "0938786458"
type input "80.000"
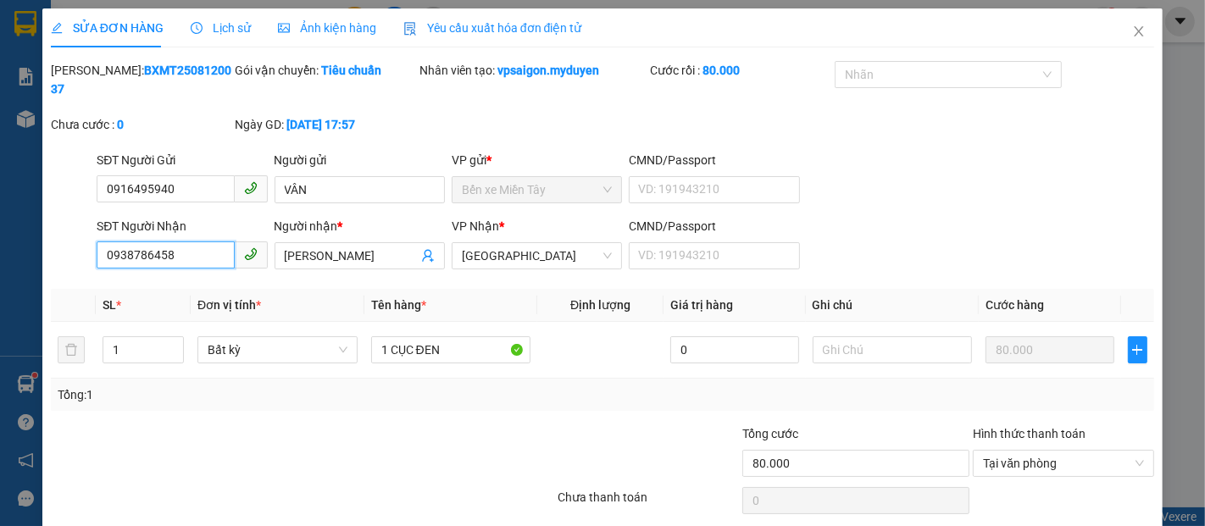
drag, startPoint x: 190, startPoint y: 242, endPoint x: 56, endPoint y: 258, distance: 134.8
click at [56, 258] on div "Total Paid Fee 80.000 Total UnPaid Fee 0 Cash Collection Total Fee Mã ĐH: BXMT2…" at bounding box center [603, 309] width 1104 height 497
drag, startPoint x: 196, startPoint y: 176, endPoint x: 34, endPoint y: 202, distance: 163.9
click at [33, 202] on div "SỬA ĐƠN HÀNG Lịch sử Ảnh kiện hàng Yêu cầu xuất hóa đơn điện tử Total Paid Fee …" at bounding box center [602, 263] width 1205 height 526
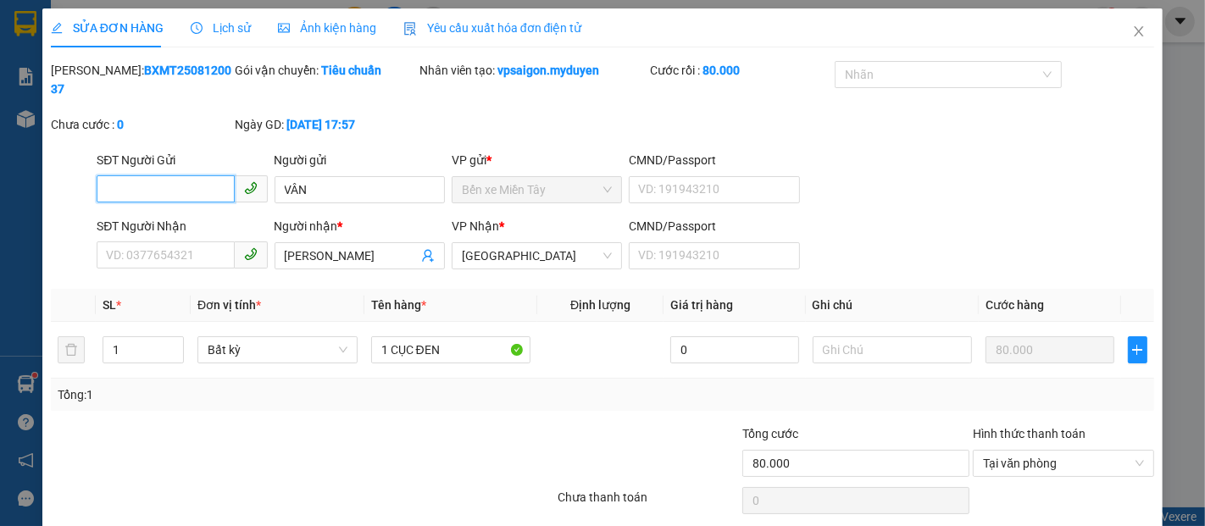
click at [170, 175] on input "SĐT Người Gửi" at bounding box center [165, 188] width 137 height 27
paste input "0938786458"
type input "0938786458"
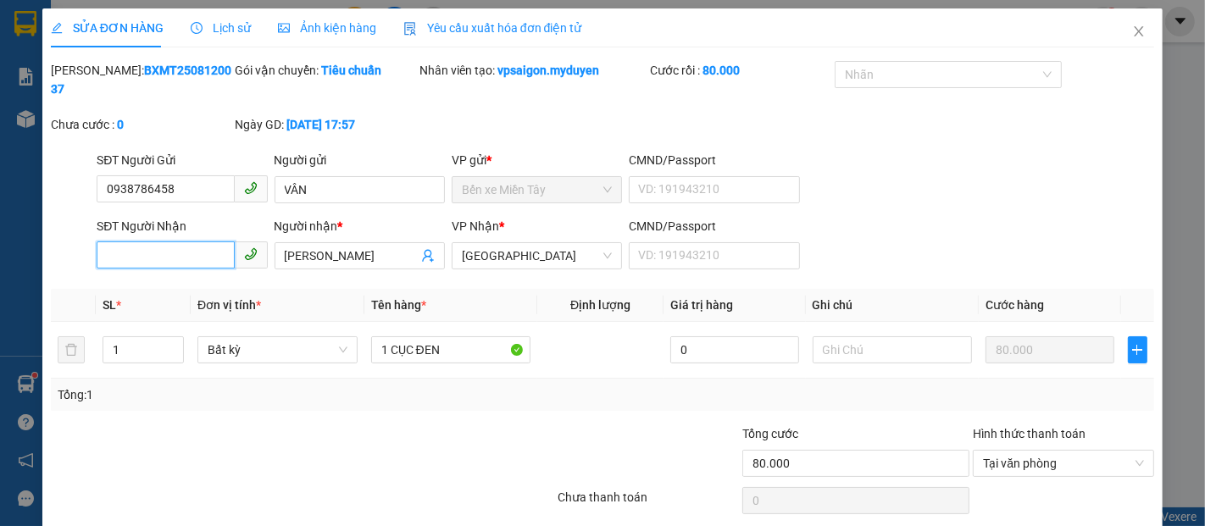
click at [210, 242] on input "SĐT Người Nhận" at bounding box center [165, 255] width 137 height 27
click at [205, 242] on input "SĐT Người Nhận" at bounding box center [165, 255] width 137 height 27
drag, startPoint x: 359, startPoint y: 241, endPoint x: 271, endPoint y: 231, distance: 87.9
click at [275, 242] on span "THANH VÂN" at bounding box center [360, 255] width 170 height 27
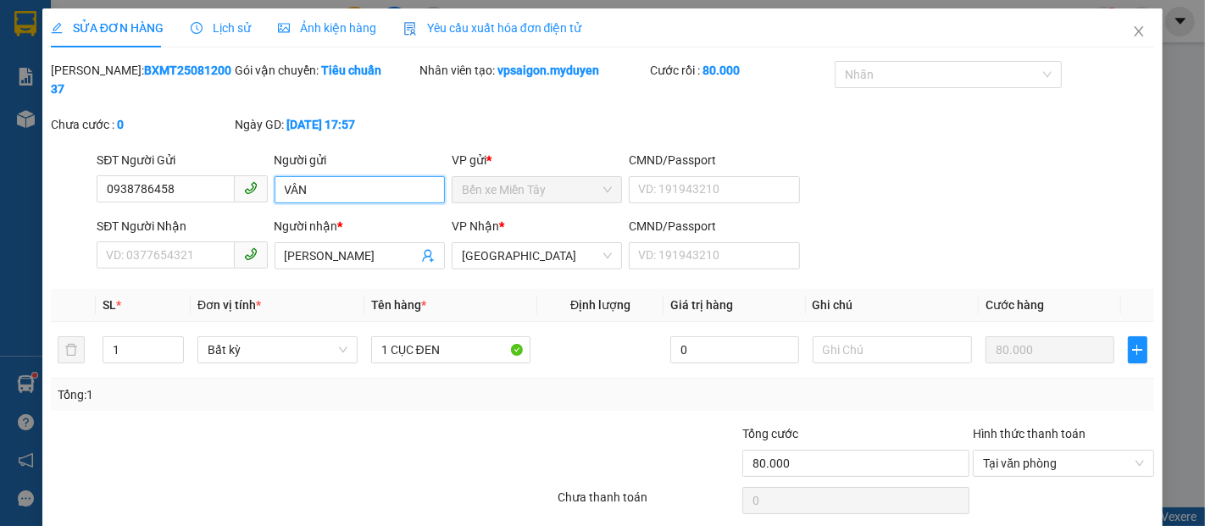
drag, startPoint x: 320, startPoint y: 175, endPoint x: 249, endPoint y: 175, distance: 70.3
click at [249, 175] on div "SĐT Người Gửi 0938786458 Người gửi VÂN VÂN VP gửi * Bến xe Miền Tây CMND/Passpo…" at bounding box center [625, 180] width 1065 height 59
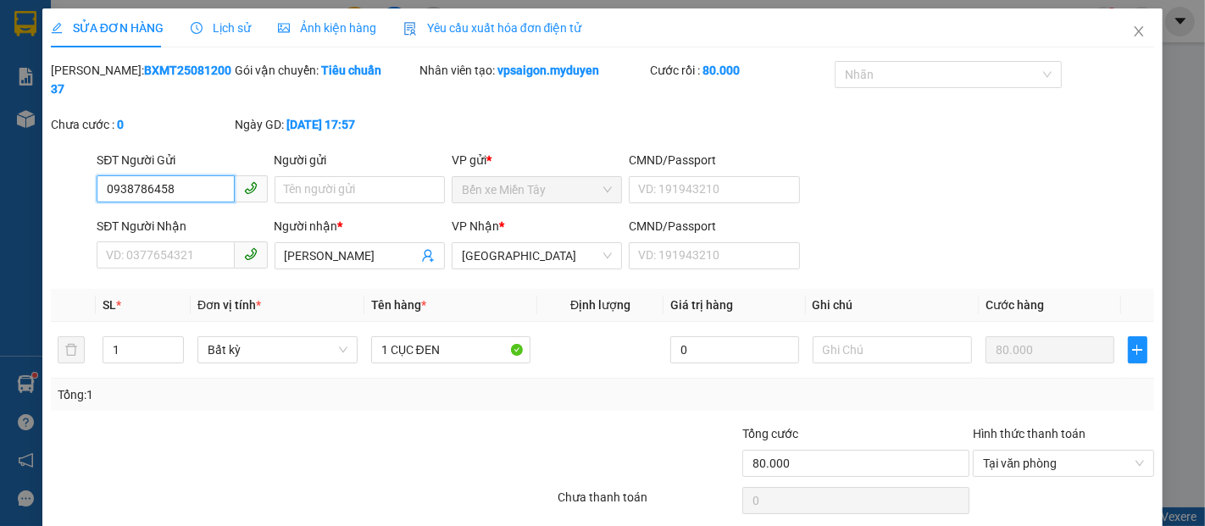
drag, startPoint x: 159, startPoint y: 176, endPoint x: 14, endPoint y: 188, distance: 145.4
click at [11, 185] on div "SỬA ĐƠN HÀNG Lịch sử Ảnh kiện hàng Yêu cầu xuất hóa đơn điện tử Total Paid Fee …" at bounding box center [602, 263] width 1205 height 526
type input "0908311665"
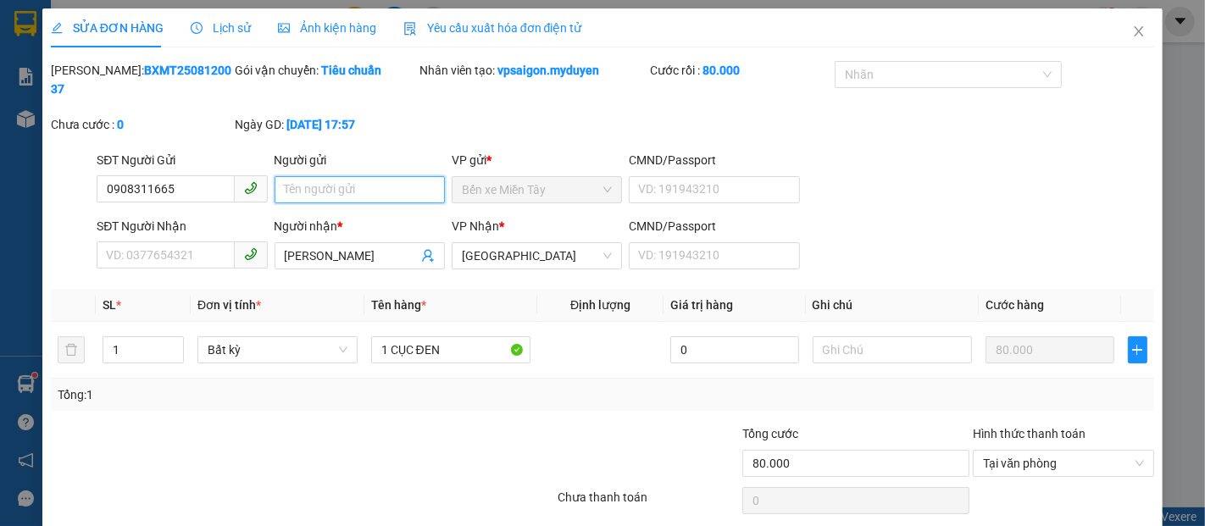
click at [320, 176] on input "Người gửi" at bounding box center [360, 189] width 170 height 27
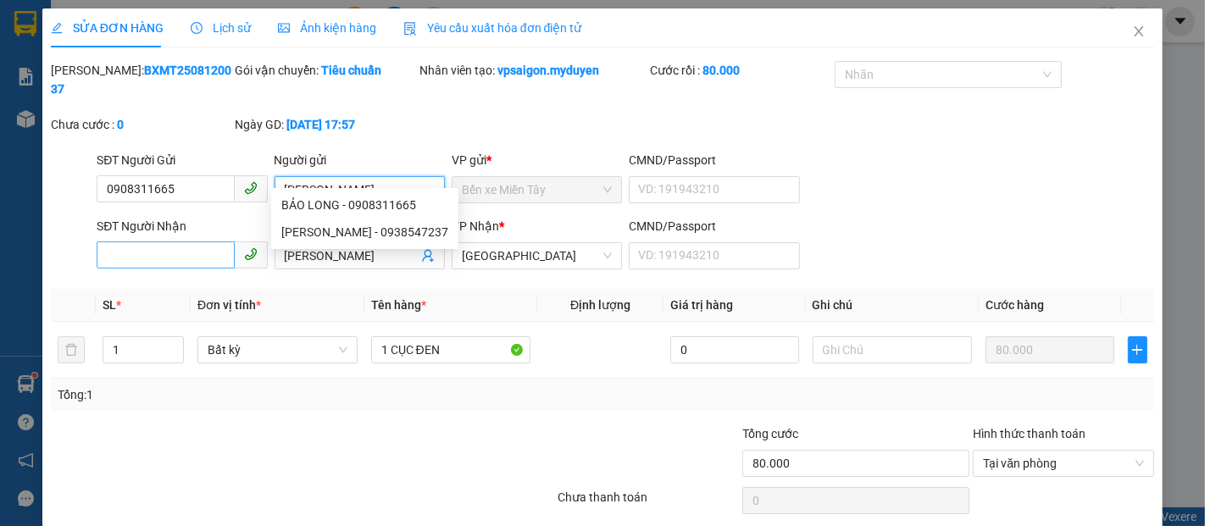
type input "BẢO LONG"
click at [120, 242] on input "SĐT Người Nhận" at bounding box center [165, 255] width 137 height 27
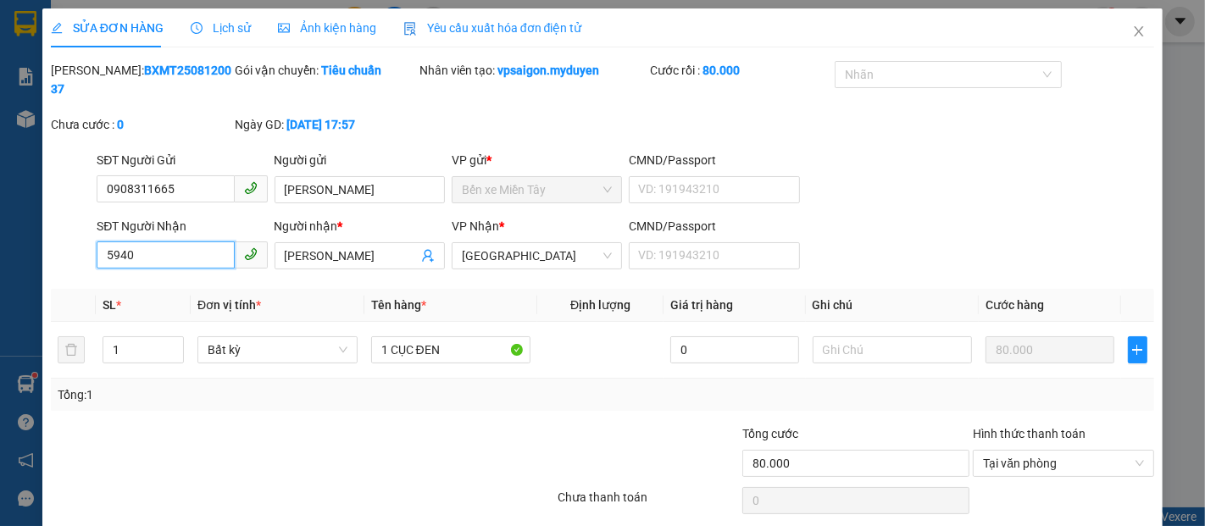
click at [196, 242] on input "5940" at bounding box center [165, 255] width 137 height 27
type input "5"
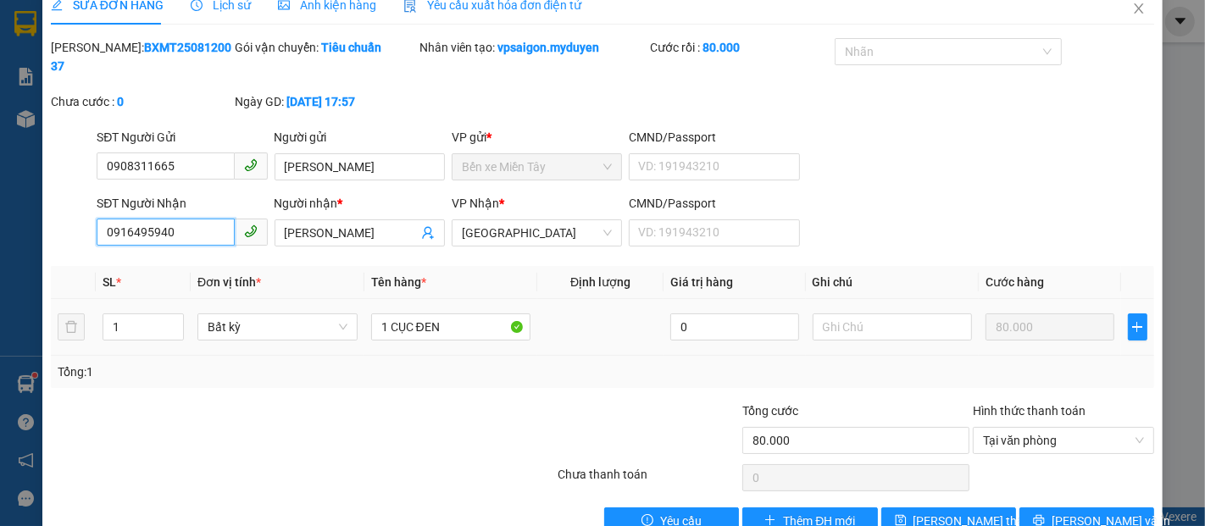
scroll to position [45, 0]
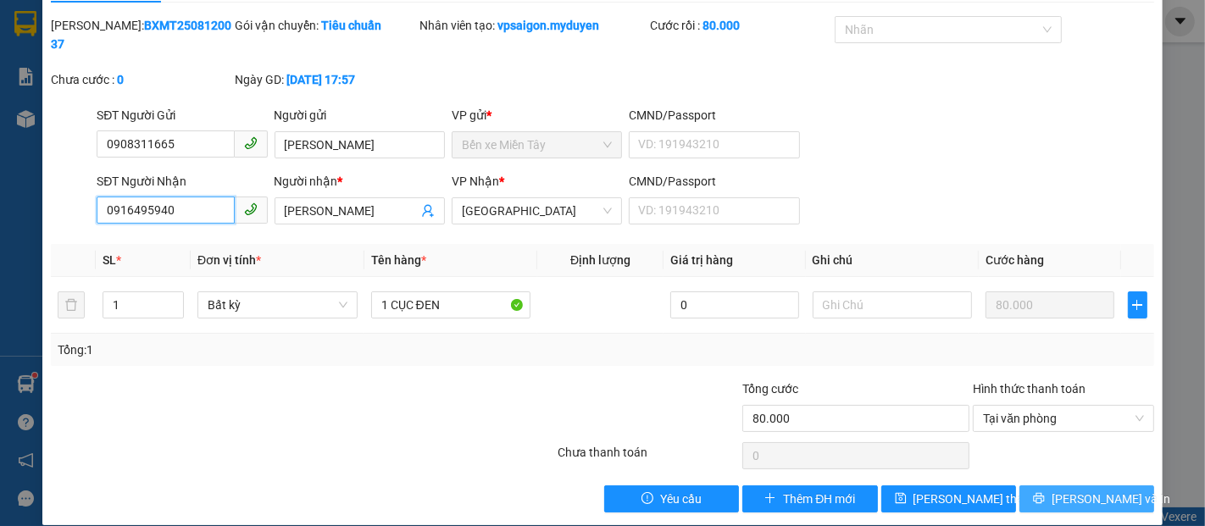
type input "0916495940"
click at [1065, 490] on span "[PERSON_NAME] và In" at bounding box center [1111, 499] width 119 height 19
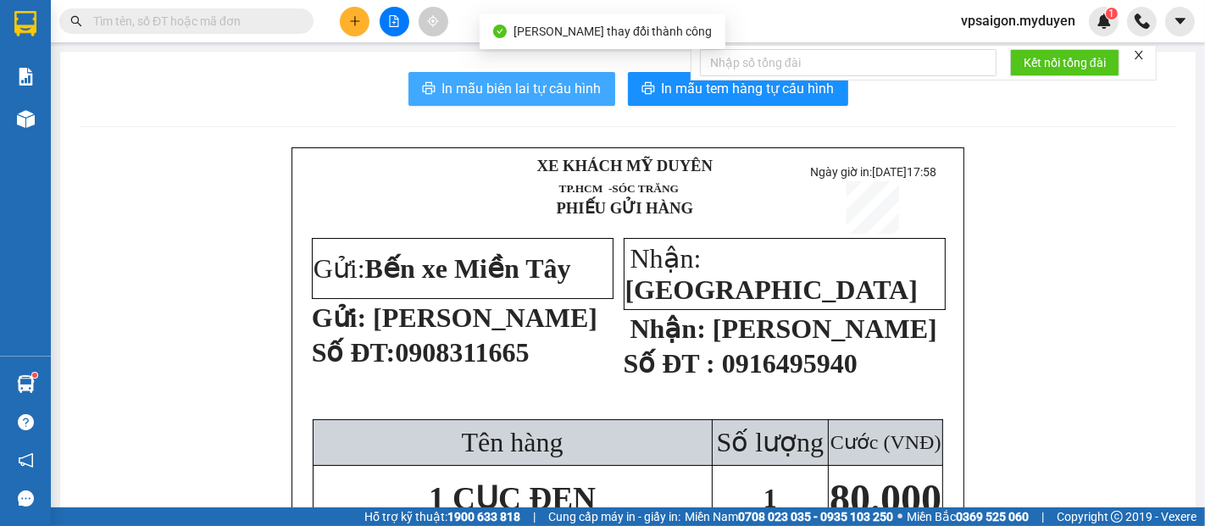
click at [546, 95] on span "In mẫu biên lai tự cấu hình" at bounding box center [521, 88] width 159 height 21
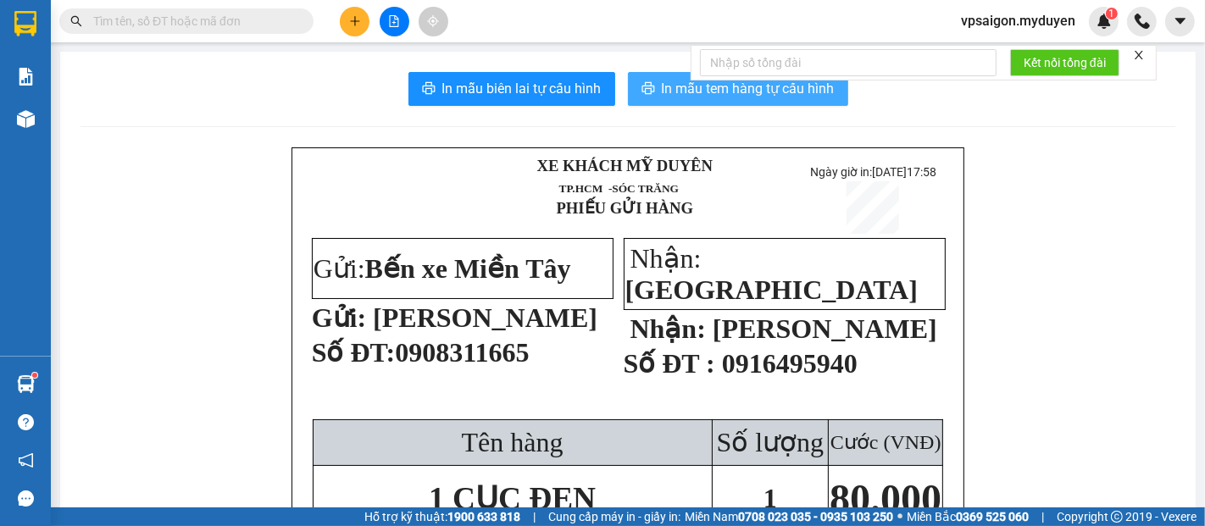
click at [709, 88] on span "In mẫu tem hàng tự cấu hình" at bounding box center [748, 88] width 173 height 21
click at [350, 18] on icon "plus" at bounding box center [355, 21] width 12 height 12
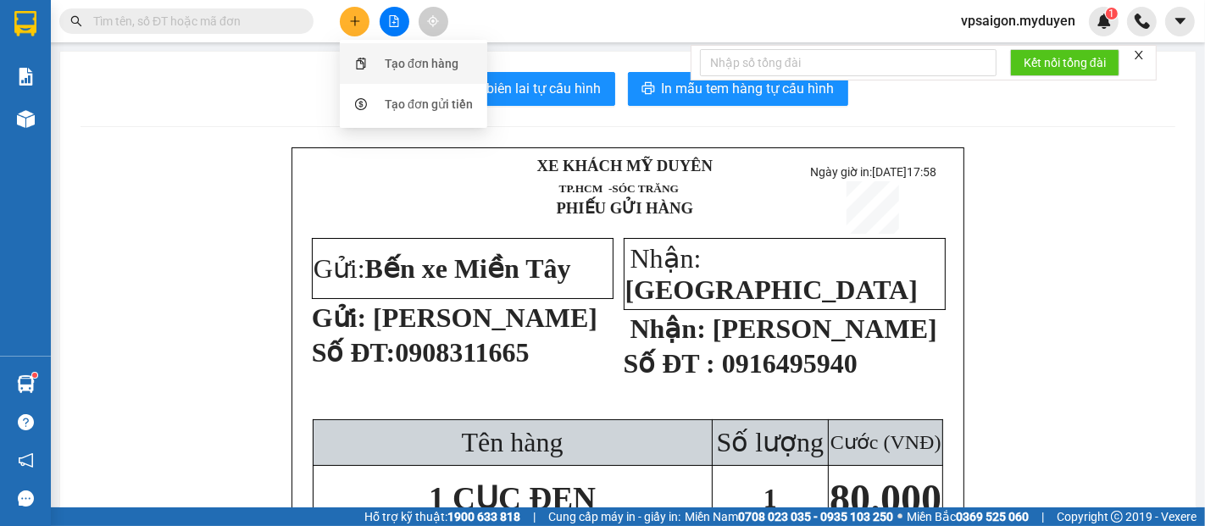
click at [393, 60] on div "Tạo đơn hàng" at bounding box center [422, 63] width 74 height 19
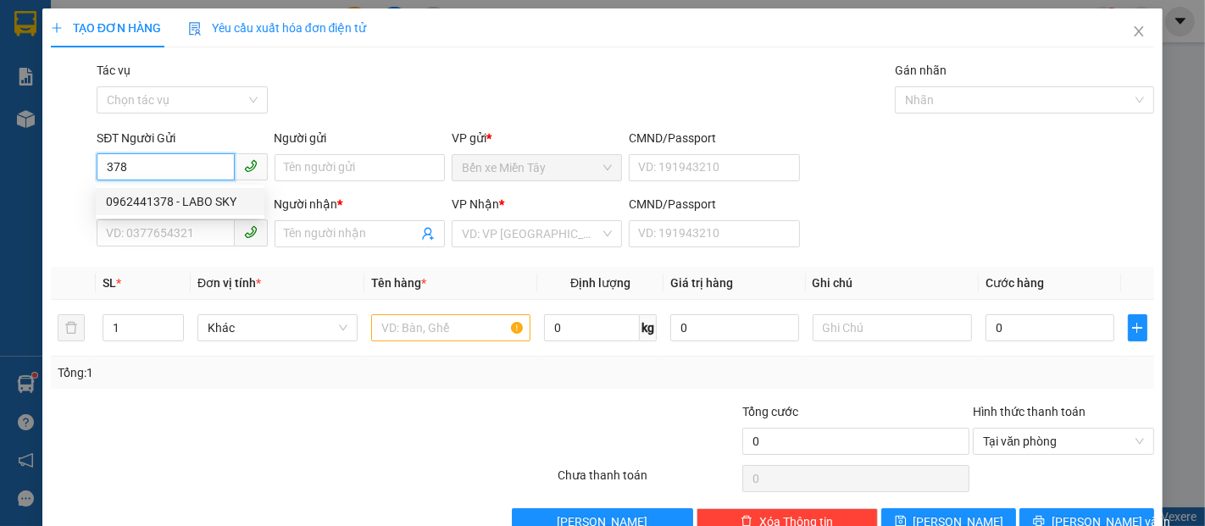
click at [191, 200] on div "0962441378 - LABO SKY" at bounding box center [180, 201] width 148 height 19
type input "0962441378"
type input "LABO SKY"
type input "0866845368"
type input "NK TÂM AN [GEOGRAPHIC_DATA]"
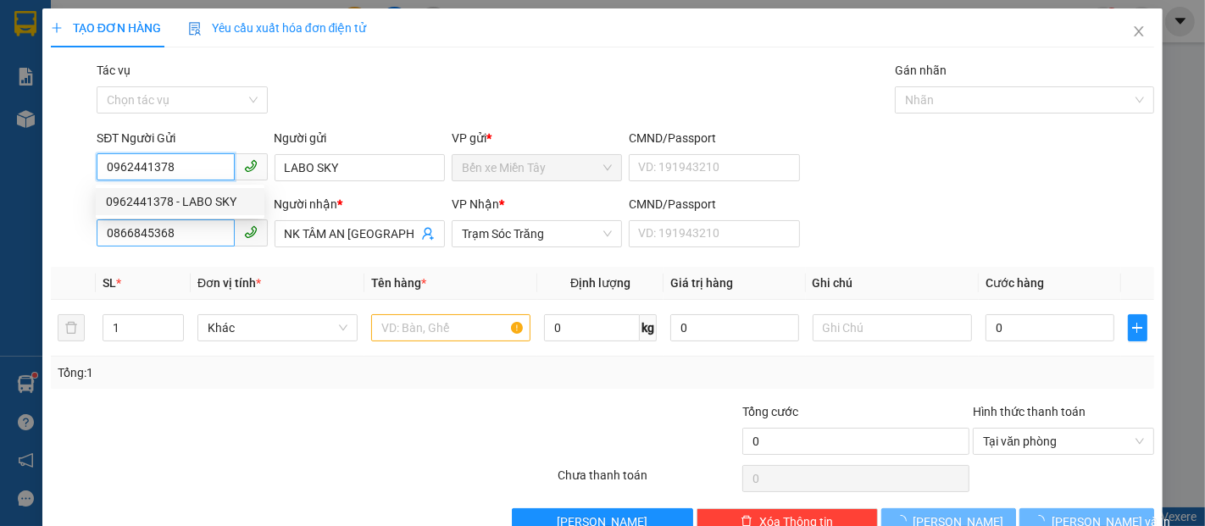
type input "40.000"
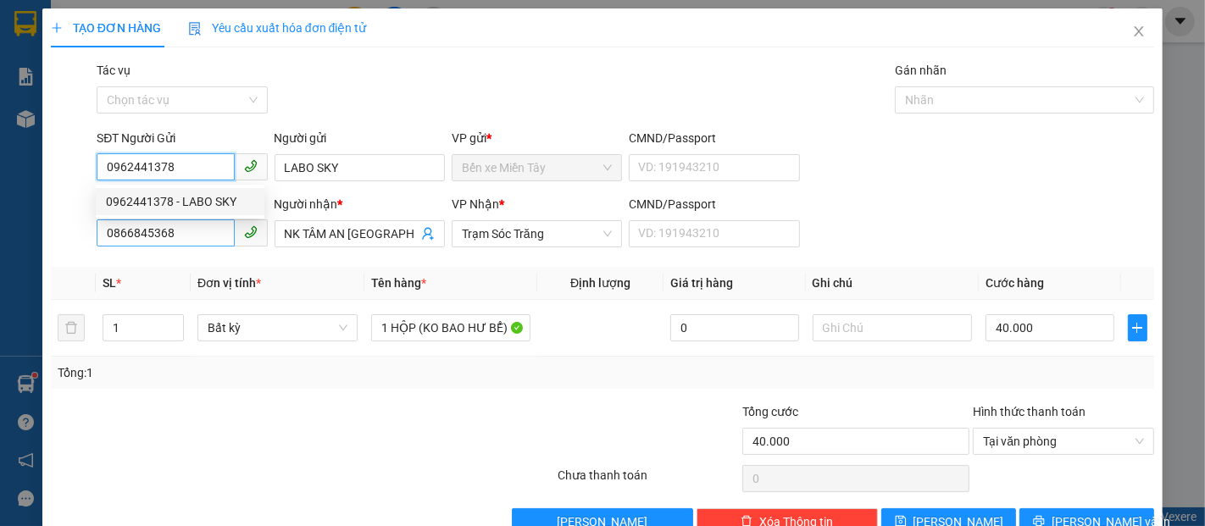
type input "0962441378"
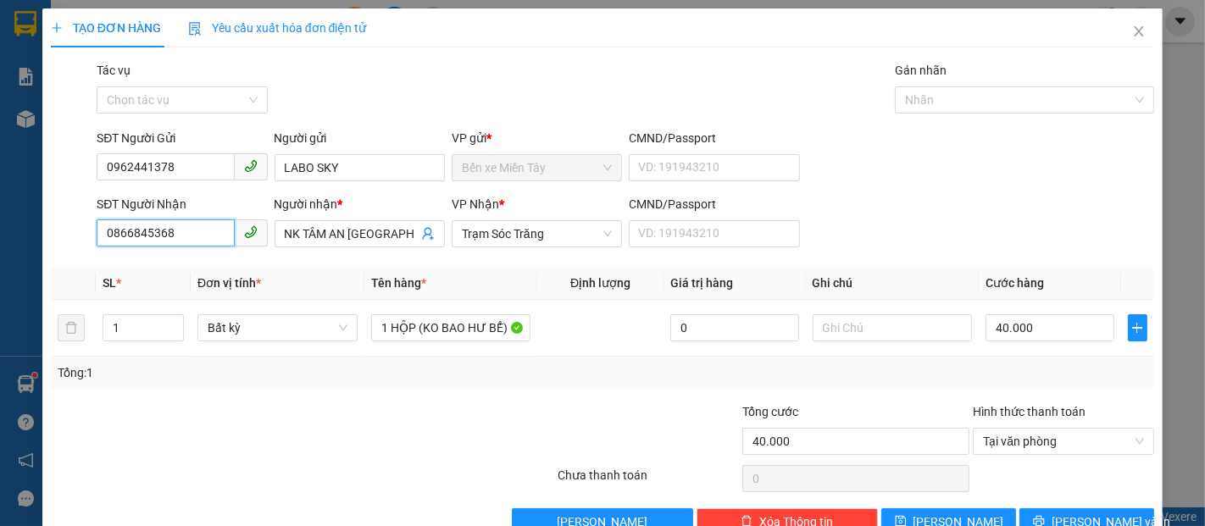
drag, startPoint x: 199, startPoint y: 236, endPoint x: 74, endPoint y: 236, distance: 125.4
click at [74, 236] on div "SĐT Người Nhận 0866845368 Người nhận * NK TÂM AN SÓC TRĂNG VP Nhận * Trạm Sóc T…" at bounding box center [602, 224] width 1107 height 59
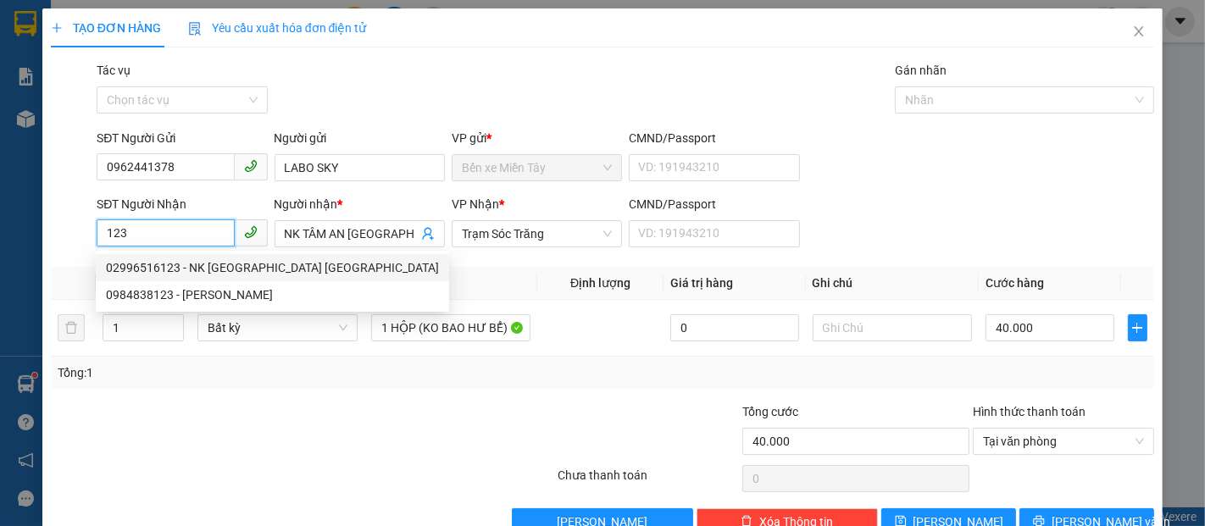
click at [229, 264] on div "02996516123 - NK [GEOGRAPHIC_DATA] [GEOGRAPHIC_DATA]" at bounding box center [272, 268] width 333 height 19
type input "02996516123"
type input "NK [GEOGRAPHIC_DATA] [GEOGRAPHIC_DATA]"
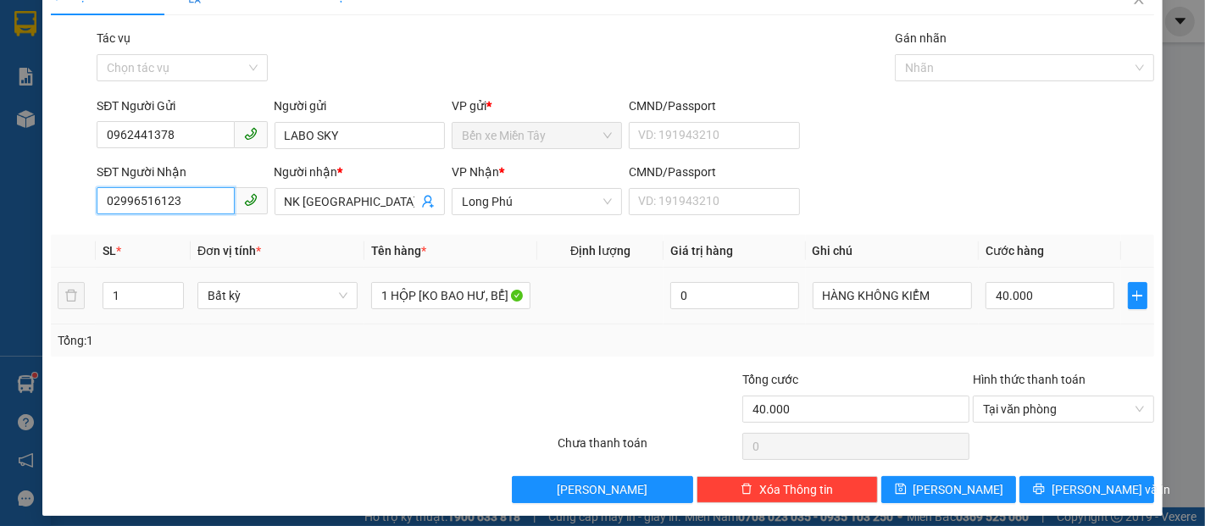
scroll to position [41, 0]
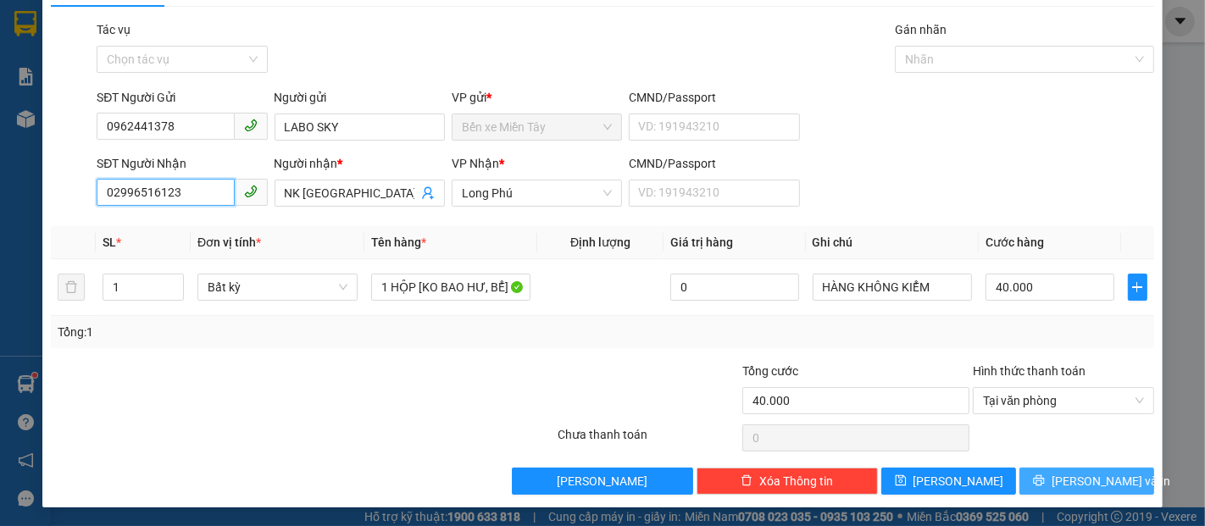
type input "02996516123"
click at [1078, 473] on span "[PERSON_NAME] và In" at bounding box center [1111, 481] width 119 height 19
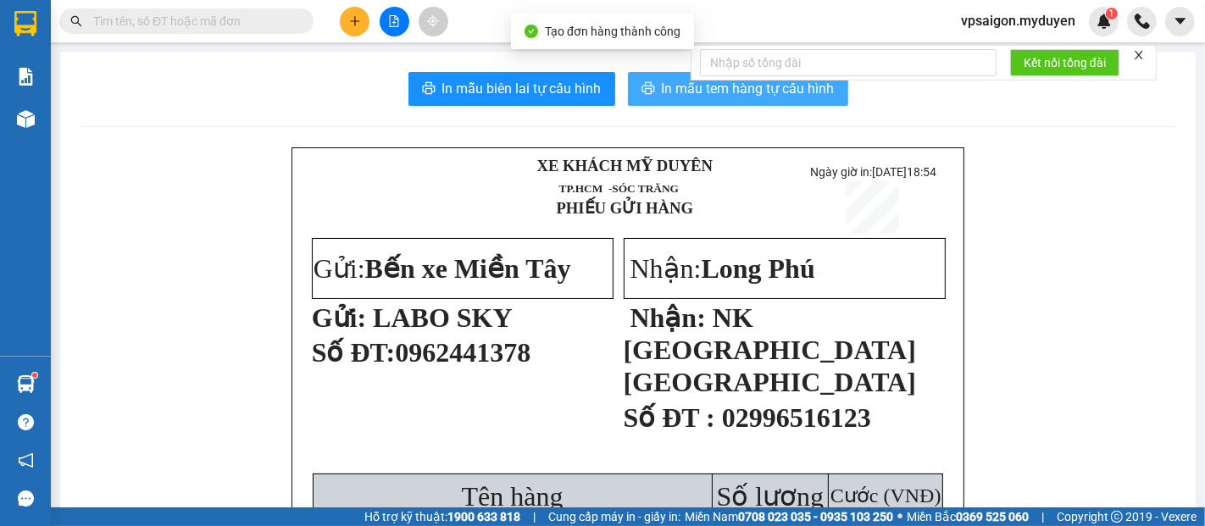
click at [674, 86] on span "In mẫu tem hàng tự cấu hình" at bounding box center [748, 88] width 173 height 21
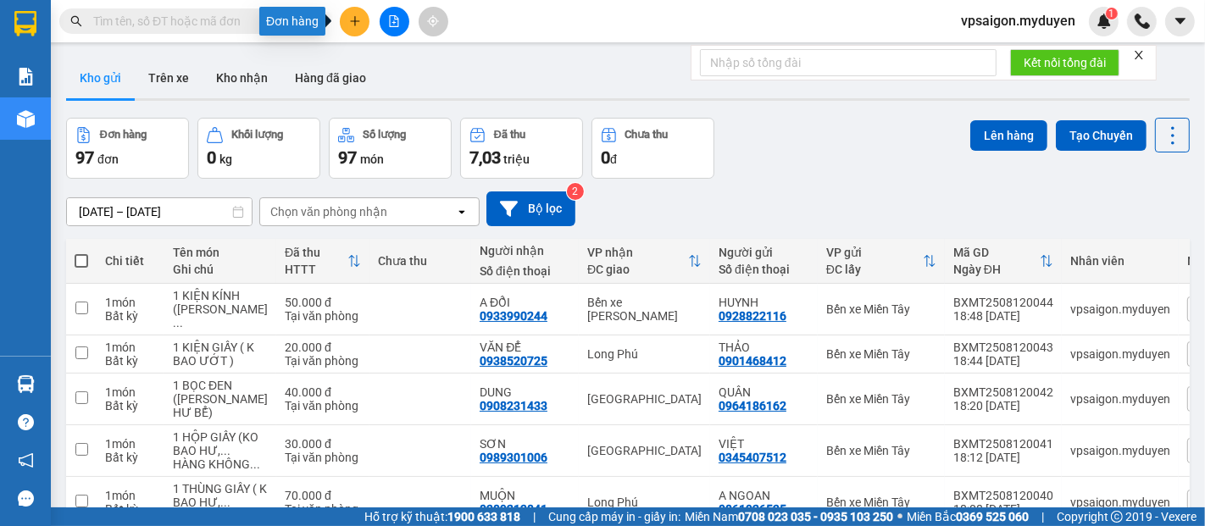
click at [353, 19] on icon "plus" at bounding box center [355, 21] width 12 height 12
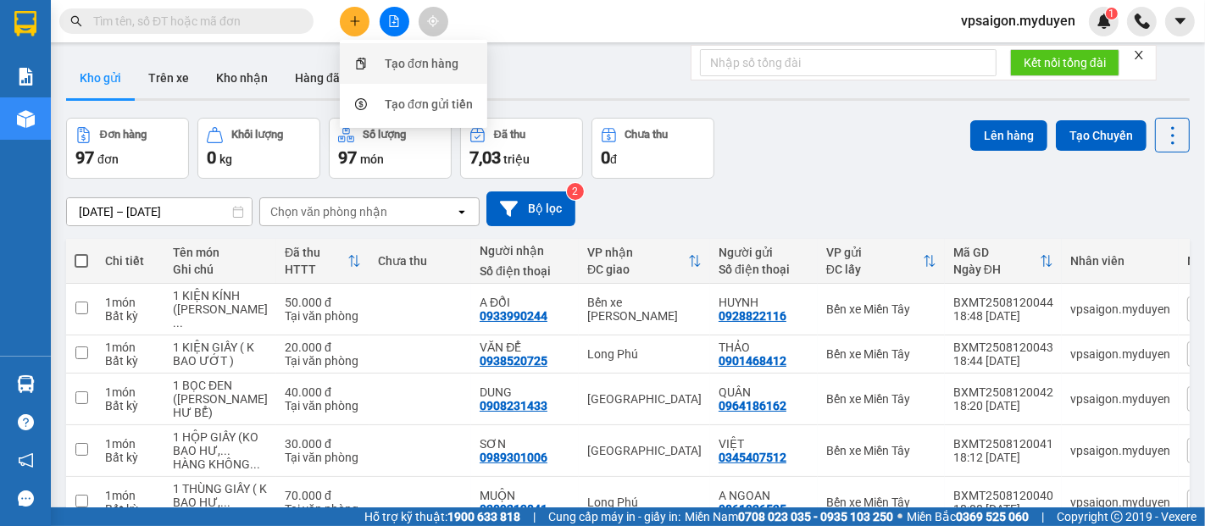
click at [393, 70] on div "Tạo đơn hàng" at bounding box center [422, 63] width 74 height 19
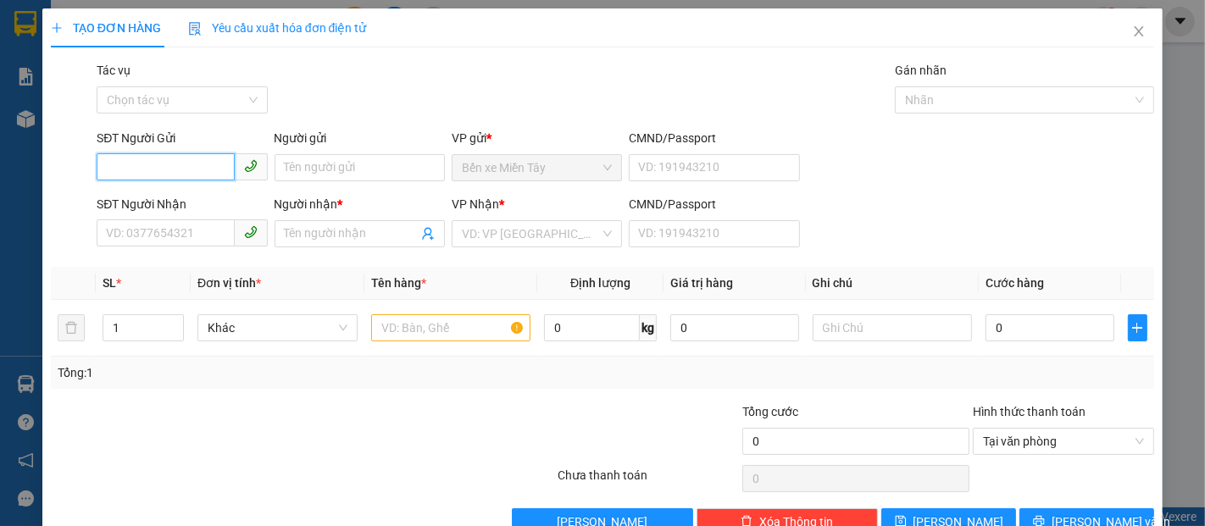
click at [174, 181] on span at bounding box center [182, 167] width 170 height 27
click at [198, 198] on div "0962441378 - LABO SKY" at bounding box center [180, 201] width 148 height 19
type input "0962441378"
type input "LABO SKY"
type input "0355879709"
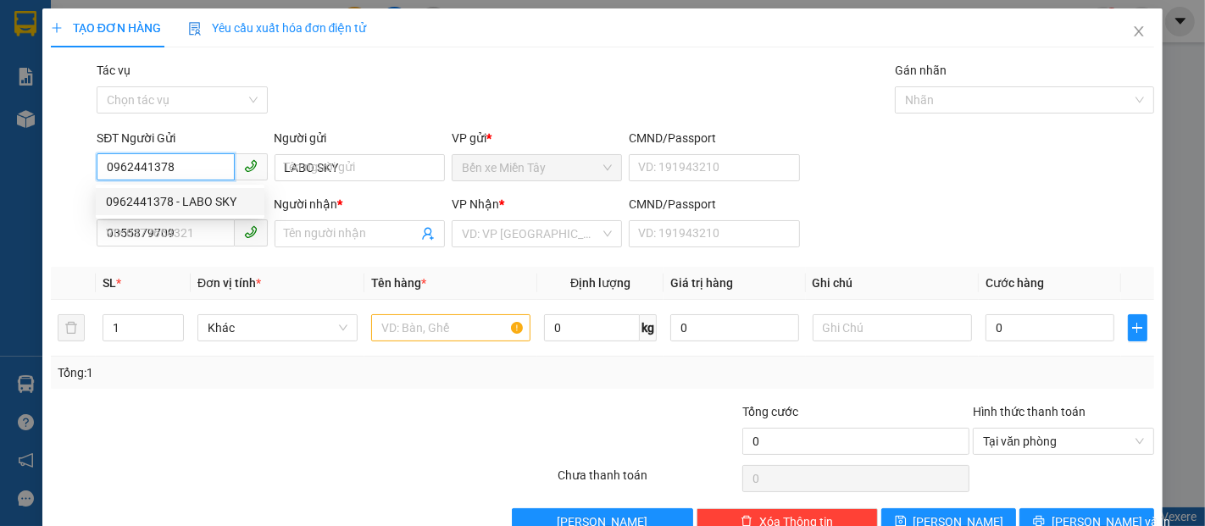
type input "NK BS THIỆN"
type input "40.000"
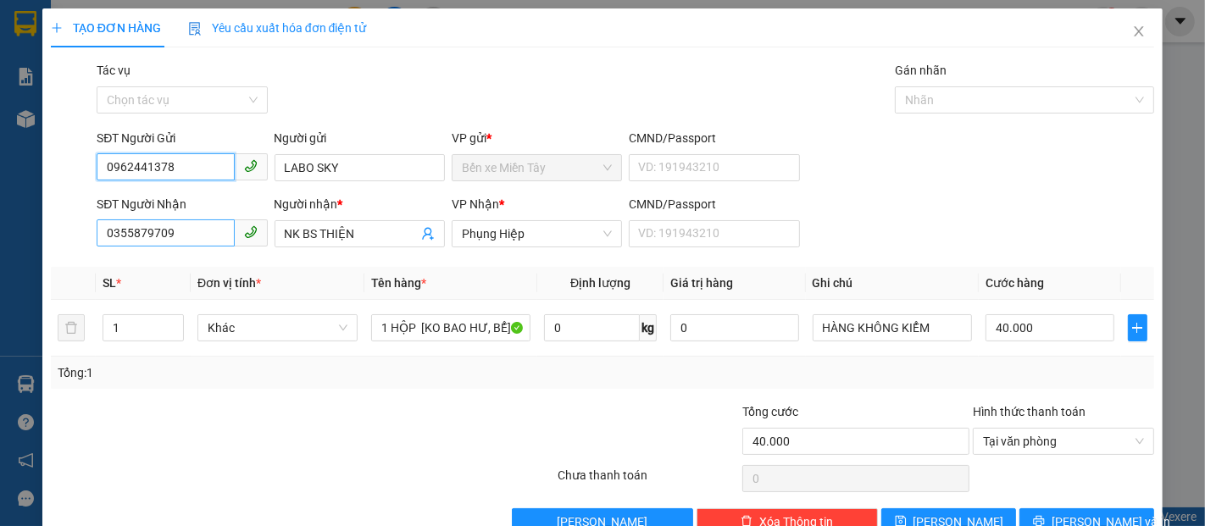
type input "0962441378"
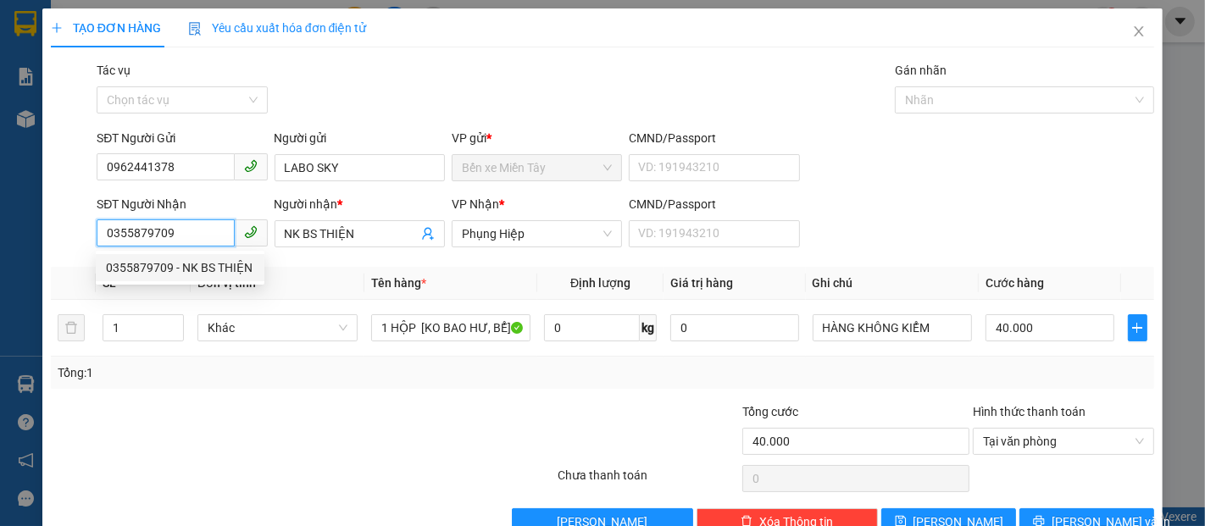
drag, startPoint x: 197, startPoint y: 227, endPoint x: 96, endPoint y: 236, distance: 101.2
click at [97, 236] on input "0355879709" at bounding box center [165, 233] width 137 height 27
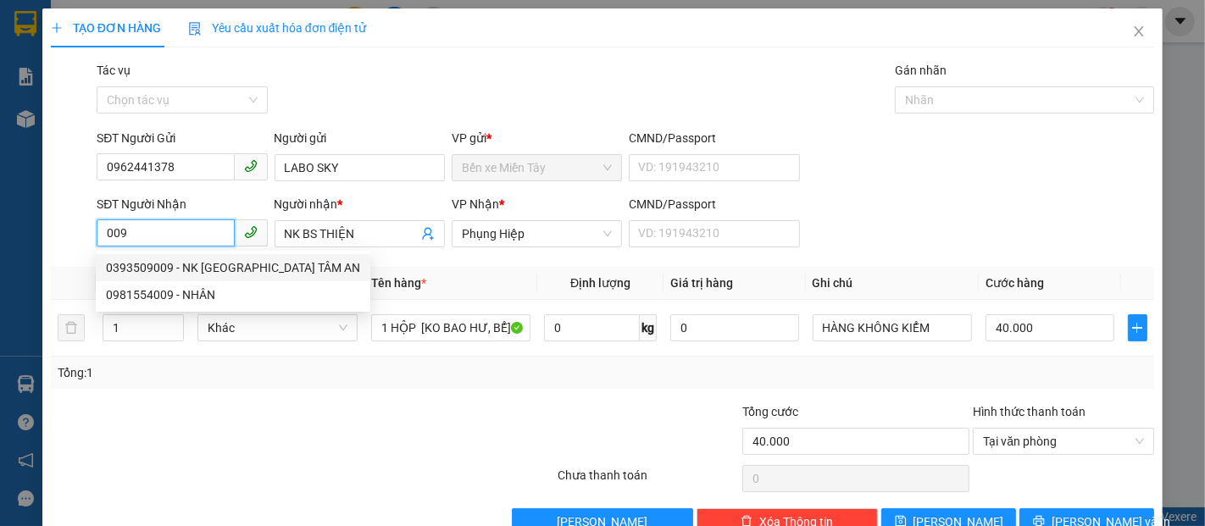
click at [220, 269] on div "0393509009 - NK [GEOGRAPHIC_DATA] TÂM AN" at bounding box center [233, 268] width 254 height 19
type input "0393509009"
type input "NK [GEOGRAPHIC_DATA] TÂM AN"
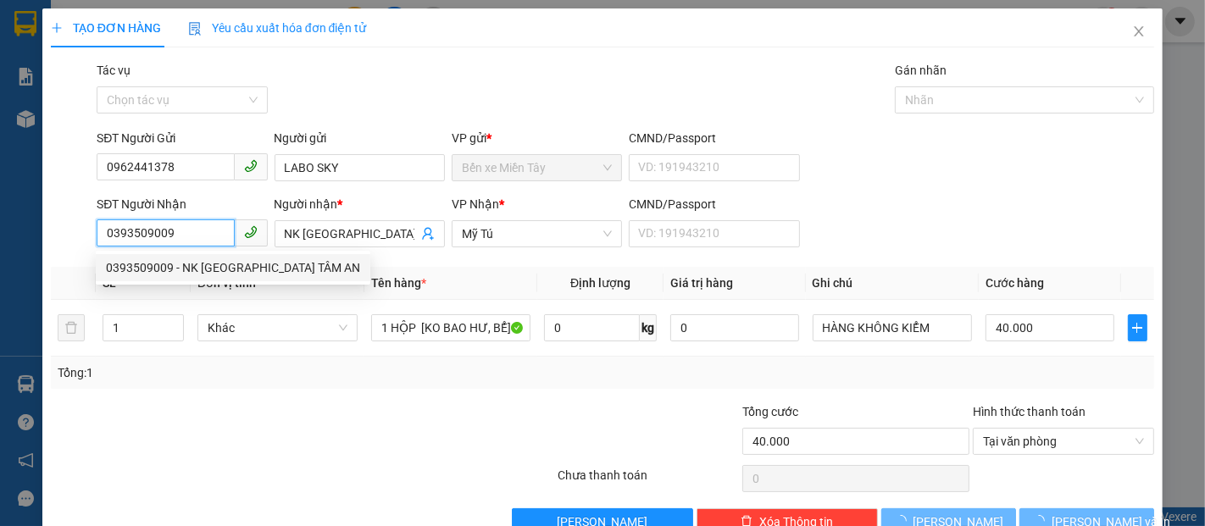
type input "70.000"
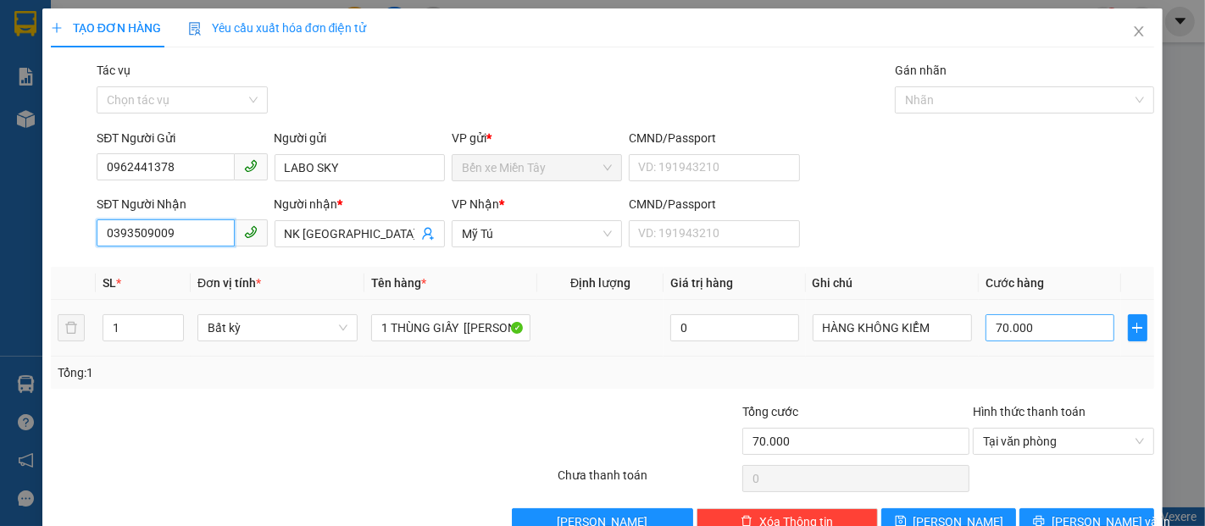
type input "0393509009"
click at [1042, 334] on input "70.000" at bounding box center [1050, 327] width 128 height 27
type input "4"
type input "40"
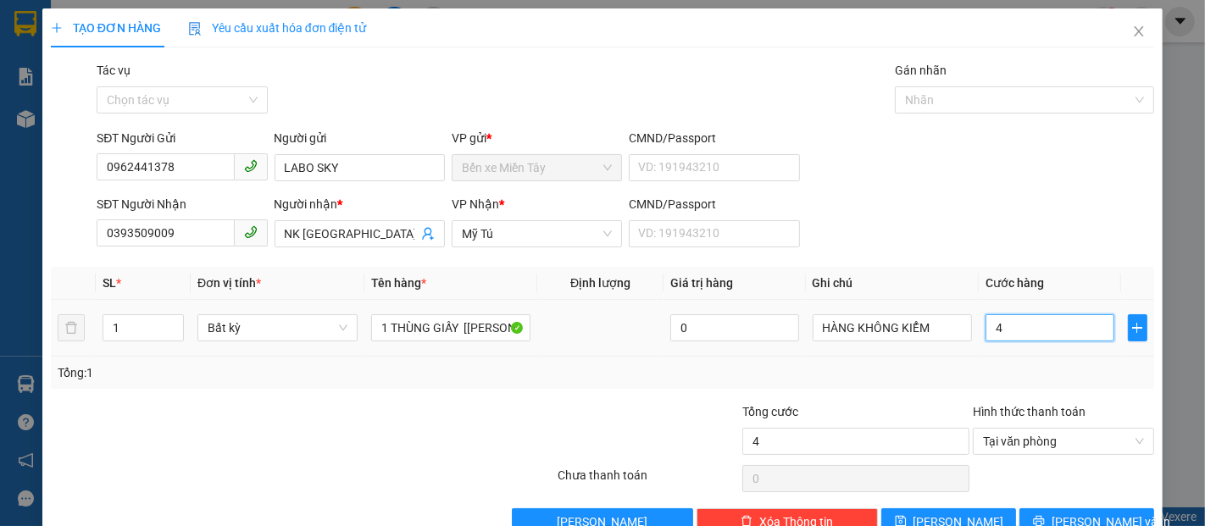
type input "40"
type input "400"
type input "4.000"
type input "40.000"
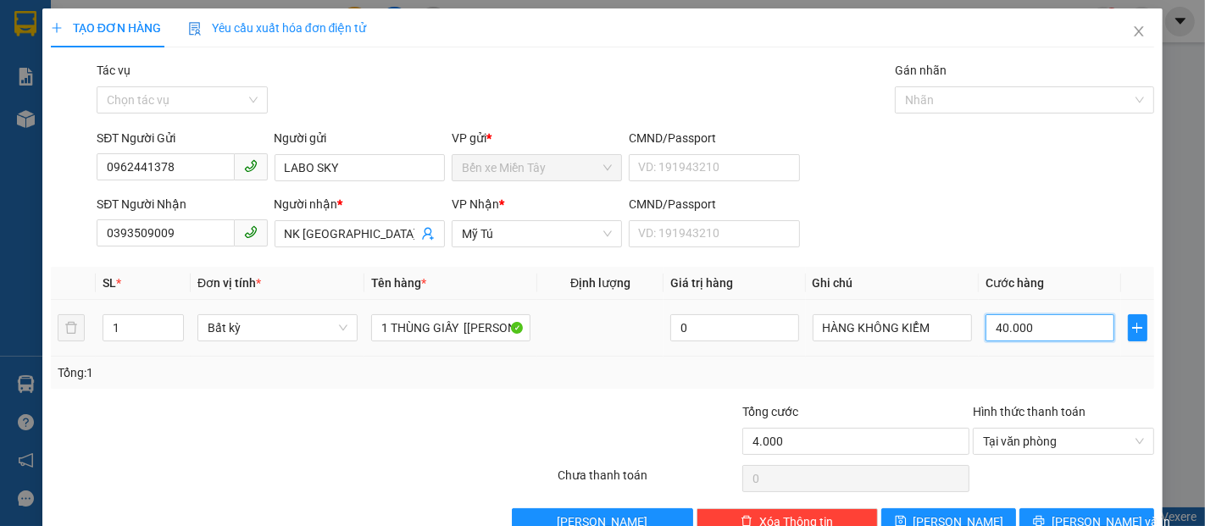
type input "40.000"
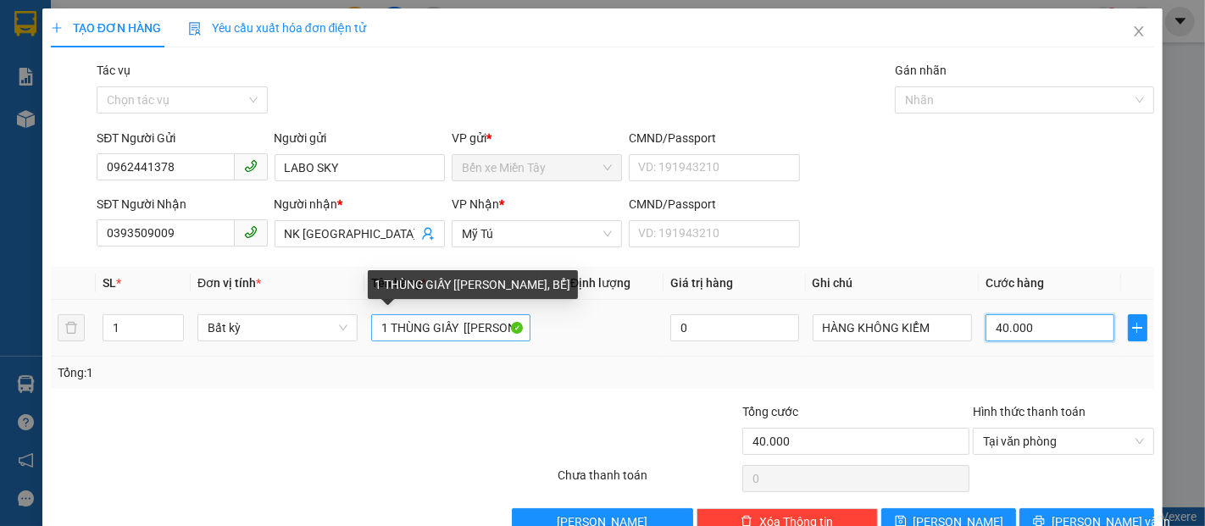
type input "40.000"
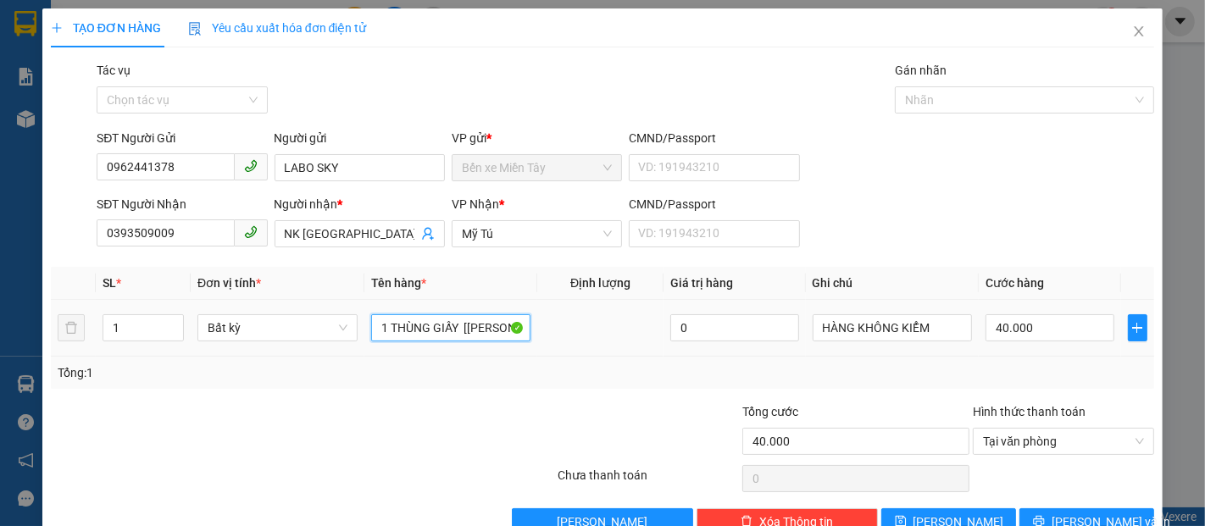
drag, startPoint x: 454, startPoint y: 331, endPoint x: 363, endPoint y: 331, distance: 91.5
click at [364, 331] on td "1 THÙNG GIẤY [KO BAO HƯ, BỂ]" at bounding box center [451, 328] width 174 height 57
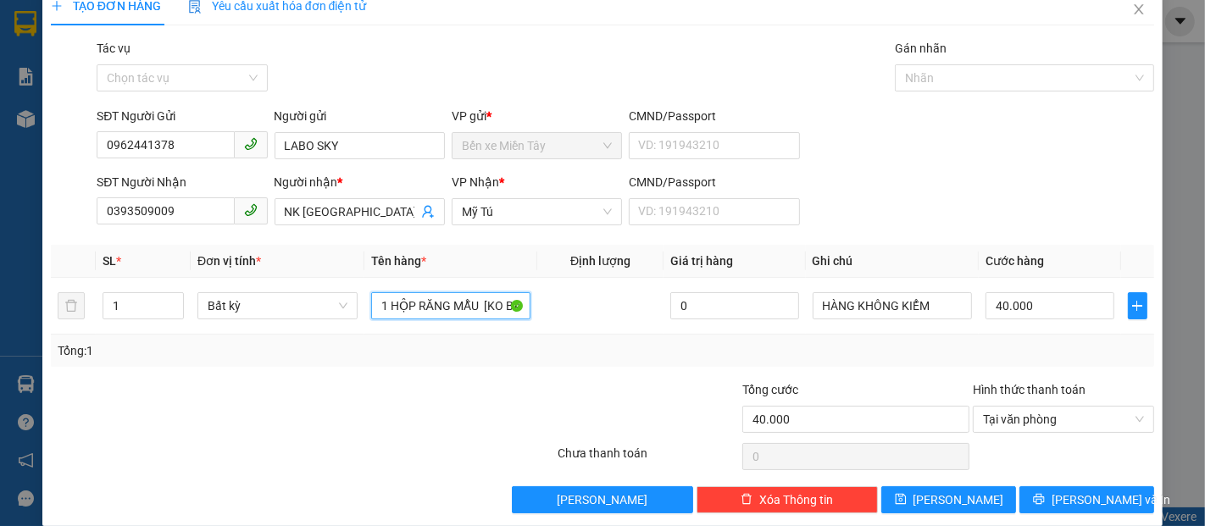
scroll to position [41, 0]
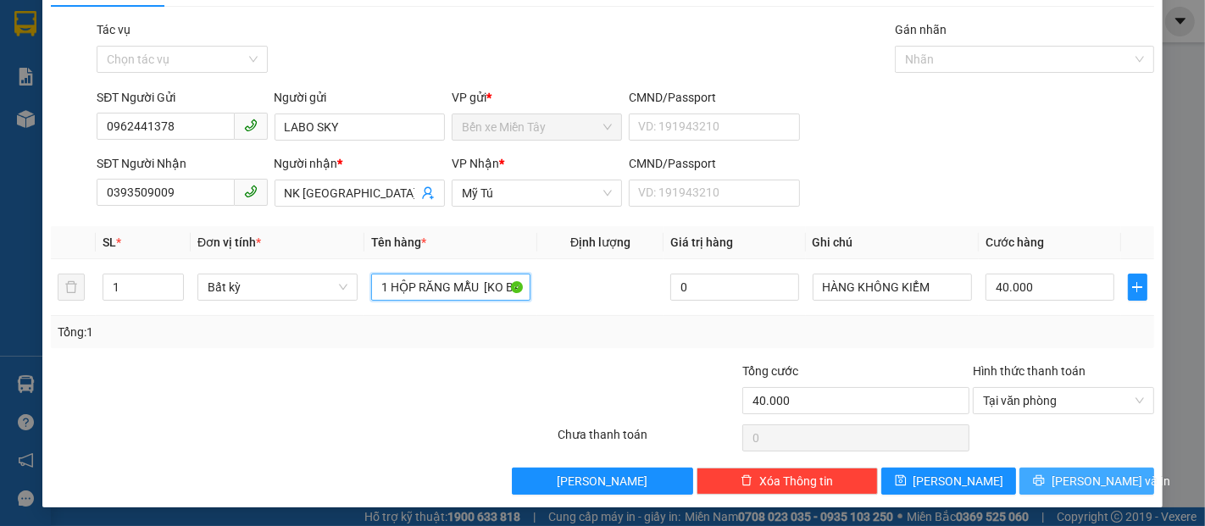
type input "1 HỘP RĂNG MẪU [KO BAO HƯ, BỂ]"
click at [1126, 468] on button "[PERSON_NAME] và In" at bounding box center [1087, 481] width 135 height 27
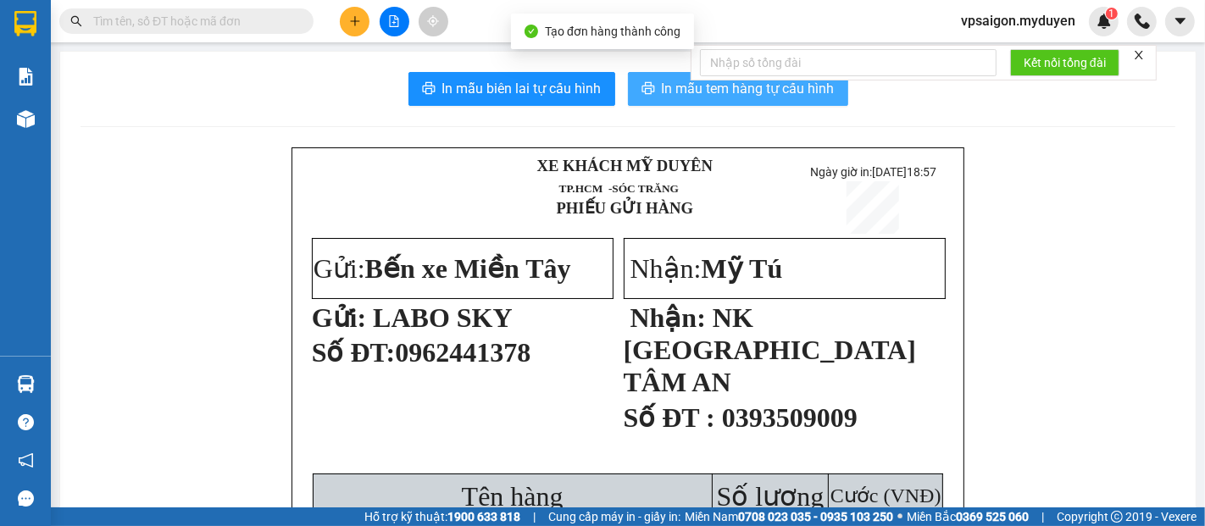
click at [662, 97] on span "In mẫu tem hàng tự cấu hình" at bounding box center [748, 88] width 173 height 21
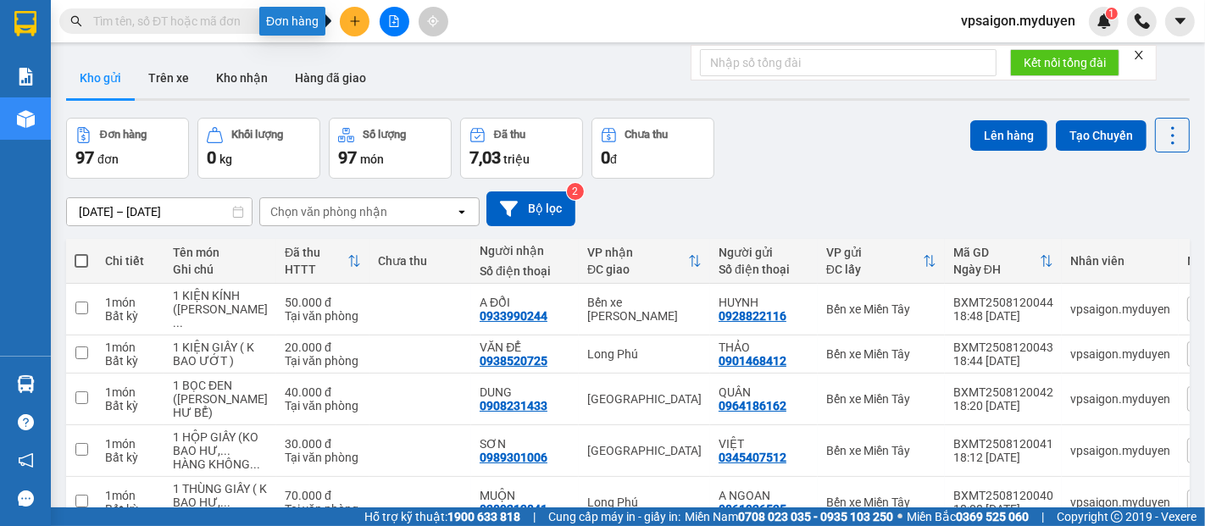
click at [352, 25] on icon "plus" at bounding box center [355, 21] width 12 height 12
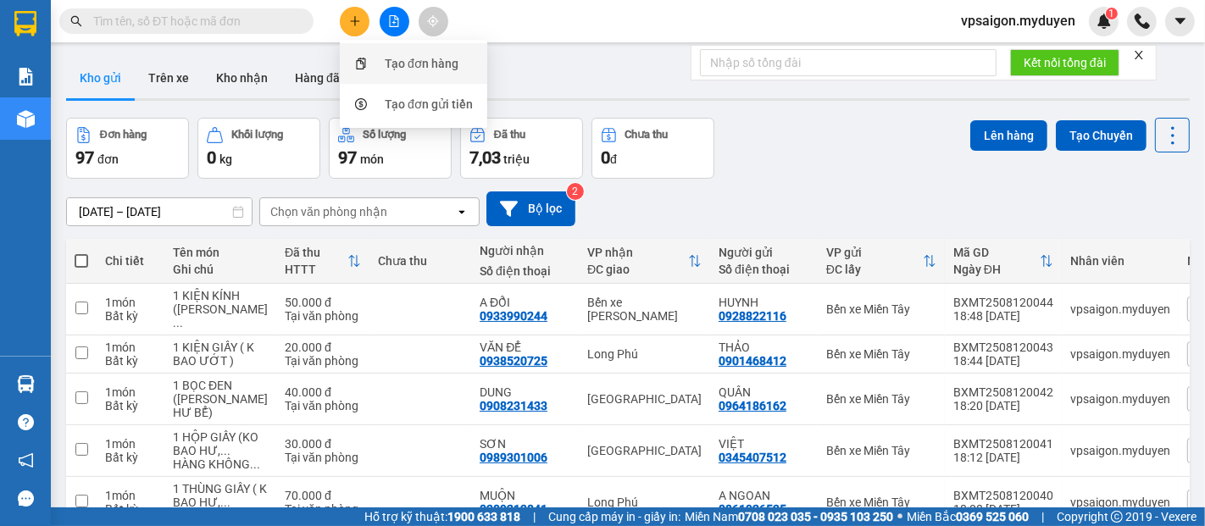
click at [432, 66] on div "Tạo đơn hàng" at bounding box center [422, 63] width 74 height 19
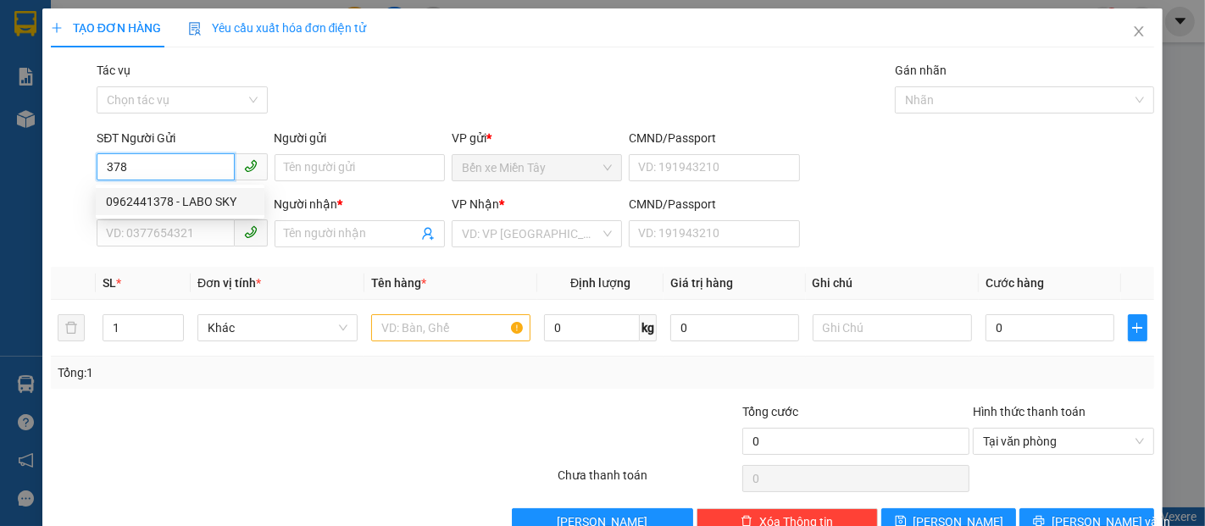
click at [182, 195] on div "0962441378 - LABO SKY" at bounding box center [180, 201] width 148 height 19
type input "0962441378"
type input "LABO SKY"
type input "0393509009"
type input "NK [GEOGRAPHIC_DATA] TÂM AN"
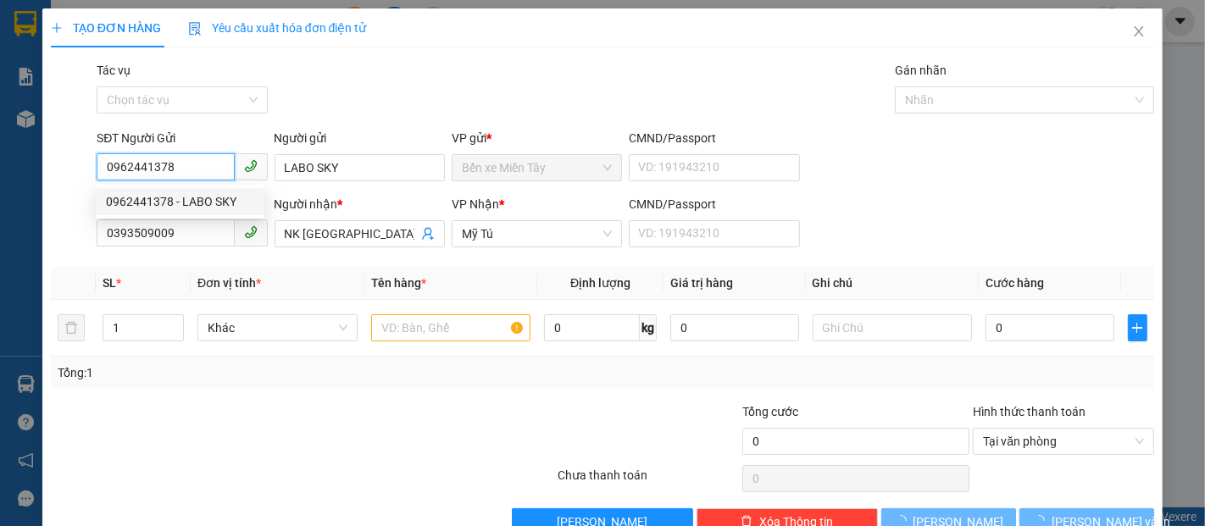
type input "40.000"
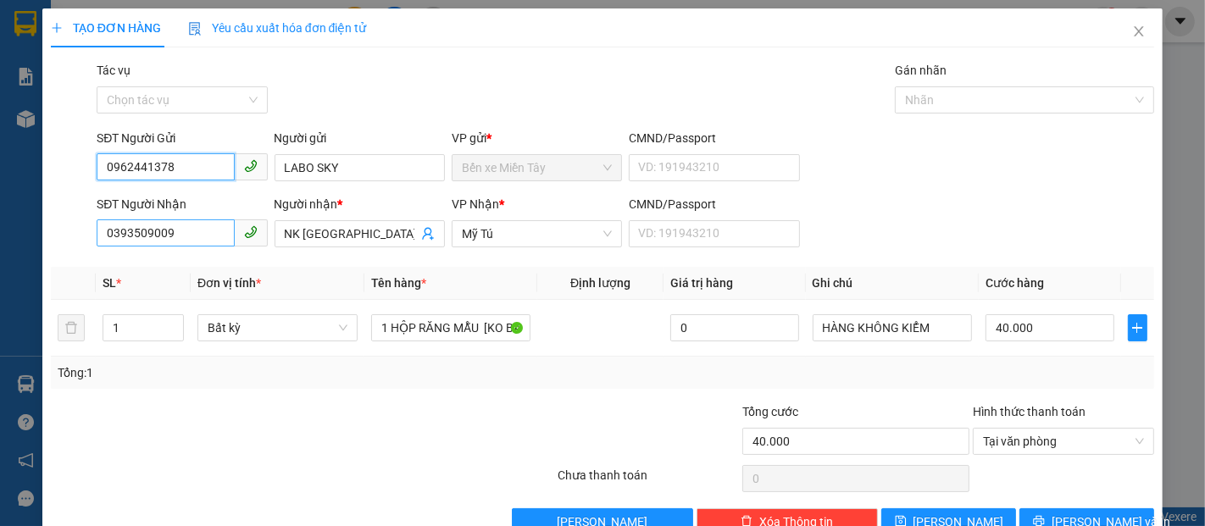
type input "0962441378"
drag, startPoint x: 189, startPoint y: 235, endPoint x: 59, endPoint y: 245, distance: 130.1
click at [59, 245] on div "SĐT Người Nhận 0393509009 0393509009 Người nhận * NK [GEOGRAPHIC_DATA] TÂM AN V…" at bounding box center [602, 224] width 1107 height 59
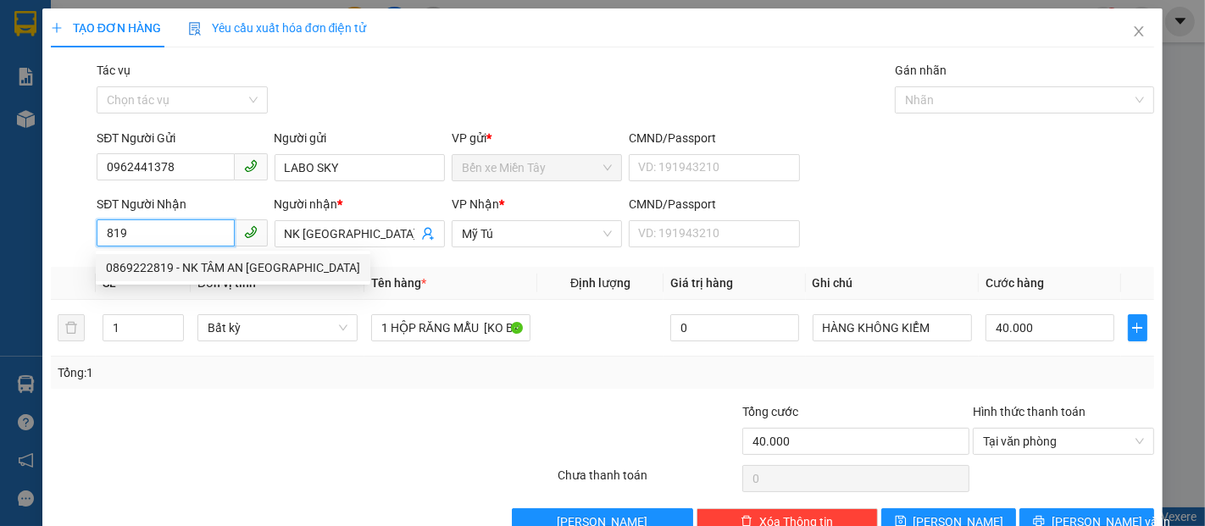
click at [281, 270] on div "0869222819 - NK TÂM AN [GEOGRAPHIC_DATA]" at bounding box center [233, 268] width 254 height 19
type input "0869222819"
type input "NK TÂM AN [GEOGRAPHIC_DATA]"
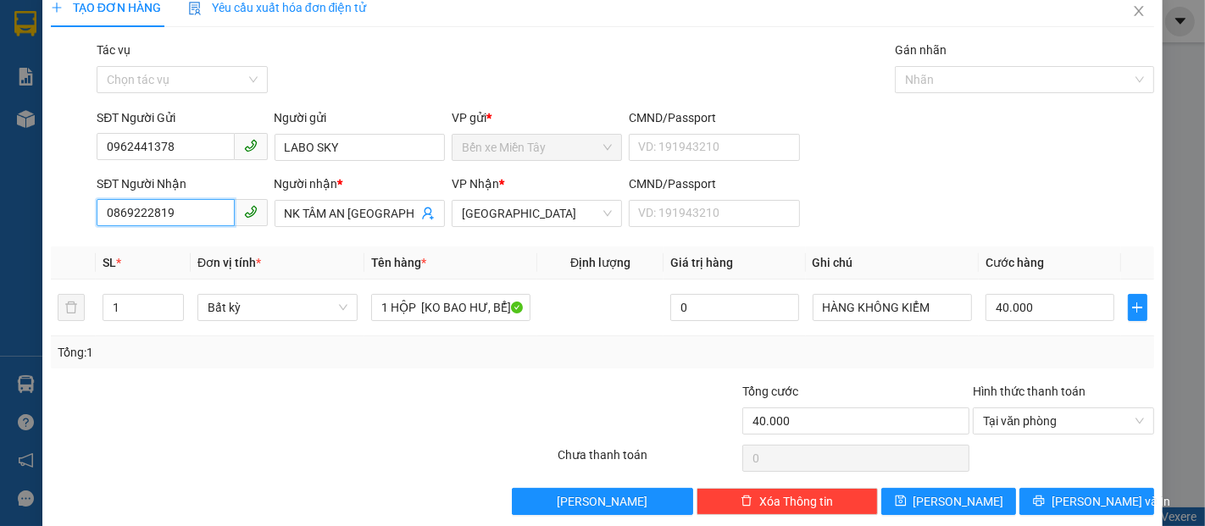
scroll to position [41, 0]
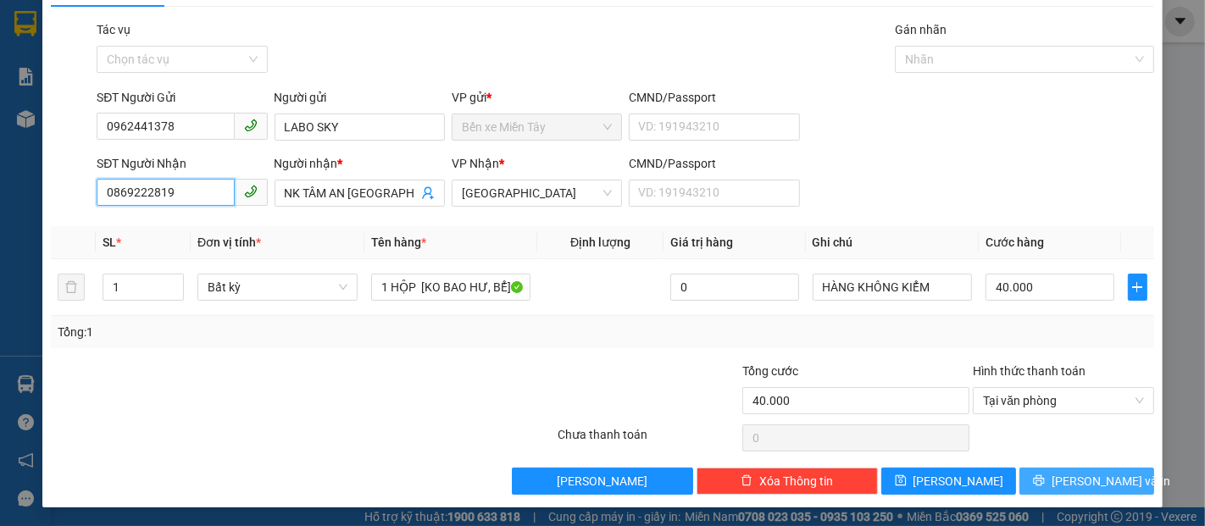
type input "0869222819"
click at [1087, 481] on span "[PERSON_NAME] và In" at bounding box center [1111, 481] width 119 height 19
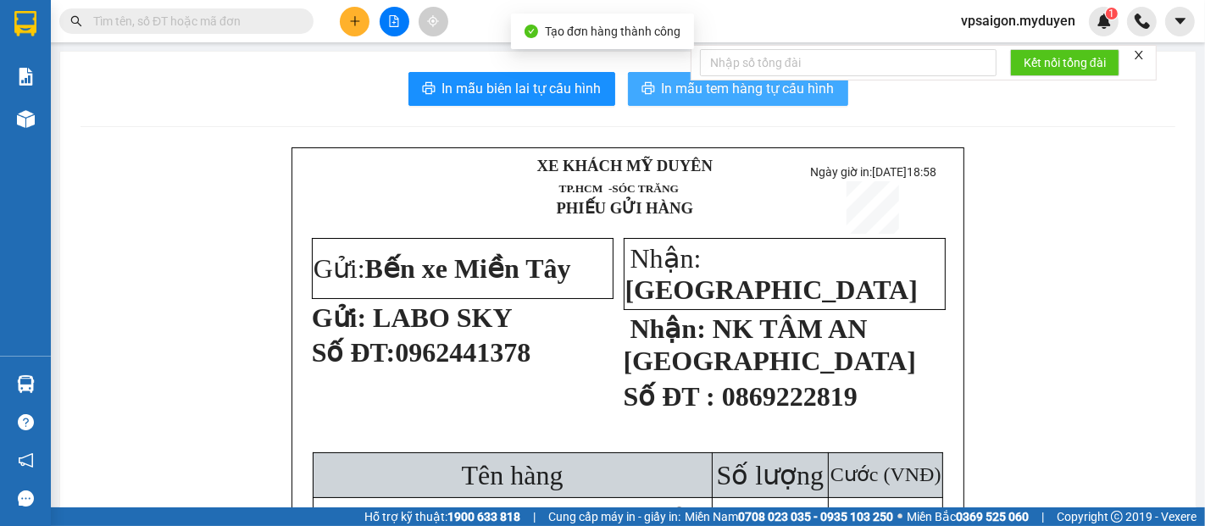
click at [687, 93] on span "In mẫu tem hàng tự cấu hình" at bounding box center [748, 88] width 173 height 21
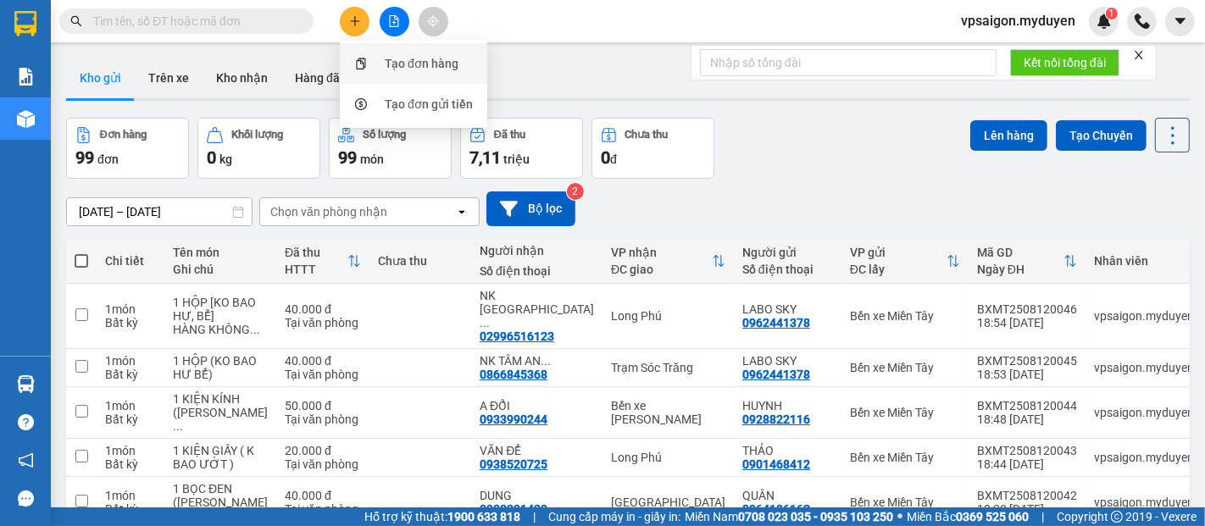
click at [387, 66] on div "Tạo đơn hàng" at bounding box center [422, 63] width 74 height 19
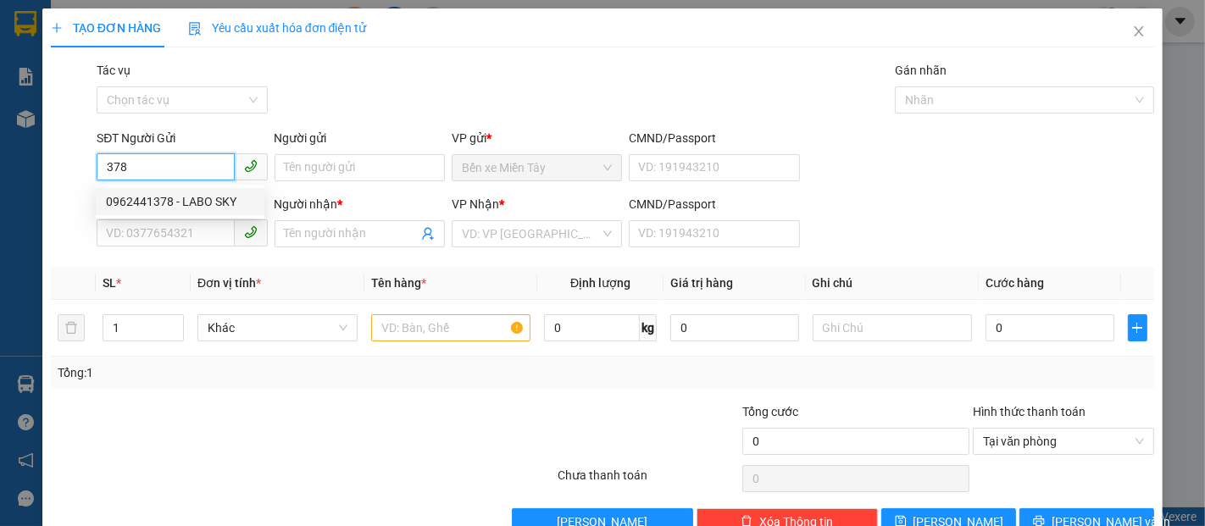
click at [195, 197] on div "0962441378 - LABO SKY" at bounding box center [180, 201] width 148 height 19
type input "0962441378"
type input "LABO SKY"
type input "02996516123"
type input "NK SÀI GÒN LONG PHÚ"
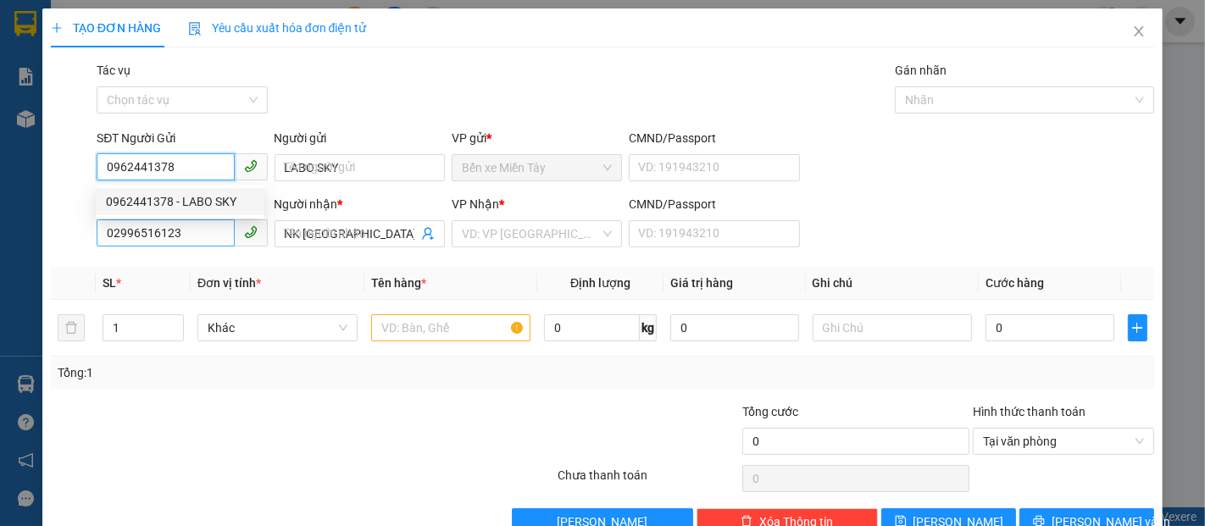
type input "40.000"
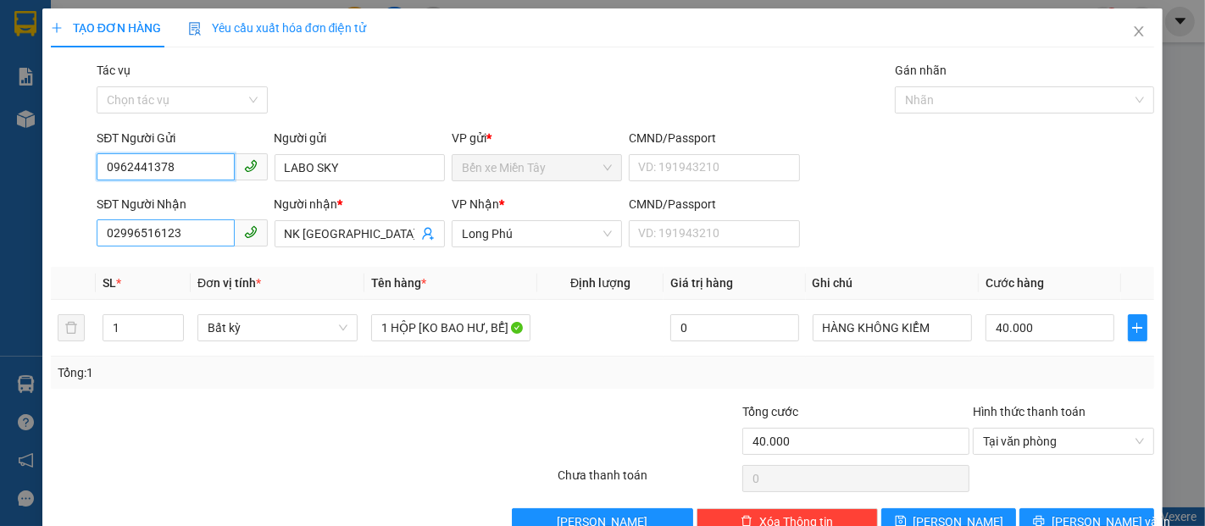
type input "0962441378"
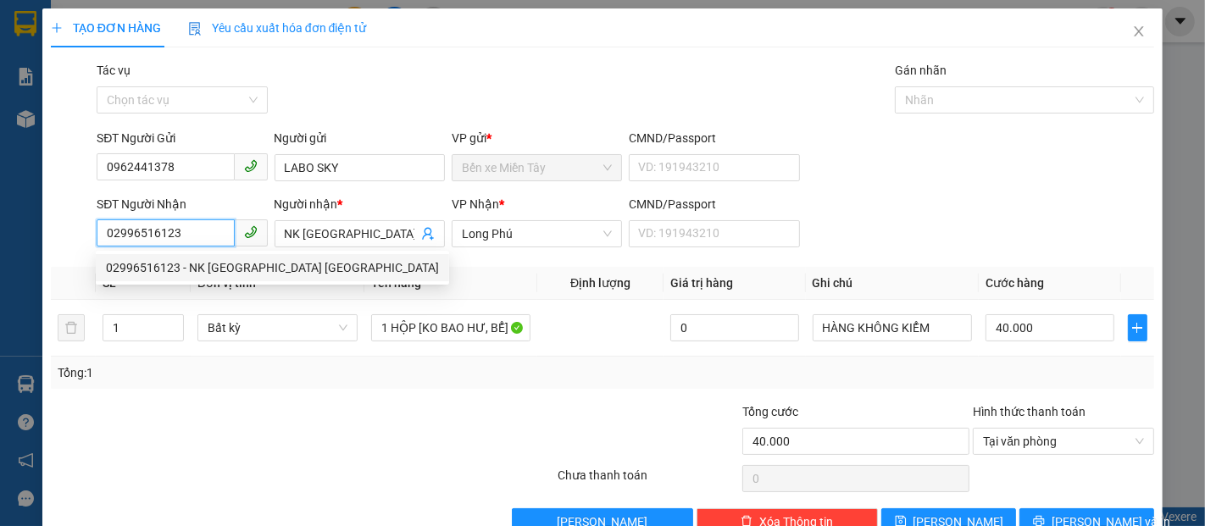
drag, startPoint x: 176, startPoint y: 233, endPoint x: 66, endPoint y: 232, distance: 110.2
click at [66, 232] on div "SĐT Người Nhận 02996516123 Người nhận * NK SÀI GÒN LONG PHÚ VP Nhận * Long Phú …" at bounding box center [602, 224] width 1107 height 59
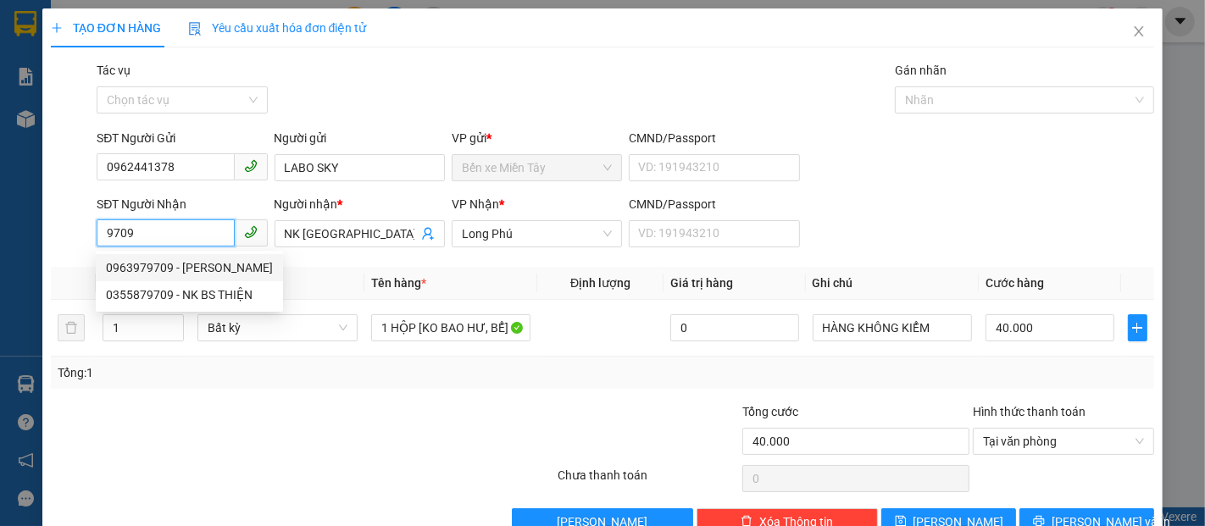
drag, startPoint x: 175, startPoint y: 266, endPoint x: 238, endPoint y: 453, distance: 197.8
click at [220, 463] on body "Kết quả tìm kiếm ( 0 ) Bộ lọc No Data vpsaigon.myduyen 1 Báo cáo BC doanh số th…" at bounding box center [602, 263] width 1205 height 526
click at [233, 293] on div "0355879709 - NK BS THIỆN" at bounding box center [189, 295] width 167 height 19
type input "0355879709"
type input "NK BS THIỆN"
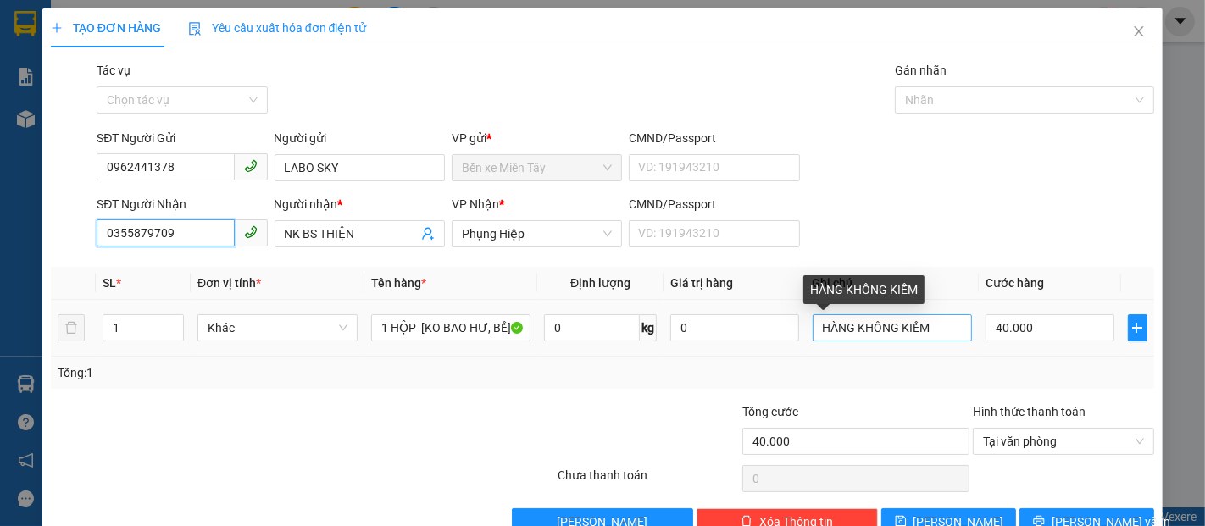
scroll to position [41, 0]
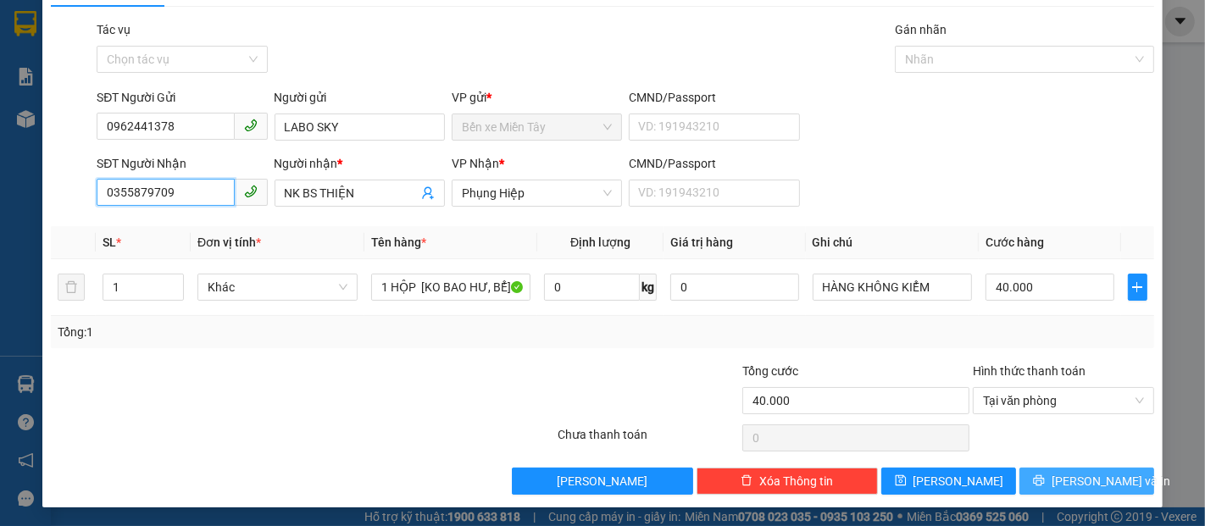
type input "0355879709"
click at [1101, 479] on span "[PERSON_NAME] và In" at bounding box center [1111, 481] width 119 height 19
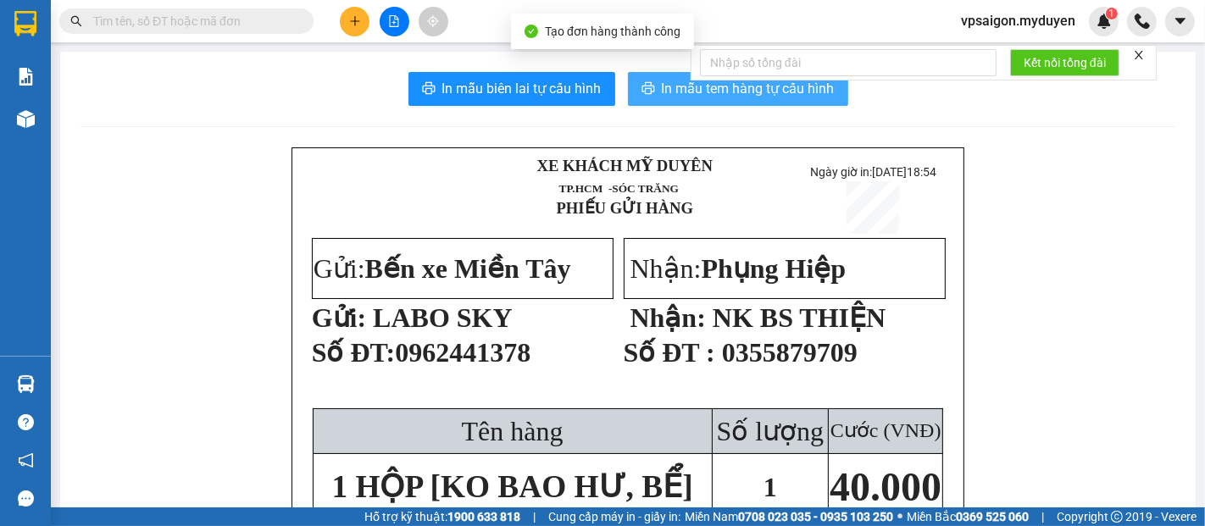
click at [711, 97] on span "In mẫu tem hàng tự cấu hình" at bounding box center [748, 88] width 173 height 21
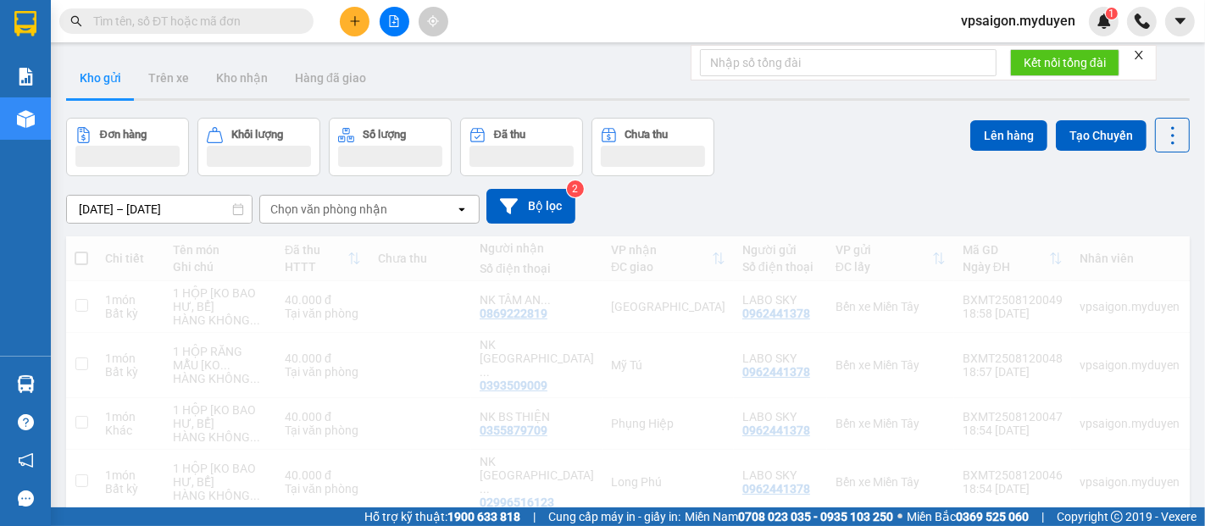
click at [356, 24] on icon "plus" at bounding box center [355, 21] width 12 height 12
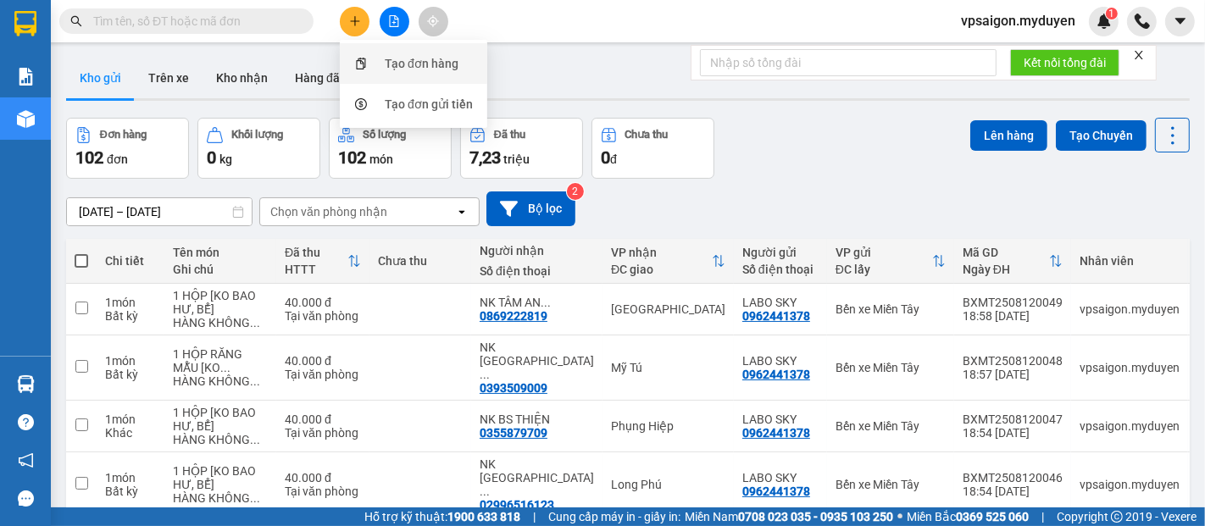
click at [422, 70] on div "Tạo đơn hàng" at bounding box center [422, 63] width 74 height 19
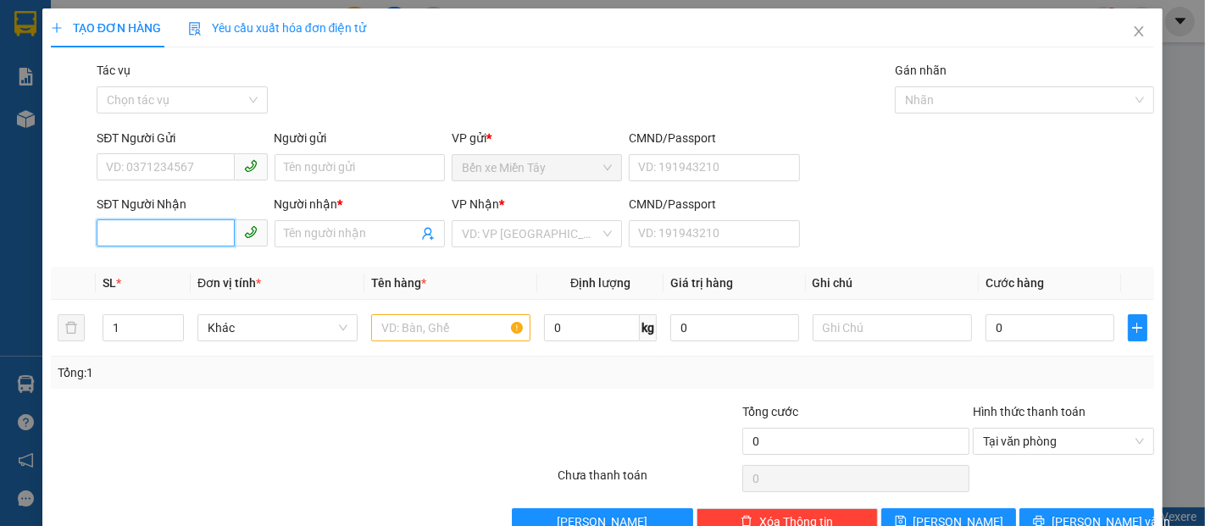
click at [170, 224] on input "SĐT Người Nhận" at bounding box center [165, 233] width 137 height 27
type input "0339690242"
click at [207, 266] on div "0339690242 - CƯỜNG" at bounding box center [180, 268] width 148 height 19
type input "CƯỜNG"
type input "40.000"
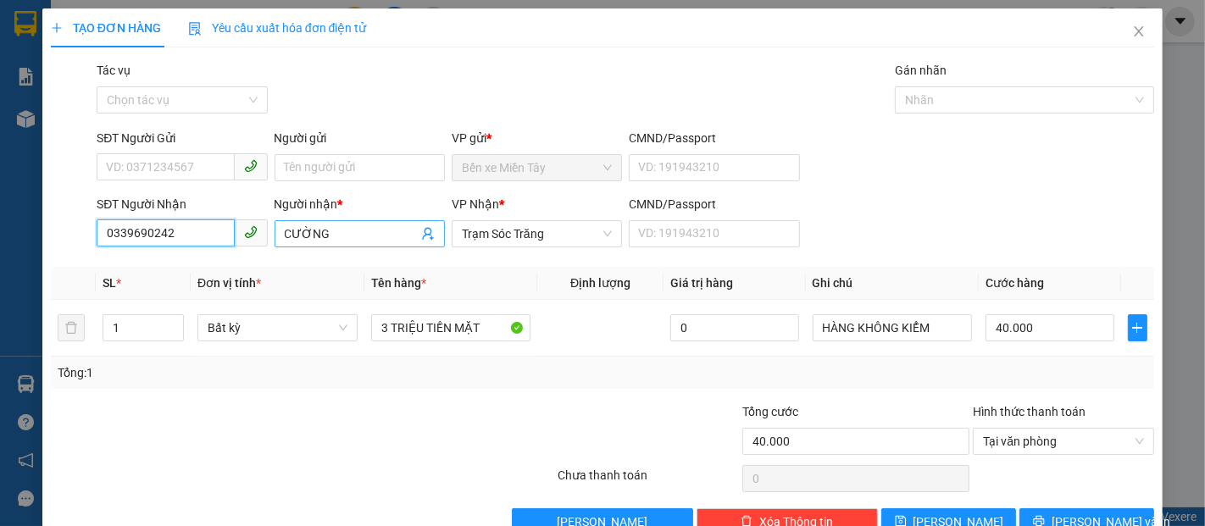
type input "0339690242"
click at [276, 231] on span "CƯỜNG" at bounding box center [360, 233] width 170 height 27
click at [285, 236] on input "CƯỜNG" at bounding box center [351, 234] width 133 height 19
type input "[PERSON_NAME]"
click at [162, 150] on div "SĐT Người Gửi" at bounding box center [182, 141] width 170 height 25
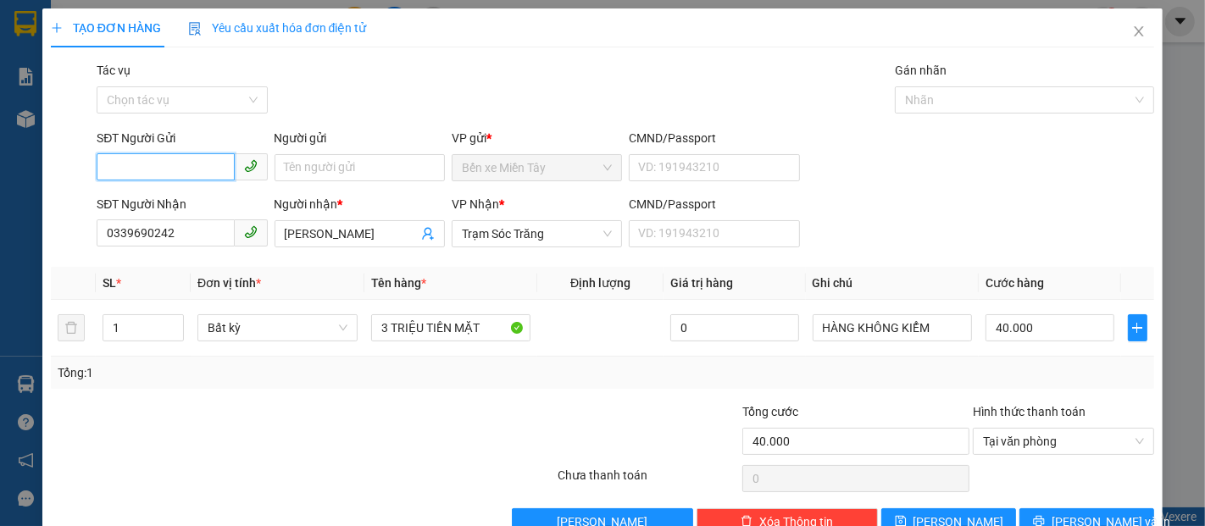
click at [180, 174] on input "SĐT Người Gửi" at bounding box center [165, 166] width 137 height 27
drag, startPoint x: 210, startPoint y: 202, endPoint x: 191, endPoint y: 193, distance: 21.3
click at [210, 202] on div "0935162601 - NGỌC" at bounding box center [180, 201] width 148 height 19
type input "0935162601"
type input "NGỌC"
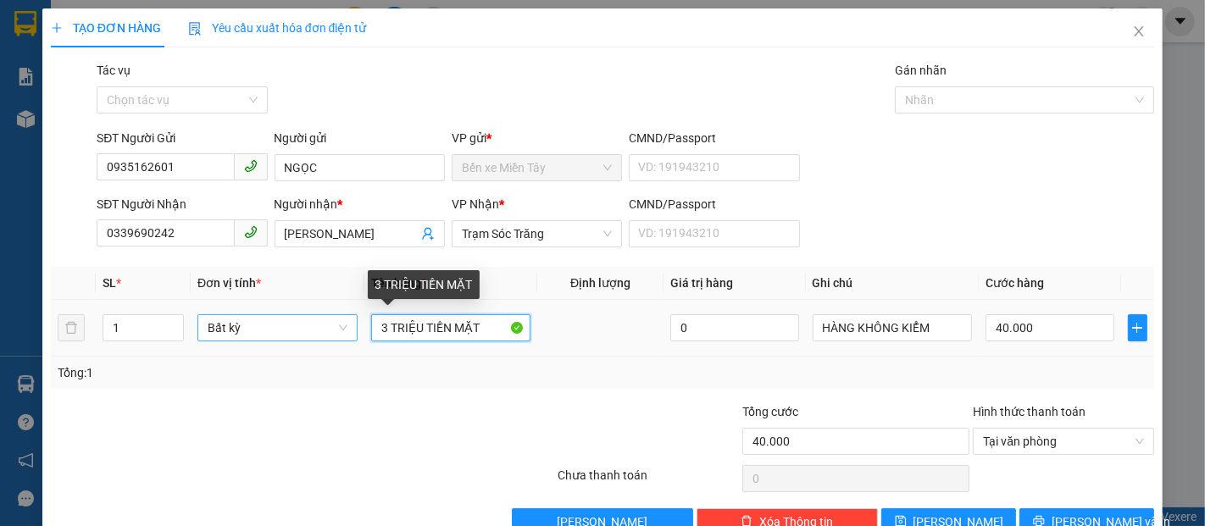
drag, startPoint x: 479, startPoint y: 327, endPoint x: 259, endPoint y: 333, distance: 219.6
click at [247, 329] on tr "1 Bất kỳ 3 TRIỆU TIỀN MẶT 0 HÀNG KHÔNG KIỂM 40.000" at bounding box center [603, 328] width 1104 height 57
type input "1 KIỆN KHÔ + 4TRIEU TIỀN MẶT"
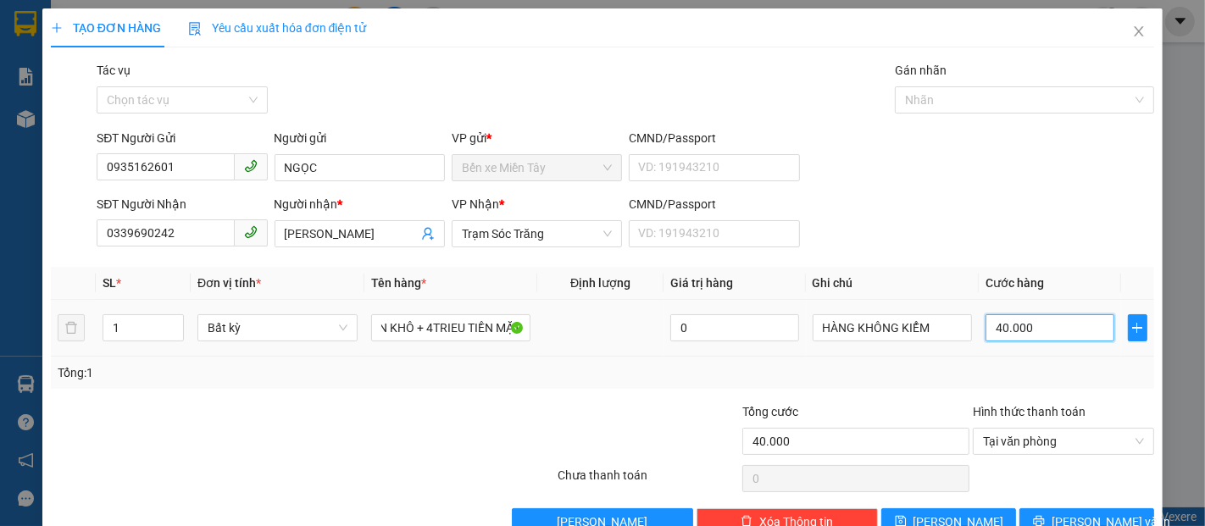
scroll to position [0, 0]
click at [1039, 329] on input "40.000" at bounding box center [1050, 327] width 128 height 27
type input "87"
type input "8"
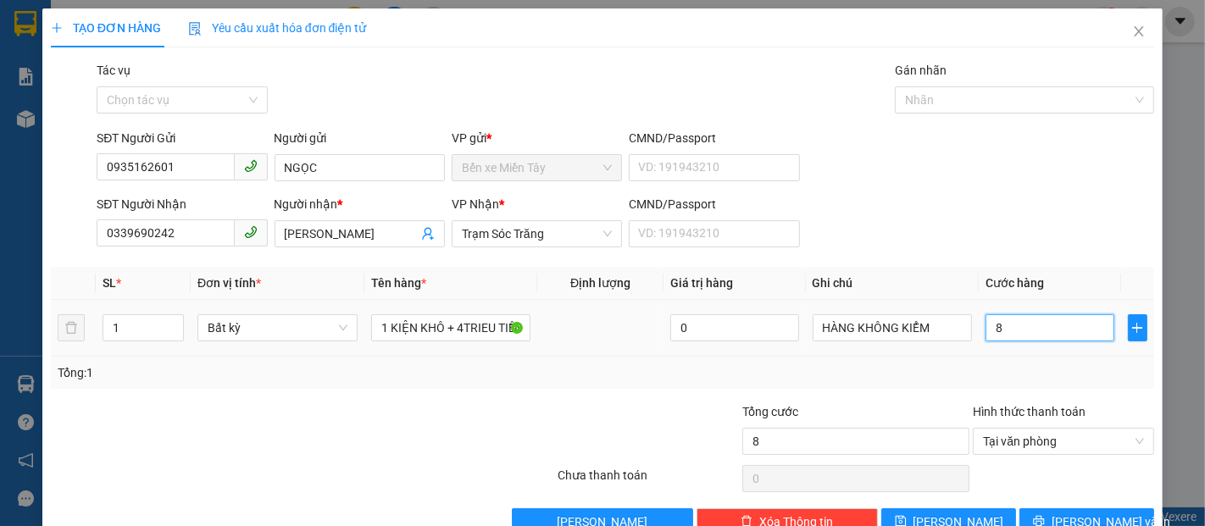
type input "80"
type input "800"
type input "8.000"
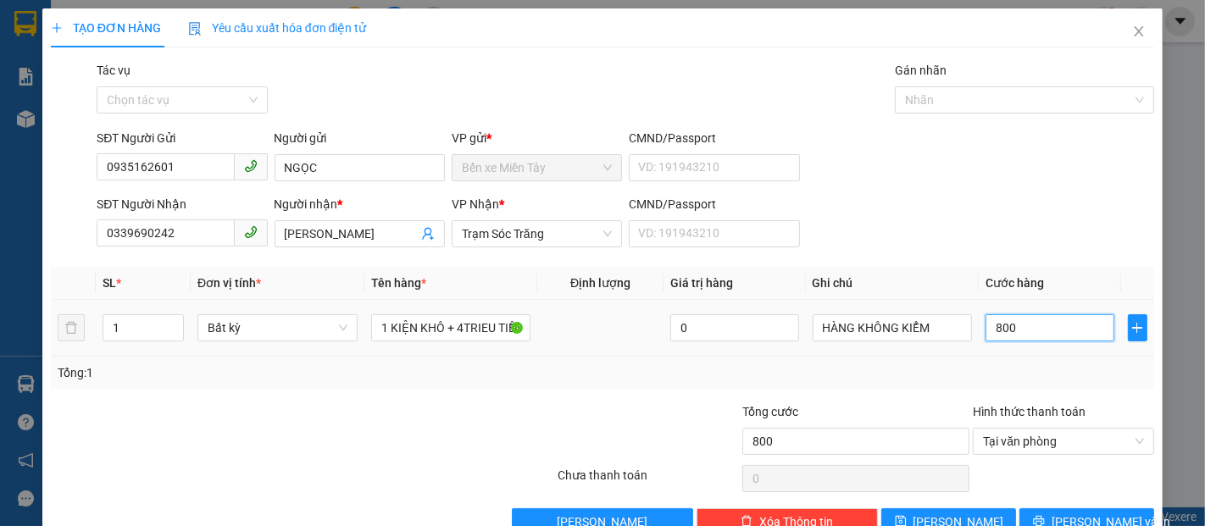
type input "8.000"
type input "80.000"
type input "8.000"
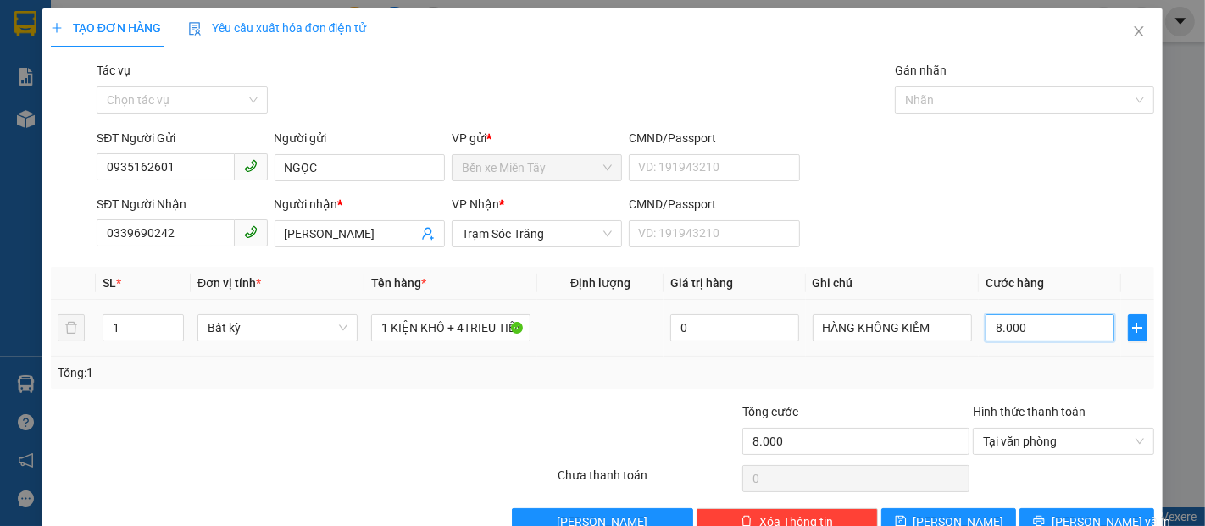
type input "800"
type input "80"
type input "8"
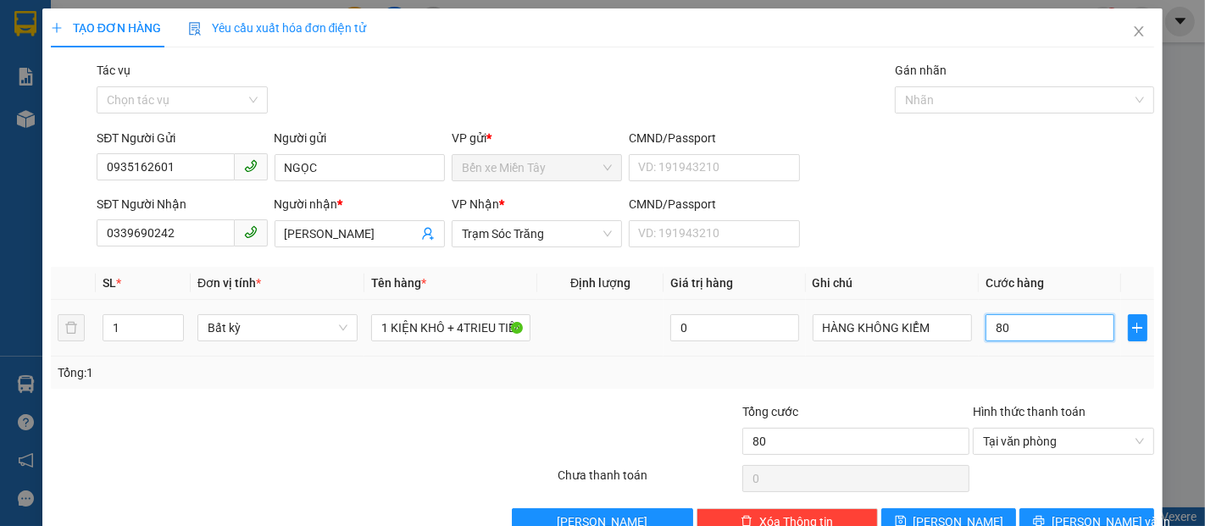
type input "8"
type input "0"
drag, startPoint x: 1024, startPoint y: 328, endPoint x: 980, endPoint y: 335, distance: 44.6
click at [986, 335] on input "0" at bounding box center [1050, 327] width 128 height 27
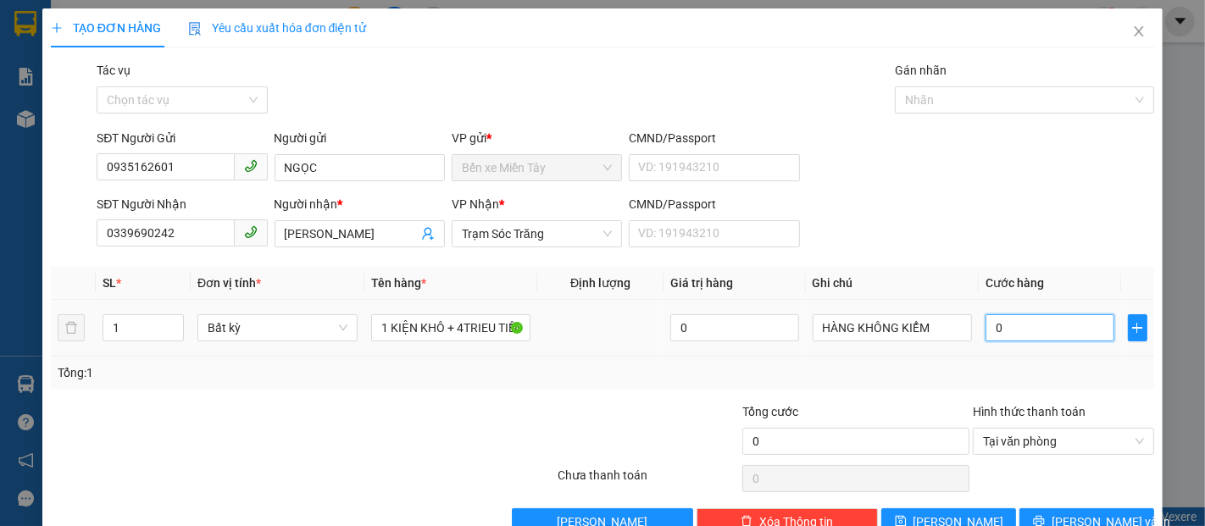
type input "7"
type input "70"
type input "700"
type input "7.000"
type input "70.000"
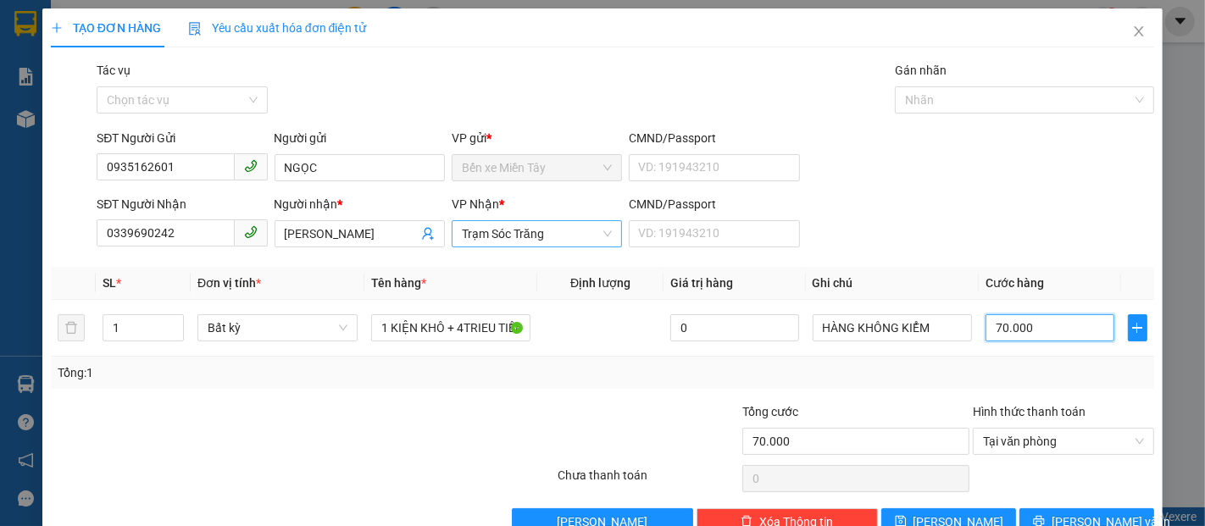
scroll to position [41, 0]
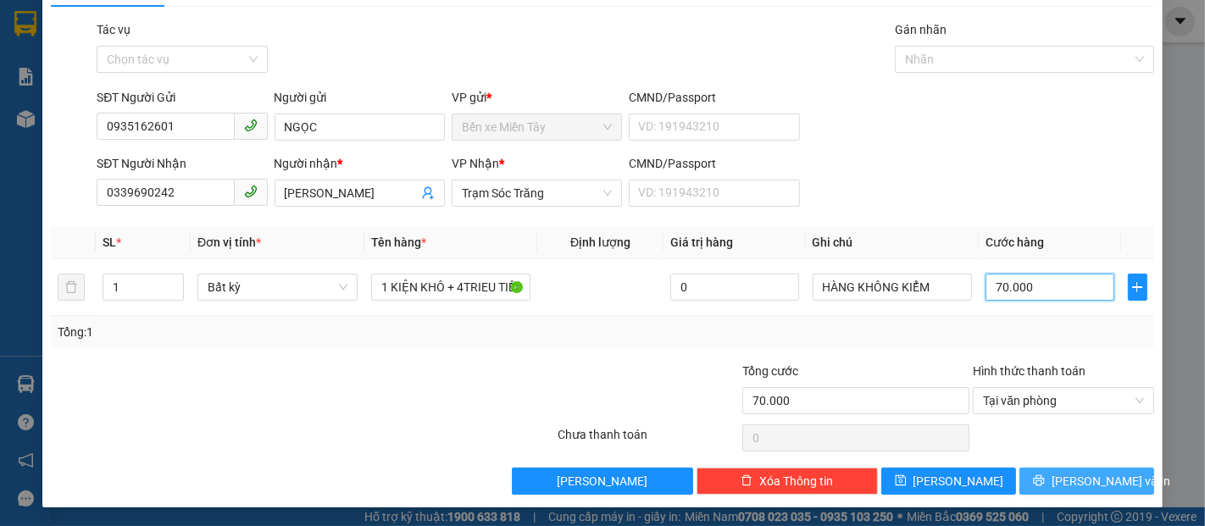
type input "70.000"
click at [1096, 481] on span "[PERSON_NAME] và In" at bounding box center [1111, 481] width 119 height 19
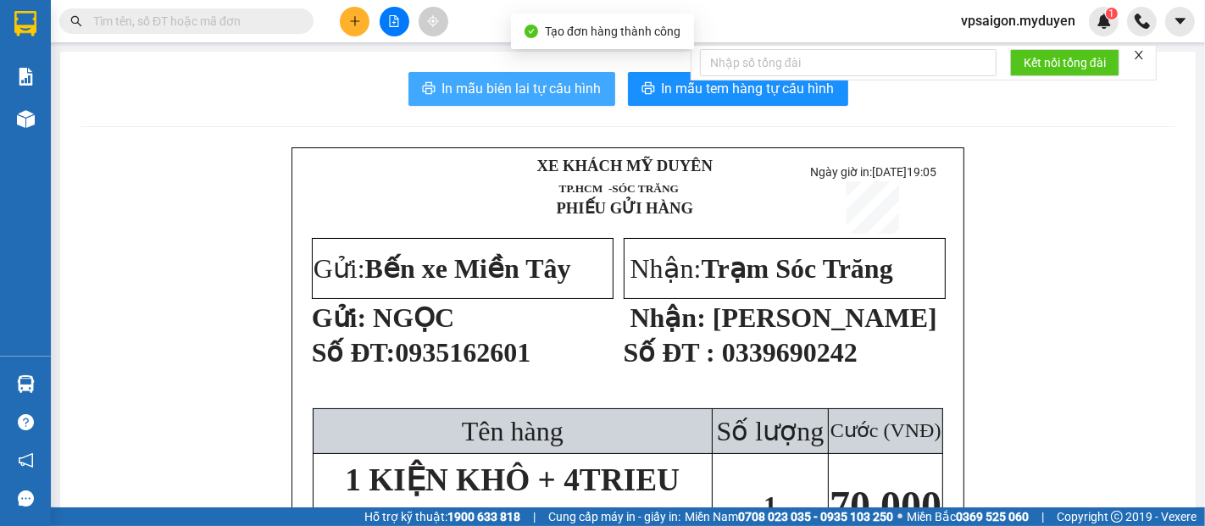
click at [538, 99] on span "In mẫu biên lai tự cấu hình" at bounding box center [521, 88] width 159 height 21
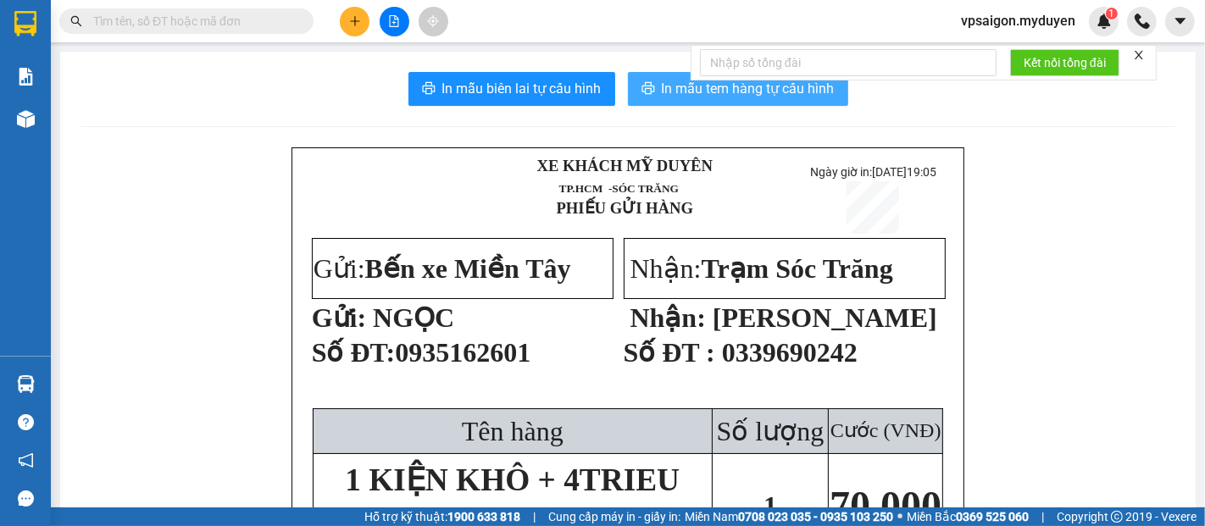
click at [671, 95] on span "In mẫu tem hàng tự cấu hình" at bounding box center [748, 88] width 173 height 21
click at [834, 100] on button "In mẫu tem hàng tự cấu hình" at bounding box center [738, 89] width 220 height 34
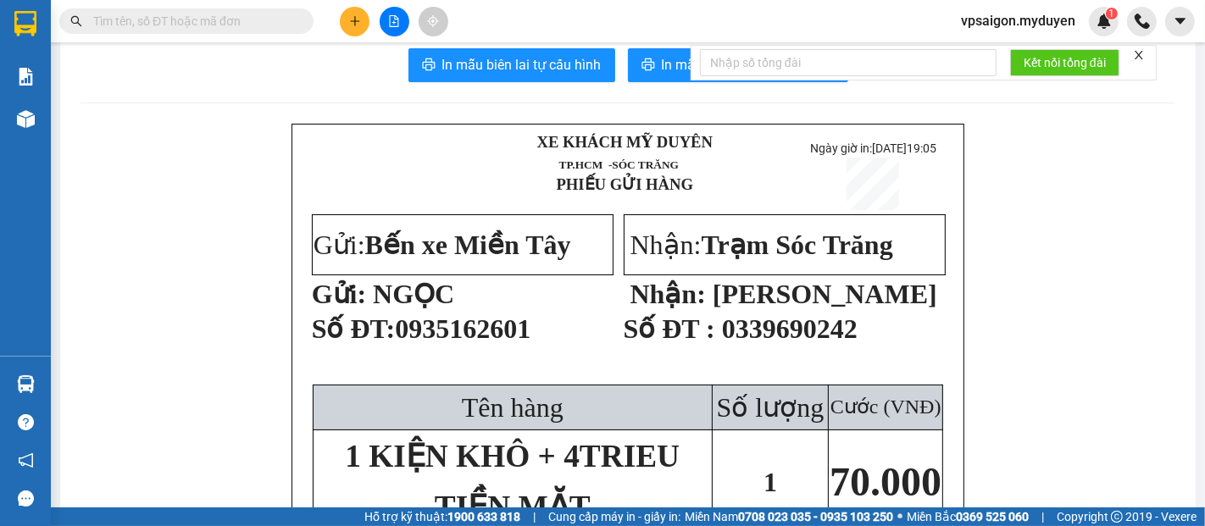
scroll to position [94, 0]
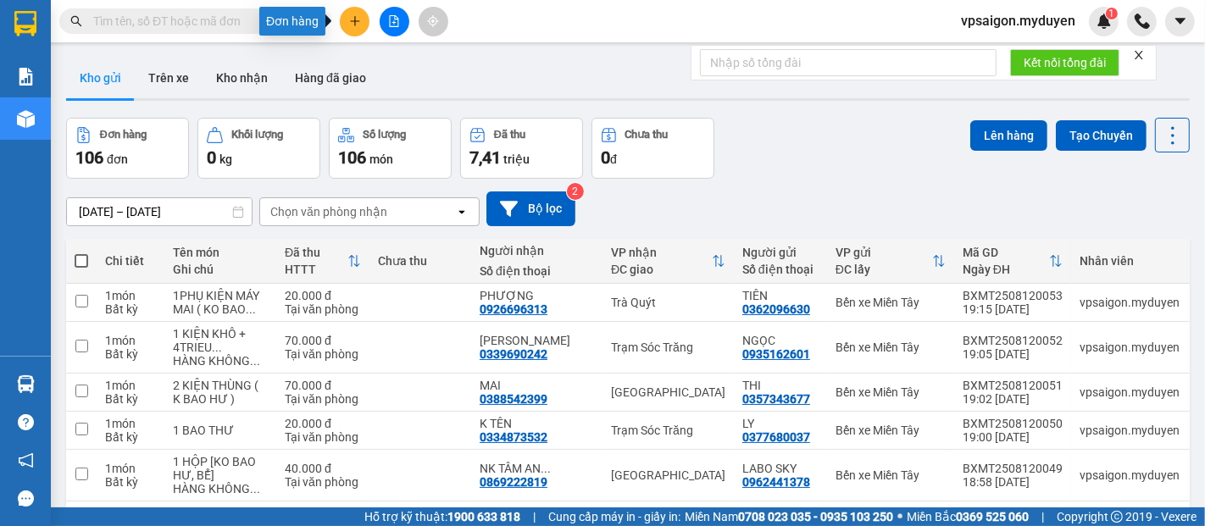
click at [359, 22] on icon "plus" at bounding box center [355, 21] width 12 height 12
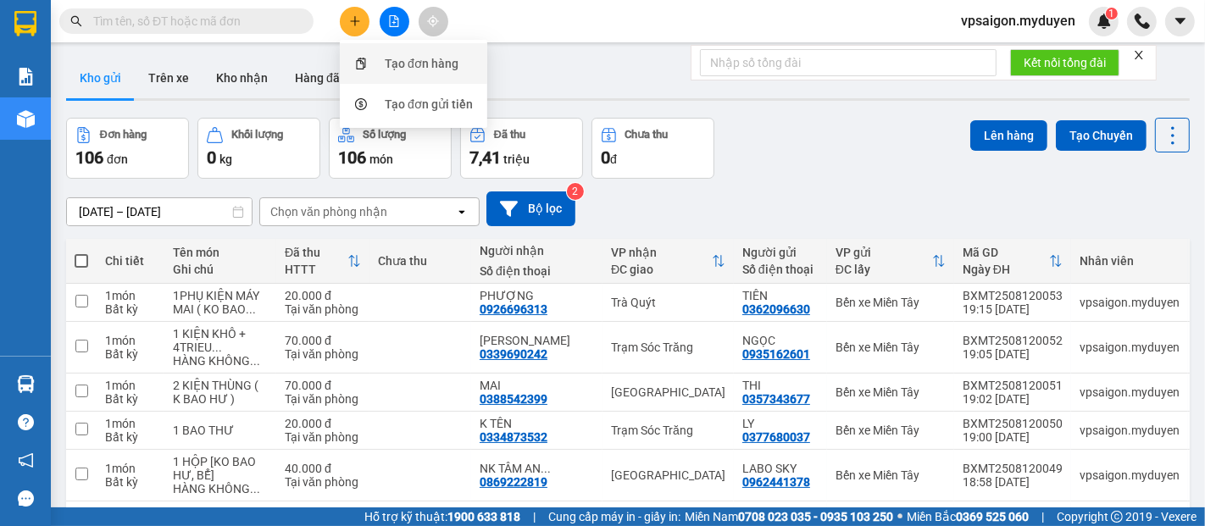
click at [437, 65] on div "Tạo đơn hàng" at bounding box center [422, 63] width 74 height 19
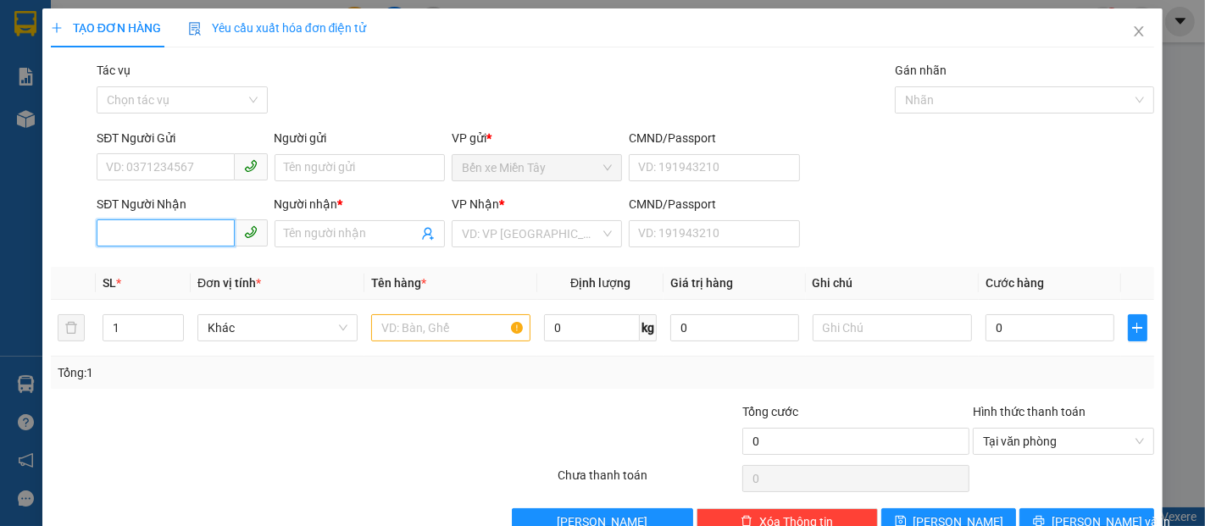
drag, startPoint x: 129, startPoint y: 234, endPoint x: 141, endPoint y: 227, distance: 13.7
click at [131, 233] on input "SĐT Người Nhận" at bounding box center [165, 233] width 137 height 27
click at [189, 266] on div "0868091226 - NHƠN" at bounding box center [180, 268] width 148 height 19
type input "0868091226"
type input "NHƠN"
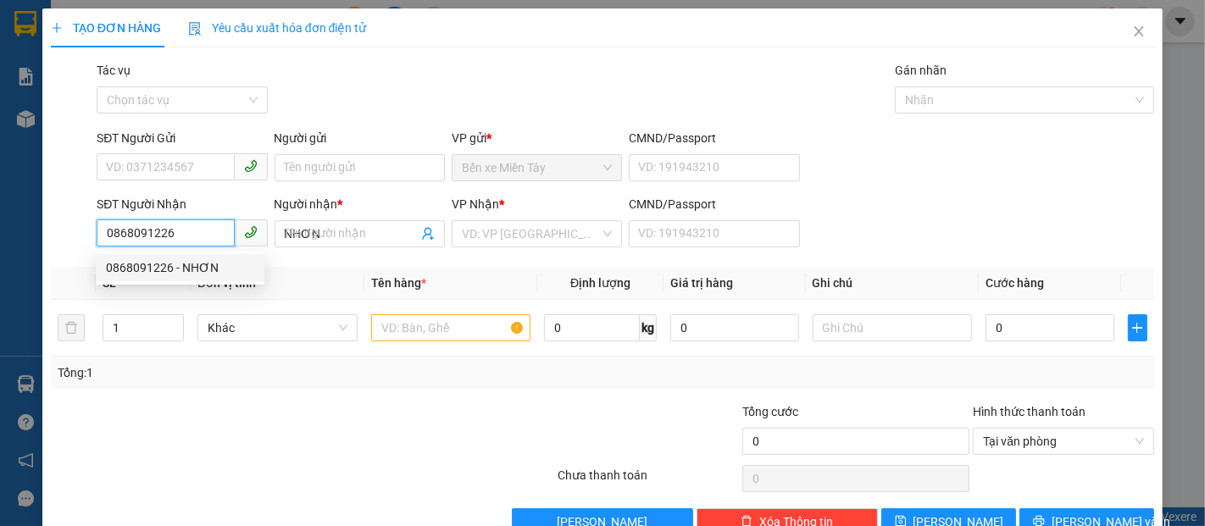
type input "50.000"
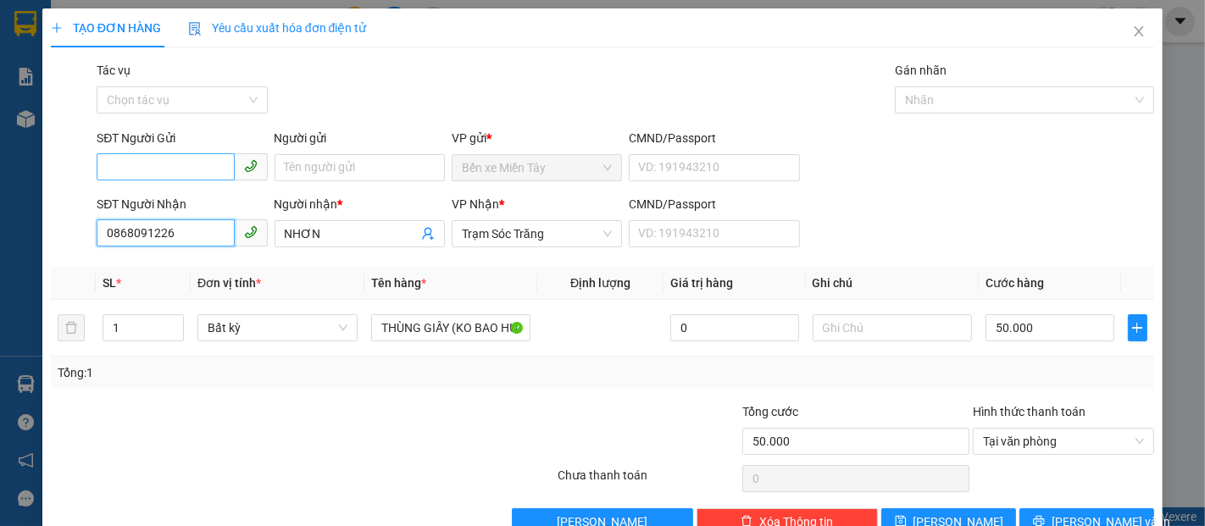
type input "0868091226"
click at [190, 166] on input "SĐT Người Gửi" at bounding box center [165, 166] width 137 height 27
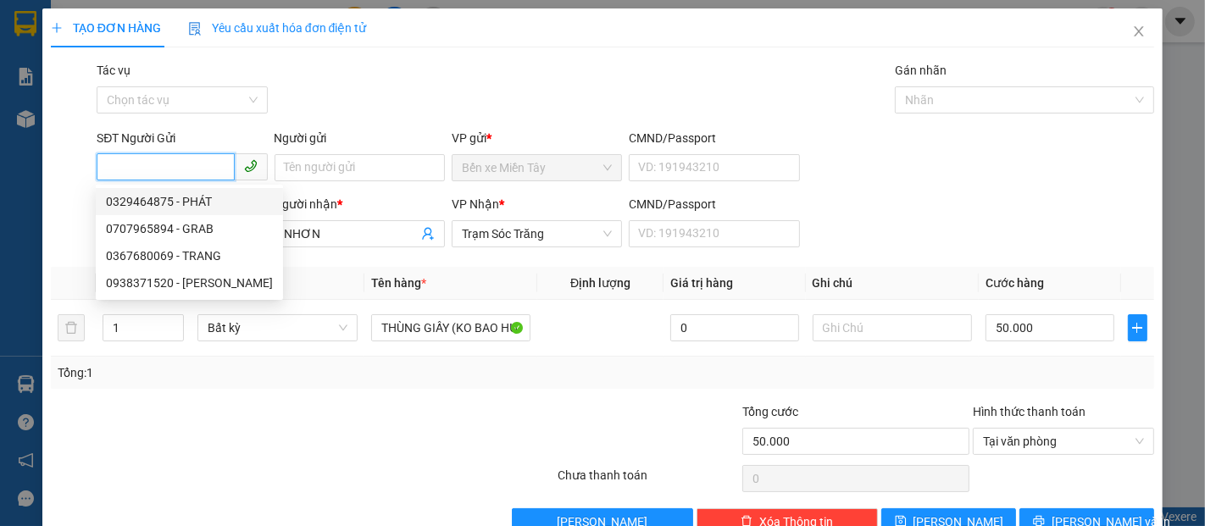
click at [197, 200] on div "0329464875 - PHÁT" at bounding box center [189, 201] width 167 height 19
type input "0329464875"
type input "PHÁT"
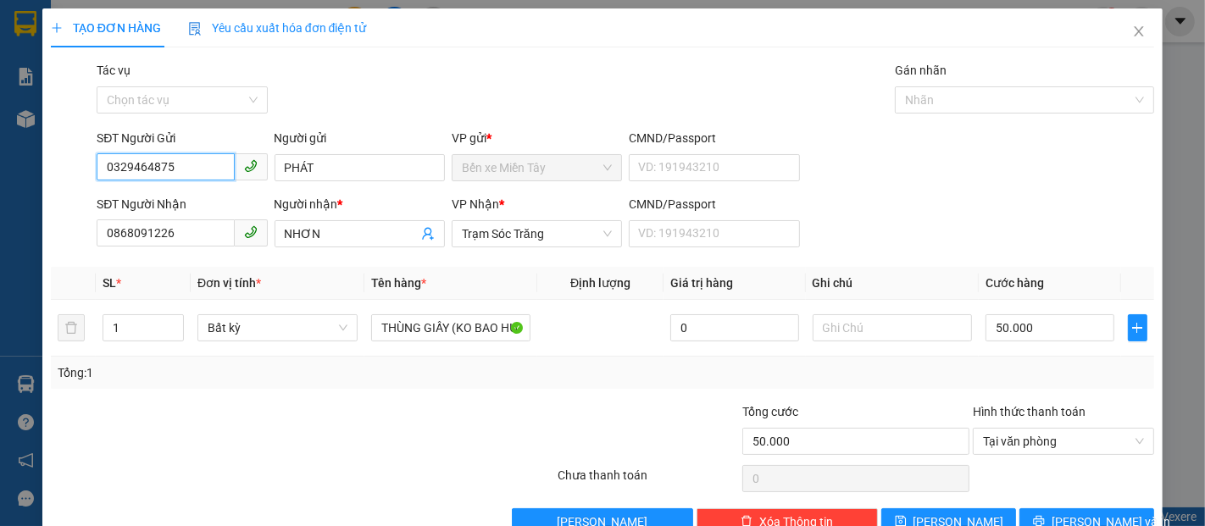
scroll to position [41, 0]
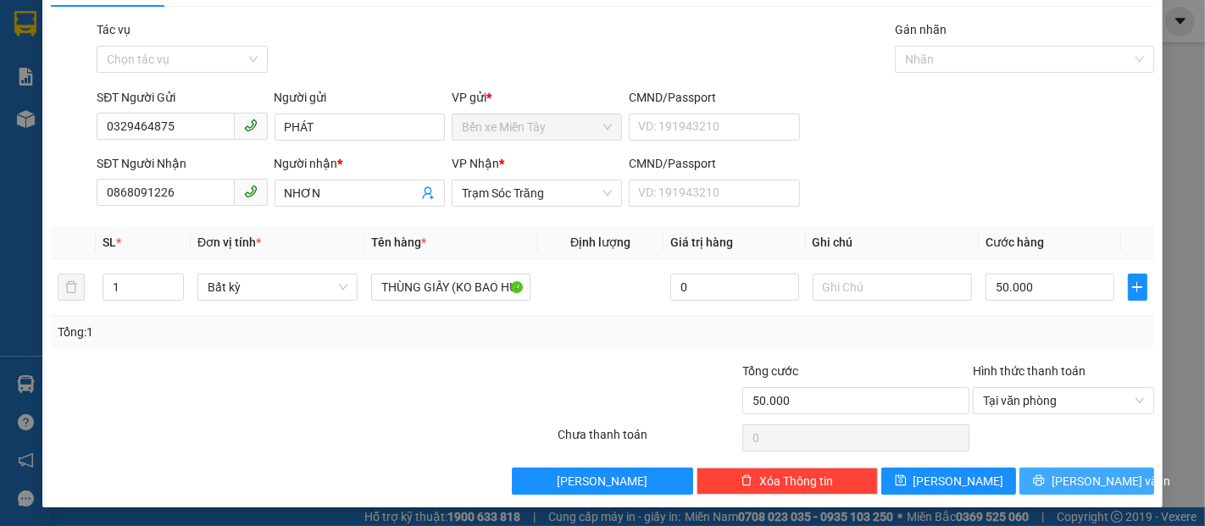
click at [1079, 474] on span "[PERSON_NAME] và In" at bounding box center [1111, 481] width 119 height 19
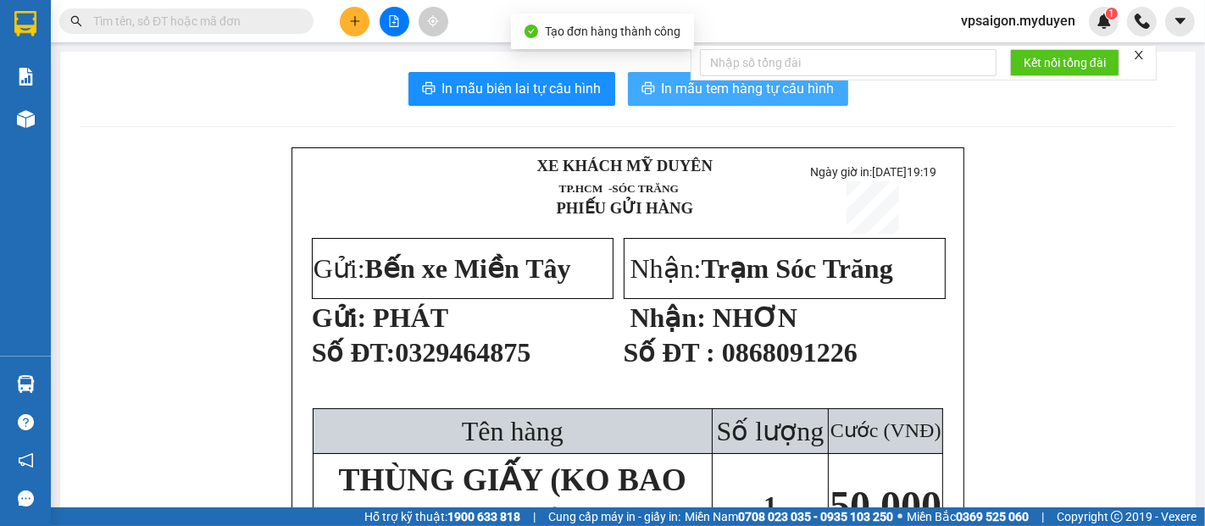
click at [681, 95] on span "In mẫu tem hàng tự cấu hình" at bounding box center [748, 88] width 173 height 21
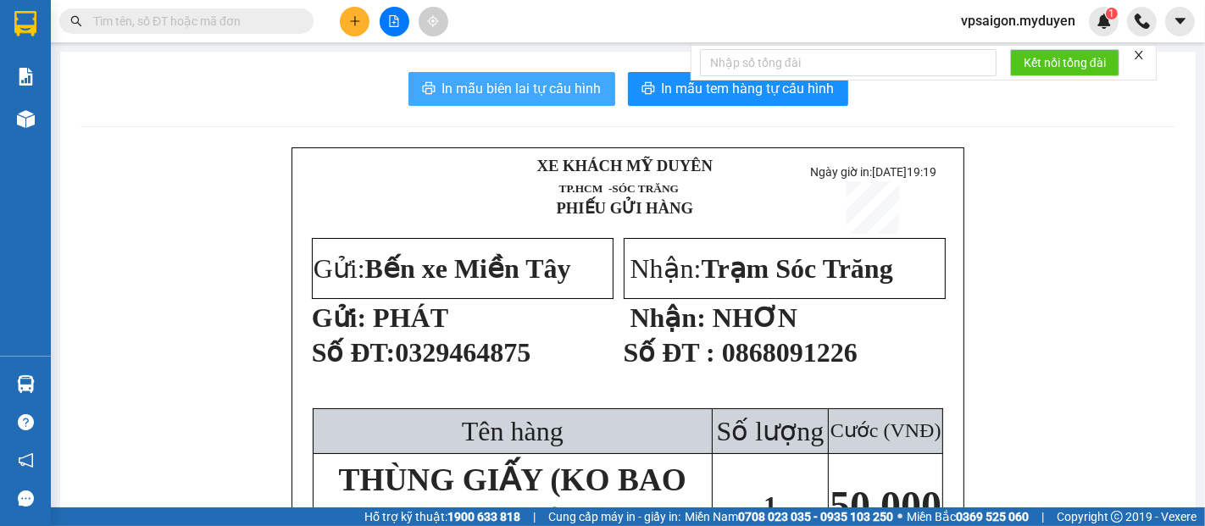
click at [509, 95] on span "In mẫu biên lai tự cấu hình" at bounding box center [521, 88] width 159 height 21
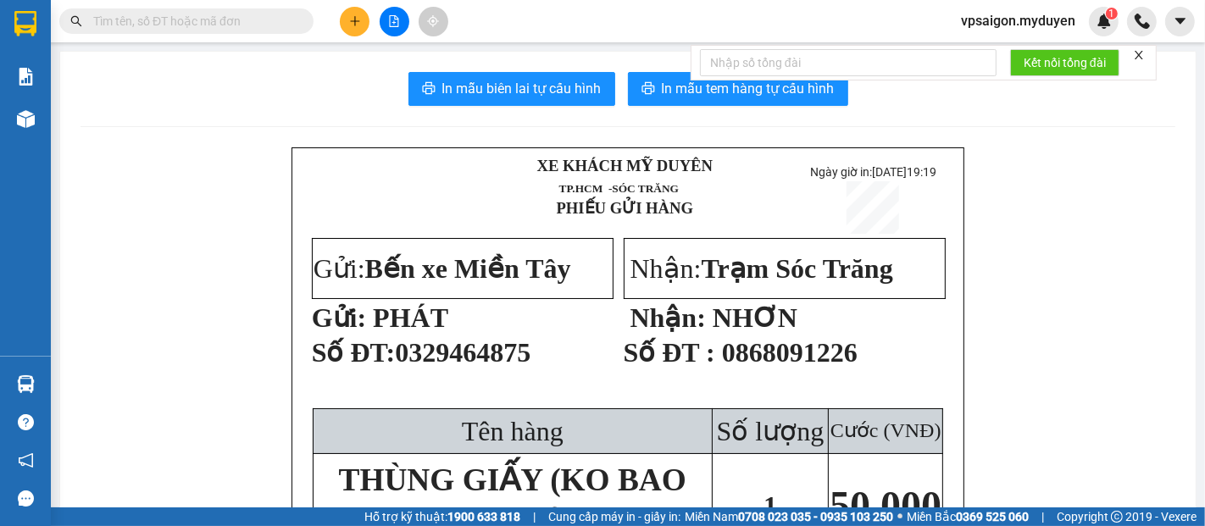
click at [356, 24] on icon "plus" at bounding box center [355, 21] width 12 height 12
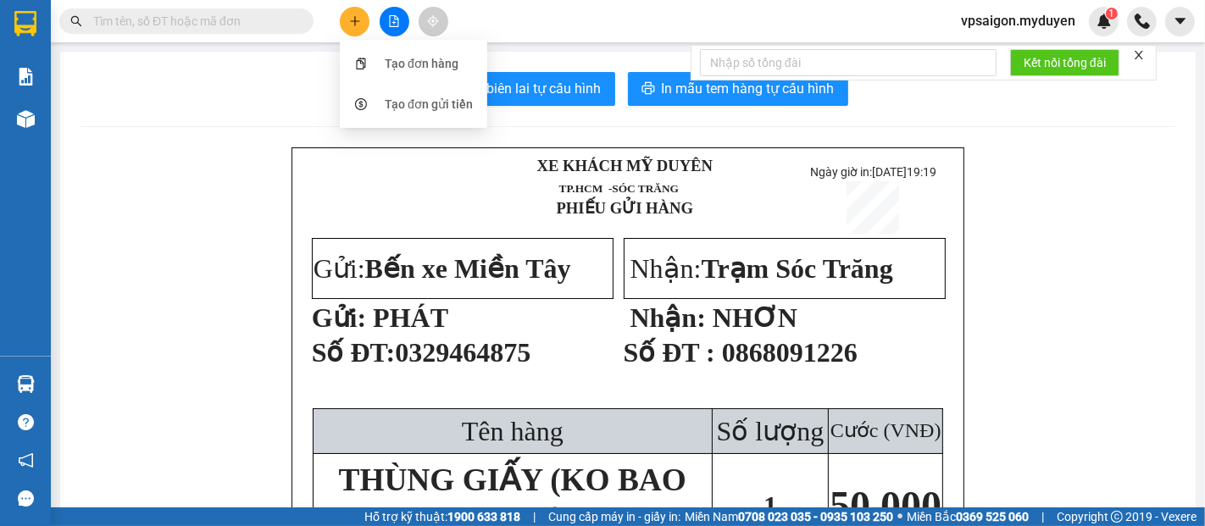
click at [412, 64] on div "Tạo đơn hàng" at bounding box center [422, 63] width 74 height 19
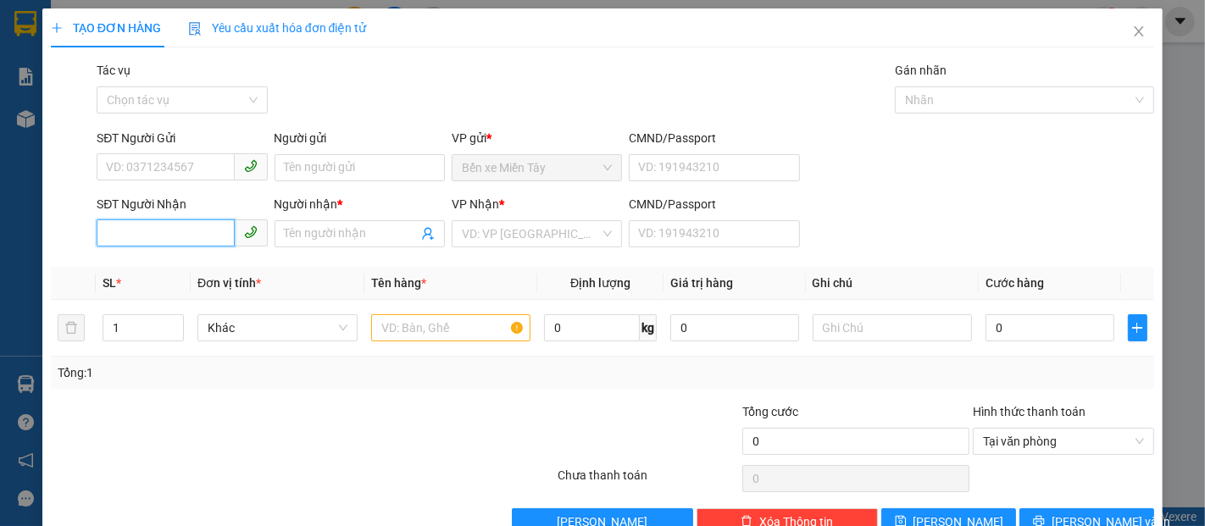
click at [181, 244] on input "SĐT Người Nhận" at bounding box center [165, 233] width 137 height 27
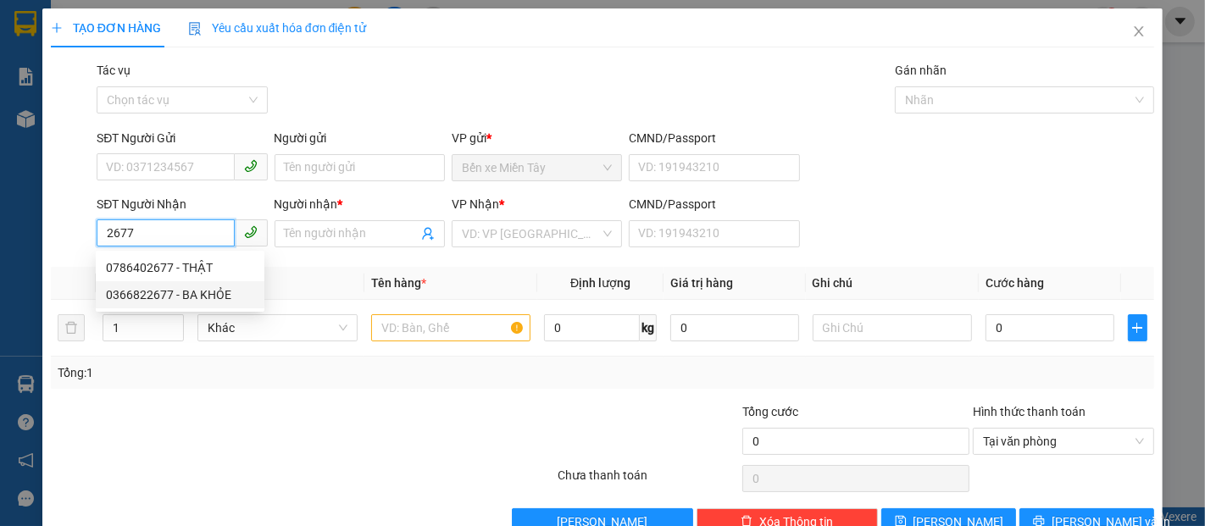
click at [207, 292] on div "0366822677 - BA KHỎE" at bounding box center [180, 295] width 148 height 19
type input "0366822677"
type input "BA KHỎE"
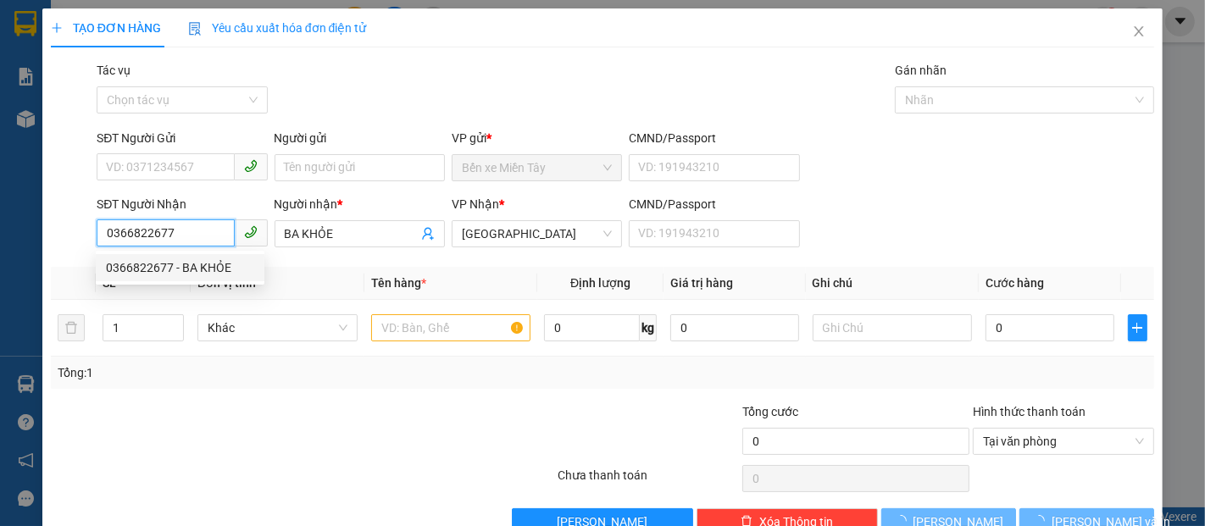
type input "40.000"
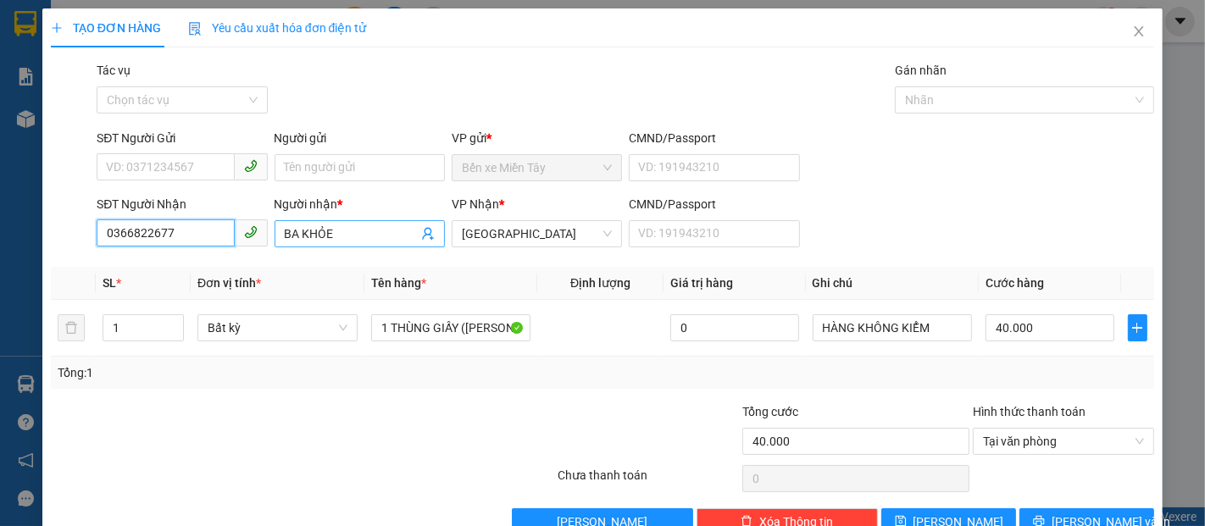
type input "0366822677"
click at [359, 238] on input "BA KHỎE" at bounding box center [351, 234] width 133 height 19
type input "BA KHỎE (0966546614 )"
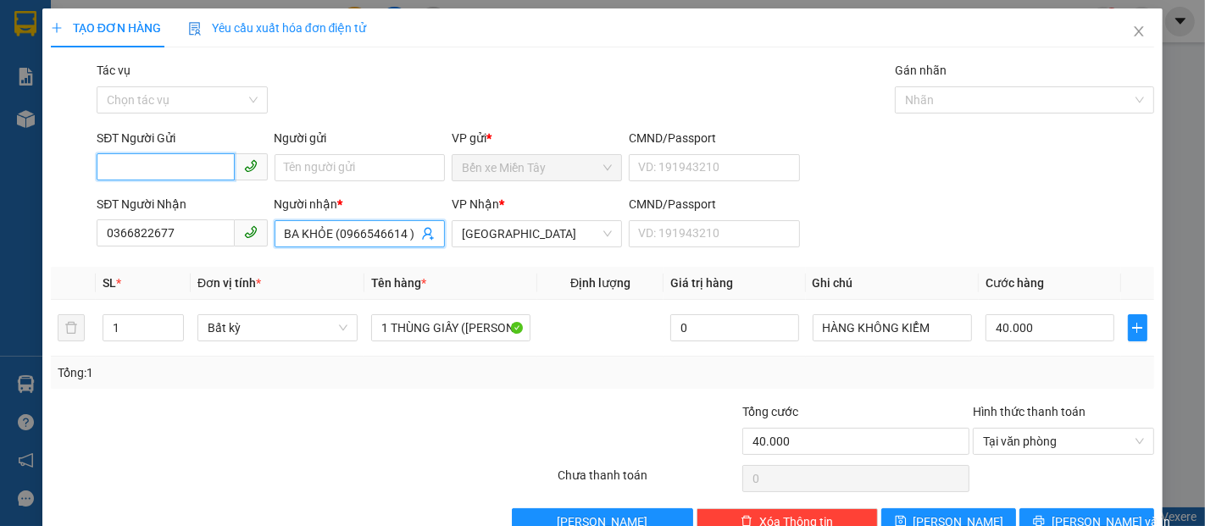
click at [169, 158] on input "SĐT Người Gửi" at bounding box center [165, 166] width 137 height 27
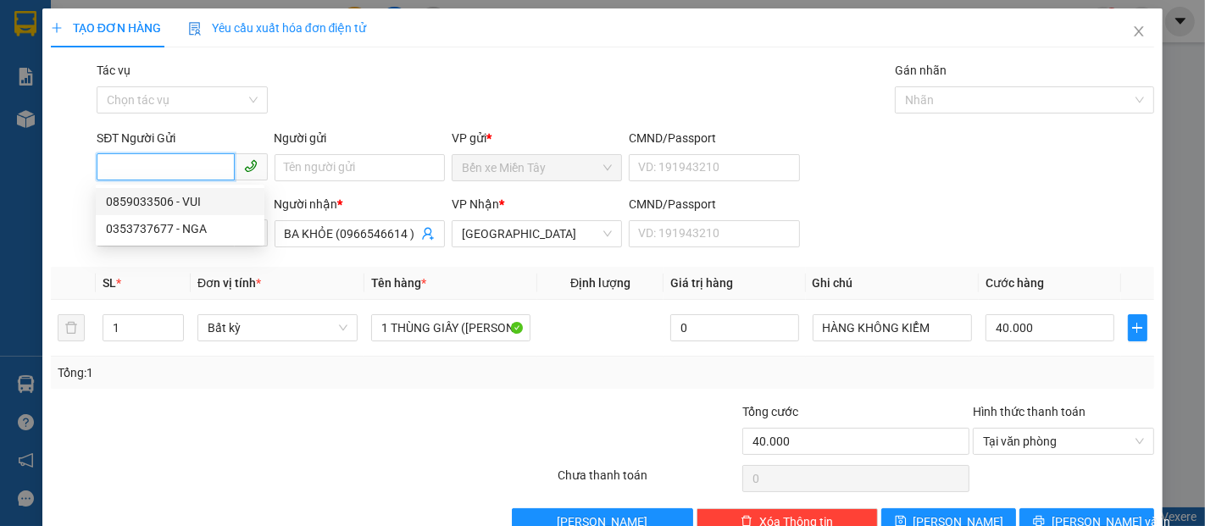
drag, startPoint x: 189, startPoint y: 202, endPoint x: 294, endPoint y: 189, distance: 105.9
click at [189, 202] on div "0859033506 - VUI" at bounding box center [180, 201] width 148 height 19
type input "0859033506"
type input "VUI"
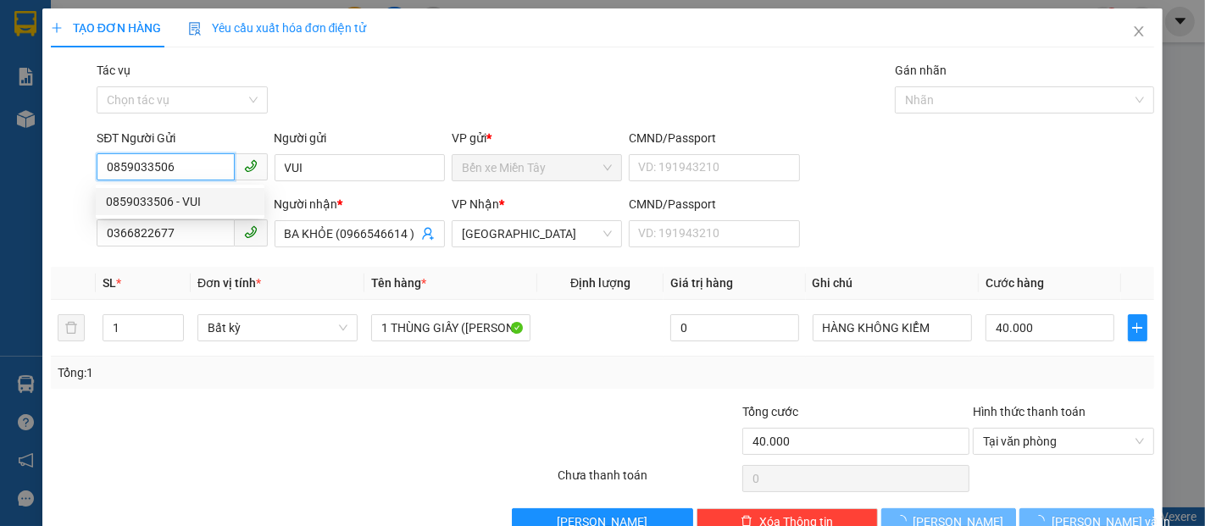
type input "80.000"
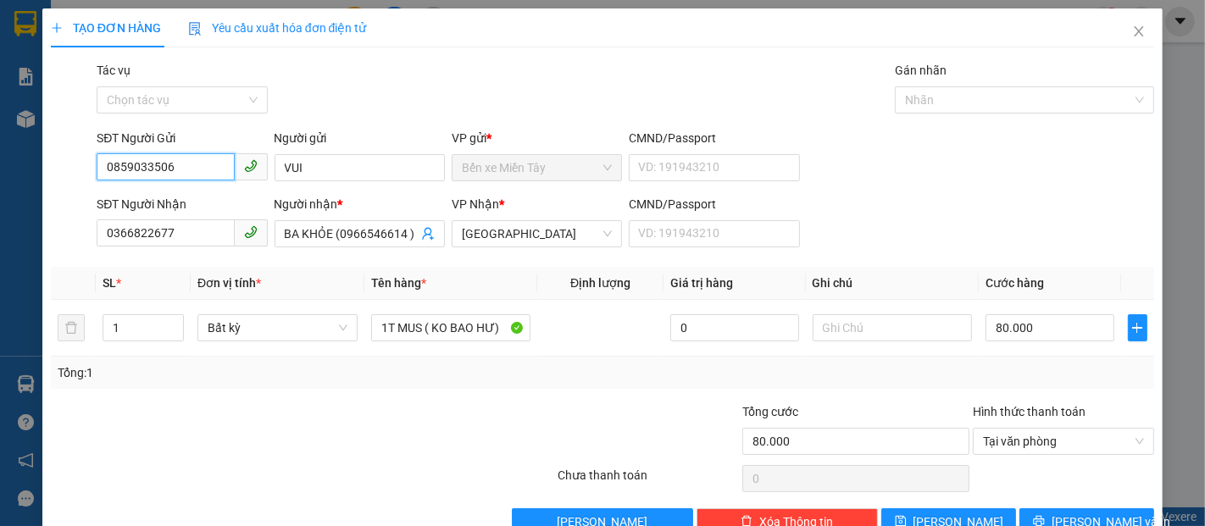
drag, startPoint x: 180, startPoint y: 165, endPoint x: 108, endPoint y: 168, distance: 71.2
click at [108, 168] on input "0859033506" at bounding box center [165, 166] width 137 height 27
click at [197, 228] on div "0353737677 - NGA" at bounding box center [180, 229] width 148 height 19
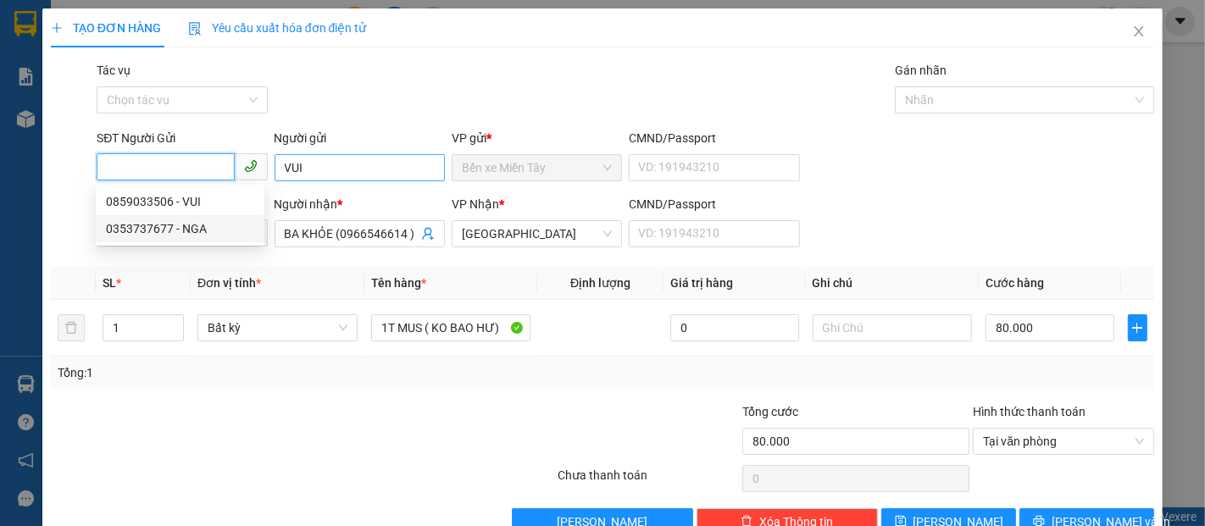
type input "0353737677"
type input "NGA"
type input "40.000"
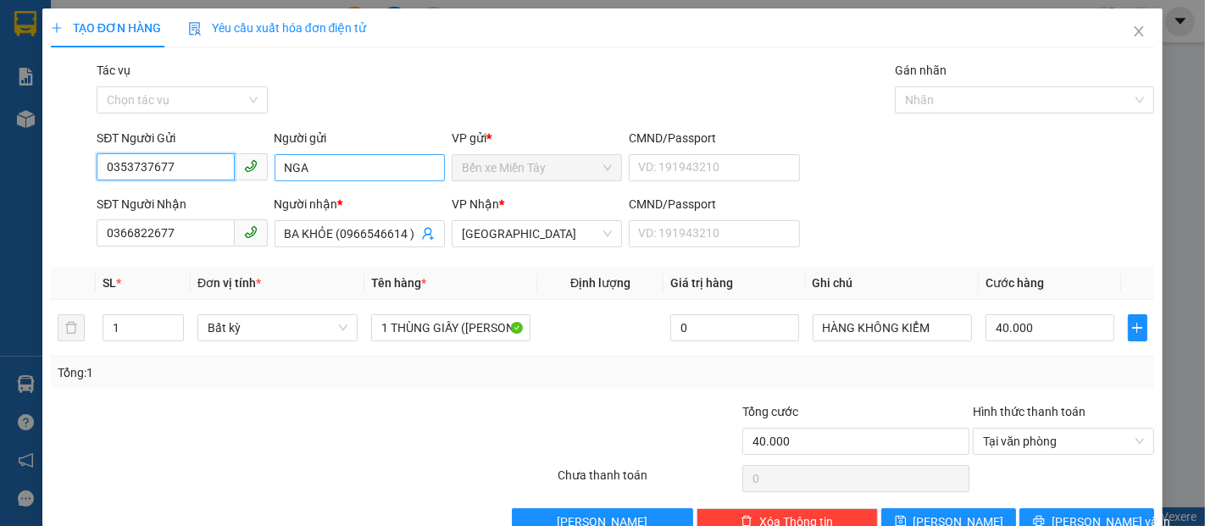
type input "0353737677"
drag, startPoint x: 362, startPoint y: 169, endPoint x: 323, endPoint y: 169, distance: 39.0
click at [323, 169] on input "NGA" at bounding box center [360, 167] width 170 height 27
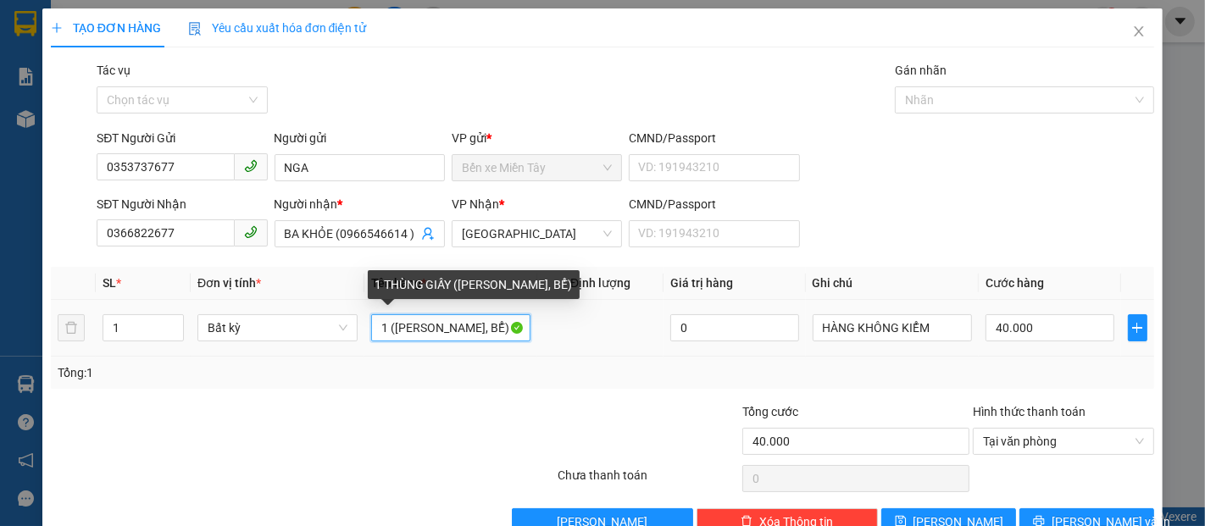
drag, startPoint x: 454, startPoint y: 336, endPoint x: 385, endPoint y: 333, distance: 69.5
click at [385, 333] on input "1 (KO BAO HƯ, BỂ)" at bounding box center [451, 327] width 160 height 27
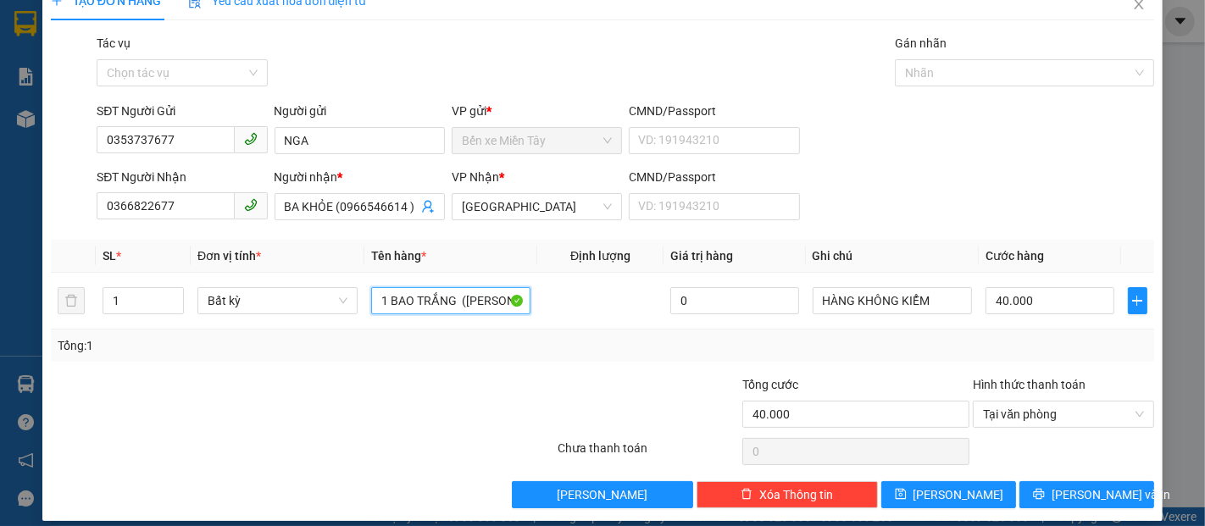
scroll to position [41, 0]
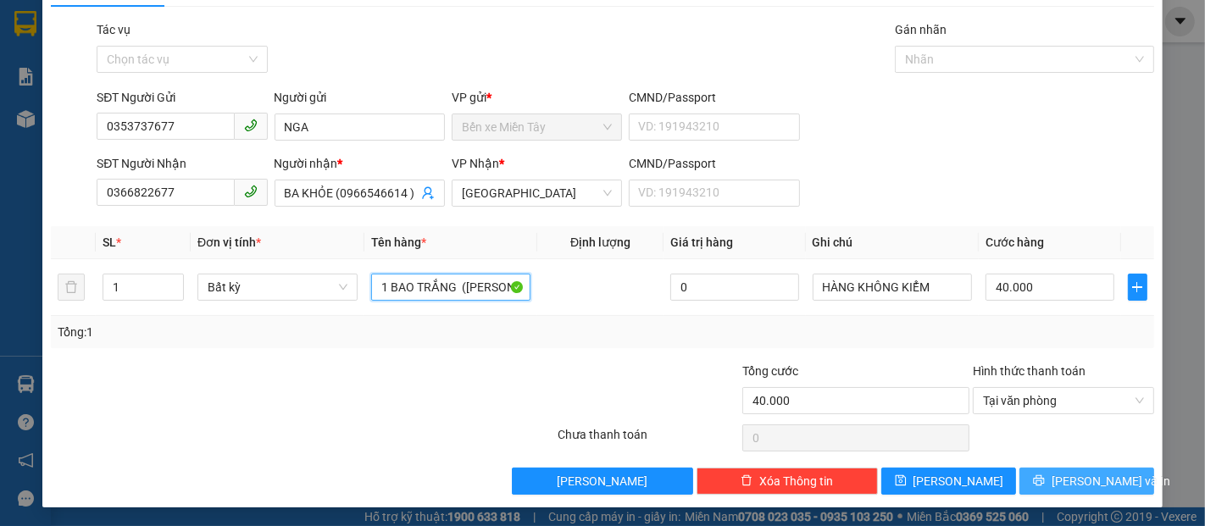
type input "1 BAO TRẮNG (KO BAO HƯ, BỂ)"
click at [1069, 479] on span "[PERSON_NAME] và In" at bounding box center [1111, 481] width 119 height 19
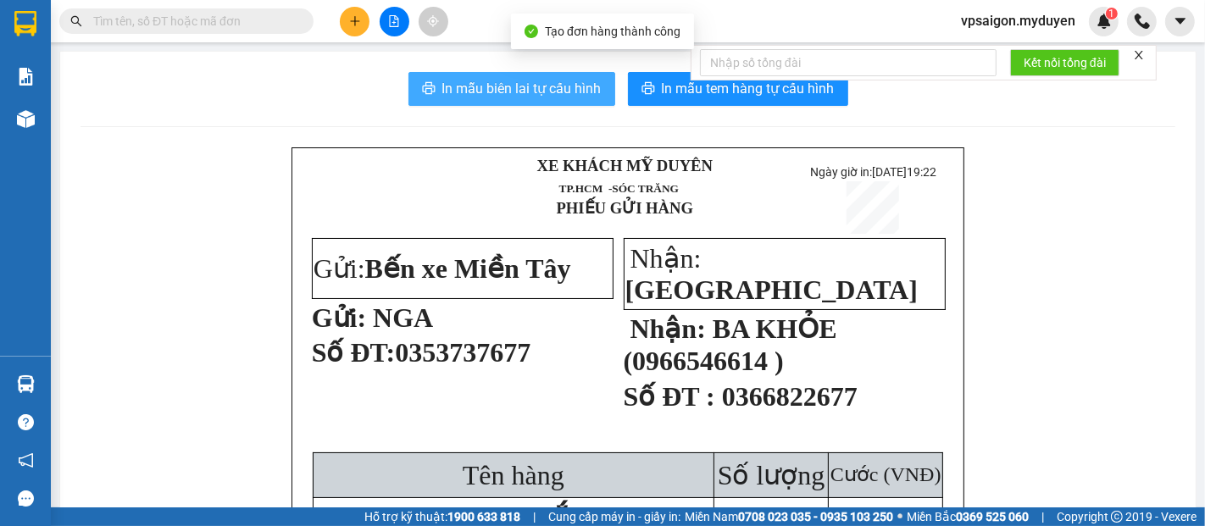
click at [563, 92] on span "In mẫu biên lai tự cấu hình" at bounding box center [521, 88] width 159 height 21
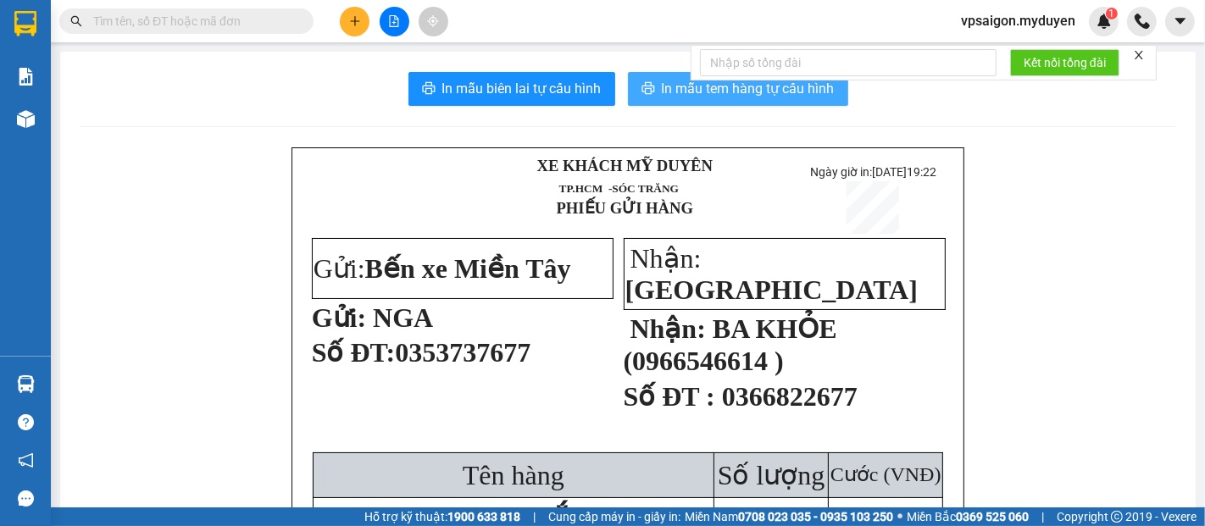
click at [676, 85] on span "In mẫu tem hàng tự cấu hình" at bounding box center [748, 88] width 173 height 21
click at [329, 15] on div at bounding box center [165, 20] width 331 height 25
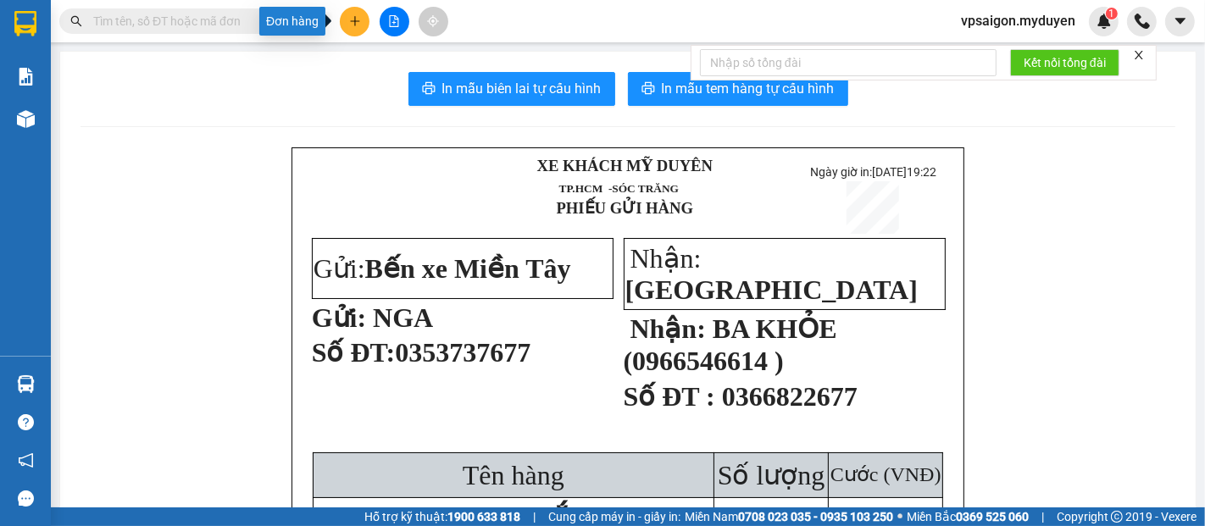
click at [356, 31] on button at bounding box center [355, 22] width 30 height 30
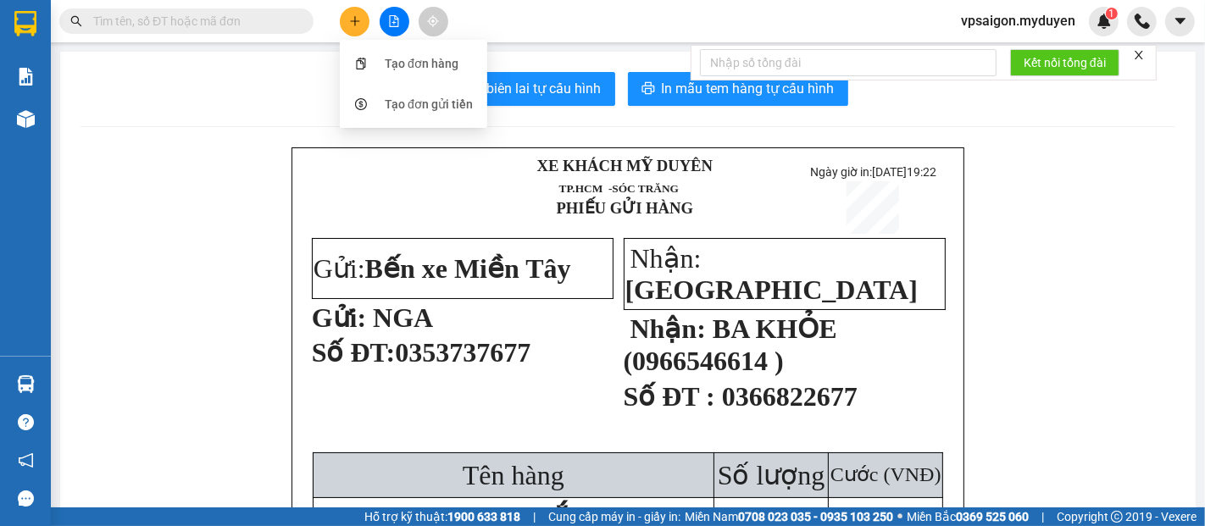
click at [340, 7] on button at bounding box center [355, 22] width 30 height 30
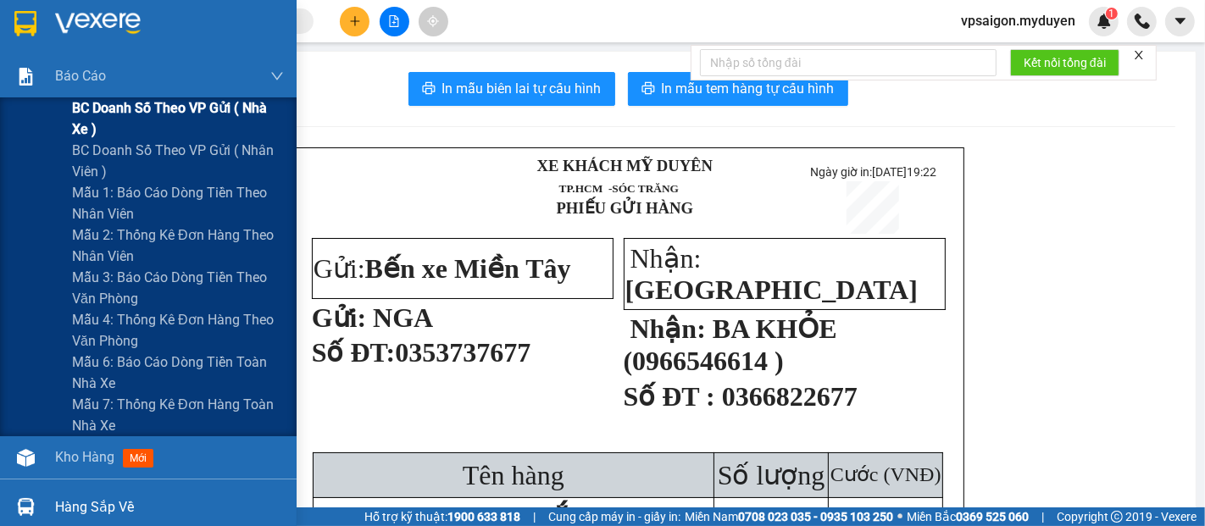
click at [107, 97] on span "BC doanh số theo VP gửi ( nhà xe )" at bounding box center [178, 118] width 212 height 42
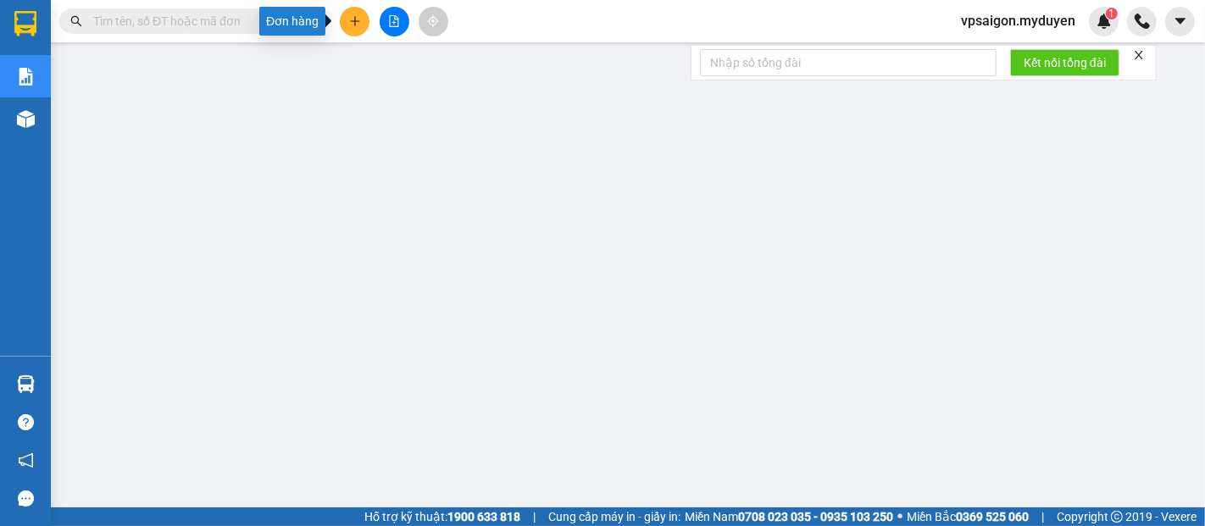
click at [362, 20] on button at bounding box center [355, 22] width 30 height 30
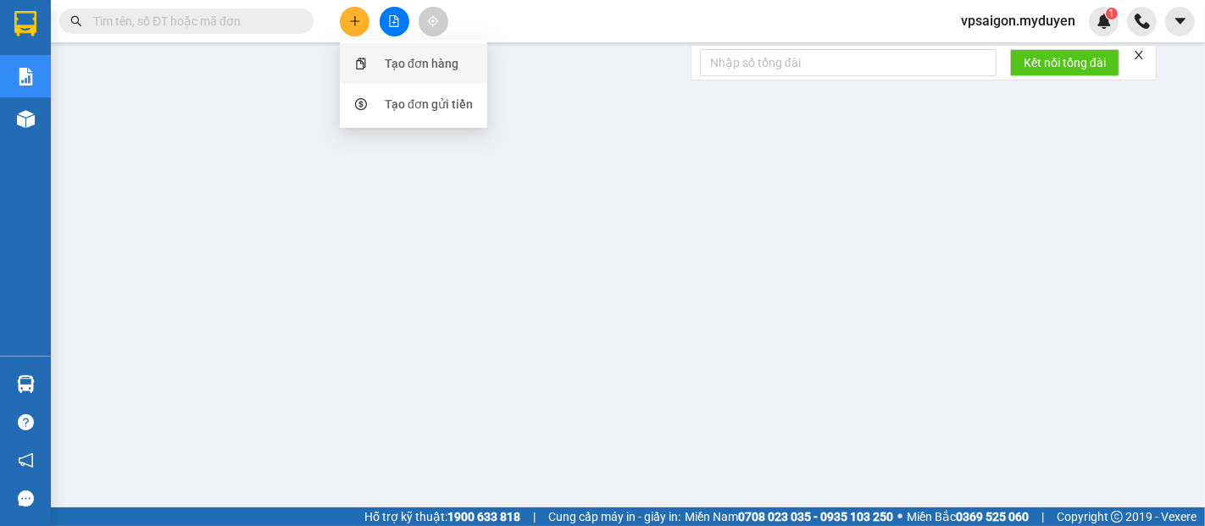
click at [442, 72] on div "Tạo đơn hàng" at bounding box center [422, 63] width 74 height 19
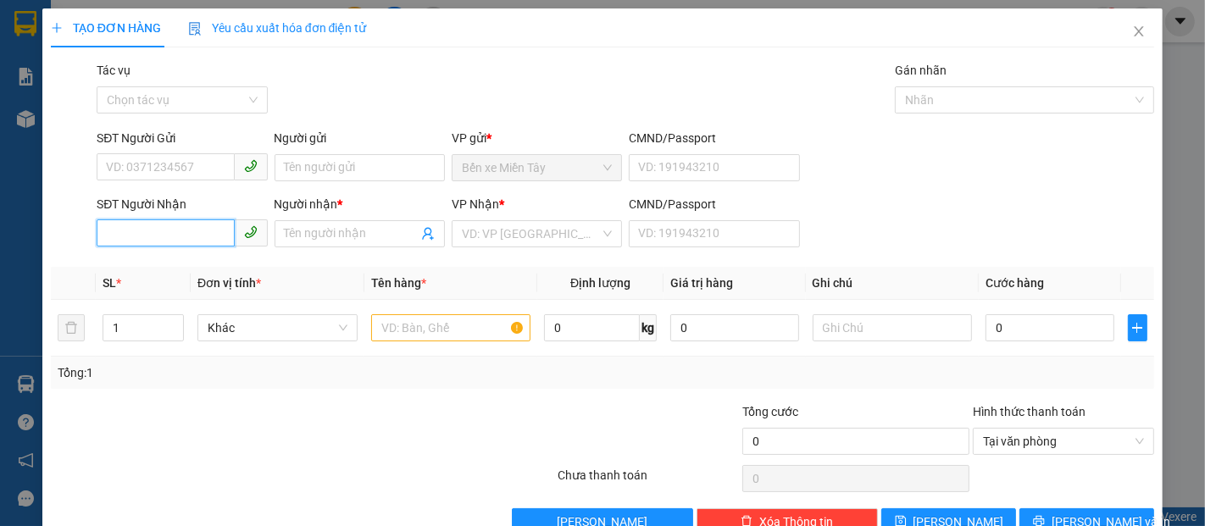
click at [142, 240] on input "SĐT Người Nhận" at bounding box center [165, 233] width 137 height 27
type input "0978910950"
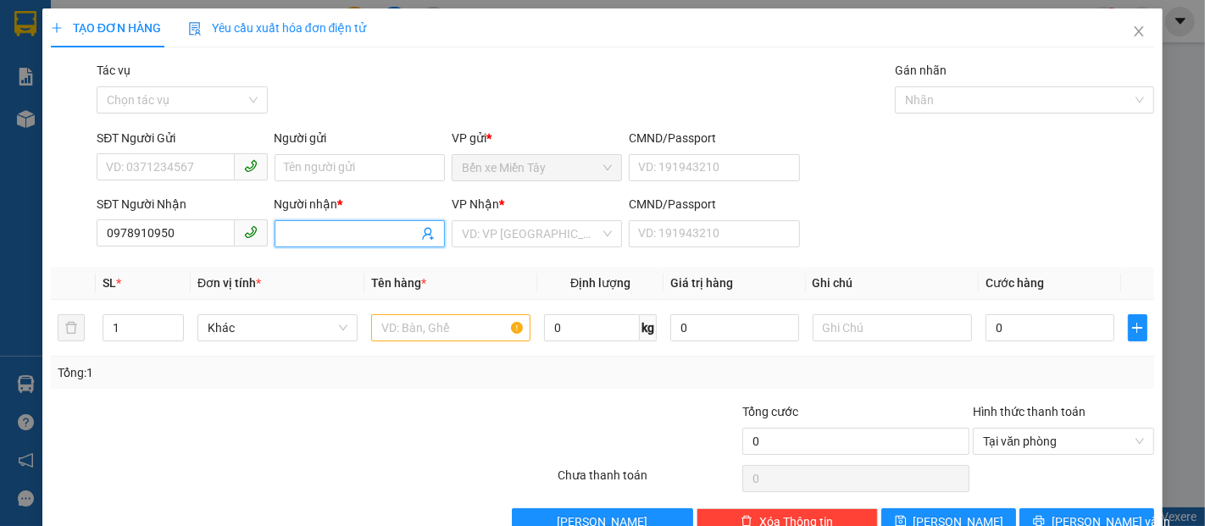
click at [329, 241] on input "Người nhận *" at bounding box center [351, 234] width 133 height 19
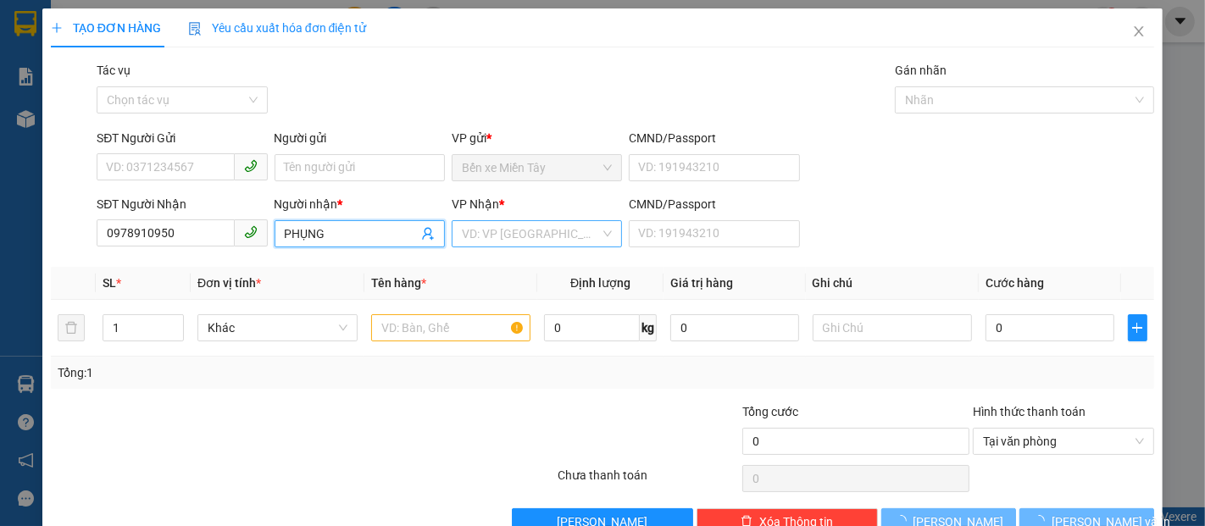
type input "PHỤNG"
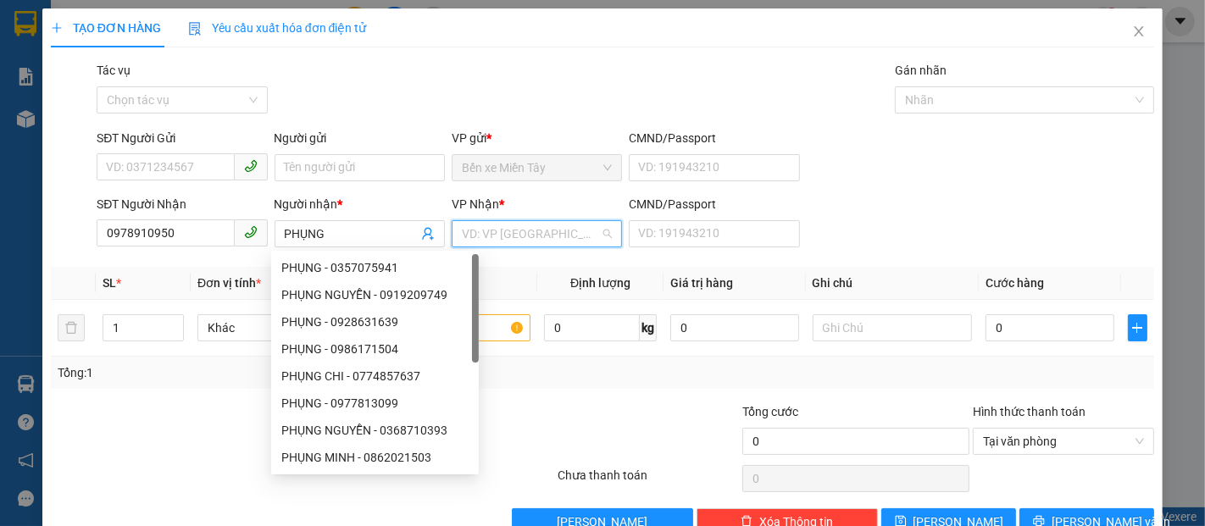
click at [483, 234] on input "search" at bounding box center [531, 233] width 138 height 25
type input "D"
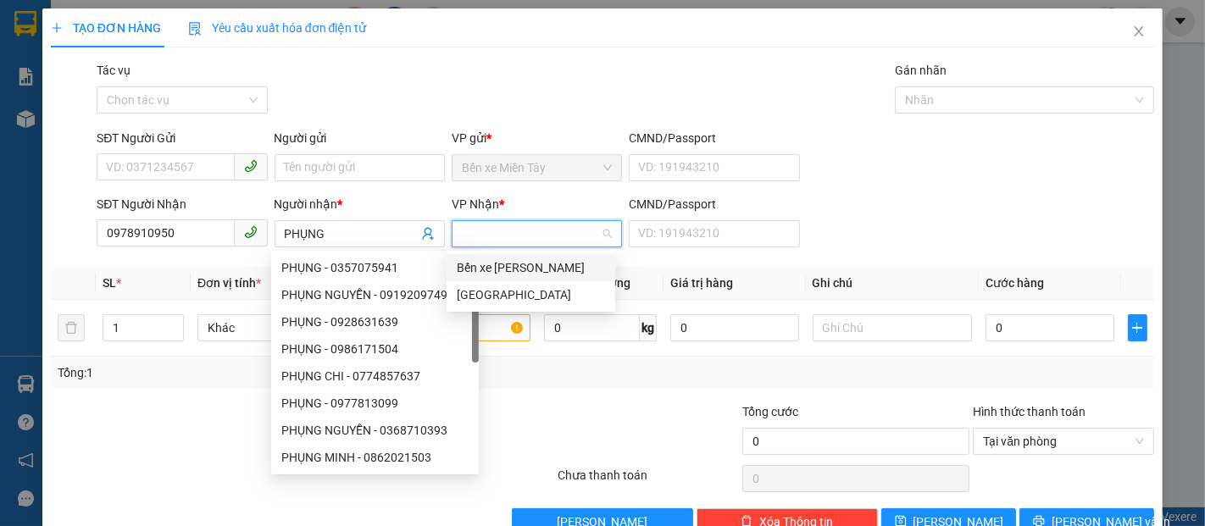
type input "Đ"
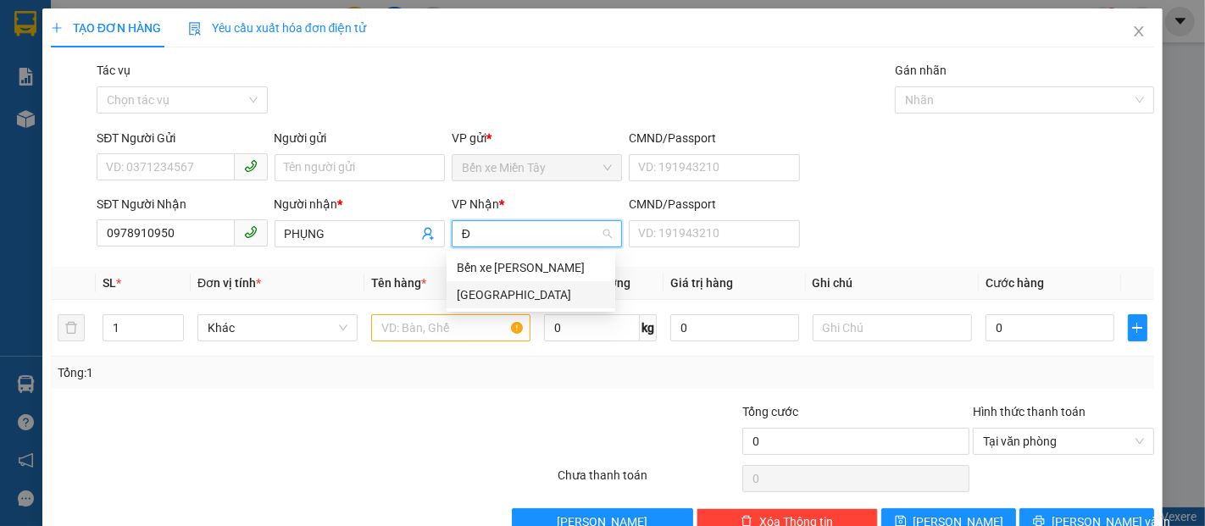
click at [499, 297] on div "[GEOGRAPHIC_DATA]" at bounding box center [531, 295] width 148 height 19
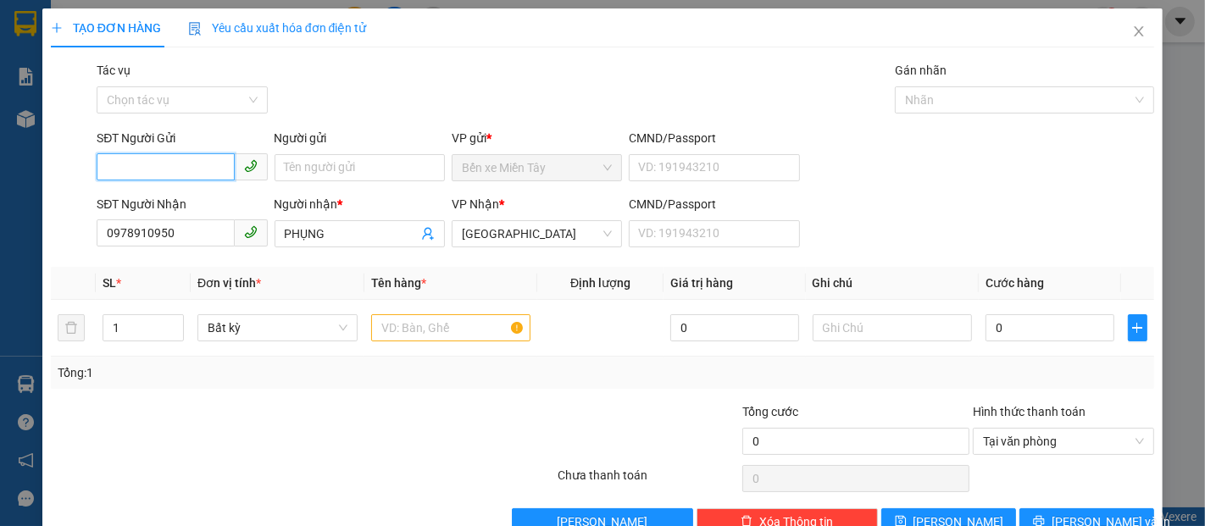
click at [199, 170] on input "SĐT Người Gửi" at bounding box center [165, 166] width 137 height 27
type input "0916351617"
click at [311, 181] on div "Người gửi Tên người gửi" at bounding box center [360, 158] width 170 height 59
click at [322, 175] on input "Người gửi" at bounding box center [360, 167] width 170 height 27
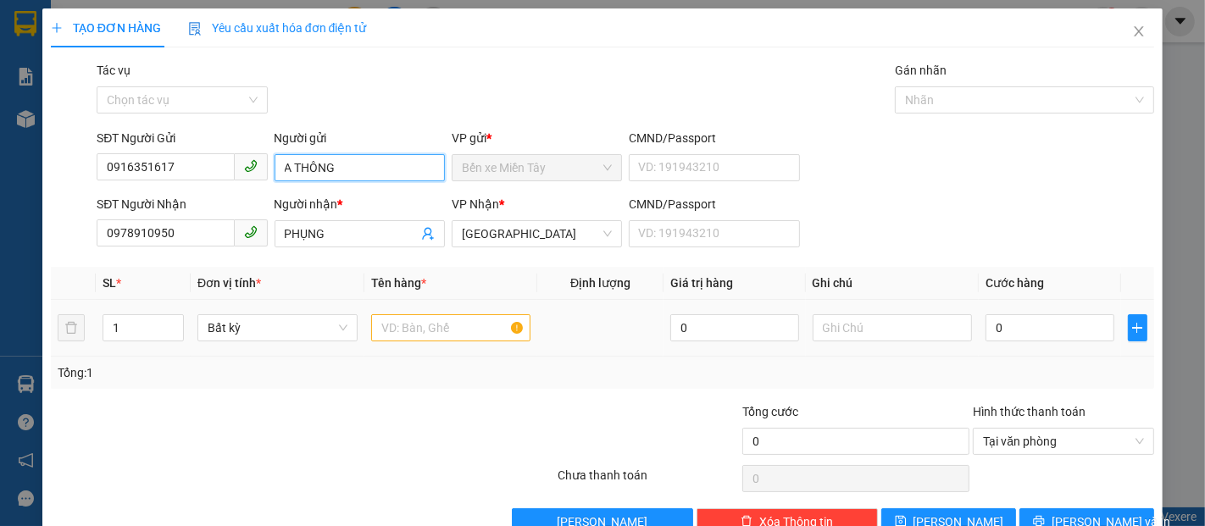
type input "A THÔNG"
click at [477, 330] on input "text" at bounding box center [451, 327] width 160 height 27
click at [1015, 319] on input "0" at bounding box center [1050, 327] width 128 height 27
type input "6"
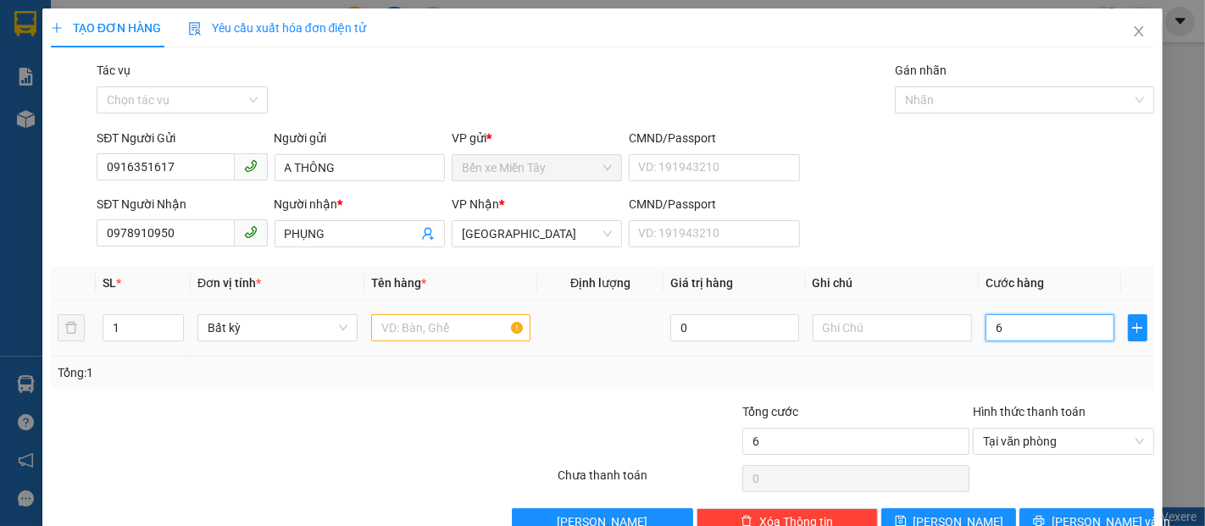
type input "60"
type input "600"
type input "6.000"
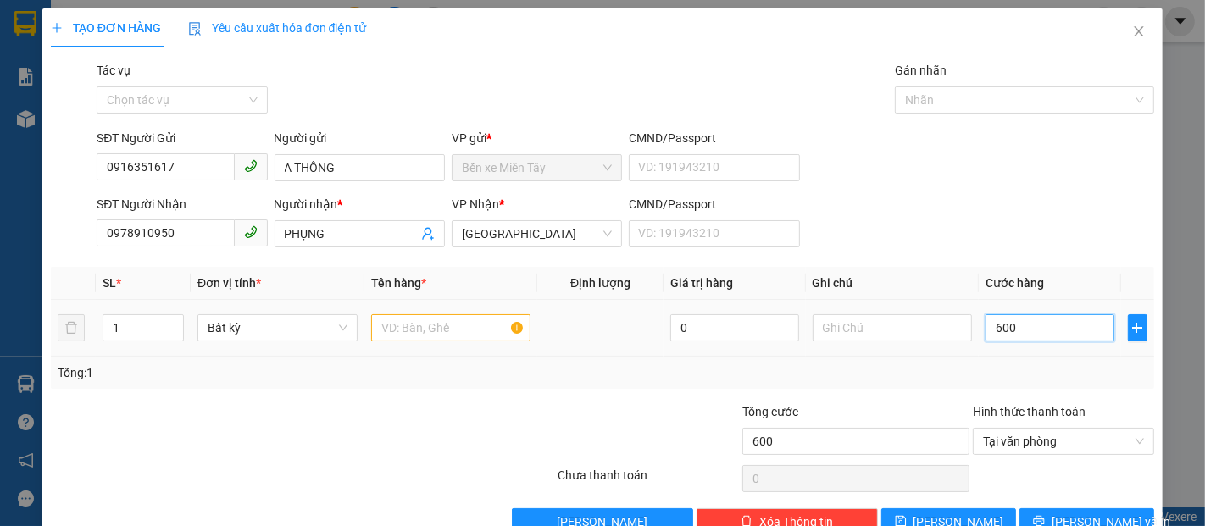
type input "6.000"
type input "60.000"
click at [437, 337] on input "text" at bounding box center [451, 327] width 160 height 27
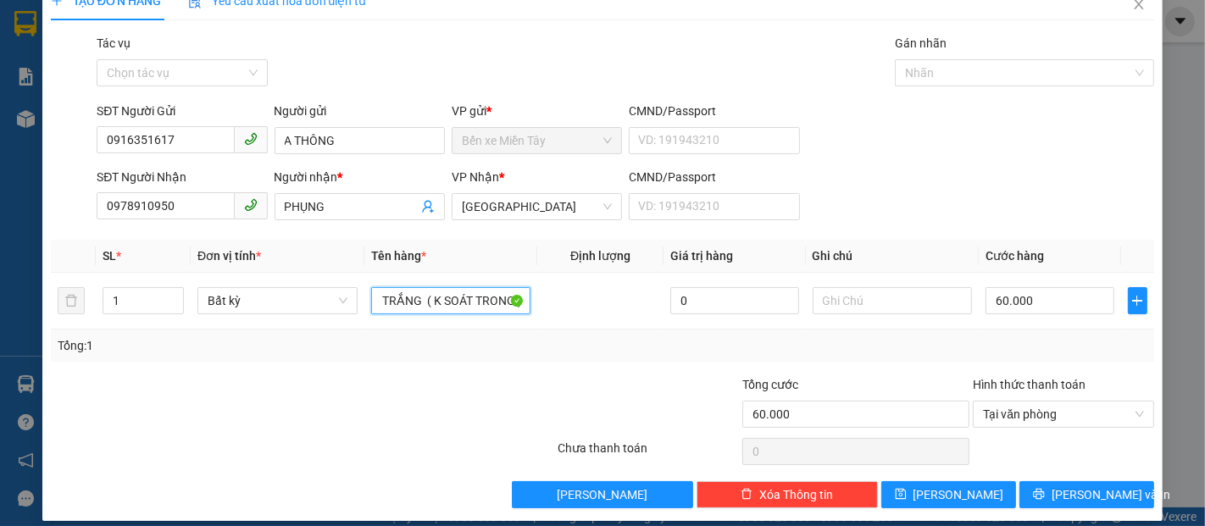
scroll to position [41, 0]
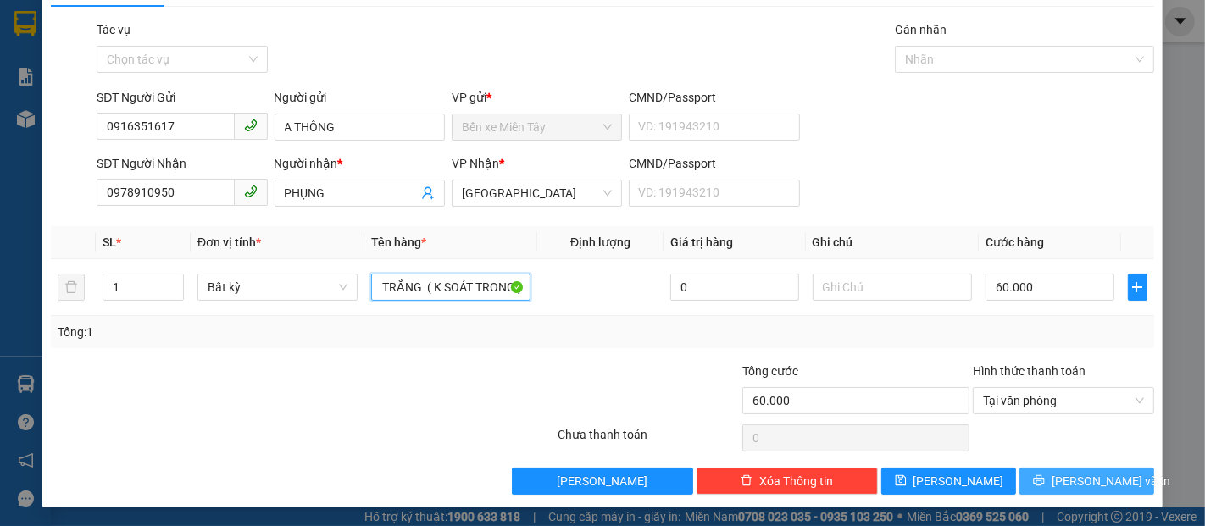
type input "1 KIỆN TRẮNG ( K SOÁT TRONG )"
click at [1033, 473] on button "[PERSON_NAME] và In" at bounding box center [1087, 481] width 135 height 27
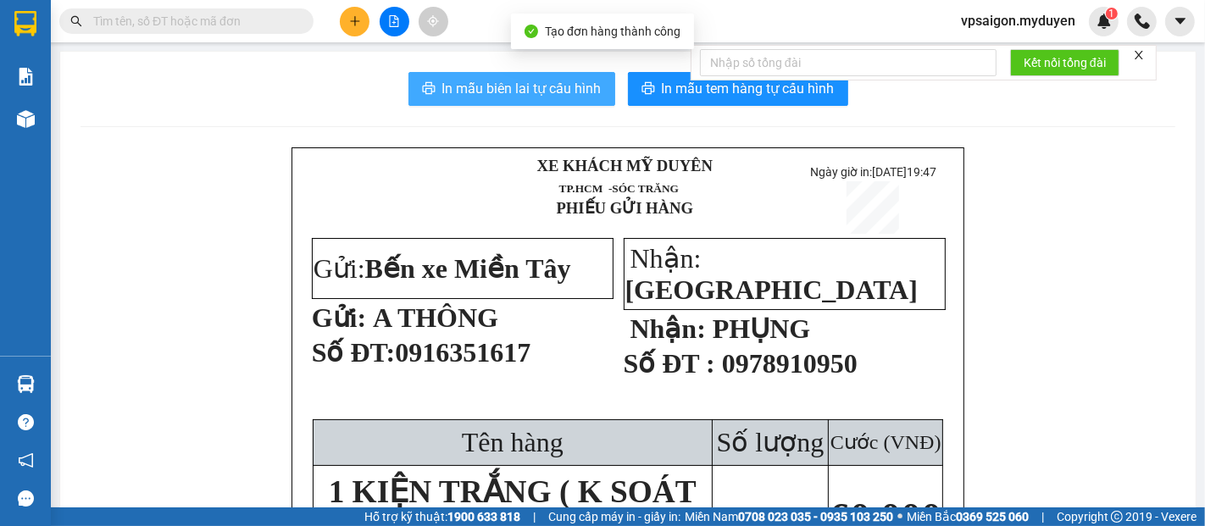
click at [570, 104] on button "In mẫu biên lai tự cấu hình" at bounding box center [512, 89] width 207 height 34
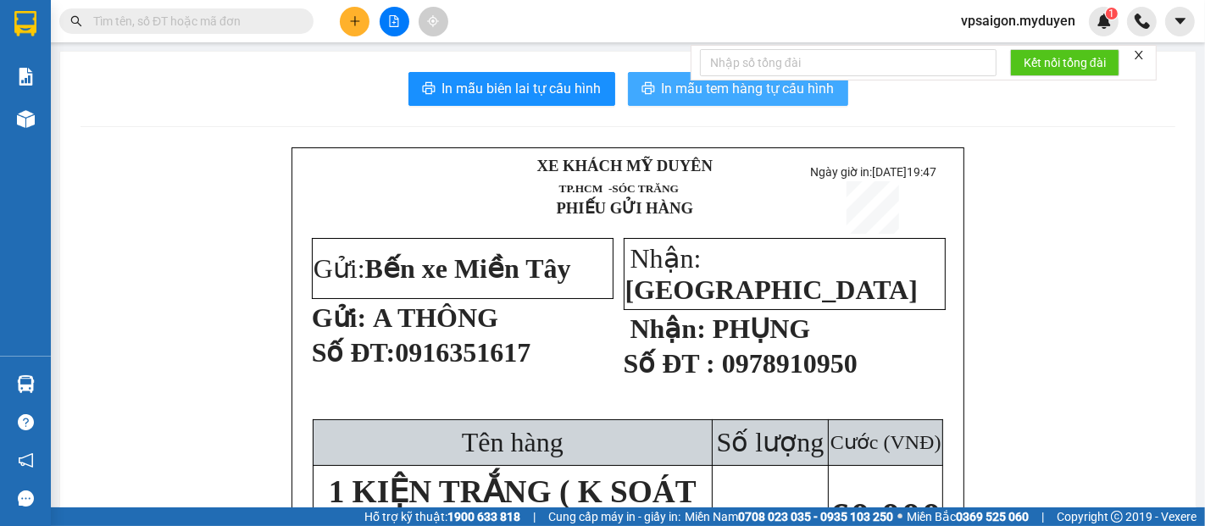
click at [662, 85] on span "In mẫu tem hàng tự cấu hình" at bounding box center [748, 88] width 173 height 21
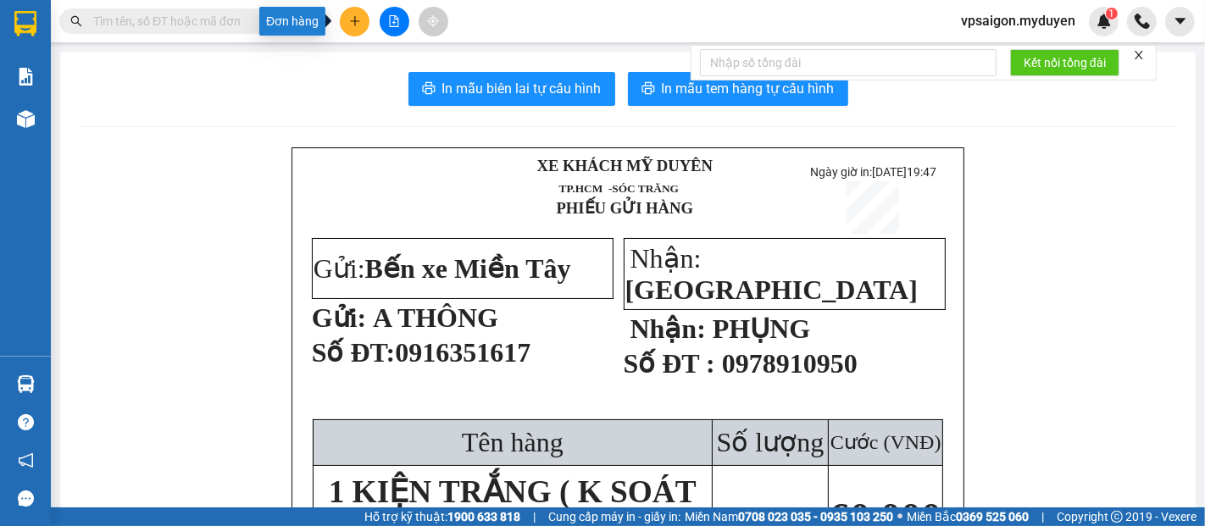
click at [358, 16] on icon "plus" at bounding box center [355, 21] width 12 height 12
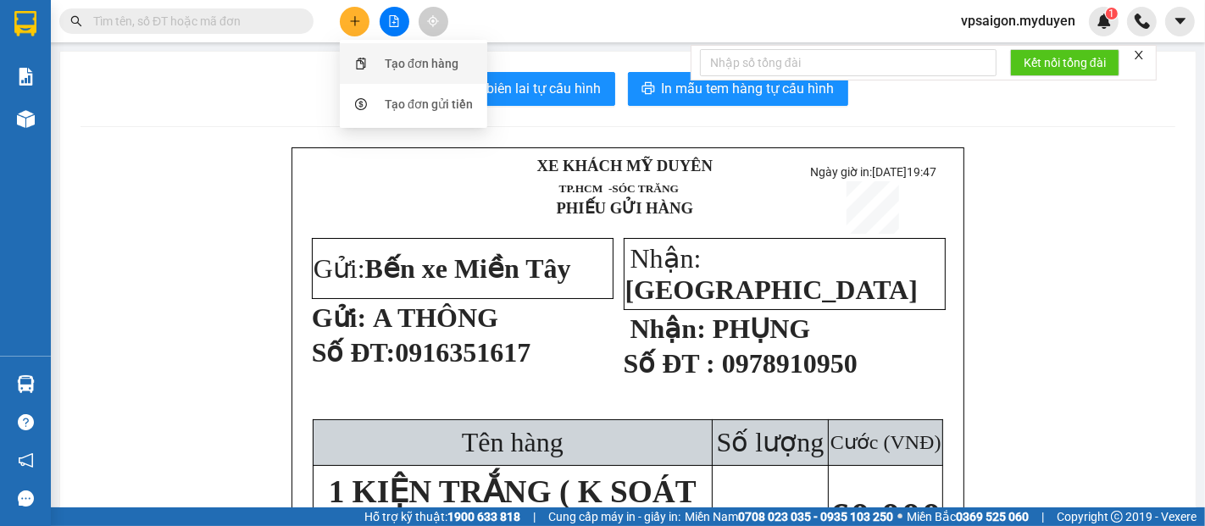
click at [431, 60] on div "Tạo đơn hàng" at bounding box center [422, 63] width 74 height 19
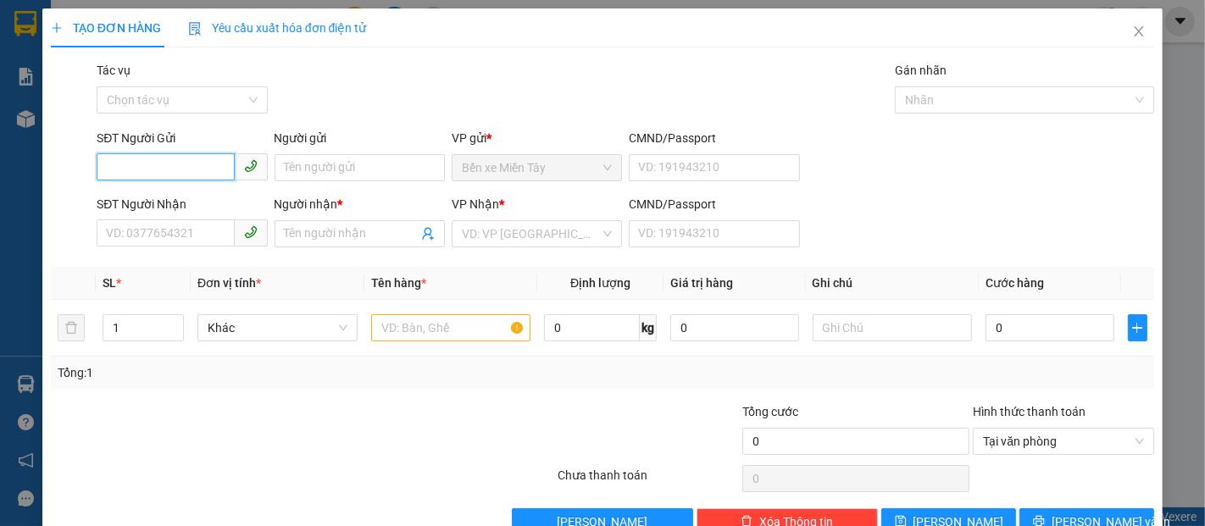
click at [186, 170] on input "SĐT Người Gửi" at bounding box center [165, 166] width 137 height 27
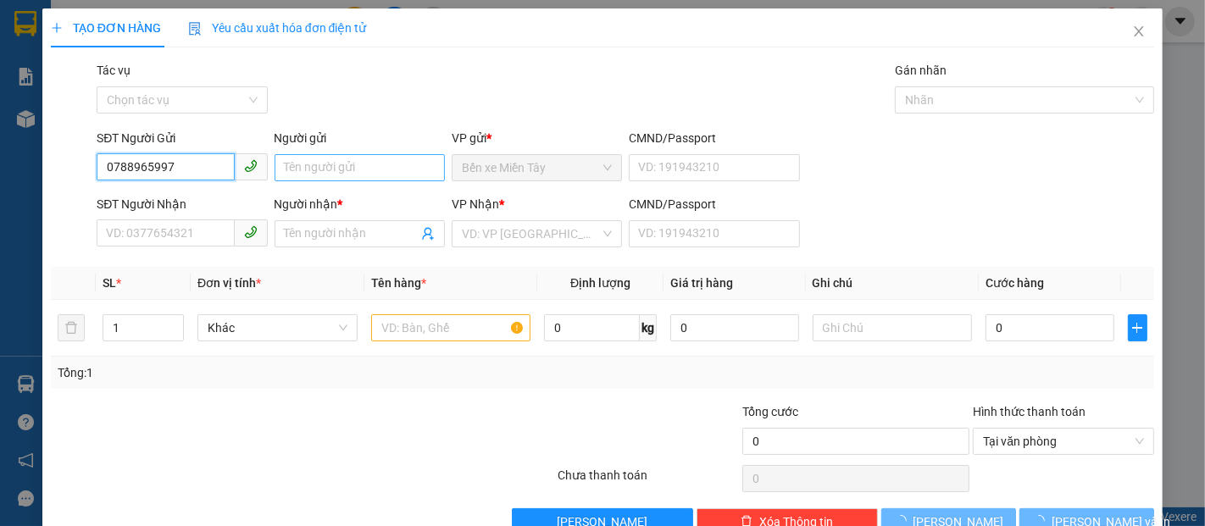
type input "0788965997"
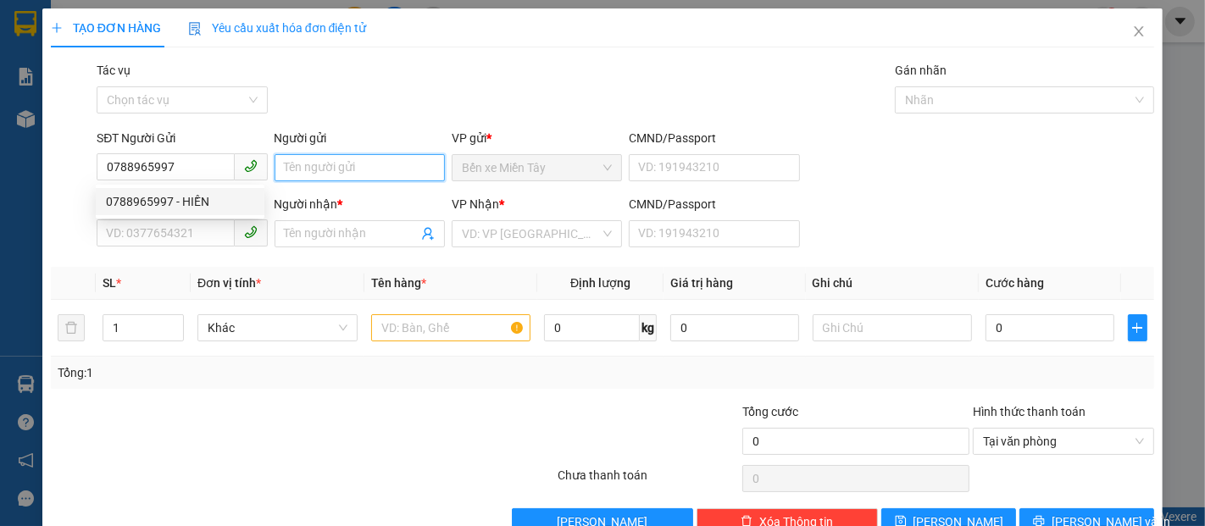
click at [331, 158] on input "Người gửi" at bounding box center [360, 167] width 170 height 27
type input "T"
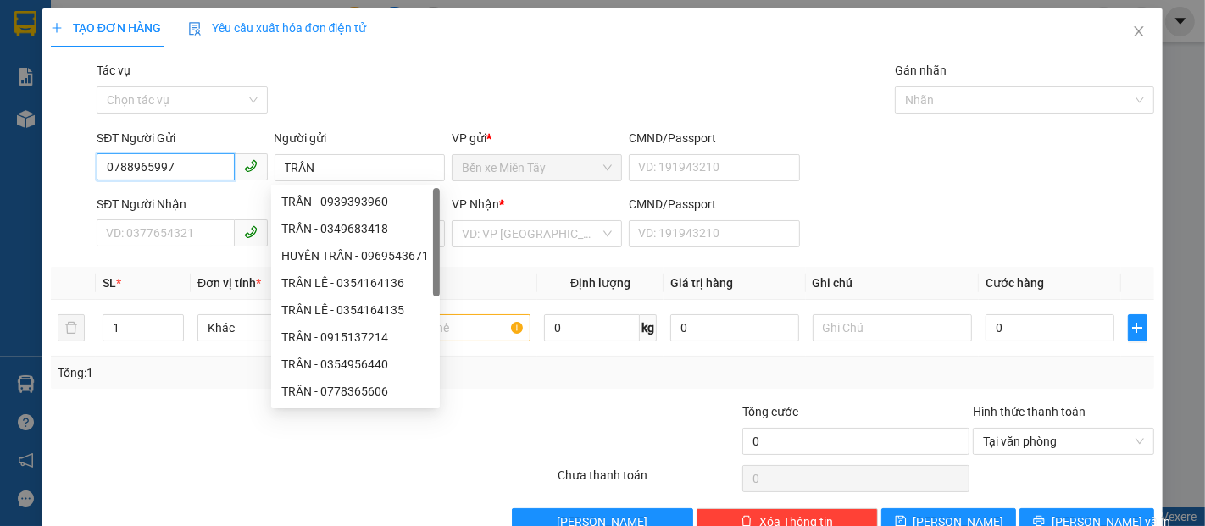
click at [204, 170] on input "0788965997" at bounding box center [165, 166] width 137 height 27
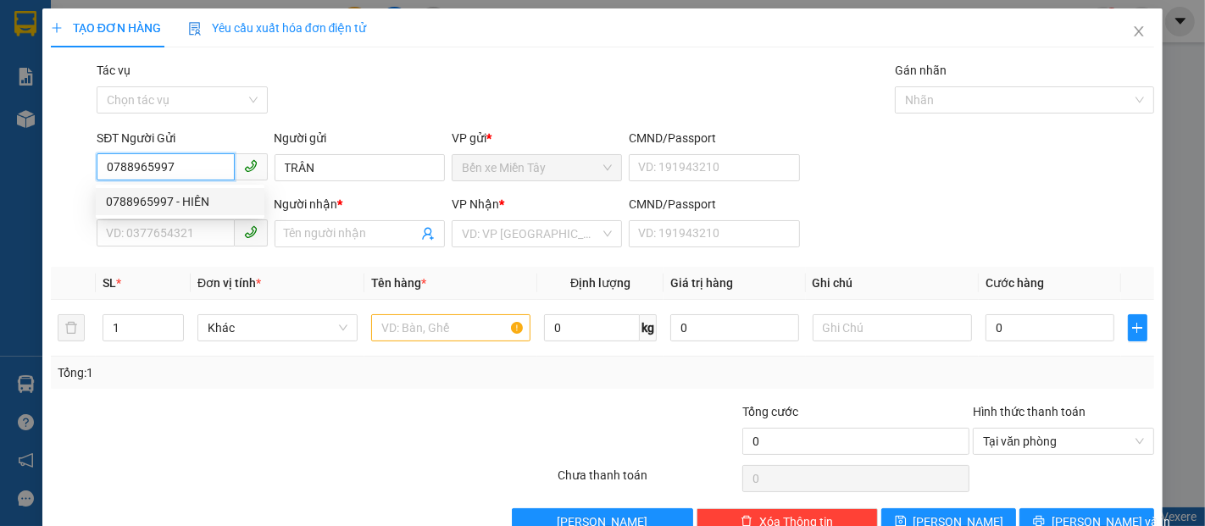
click at [195, 206] on div "0788965997 - HIỀN" at bounding box center [180, 201] width 148 height 19
type input "HIỀN"
type input "0938238659"
type input "HUỲNH NGHỆ"
type input "90.000"
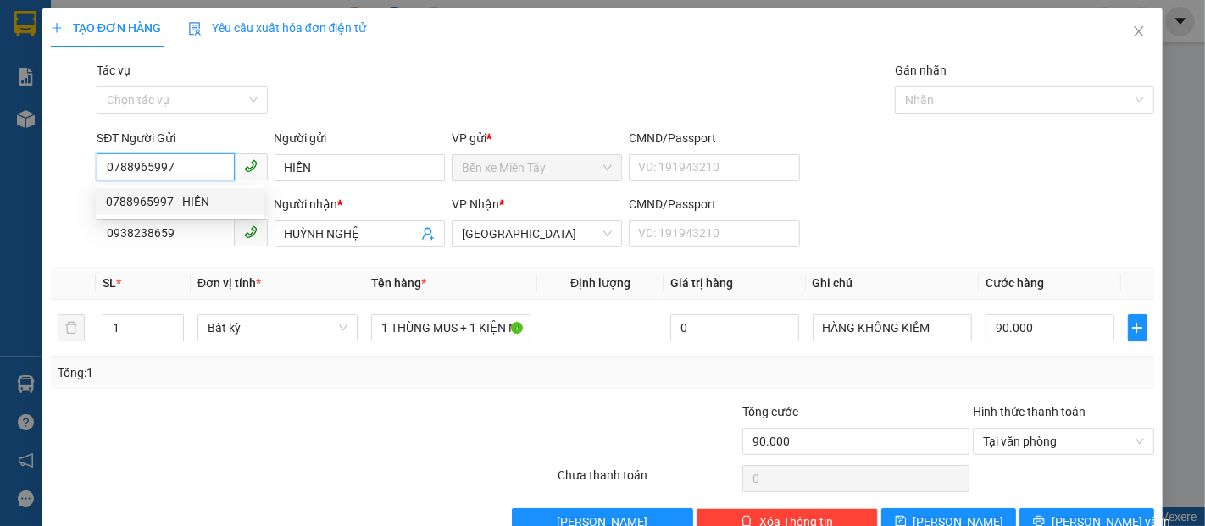
drag, startPoint x: 209, startPoint y: 172, endPoint x: 44, endPoint y: 181, distance: 164.7
click at [44, 181] on div "TẠO ĐƠN HÀNG Yêu cầu xuất hóa đơn điện tử Transit Pickup Surcharge Ids Transit …" at bounding box center [602, 278] width 1120 height 540
type input "0778619730"
click at [153, 195] on div "0778619730 - TRÂN" at bounding box center [180, 201] width 148 height 19
type input "TRÂN"
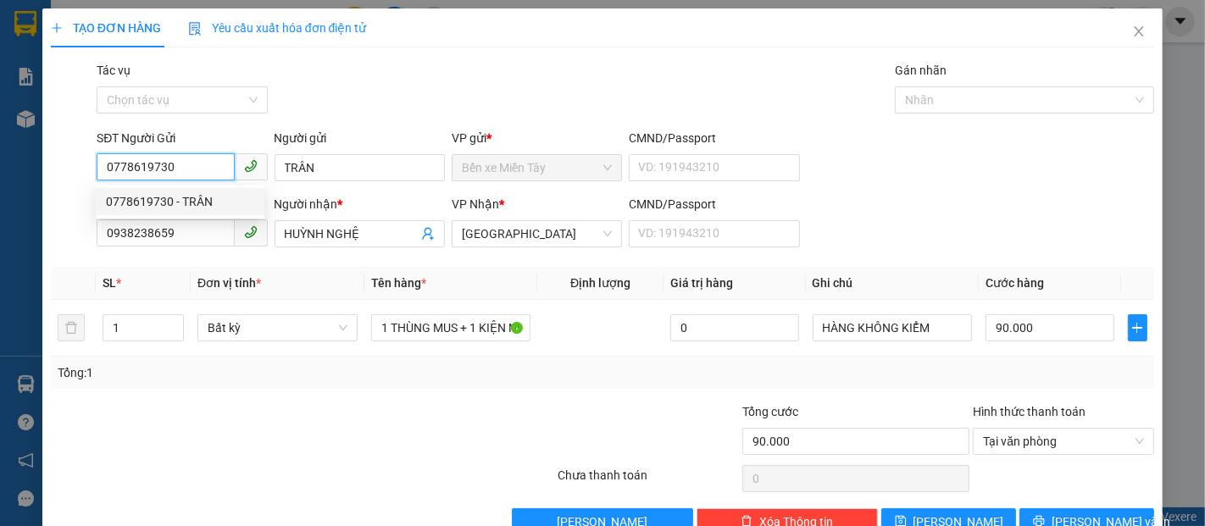
type input "70.000"
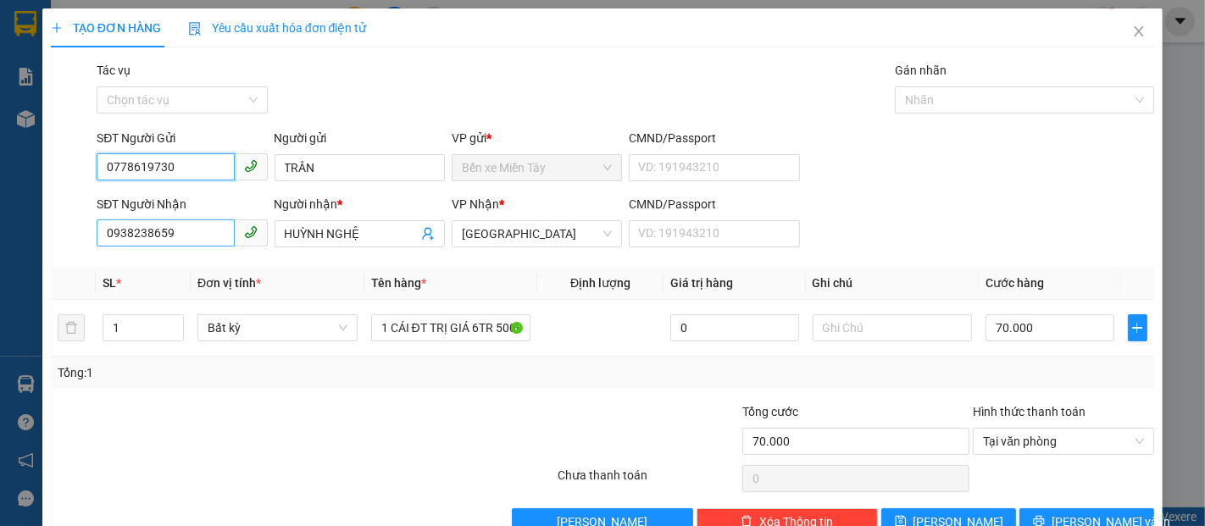
type input "0778619730"
click at [192, 229] on input "0938238659" at bounding box center [165, 233] width 137 height 27
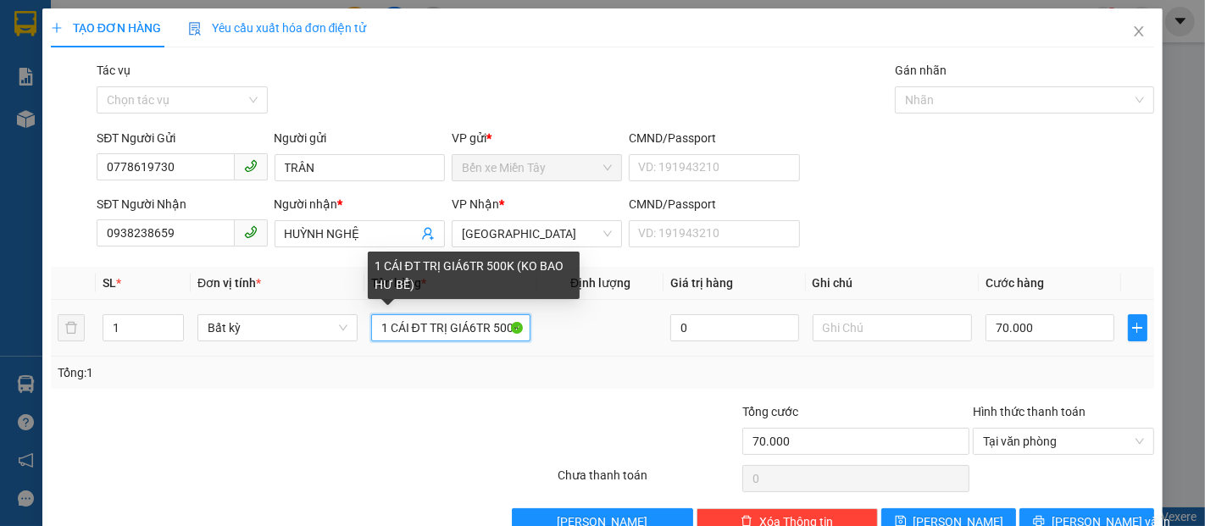
drag, startPoint x: 466, startPoint y: 337, endPoint x: 412, endPoint y: 337, distance: 54.2
click at [412, 337] on input "1 CÁI ĐT TRỊ GIÁ6TR 500K (KO BAO HƯ BỂ)" at bounding box center [451, 327] width 160 height 27
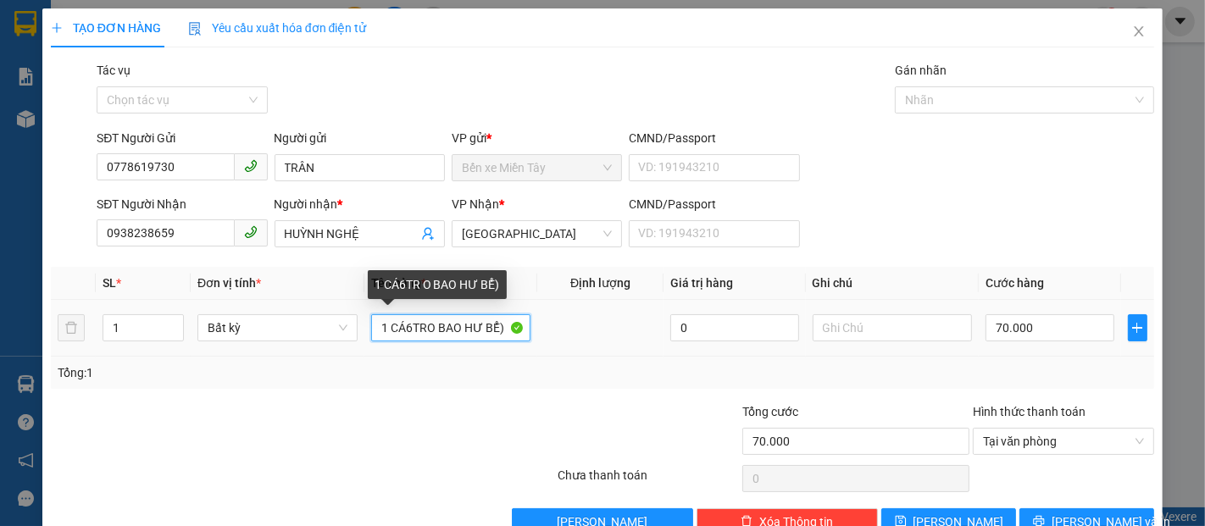
drag, startPoint x: 440, startPoint y: 329, endPoint x: 426, endPoint y: 325, distance: 14.0
click at [424, 326] on input "1 CÁ6TRO BAO HƯ BỂ)" at bounding box center [451, 327] width 160 height 27
type input "O BAO HƯ BỂ)"
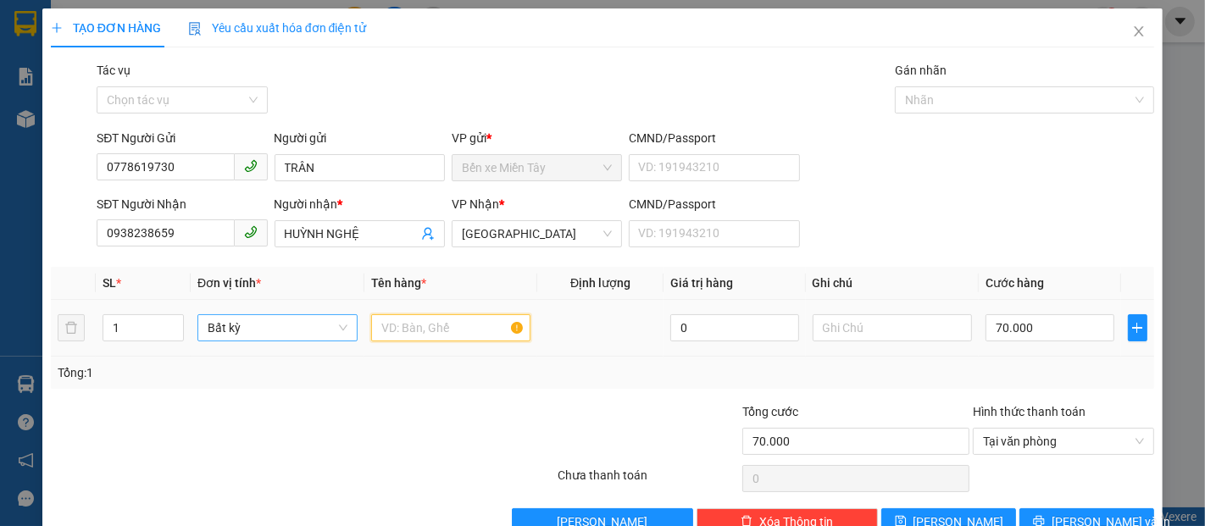
drag, startPoint x: 417, startPoint y: 328, endPoint x: 348, endPoint y: 326, distance: 69.5
click at [348, 326] on tr "1 Bất kỳ 0 70.000" at bounding box center [603, 328] width 1104 height 57
type input "1"
type input "2 KIỆN ( K BAO HƯ )"
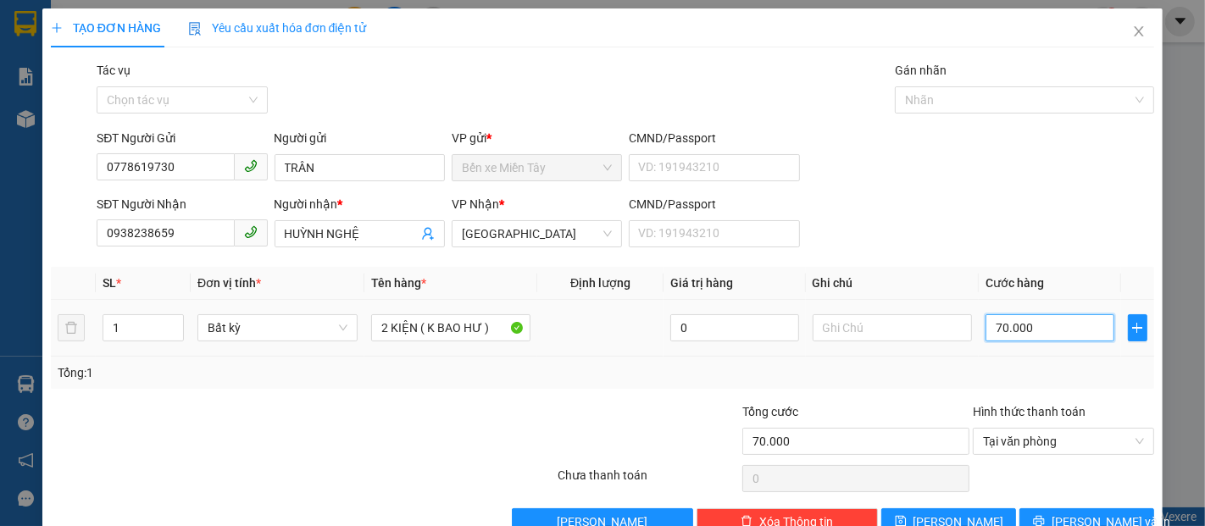
click at [1049, 330] on input "70.000" at bounding box center [1050, 327] width 128 height 27
type input "8"
type input "80"
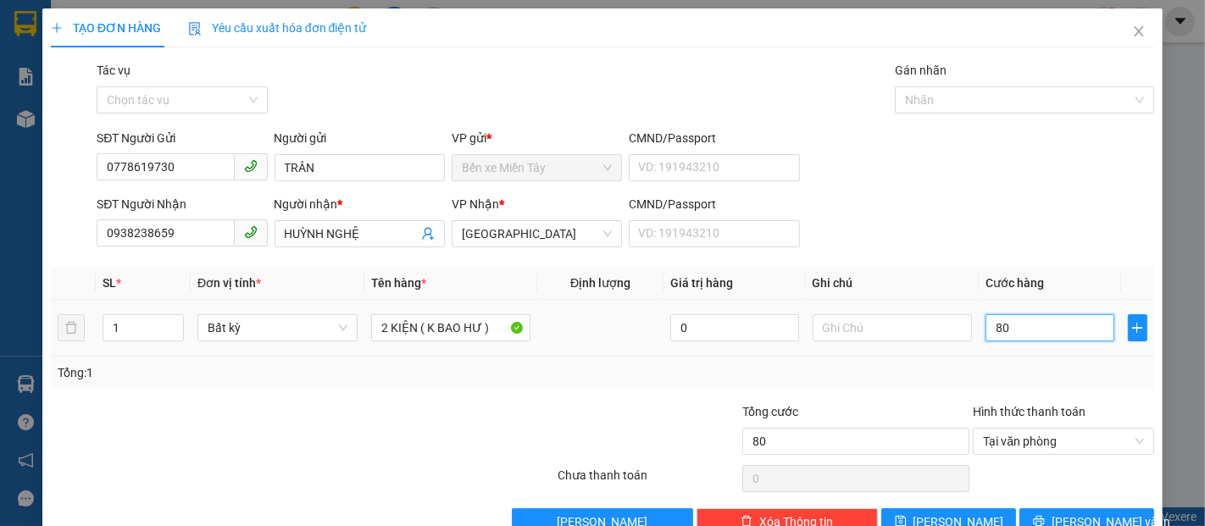
type input "800"
type input "8.000"
type input "80.000"
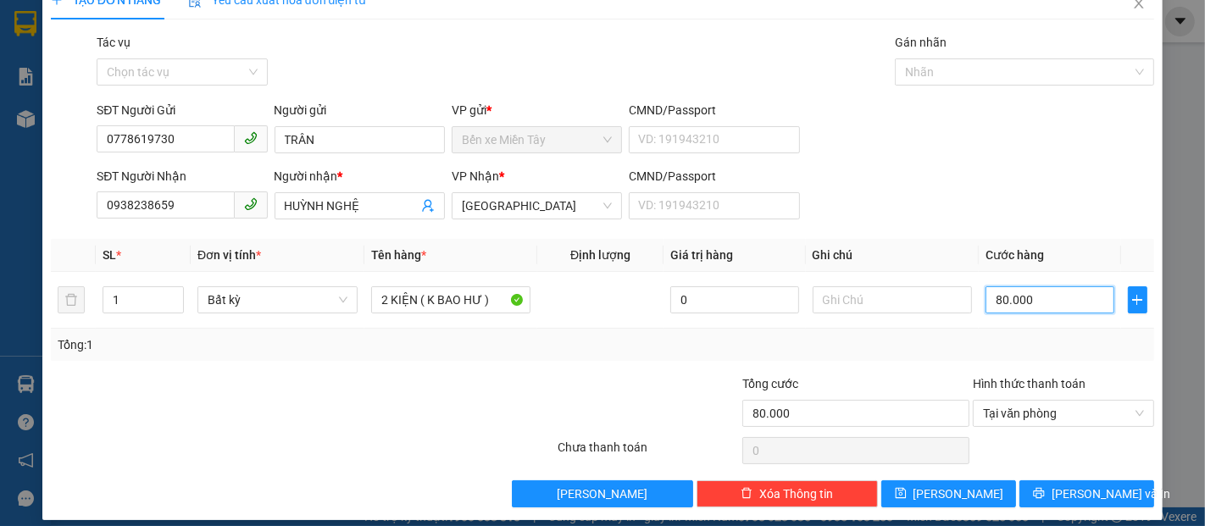
scroll to position [41, 0]
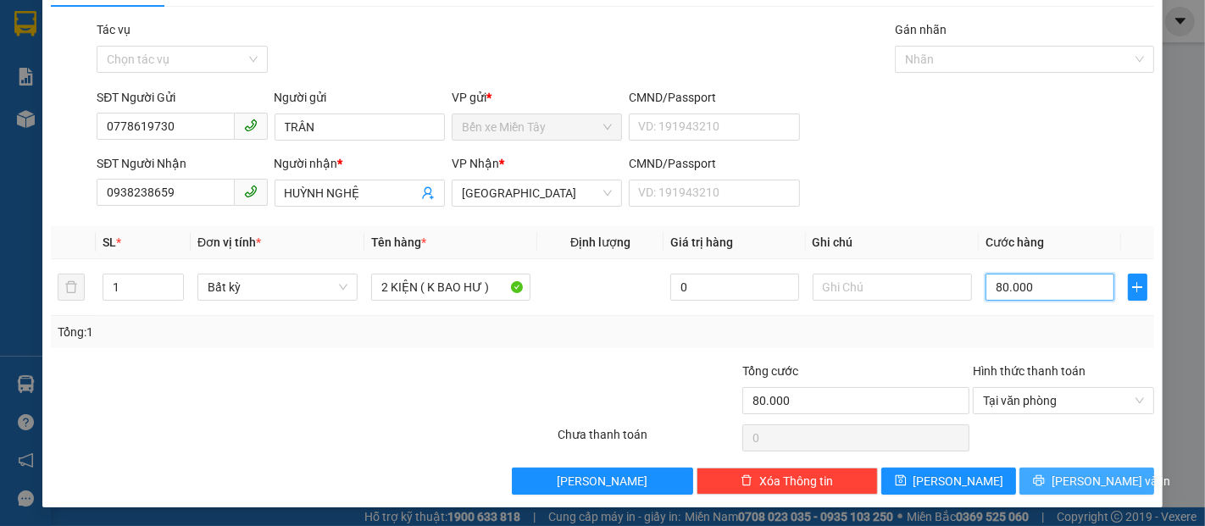
type input "80.000"
drag, startPoint x: 1104, startPoint y: 485, endPoint x: 1054, endPoint y: 412, distance: 88.4
click at [1104, 484] on span "[PERSON_NAME] và In" at bounding box center [1111, 481] width 119 height 19
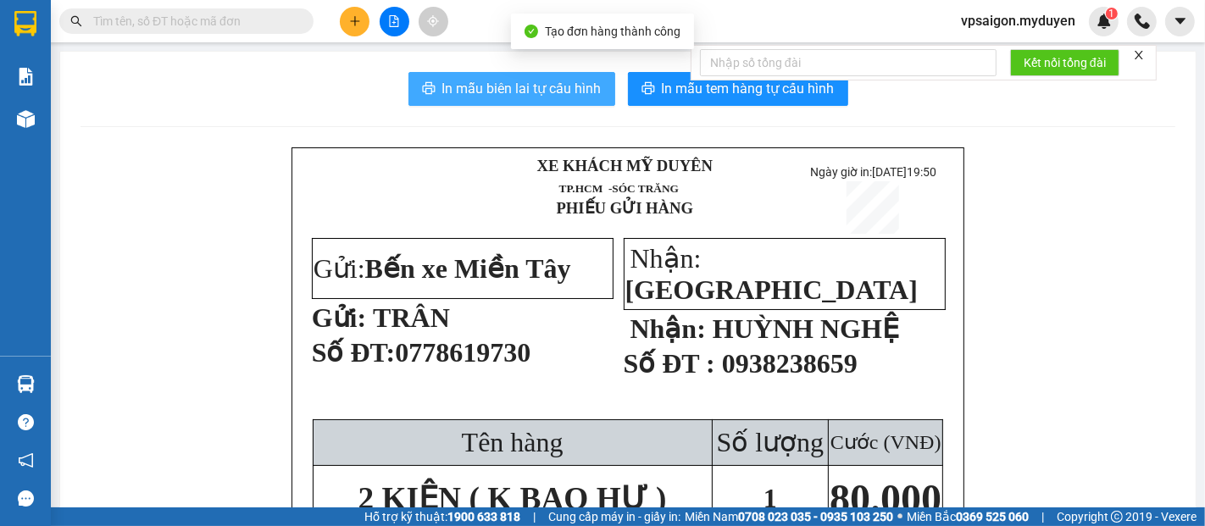
click at [535, 101] on button "In mẫu biên lai tự cấu hình" at bounding box center [512, 89] width 207 height 34
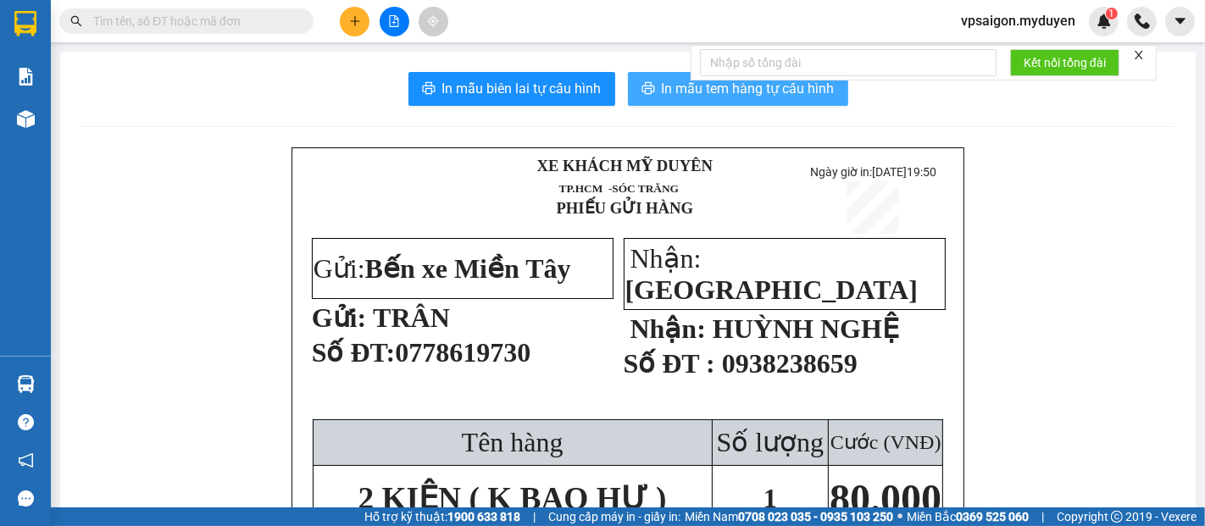
click at [697, 105] on button "In mẫu tem hàng tự cấu hình" at bounding box center [738, 89] width 220 height 34
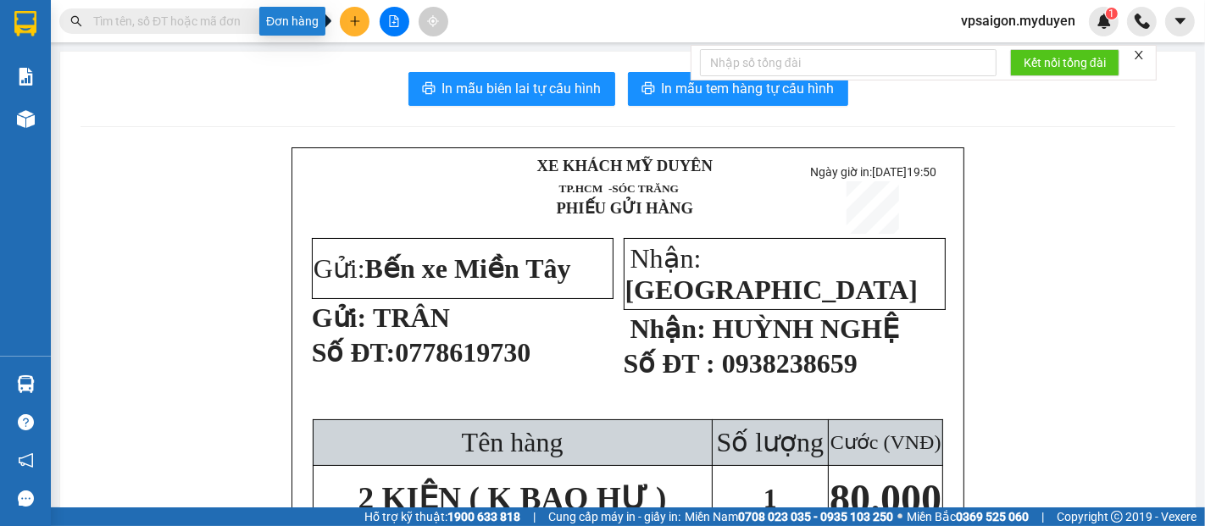
click at [360, 31] on button at bounding box center [355, 22] width 30 height 30
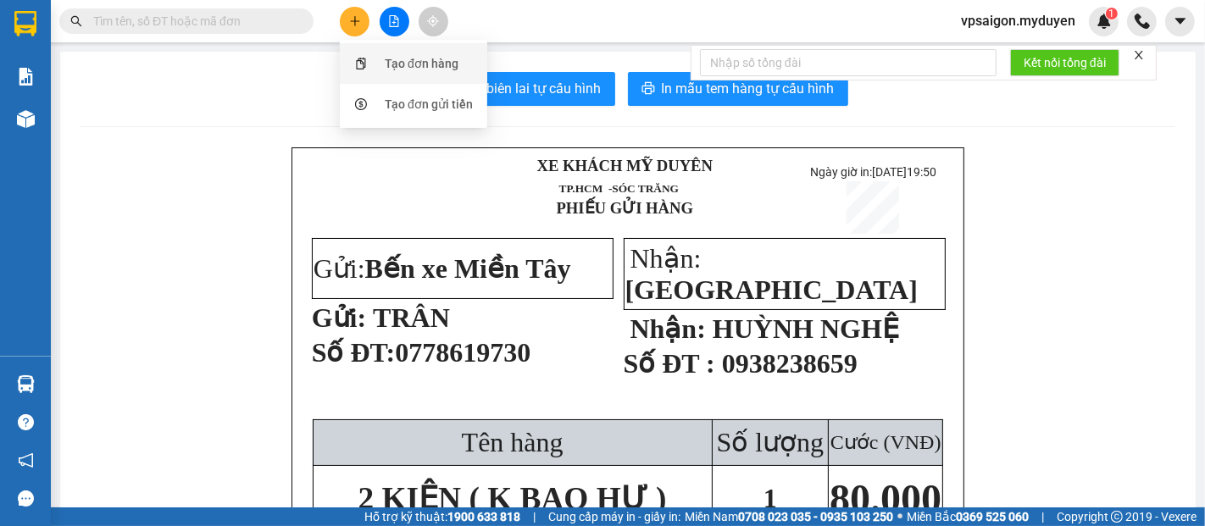
click at [416, 64] on div "Tạo đơn hàng" at bounding box center [422, 63] width 74 height 19
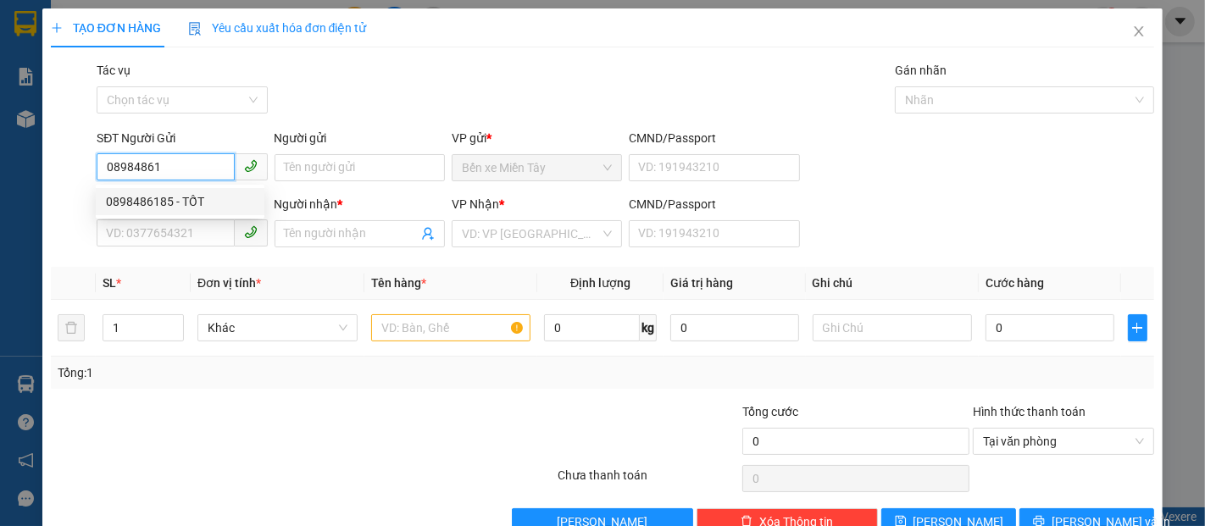
click at [157, 195] on div "0898486185 - TỐT" at bounding box center [180, 201] width 148 height 19
type input "0898486185"
type input "TỐT"
type input "0862903877"
type input "GIANG"
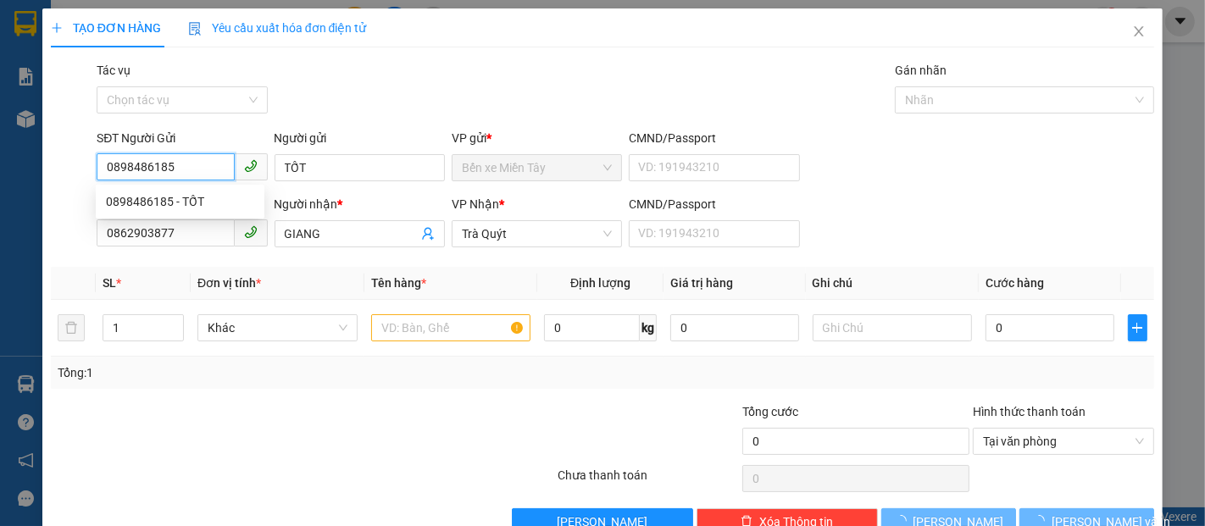
type input "120.000"
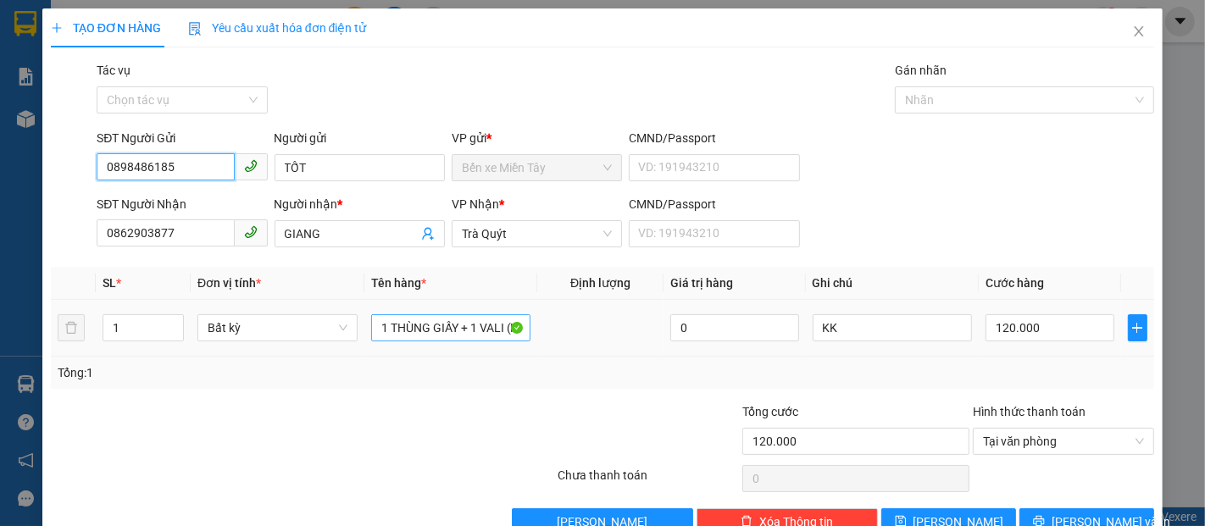
type input "0898486185"
click at [461, 322] on input "1 THÙNG GIẤY + 1 VALI (K BAO HƯ , BỂ )" at bounding box center [451, 327] width 160 height 27
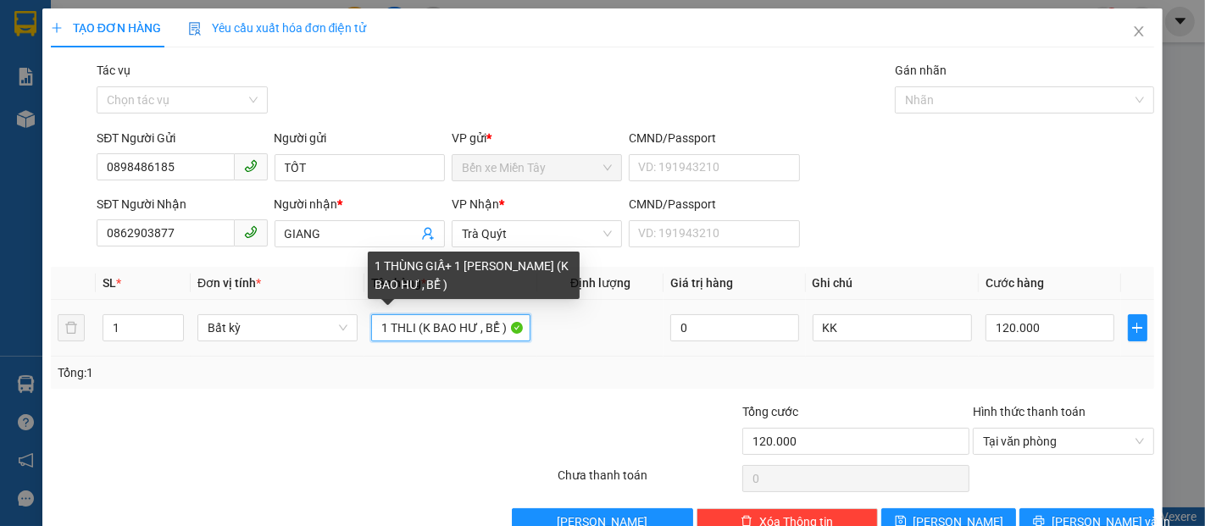
drag, startPoint x: 486, startPoint y: 328, endPoint x: 429, endPoint y: 326, distance: 56.8
click at [401, 327] on input "1 THLI (K BAO HƯ , BỂ )" at bounding box center [451, 327] width 160 height 27
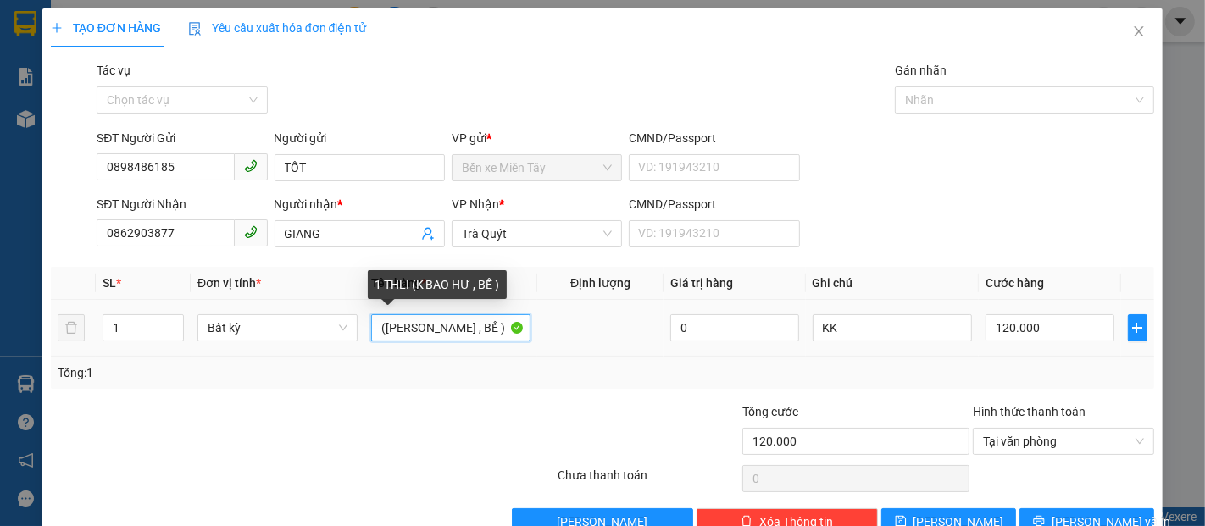
drag, startPoint x: 411, startPoint y: 330, endPoint x: 354, endPoint y: 331, distance: 56.8
click at [354, 331] on tr "1 Bất kỳ (K BAO HƯ , BỂ ) 0 KK 120.000" at bounding box center [603, 328] width 1104 height 57
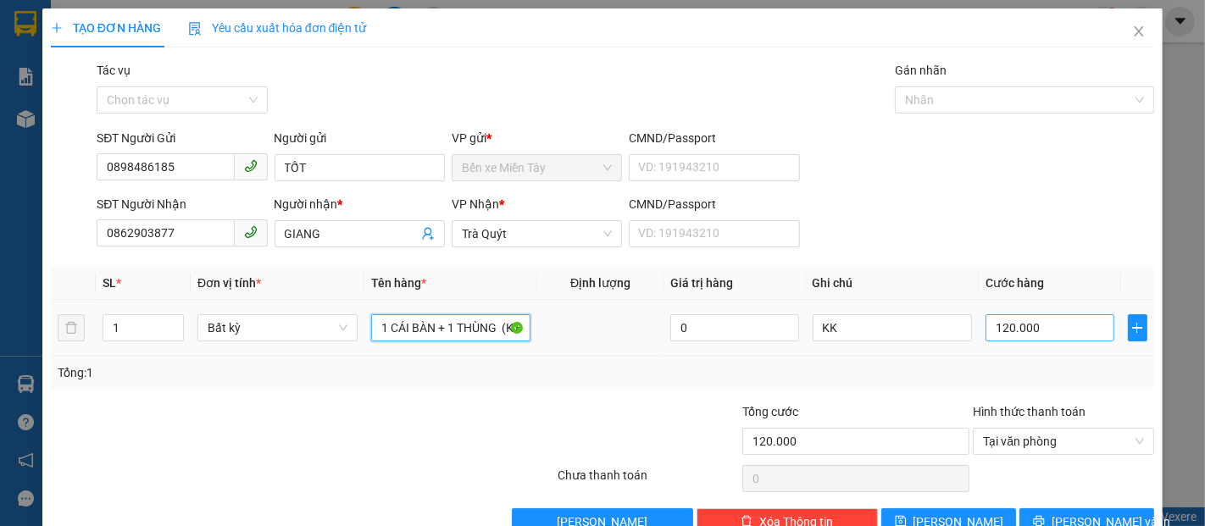
type input "1 CÁI BÀN + 1 THÙNG (K BAO HƯ , BỂ )"
click at [1056, 330] on input "120.000" at bounding box center [1050, 327] width 128 height 27
type input "1"
type input "10"
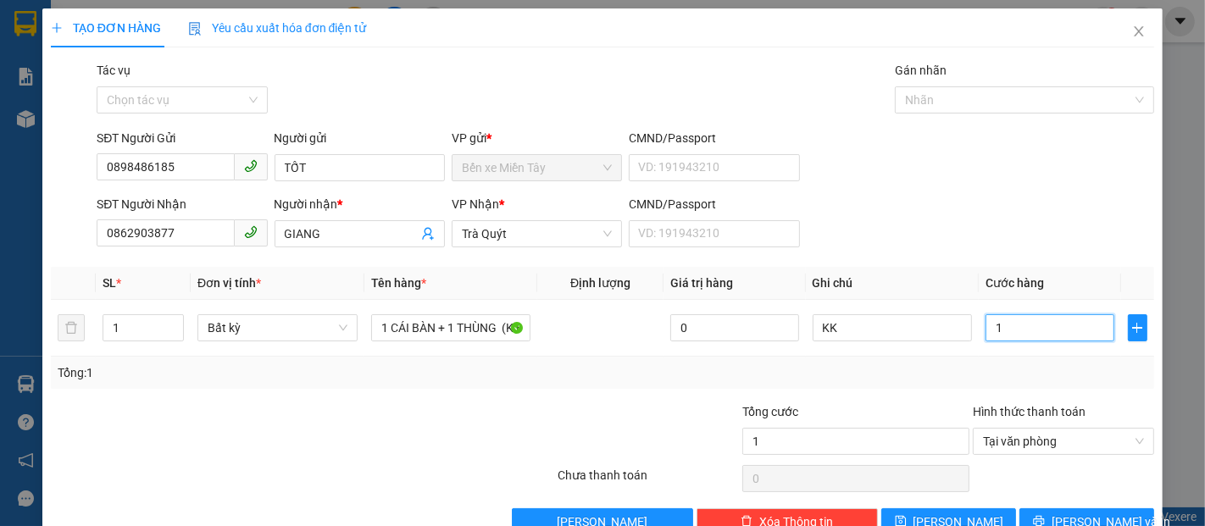
type input "10"
type input "100"
type input "1.000"
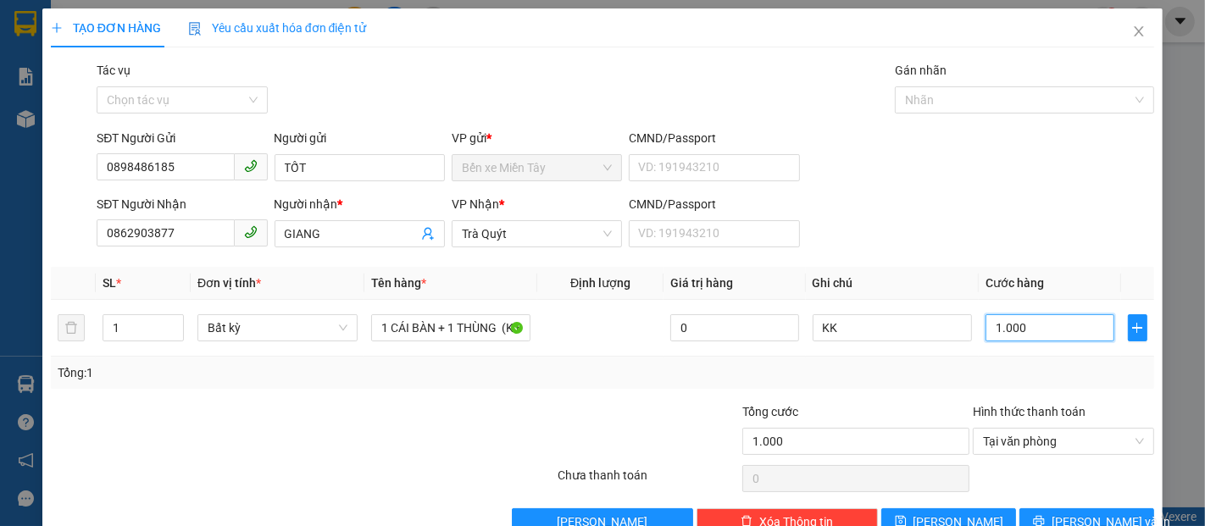
type input "10.000"
type input "100.000"
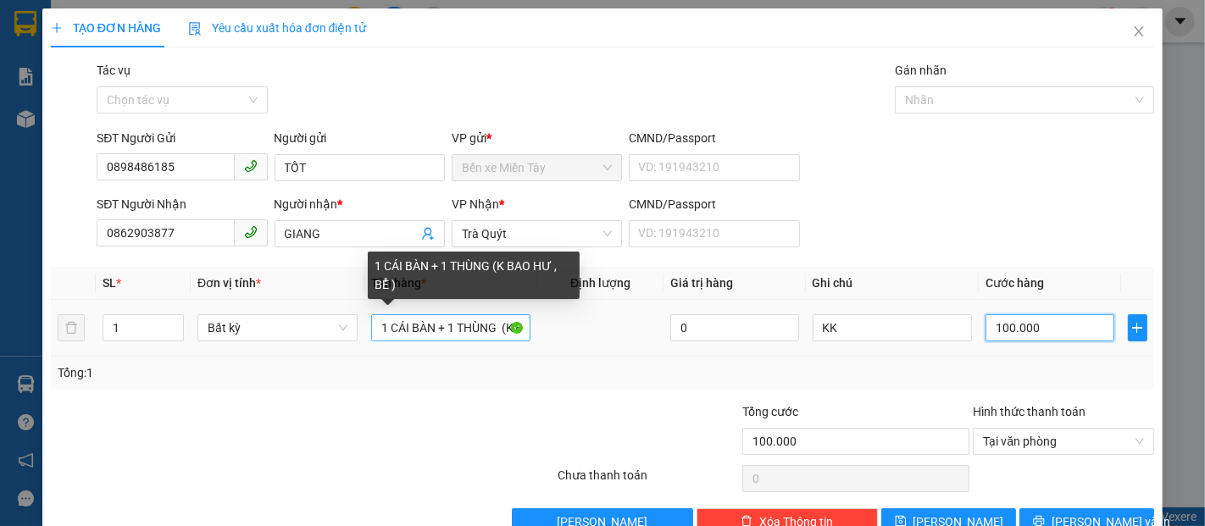
type input "100.000"
click at [459, 334] on input "1 CÁI BÀN + 1 THÙNG (K BAO HƯ , BỂ )" at bounding box center [451, 327] width 160 height 27
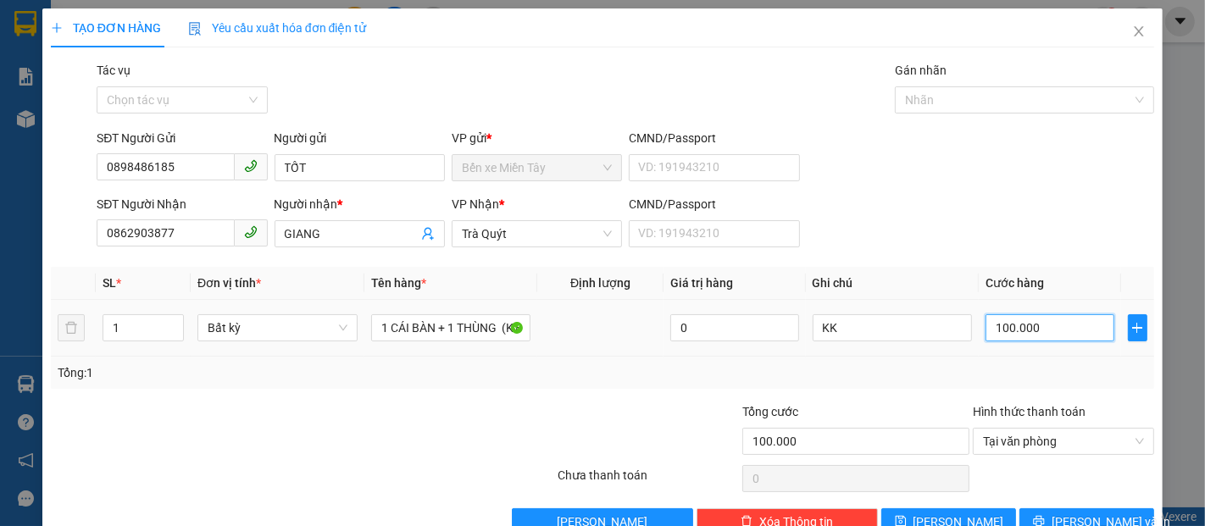
click at [1017, 333] on input "100.000" at bounding box center [1050, 327] width 128 height 27
type input "8"
type input "80"
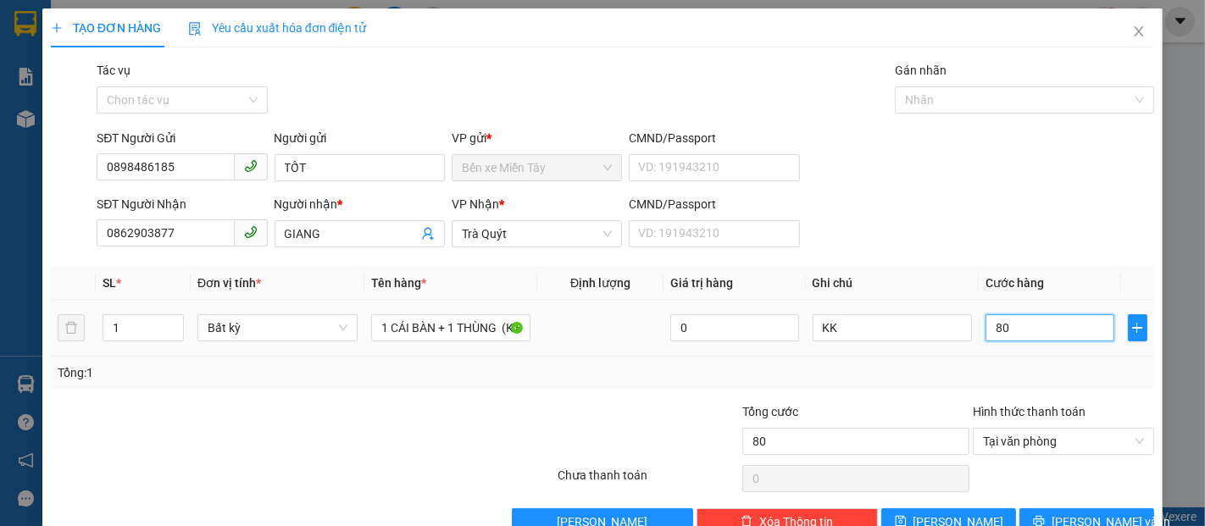
type input "800"
type input "8.000"
type input "80.000"
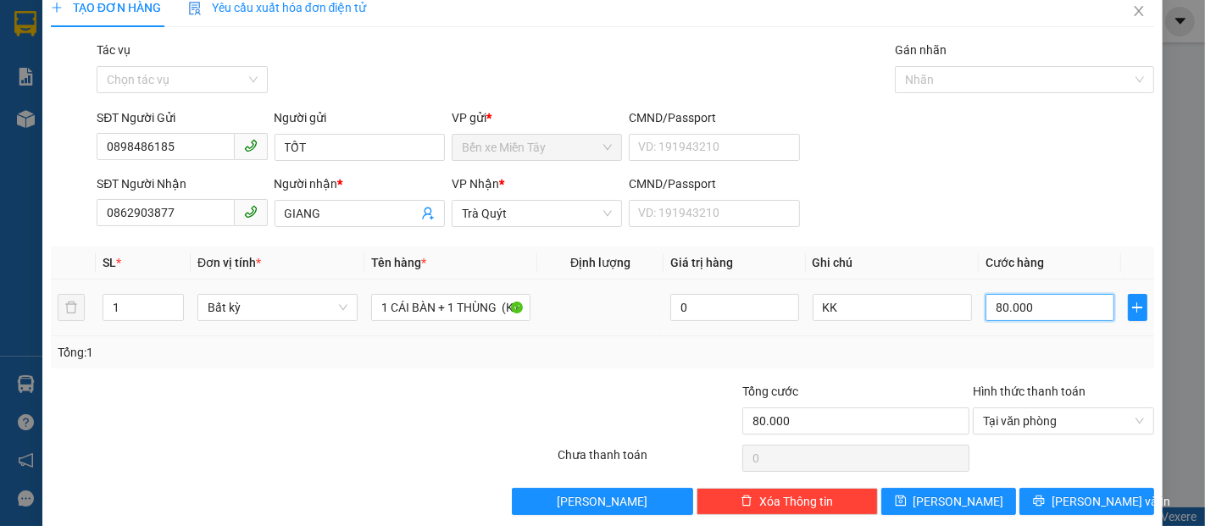
scroll to position [41, 0]
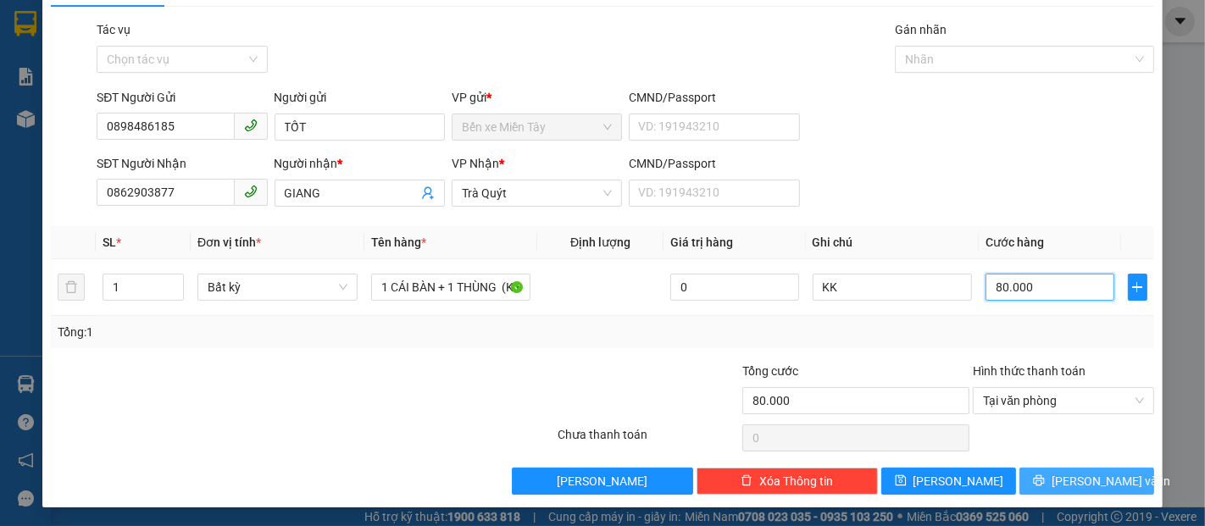
type input "80.000"
click at [1087, 472] on span "[PERSON_NAME] và In" at bounding box center [1111, 481] width 119 height 19
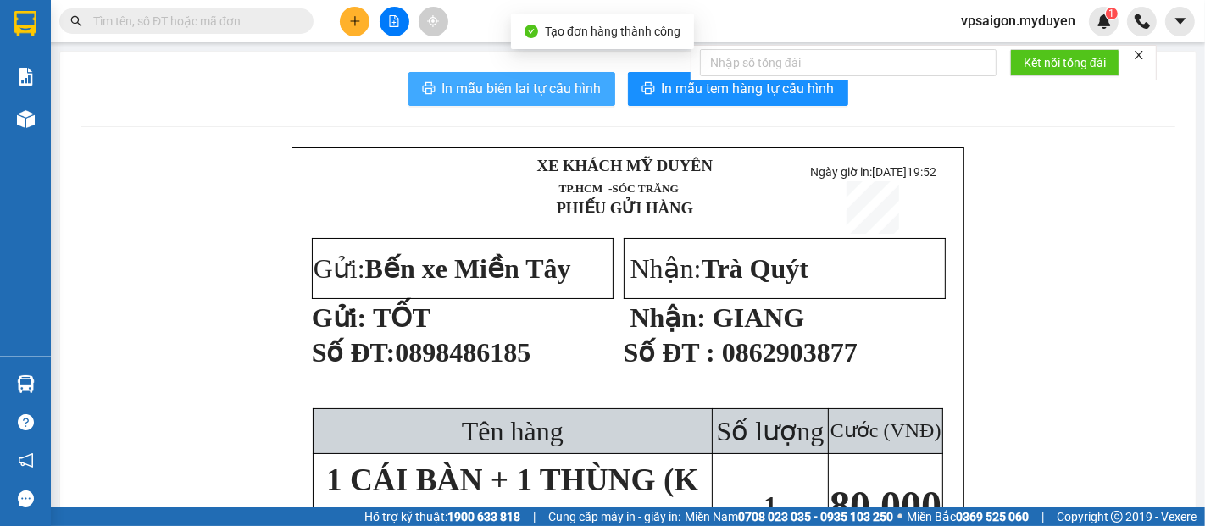
click at [547, 91] on span "In mẫu biên lai tự cấu hình" at bounding box center [521, 88] width 159 height 21
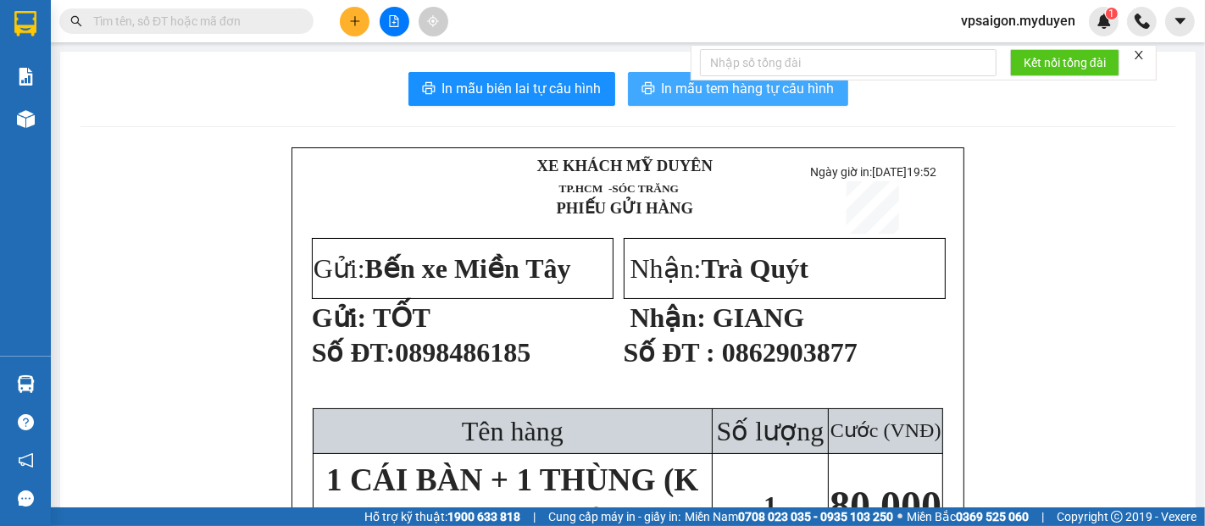
click at [685, 93] on span "In mẫu tem hàng tự cấu hình" at bounding box center [748, 88] width 173 height 21
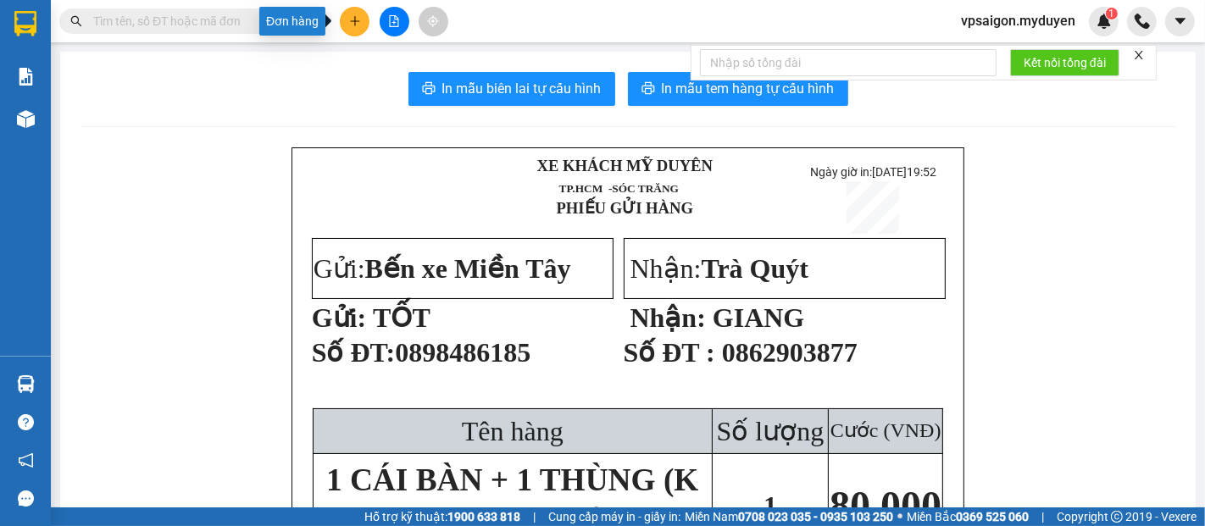
click at [348, 30] on button at bounding box center [355, 22] width 30 height 30
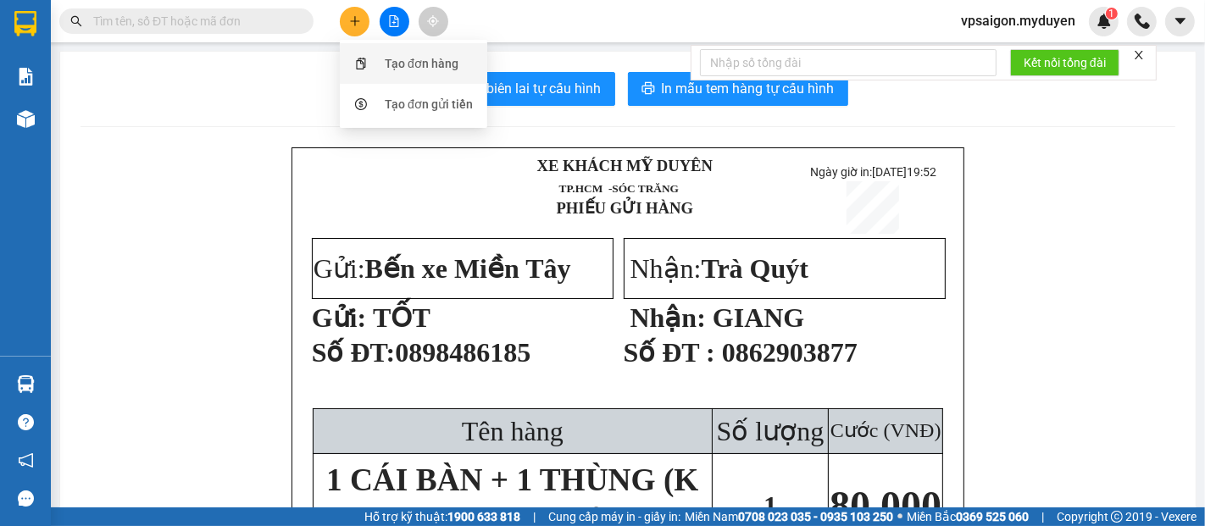
click at [441, 62] on div "Tạo đơn hàng" at bounding box center [422, 63] width 74 height 19
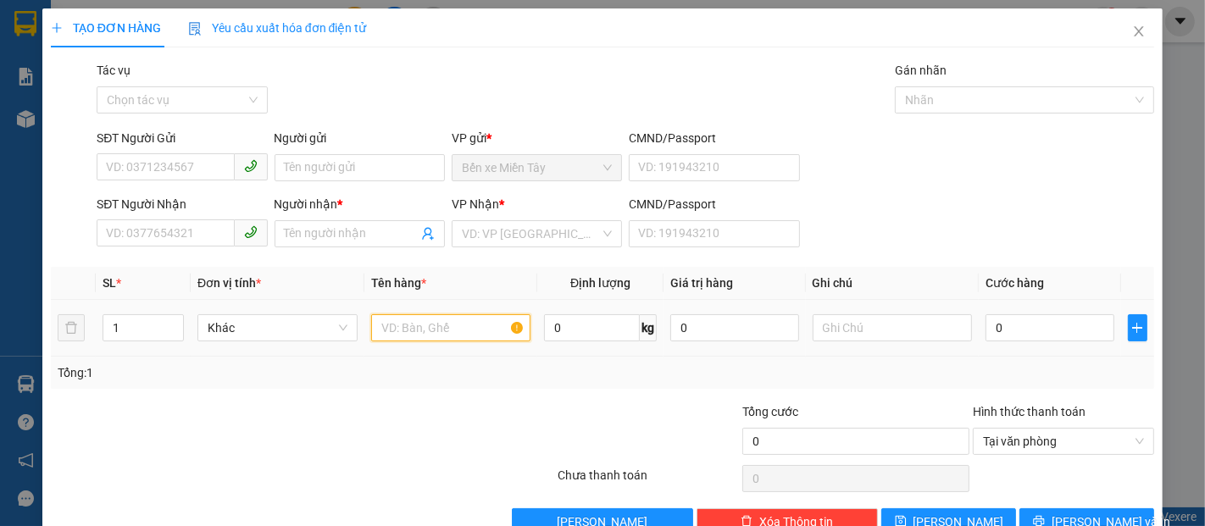
click at [444, 336] on input "text" at bounding box center [451, 327] width 160 height 27
type input "1"
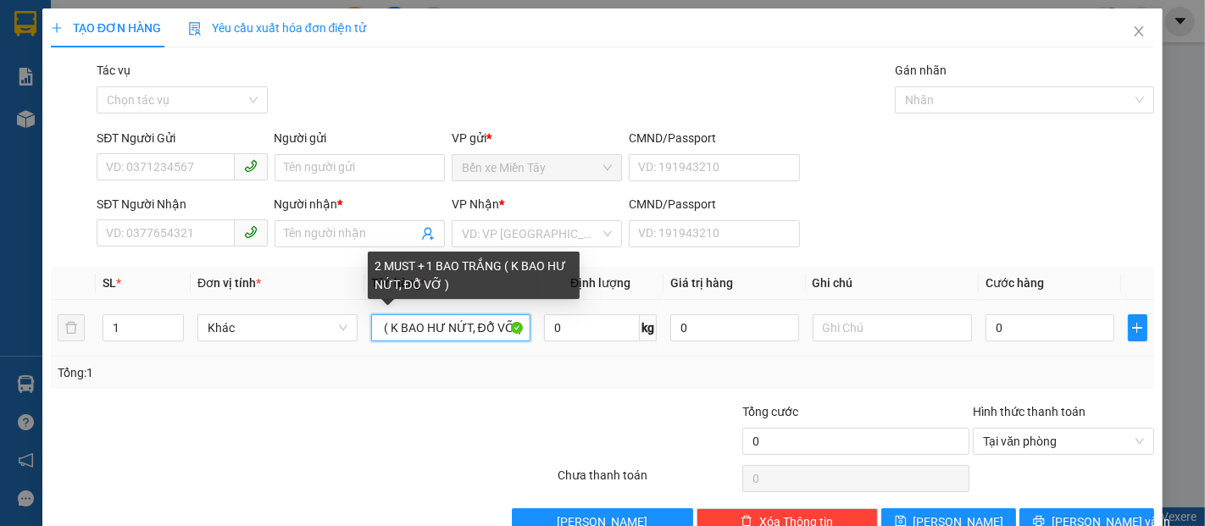
scroll to position [0, 131]
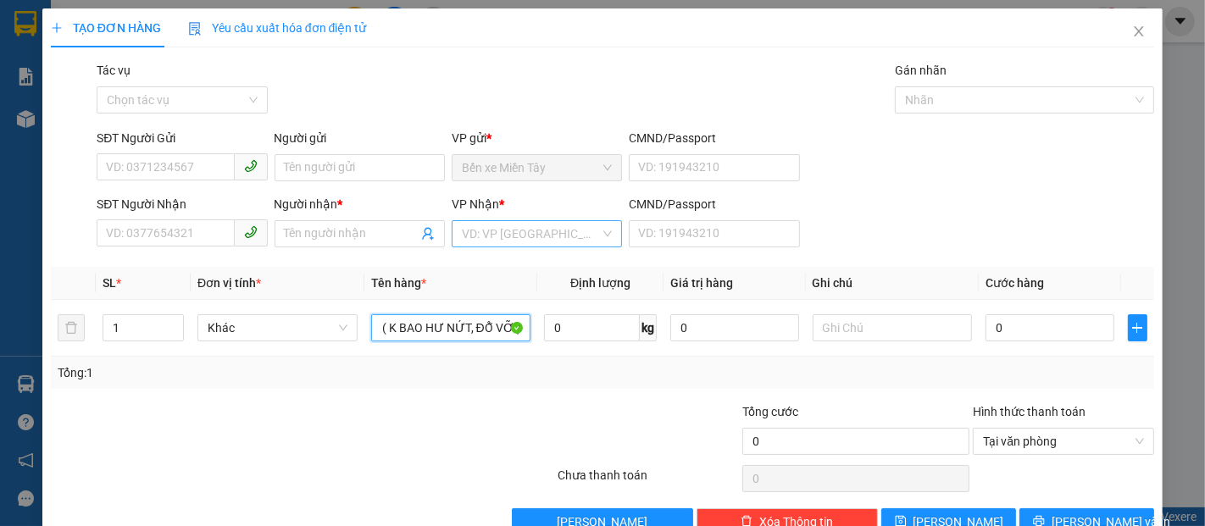
type input "2 MUST + 1 BAO TRẮNG ( K BAO HƯ NỨT, ĐỖ VỠ )"
click at [514, 240] on input "search" at bounding box center [531, 233] width 138 height 25
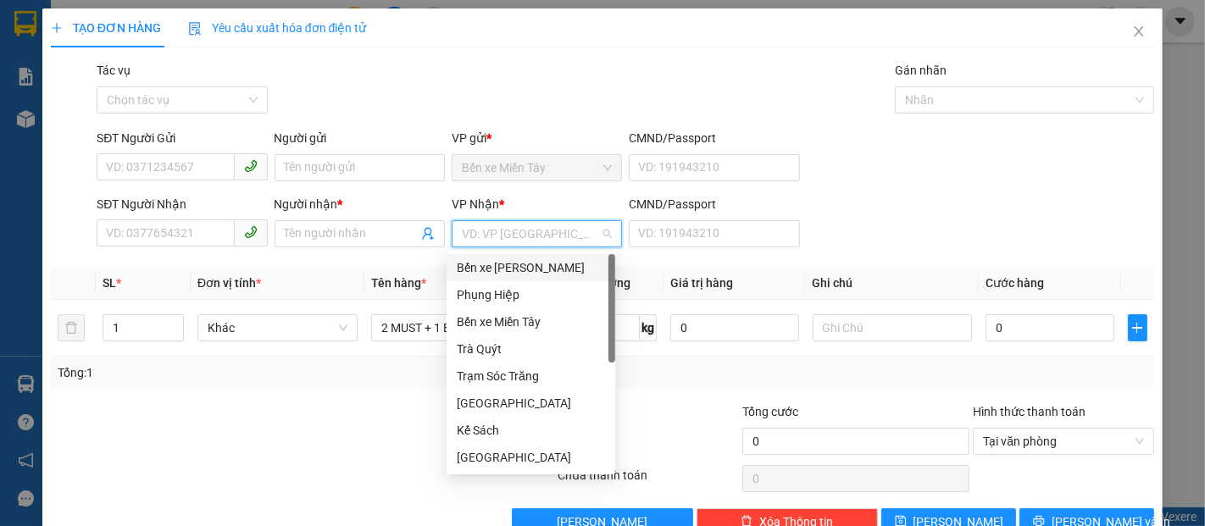
type input "S"
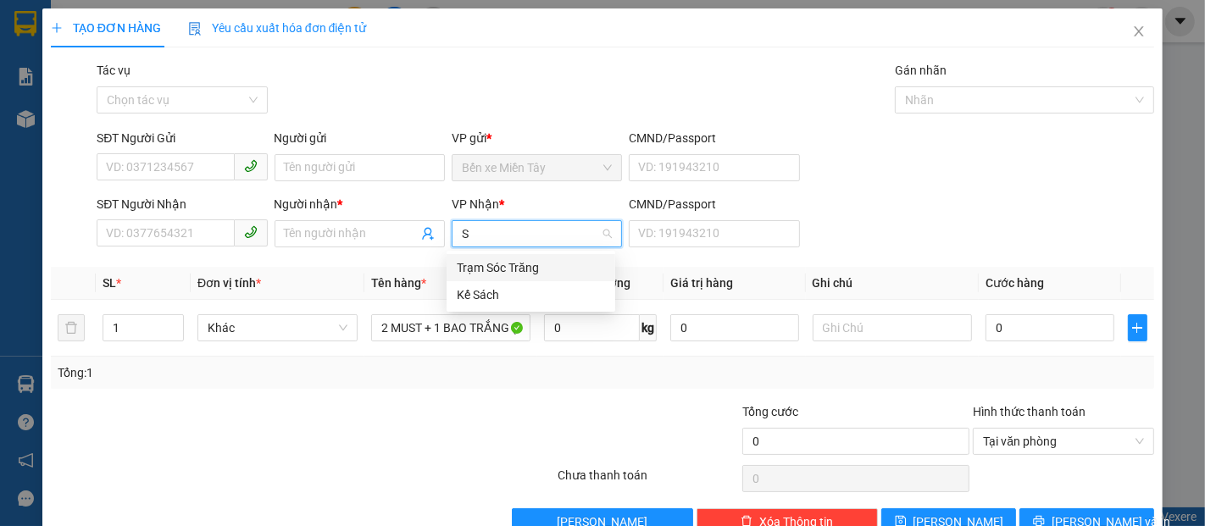
click at [516, 264] on div "Trạm Sóc Trăng" at bounding box center [531, 268] width 148 height 19
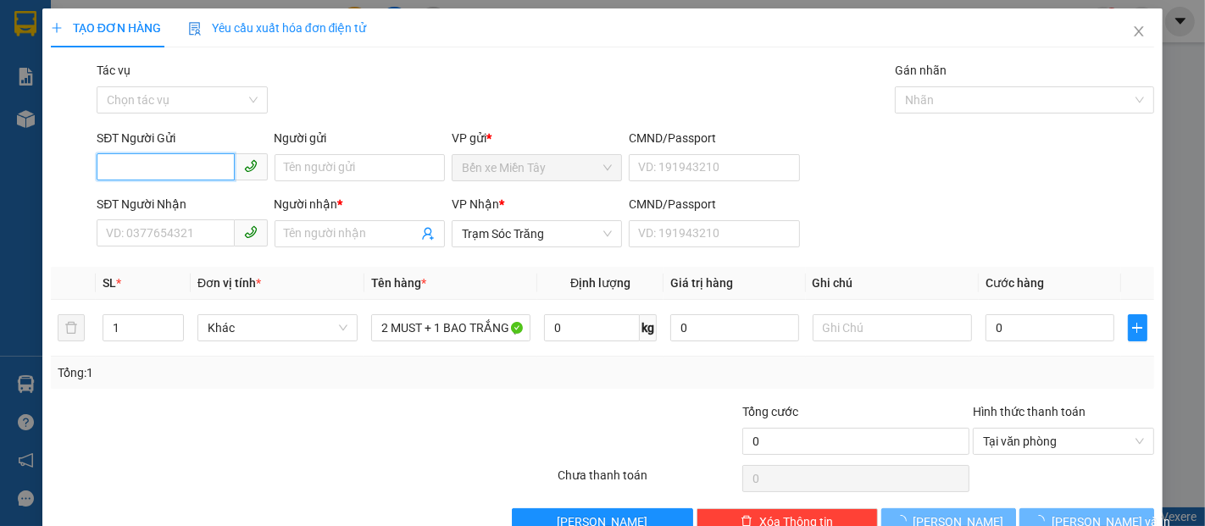
click at [175, 175] on input "SĐT Người Gửi" at bounding box center [165, 166] width 137 height 27
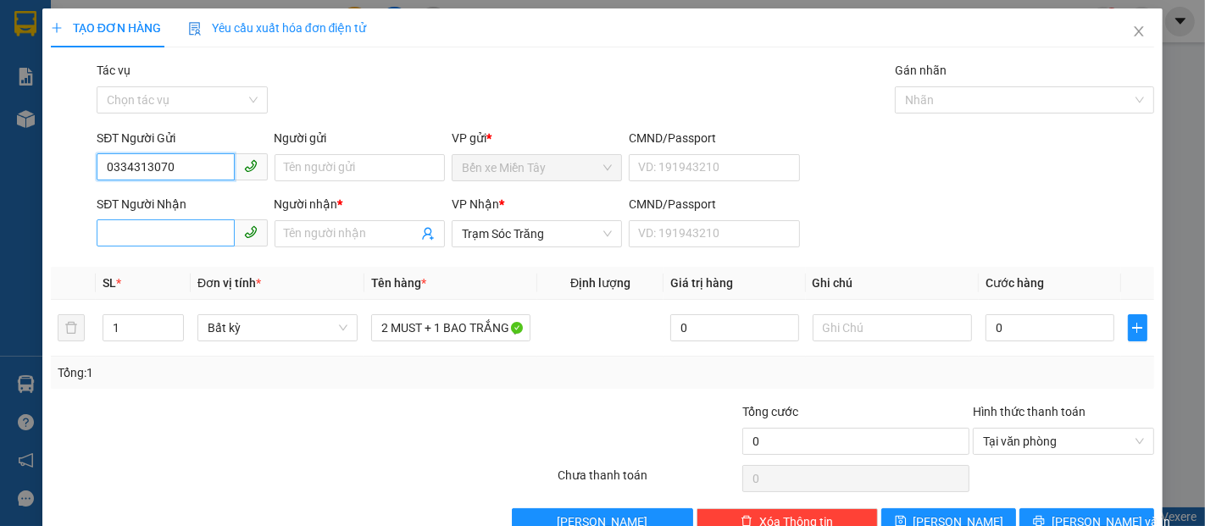
type input "0334313070"
click at [170, 236] on input "SĐT Người Nhận" at bounding box center [165, 233] width 137 height 27
drag, startPoint x: 127, startPoint y: 178, endPoint x: 58, endPoint y: 189, distance: 69.5
click at [58, 189] on form "SĐT Người Gửi 0334313070 0334313070 Người gửi Tên người gửi VP gửi * Bến xe Miề…" at bounding box center [603, 191] width 1104 height 125
click at [122, 232] on input "SĐT Người Nhận" at bounding box center [165, 233] width 137 height 27
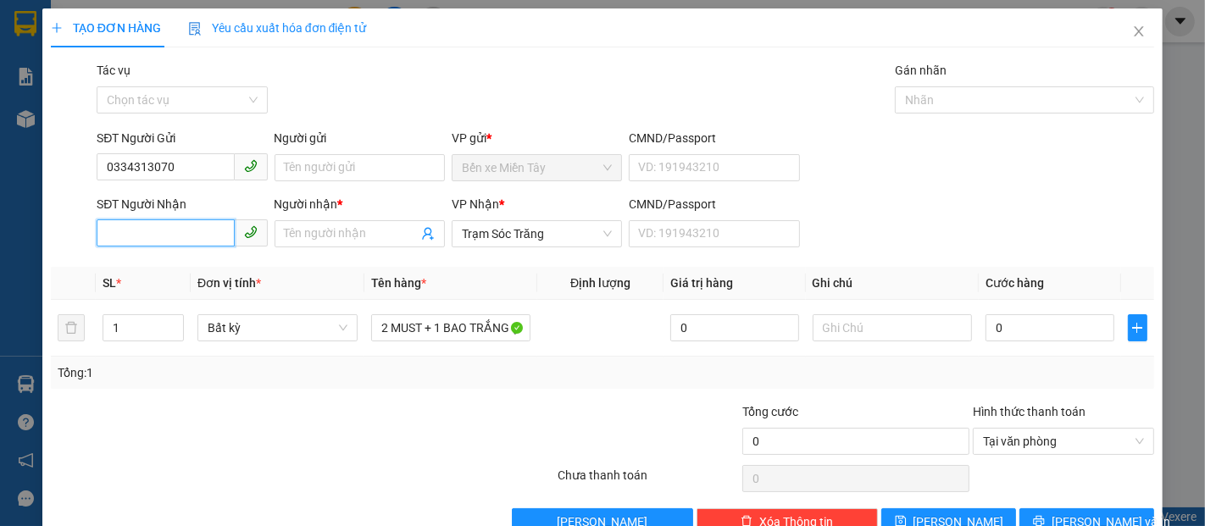
paste input "0334313070"
type input "0334313070"
drag, startPoint x: 181, startPoint y: 167, endPoint x: 67, endPoint y: 174, distance: 113.8
click at [67, 174] on div "SĐT Người Gửi 0334313070 0334313070 Người gửi Tên người gửi VP gửi * Bến xe Miề…" at bounding box center [602, 158] width 1107 height 59
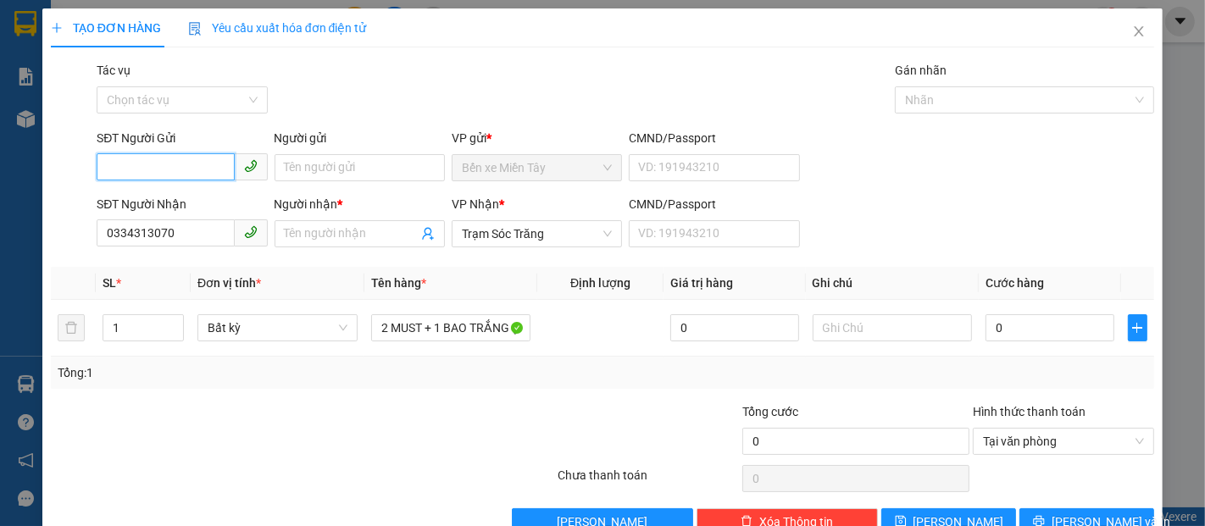
click at [151, 170] on input "SĐT Người Gửi" at bounding box center [165, 166] width 137 height 27
type input "0342838422"
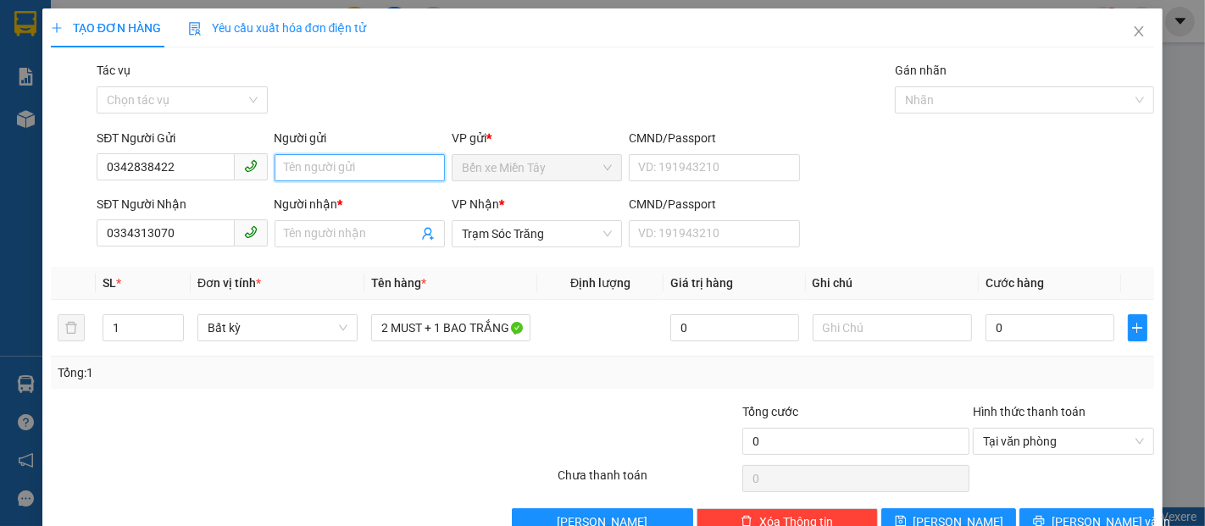
click at [345, 160] on input "Người gửi" at bounding box center [360, 167] width 170 height 27
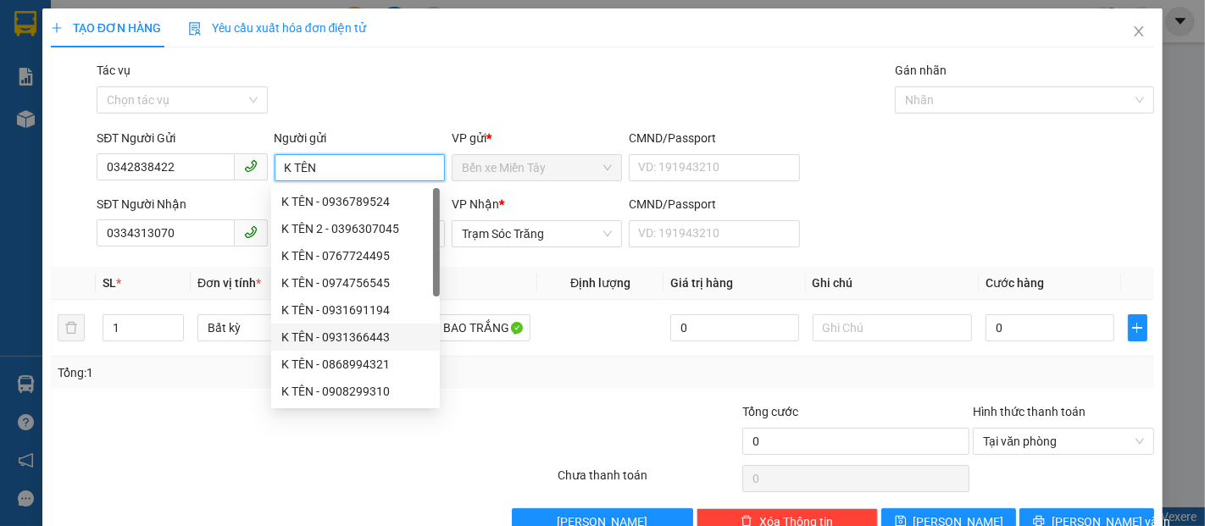
type input "K TÊN"
click at [482, 283] on th "Tên hàng *" at bounding box center [451, 283] width 174 height 33
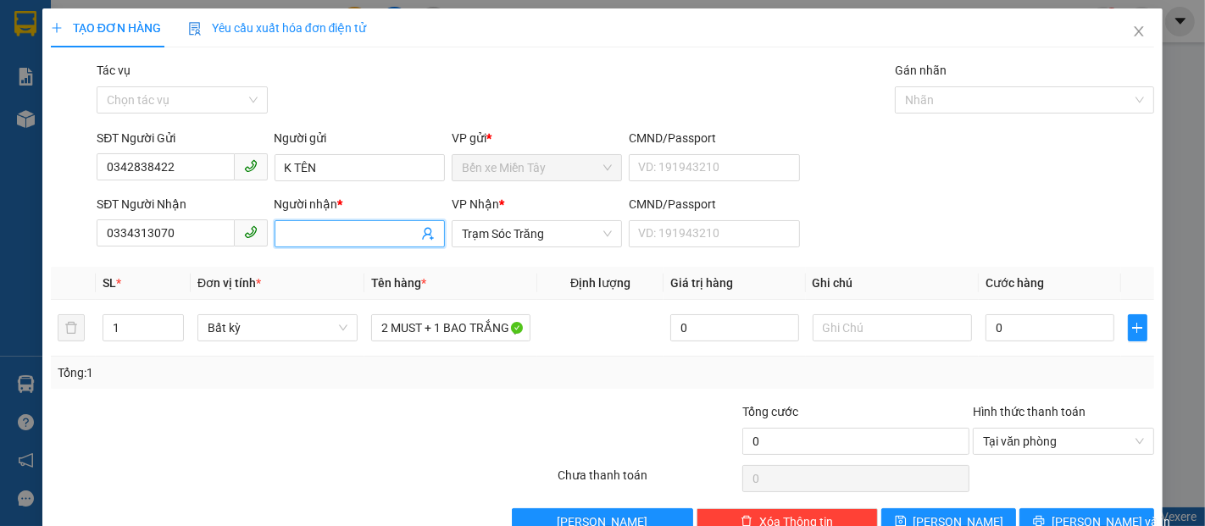
click at [307, 236] on input "Người nhận *" at bounding box center [351, 234] width 133 height 19
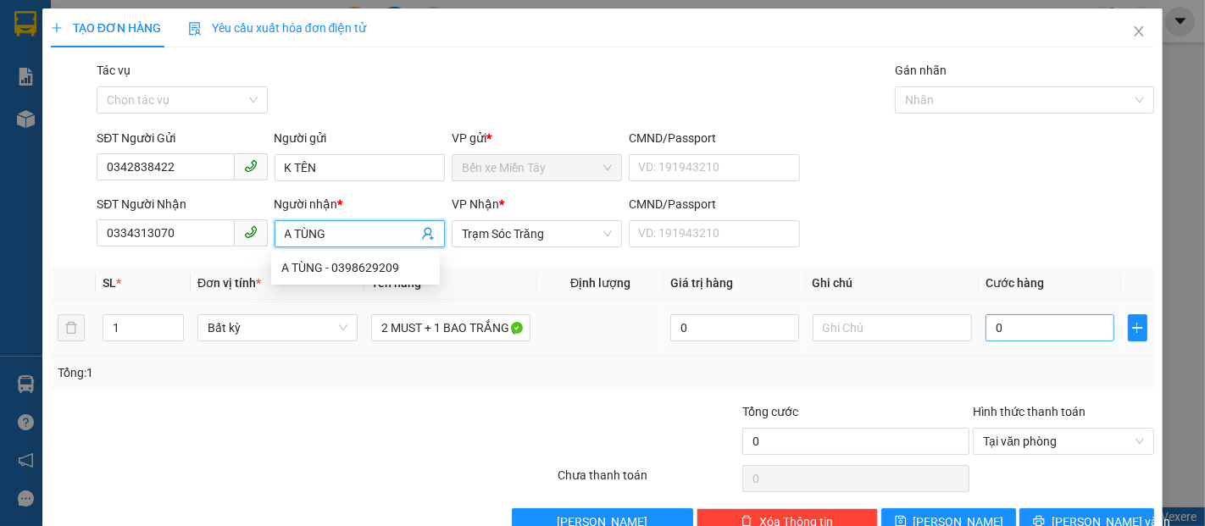
type input "A TÙNG"
click at [998, 342] on input "0" at bounding box center [1050, 327] width 128 height 27
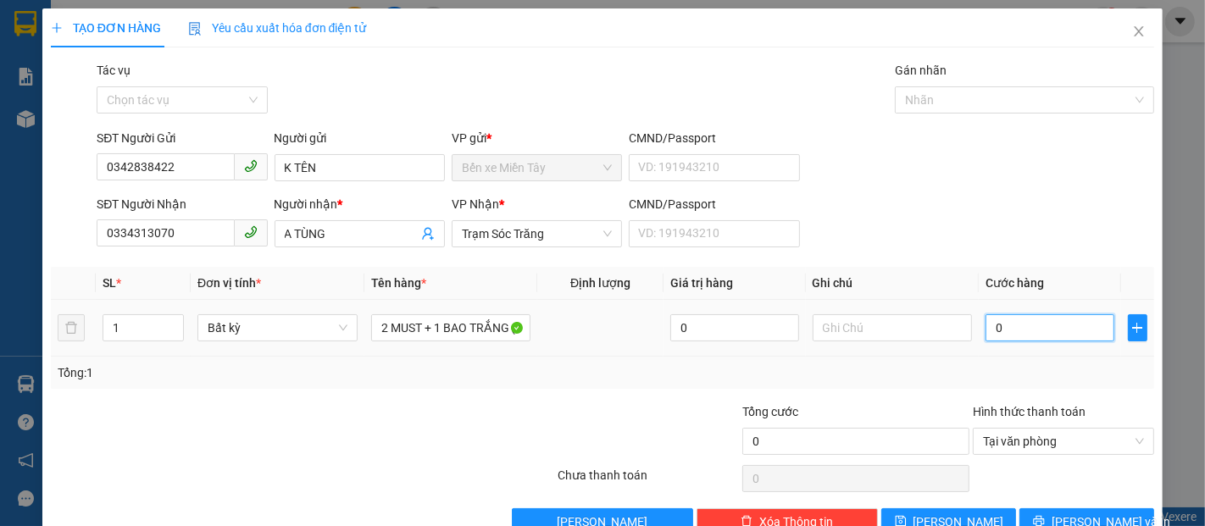
type input "1"
type input "12"
type input "120"
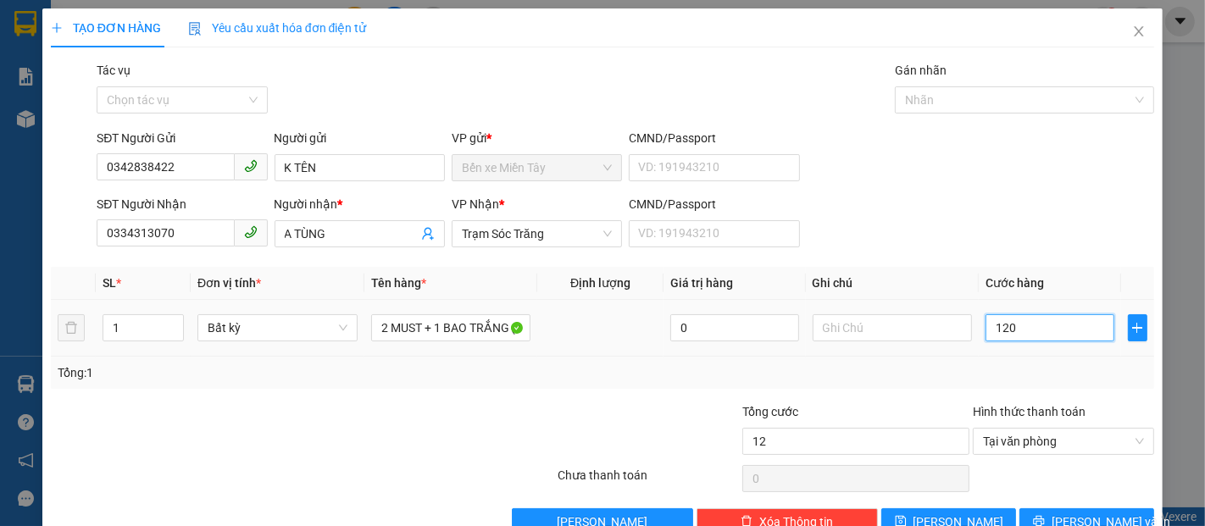
type input "120"
type input "1.200"
type input "12.000"
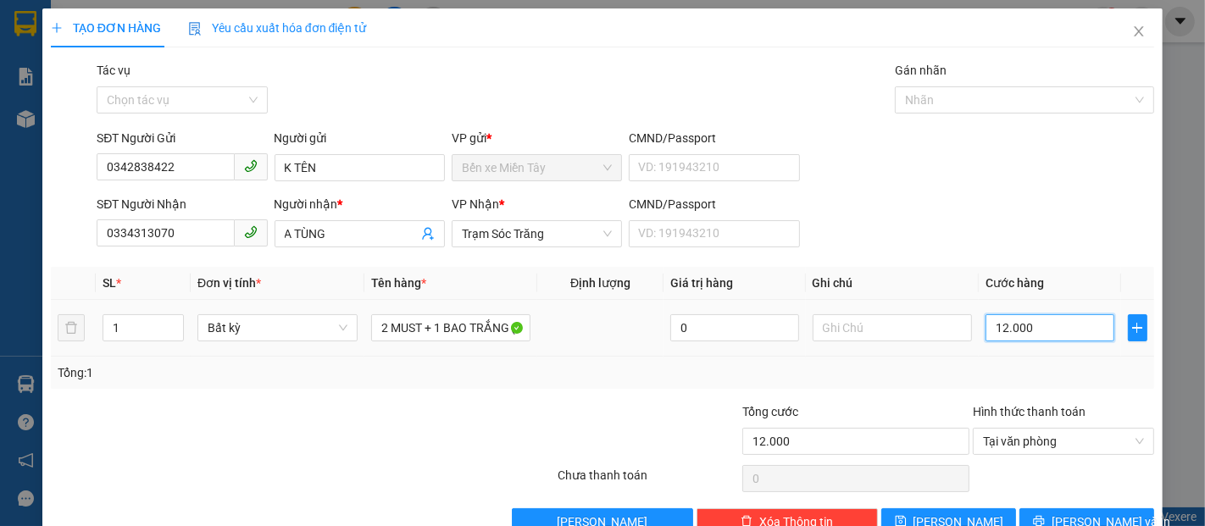
type input "120.000"
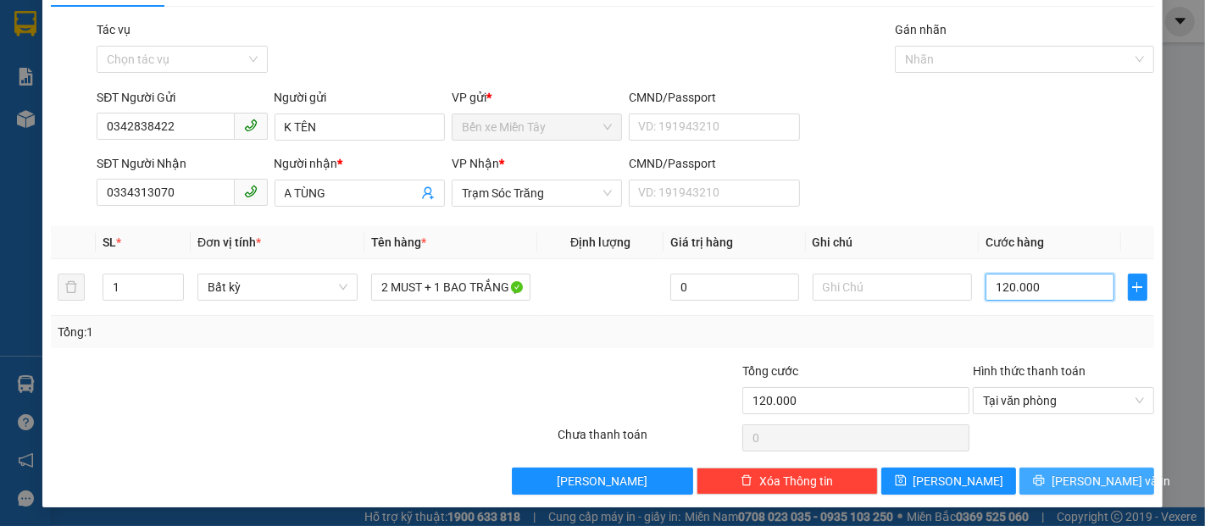
type input "120.000"
click at [1106, 475] on span "[PERSON_NAME] và In" at bounding box center [1111, 481] width 119 height 19
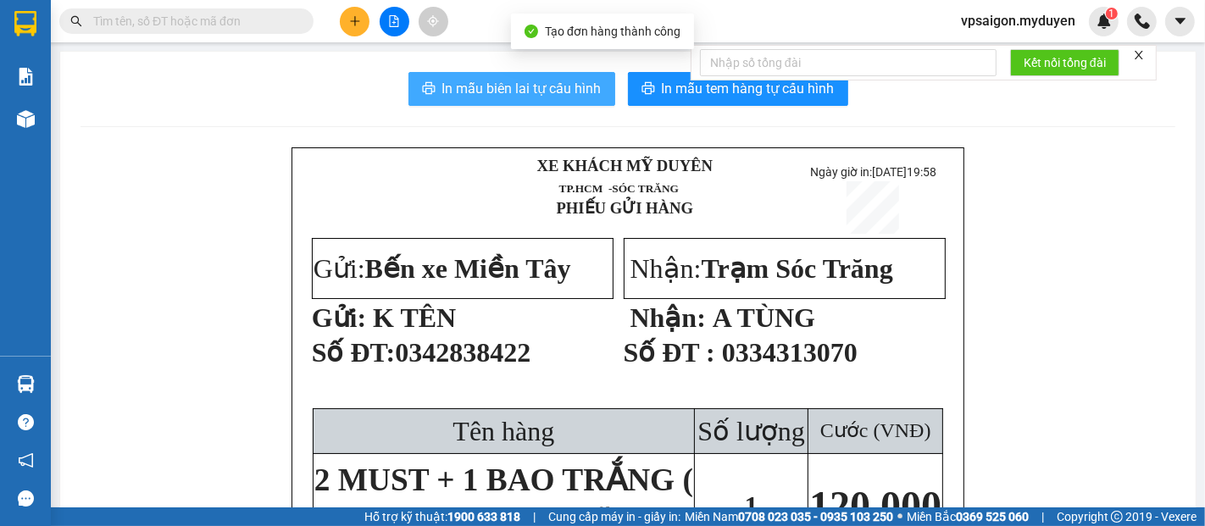
click at [465, 90] on span "In mẫu biên lai tự cấu hình" at bounding box center [521, 88] width 159 height 21
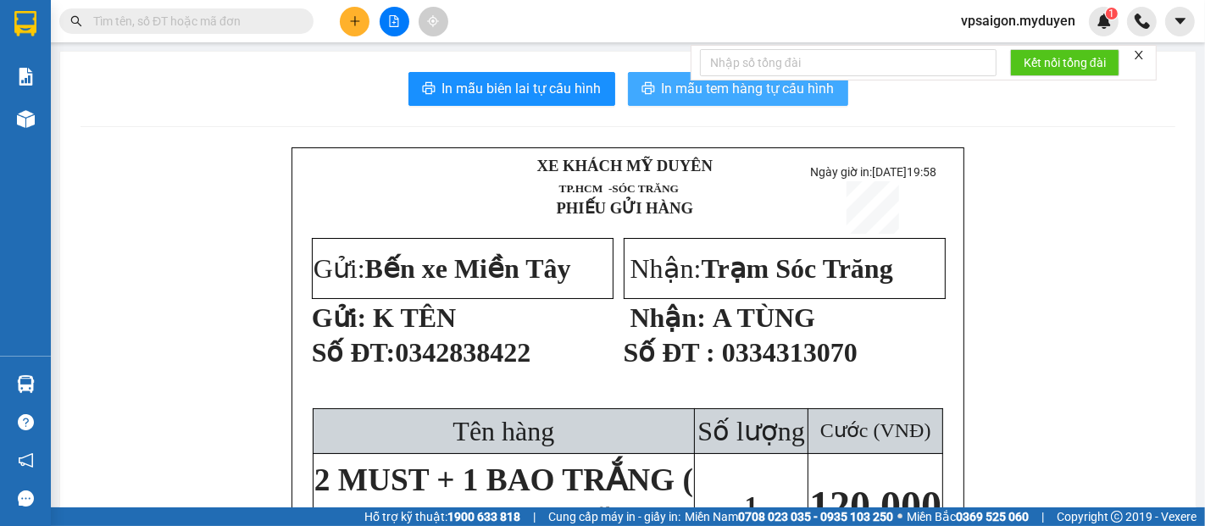
click at [681, 86] on span "In mẫu tem hàng tự cấu hình" at bounding box center [748, 88] width 173 height 21
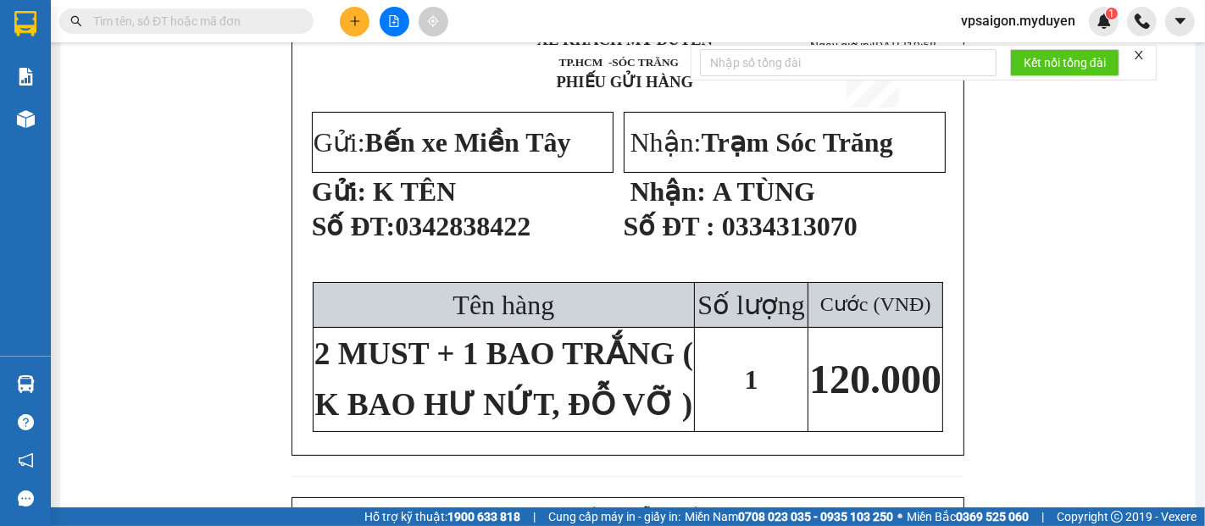
scroll to position [94, 0]
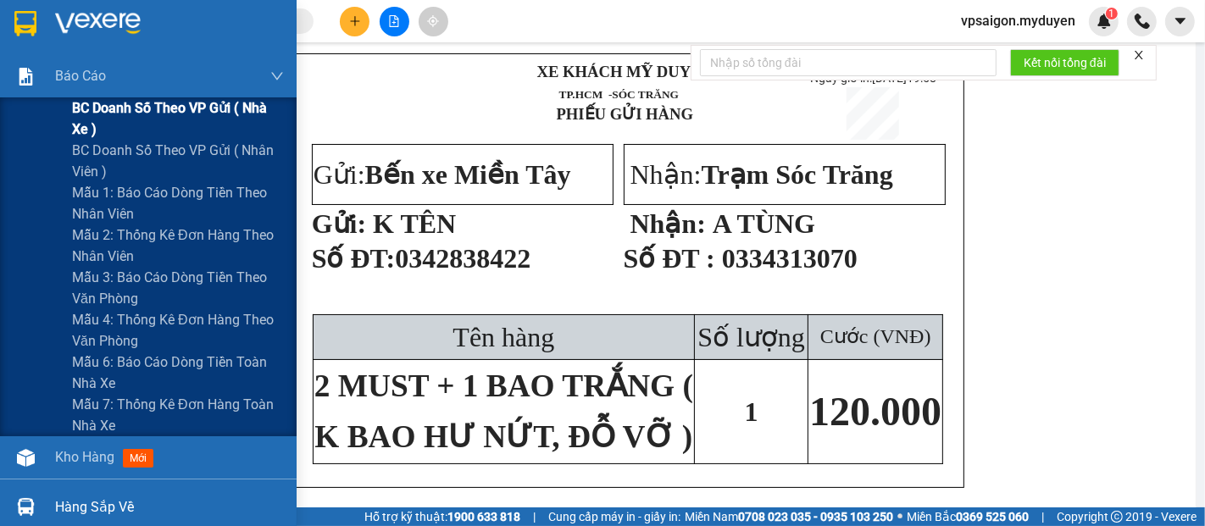
click at [138, 119] on span "BC doanh số theo VP gửi ( nhà xe )" at bounding box center [178, 118] width 212 height 42
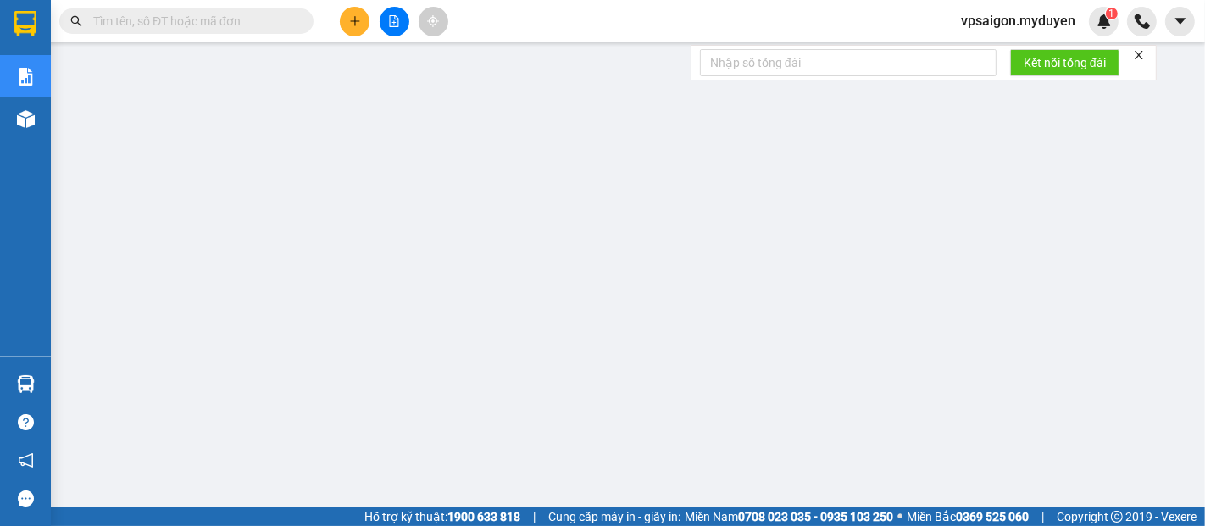
click at [353, 19] on icon "plus" at bounding box center [355, 21] width 12 height 12
click at [398, 63] on div "Tạo đơn hàng" at bounding box center [422, 63] width 74 height 19
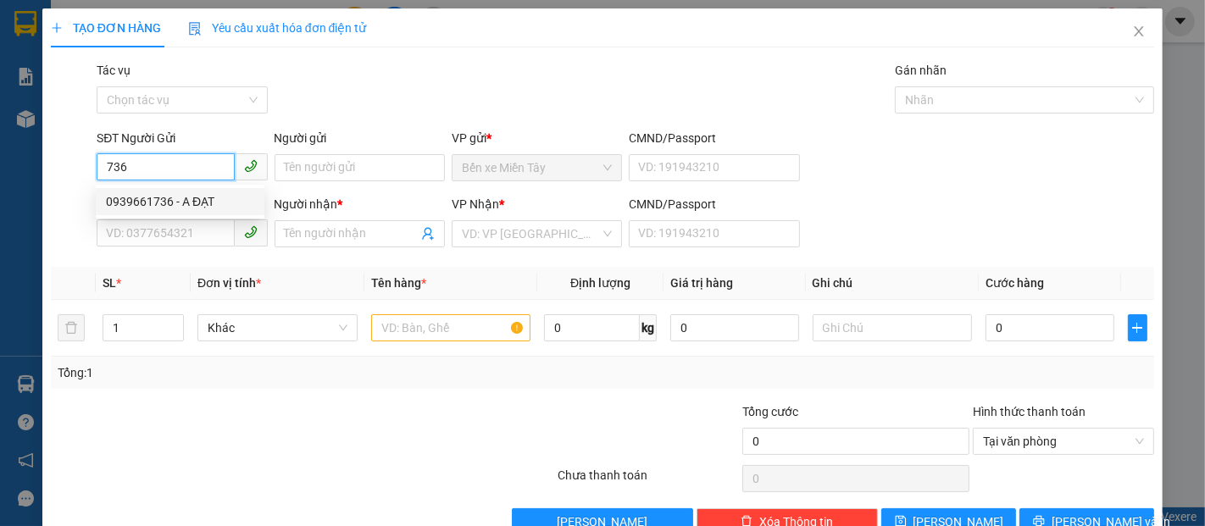
click at [195, 204] on div "0939661736 - A ĐẠT" at bounding box center [180, 201] width 148 height 19
type input "0939661736"
type input "A ĐẠT"
type input "0866038874"
type input "TRÂM ANH"
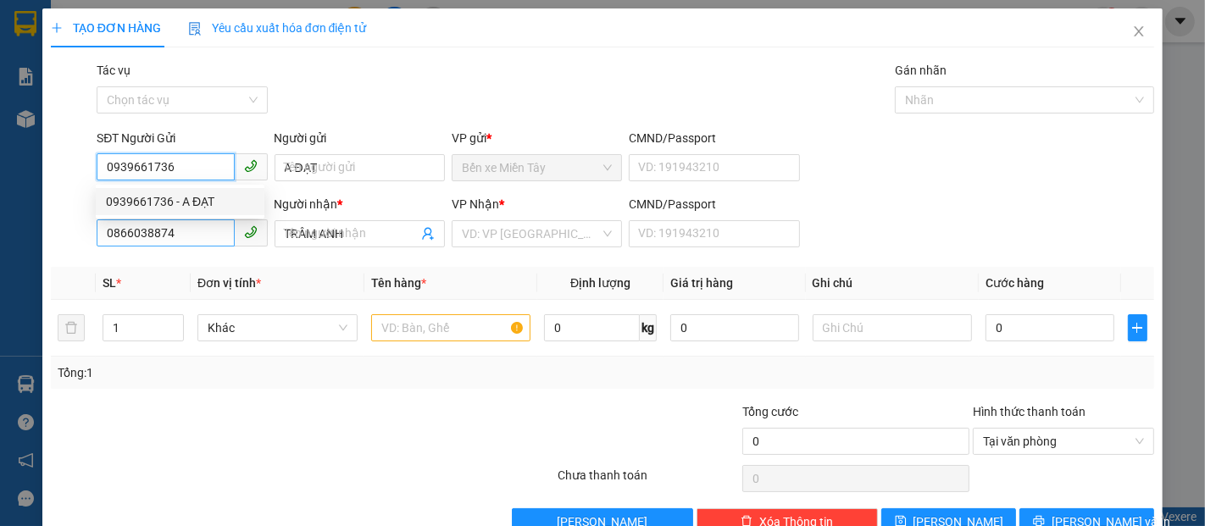
type input "60.000"
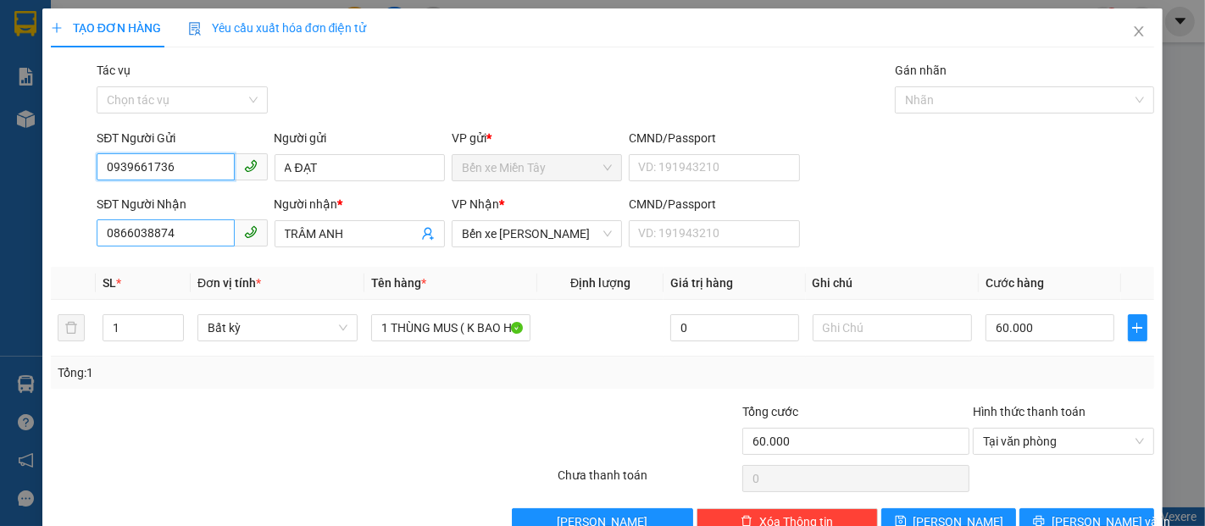
type input "0939661736"
drag, startPoint x: 195, startPoint y: 232, endPoint x: 58, endPoint y: 249, distance: 138.3
click at [58, 249] on div "SĐT Người Nhận 0866038874 0866038874 Người nhận * TRÂM ANH VP Nhận * Bến xe Trầ…" at bounding box center [602, 224] width 1107 height 59
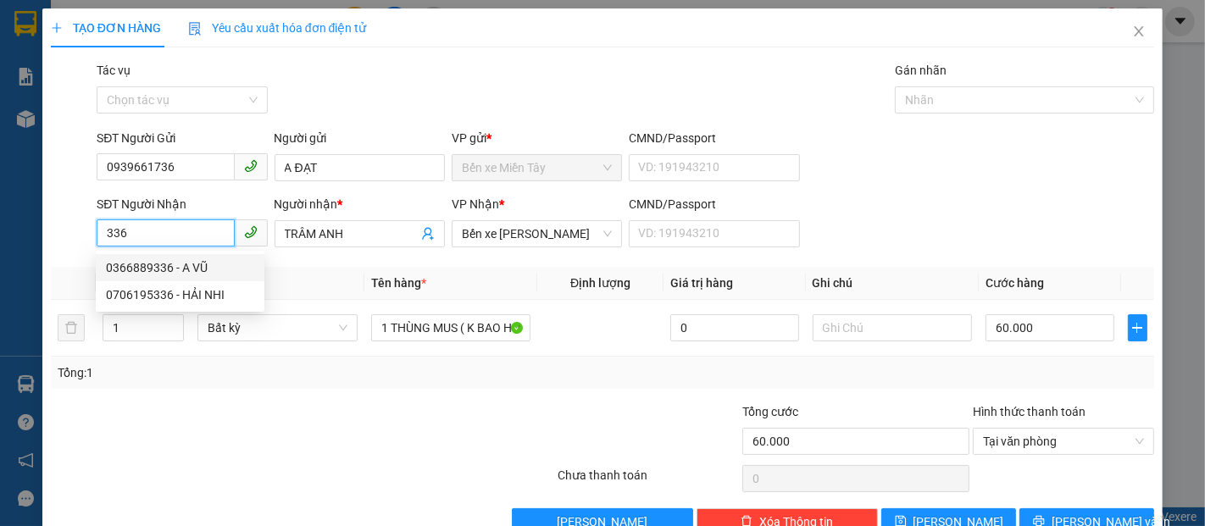
click at [200, 264] on div "0366889336 - A VŨ" at bounding box center [180, 268] width 148 height 19
type input "0366889336"
type input "A VŨ"
type input "100.000"
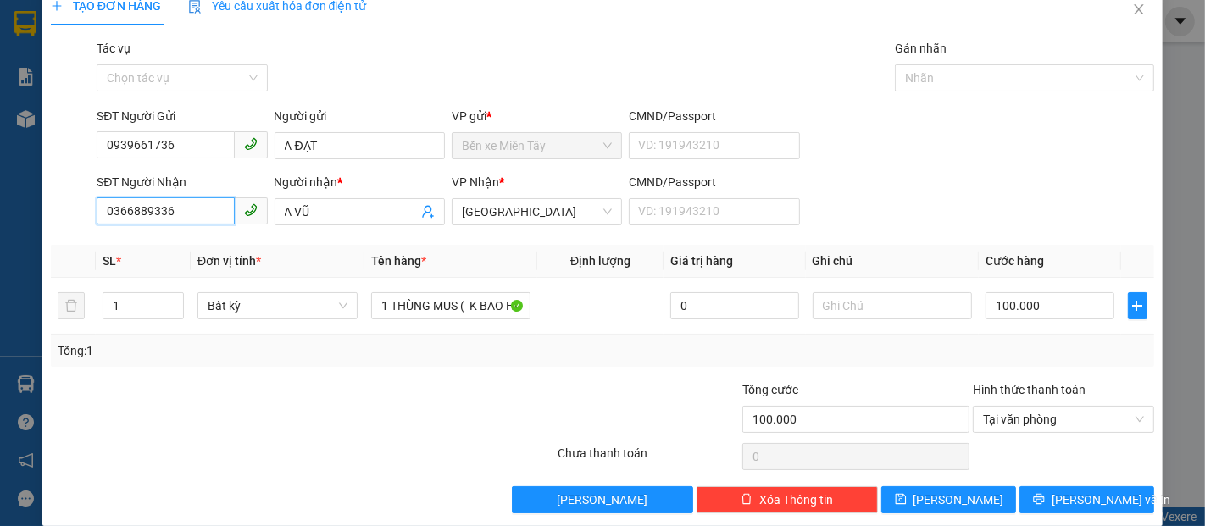
scroll to position [41, 0]
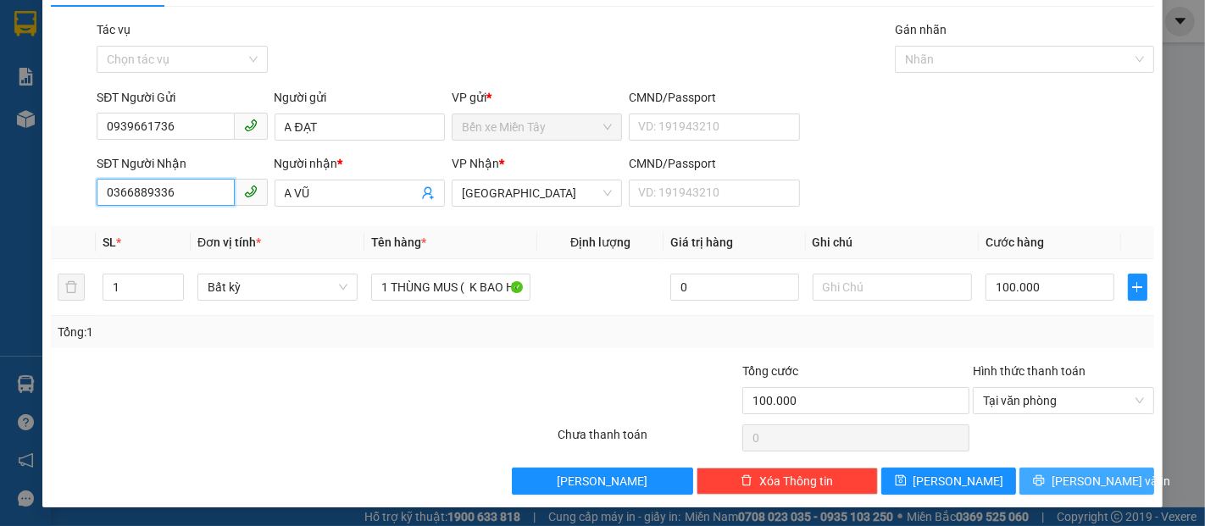
type input "0366889336"
click at [1070, 475] on span "[PERSON_NAME] và In" at bounding box center [1111, 481] width 119 height 19
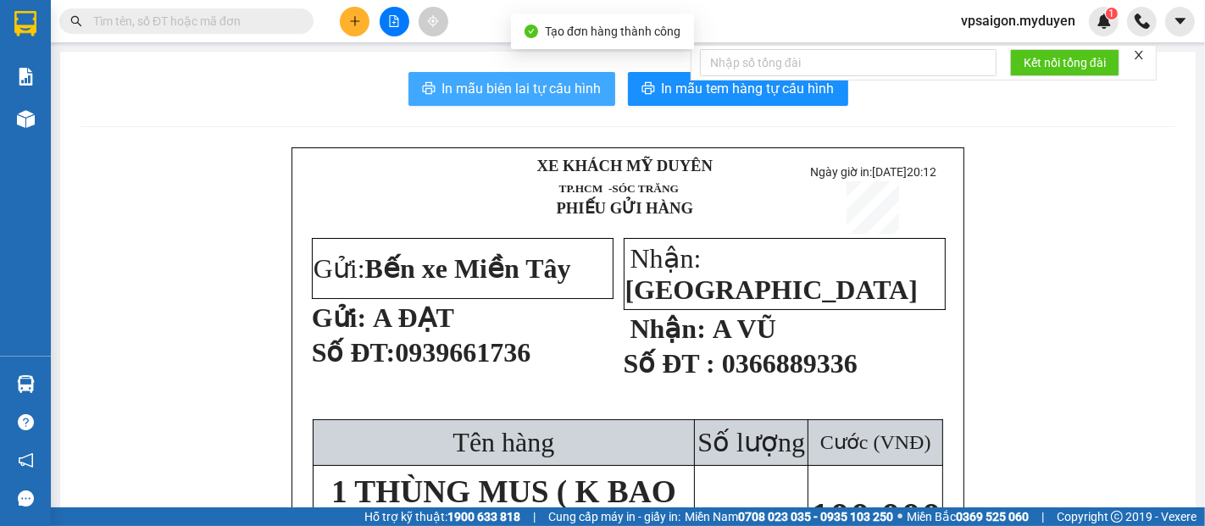
click at [549, 93] on span "In mẫu biên lai tự cấu hình" at bounding box center [521, 88] width 159 height 21
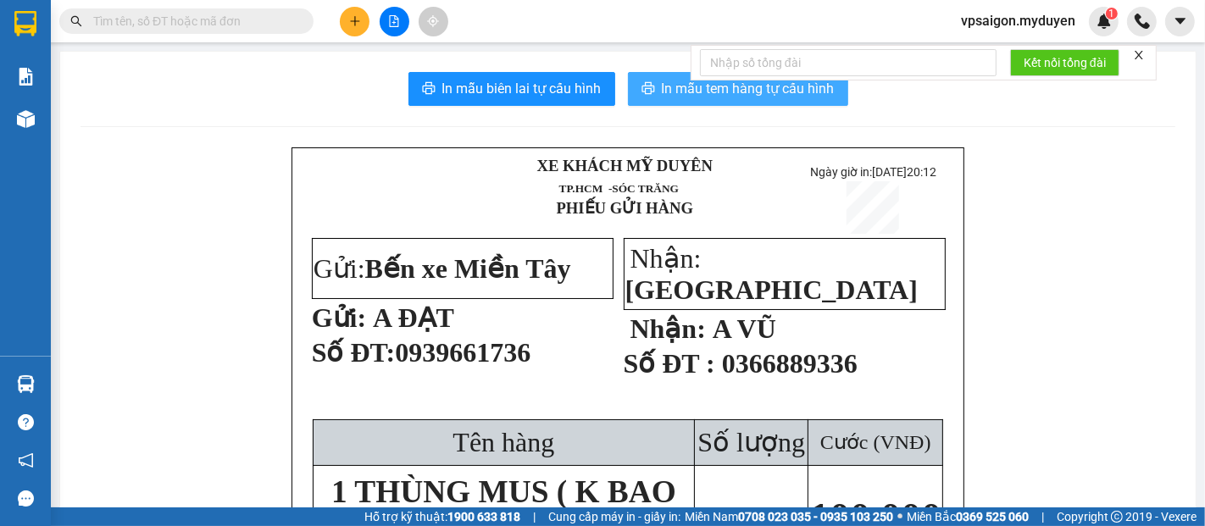
click at [712, 100] on button "In mẫu tem hàng tự cấu hình" at bounding box center [738, 89] width 220 height 34
click at [350, 23] on icon "plus" at bounding box center [355, 21] width 12 height 12
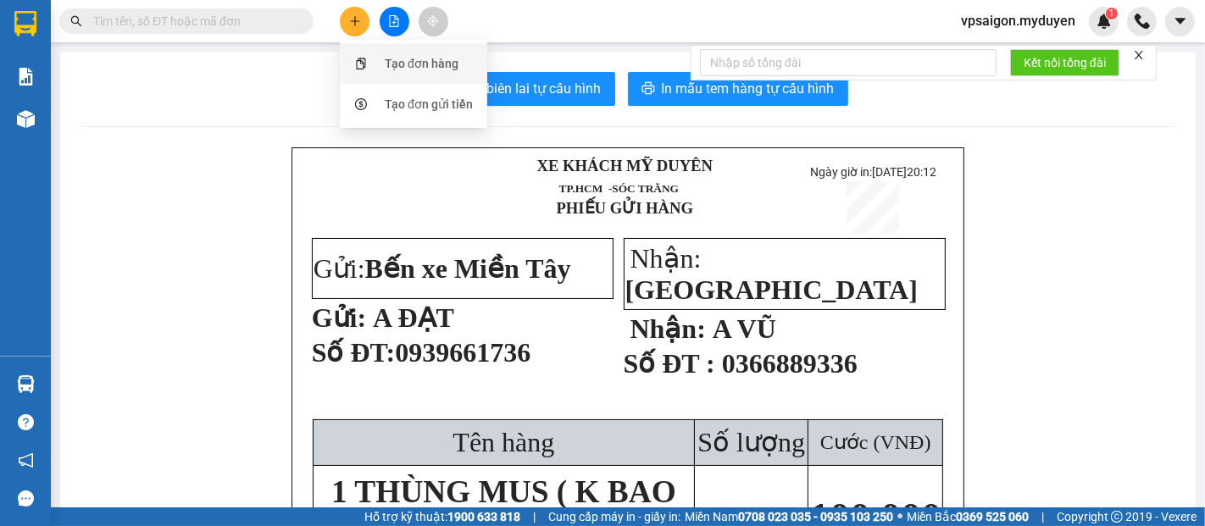
click at [457, 50] on div "Tạo đơn hàng" at bounding box center [413, 63] width 127 height 32
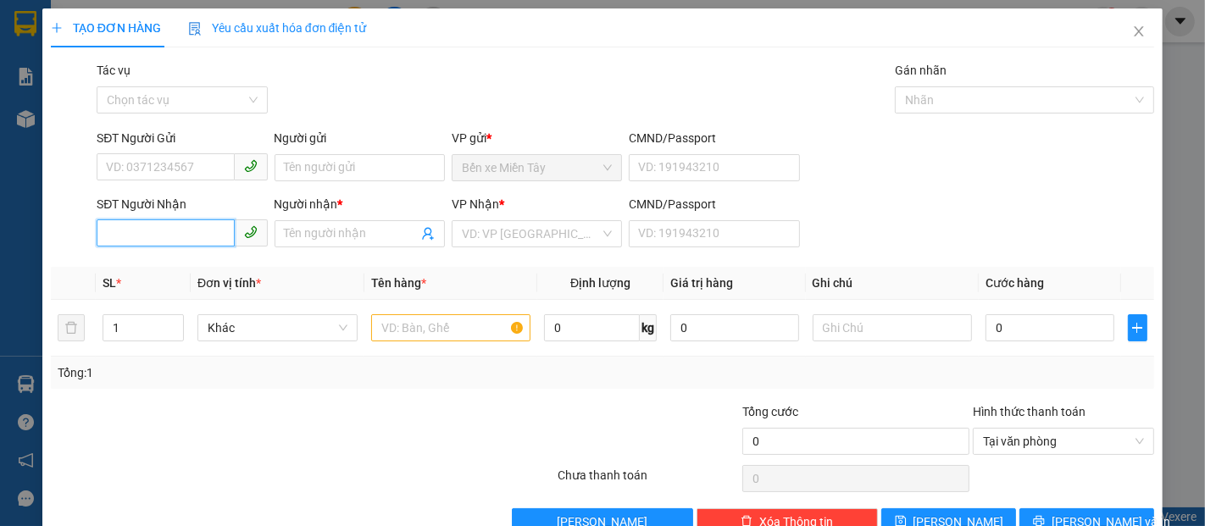
click at [217, 222] on input "SĐT Người Nhận" at bounding box center [165, 233] width 137 height 27
click at [199, 239] on input "7692" at bounding box center [165, 233] width 137 height 27
click at [197, 264] on div "0987077692 - PHÍA" at bounding box center [180, 268] width 148 height 19
type input "0987077692"
type input "PHÍA"
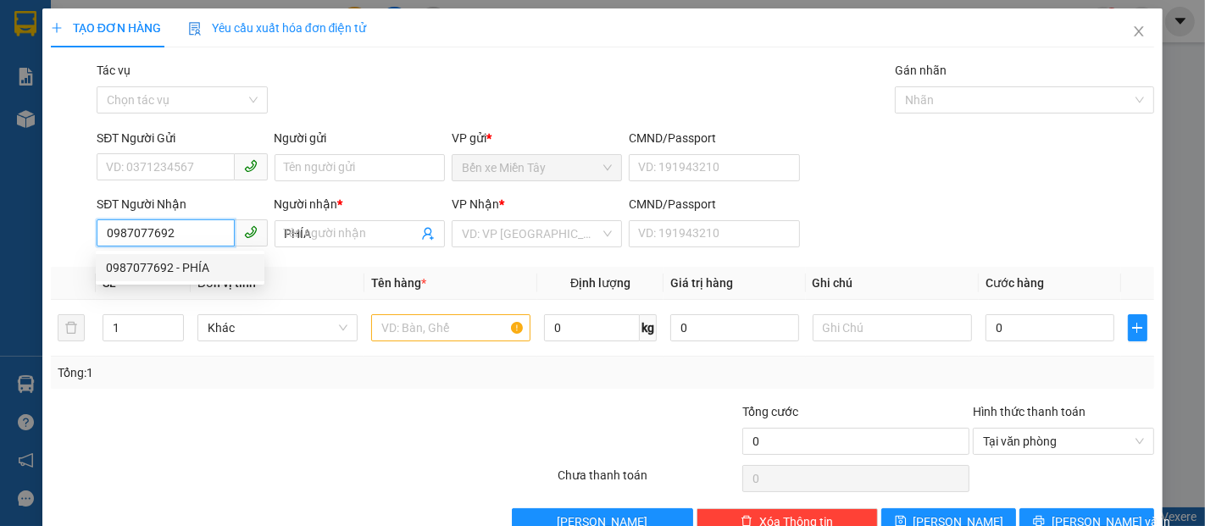
type input "100.000"
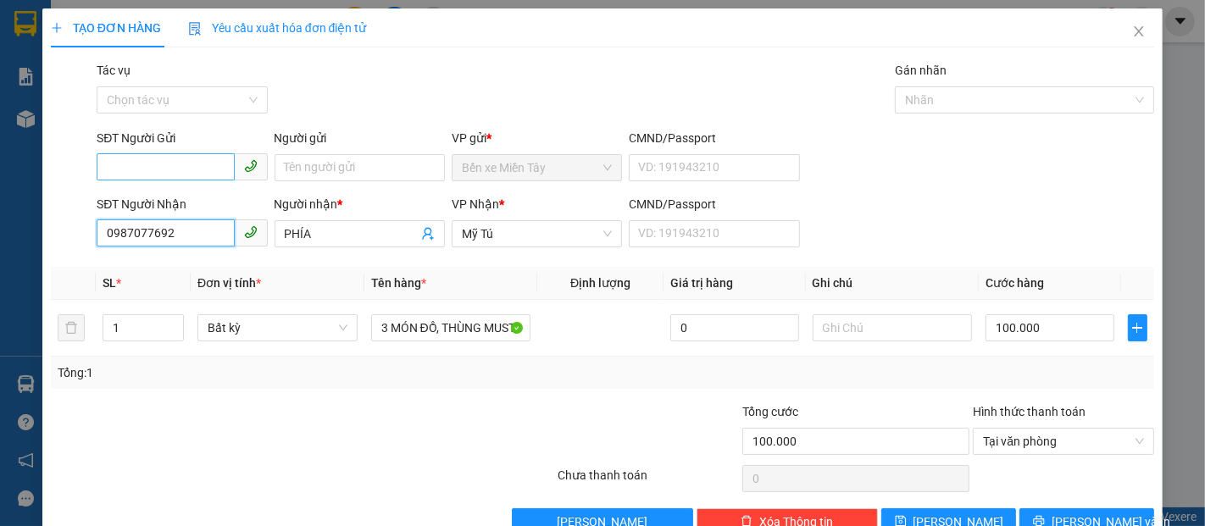
type input "0987077692"
click at [191, 166] on input "SĐT Người Gửi" at bounding box center [165, 166] width 137 height 27
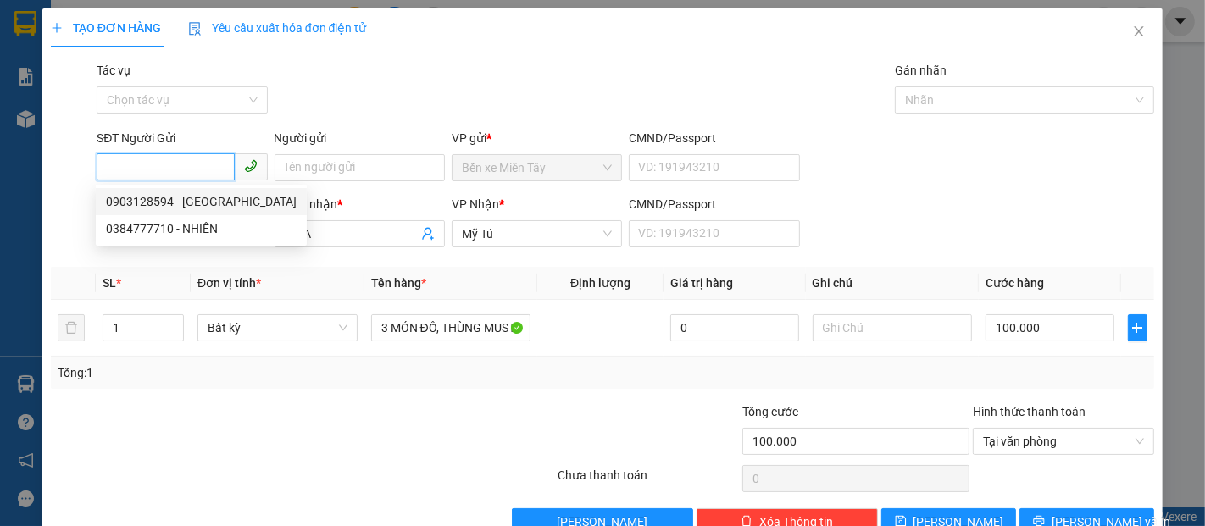
click at [203, 201] on div "0903128594 - ĐỨC" at bounding box center [201, 201] width 191 height 19
type input "0903128594"
type input "ĐỨC"
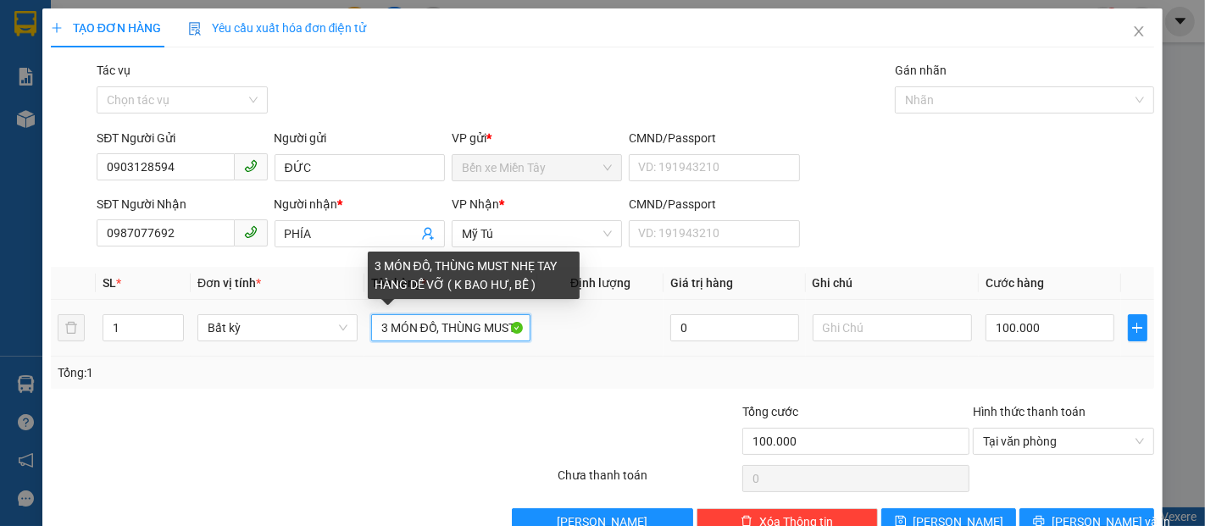
drag, startPoint x: 452, startPoint y: 328, endPoint x: 382, endPoint y: 328, distance: 69.5
click at [382, 328] on input "3 MÓN ĐỒ, THÙNG MUST NHẸ TAY HÀNG DỄ VỠ ( K BAO HƯ, BỄ )" at bounding box center [451, 327] width 160 height 27
click at [422, 334] on input "3NG MU HÀNG DỄ VỠ ( K BAO HƯ, BỄ )" at bounding box center [451, 327] width 160 height 27
drag, startPoint x: 495, startPoint y: 325, endPoint x: 366, endPoint y: 329, distance: 128.9
click at [371, 329] on input "3NG MU HÀNG DỄ VỠ ( K BAO HƯ, BỄ )" at bounding box center [451, 327] width 160 height 27
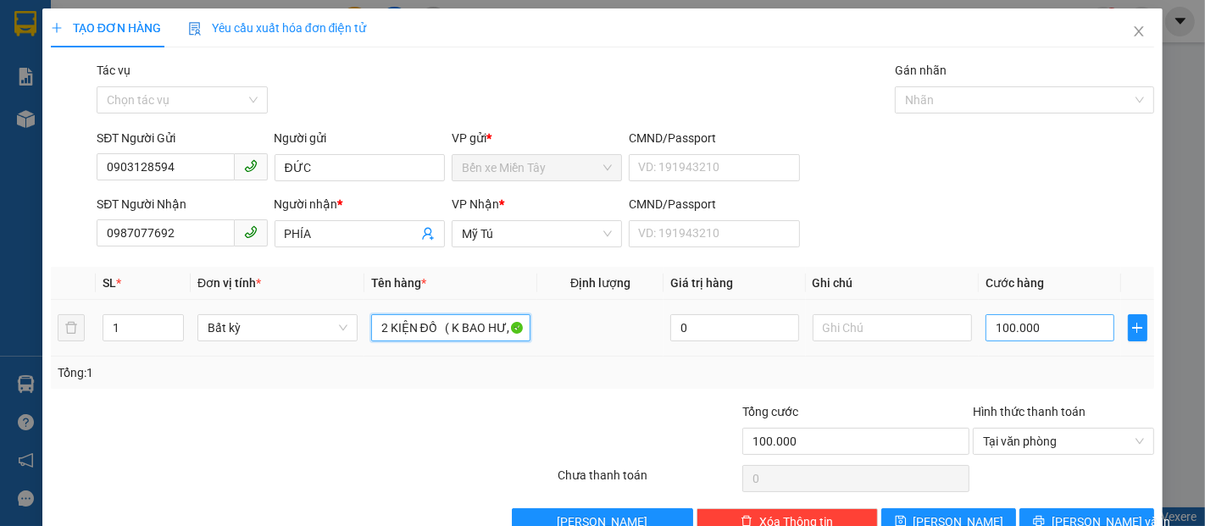
type input "2 KIỆN ĐỒ ( K BAO HƯ, BỄ )"
click at [1060, 325] on input "100.000" at bounding box center [1050, 327] width 128 height 27
type input "7"
type input "70"
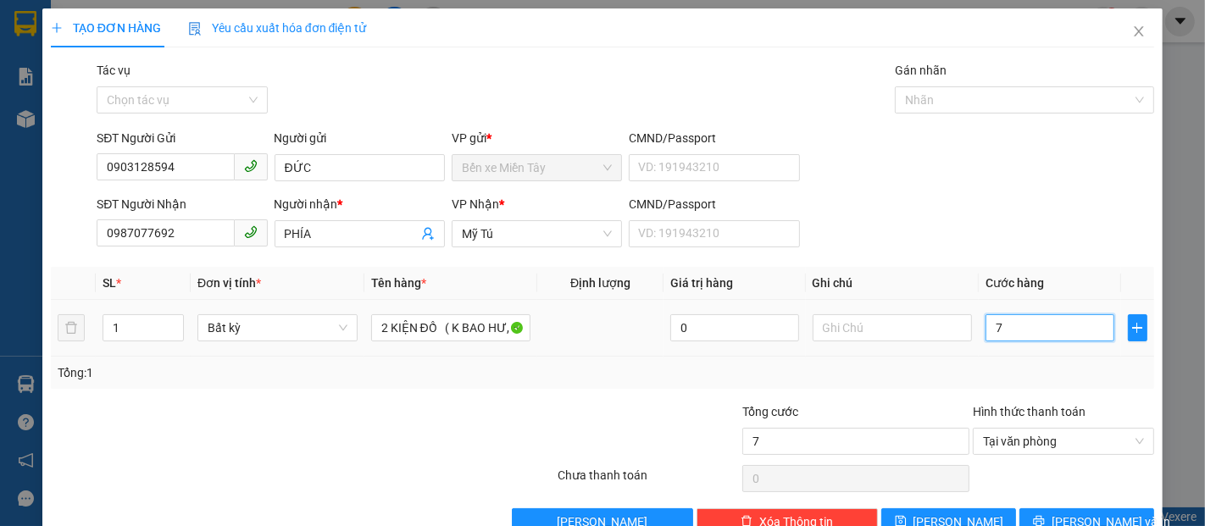
type input "70"
type input "700"
type input "7.000"
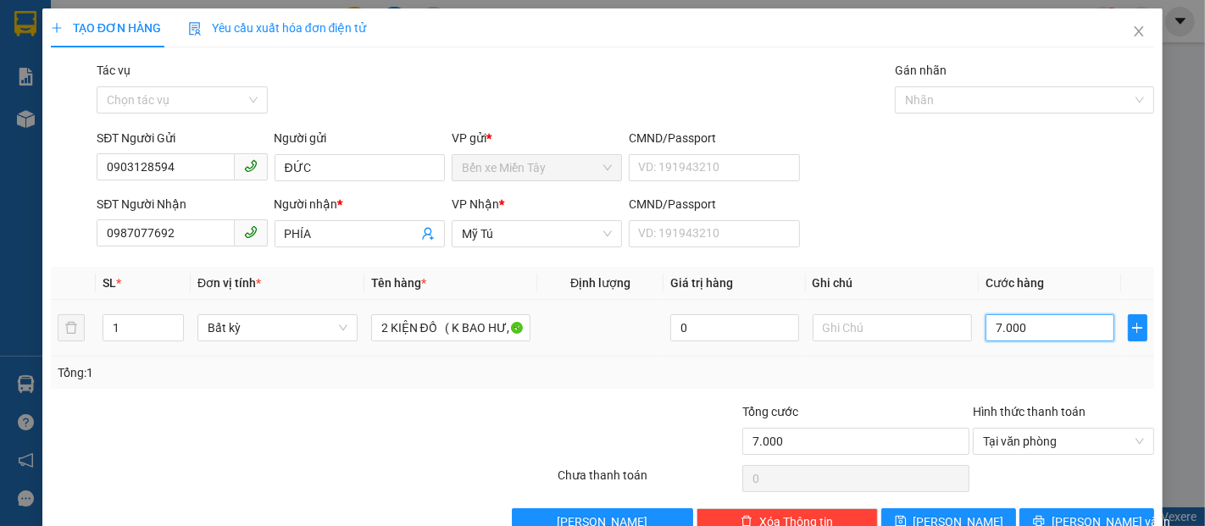
type input "70.000"
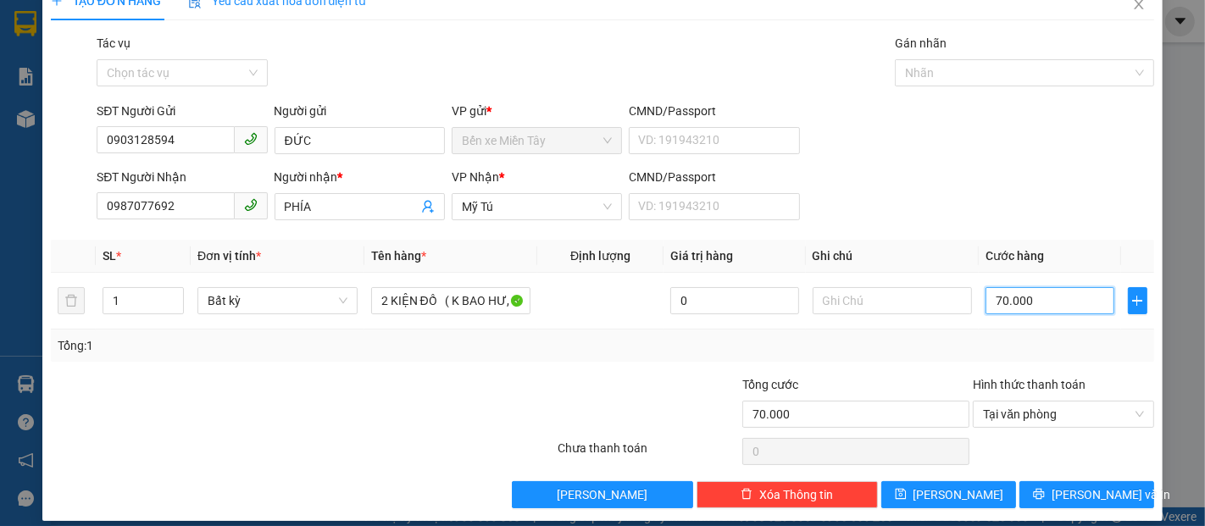
scroll to position [41, 0]
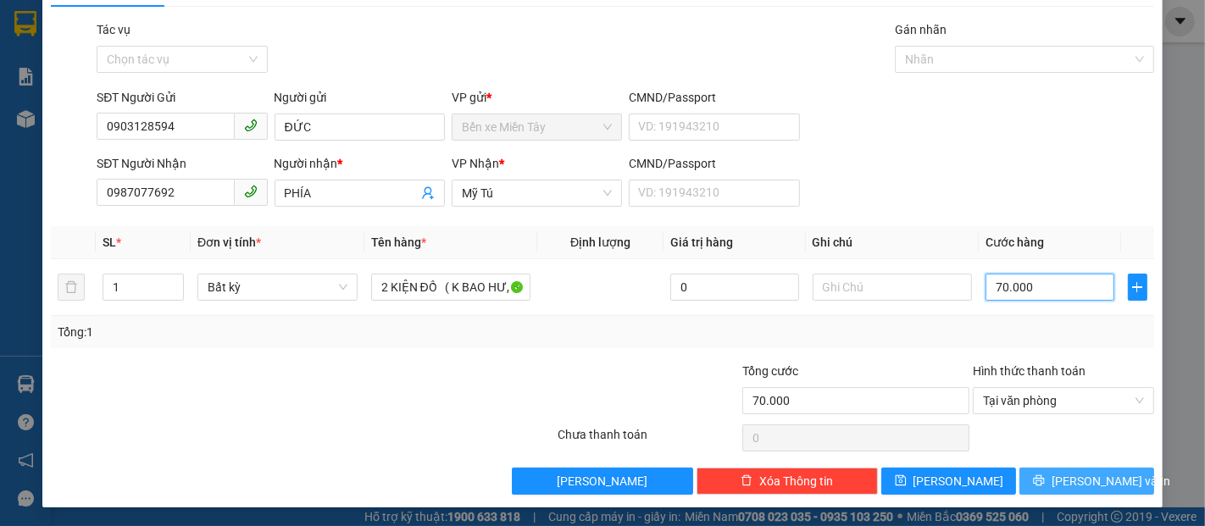
type input "70.000"
click at [1105, 480] on span "[PERSON_NAME] và In" at bounding box center [1111, 481] width 119 height 19
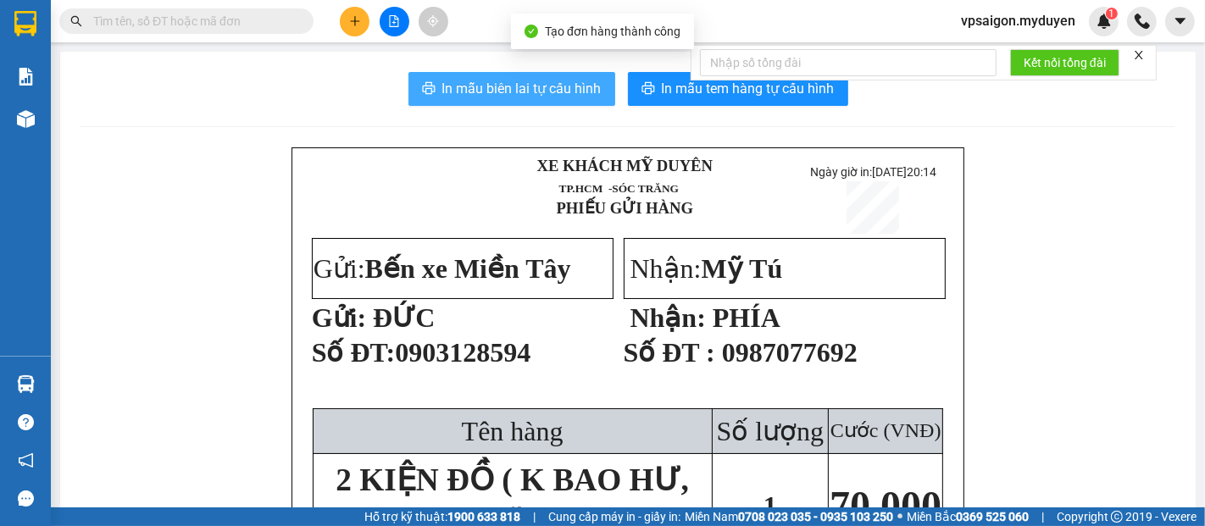
click at [563, 92] on span "In mẫu biên lai tự cấu hình" at bounding box center [521, 88] width 159 height 21
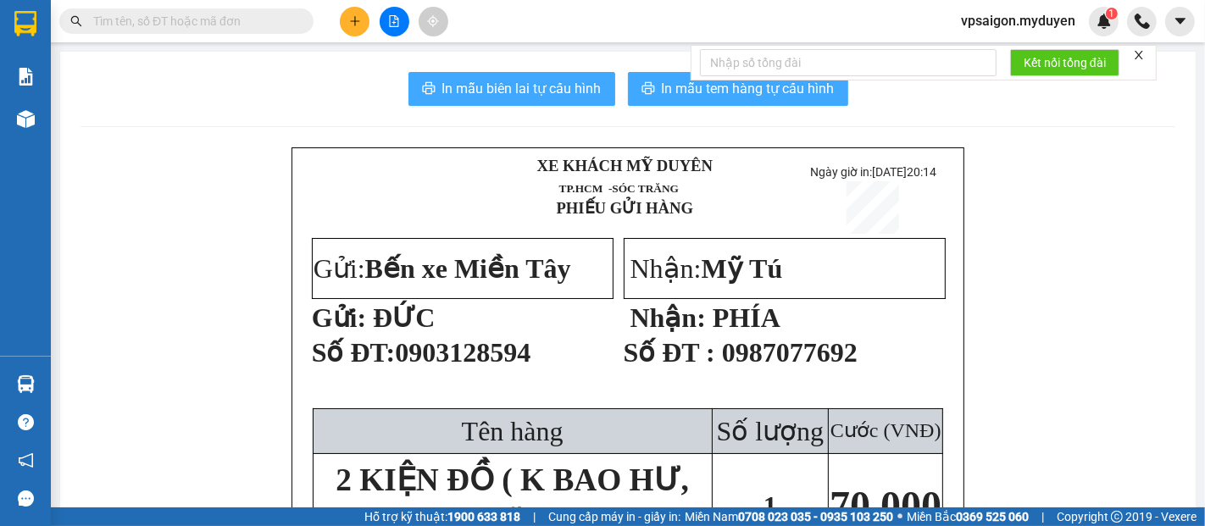
click at [707, 93] on span "In mẫu tem hàng tự cấu hình" at bounding box center [748, 88] width 173 height 21
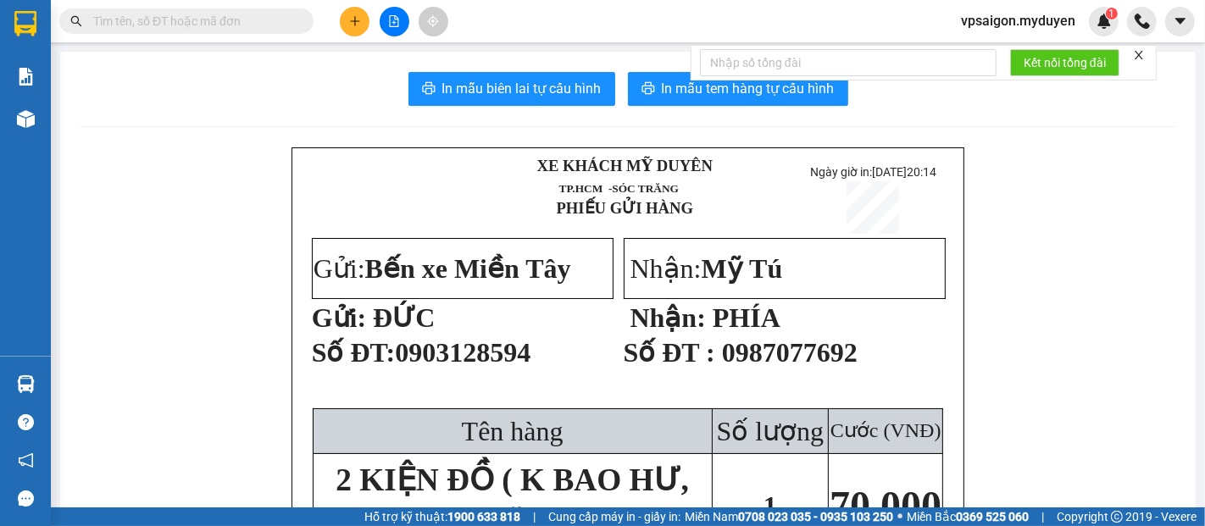
click at [787, 91] on span "In mẫu tem hàng tự cấu hình" at bounding box center [748, 88] width 173 height 21
click at [358, 16] on icon "plus" at bounding box center [355, 21] width 12 height 12
click at [428, 68] on div "Tạo đơn hàng" at bounding box center [422, 63] width 74 height 19
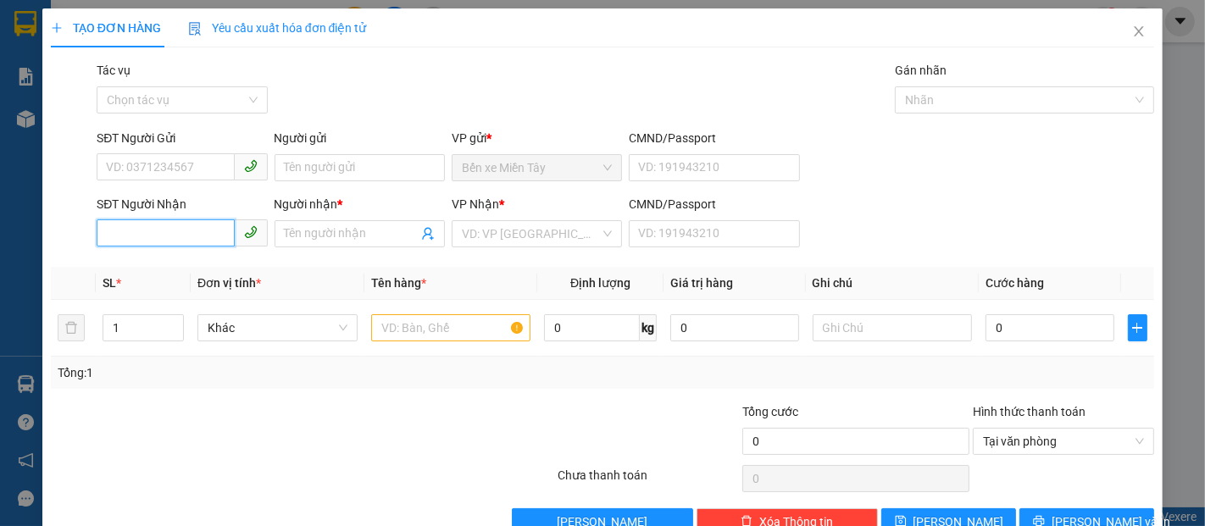
click at [176, 236] on input "SĐT Người Nhận" at bounding box center [165, 233] width 137 height 27
click at [176, 236] on input "1719" at bounding box center [165, 233] width 137 height 27
click at [198, 270] on div "0917091719 - DÌ 4 HOA" at bounding box center [180, 268] width 148 height 19
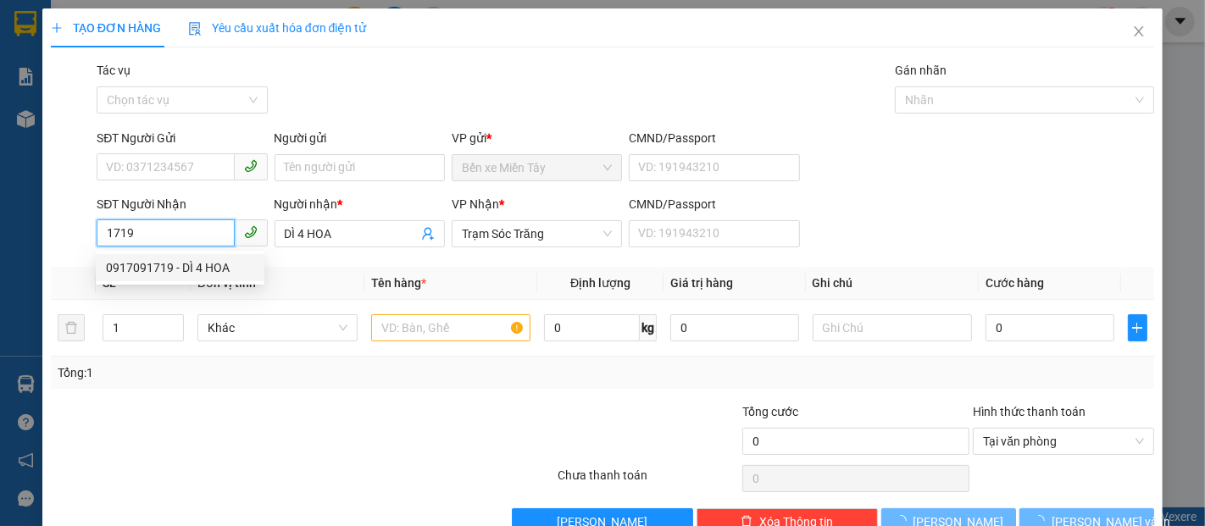
type input "0917091719"
type input "DÌ 4 HOA"
type input "60.000"
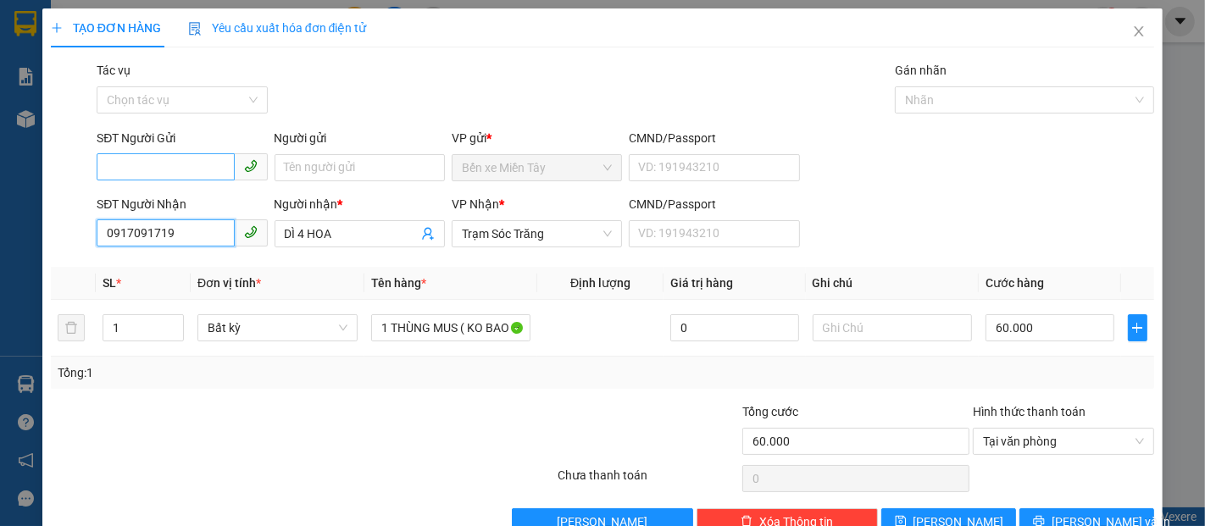
type input "0917091719"
click at [180, 164] on input "SĐT Người Gửi" at bounding box center [165, 166] width 137 height 27
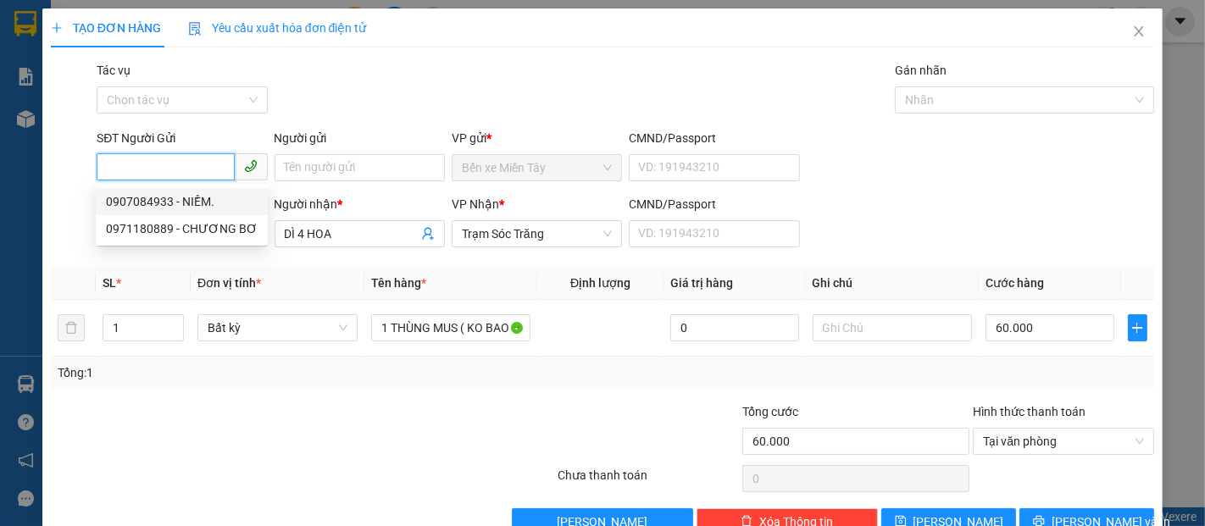
click at [201, 200] on div "0907084933 - NIỀM." at bounding box center [182, 201] width 152 height 19
type input "0907084933"
type input "NIỀM."
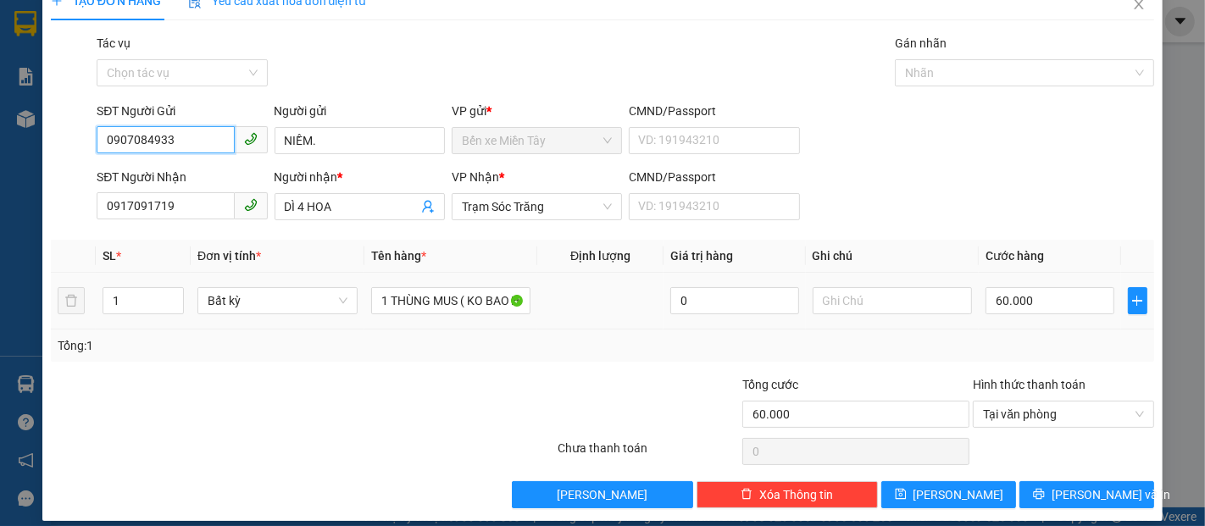
scroll to position [41, 0]
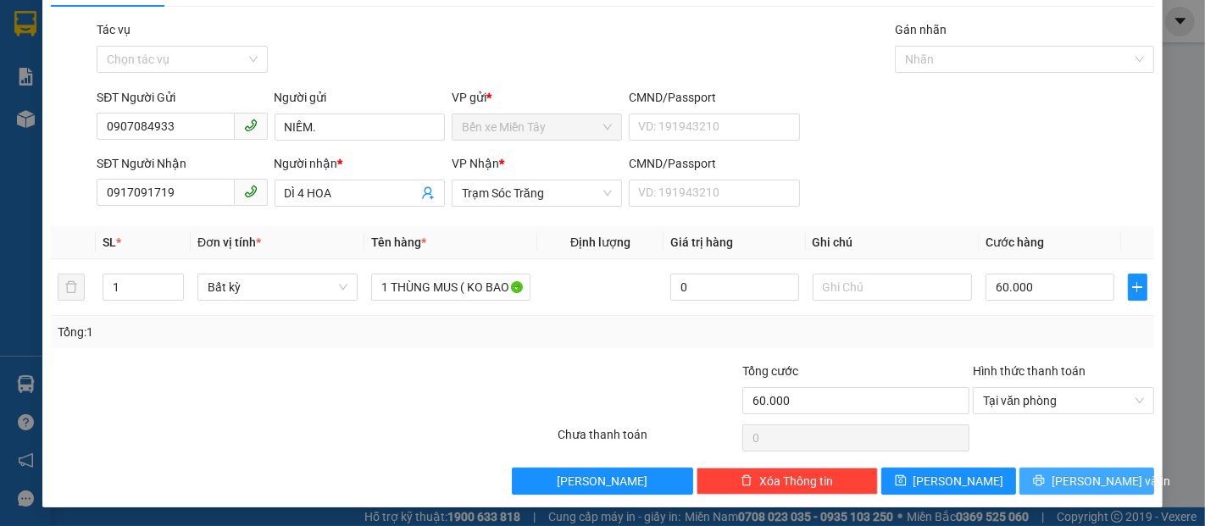
click at [1083, 475] on span "[PERSON_NAME] và In" at bounding box center [1111, 481] width 119 height 19
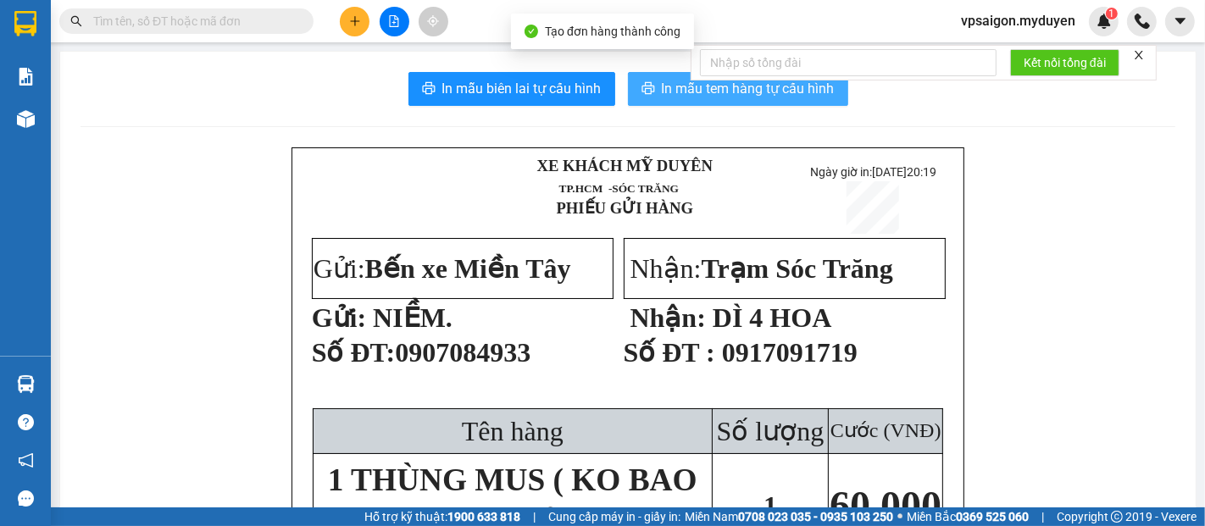
click at [690, 86] on span "In mẫu tem hàng tự cấu hình" at bounding box center [748, 88] width 173 height 21
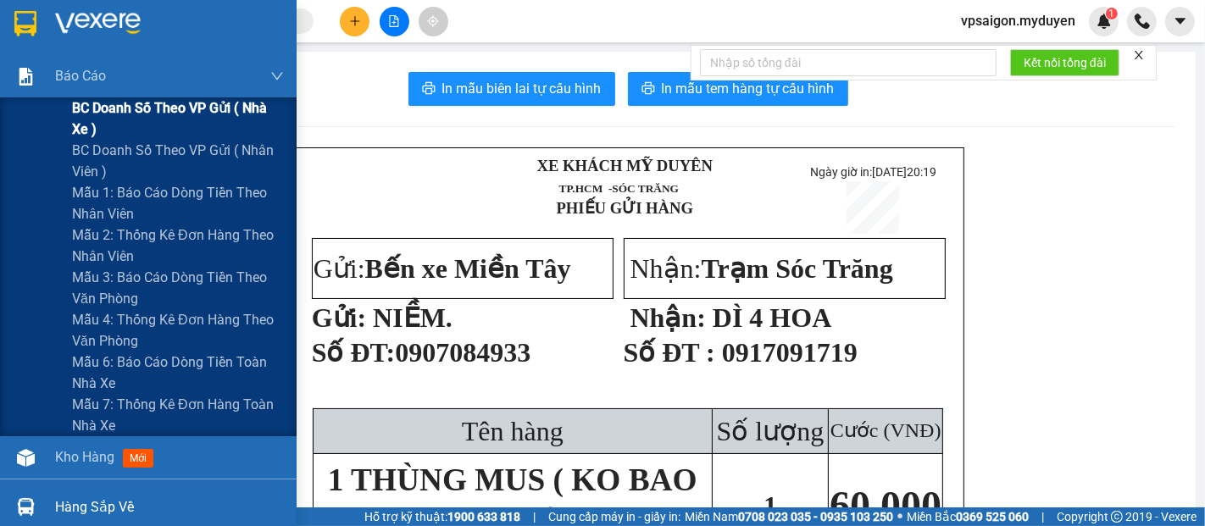
click at [108, 110] on span "BC doanh số theo VP gửi ( nhà xe )" at bounding box center [178, 118] width 212 height 42
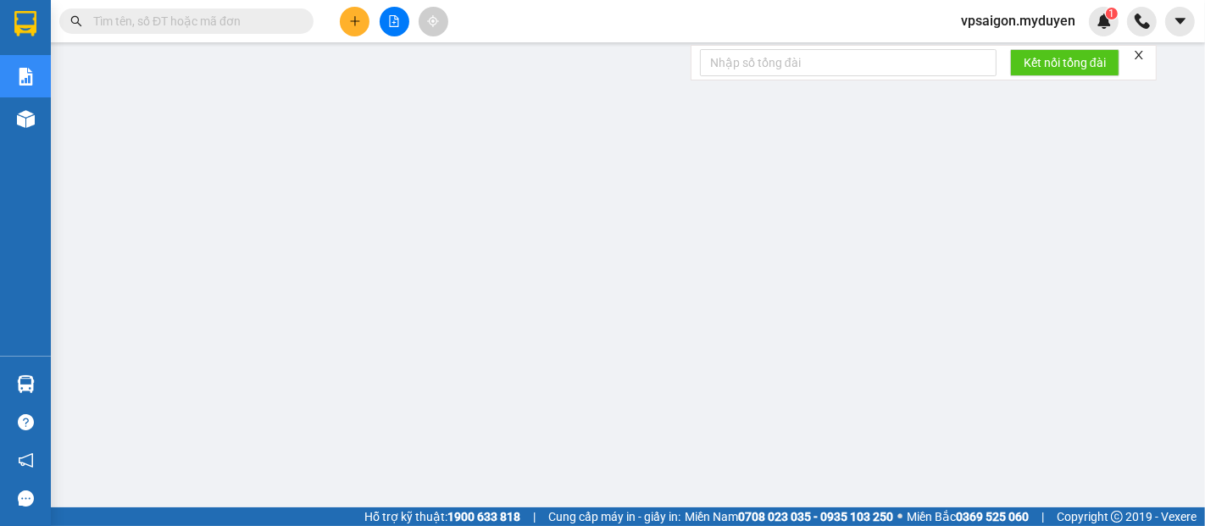
click at [346, 25] on button at bounding box center [355, 22] width 30 height 30
click at [434, 64] on div "Tạo đơn hàng" at bounding box center [422, 63] width 74 height 19
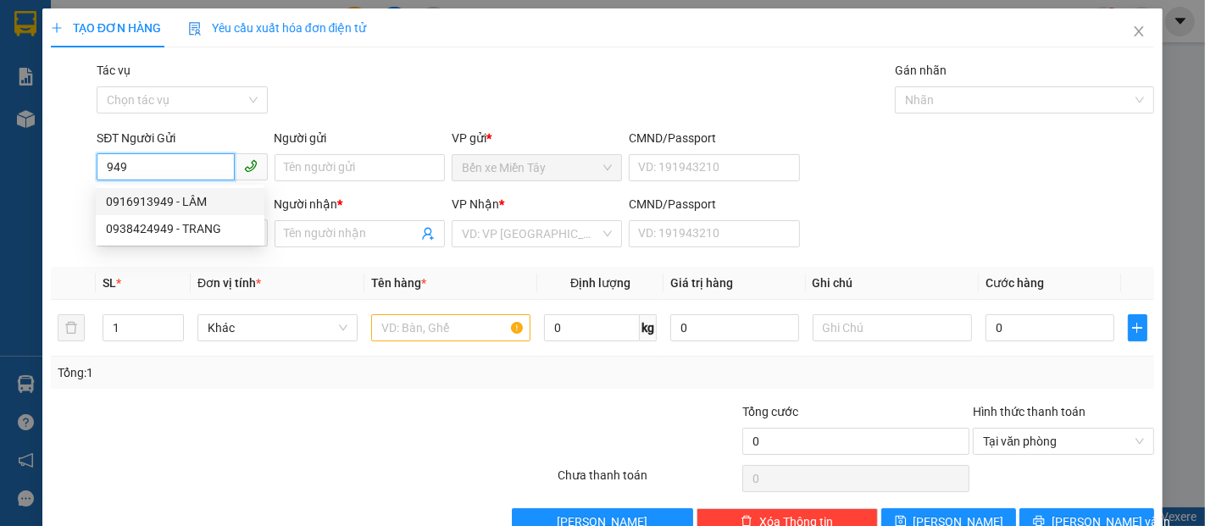
click at [195, 195] on div "0916913949 - LÂM" at bounding box center [180, 201] width 148 height 19
type input "0916913949"
type input "LÂM"
type input "0815085714"
type input "KIỆT"
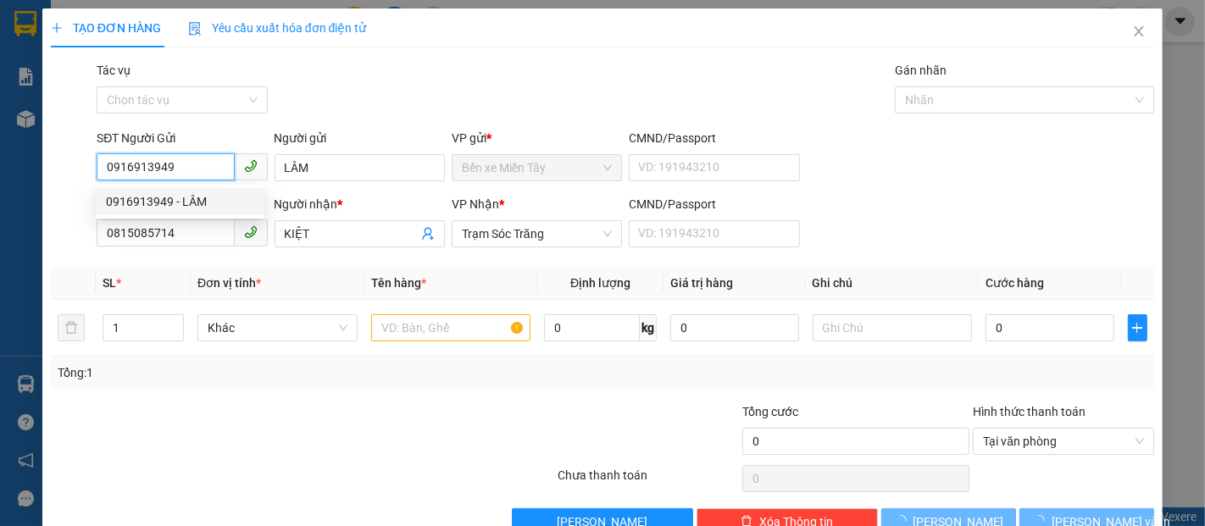
type input "90.000"
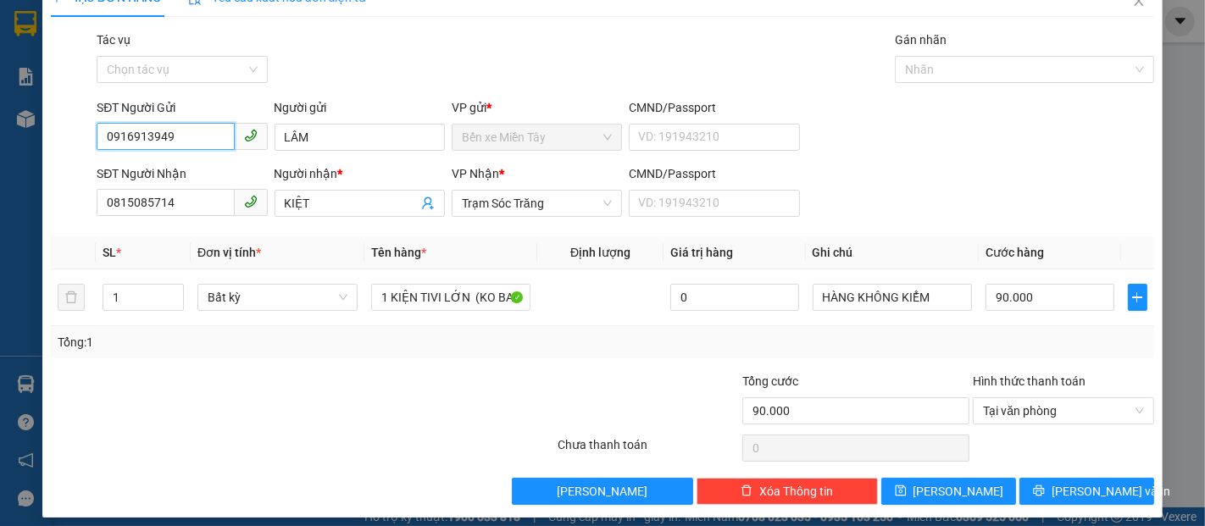
scroll to position [41, 0]
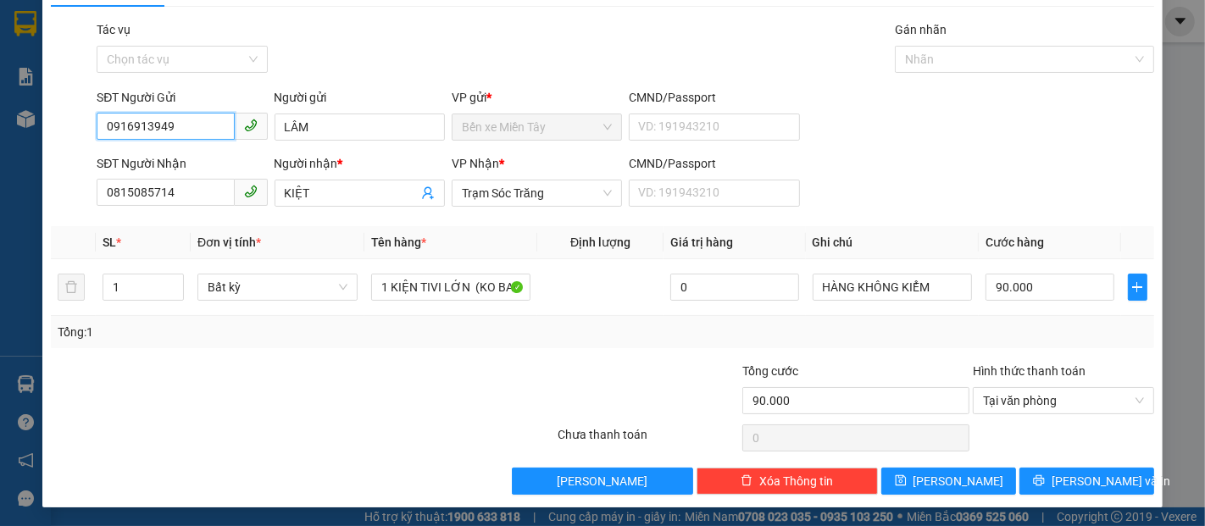
type input "0916913949"
click at [1131, 475] on button "[PERSON_NAME] và In" at bounding box center [1087, 481] width 135 height 27
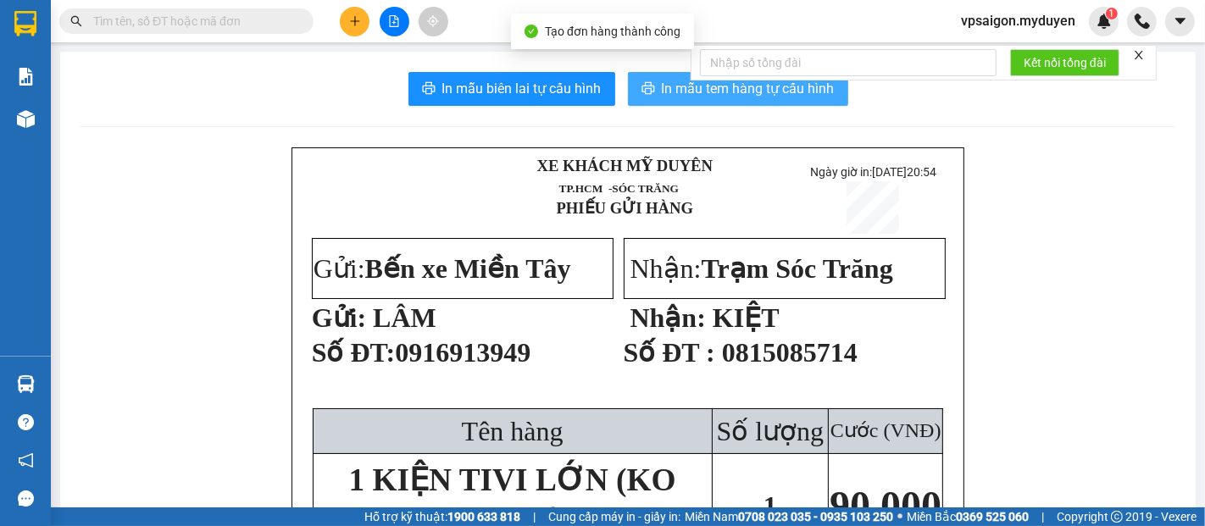
click at [727, 97] on span "In mẫu tem hàng tự cấu hình" at bounding box center [748, 88] width 173 height 21
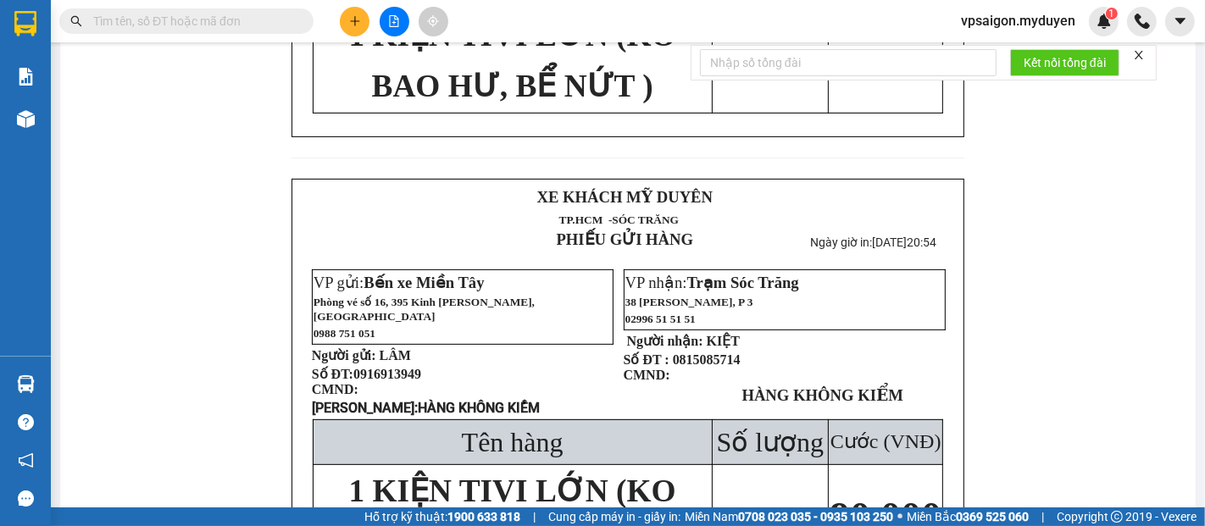
scroll to position [564, 0]
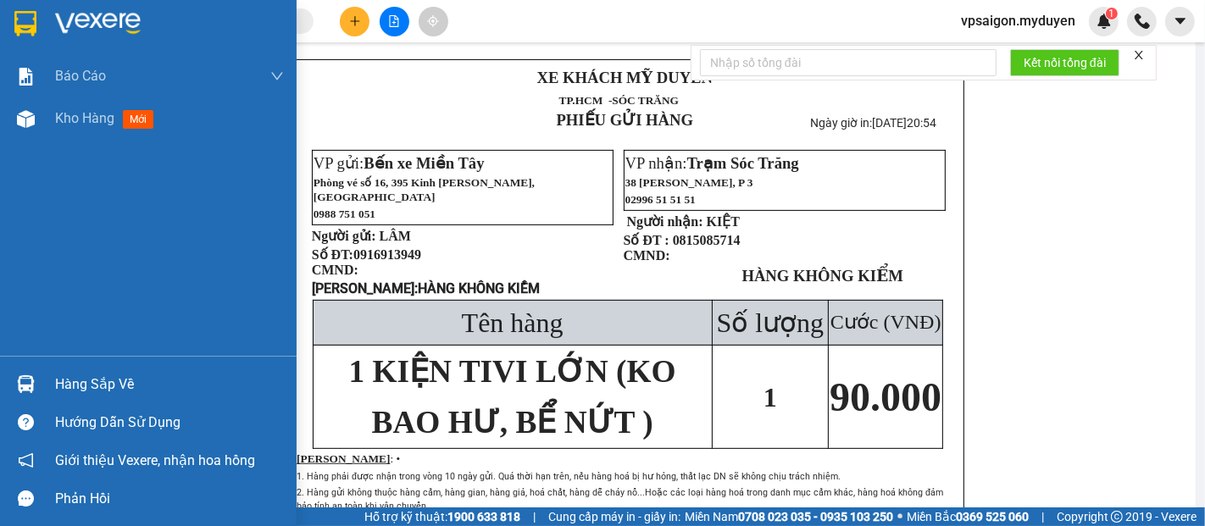
click at [111, 385] on div "Hàng sắp về" at bounding box center [169, 384] width 229 height 25
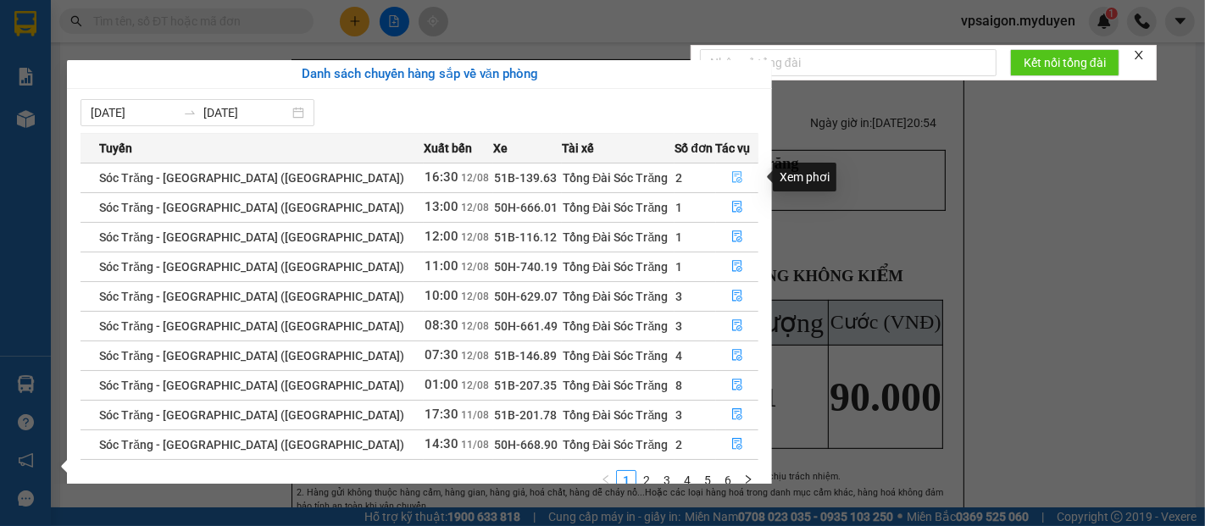
click at [731, 182] on icon "file-done" at bounding box center [737, 177] width 12 height 12
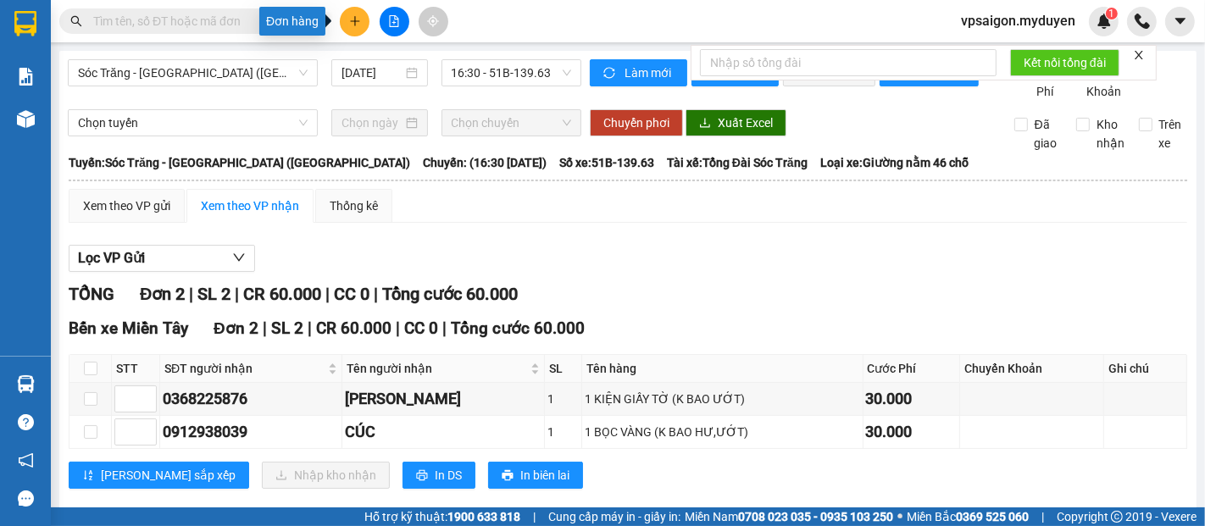
click at [357, 24] on icon "plus" at bounding box center [355, 21] width 12 height 12
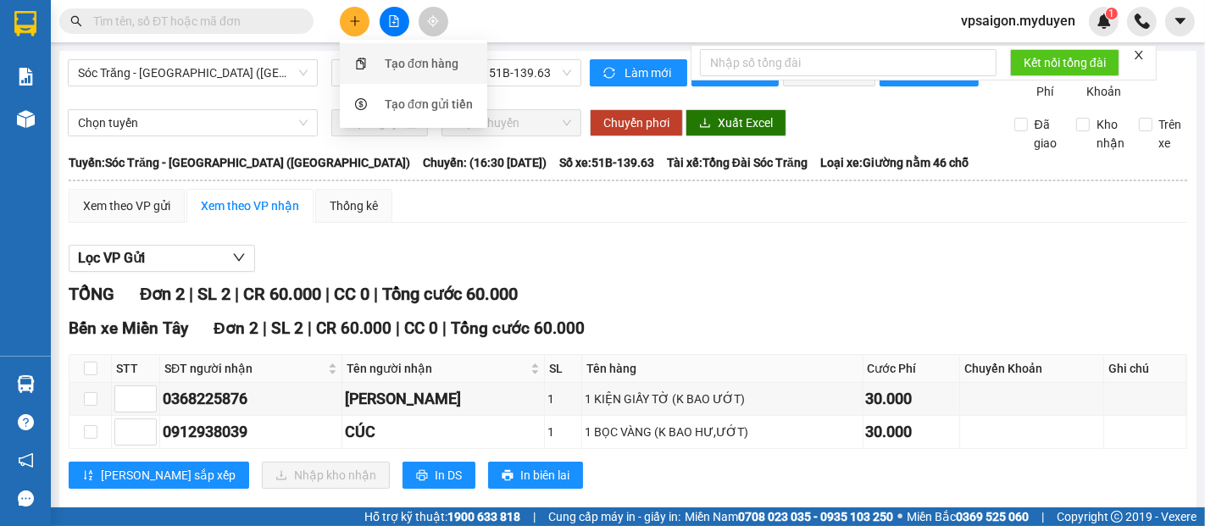
click at [425, 61] on div "Tạo đơn hàng" at bounding box center [422, 63] width 74 height 19
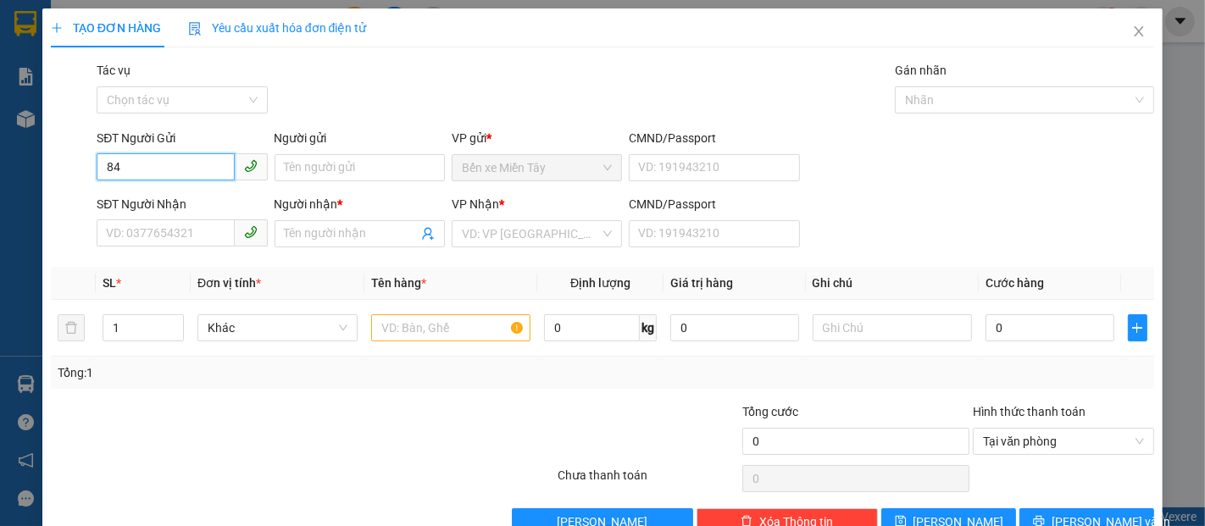
type input "8"
click at [208, 199] on div "0968198420 - TÂN" at bounding box center [180, 201] width 148 height 19
type input "0968198420"
type input "TÂN"
type input "0845309309"
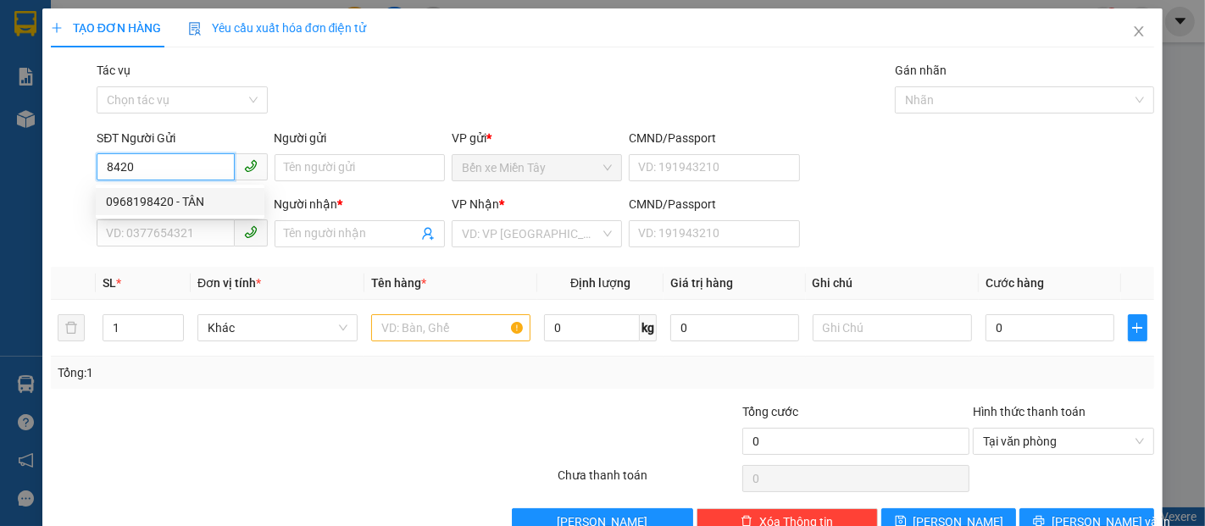
type input "KỲ"
type input "40.000"
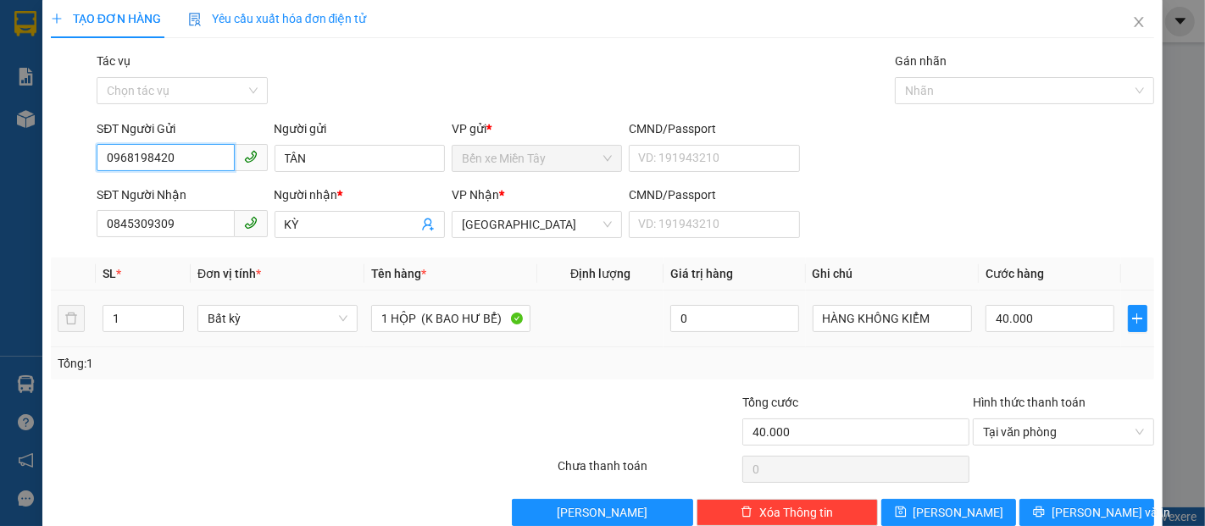
scroll to position [41, 0]
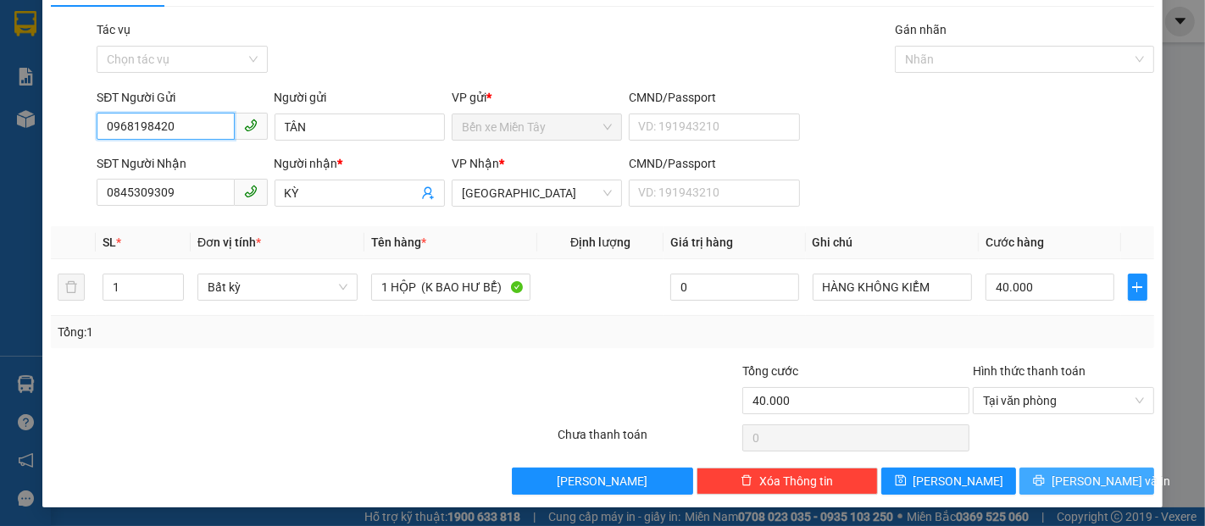
type input "0968198420"
click at [1120, 472] on button "[PERSON_NAME] và In" at bounding box center [1087, 481] width 135 height 27
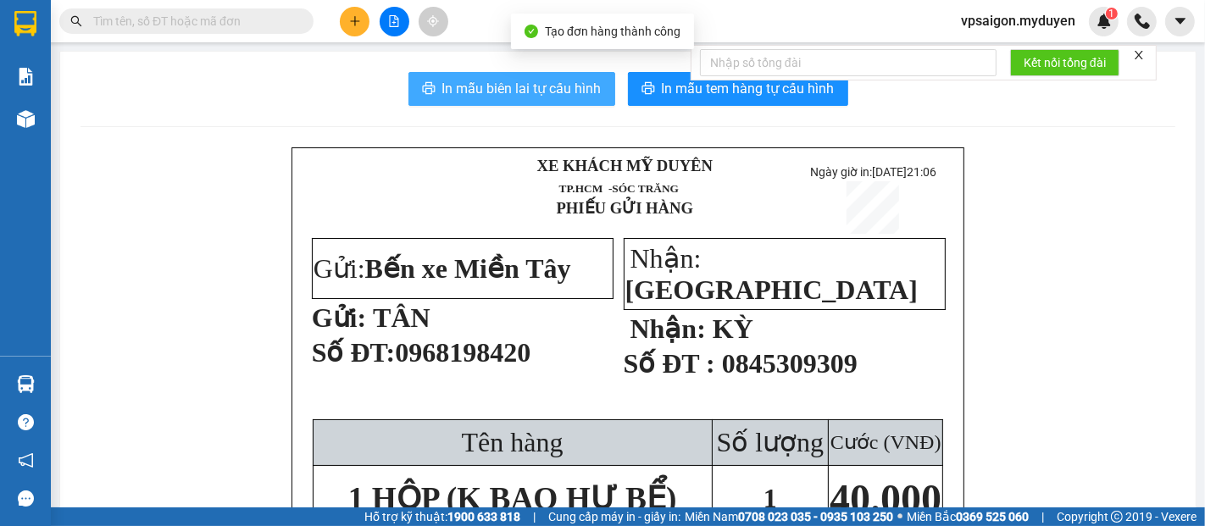
drag, startPoint x: 485, startPoint y: 107, endPoint x: 491, endPoint y: 97, distance: 11.1
click at [491, 97] on span "In mẫu biên lai tự cấu hình" at bounding box center [521, 88] width 159 height 21
click at [492, 84] on span "In mẫu biên lai tự cấu hình" at bounding box center [521, 88] width 159 height 21
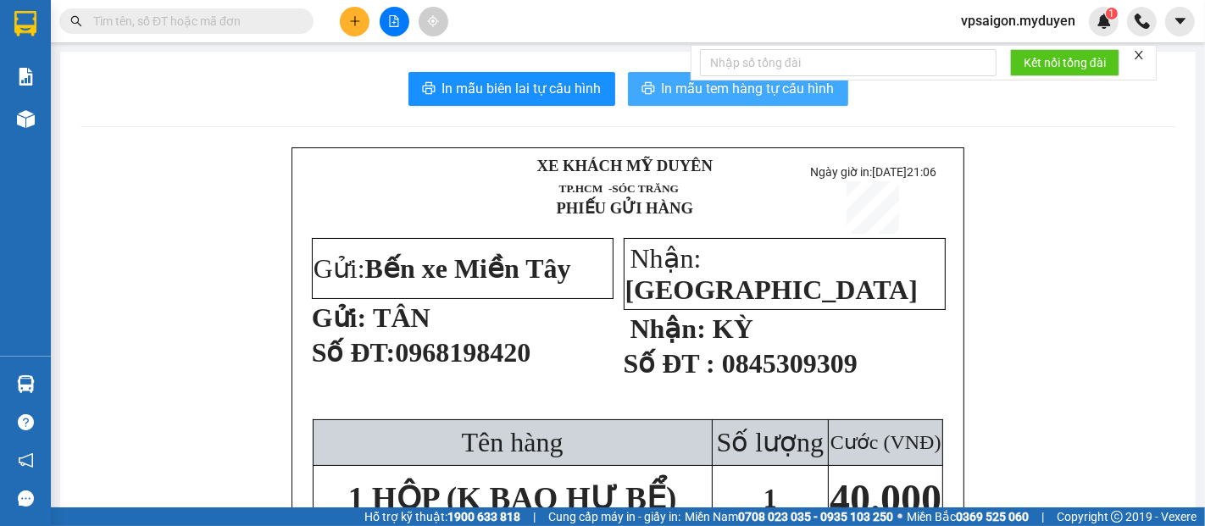
click at [669, 82] on span "In mẫu tem hàng tự cấu hình" at bounding box center [748, 88] width 173 height 21
drag, startPoint x: 379, startPoint y: 317, endPoint x: 475, endPoint y: 334, distance: 97.3
click at [475, 334] on p "Gửi: TÂN" at bounding box center [461, 318] width 299 height 32
click at [349, 21] on icon "plus" at bounding box center [355, 21] width 12 height 12
click at [455, 60] on div "Tạo đơn hàng" at bounding box center [422, 63] width 74 height 19
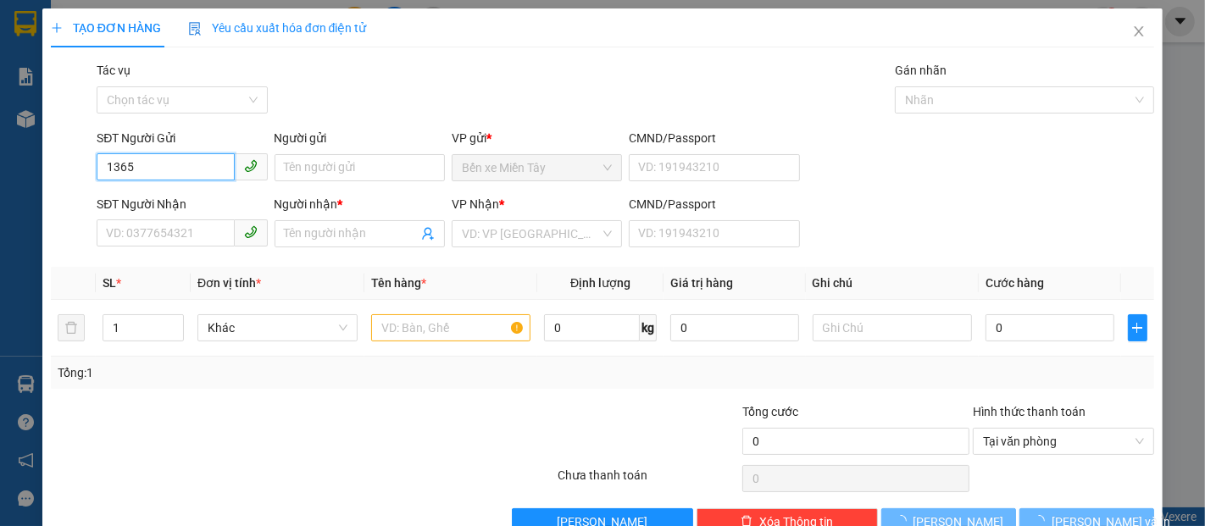
click at [161, 175] on input "1365" at bounding box center [165, 166] width 137 height 27
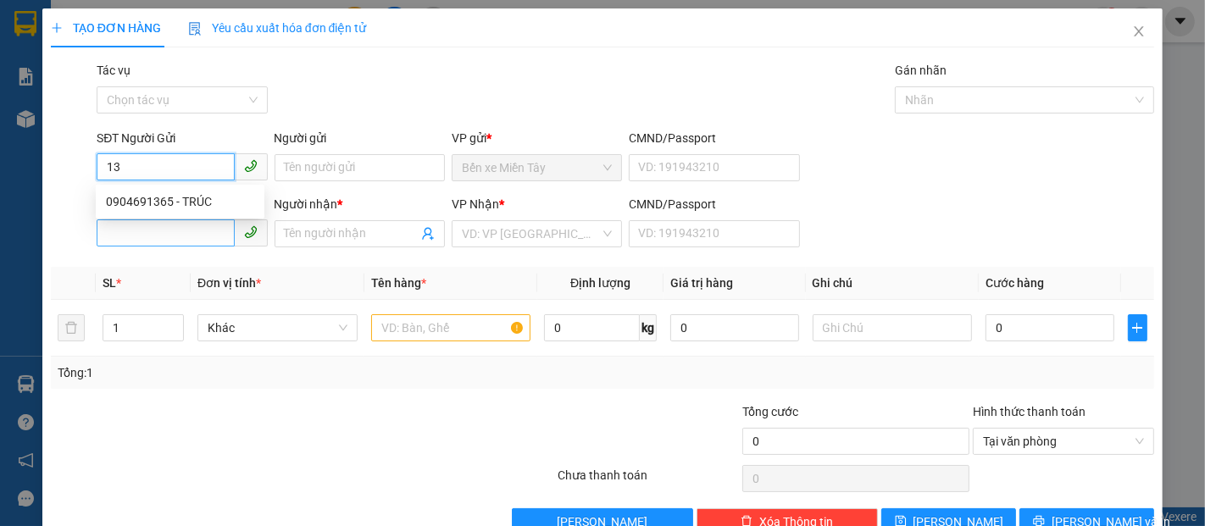
type input "1"
click at [196, 235] on input "SĐT Người Nhận" at bounding box center [165, 233] width 137 height 27
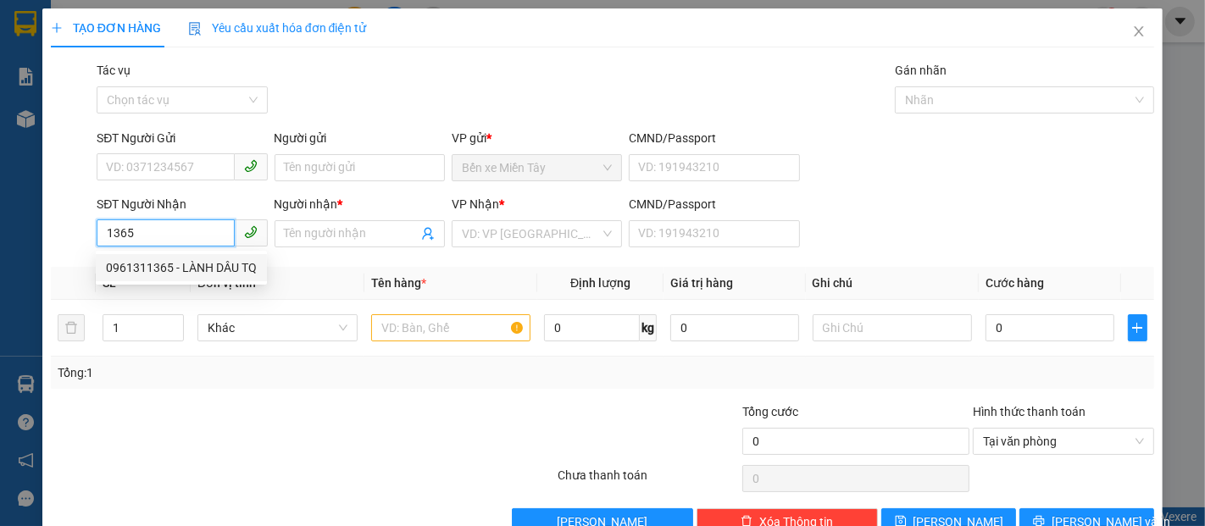
click at [203, 269] on div "0961311365 - LÀNH DÂU TQ" at bounding box center [181, 268] width 151 height 19
type input "0961311365"
type input "LÀNH DÂU TQ"
type input "60.000"
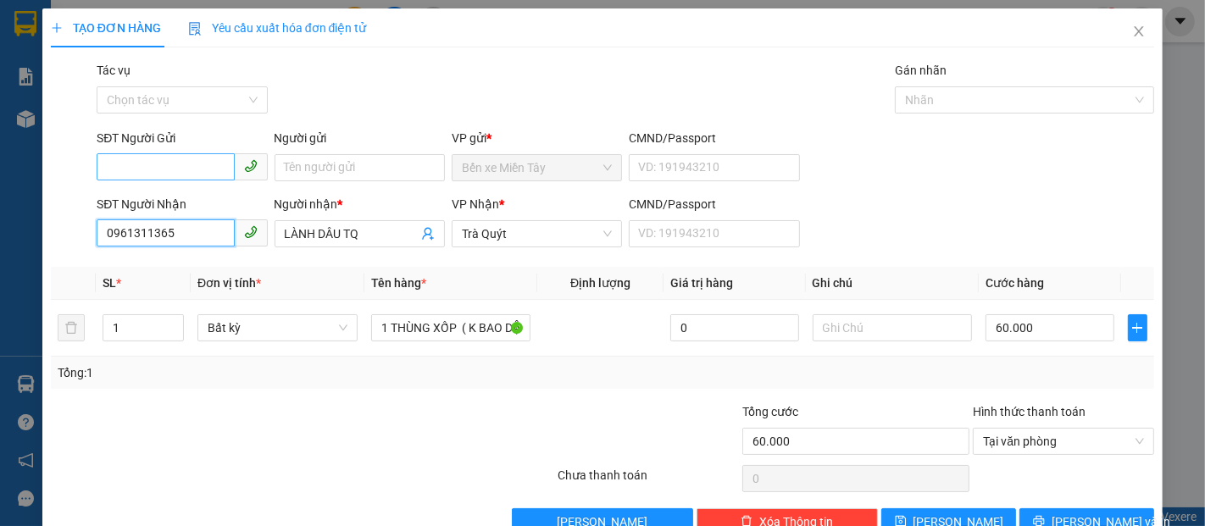
type input "0961311365"
click at [196, 155] on input "SĐT Người Gửi" at bounding box center [165, 166] width 137 height 27
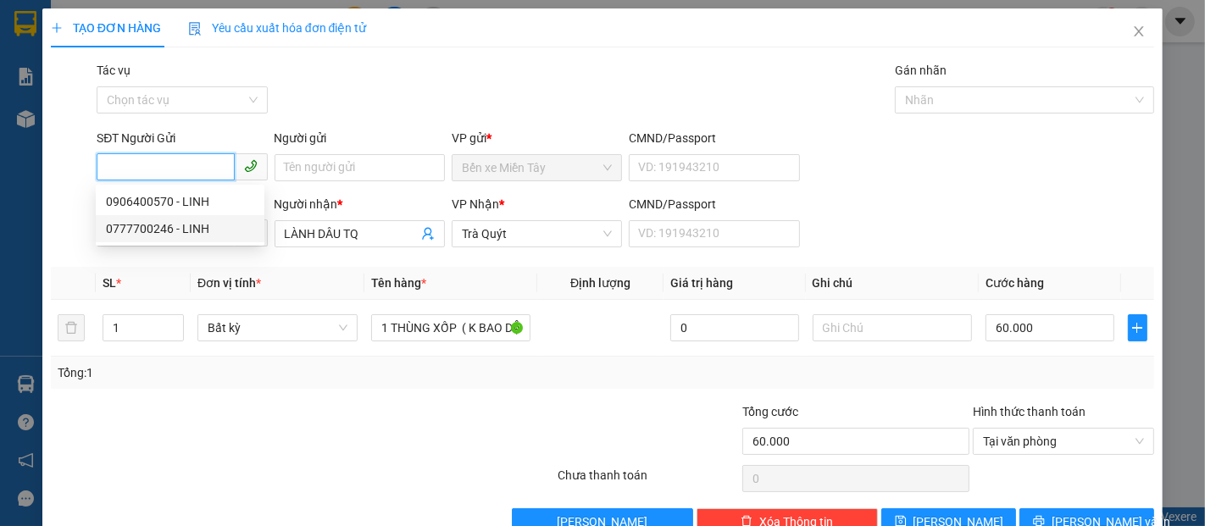
click at [185, 229] on div "0777700246 - LINH" at bounding box center [180, 229] width 148 height 19
type input "0777700246"
type input "LINH"
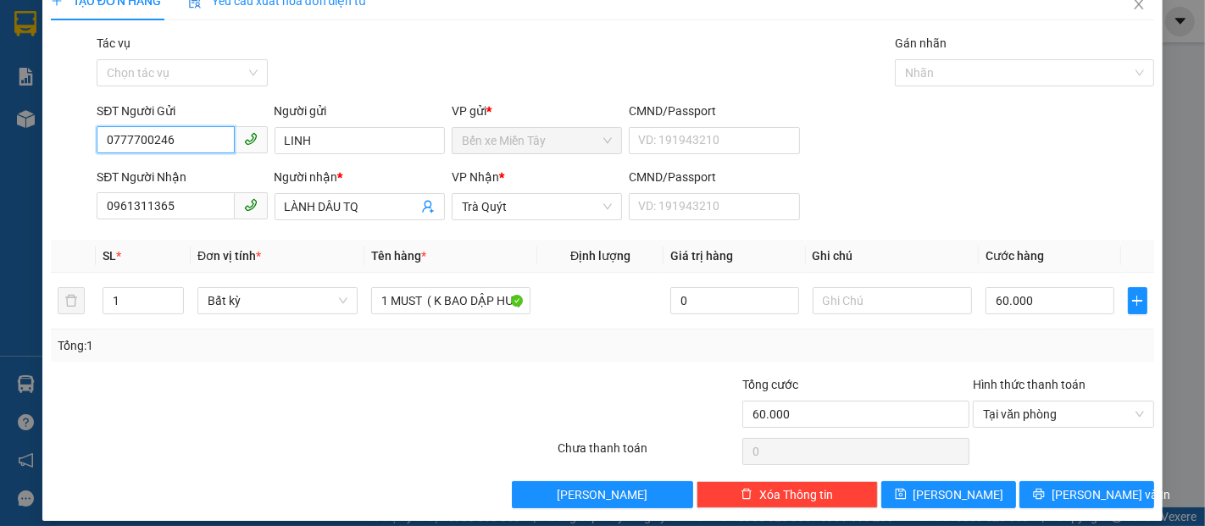
scroll to position [41, 0]
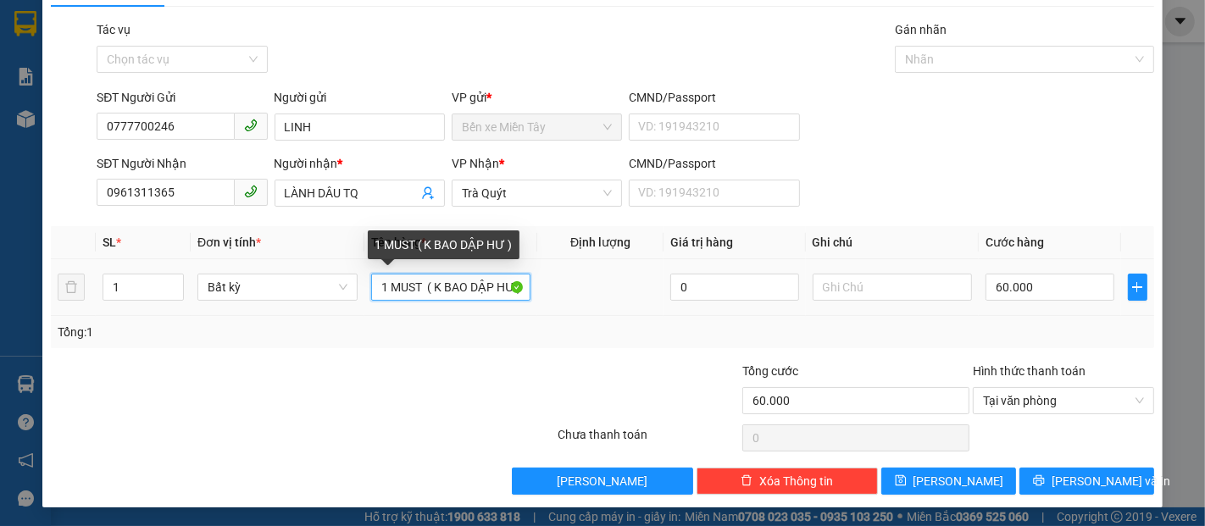
click at [420, 290] on input "1 MUST ( K BAO DẬP HƯ )" at bounding box center [451, 287] width 160 height 27
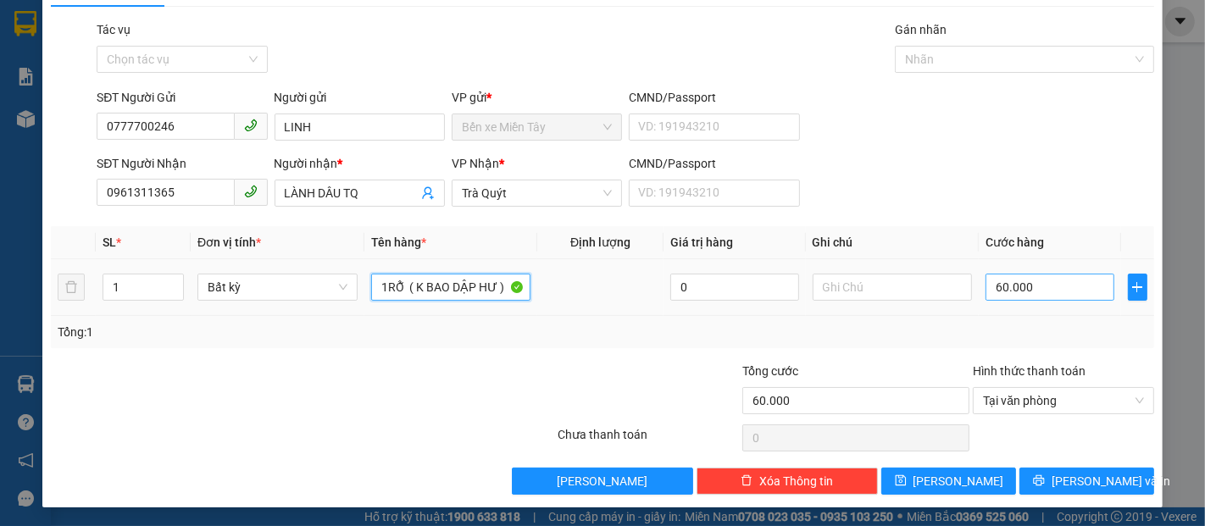
type input "1RỖ ( K BAO DẬP HƯ )"
click at [1032, 296] on input "60.000" at bounding box center [1050, 287] width 128 height 27
type input "4"
type input "40"
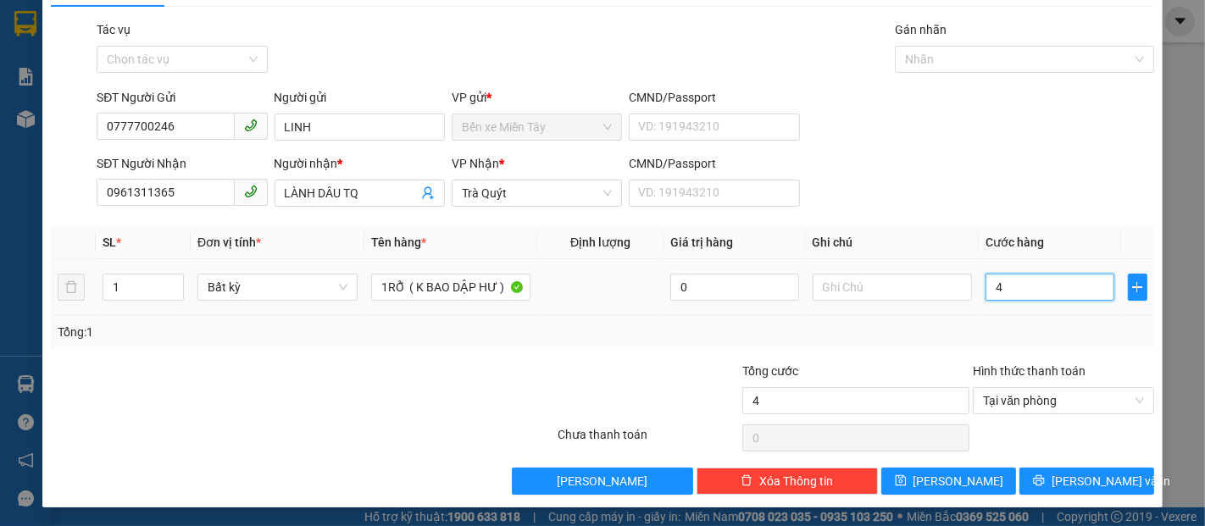
type input "40"
type input "400"
type input "4.000"
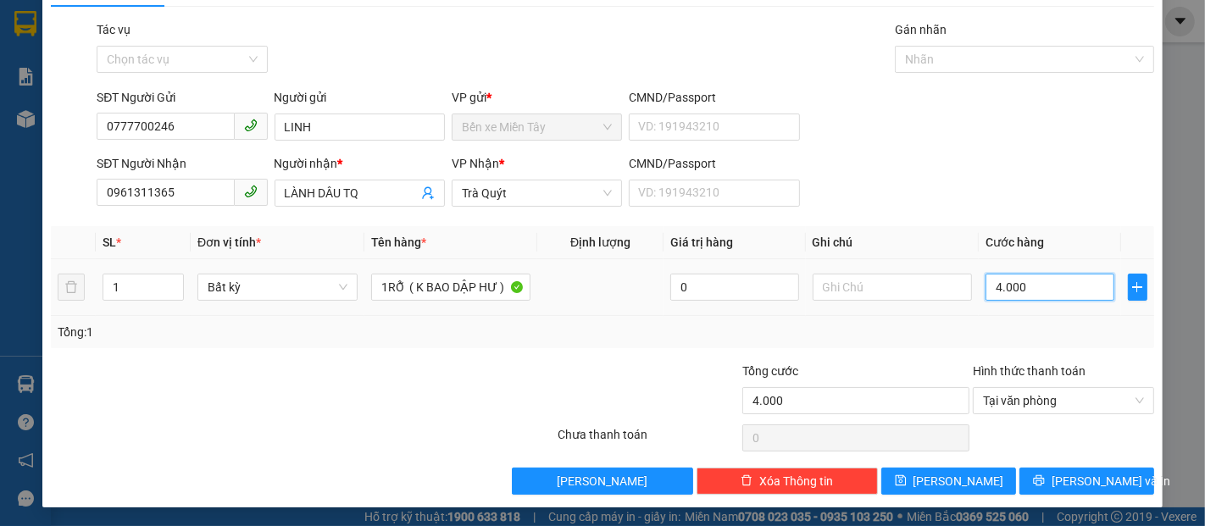
type input "40.000"
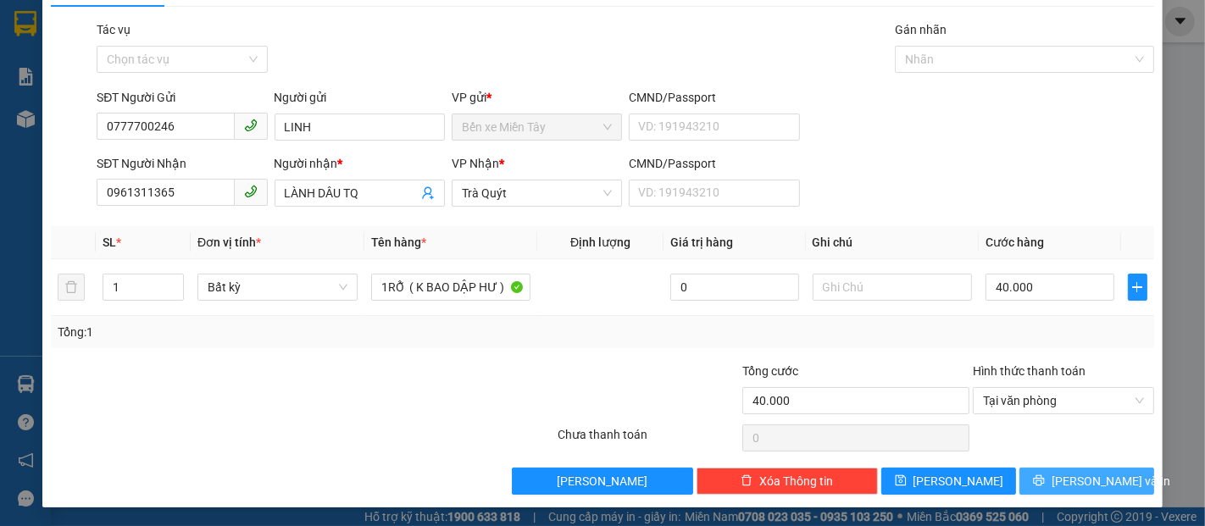
click at [1113, 475] on button "[PERSON_NAME] và In" at bounding box center [1087, 481] width 135 height 27
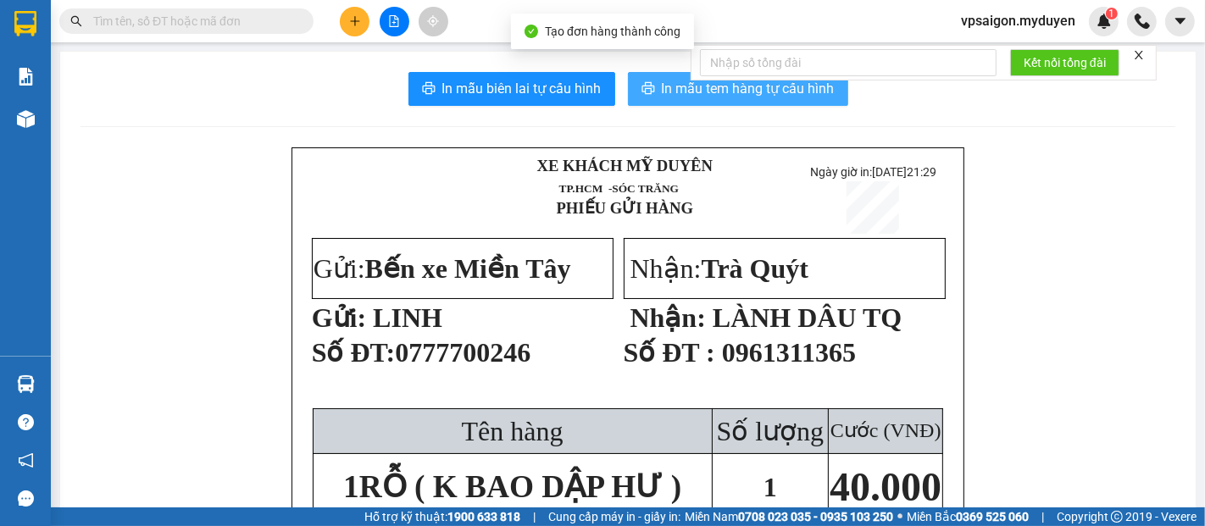
click at [692, 102] on button "In mẫu tem hàng tự cấu hình" at bounding box center [738, 89] width 220 height 34
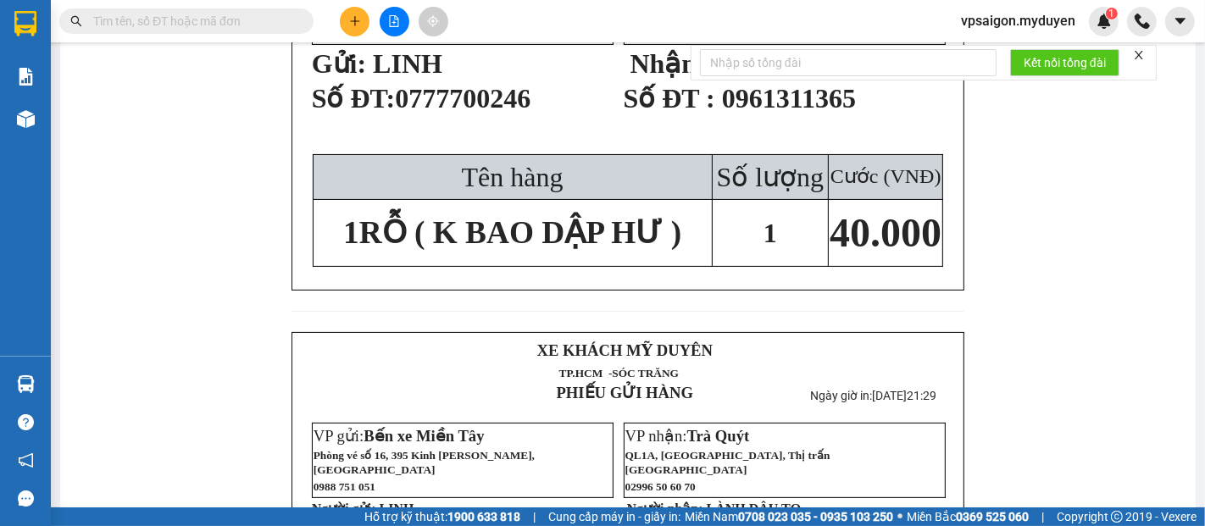
scroll to position [94, 0]
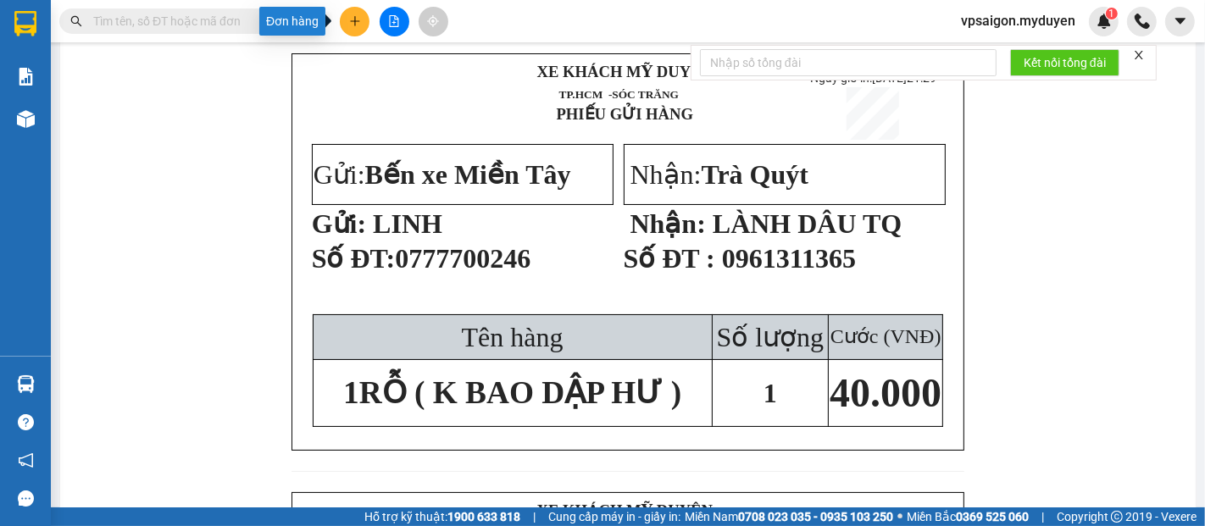
click at [351, 17] on icon "plus" at bounding box center [355, 21] width 12 height 12
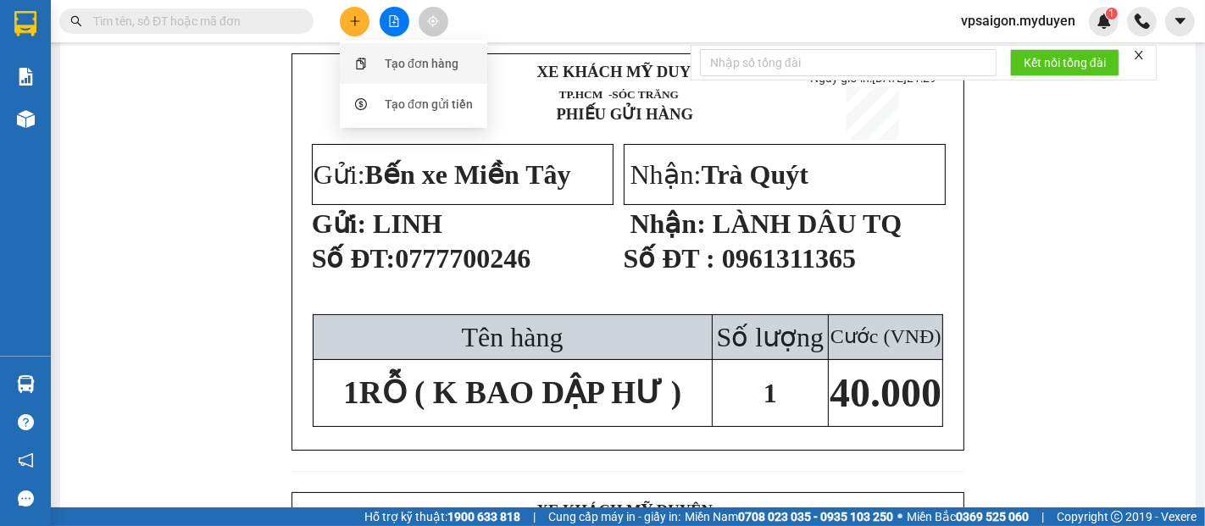
click at [384, 59] on div "Tạo đơn hàng" at bounding box center [413, 63] width 127 height 32
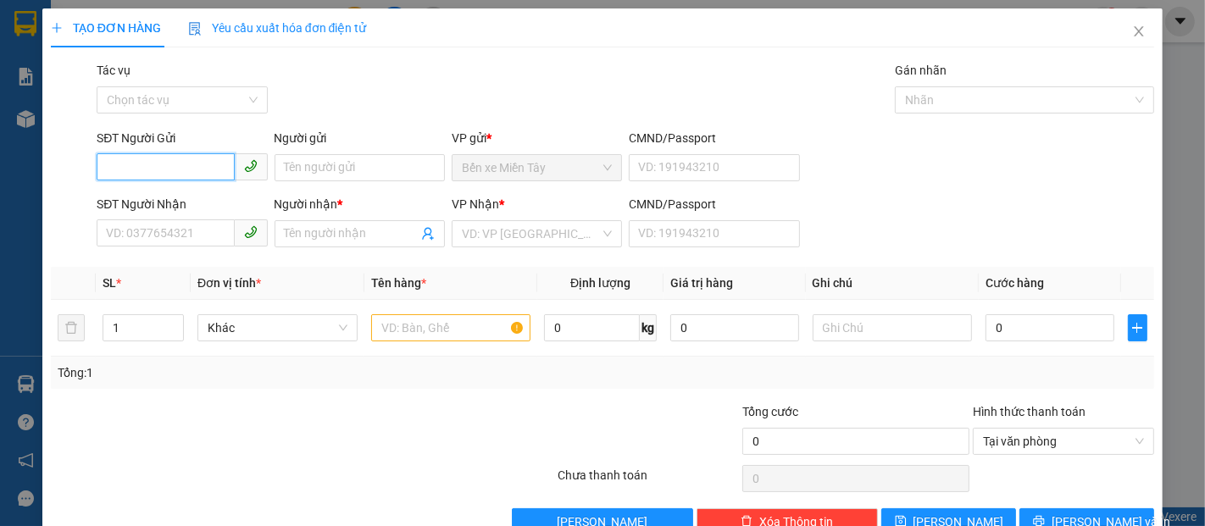
click at [183, 158] on input "SĐT Người Gửi" at bounding box center [165, 166] width 137 height 27
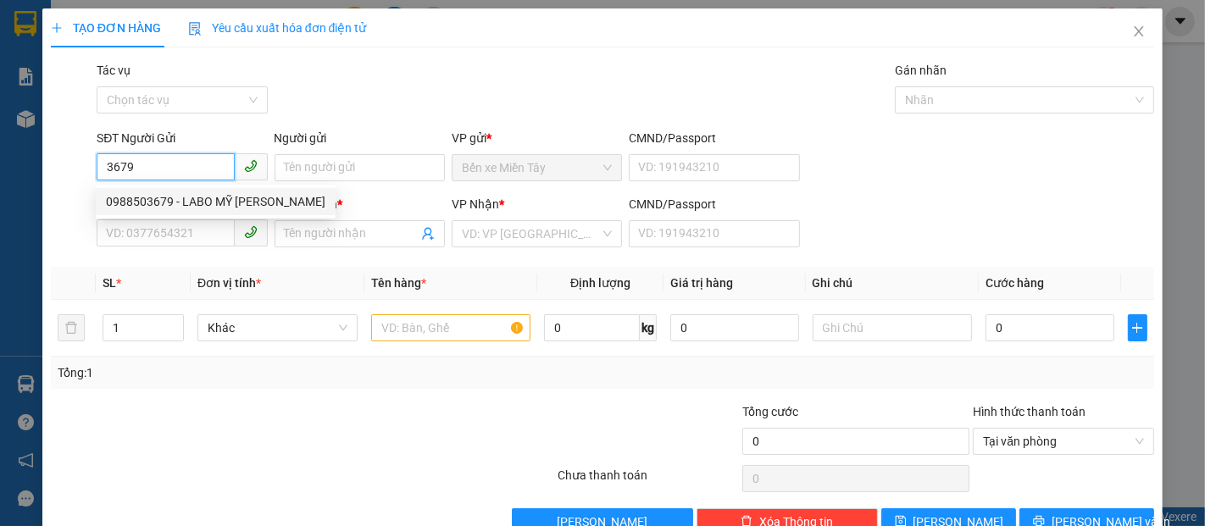
click at [195, 202] on div "0988503679 - LABO MỸ Á" at bounding box center [216, 201] width 220 height 19
type input "0988503679"
type input "LABO MỸ Á"
type input "0399639584"
type input "NHA KHOA AN TRẠCH"
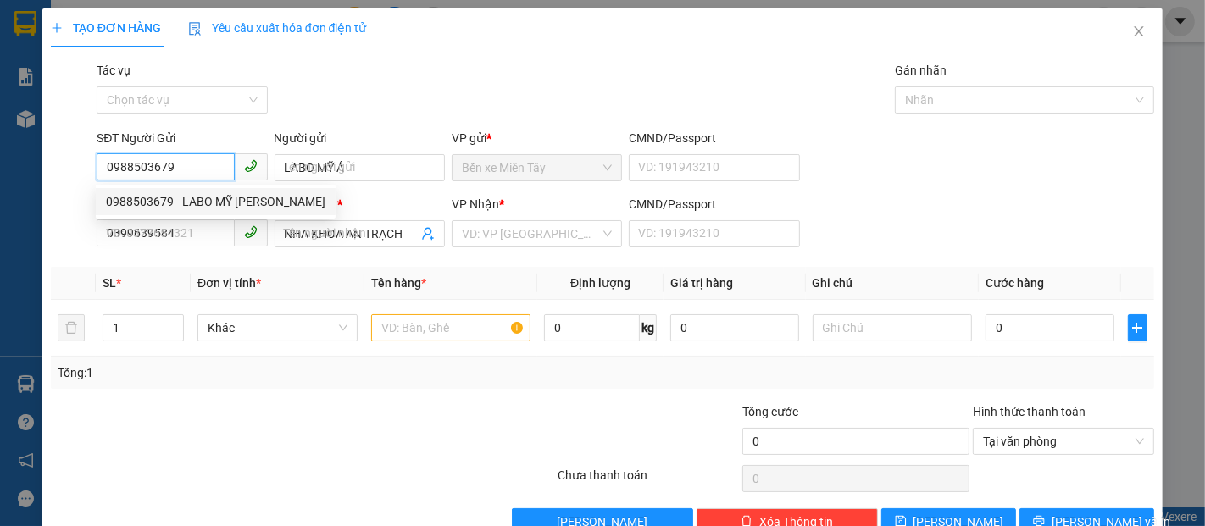
type input "40.000"
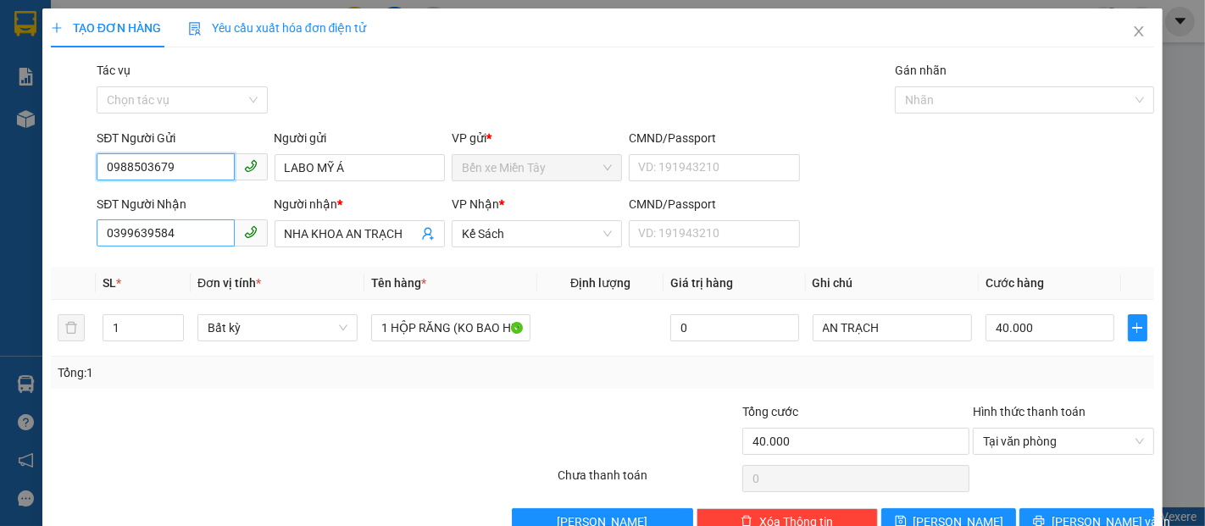
type input "0988503679"
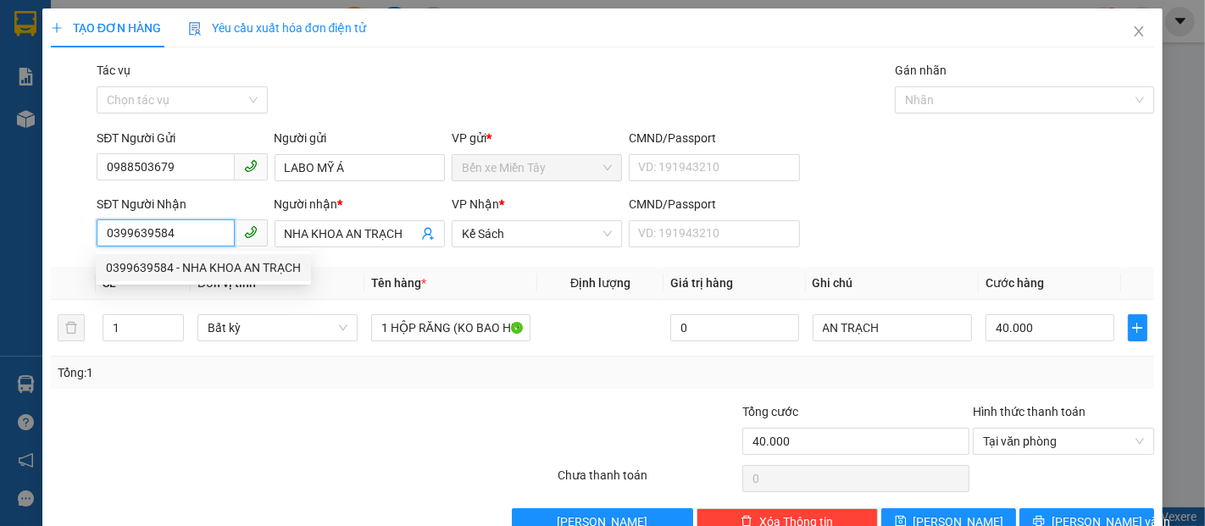
drag, startPoint x: 195, startPoint y: 236, endPoint x: 77, endPoint y: 249, distance: 118.6
click at [77, 249] on div "SĐT Người Nhận 0399639584 Người nhận * NHA KHOA AN TRẠCH VP Nhận * Kế Sách CMND…" at bounding box center [602, 224] width 1107 height 59
click at [211, 234] on input "0399639584" at bounding box center [165, 233] width 137 height 27
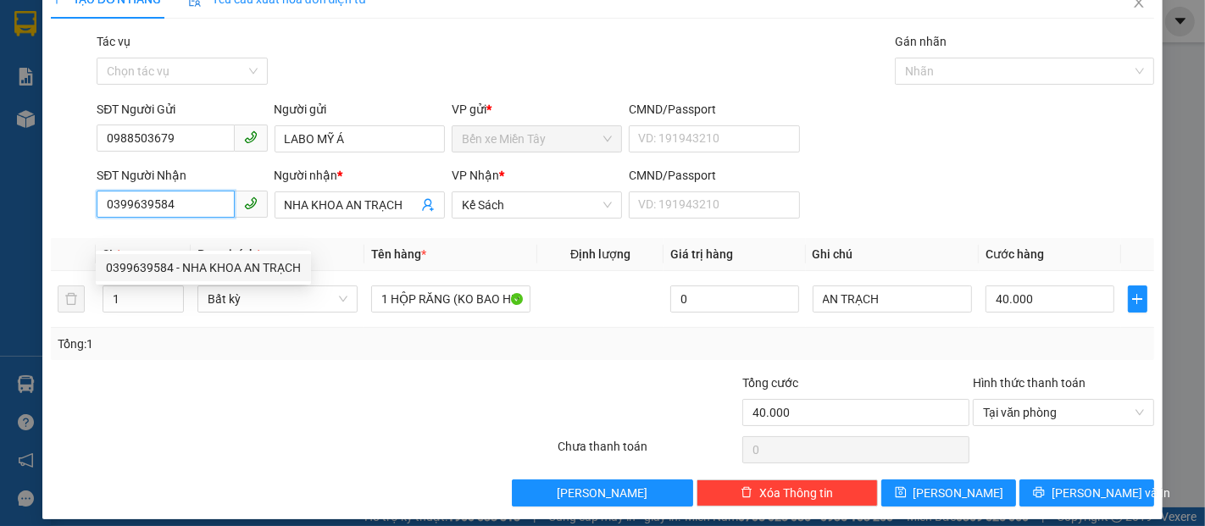
scroll to position [41, 0]
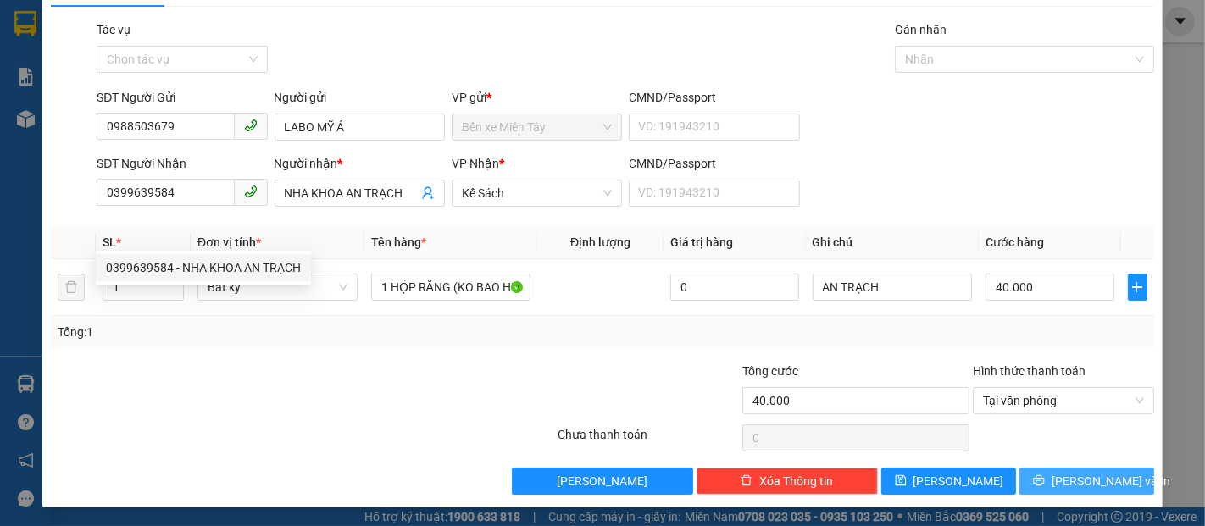
click at [1090, 479] on span "[PERSON_NAME] và In" at bounding box center [1111, 481] width 119 height 19
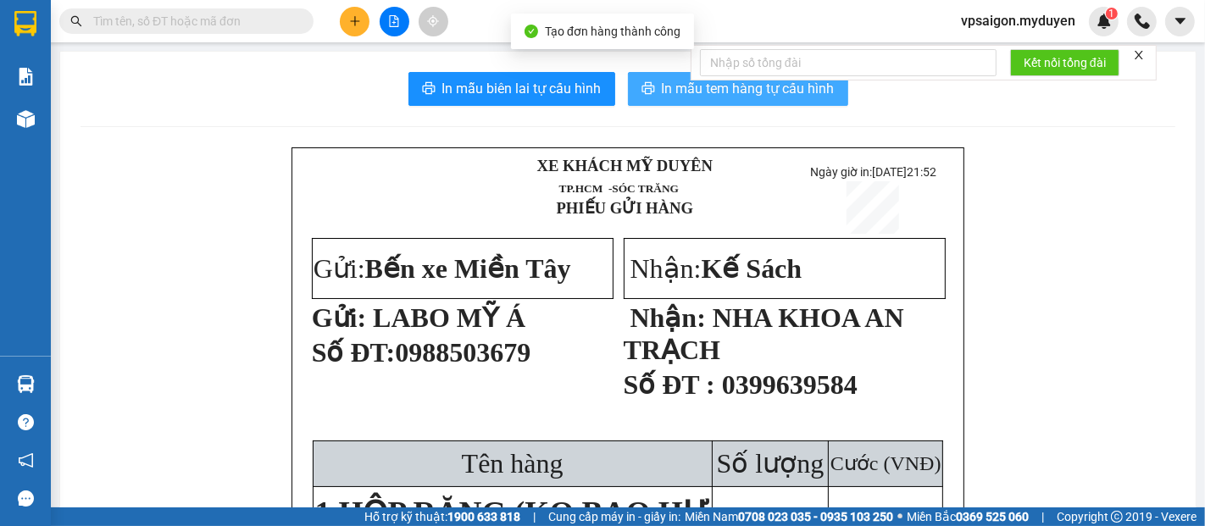
click at [743, 96] on span "In mẫu tem hàng tự cấu hình" at bounding box center [748, 88] width 173 height 21
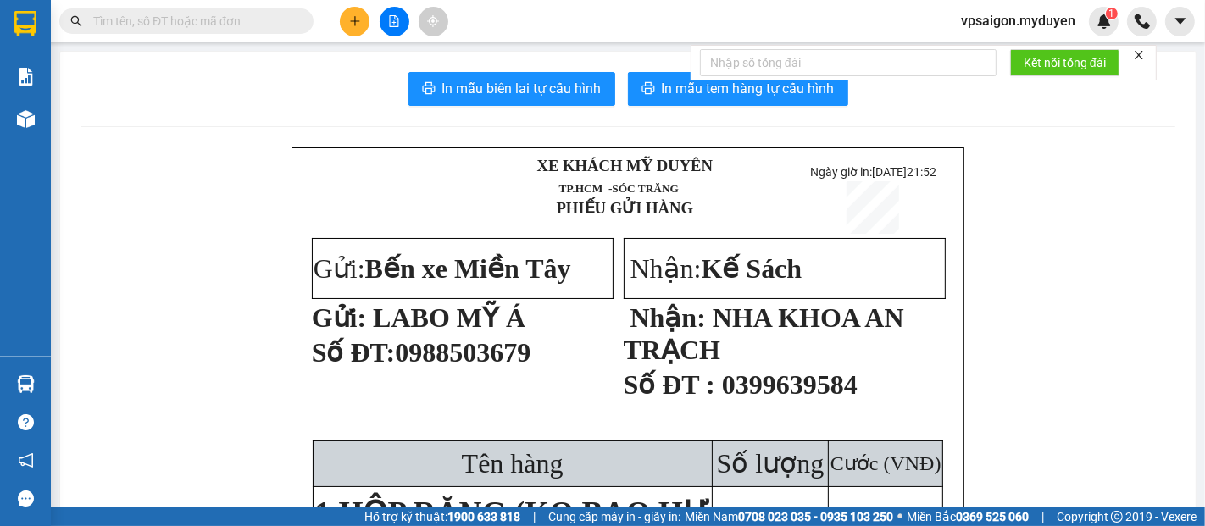
click at [358, 19] on icon "plus" at bounding box center [355, 21] width 12 height 12
click at [413, 61] on div "Tạo đơn hàng" at bounding box center [422, 63] width 74 height 19
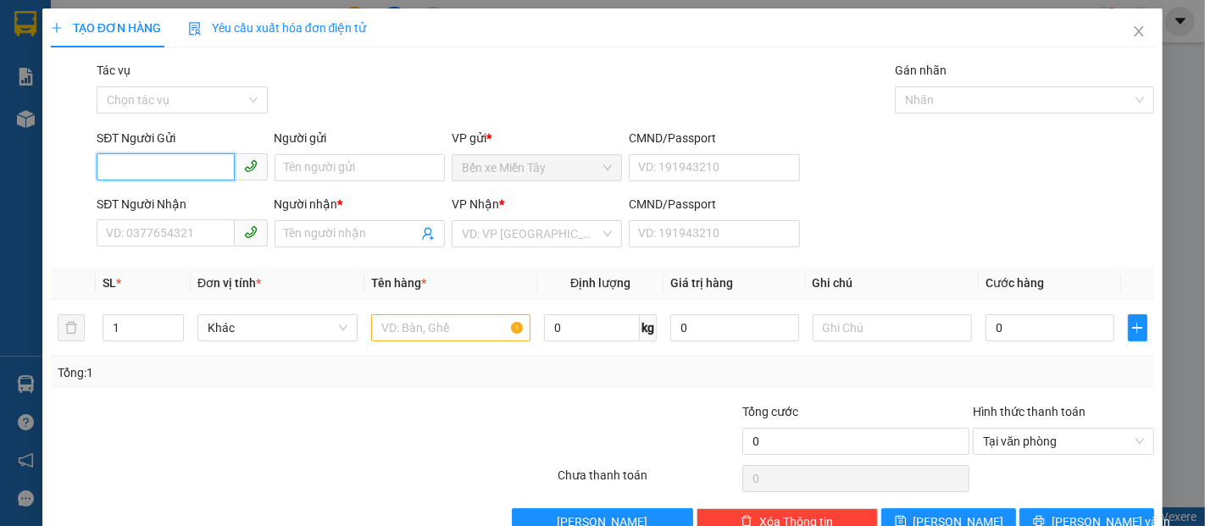
click at [192, 167] on input "SĐT Người Gửi" at bounding box center [165, 166] width 137 height 27
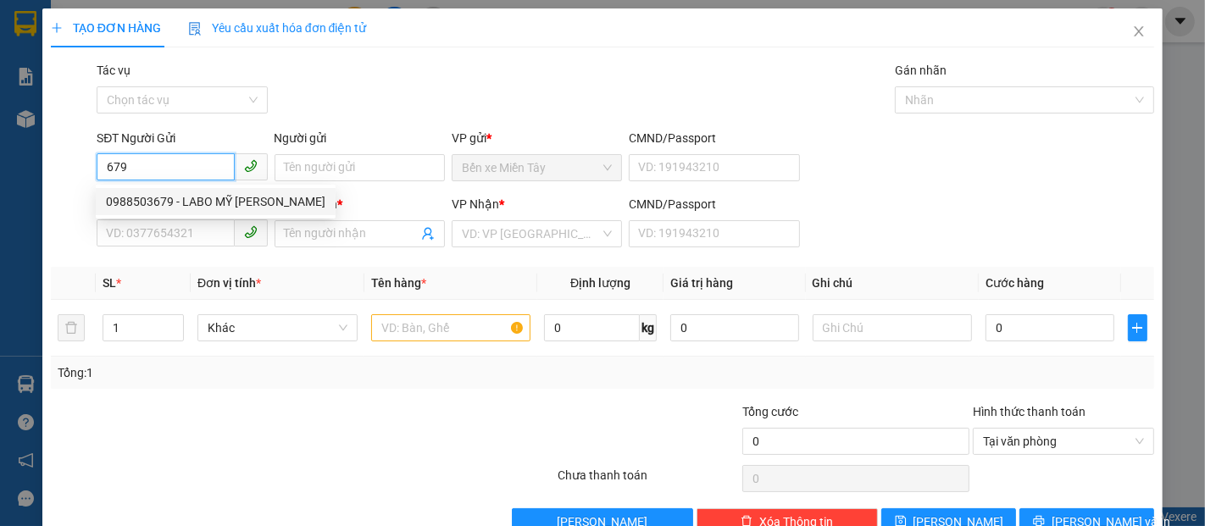
click at [214, 197] on div "0988503679 - LABO MỸ Á" at bounding box center [216, 201] width 220 height 19
type input "0988503679"
type input "LABO MỸ Á"
type input "0399639584"
type input "NHA KHOA AN TRẠCH"
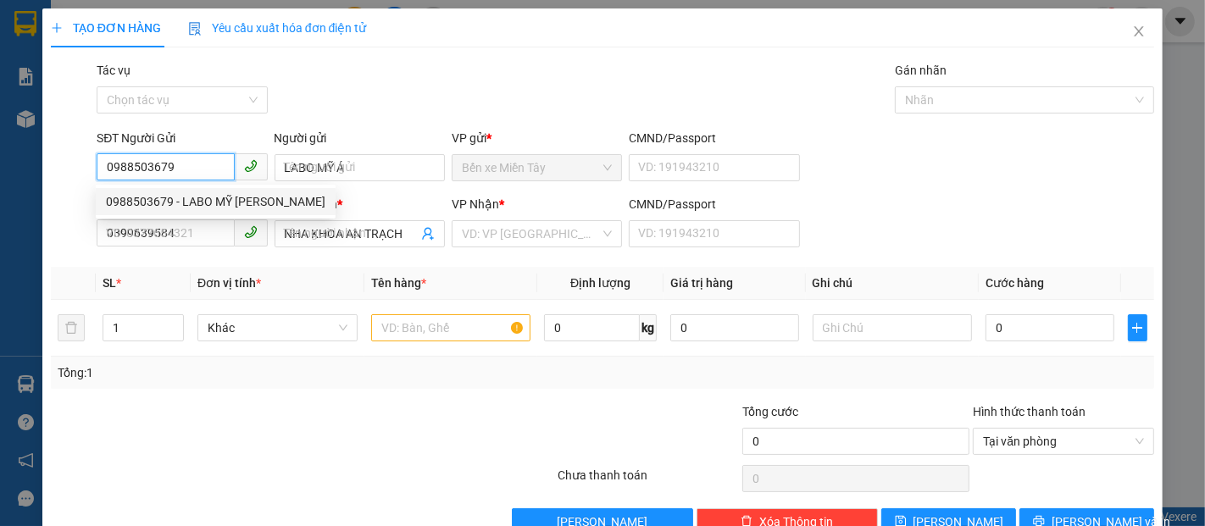
type input "40.000"
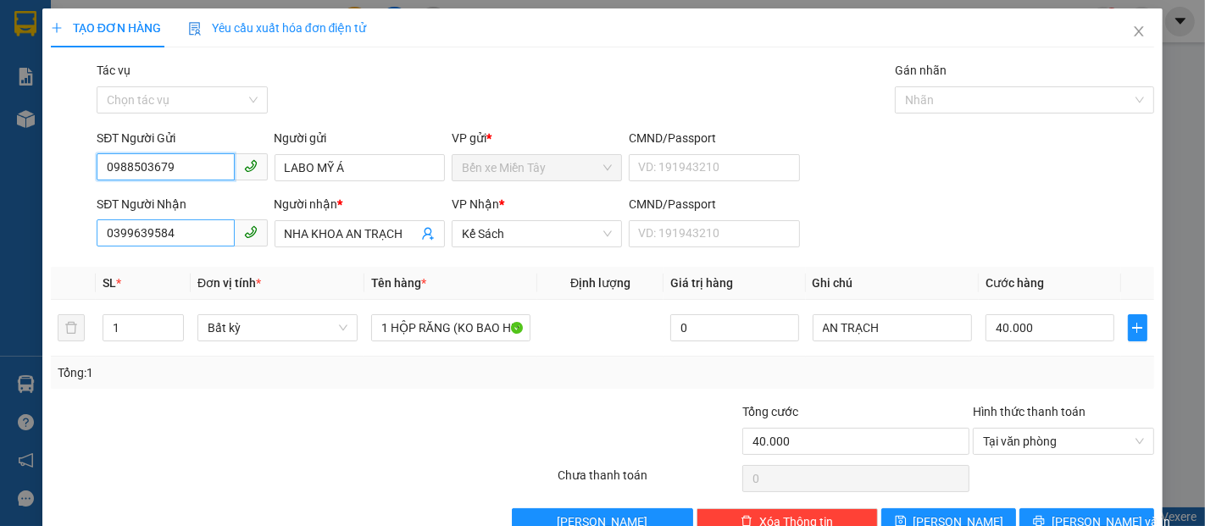
type input "0988503679"
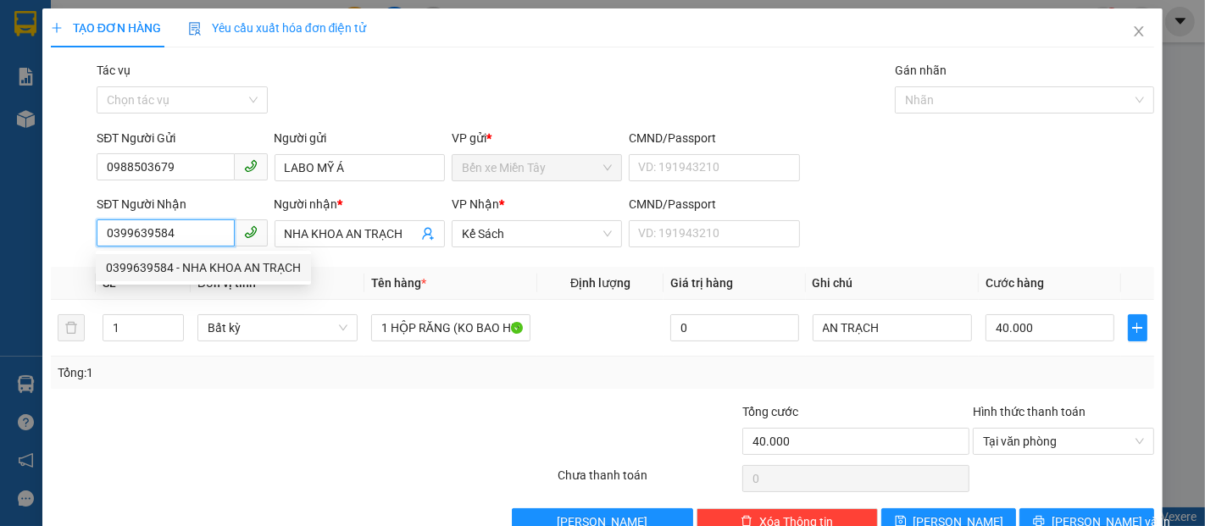
drag, startPoint x: 200, startPoint y: 237, endPoint x: 86, endPoint y: 239, distance: 114.4
click at [86, 239] on div "SĐT Người Nhận 0399639584 Người nhận * NHA KHOA AN TRẠCH VP Nhận * Kế Sách CMND…" at bounding box center [602, 224] width 1107 height 59
click at [180, 266] on div "0941422699 - NHA KHOA TÂM ĐỨC" at bounding box center [201, 268] width 191 height 19
type input "0941422699"
type input "NHA KHOA TÂM ĐỨC"
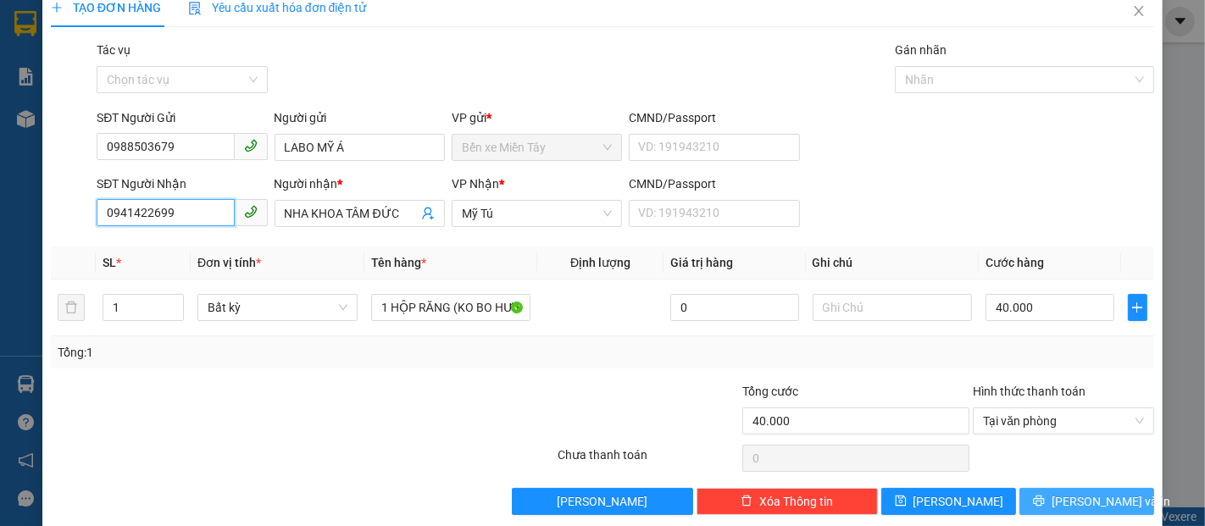
scroll to position [41, 0]
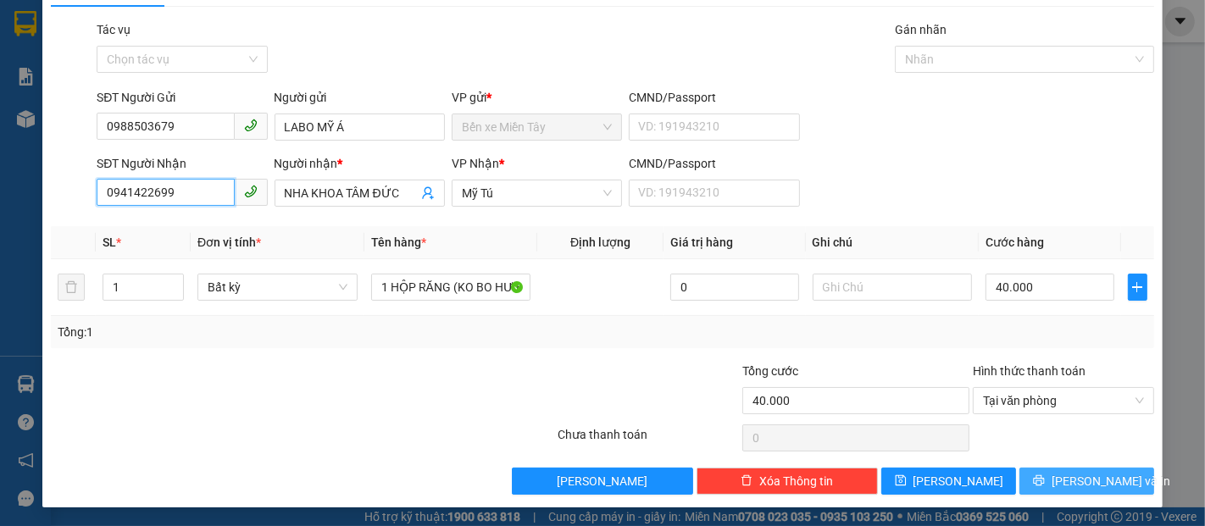
type input "0941422699"
click at [1099, 481] on span "[PERSON_NAME] và In" at bounding box center [1111, 481] width 119 height 19
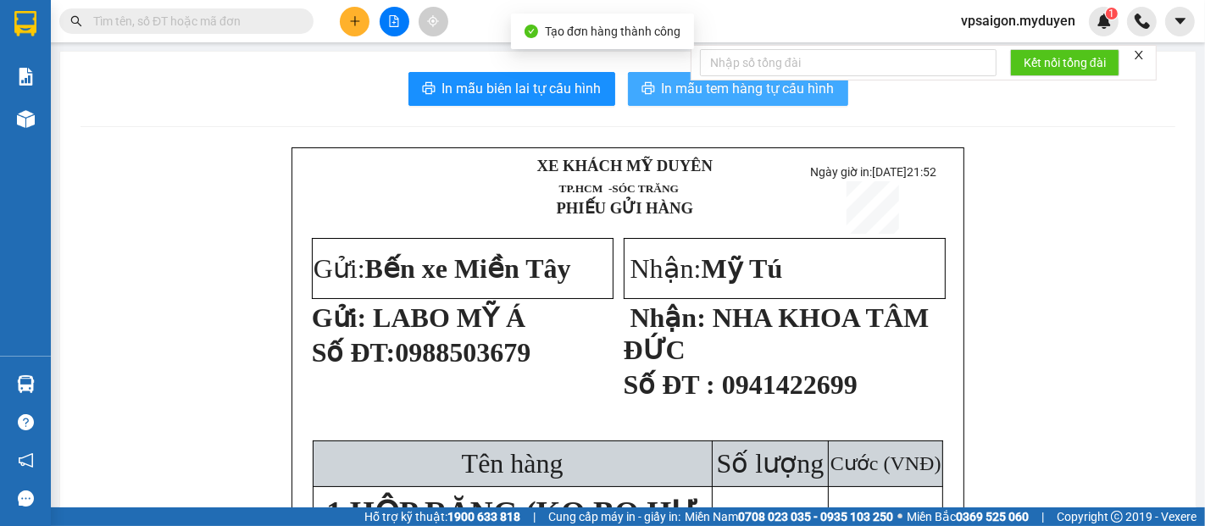
click at [684, 99] on span "In mẫu tem hàng tự cấu hình" at bounding box center [748, 88] width 173 height 21
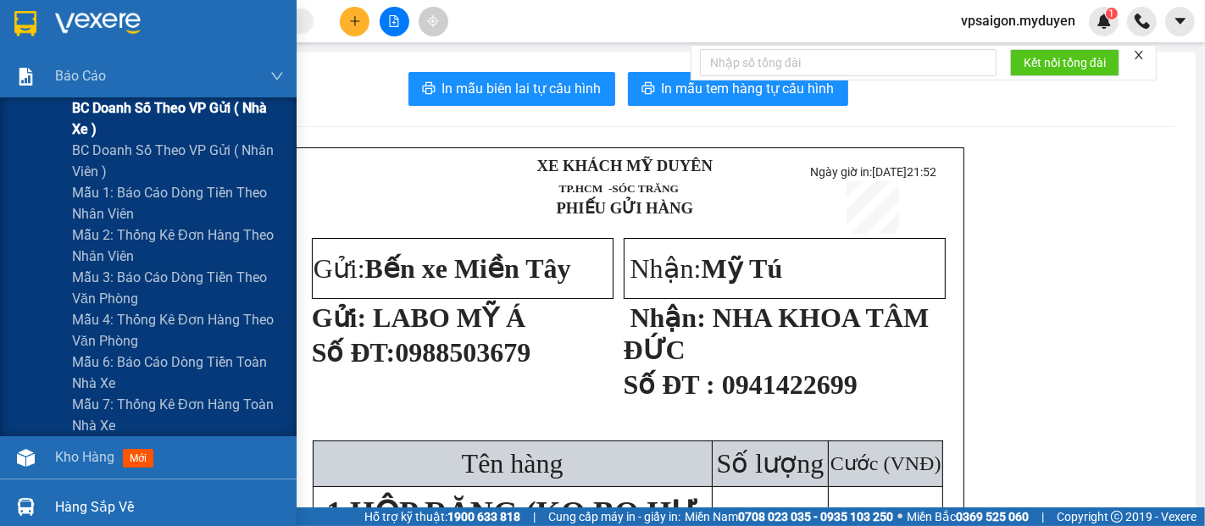
click at [131, 114] on span "BC doanh số theo VP gửi ( nhà xe )" at bounding box center [178, 118] width 212 height 42
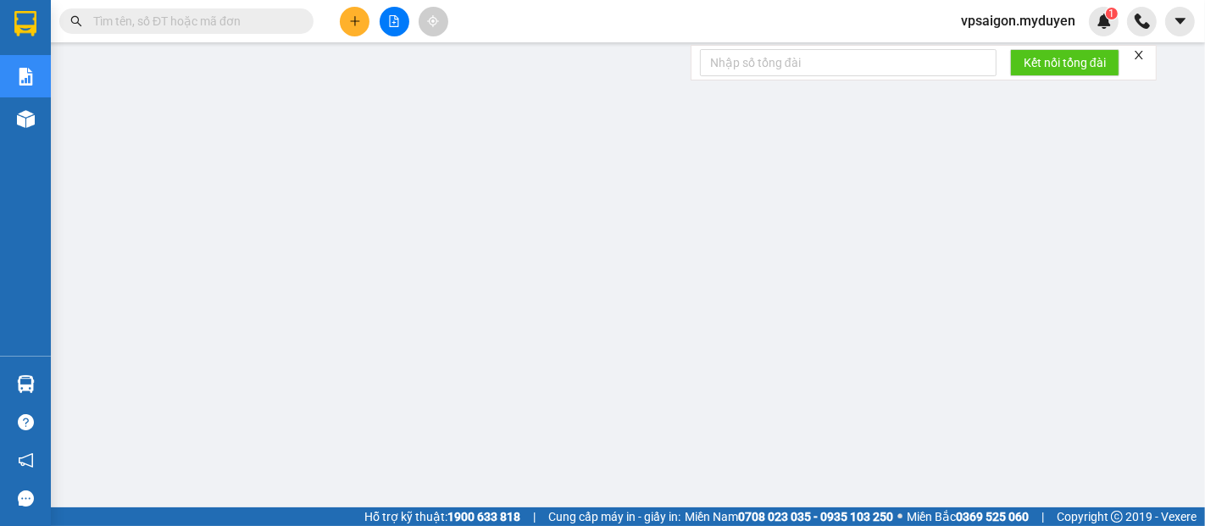
click at [355, 15] on icon "plus" at bounding box center [355, 21] width 12 height 12
click at [436, 70] on div "Tạo đơn hàng" at bounding box center [422, 63] width 74 height 19
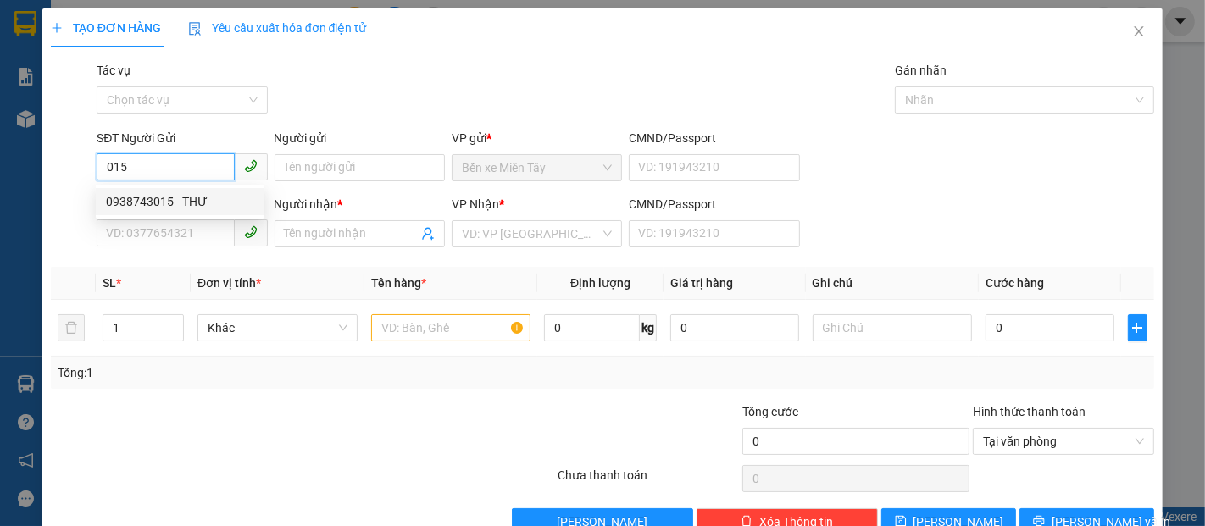
click at [192, 202] on div "0938743015 - THƯ" at bounding box center [180, 201] width 148 height 19
type input "0938743015"
type input "THƯ"
type input "0939476261"
type input "TRÍ"
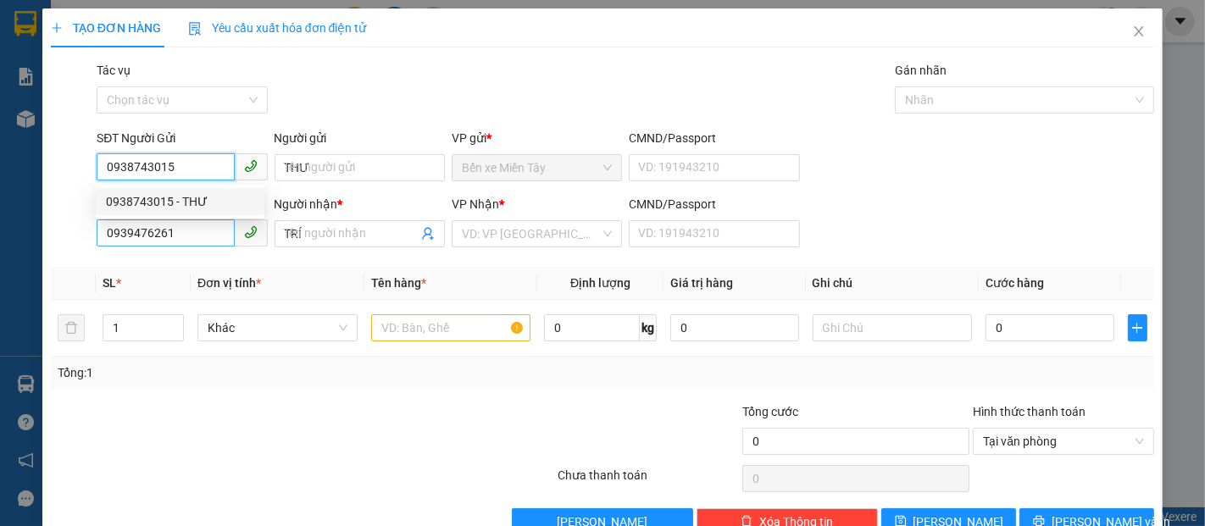
type input "90.000"
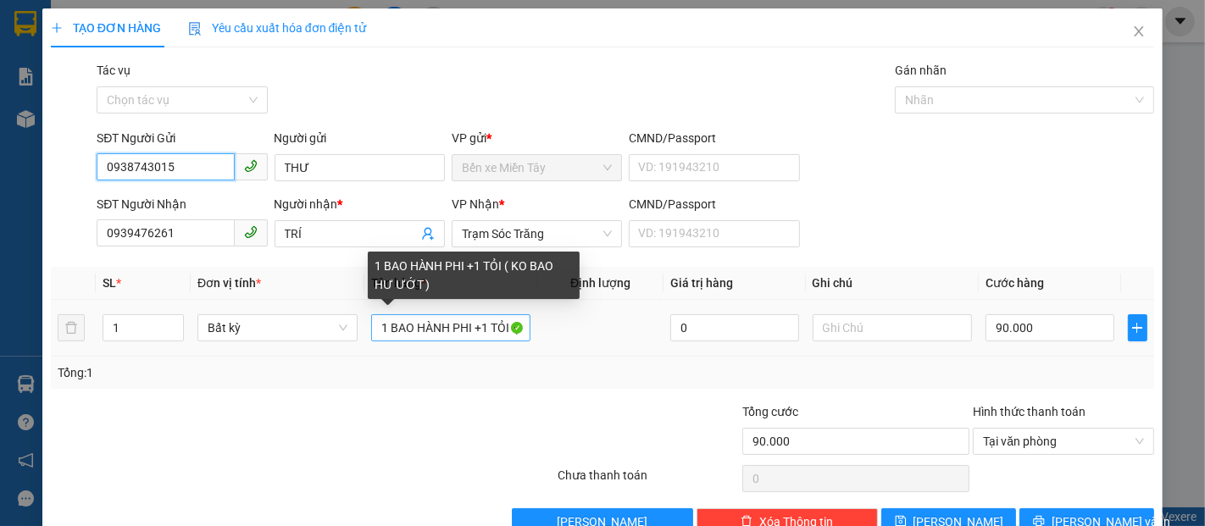
type input "0938743015"
click at [470, 331] on input "1 BAO HÀNH PHI +1 TỎI ( KO BAO HƯ ƯỚT )" at bounding box center [451, 327] width 160 height 27
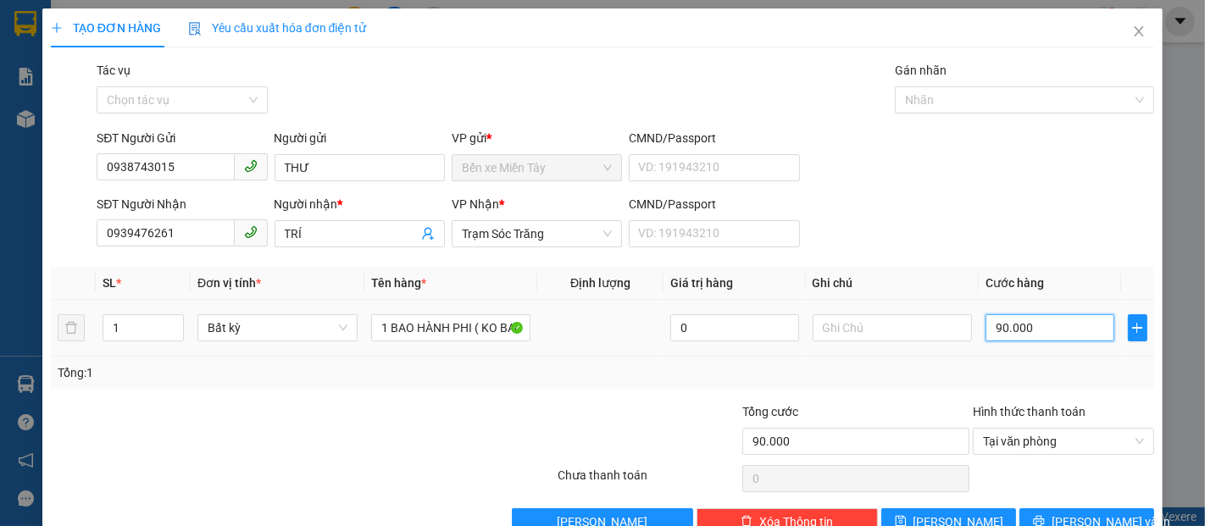
drag, startPoint x: 1004, startPoint y: 338, endPoint x: 1026, endPoint y: 331, distance: 23.9
click at [1004, 337] on input "90.000" at bounding box center [1050, 327] width 128 height 27
drag, startPoint x: 1040, startPoint y: 333, endPoint x: 973, endPoint y: 333, distance: 67.0
click at [979, 333] on td "0" at bounding box center [1050, 328] width 142 height 57
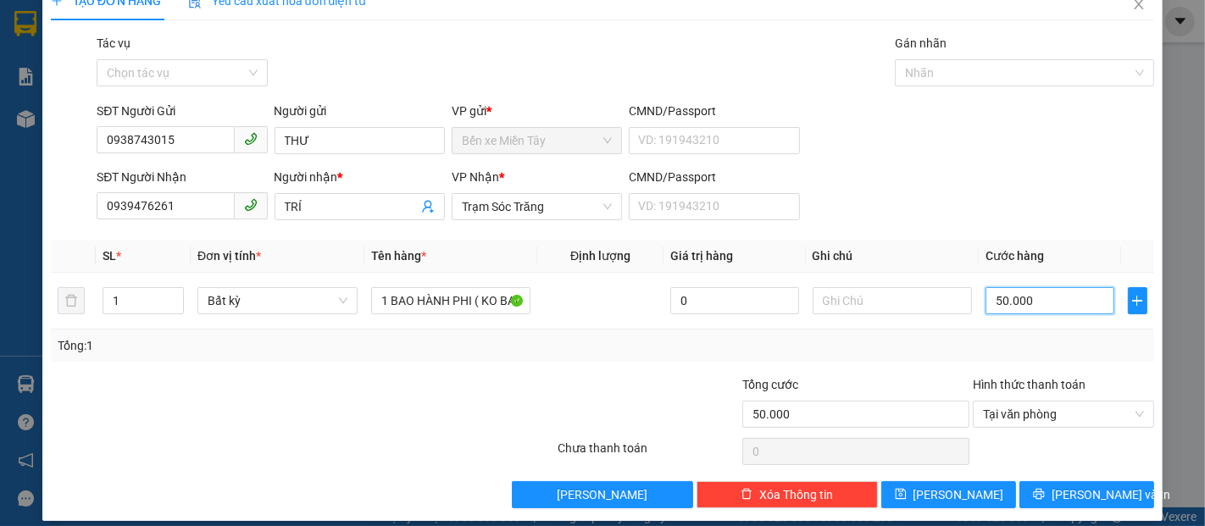
scroll to position [41, 0]
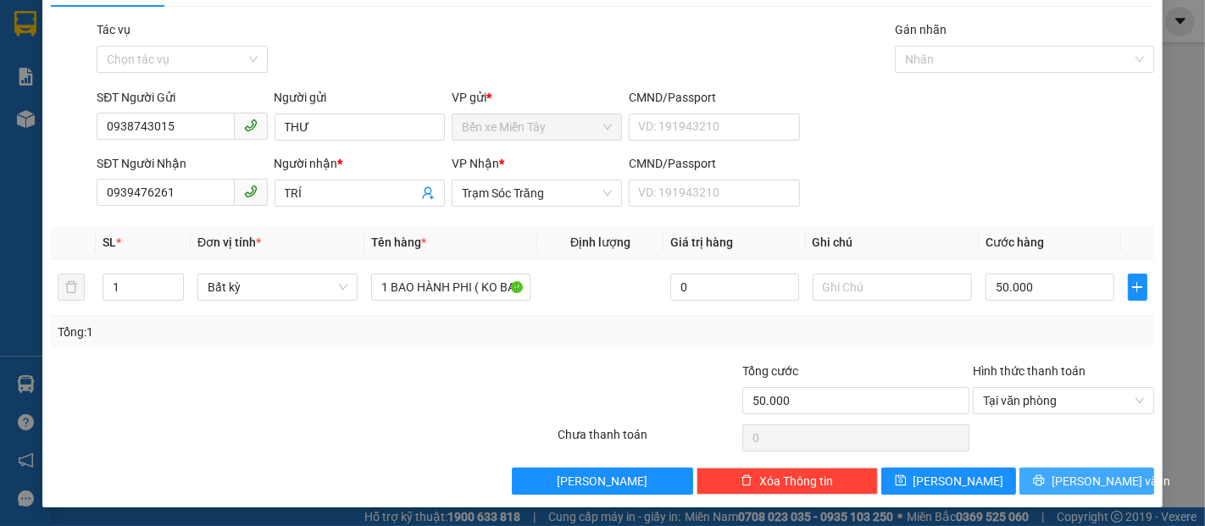
click at [1112, 482] on button "[PERSON_NAME] và In" at bounding box center [1087, 481] width 135 height 27
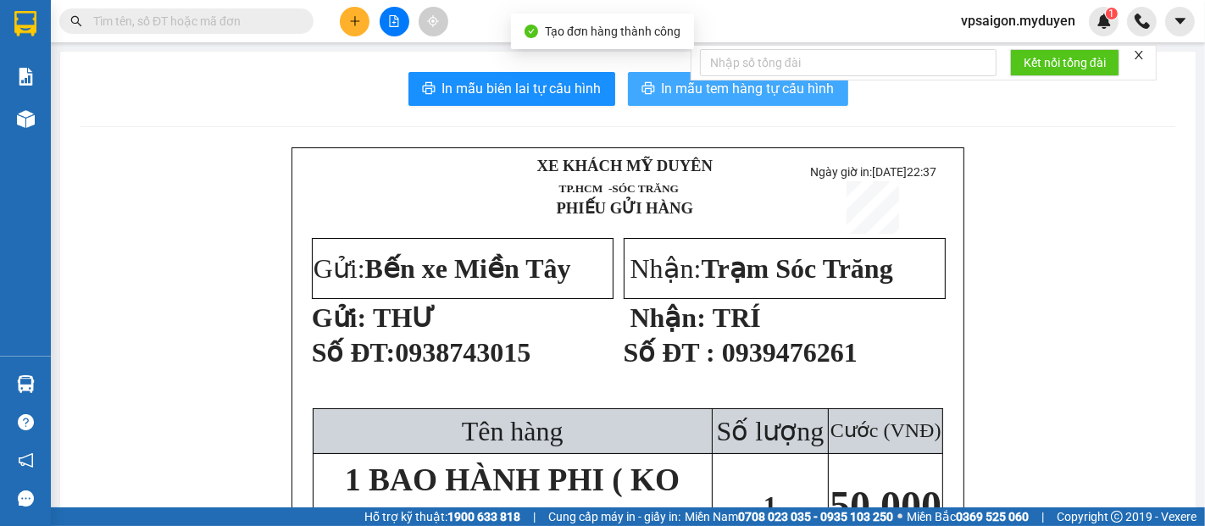
click at [673, 92] on span "In mẫu tem hàng tự cấu hình" at bounding box center [748, 88] width 173 height 21
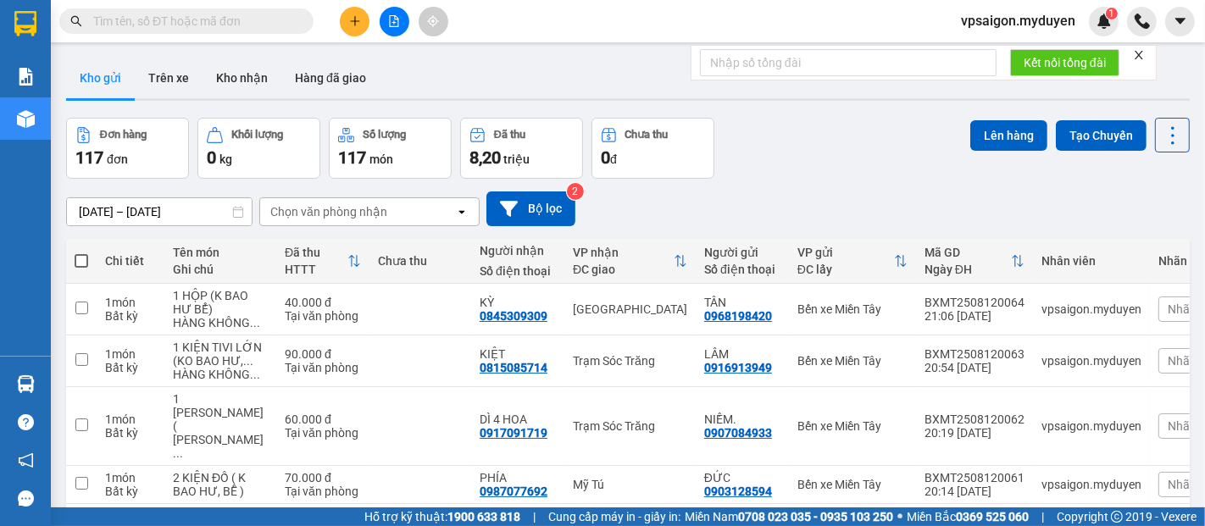
click at [359, 21] on icon "plus" at bounding box center [354, 20] width 9 height 1
click at [404, 64] on div "Tạo đơn hàng" at bounding box center [422, 63] width 74 height 19
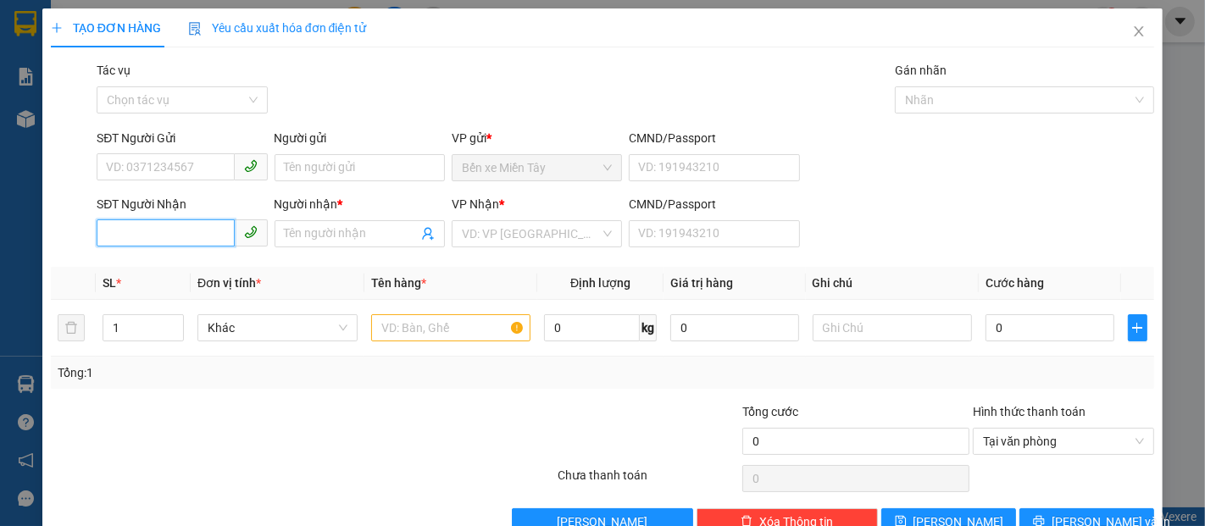
click at [174, 236] on input "SĐT Người Nhận" at bounding box center [165, 233] width 137 height 27
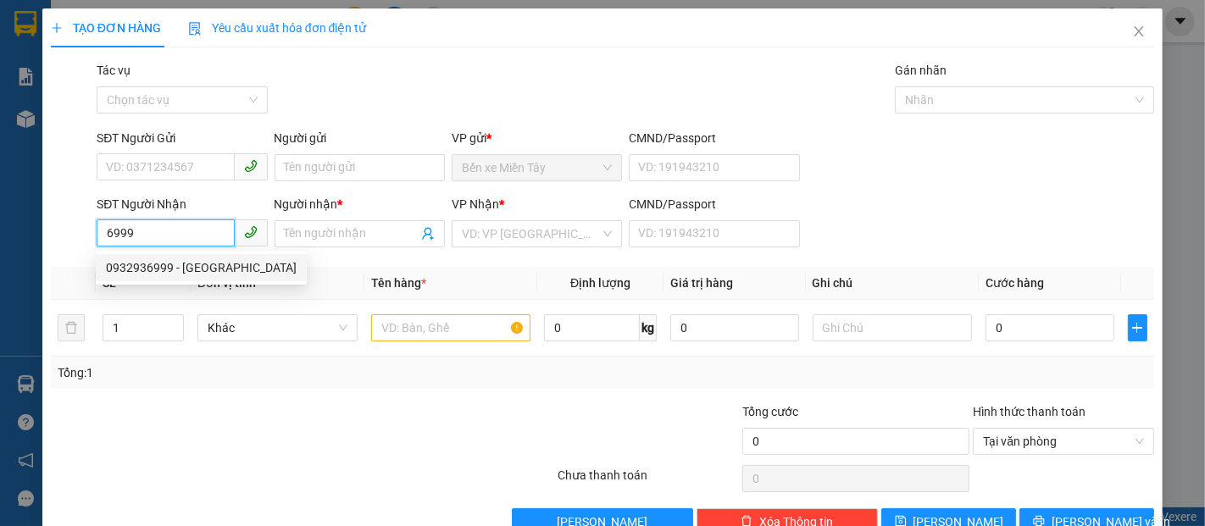
click at [203, 271] on div "0932936999 - [GEOGRAPHIC_DATA]" at bounding box center [201, 268] width 191 height 19
type input "0932936999"
type input "KHÁNH DÂU"
type input "40.000"
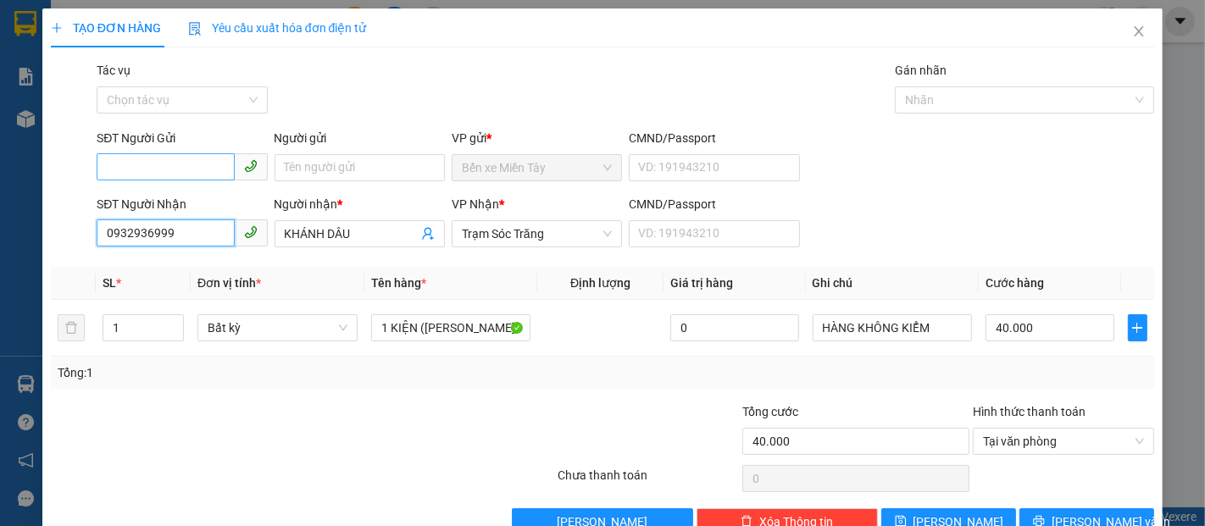
type input "0932936999"
click at [222, 168] on input "SĐT Người Gửi" at bounding box center [165, 166] width 137 height 27
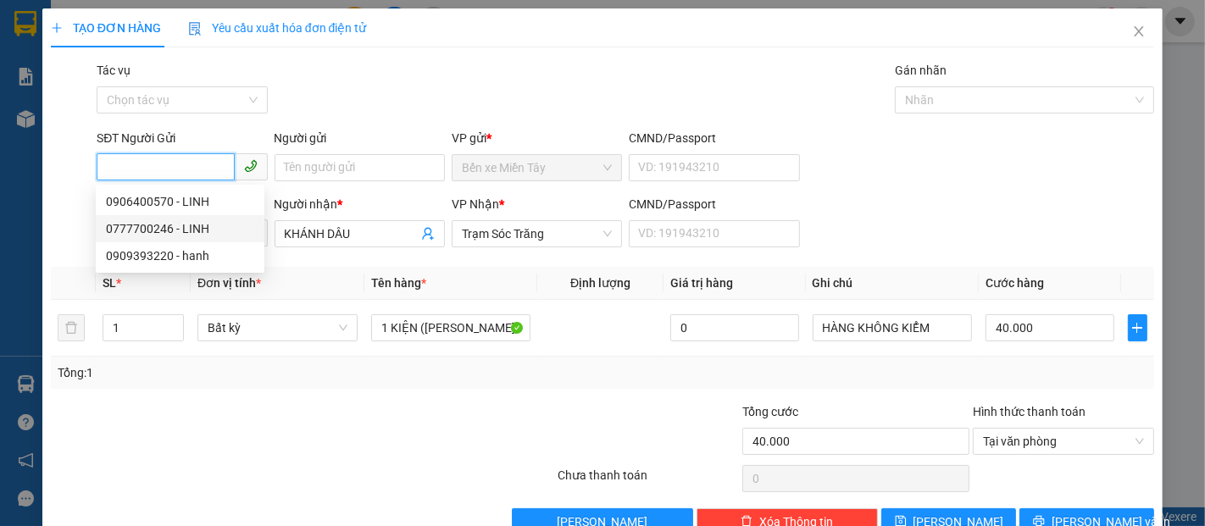
click at [197, 229] on div "0777700246 - LINH" at bounding box center [180, 229] width 148 height 19
type input "0777700246"
type input "LINH"
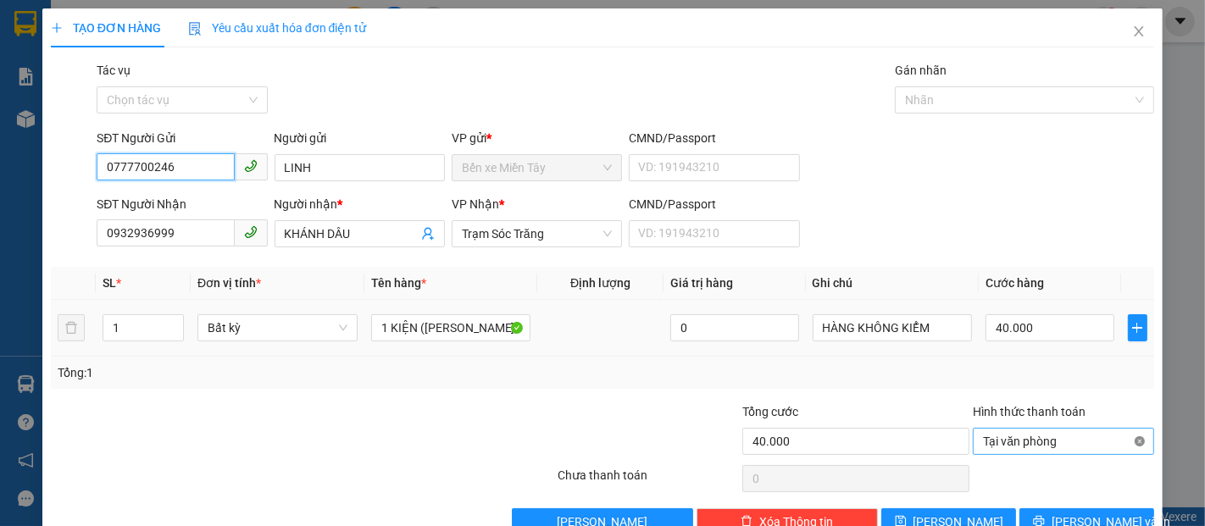
scroll to position [41, 0]
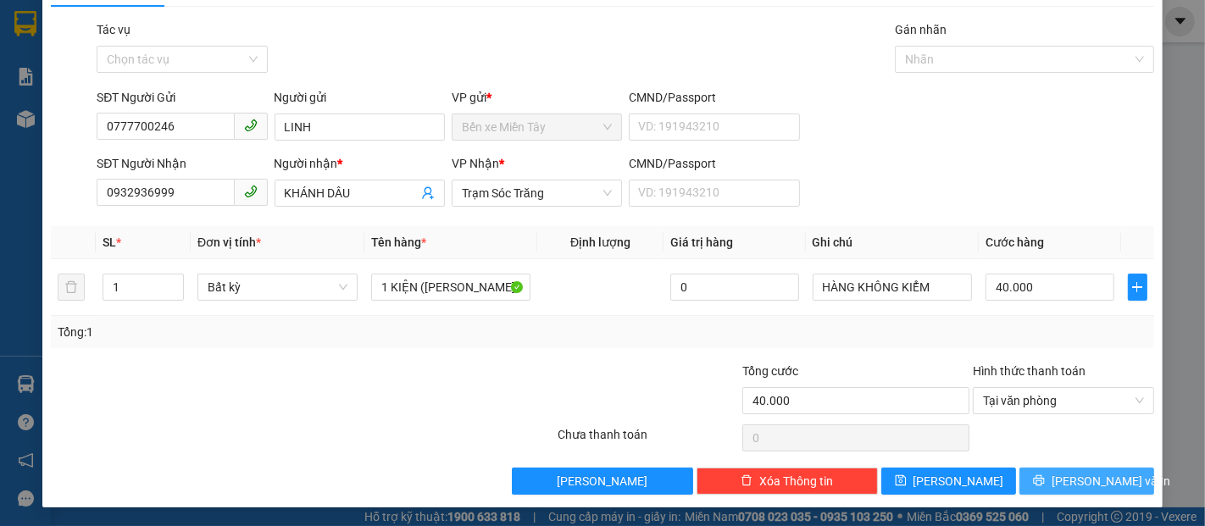
click at [1079, 482] on span "[PERSON_NAME] và In" at bounding box center [1111, 481] width 119 height 19
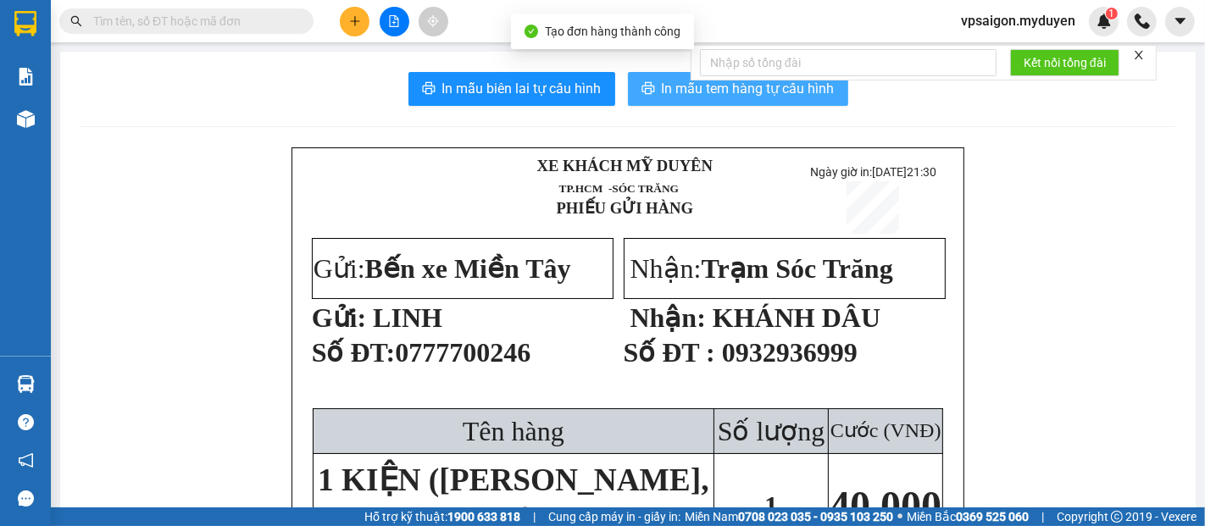
click at [704, 97] on span "In mẫu tem hàng tự cấu hình" at bounding box center [748, 88] width 173 height 21
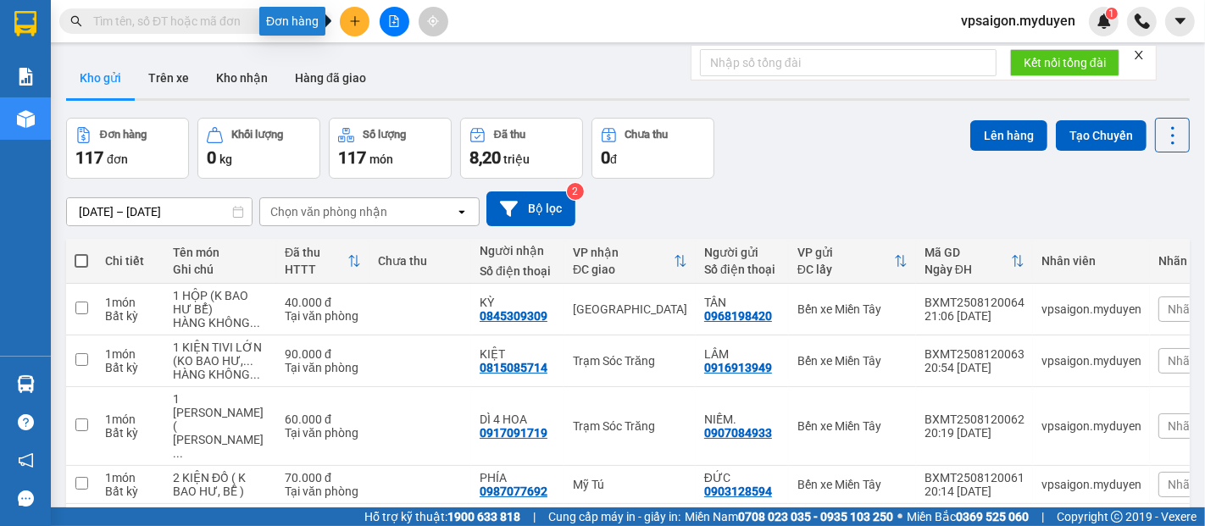
click at [361, 16] on button at bounding box center [355, 22] width 30 height 30
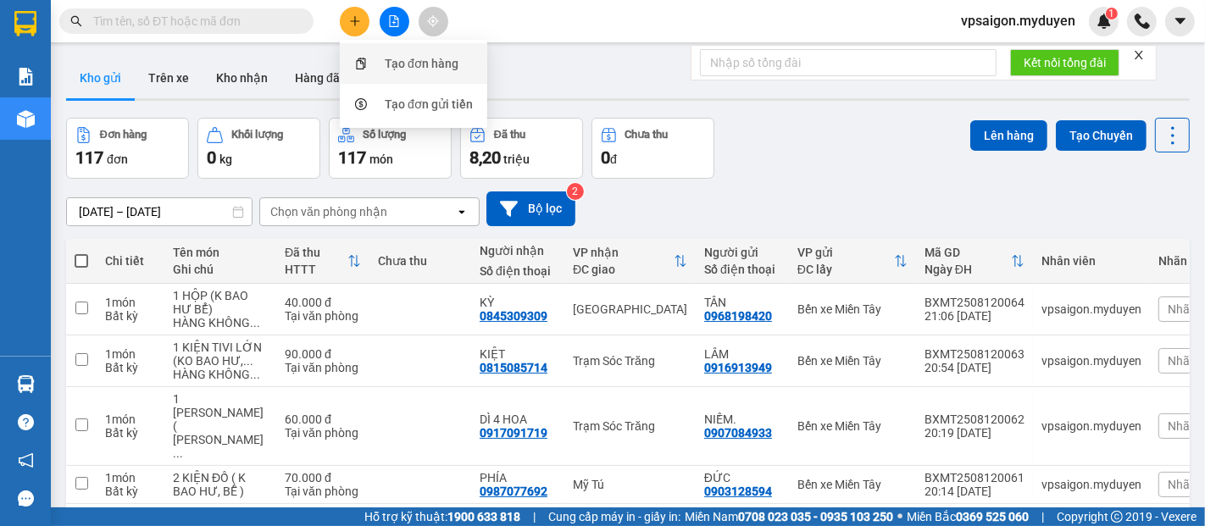
click at [383, 60] on div "Tạo đơn hàng" at bounding box center [413, 63] width 127 height 32
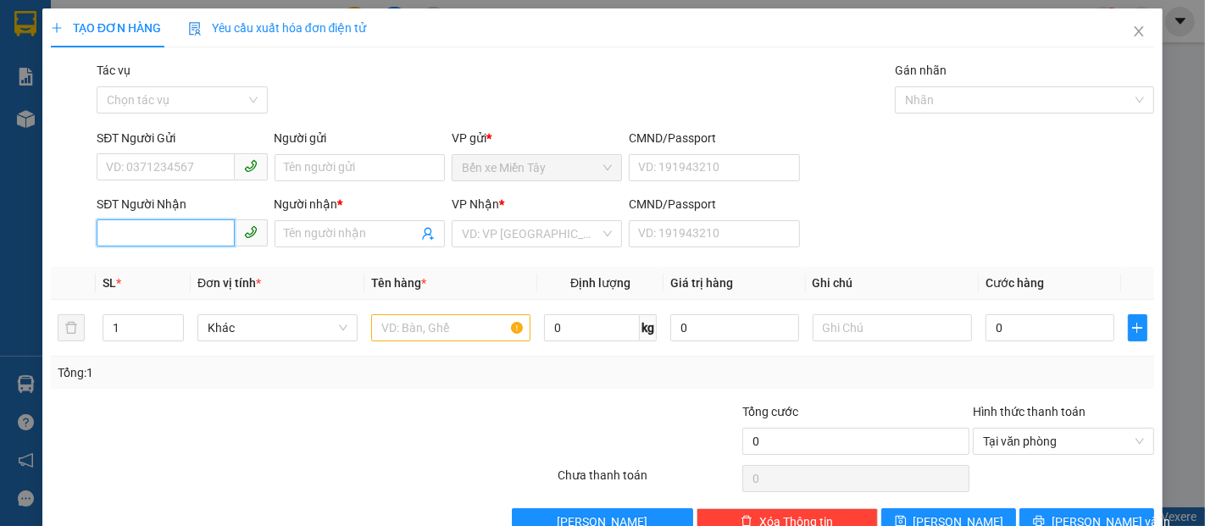
click at [192, 242] on input "SĐT Người Nhận" at bounding box center [165, 233] width 137 height 27
type input "2"
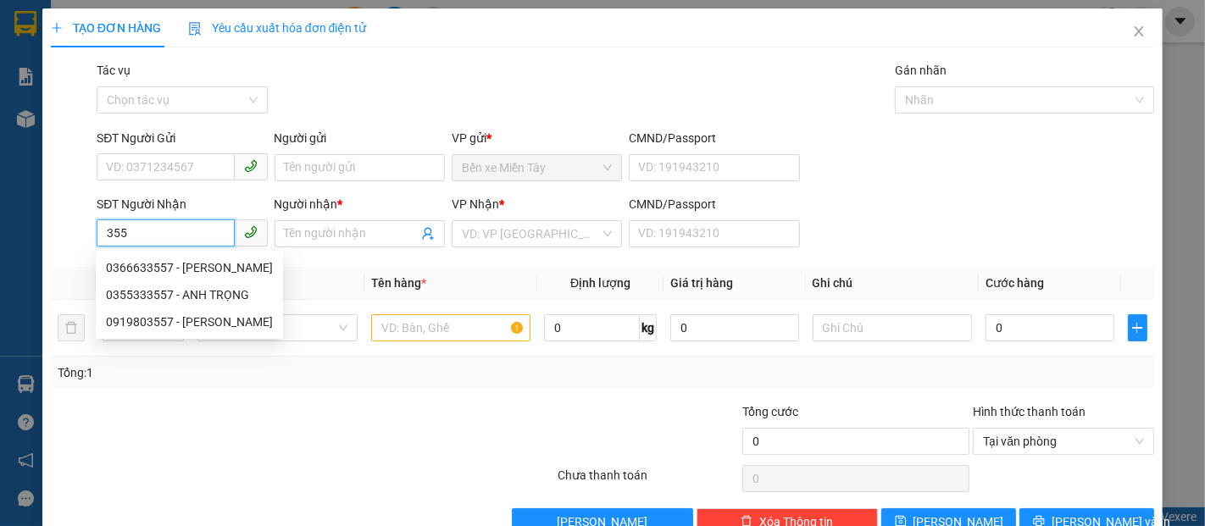
drag, startPoint x: 204, startPoint y: 236, endPoint x: 103, endPoint y: 236, distance: 100.9
click at [114, 236] on input "355" at bounding box center [165, 233] width 137 height 27
type input "3"
click at [181, 262] on div "0794575357 - [PERSON_NAME]" at bounding box center [189, 268] width 167 height 19
type input "0794575357"
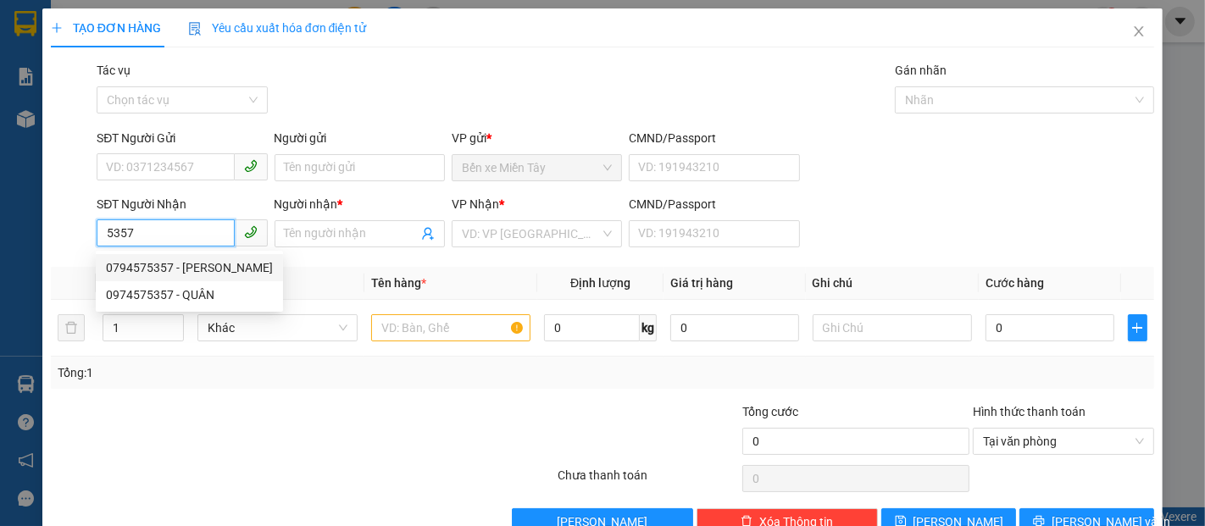
type input "VÂN"
type input "40.000"
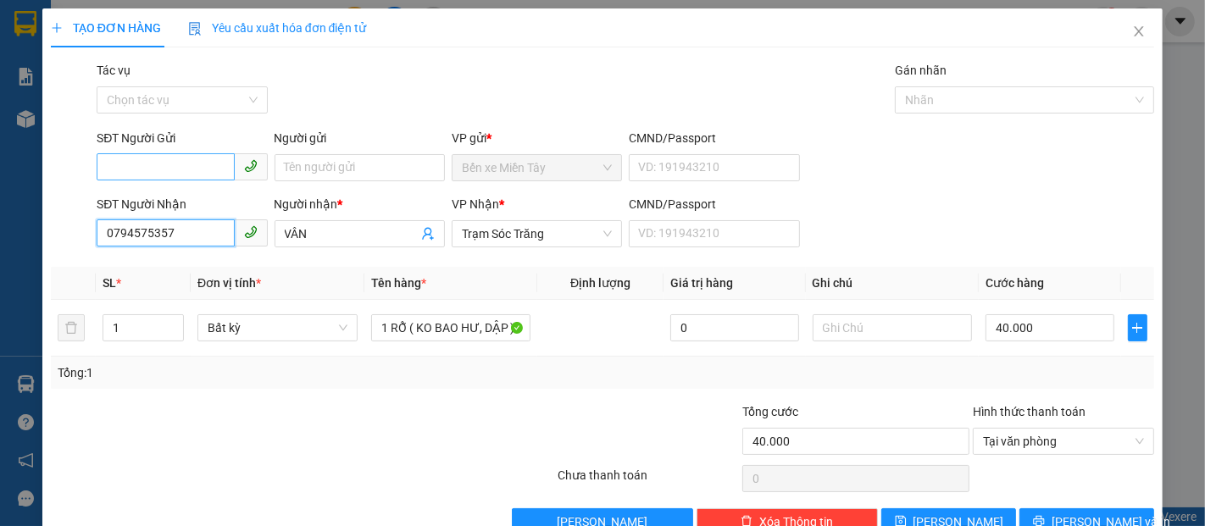
type input "0794575357"
click at [175, 170] on input "SĐT Người Gửi" at bounding box center [165, 166] width 137 height 27
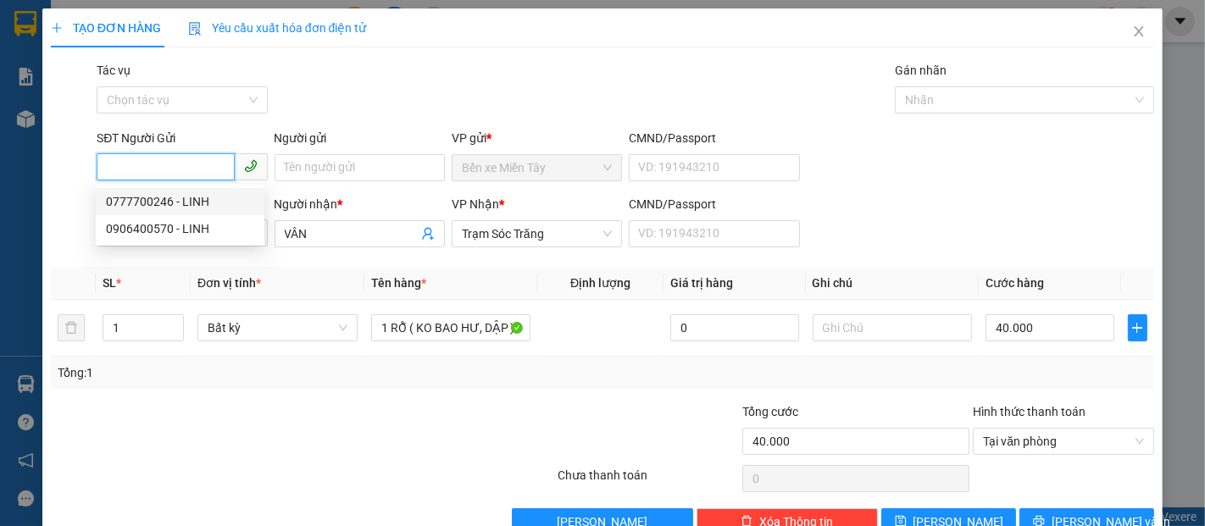
click at [190, 202] on div "0777700246 - LINH" at bounding box center [180, 201] width 148 height 19
type input "0777700246"
type input "LINH"
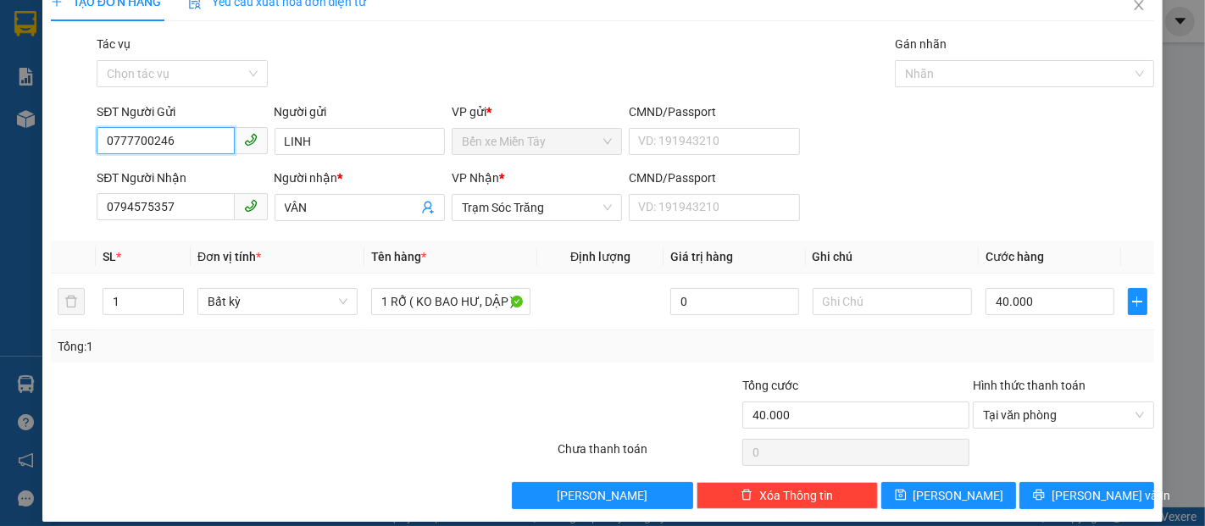
scroll to position [41, 0]
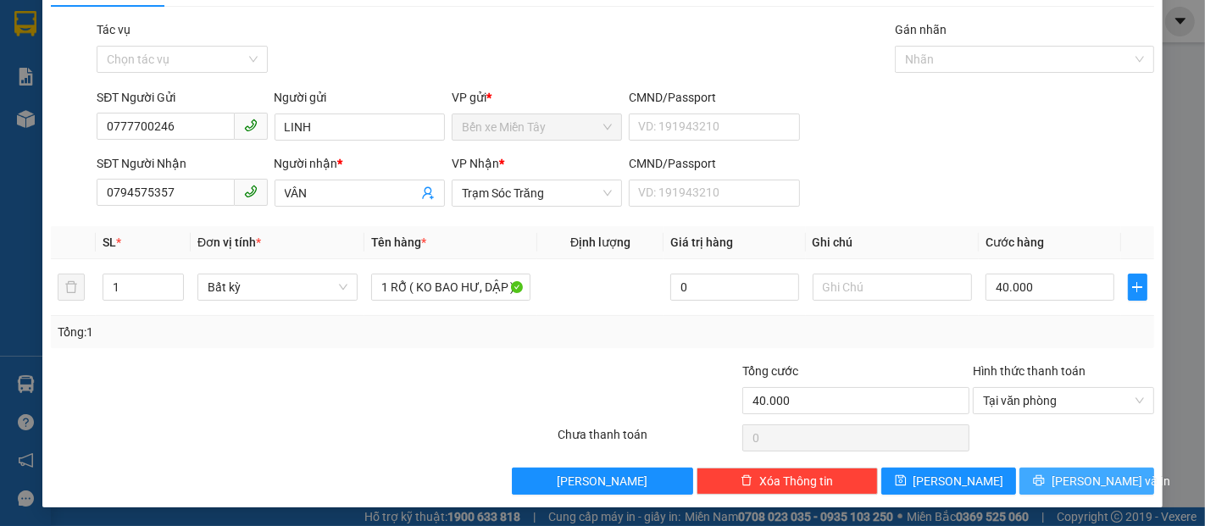
click at [1108, 474] on button "[PERSON_NAME] và In" at bounding box center [1087, 481] width 135 height 27
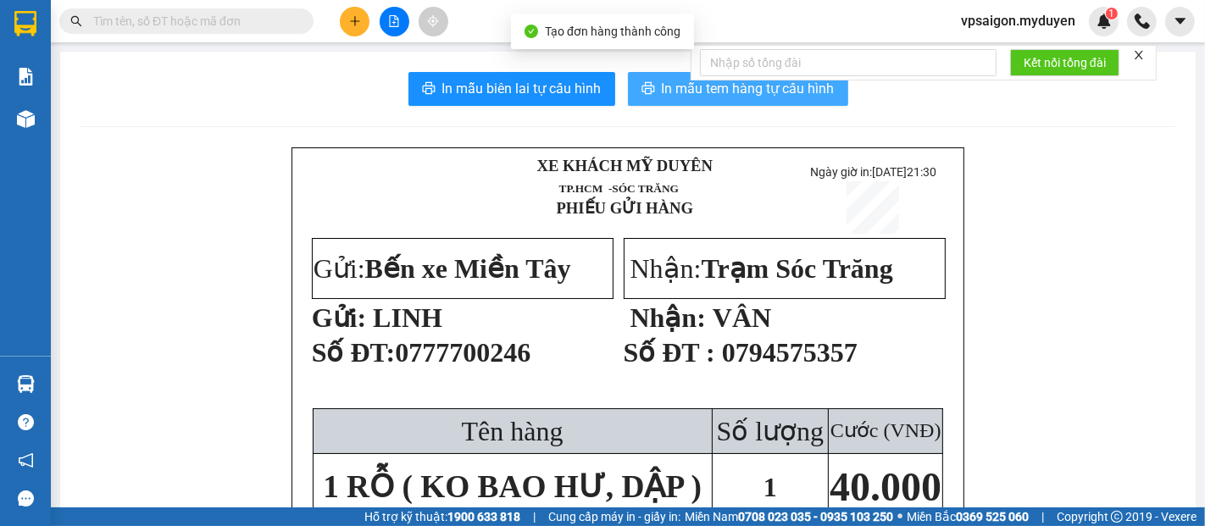
click at [783, 92] on span "In mẫu tem hàng tự cấu hình" at bounding box center [748, 88] width 173 height 21
